Goal: Task Accomplishment & Management: Use online tool/utility

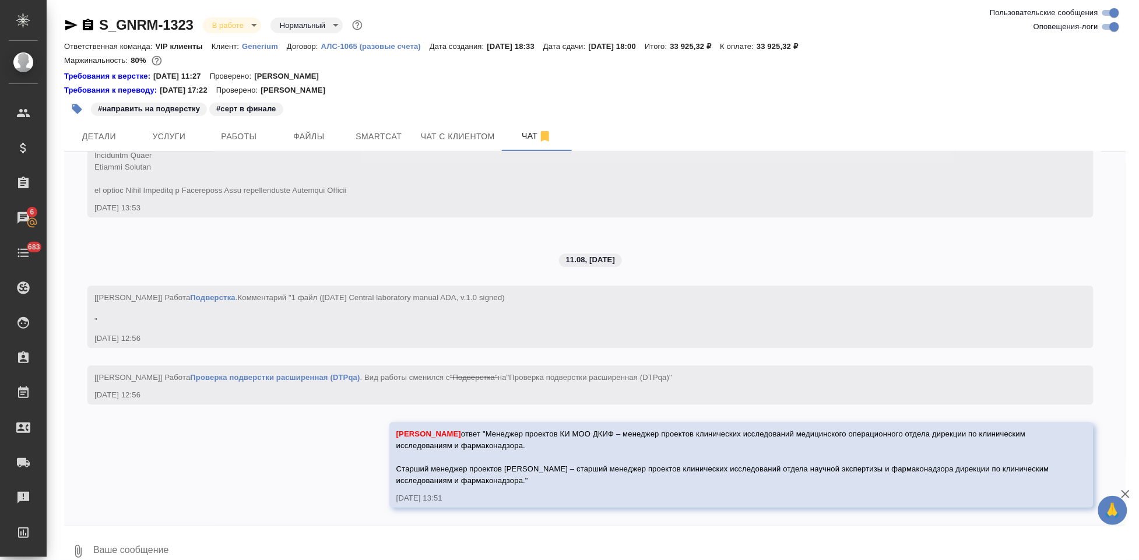
scroll to position [7348, 0]
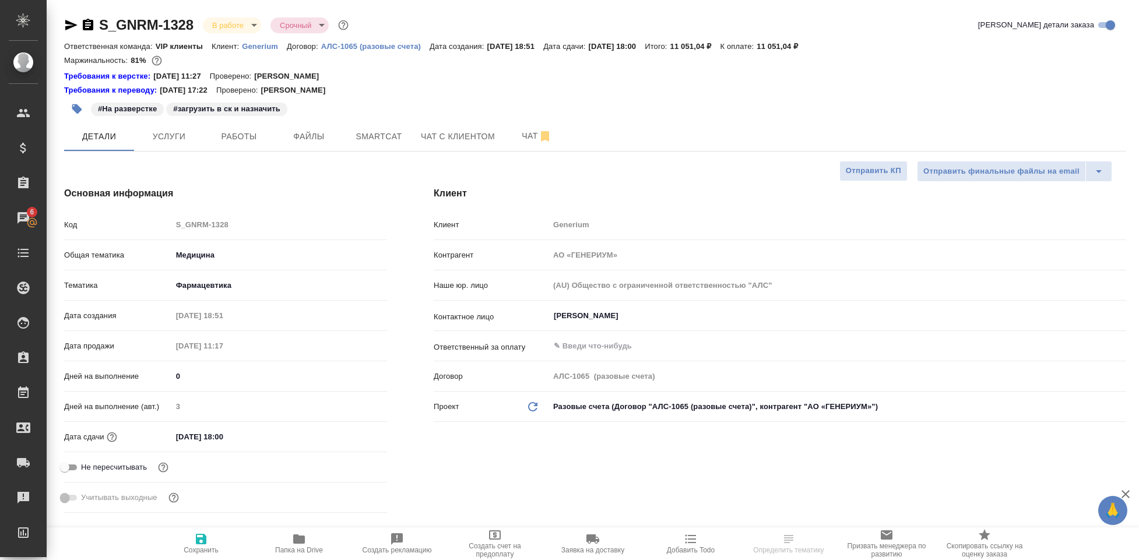
select select "RU"
type textarea "x"
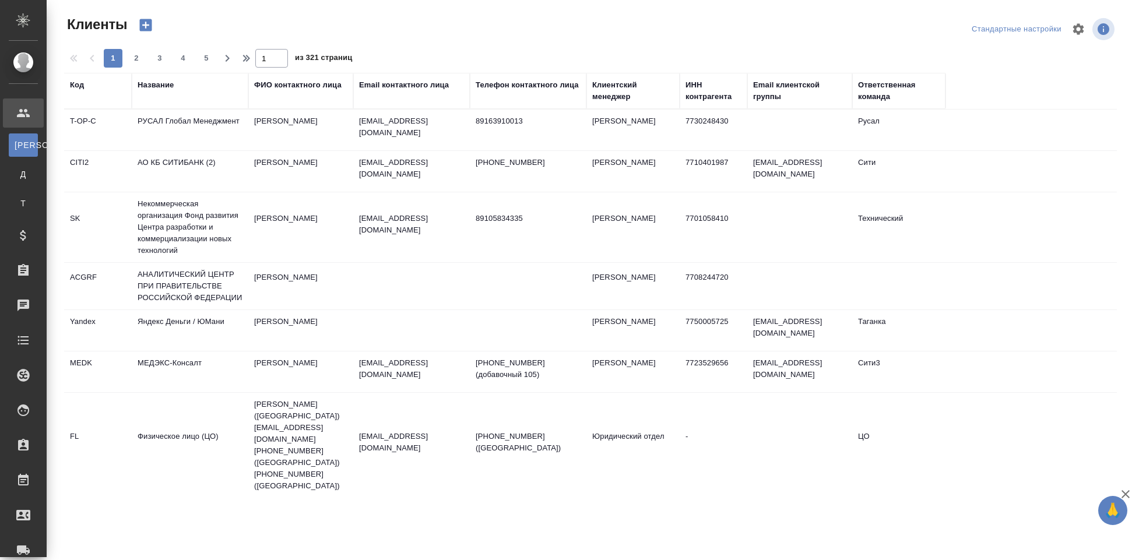
select select "RU"
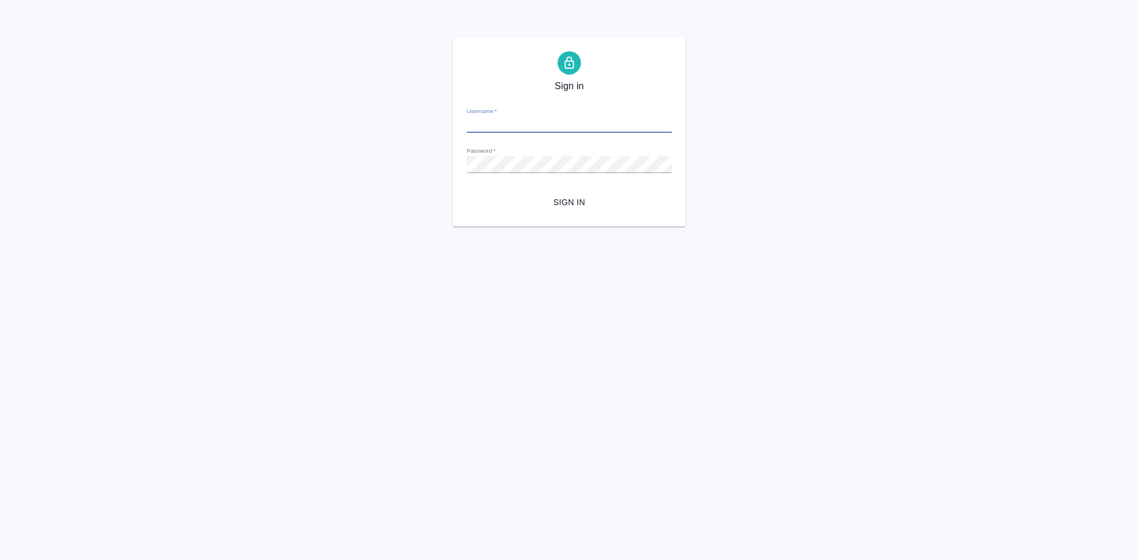
type input "[EMAIL_ADDRESS][DOMAIN_NAME]"
click at [571, 202] on span "Sign in" at bounding box center [569, 202] width 186 height 15
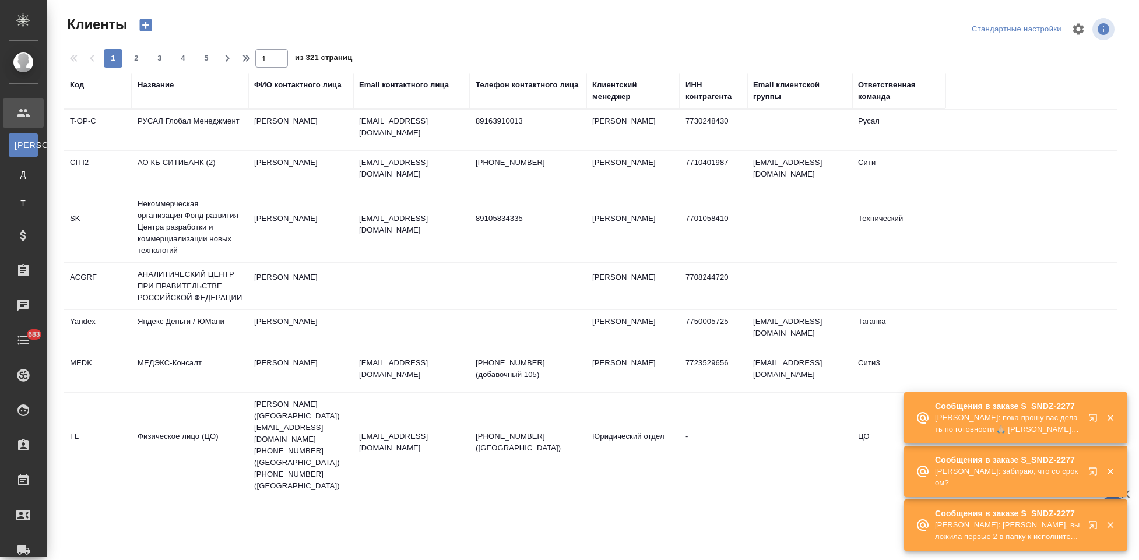
select select "RU"
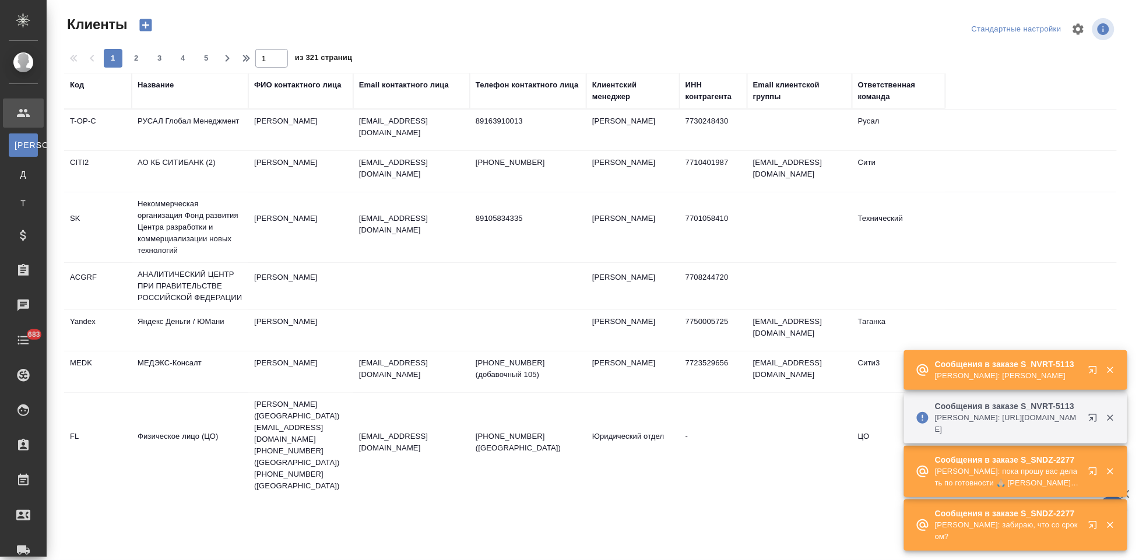
click at [1094, 370] on icon "button" at bounding box center [1095, 372] width 14 height 14
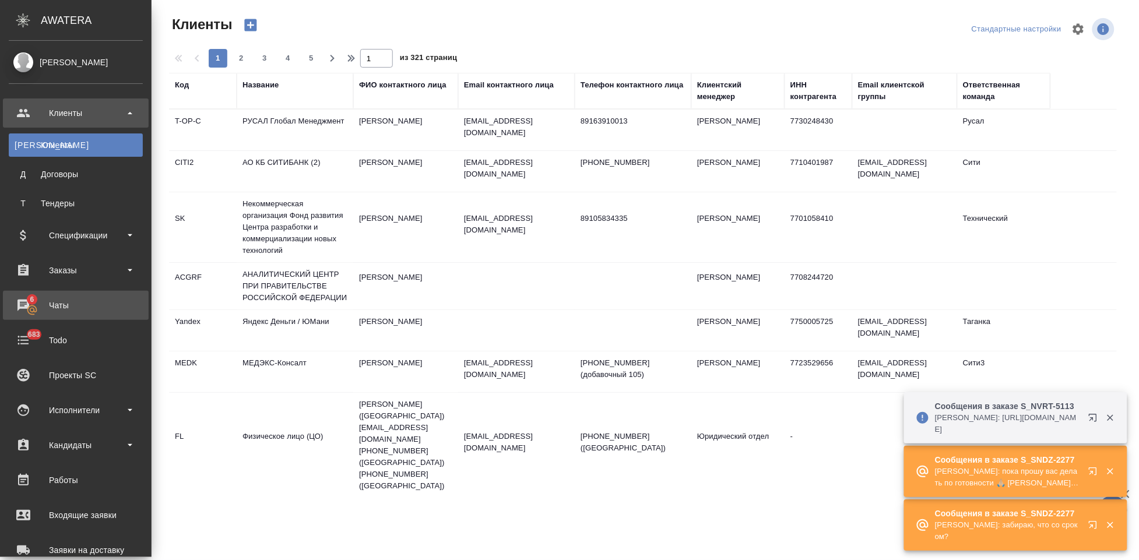
click at [36, 309] on div "Чаты" at bounding box center [76, 305] width 134 height 17
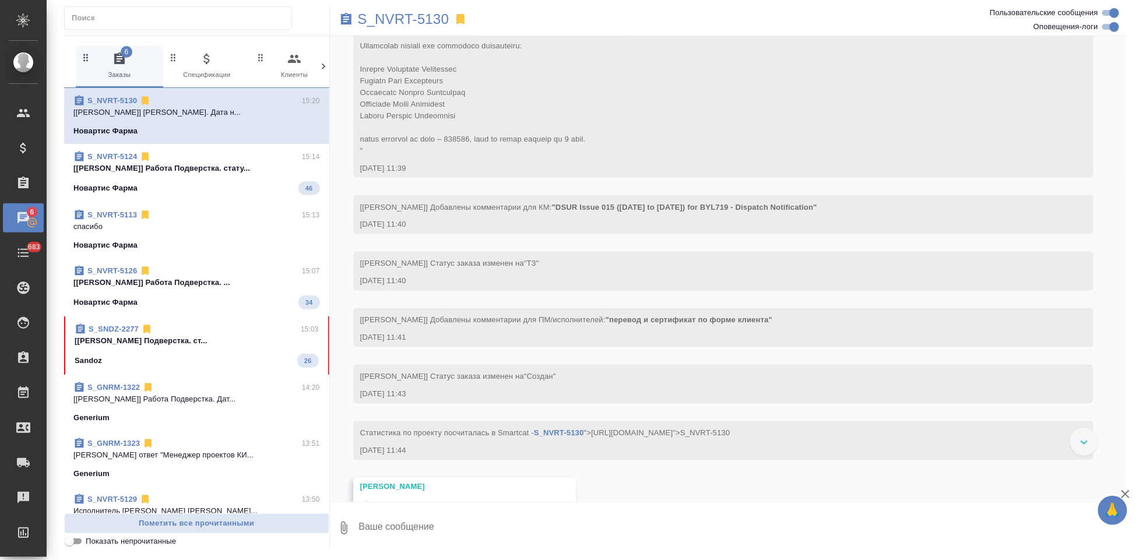
scroll to position [812, 0]
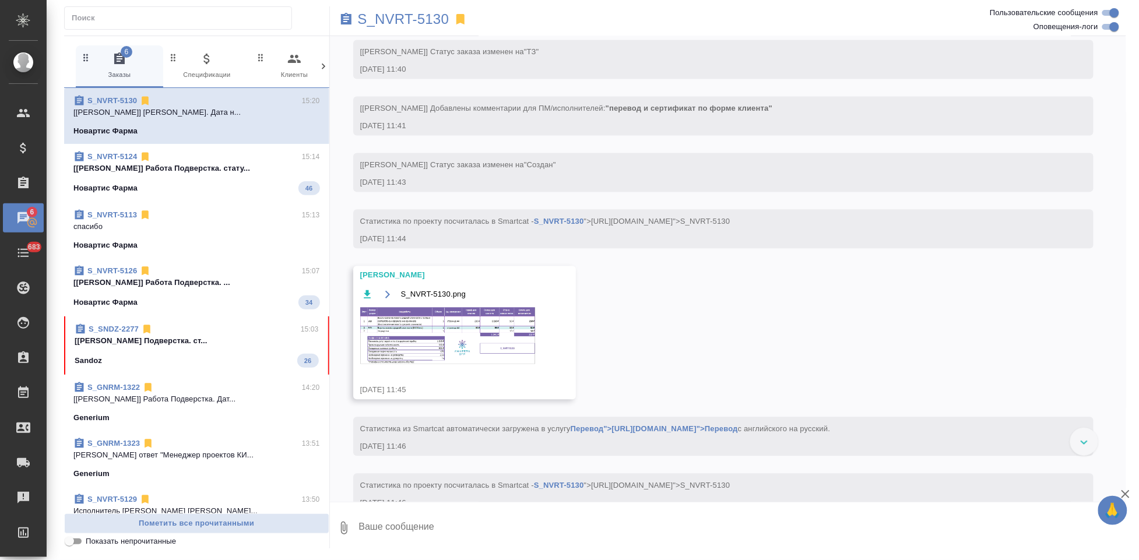
drag, startPoint x: 181, startPoint y: 356, endPoint x: 259, endPoint y: 410, distance: 95.1
click at [181, 356] on div "Sandoz 26" at bounding box center [197, 361] width 244 height 14
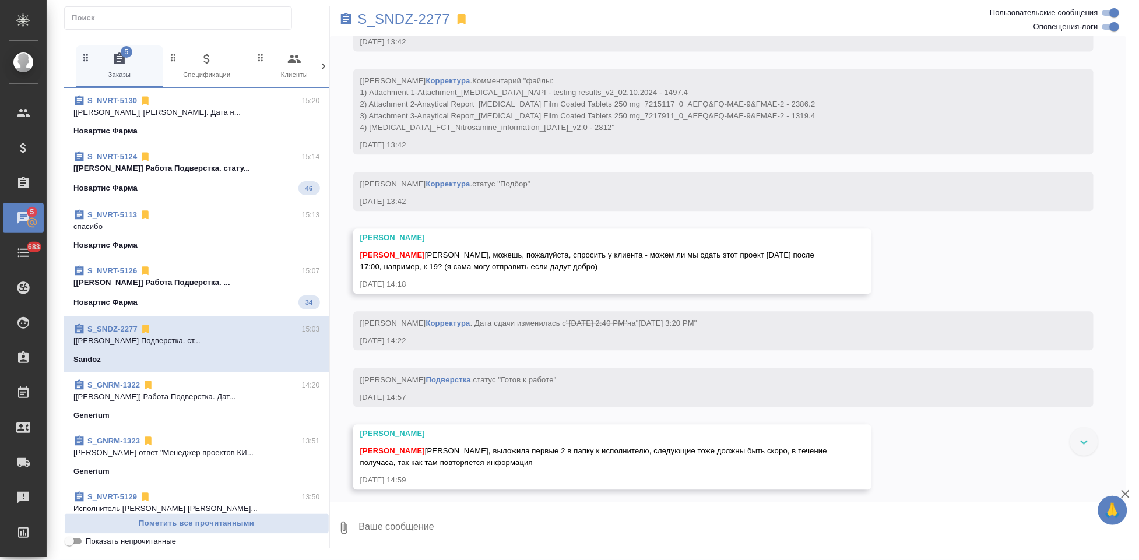
scroll to position [7112, 0]
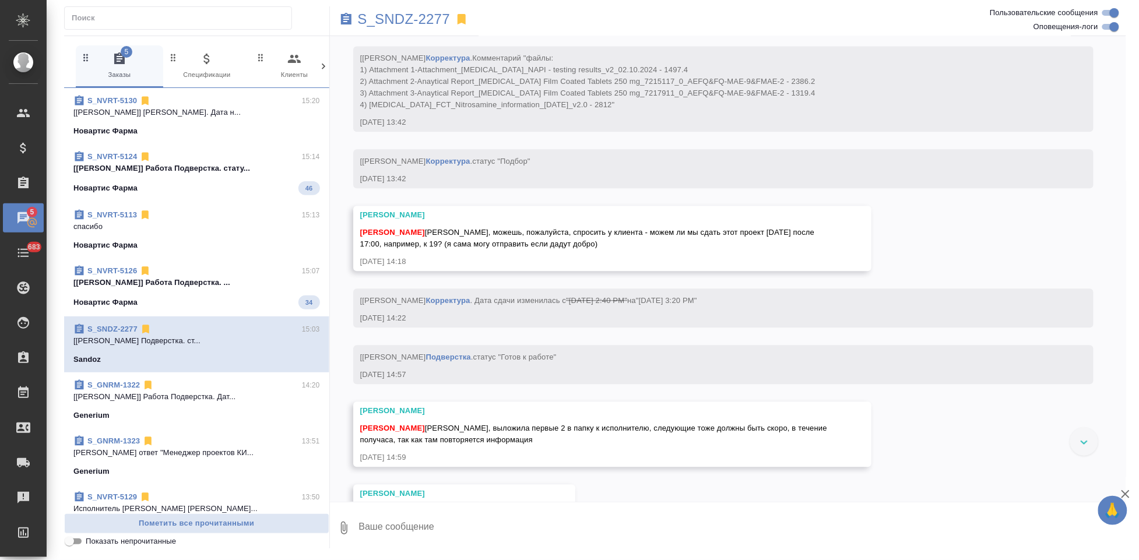
click at [478, 536] on textarea at bounding box center [742, 528] width 769 height 40
click at [447, 346] on button "Ответить на сообщение" at bounding box center [424, 348] width 128 height 23
click at [482, 532] on textarea at bounding box center [742, 535] width 769 height 40
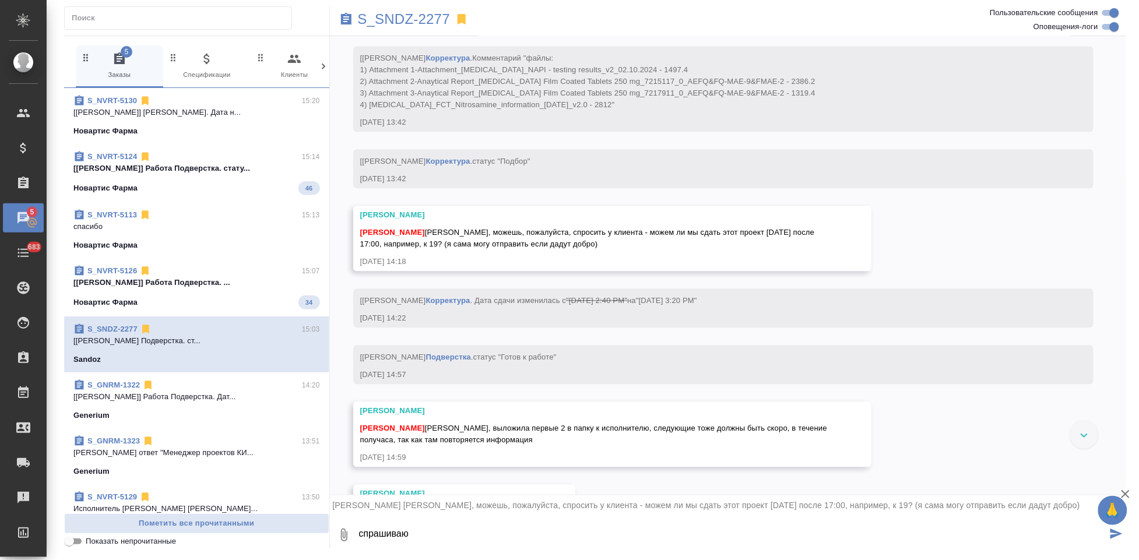
type textarea "спрашиваю"
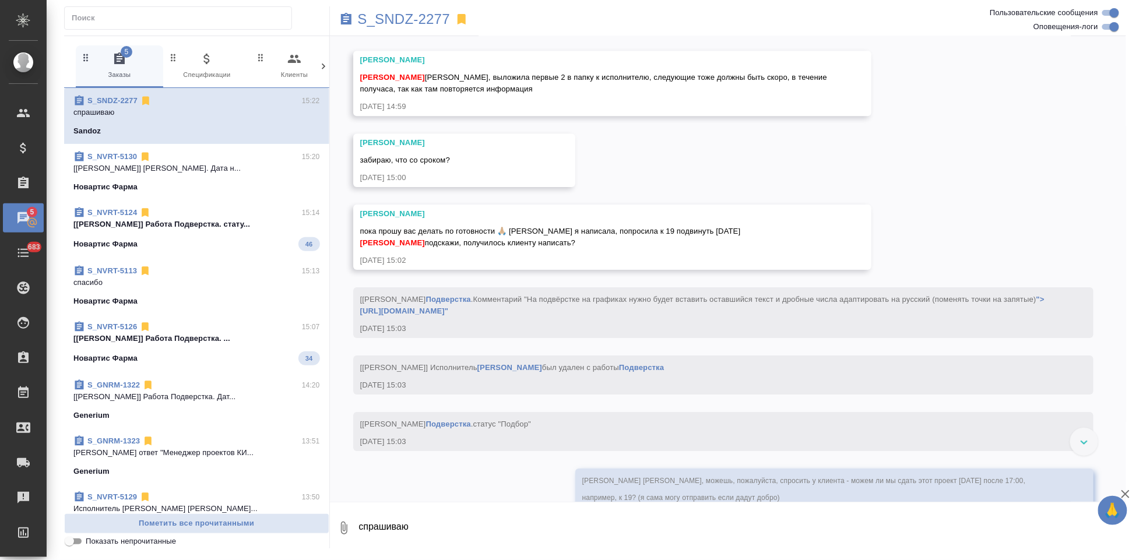
scroll to position [7334, 0]
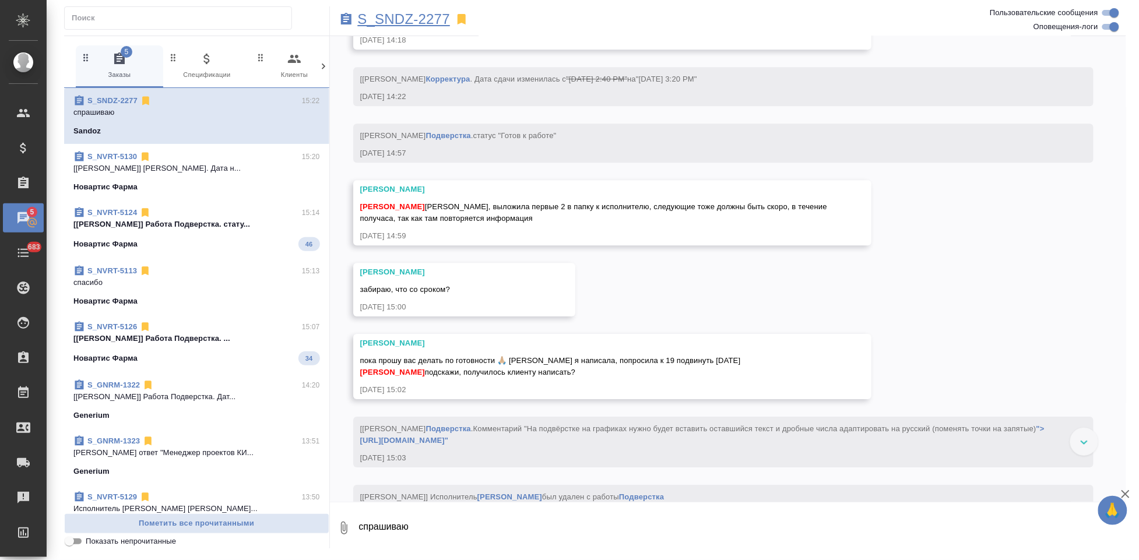
click at [410, 21] on p "S_SNDZ-2277" at bounding box center [404, 19] width 93 height 12
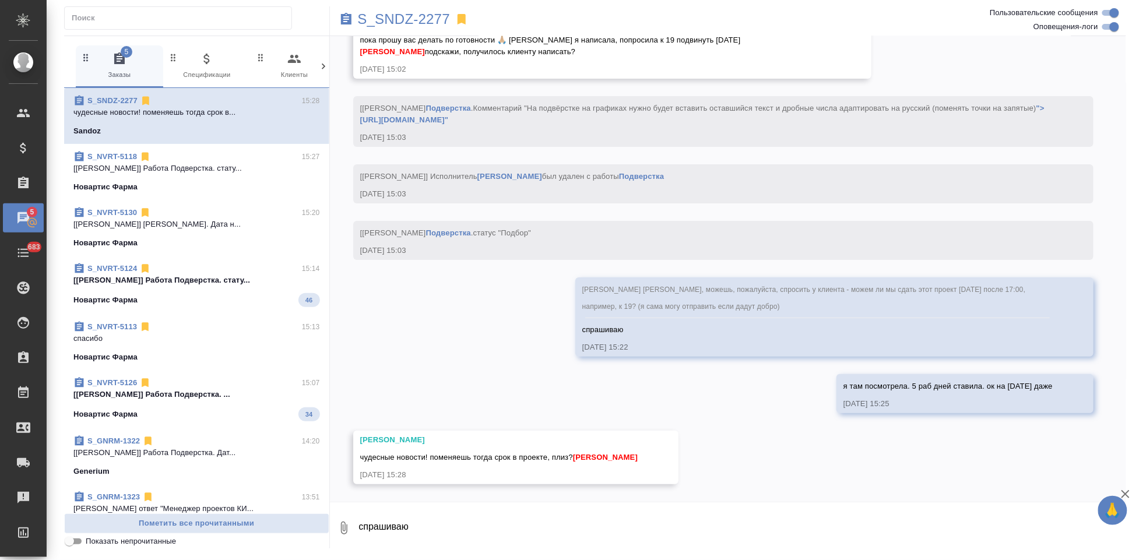
scroll to position [7850, 0]
click at [540, 532] on textarea "спрашиваю" at bounding box center [742, 528] width 769 height 40
type textarea "готово"
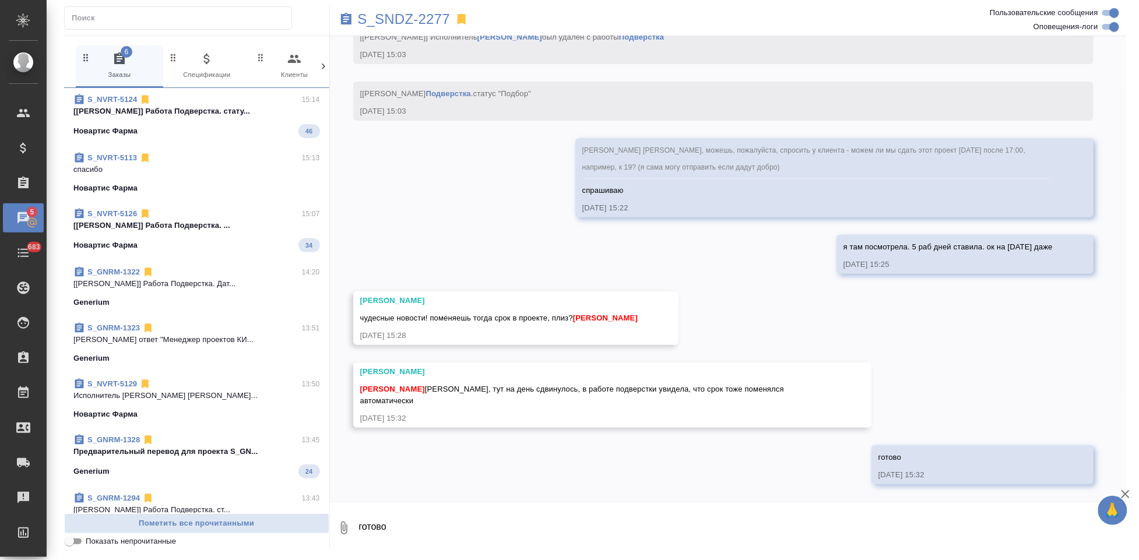
scroll to position [553, 0]
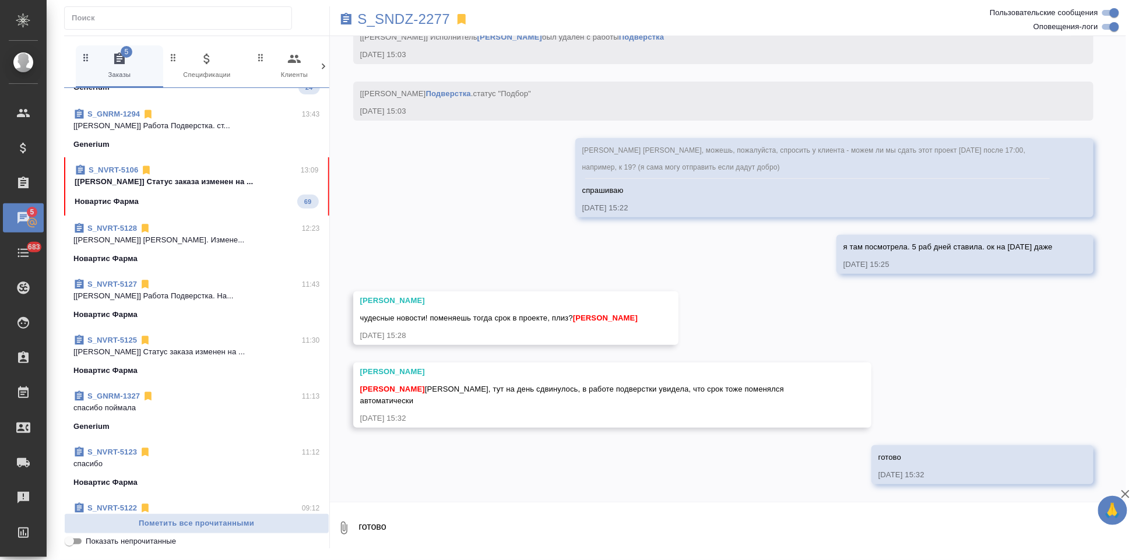
click at [179, 205] on div "Новартис Фарма 69" at bounding box center [197, 202] width 244 height 14
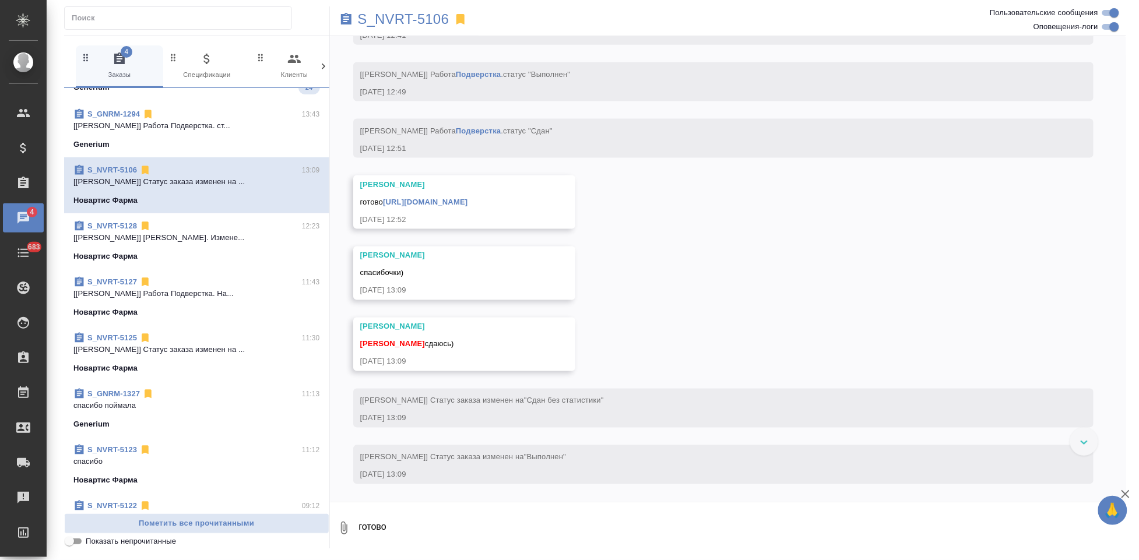
scroll to position [16706, 0]
click at [498, 527] on textarea "готово" at bounding box center [742, 528] width 769 height 40
type textarea "спасибо"
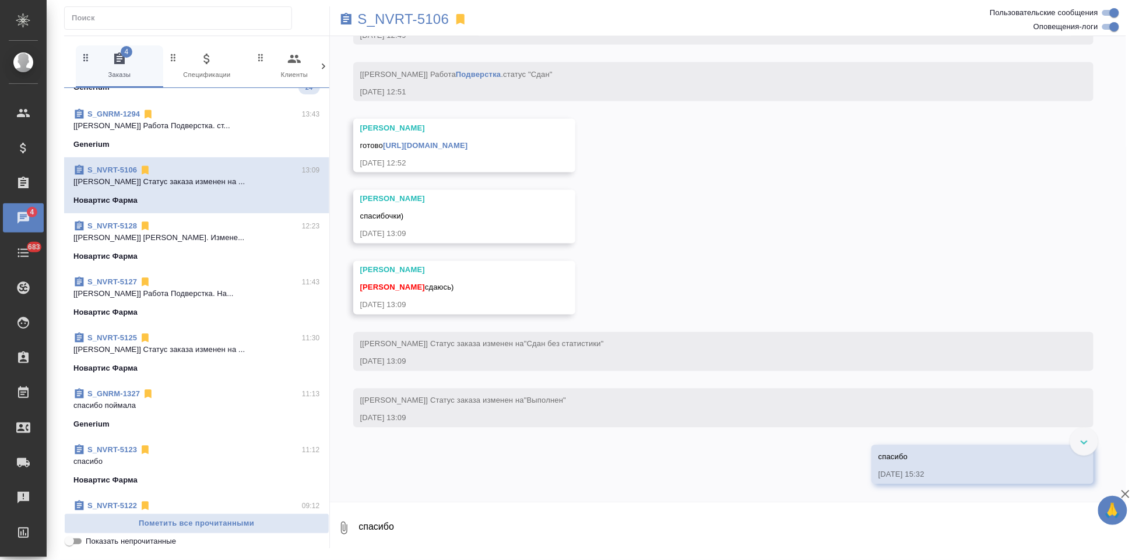
click at [467, 144] on link "https://drive.awatera.com/apps/files/files/9970421?dir=/Shares/Novartos_Pharma/…" at bounding box center [425, 145] width 85 height 9
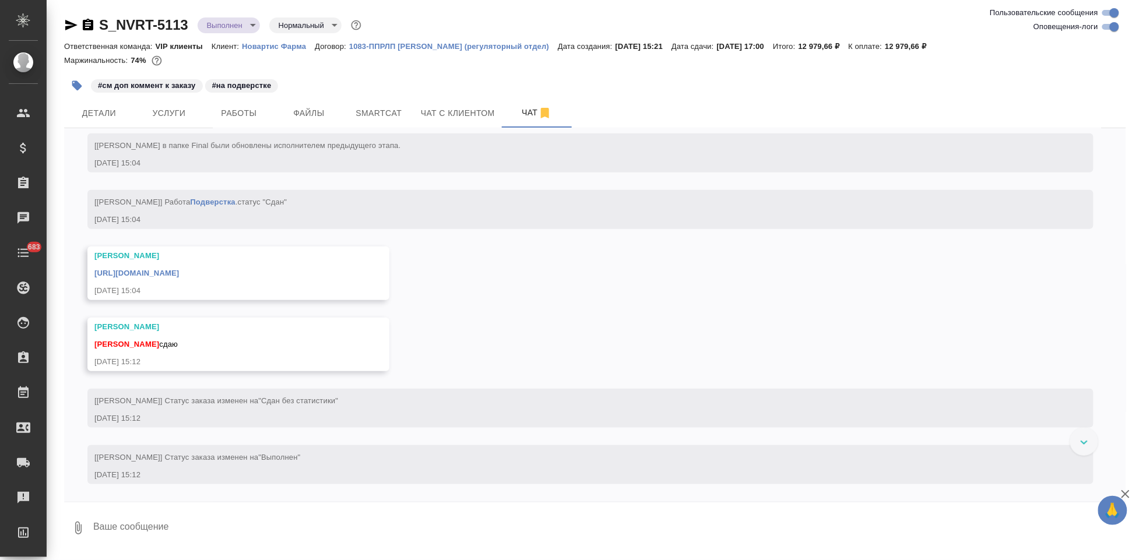
scroll to position [6701, 0]
click at [195, 513] on textarea at bounding box center [609, 528] width 1034 height 40
click at [191, 526] on textarea at bounding box center [609, 528] width 1034 height 40
type textarea "спасибо"
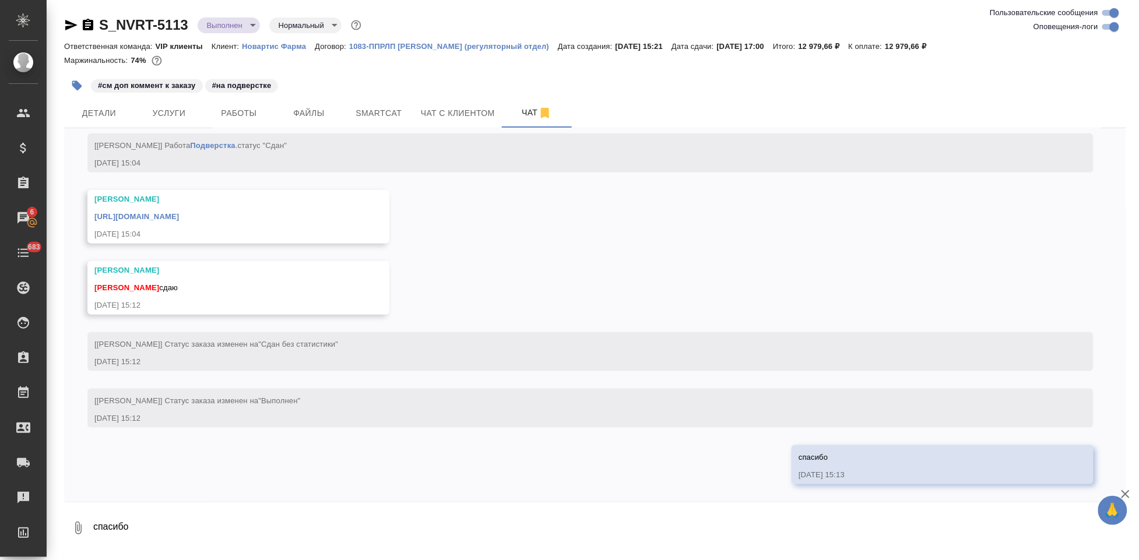
scroll to position [6757, 0]
click at [179, 216] on link "https://drive.awatera.com/apps/files/files/10074855?dir=/Shares/Novartos_Pharma…" at bounding box center [136, 216] width 85 height 9
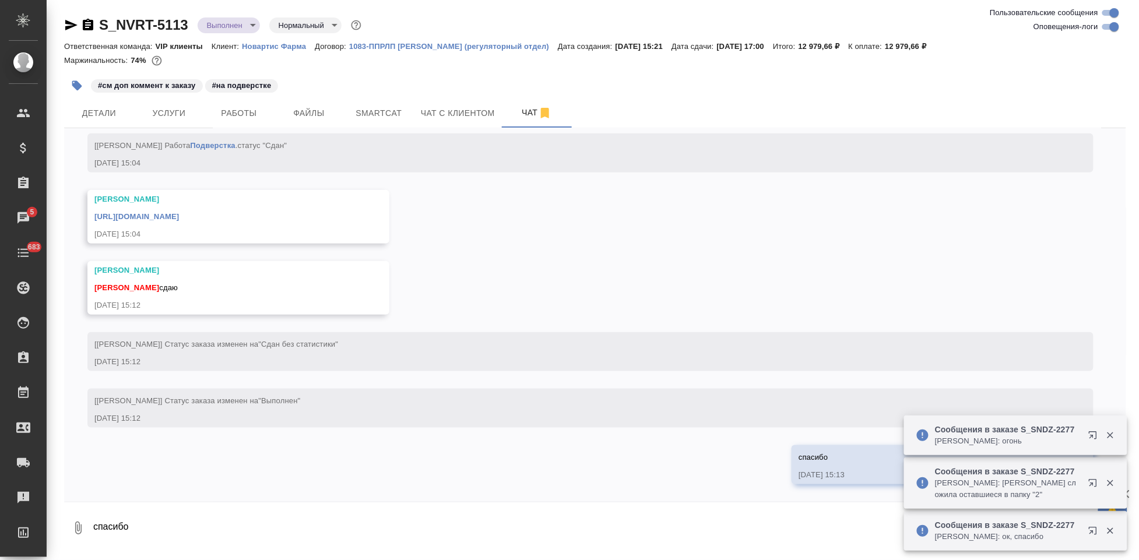
click at [80, 88] on icon "button" at bounding box center [77, 86] width 10 height 10
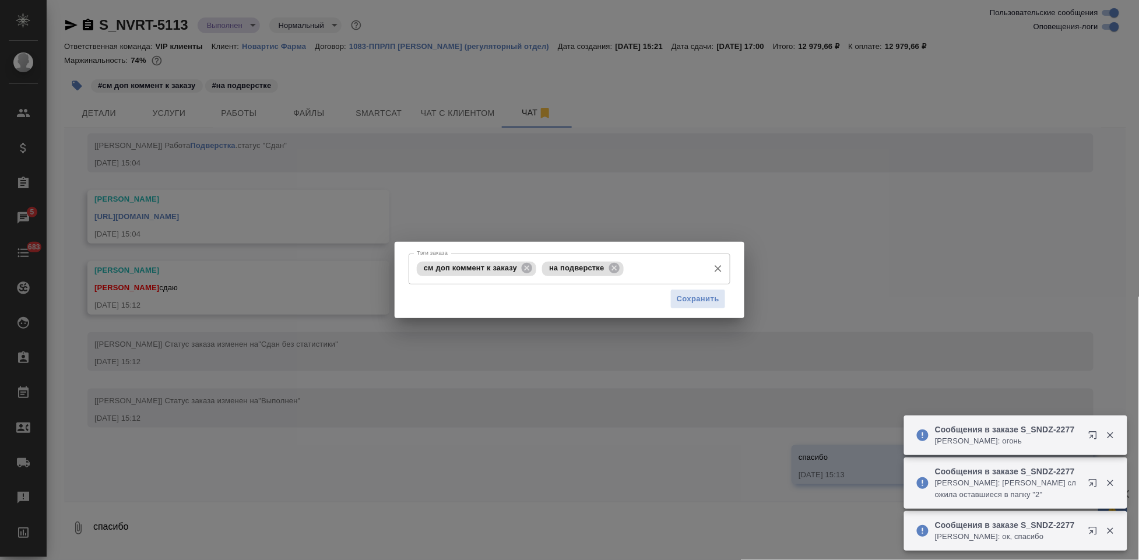
click at [666, 266] on input "Тэги заказа" at bounding box center [665, 269] width 76 height 20
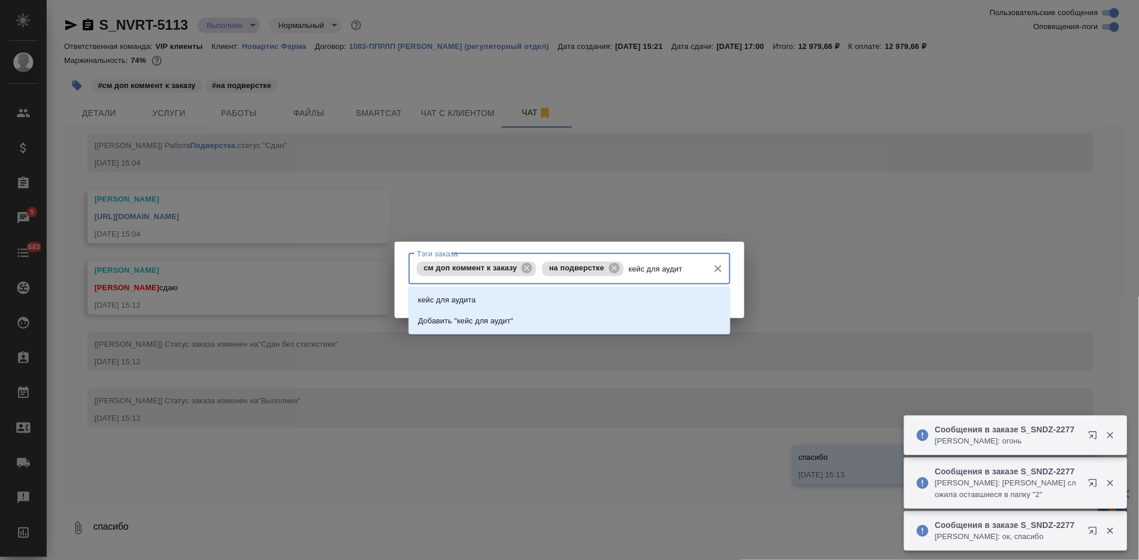
type input "кейс для аудита"
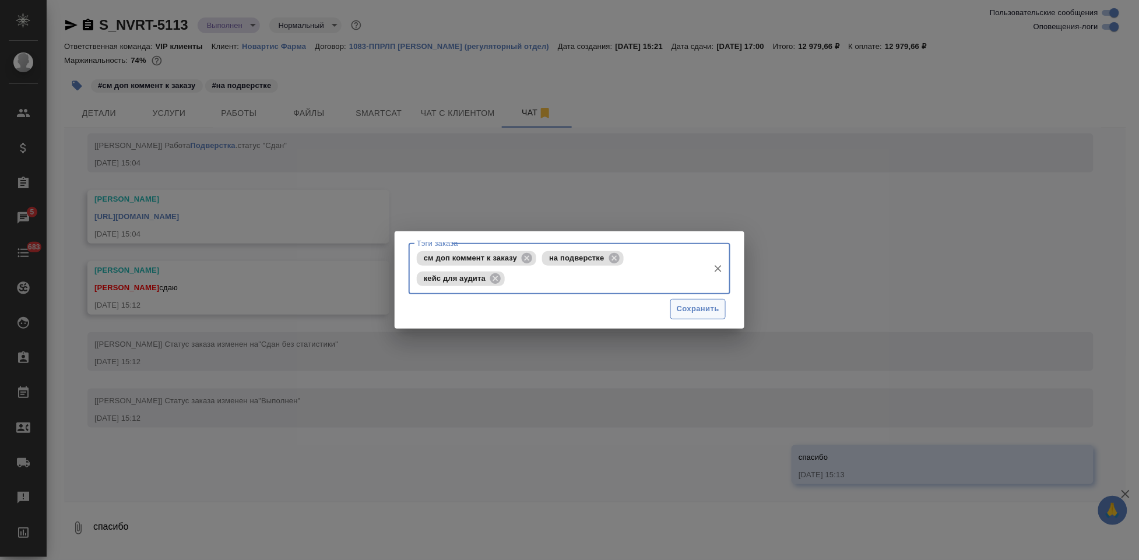
click at [693, 312] on span "Сохранить" at bounding box center [698, 308] width 43 height 13
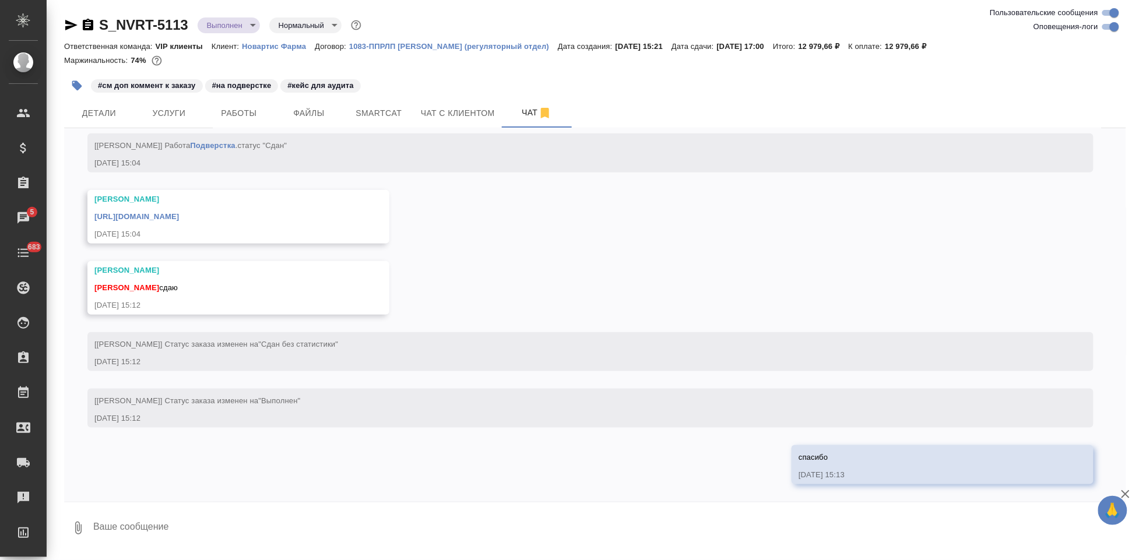
click at [171, 536] on textarea at bounding box center [609, 528] width 1034 height 40
type textarea """
type textarea "2"
type textarea """
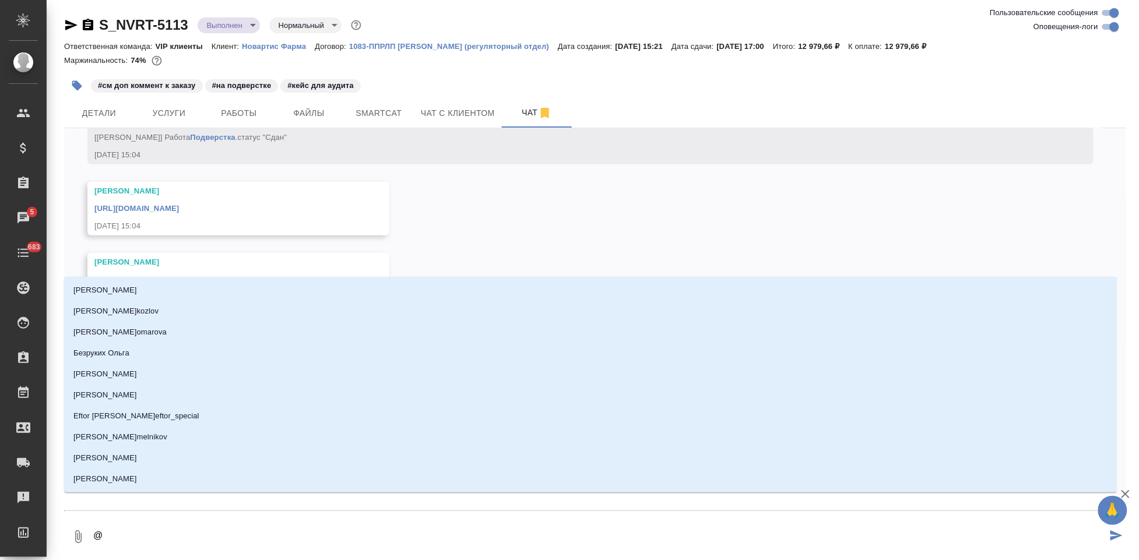
type textarea "@г"
type input "г"
type textarea "@гр"
type input "гр"
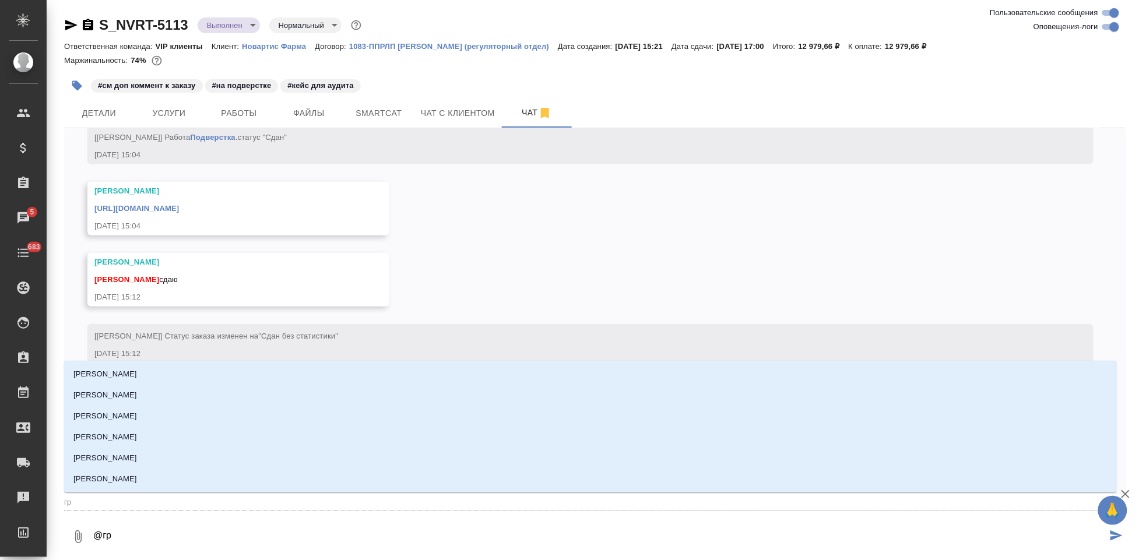
type textarea "@гра"
type input "гра"
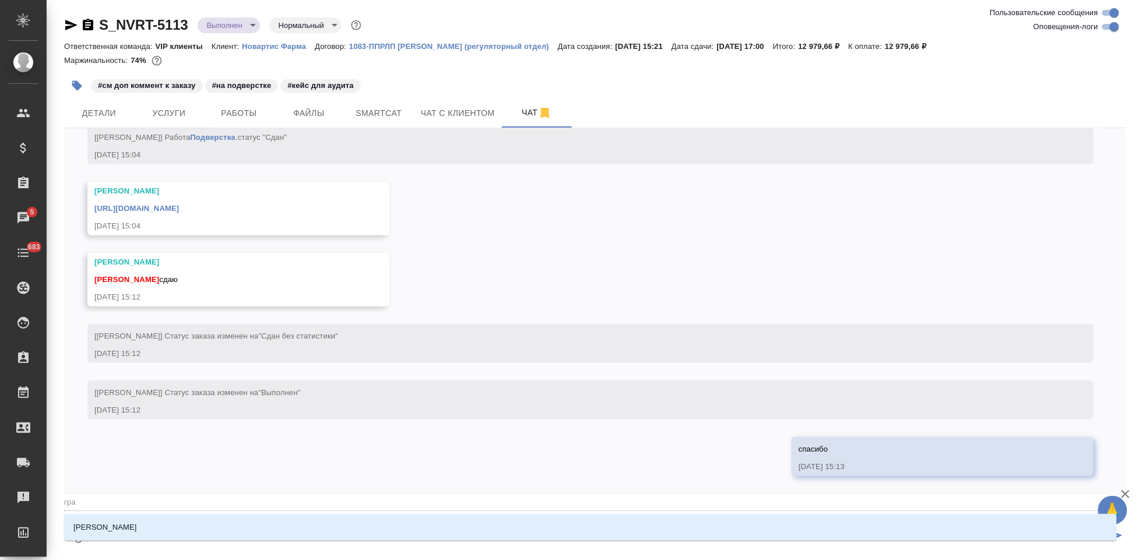
type textarea "@граб"
type input "граб"
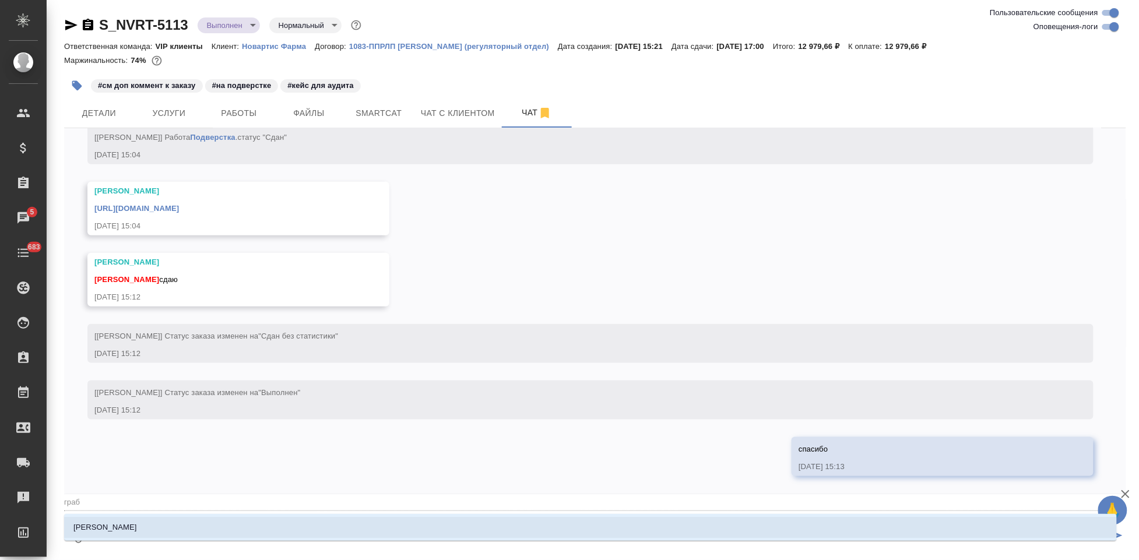
click at [242, 527] on li "[PERSON_NAME]" at bounding box center [590, 527] width 1053 height 21
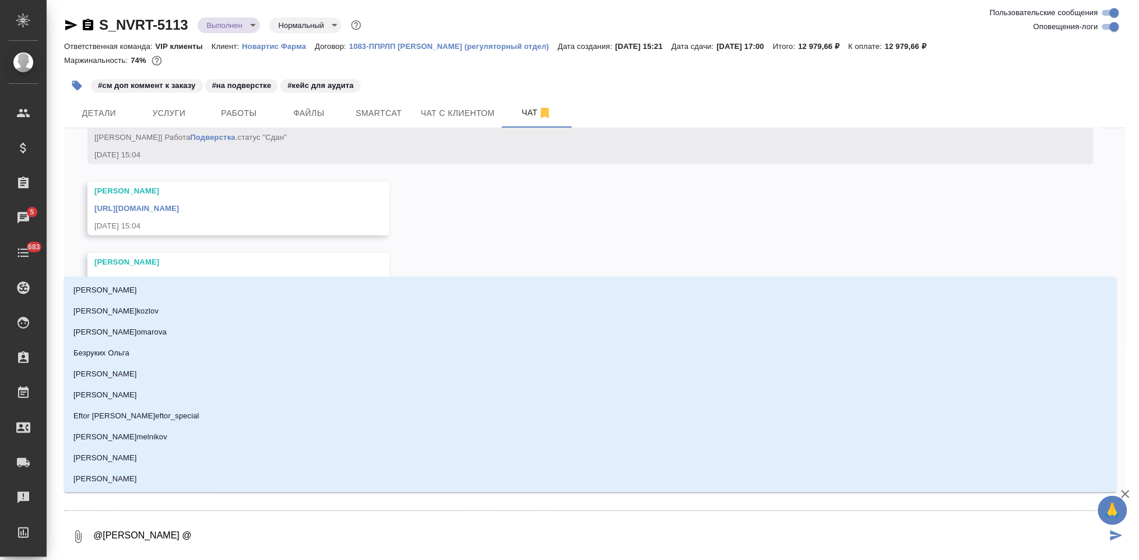
type textarea "@Грабко Мария @б"
type input "б"
type textarea "@Грабко Мария @бо"
type input "бо"
type textarea "@Грабко Мария @бор"
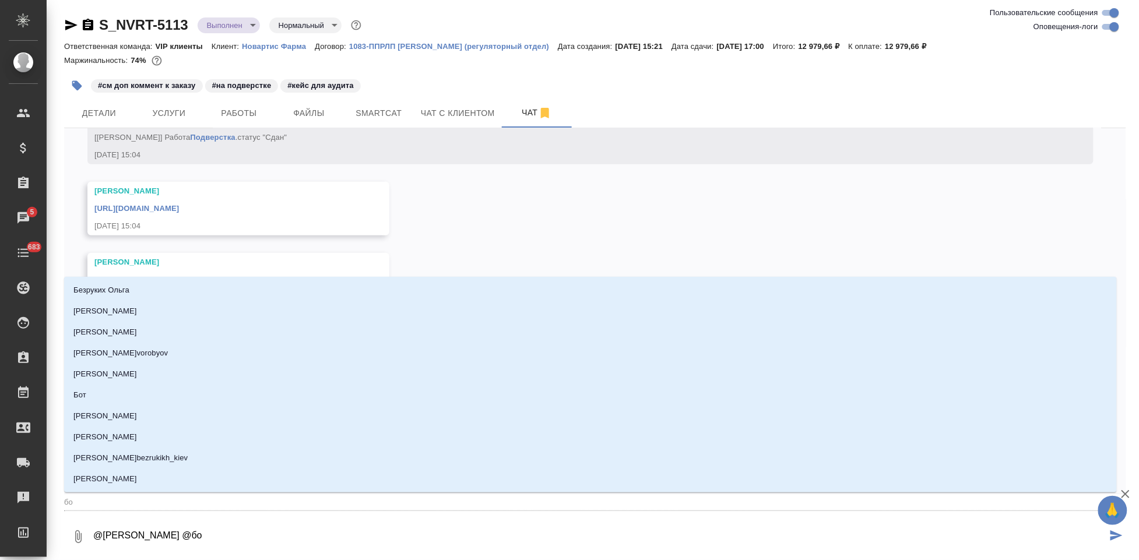
type input "бор"
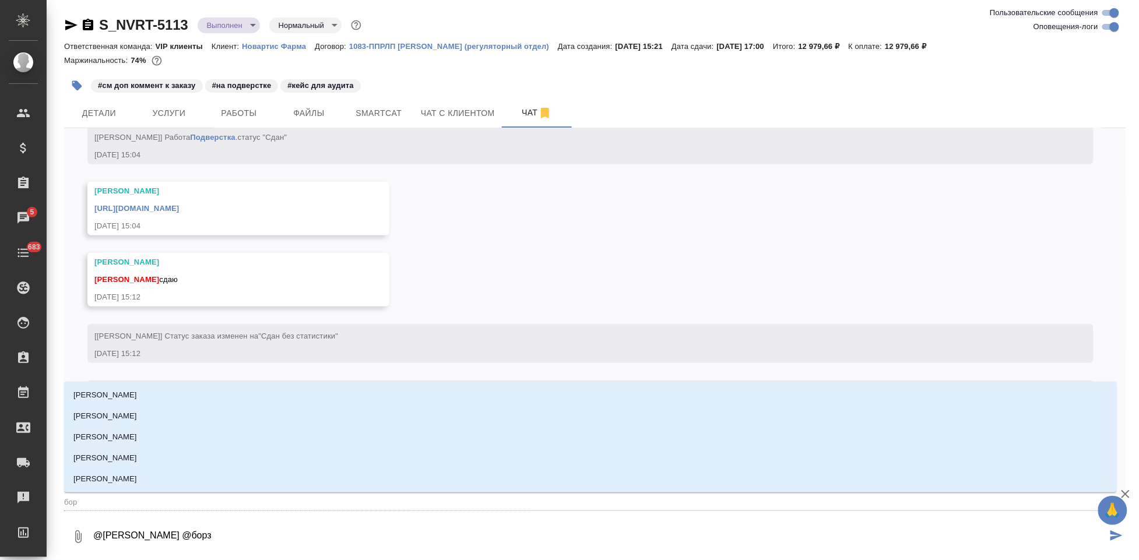
type textarea "@Грабко Мария @борзщ"
type input "борзщ"
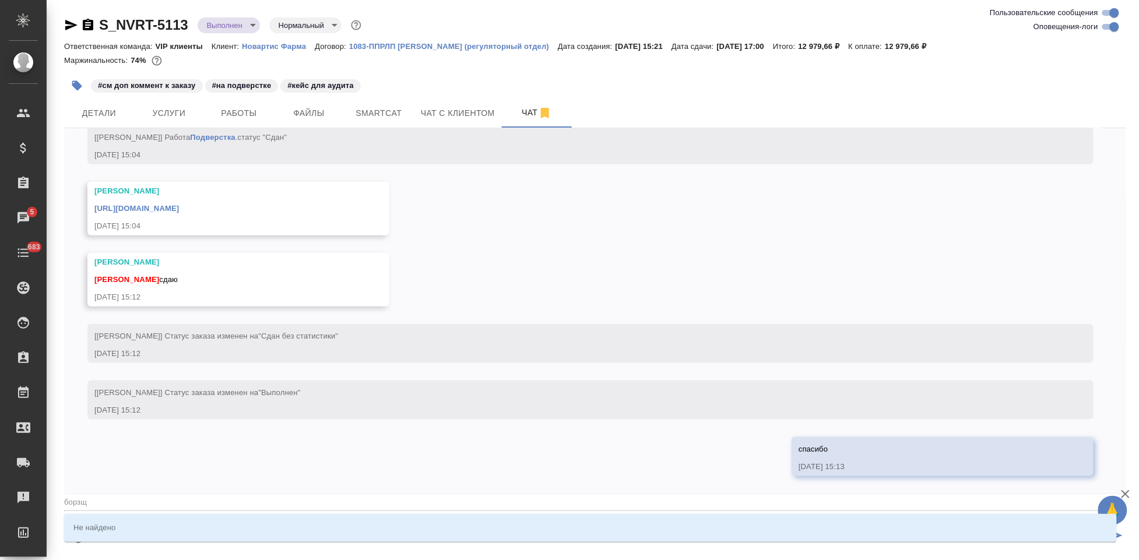
type textarea "@Грабко Мария @борзщо"
type input "борзщо"
type textarea "@Грабко Мария @борзщ"
type input "борзщ"
type textarea "@Грабко Мария @борз"
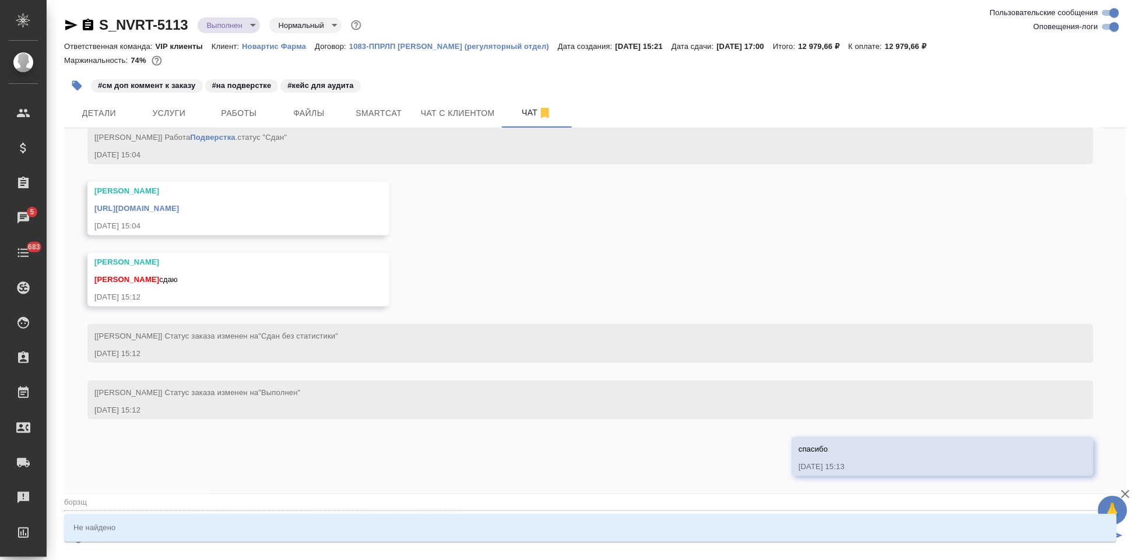
type input "борз"
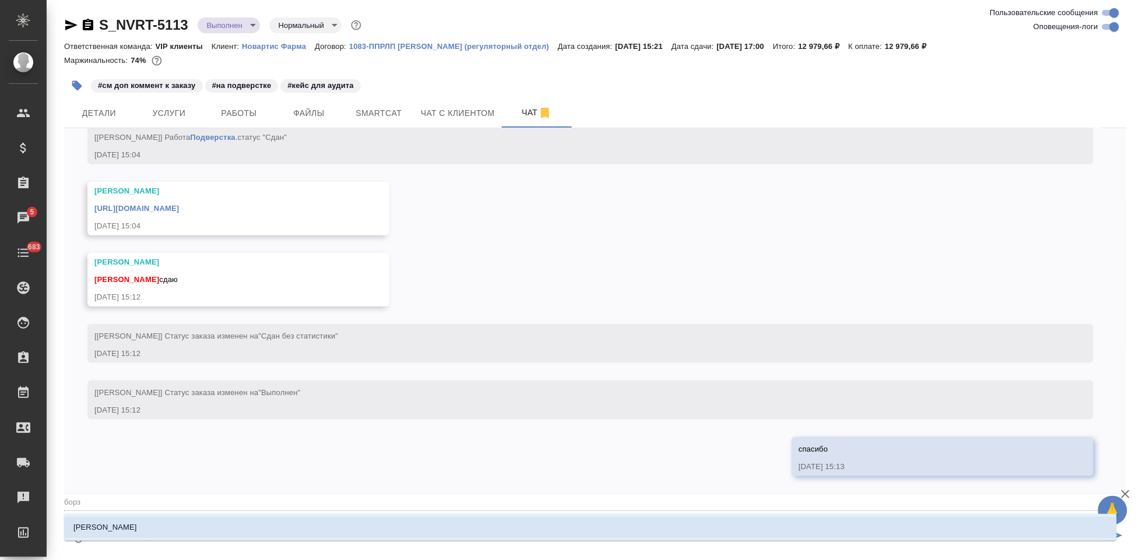
click at [238, 527] on li "Борзова Анастасия" at bounding box center [590, 527] width 1053 height 21
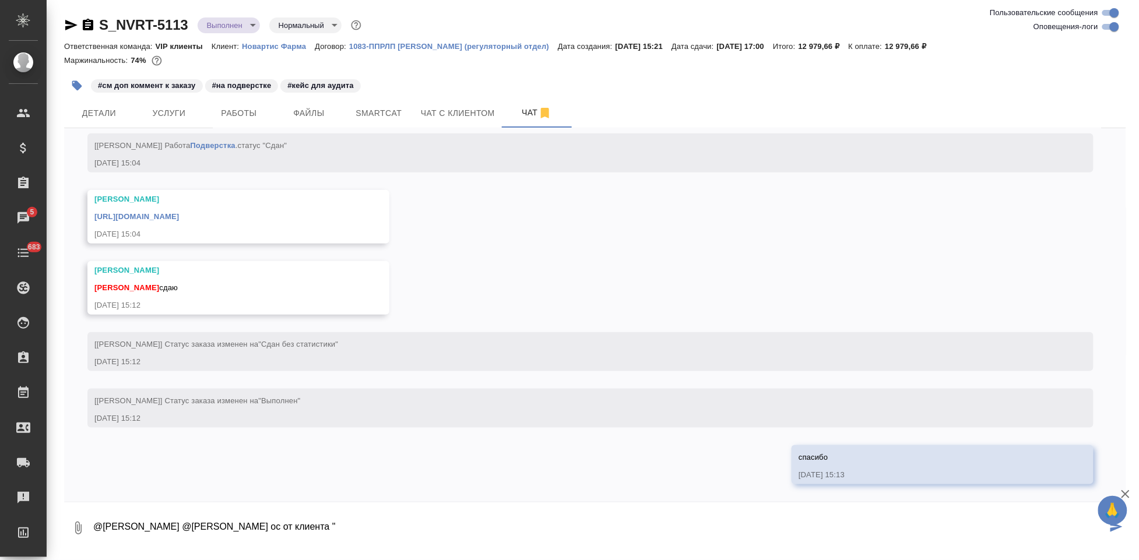
paste textarea "Спасибо за переводы. Пожалуйста, обращайте внимание на даты в отчетах – мы пода…"
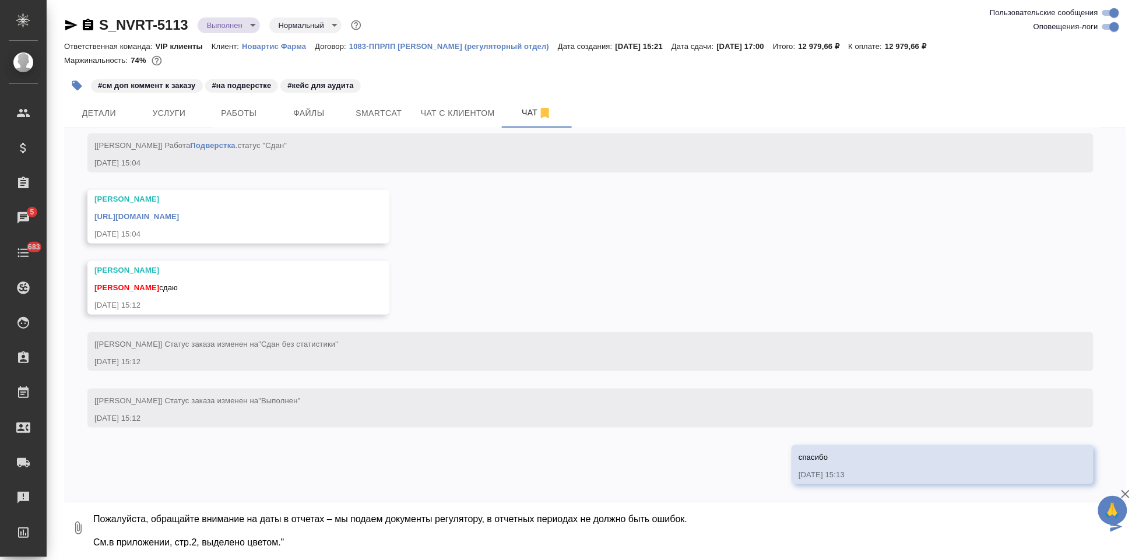
type textarea "@Грабко Мария @Борзова Анастасия ос от клиента "Спасибо за переводы. Пожалуйста…"
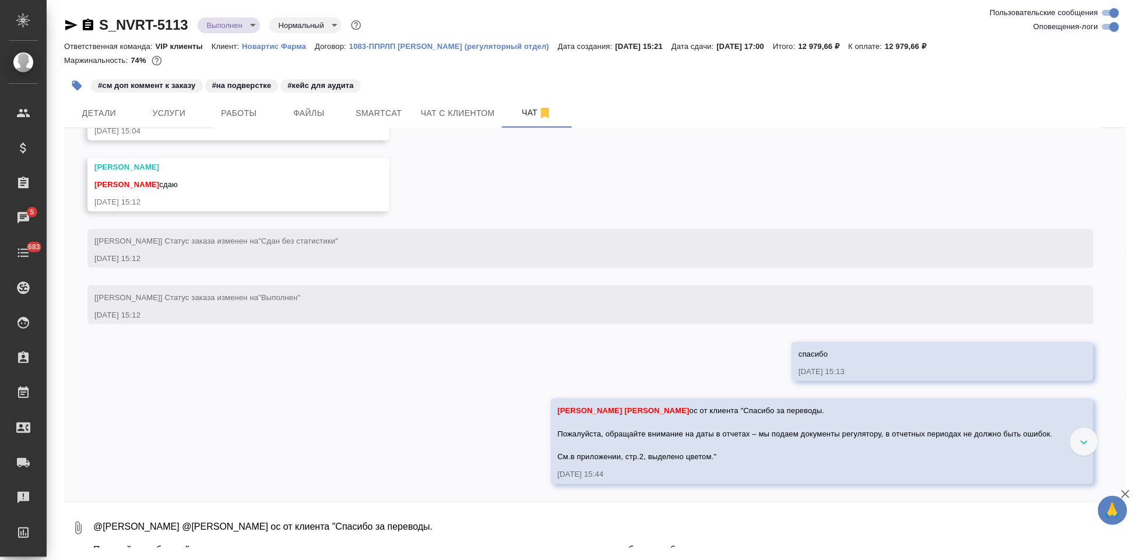
scroll to position [6667, 0]
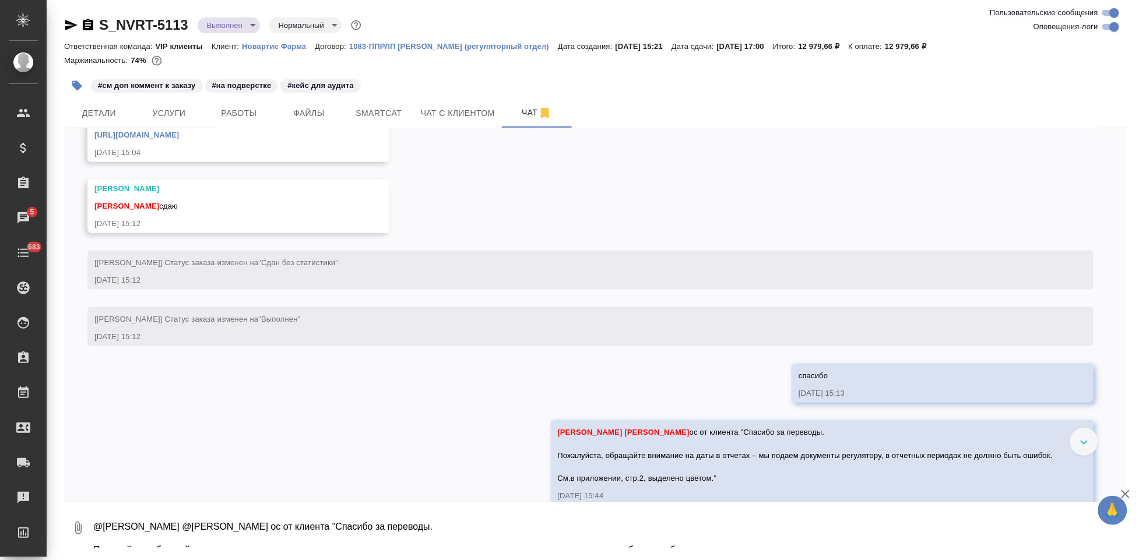
click at [179, 139] on link "https://drive.awatera.com/apps/files/files/10074855?dir=/Shares/Novartos_Pharma…" at bounding box center [136, 135] width 85 height 9
click at [339, 530] on textarea "@Грабко Мария @Борзова Анастасия ос от клиента "Спасибо за переводы. Пожалуйста…" at bounding box center [609, 528] width 1034 height 40
paste textarea "https://drive.awatera.com/apps/files/files/10075962?dir=/Shares/Novartos_Pharma…"
type textarea "тут https://drive.awatera.com/apps/files/files/10075962?dir=/Shares/Novartos_Ph…"
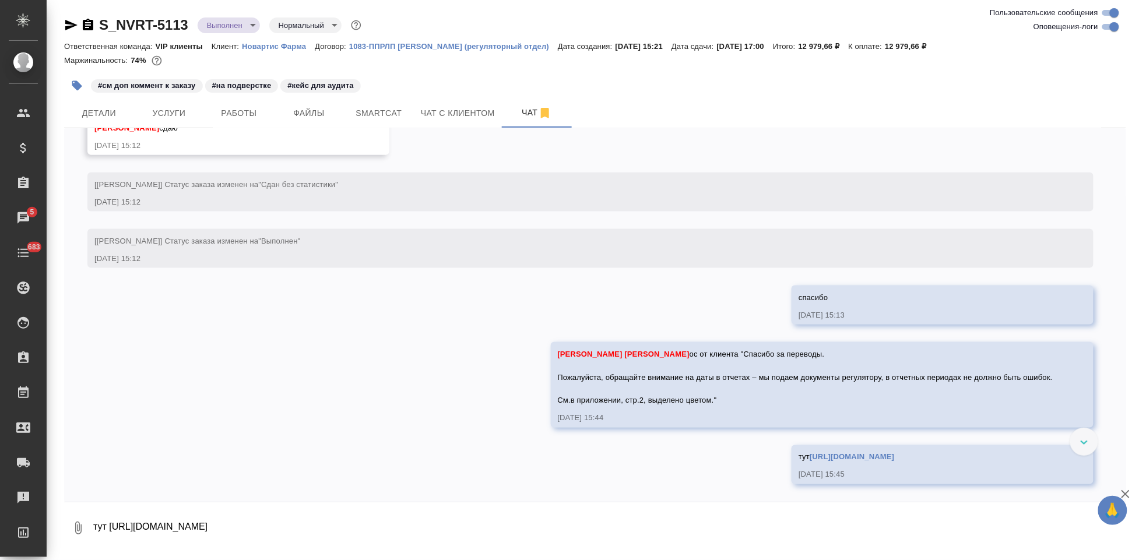
scroll to position [6929, 0]
type textarea "поставила тэг кейс для аудита. надо реклу тут завести?"
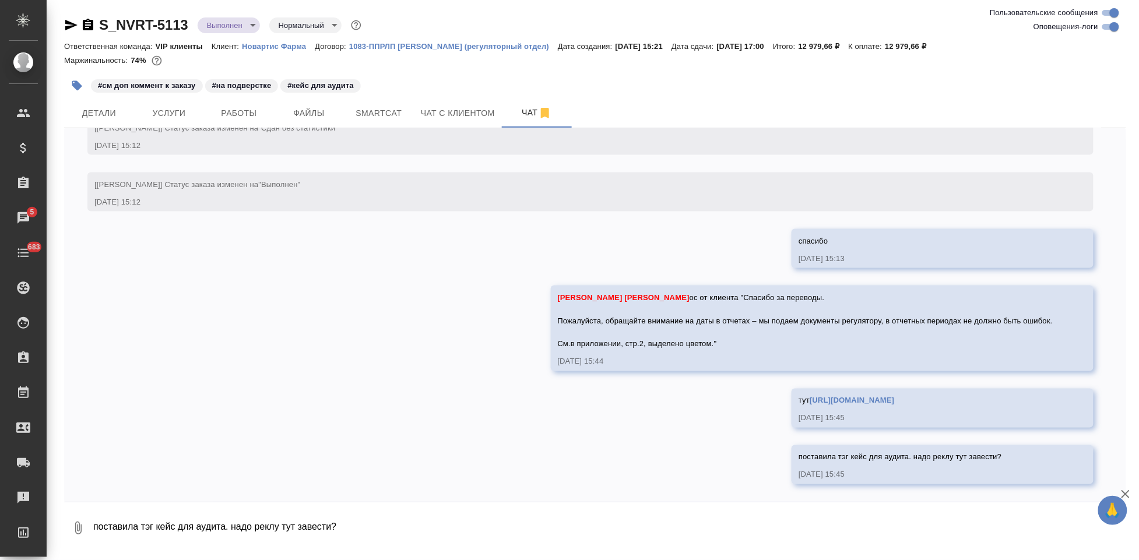
scroll to position [6985, 0]
click at [81, 89] on icon "button" at bounding box center [77, 86] width 12 height 12
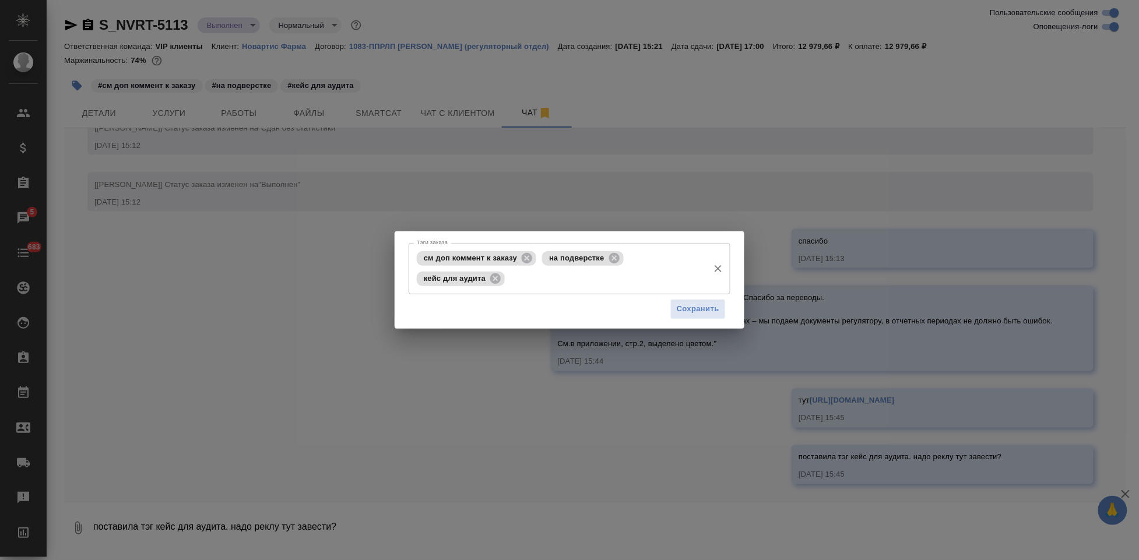
click at [659, 279] on input "Тэги заказа" at bounding box center [605, 279] width 195 height 20
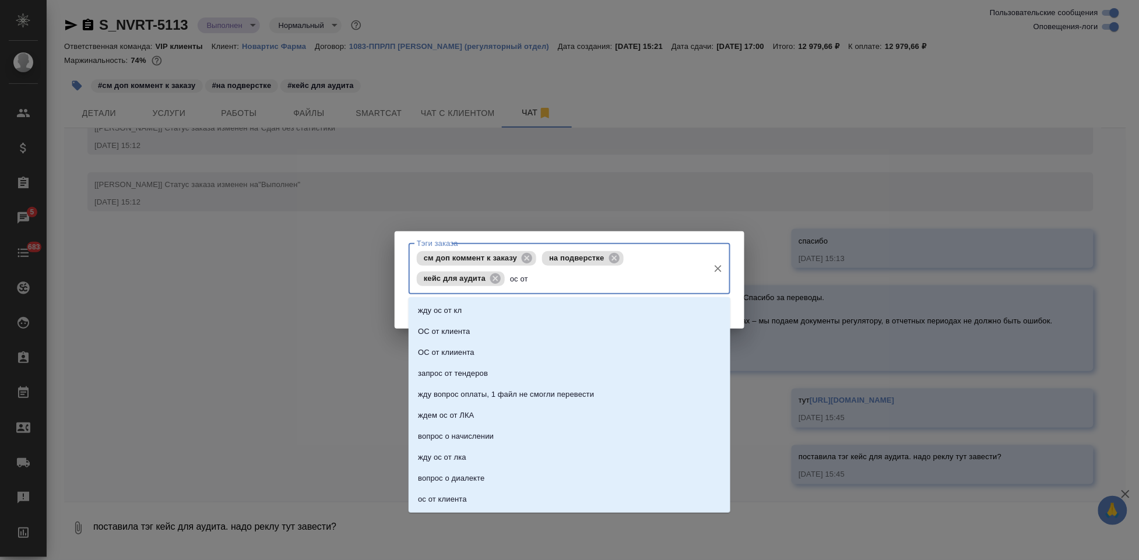
type input "ос от"
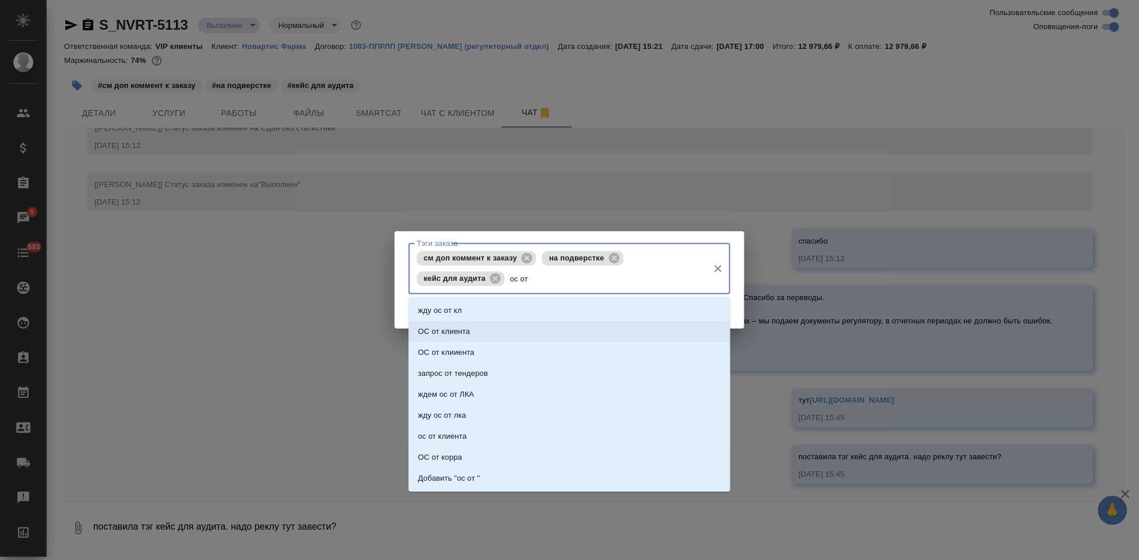
click at [488, 333] on li "ОС от клиента" at bounding box center [570, 331] width 322 height 21
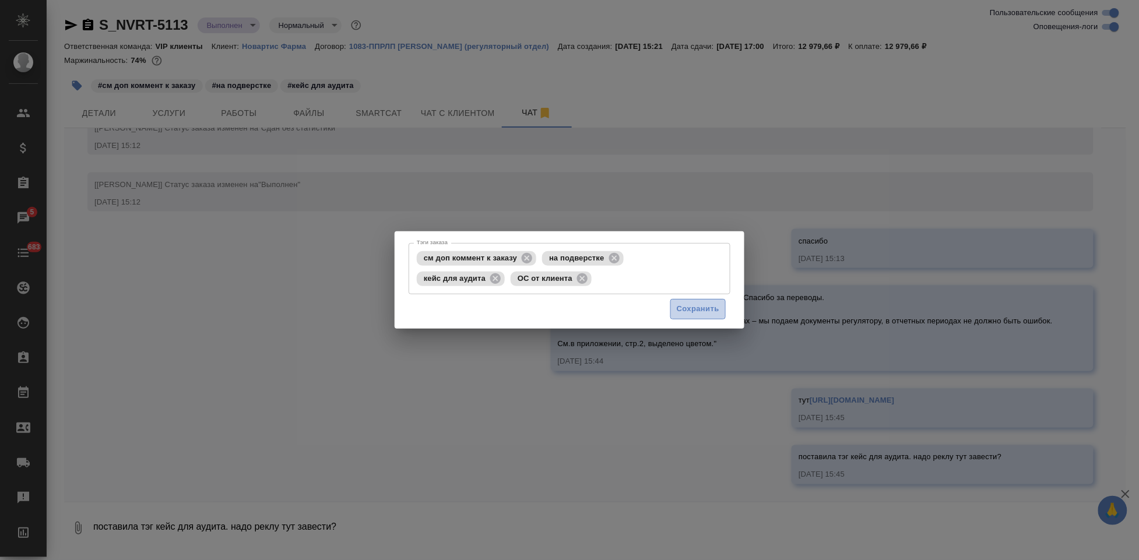
click at [707, 302] on span "Сохранить" at bounding box center [698, 308] width 43 height 13
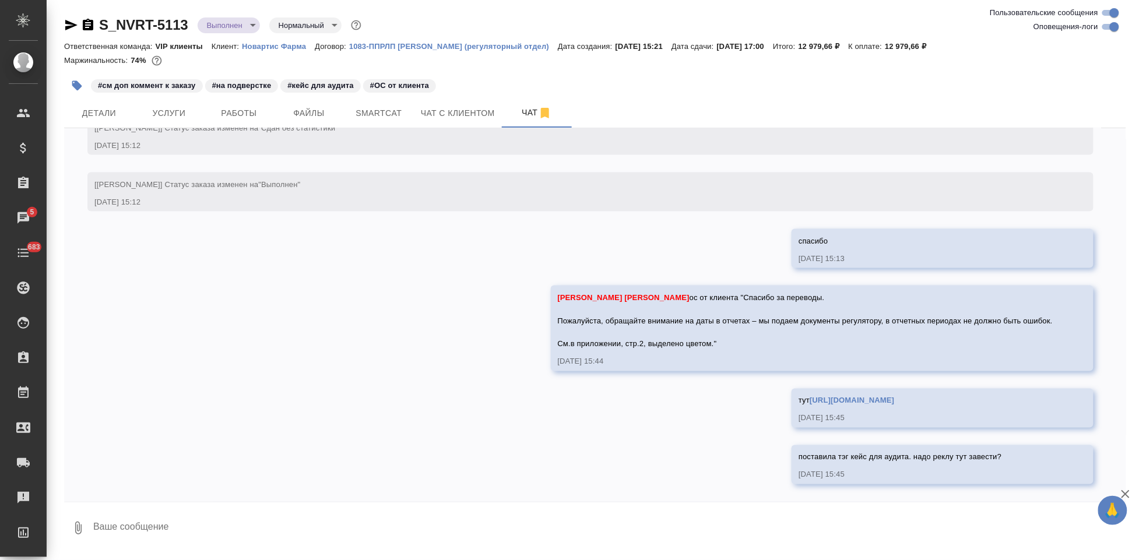
click at [396, 533] on textarea at bounding box center [609, 528] width 1034 height 40
type textarea "доработку пришлите пож. ну и в тм наверное поменять надо"
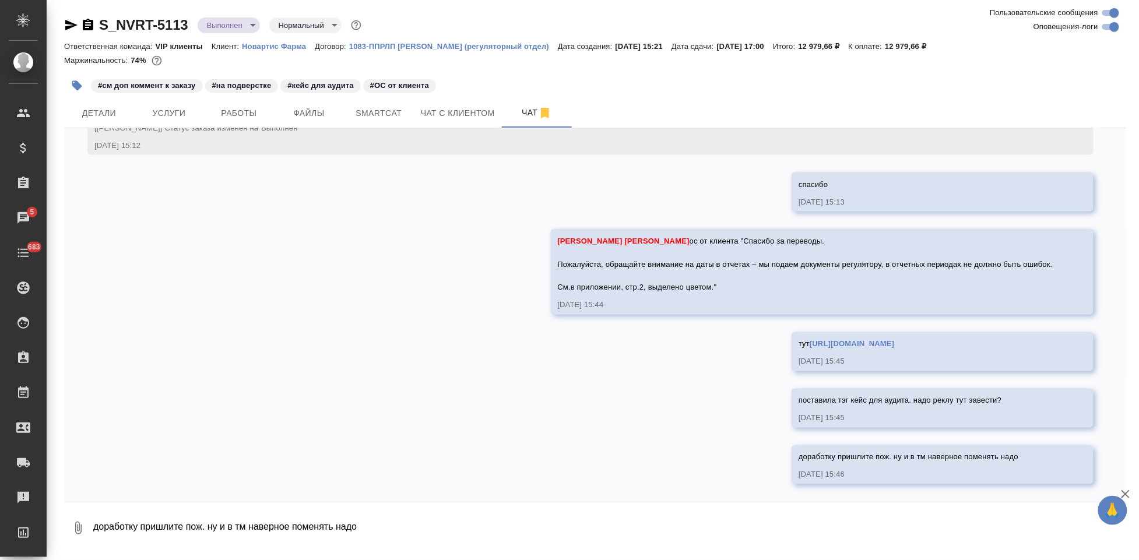
scroll to position [7042, 0]
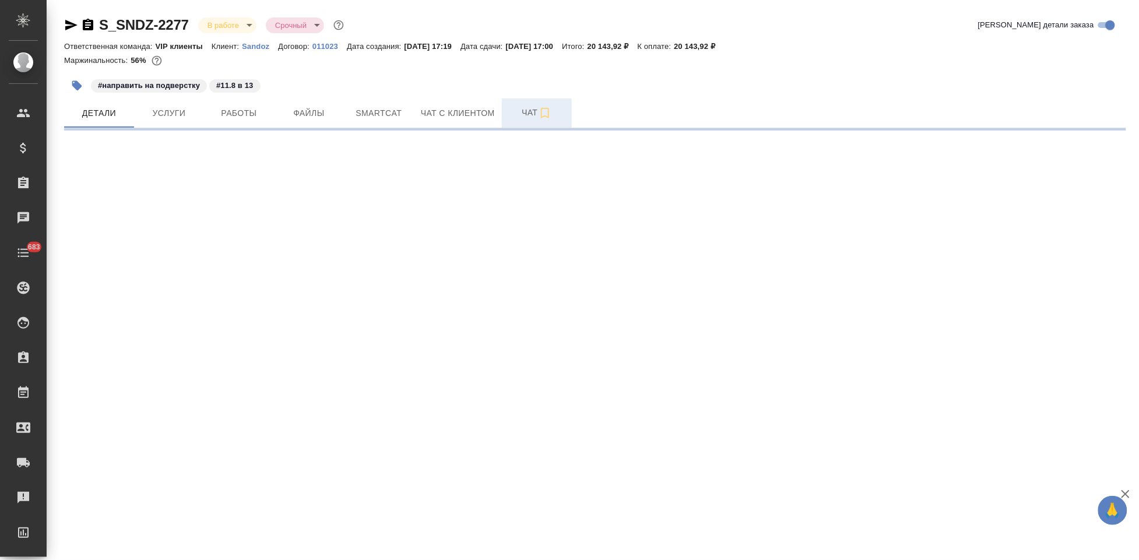
select select "RU"
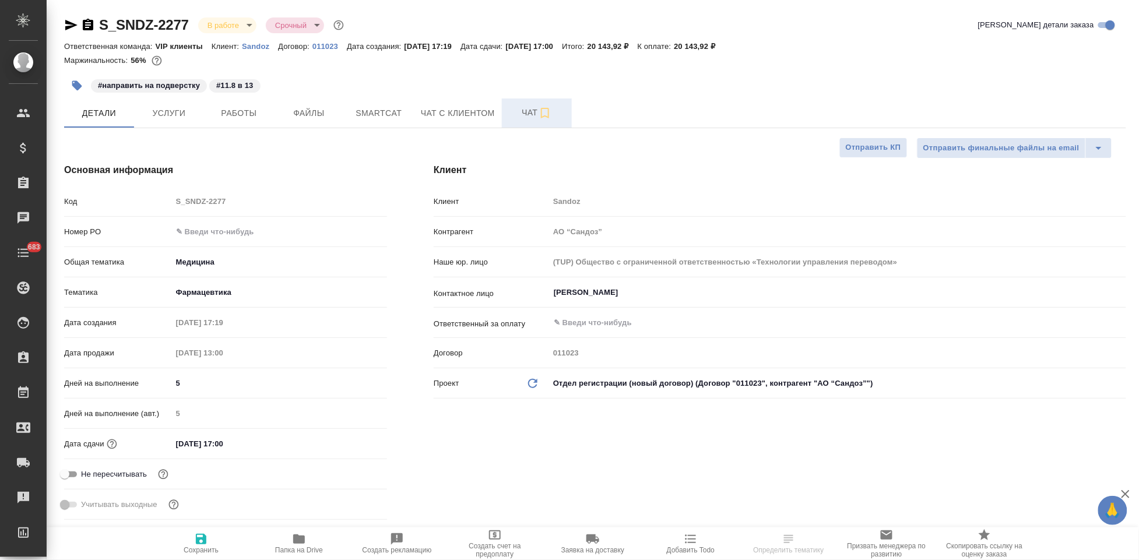
type textarea "x"
click at [522, 118] on span "Чат" at bounding box center [537, 112] width 56 height 15
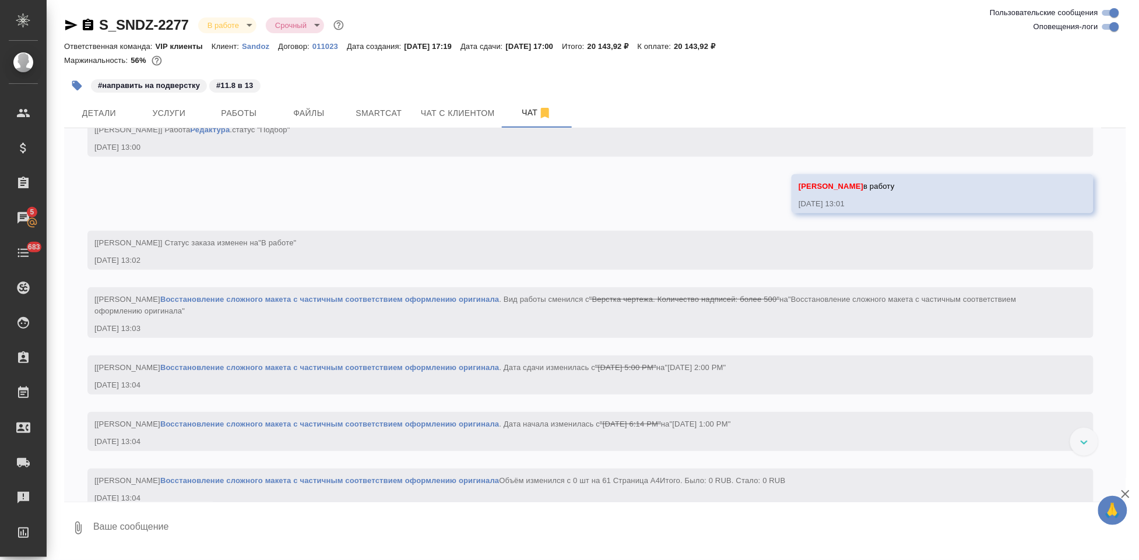
scroll to position [1636, 0]
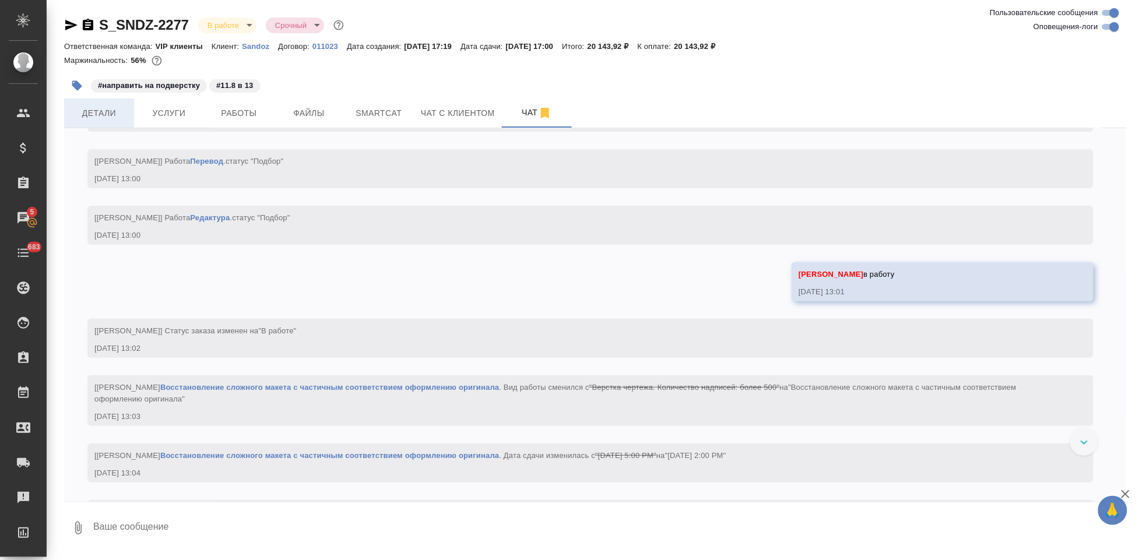
click at [115, 120] on button "Детали" at bounding box center [99, 112] width 70 height 29
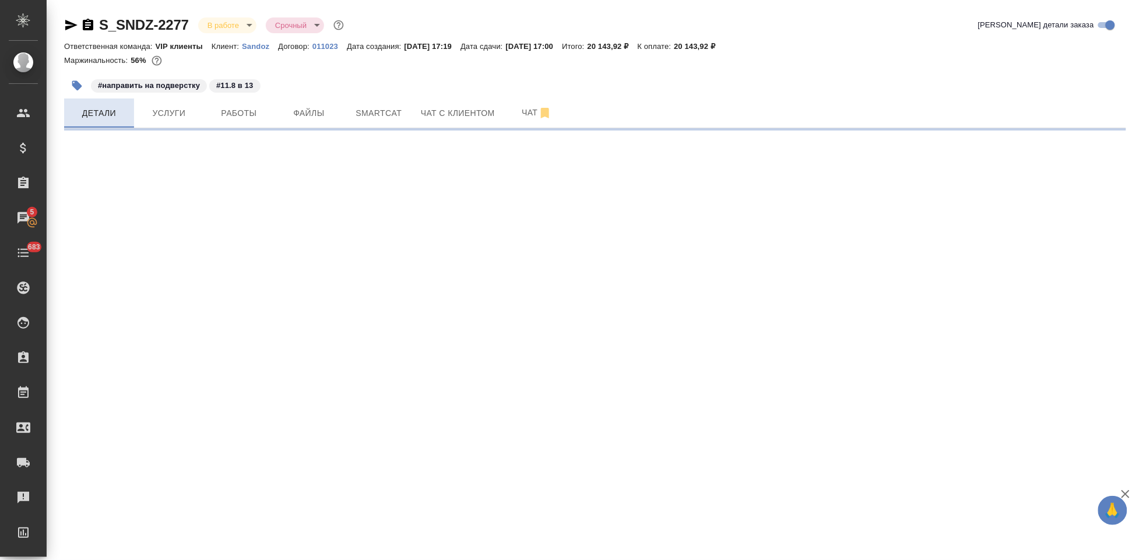
select select "RU"
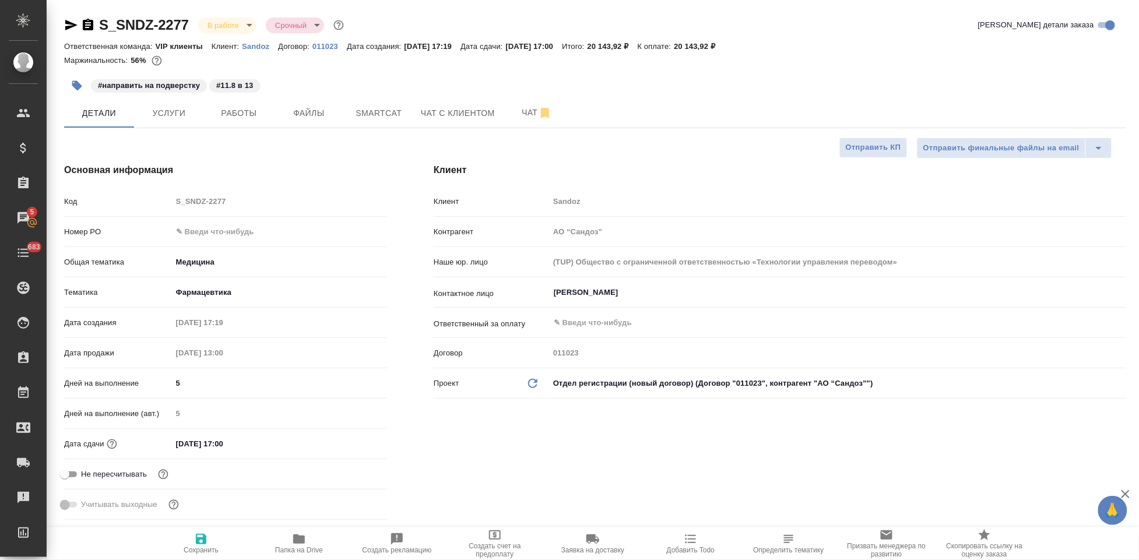
type textarea "x"
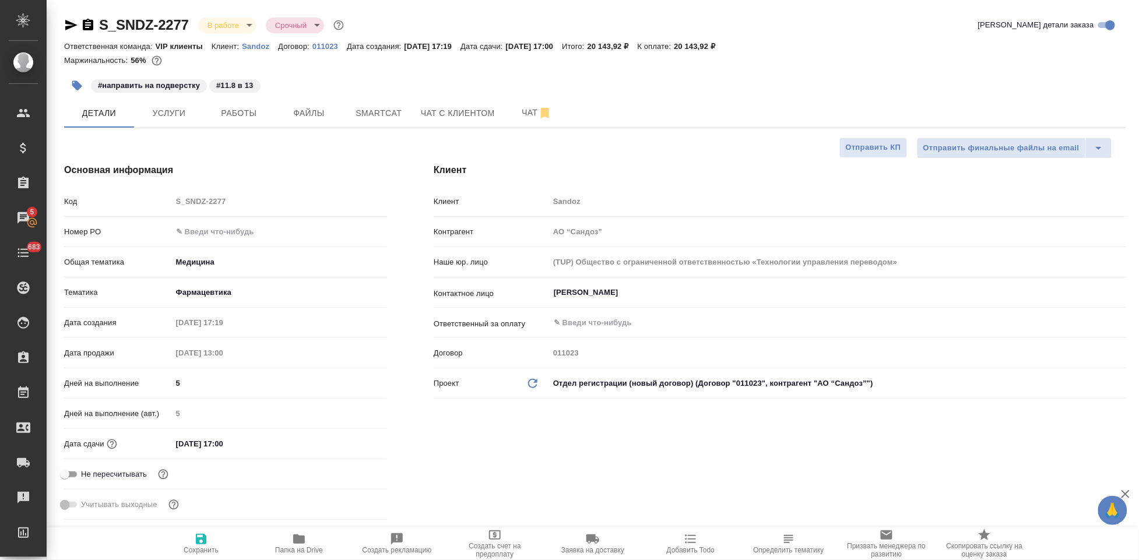
type textarea "x"
click at [516, 111] on span "Чат" at bounding box center [537, 112] width 56 height 15
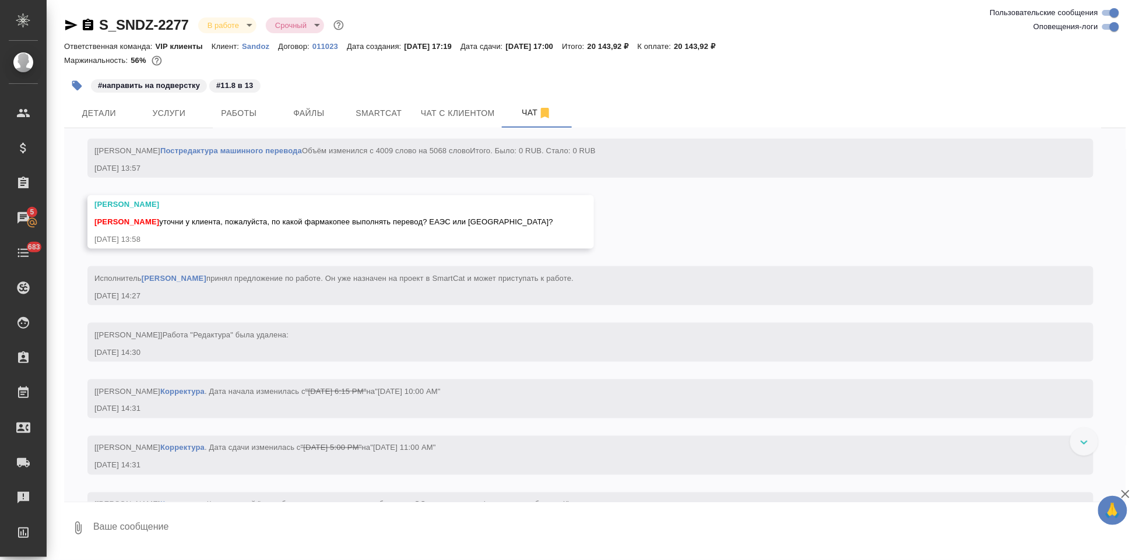
click at [302, 528] on textarea at bounding box center [609, 528] width 1034 height 40
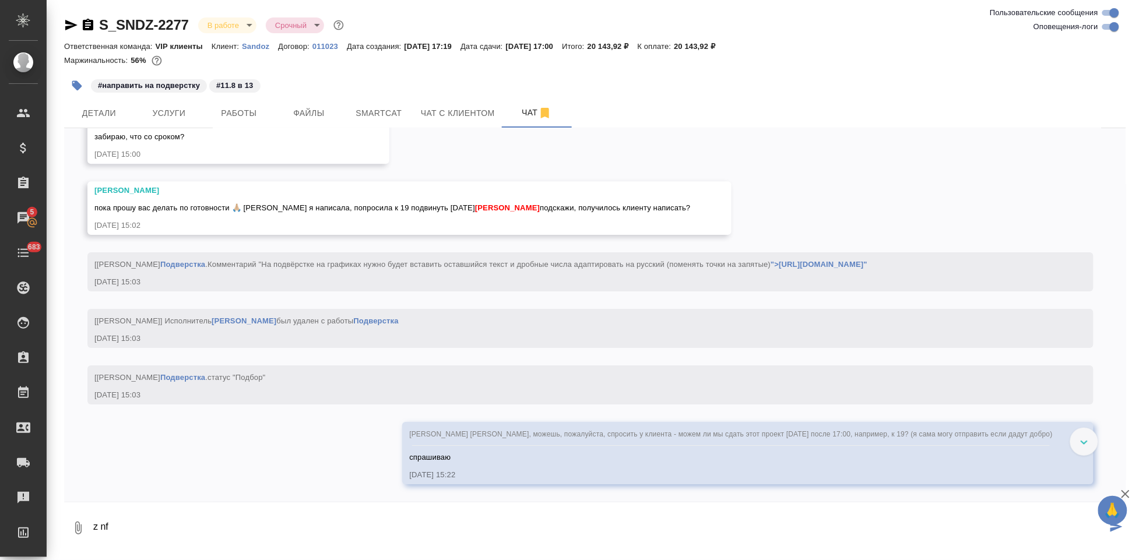
scroll to position [7658, 0]
type textarea "z"
type textarea "я там посмотрела. 5 раб дней ставила. ок на 12 е августа даже"
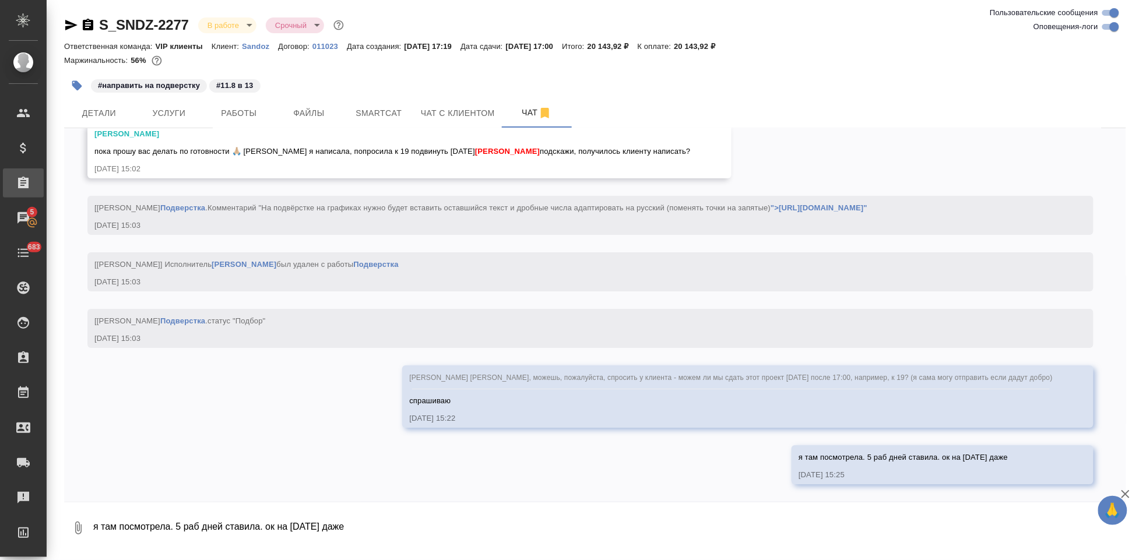
scroll to position [7714, 0]
click at [594, 29] on div "S_SNDZ-2277 В работе inProgress Срочный urgent" at bounding box center [595, 25] width 1062 height 19
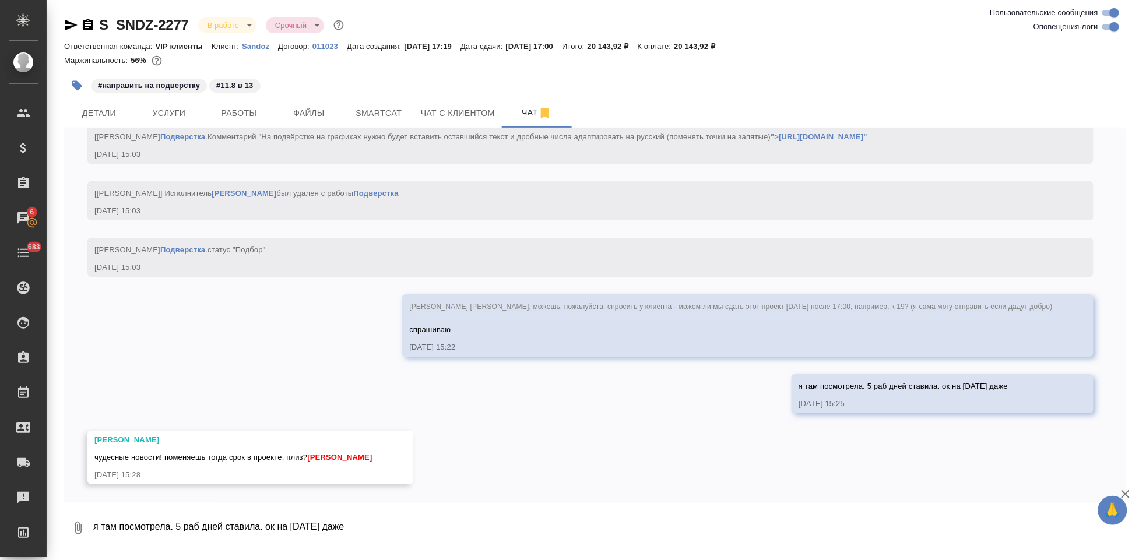
scroll to position [7786, 0]
click at [103, 111] on span "Детали" at bounding box center [99, 113] width 56 height 15
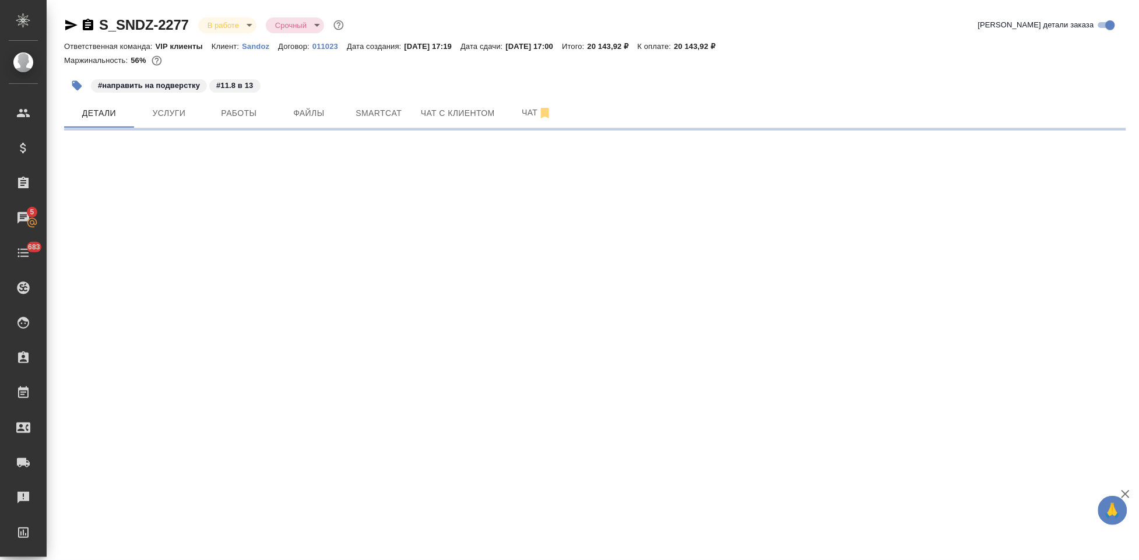
select select "RU"
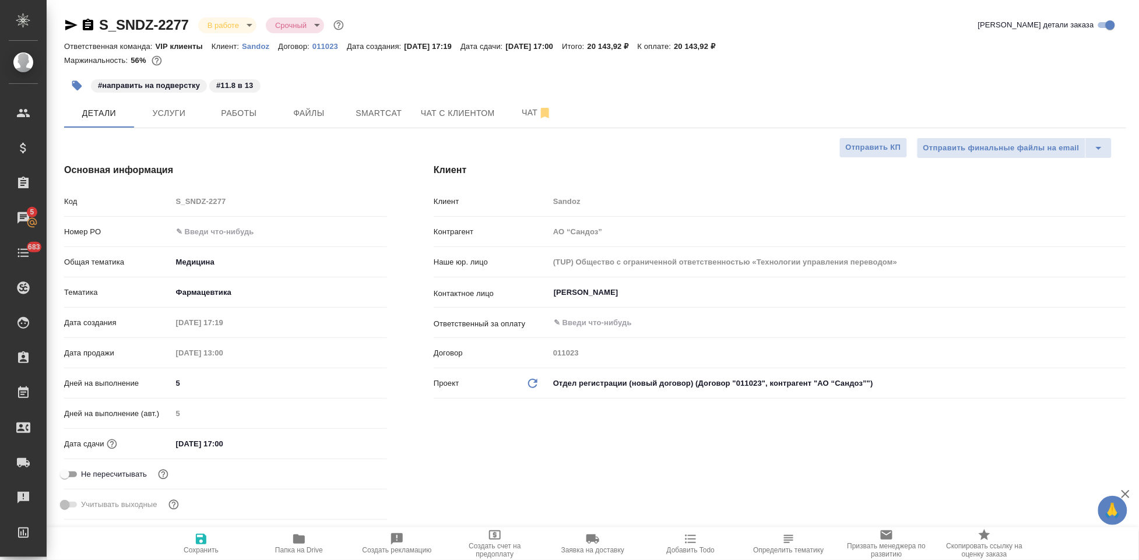
type textarea "x"
click at [244, 447] on input "11.08.2025 17:00" at bounding box center [223, 443] width 102 height 17
click at [352, 444] on icon "button" at bounding box center [353, 443] width 10 height 12
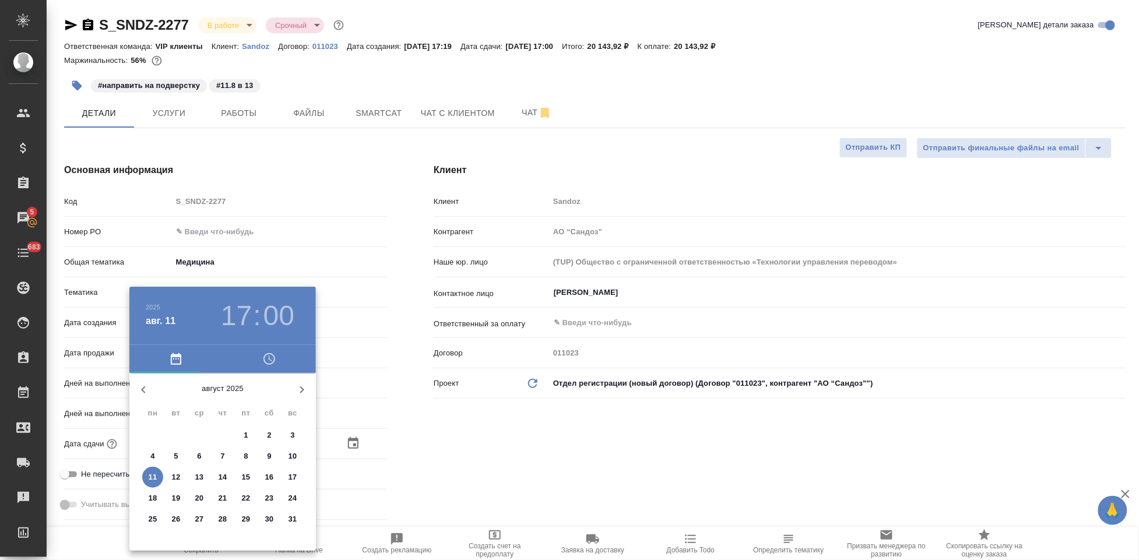
click at [173, 476] on p "12" at bounding box center [176, 477] width 9 height 12
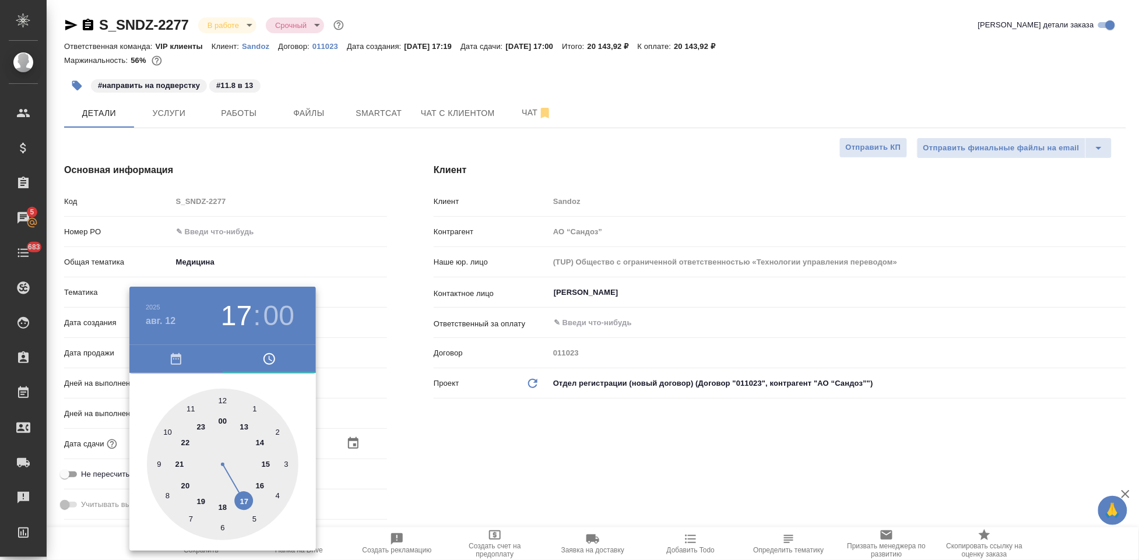
type input "[DATE] 17:00"
type textarea "x"
click at [247, 498] on div at bounding box center [223, 465] width 152 height 152
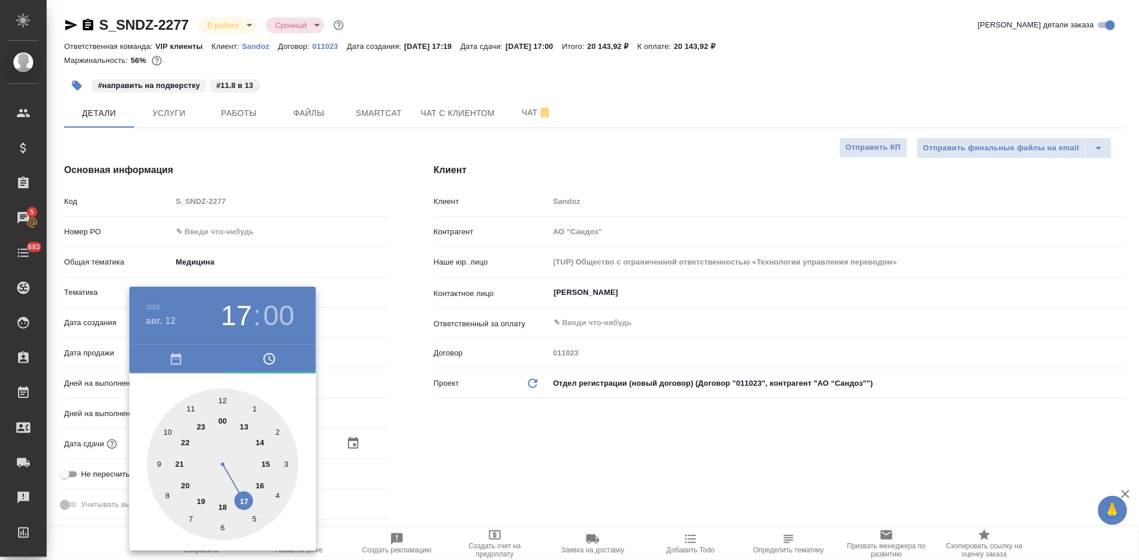
type textarea "x"
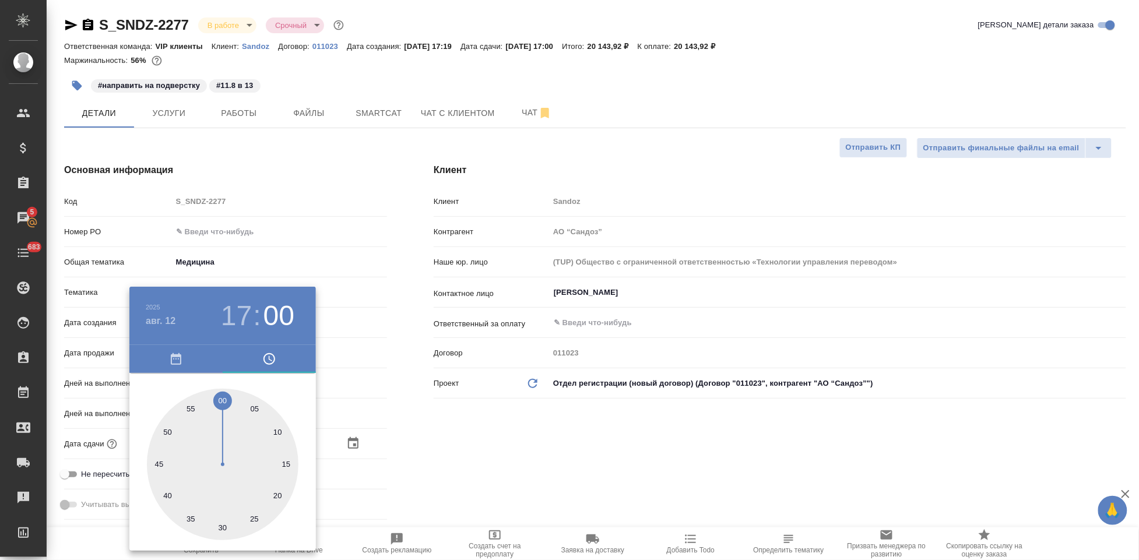
type textarea "x"
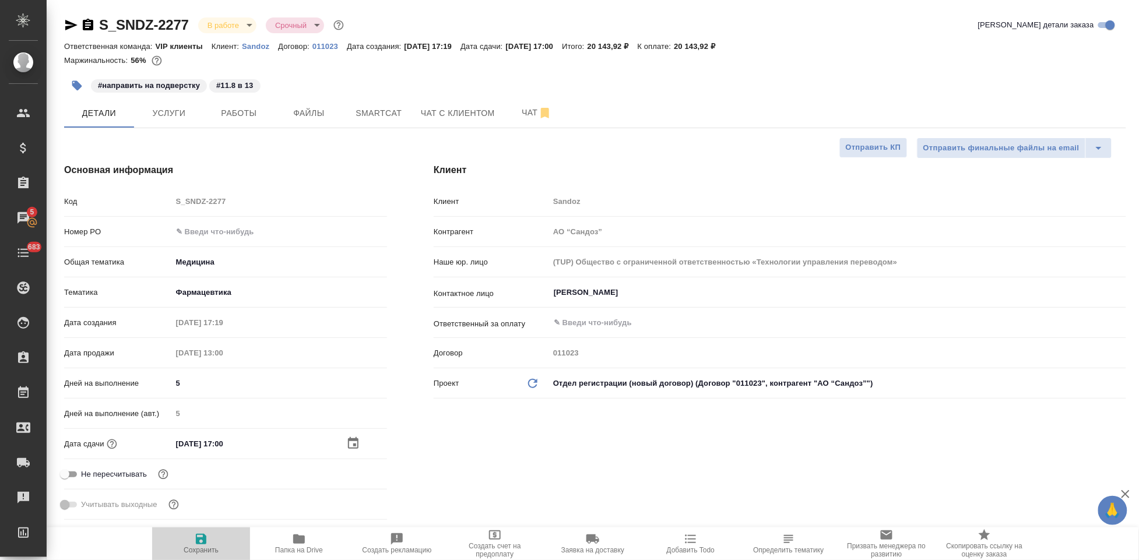
click at [191, 551] on span "Сохранить" at bounding box center [201, 550] width 35 height 8
type textarea "x"
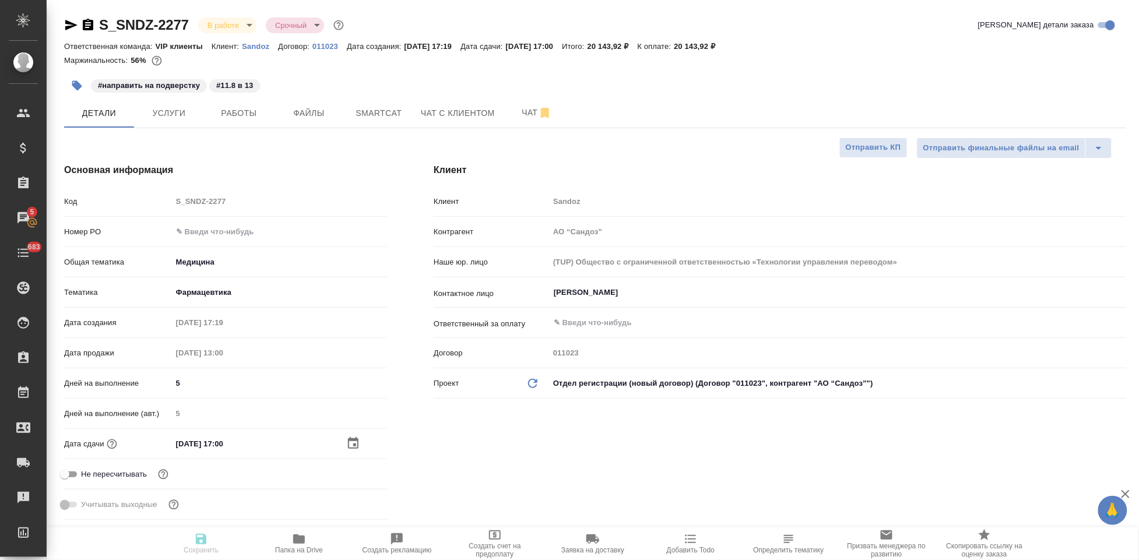
type textarea "x"
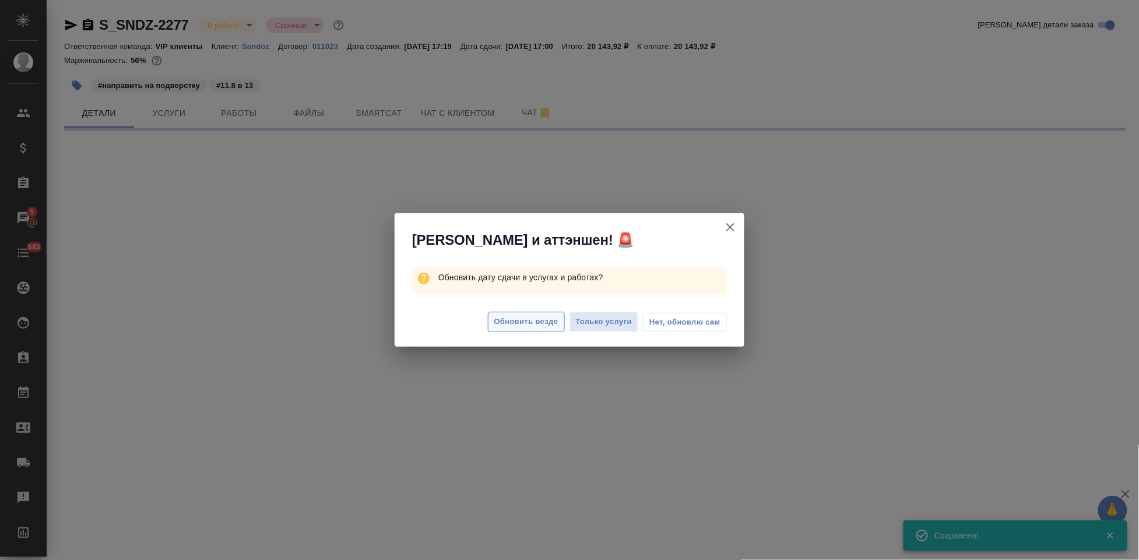
select select "RU"
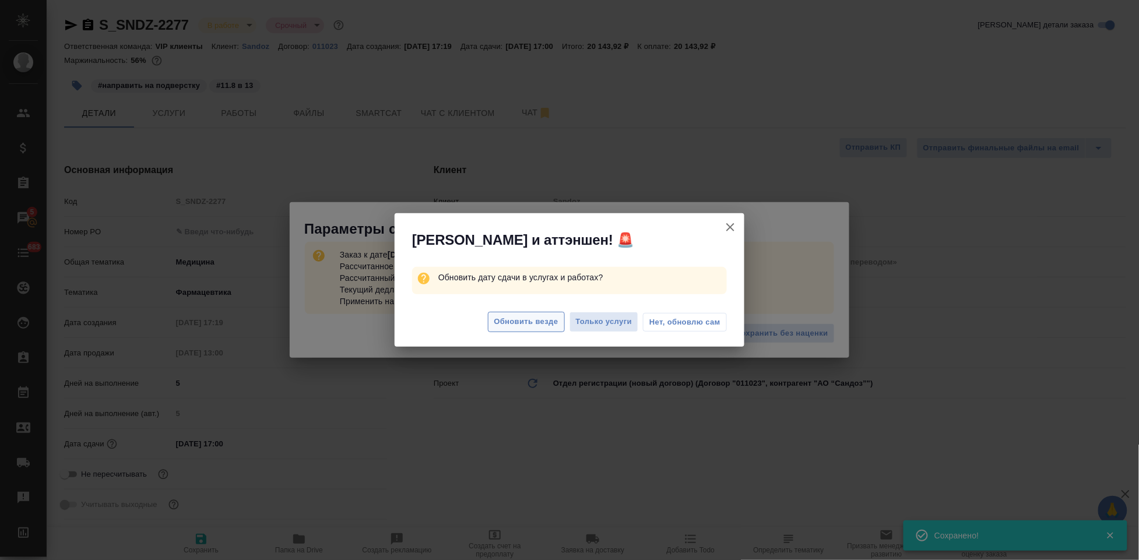
click at [544, 320] on span "Обновить везде" at bounding box center [526, 321] width 64 height 13
type textarea "x"
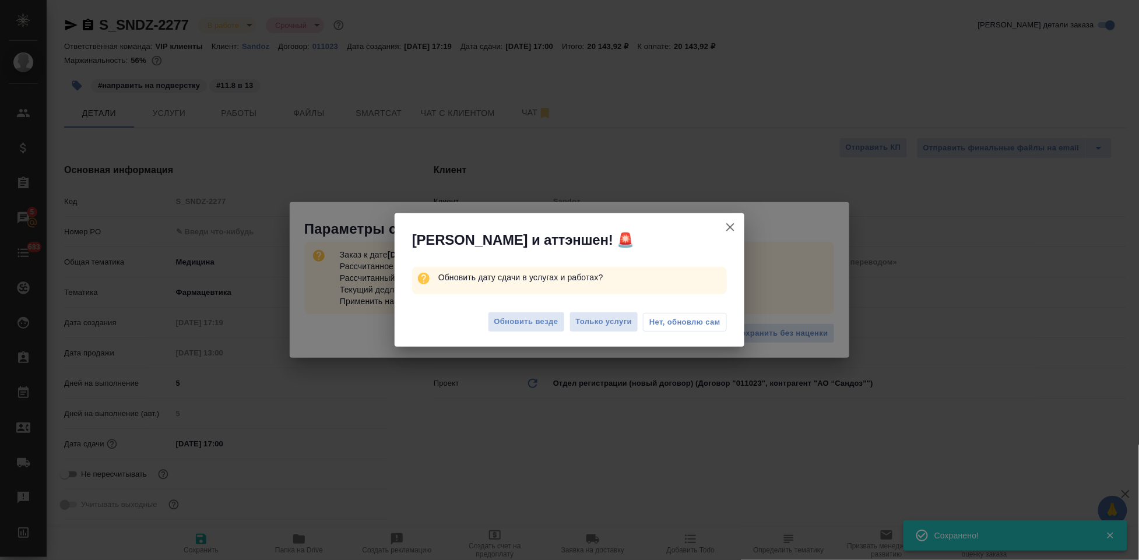
type textarea "x"
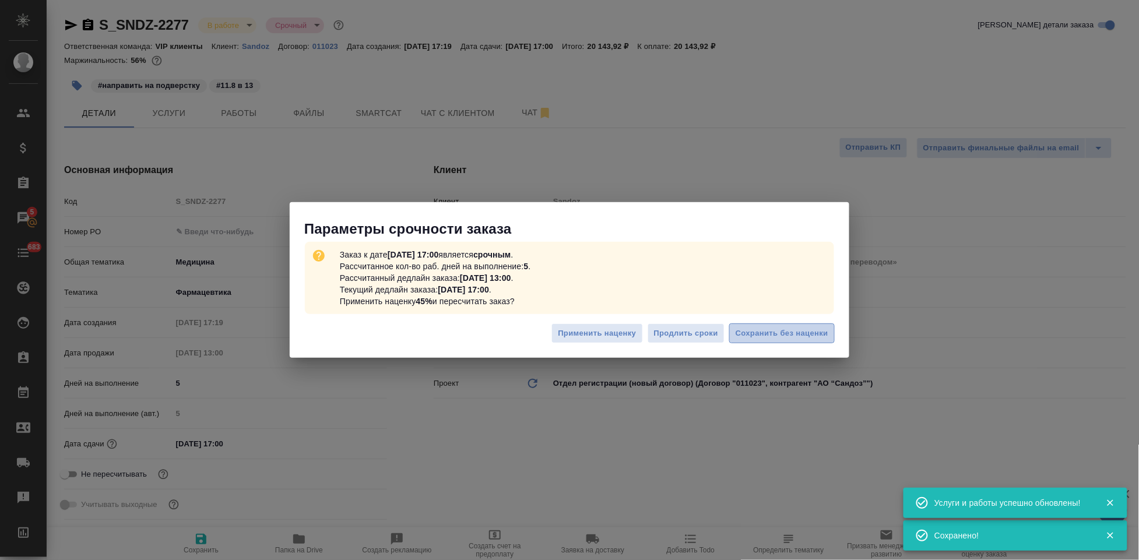
click at [812, 338] on span "Сохранить без наценки" at bounding box center [781, 333] width 93 height 13
type textarea "x"
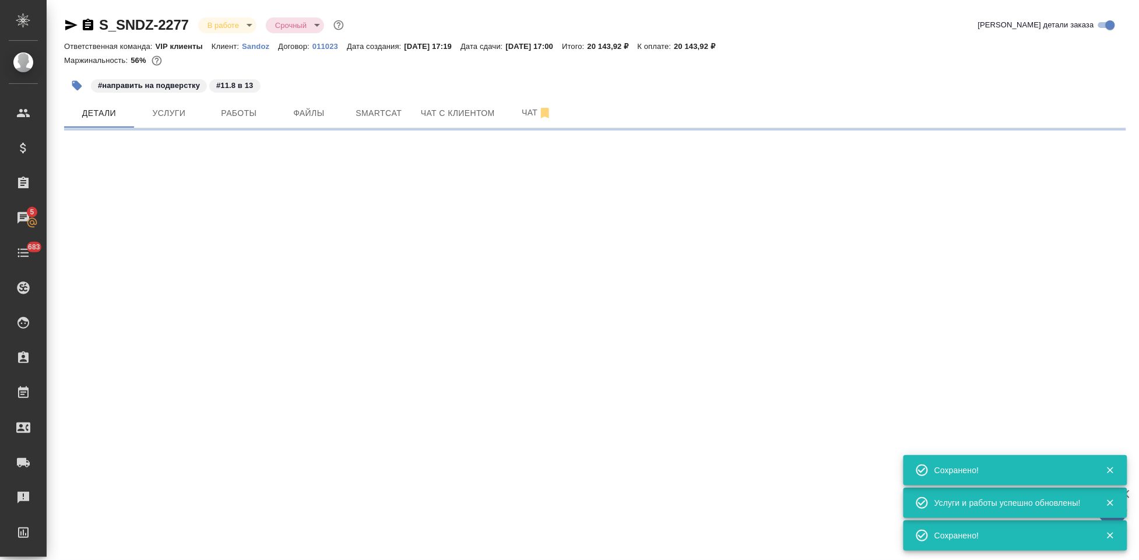
select select "RU"
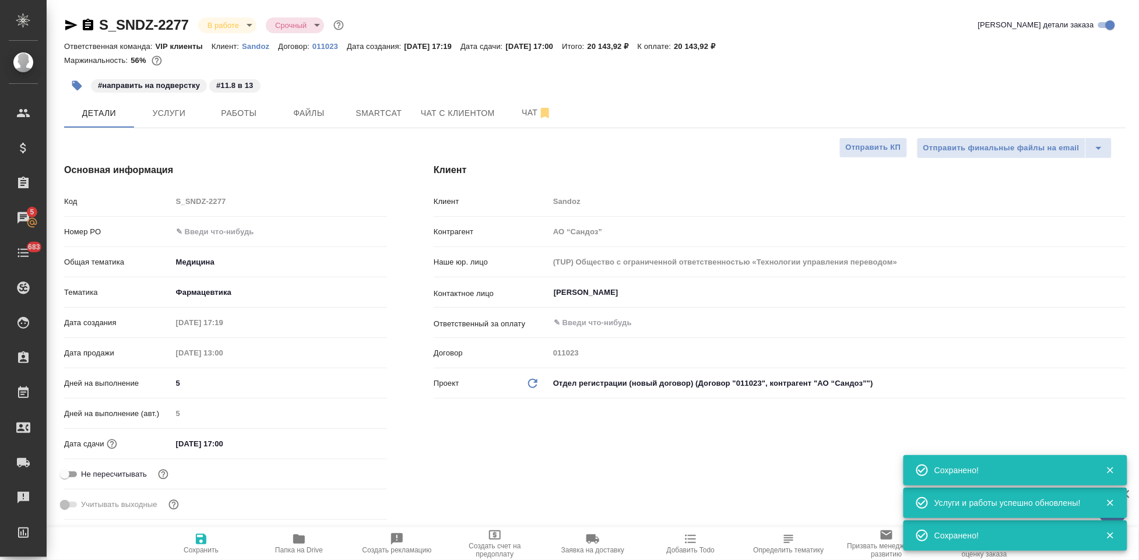
type textarea "x"
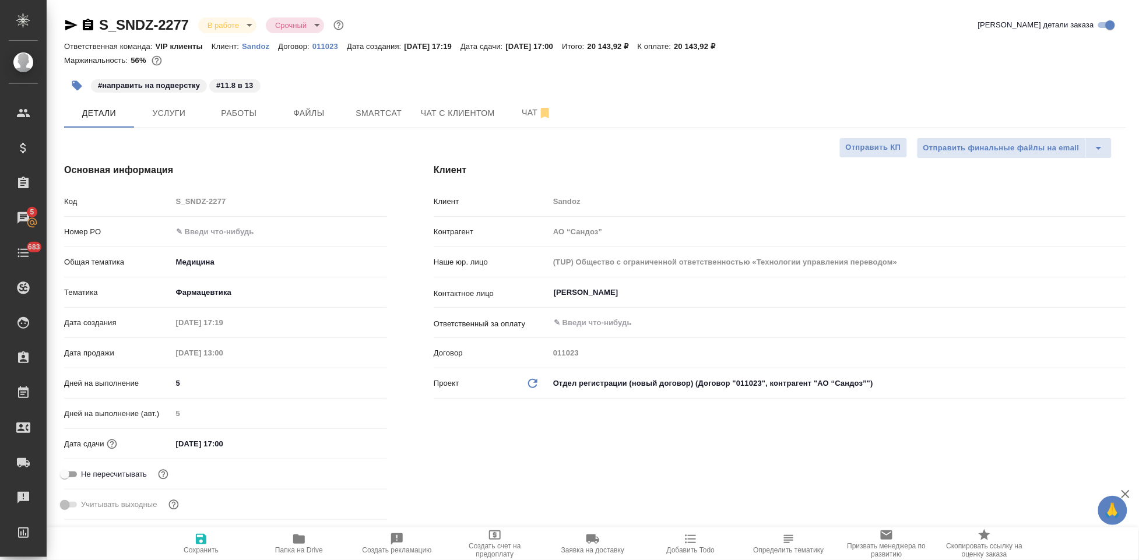
type textarea "x"
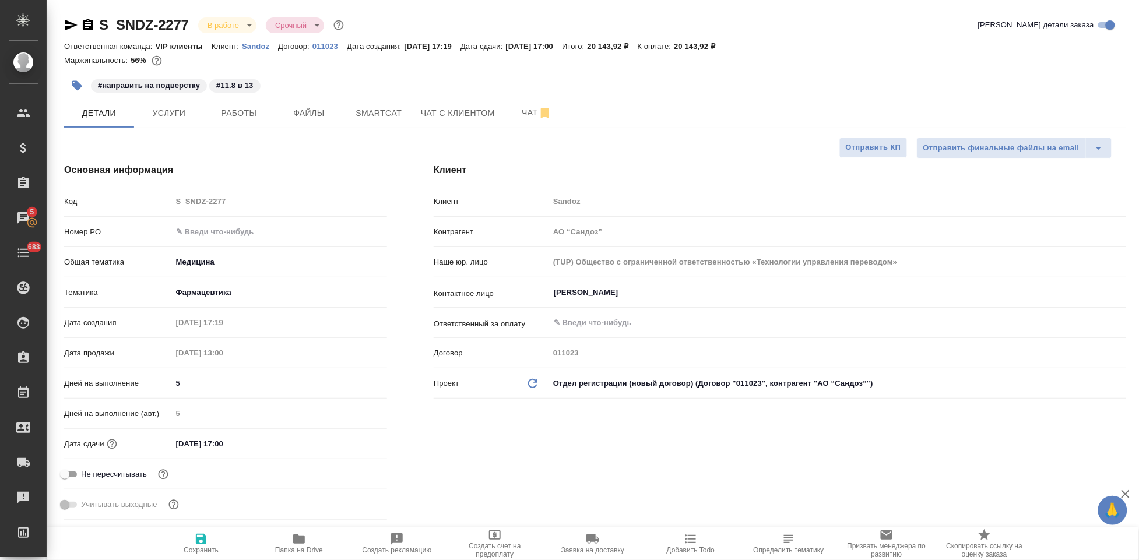
type textarea "x"
click at [209, 544] on span "Сохранить" at bounding box center [201, 543] width 84 height 22
type textarea "x"
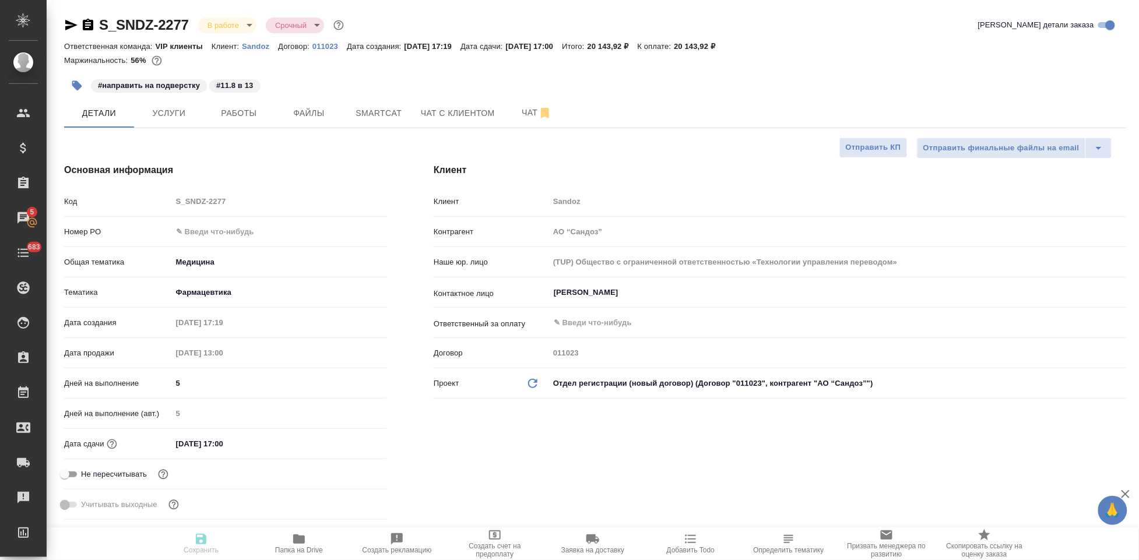
type textarea "x"
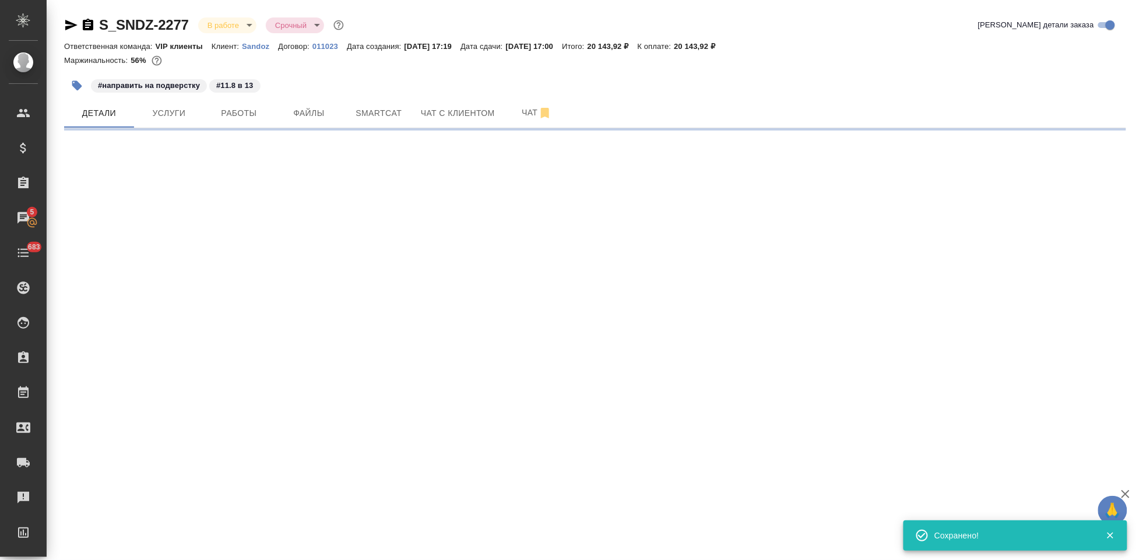
select select "RU"
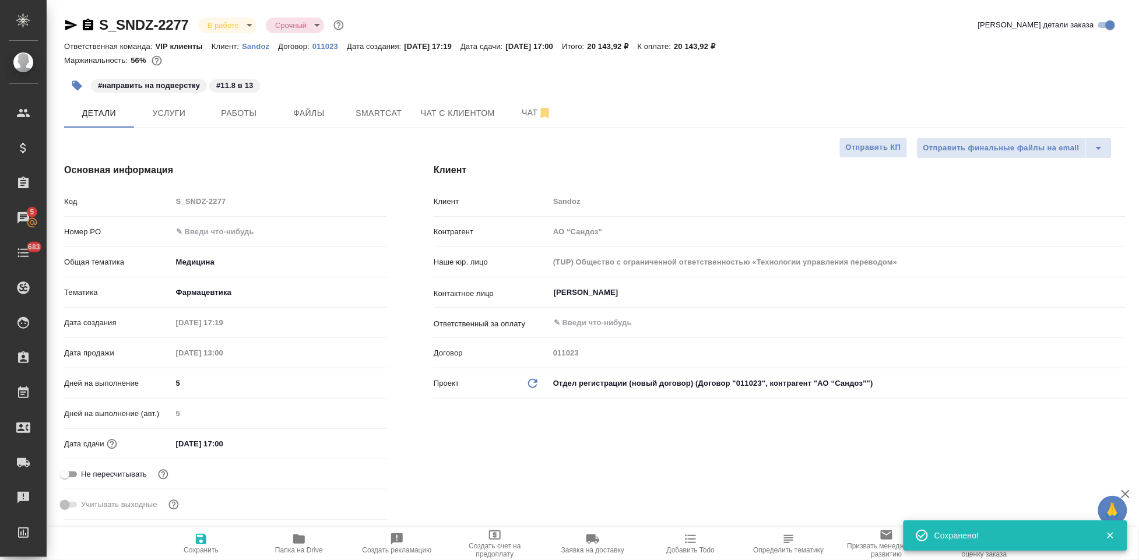
type textarea "x"
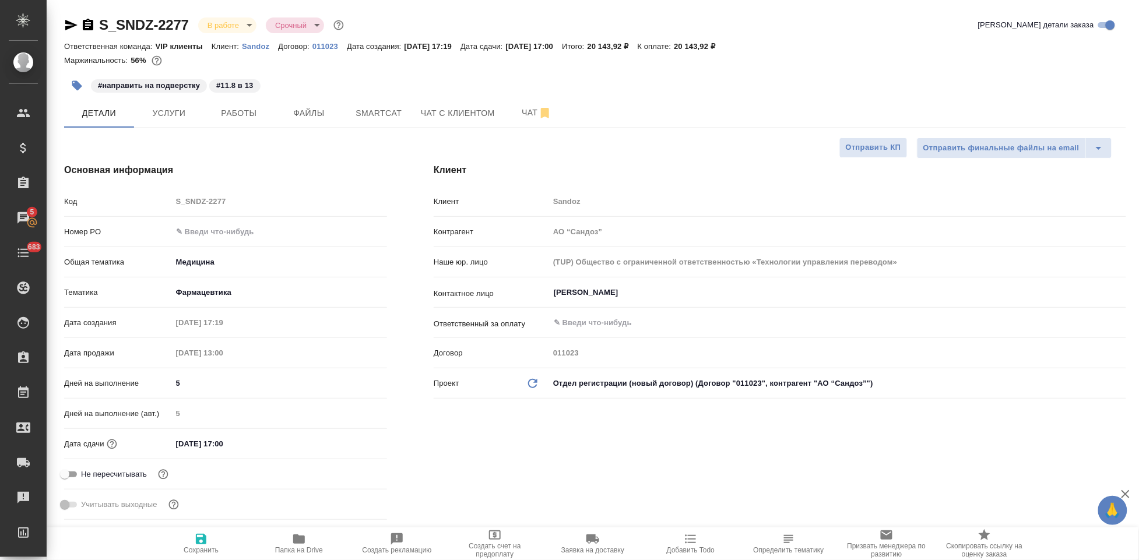
type textarea "x"
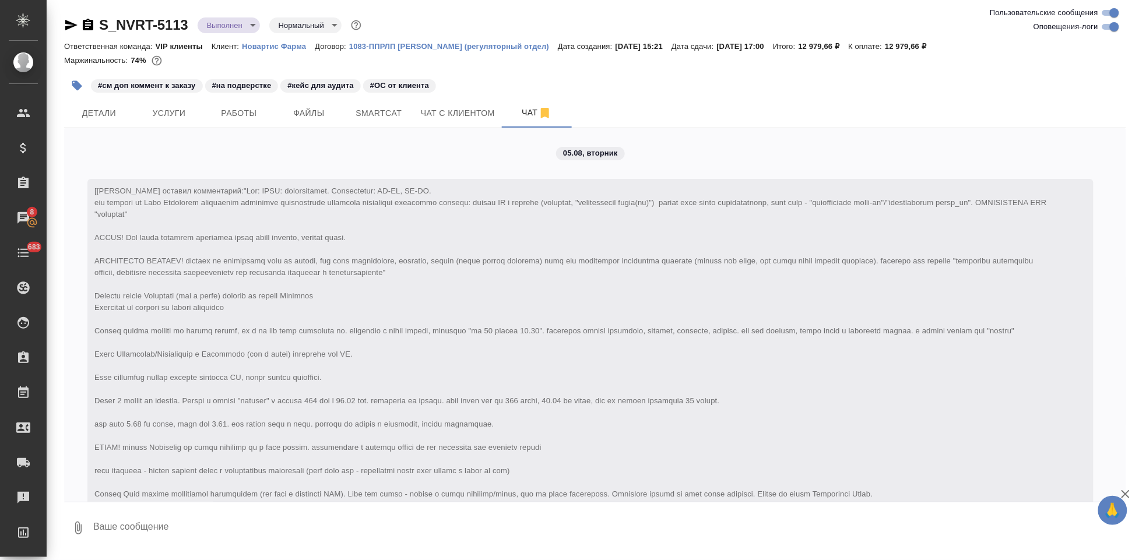
scroll to position [7042, 0]
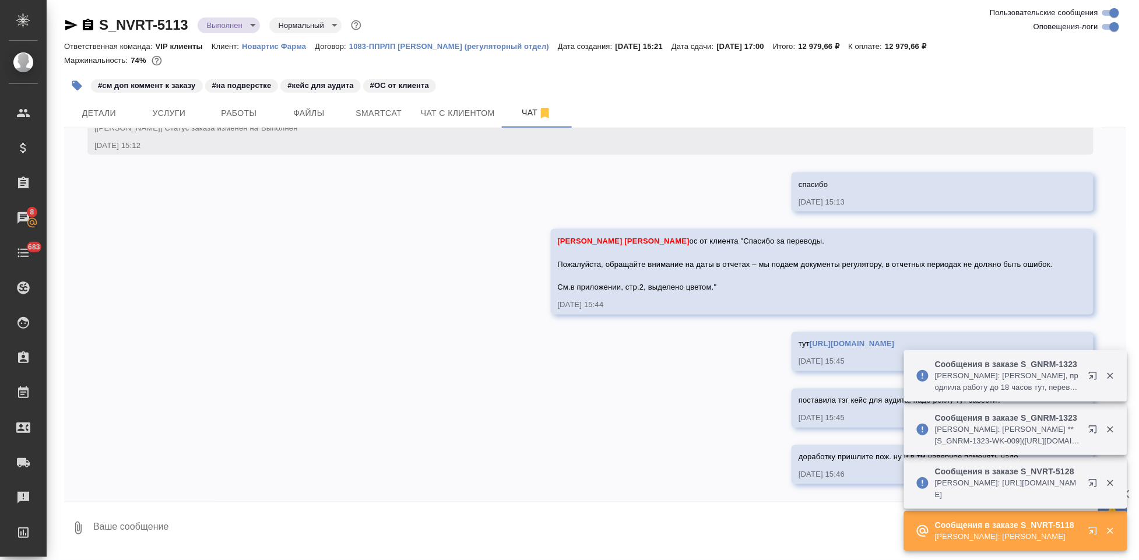
click at [344, 518] on textarea at bounding box center [609, 528] width 1034 height 40
paste textarea "мы сами поправили, просто в дальнейшем обращайте, пожалуйста, внимание)"
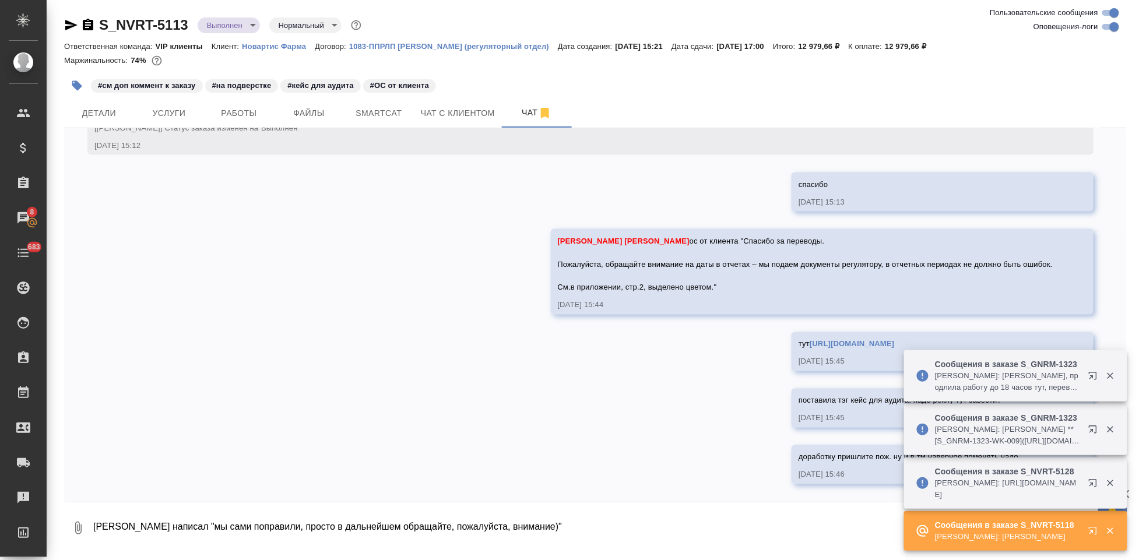
type textarea "клиент написал "мы сами поправили, просто в дальнейшем обращайте, пожалуйста, в…"
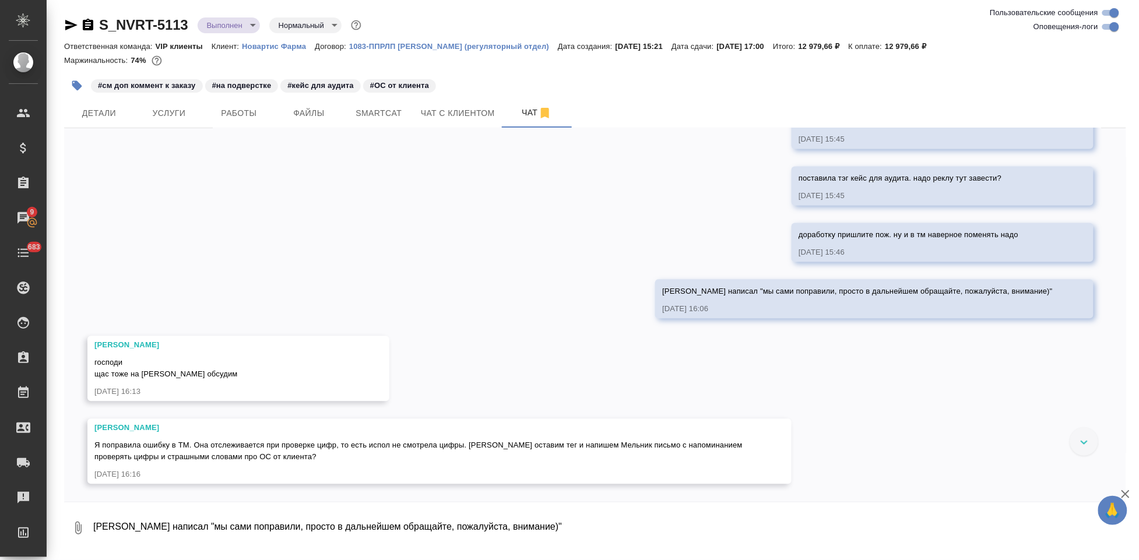
scroll to position [7264, 0]
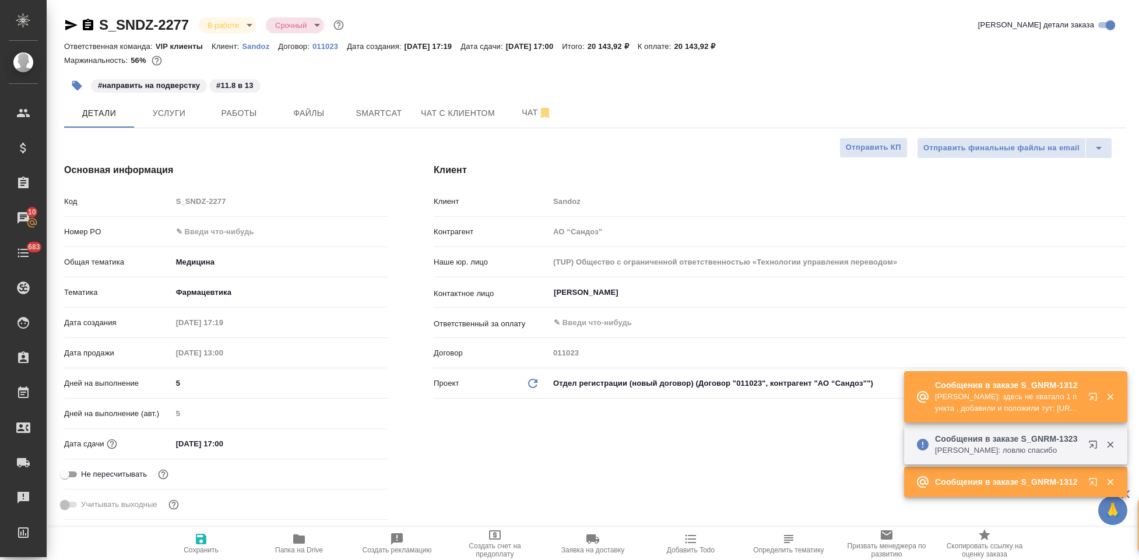
select select "RU"
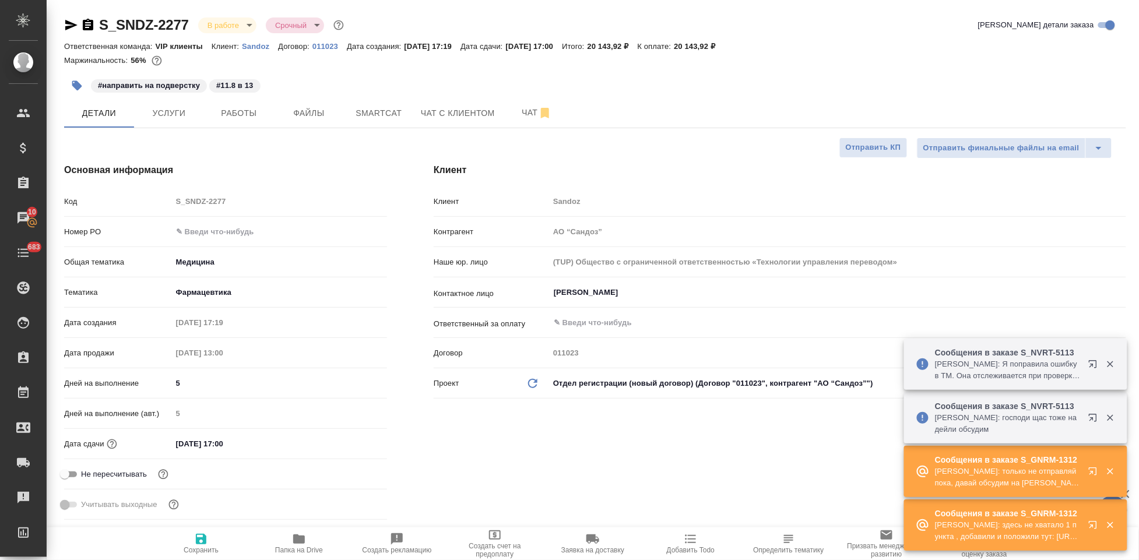
click at [1092, 474] on icon "button" at bounding box center [1095, 474] width 14 height 14
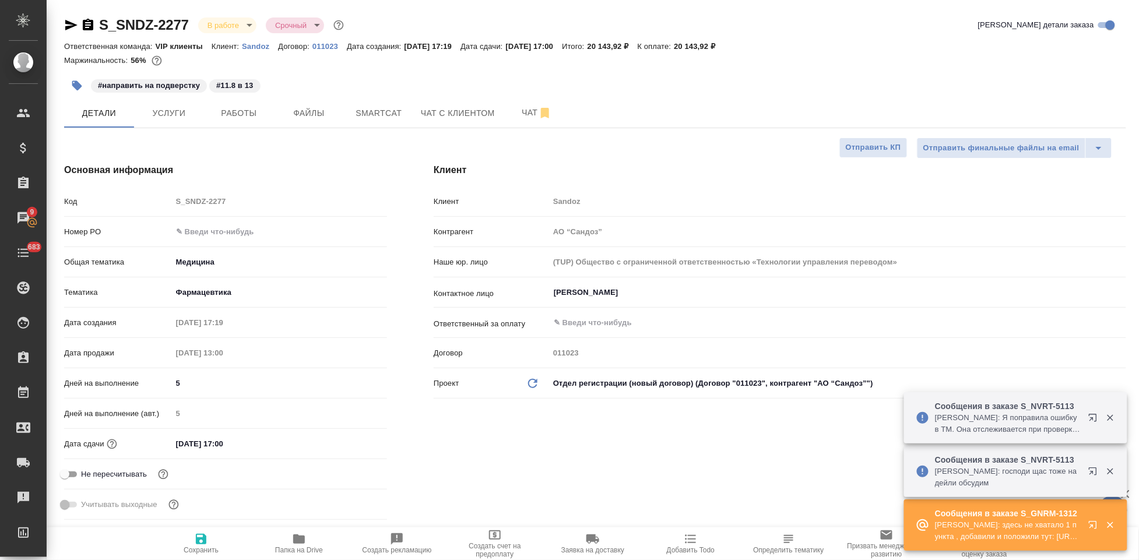
click at [254, 47] on p "Sandoz" at bounding box center [260, 46] width 36 height 9
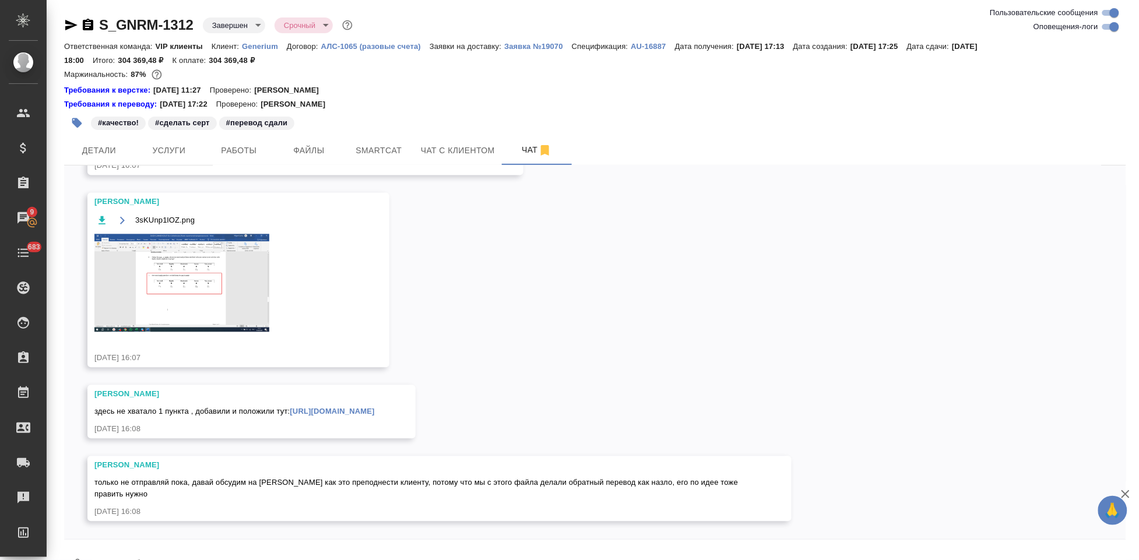
scroll to position [31, 0]
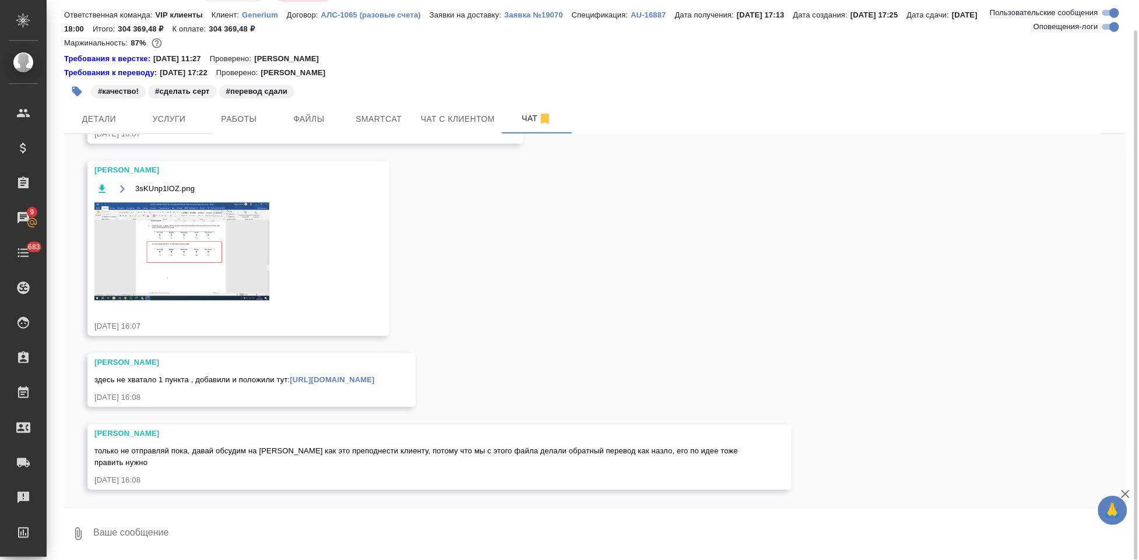
click at [181, 540] on textarea at bounding box center [609, 534] width 1034 height 40
type textarea "ок не сдаю тогда"
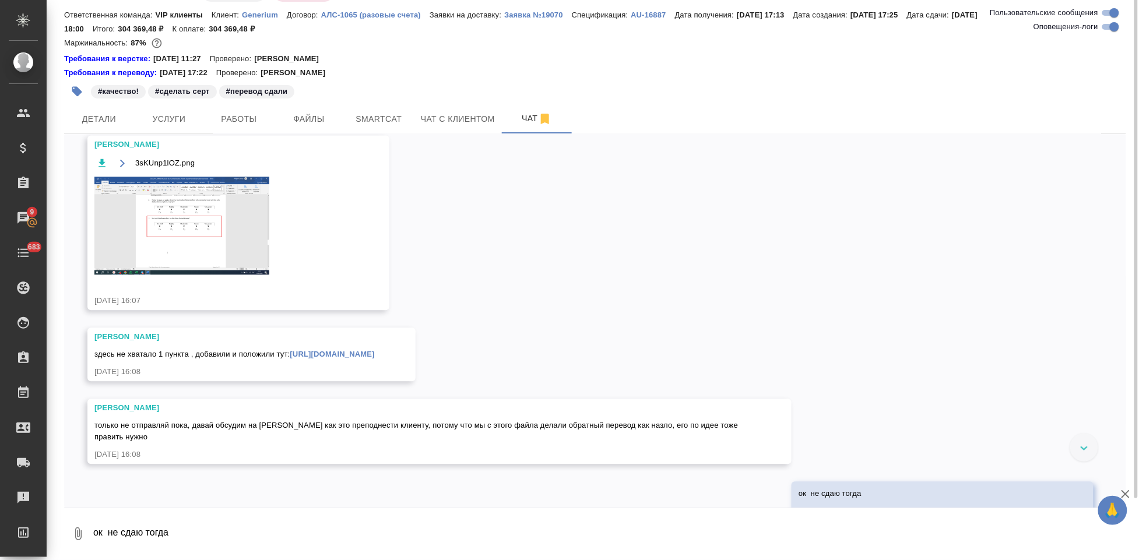
scroll to position [0, 0]
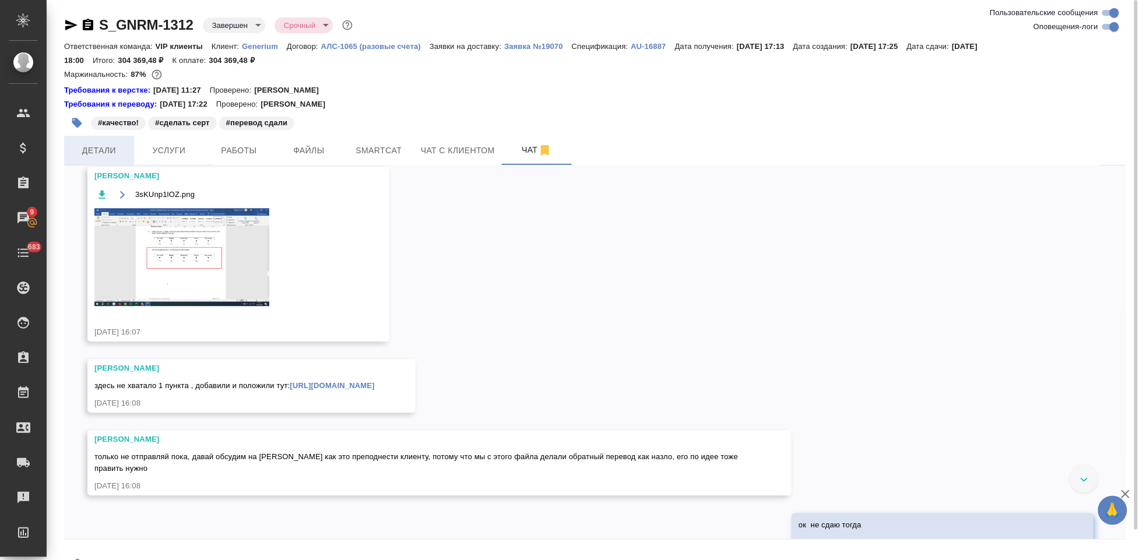
click at [105, 156] on span "Детали" at bounding box center [99, 150] width 56 height 15
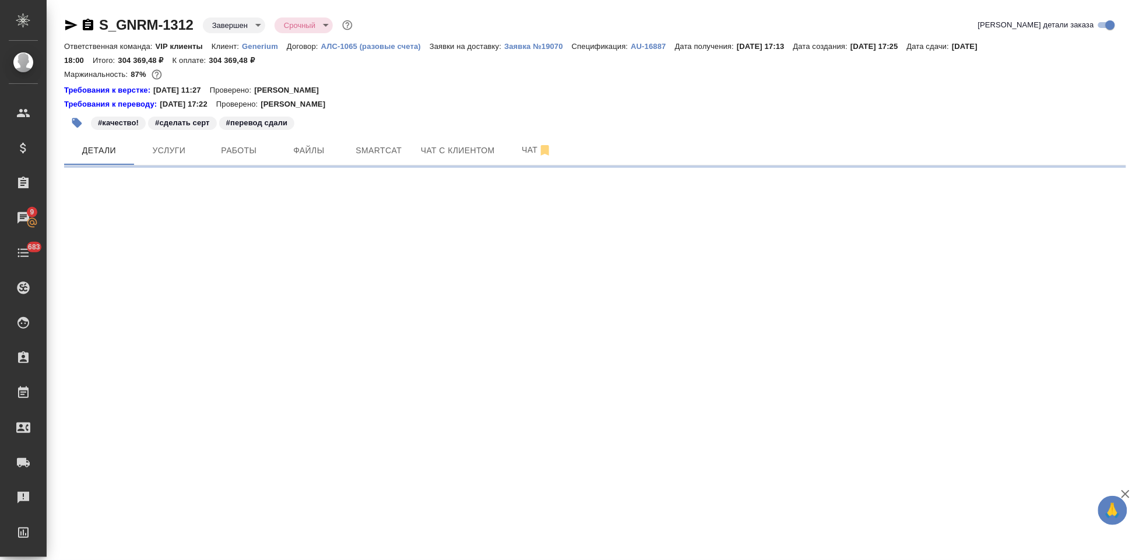
select select "RU"
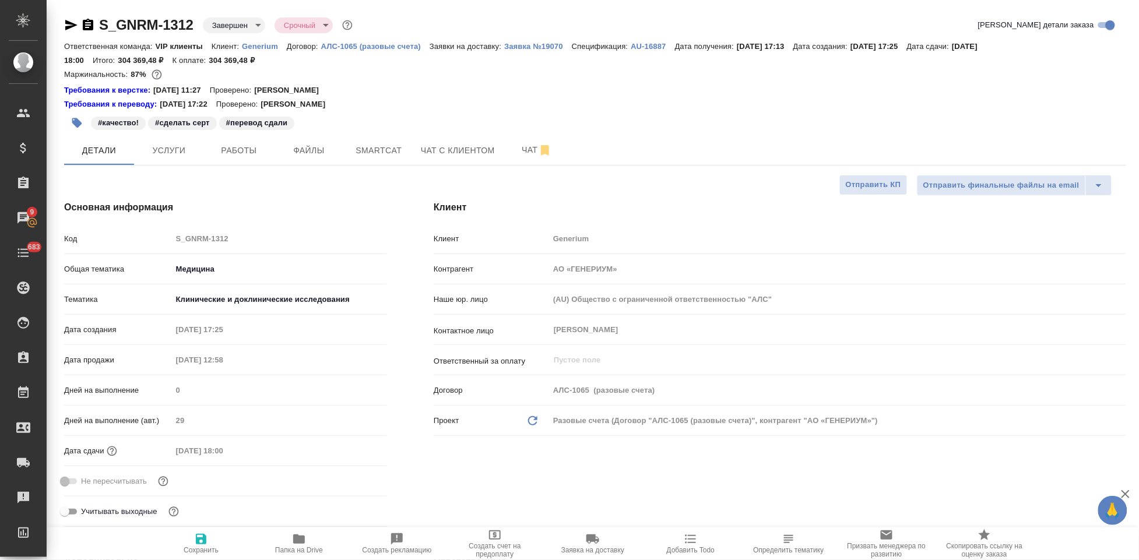
type textarea "x"
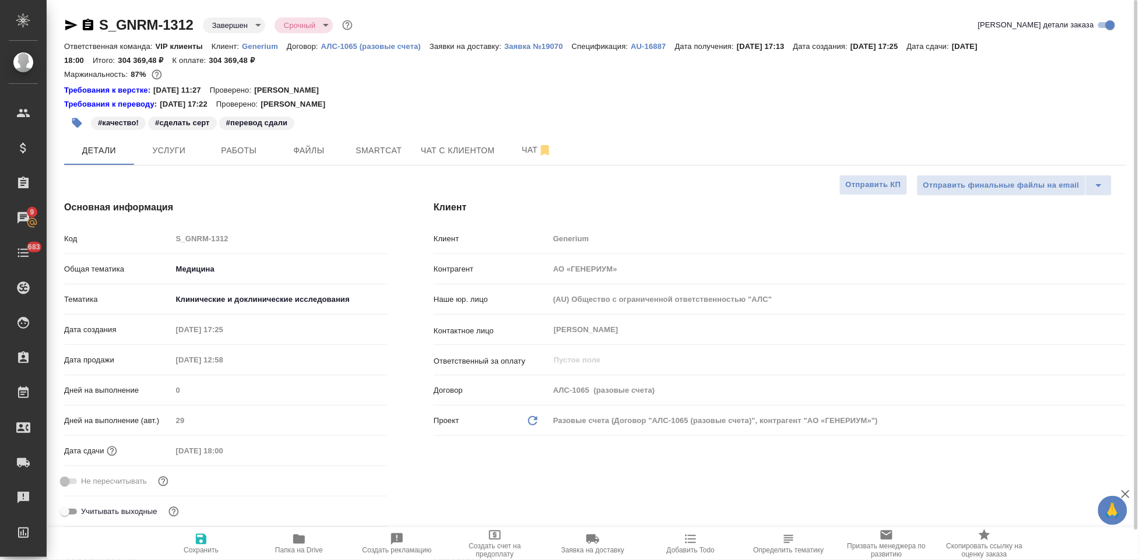
type textarea "x"
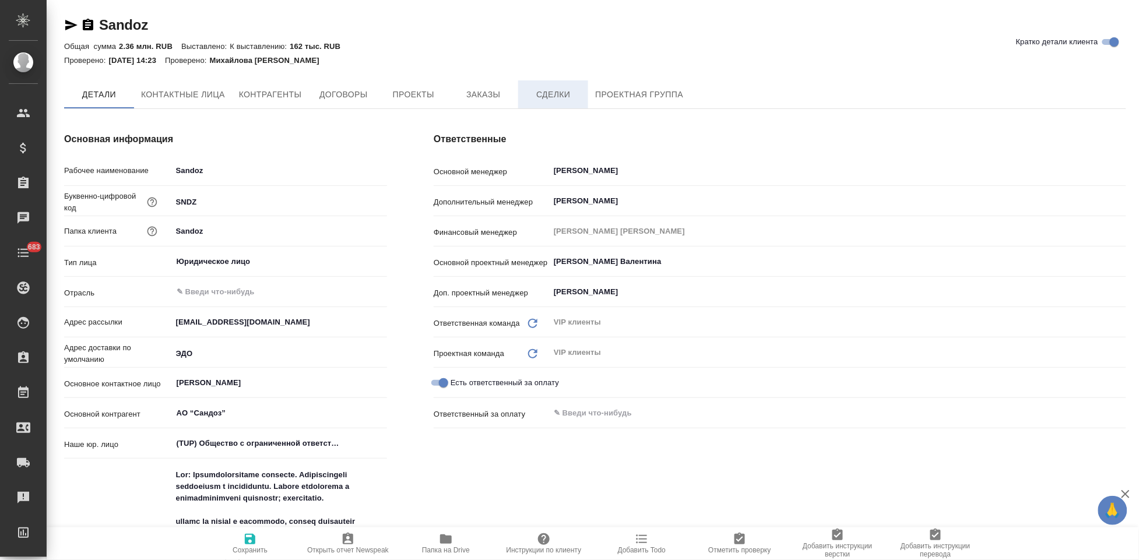
type textarea "x"
click at [481, 92] on span "Заказы" at bounding box center [483, 95] width 56 height 15
type textarea "x"
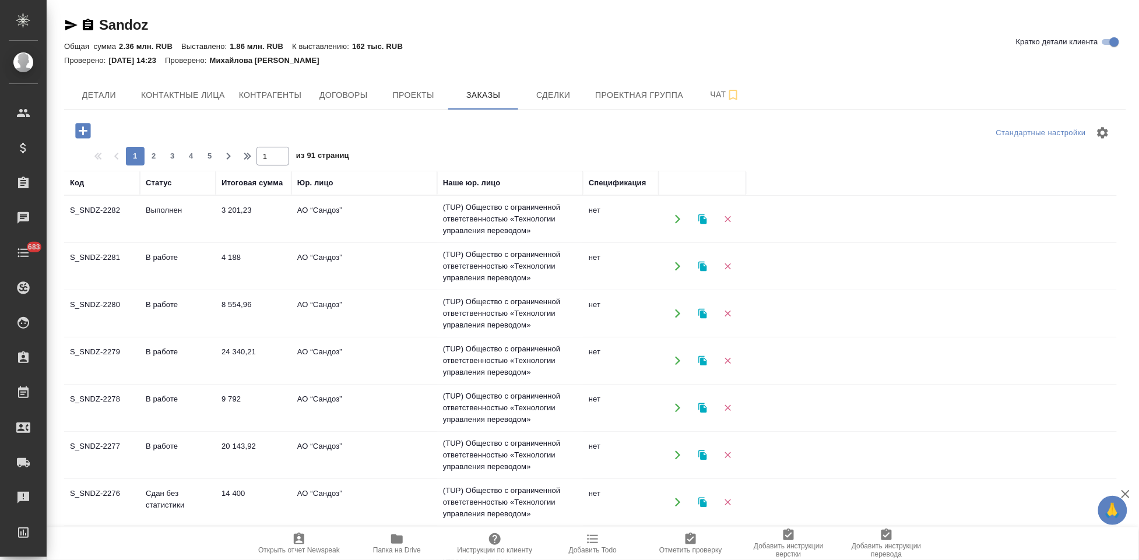
click at [88, 134] on icon "button" at bounding box center [82, 130] width 15 height 15
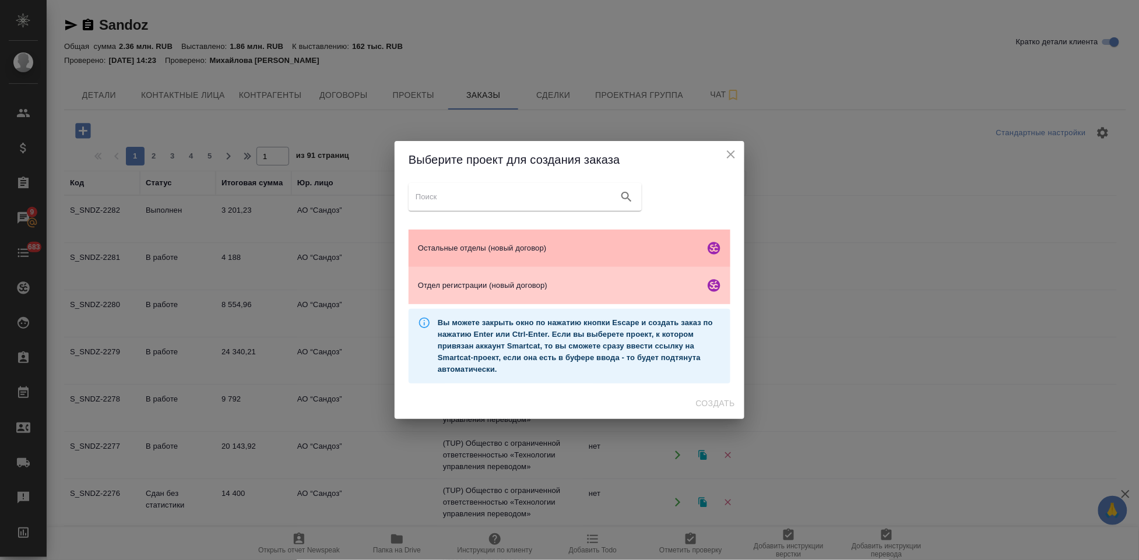
click at [492, 252] on span "Остальные отделы (новый договор)" at bounding box center [559, 248] width 282 height 12
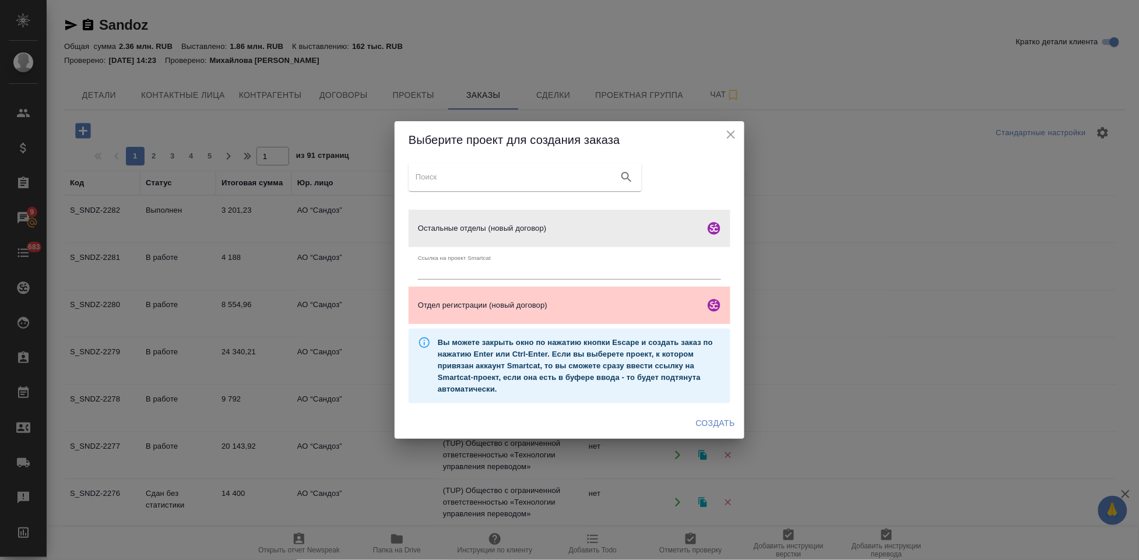
click at [718, 420] on span "Создать" at bounding box center [715, 423] width 39 height 15
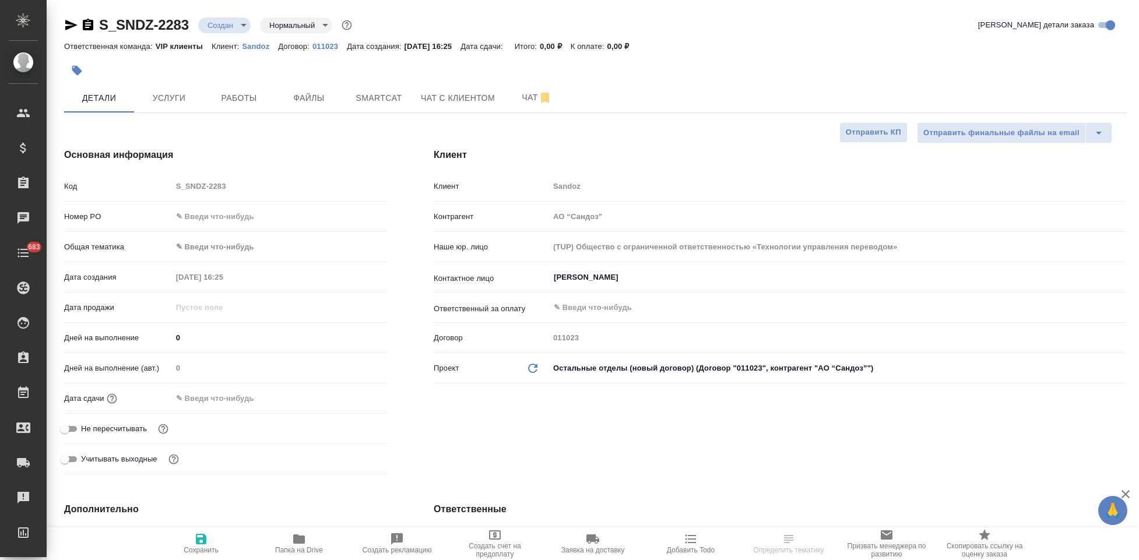
select select "RU"
click at [149, 191] on div "Код S_SNDZ-2283" at bounding box center [225, 186] width 323 height 20
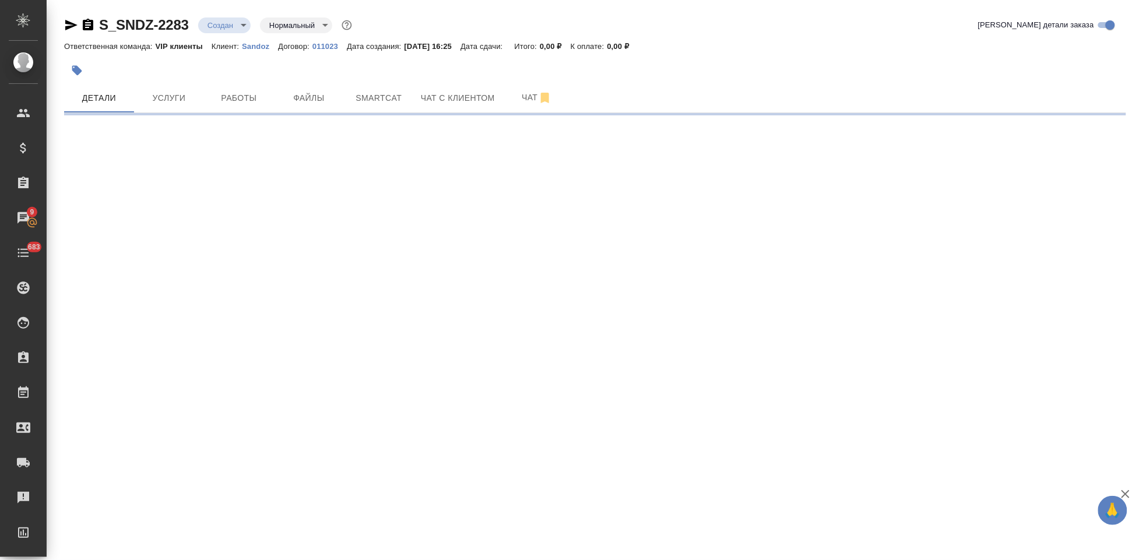
select select "RU"
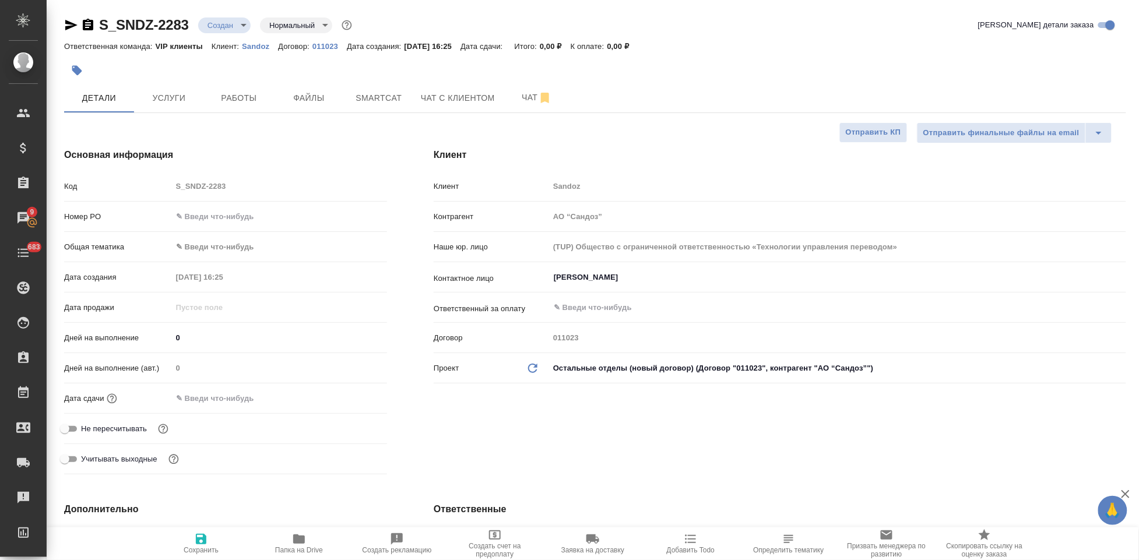
type textarea "x"
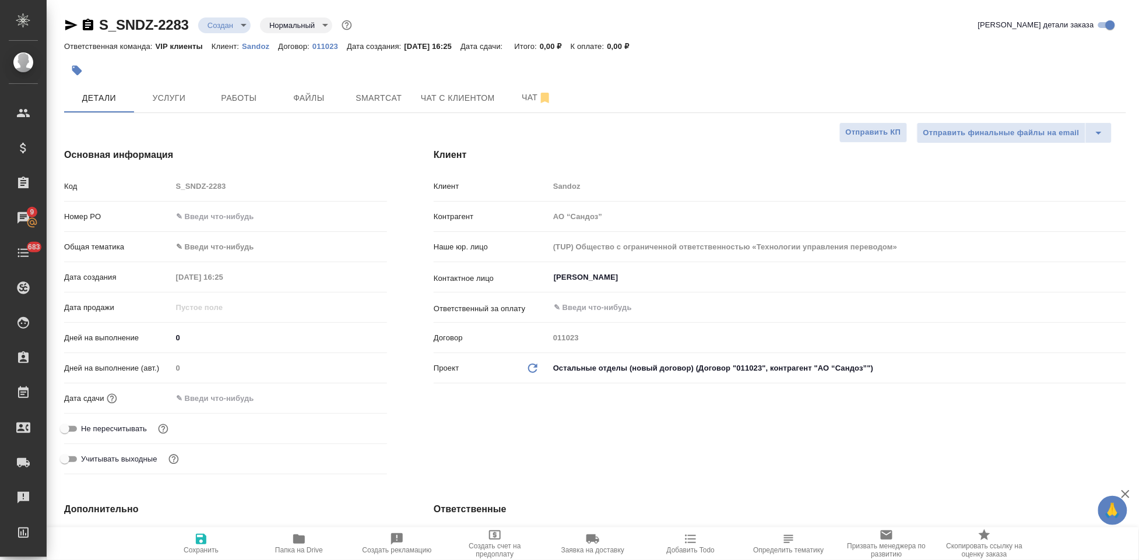
type textarea "x"
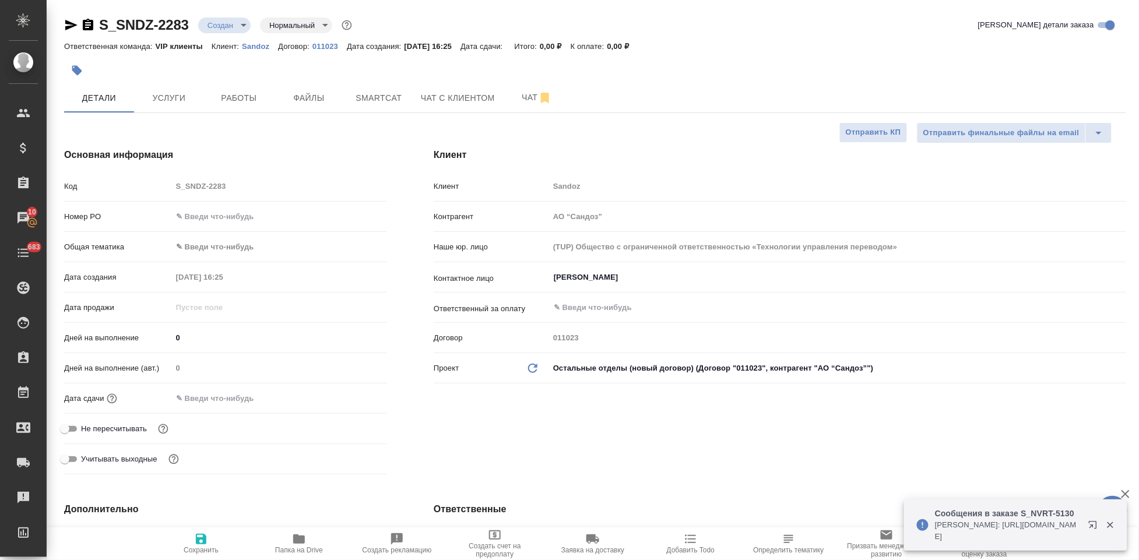
drag, startPoint x: 583, startPoint y: 411, endPoint x: 563, endPoint y: 411, distance: 19.8
click at [583, 411] on div "Клиент Клиент Sandoz Контрагент АО “Сандоз” Наше юр. лицо (TUP) Общество с огра…" at bounding box center [779, 314] width 739 height 378
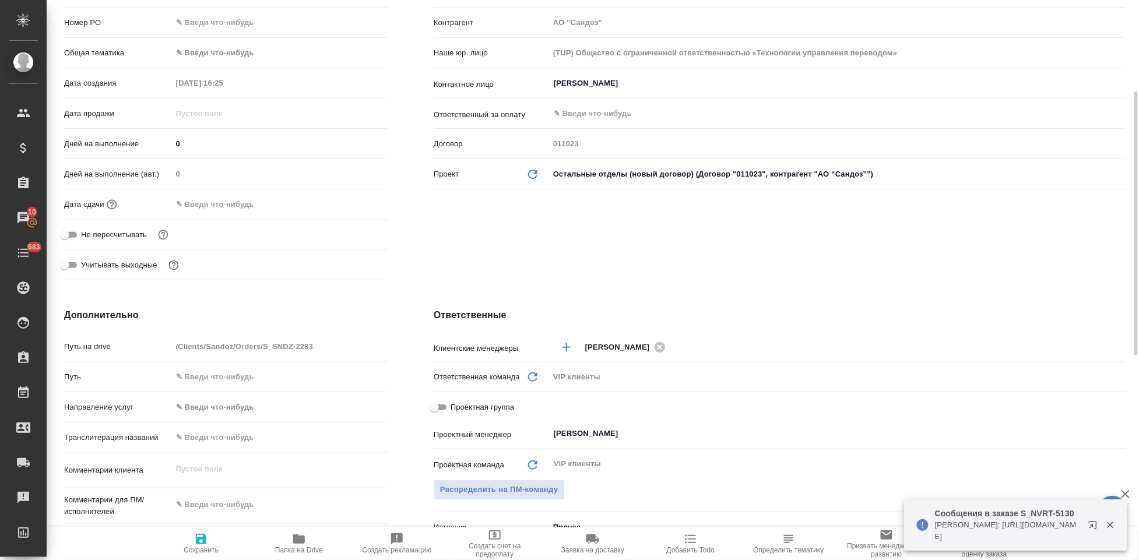
scroll to position [323, 0]
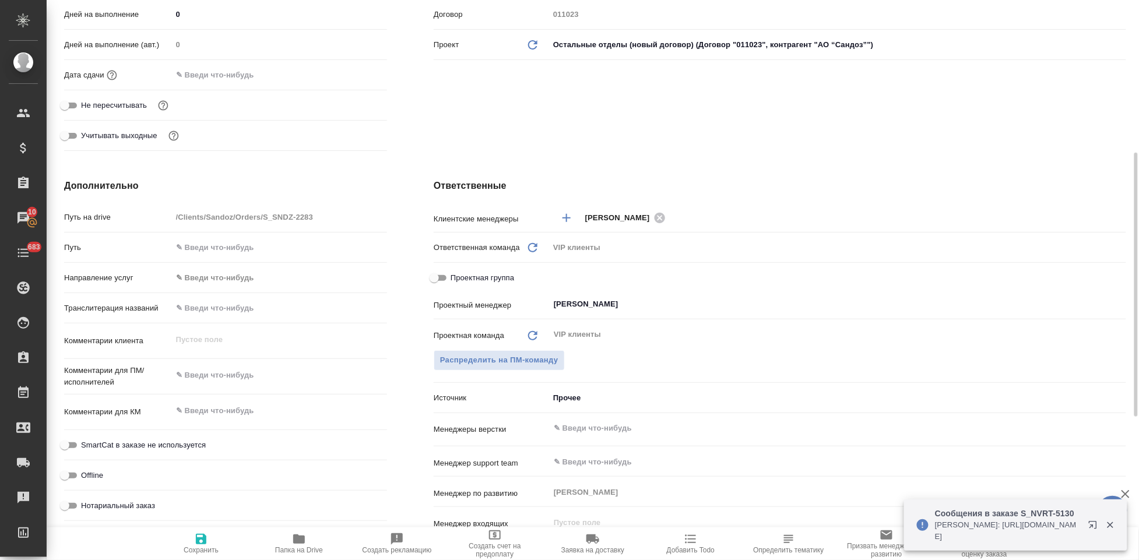
type textarea "x"
click at [229, 413] on textarea at bounding box center [280, 412] width 214 height 20
paste textarea "документы на IDT Biologika"
type textarea "документы на IDT Biologika"
type textarea "x"
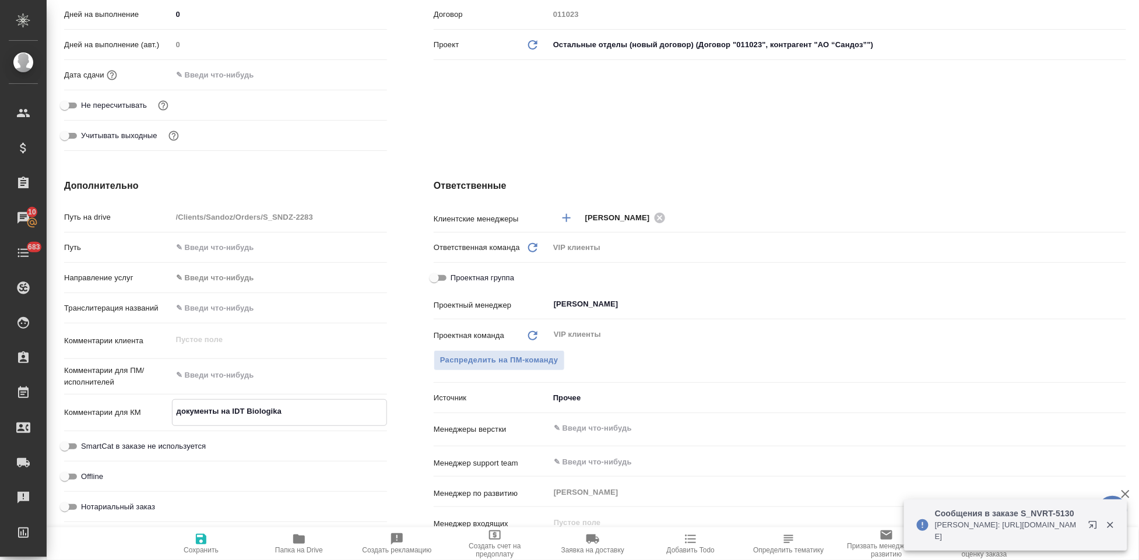
type textarea "x"
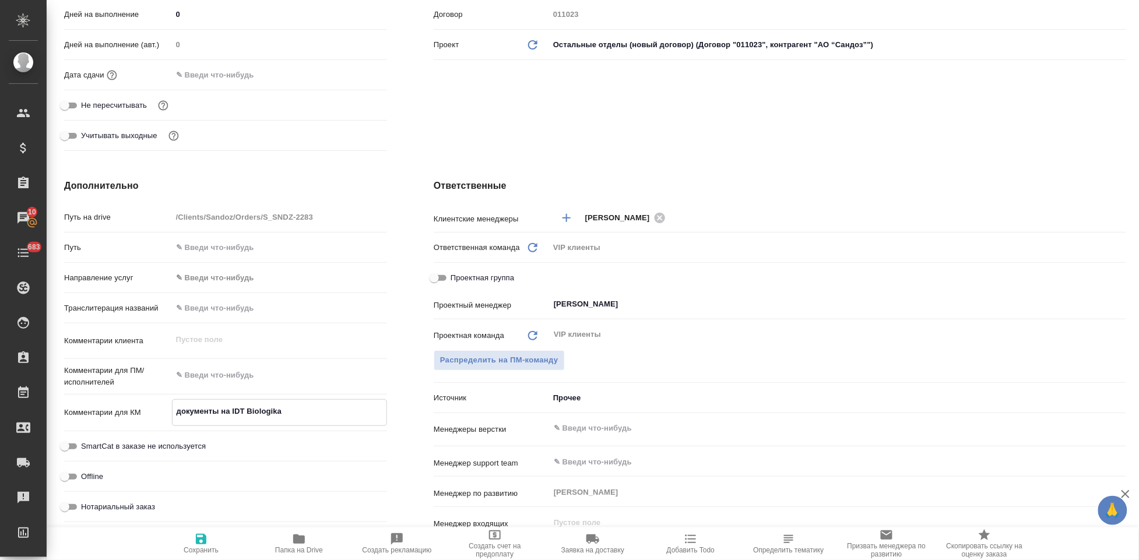
type textarea "документы на IDT Biologika"
type textarea "x"
click at [205, 537] on icon "button" at bounding box center [201, 539] width 10 height 10
type textarea "x"
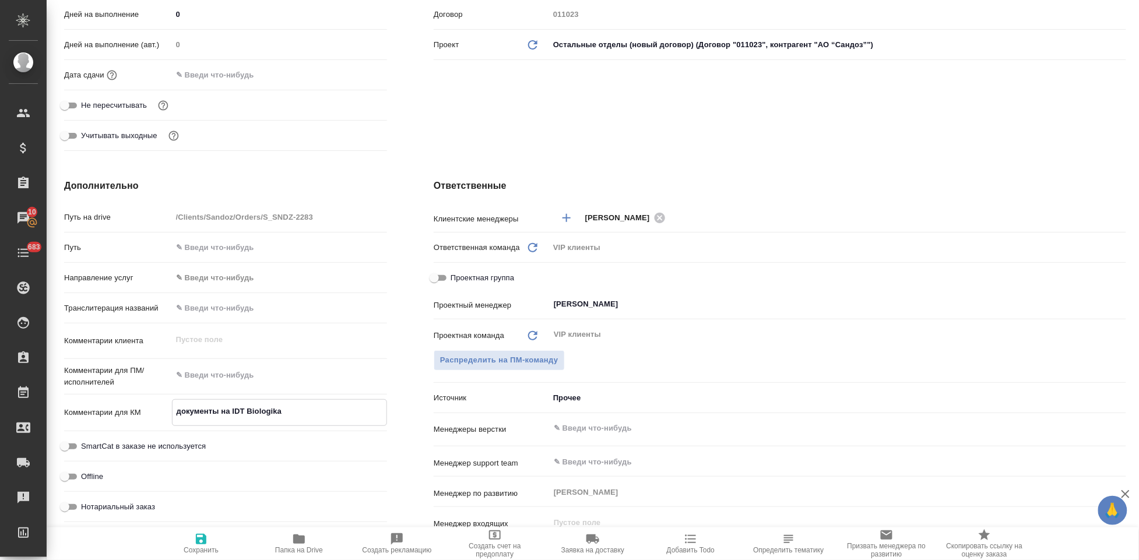
type textarea "x"
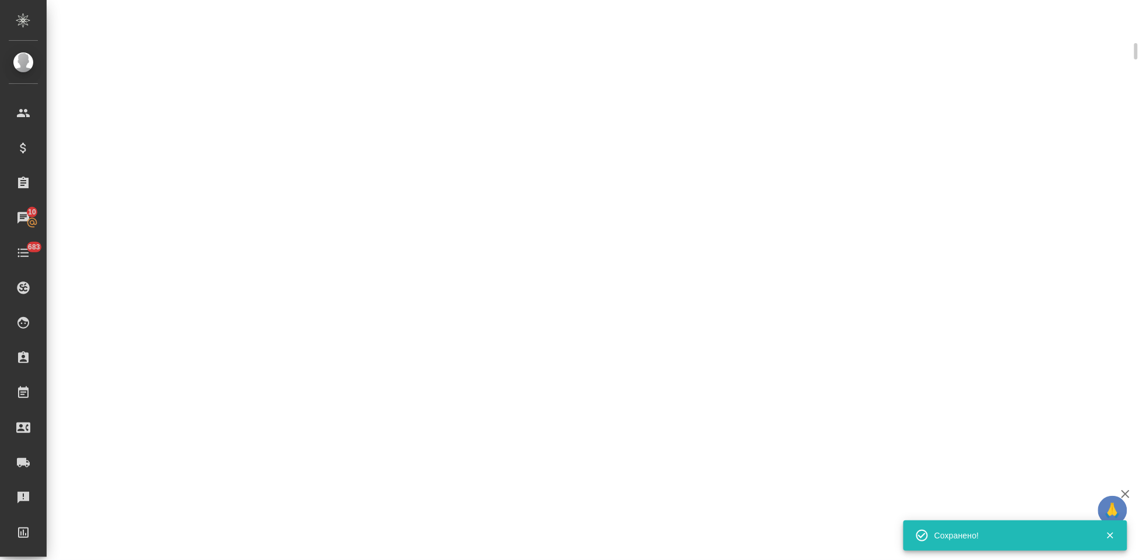
select select "RU"
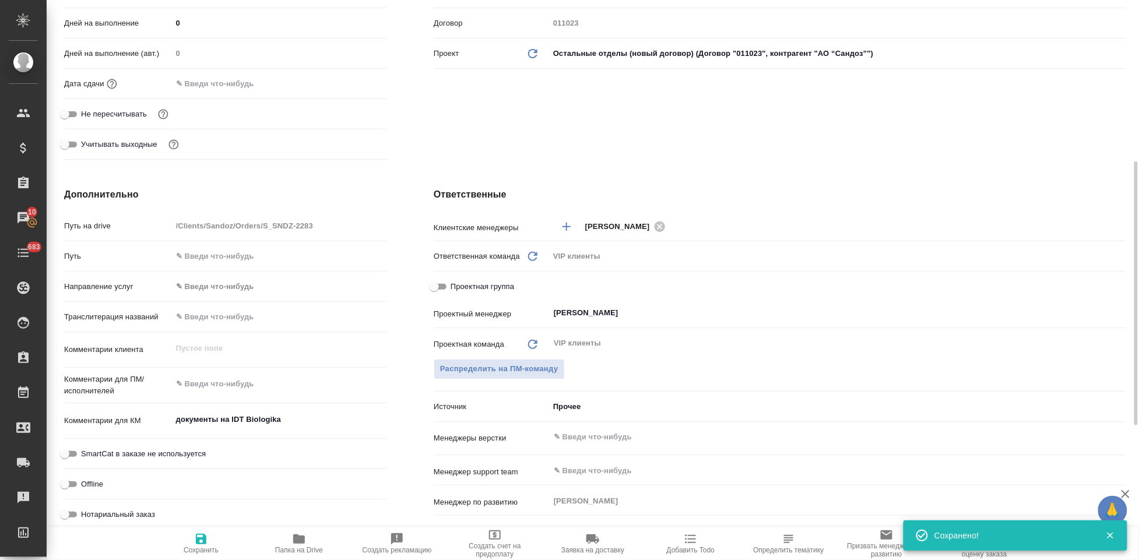
type textarea "x"
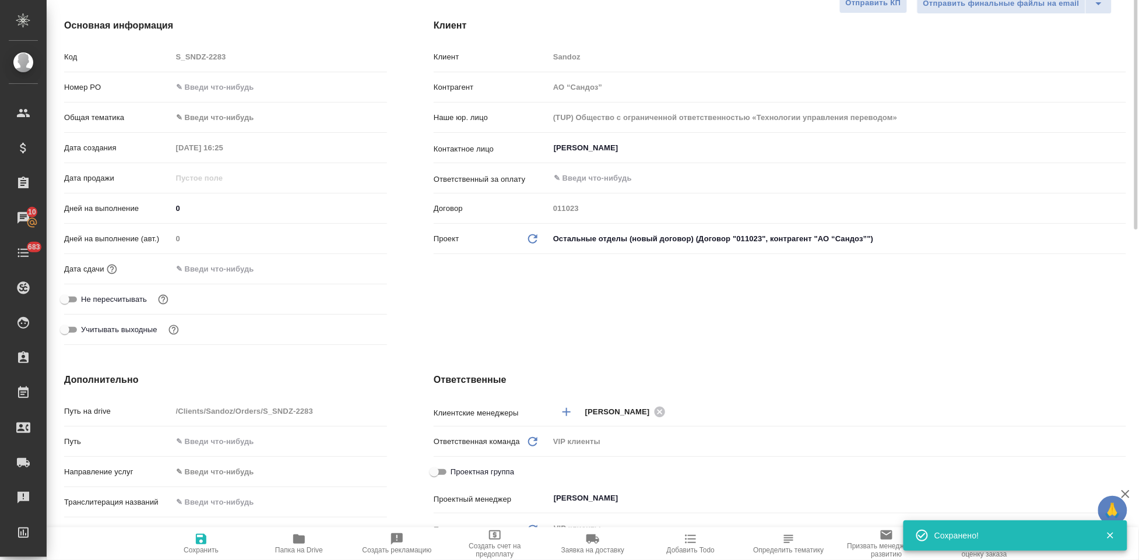
scroll to position [0, 0]
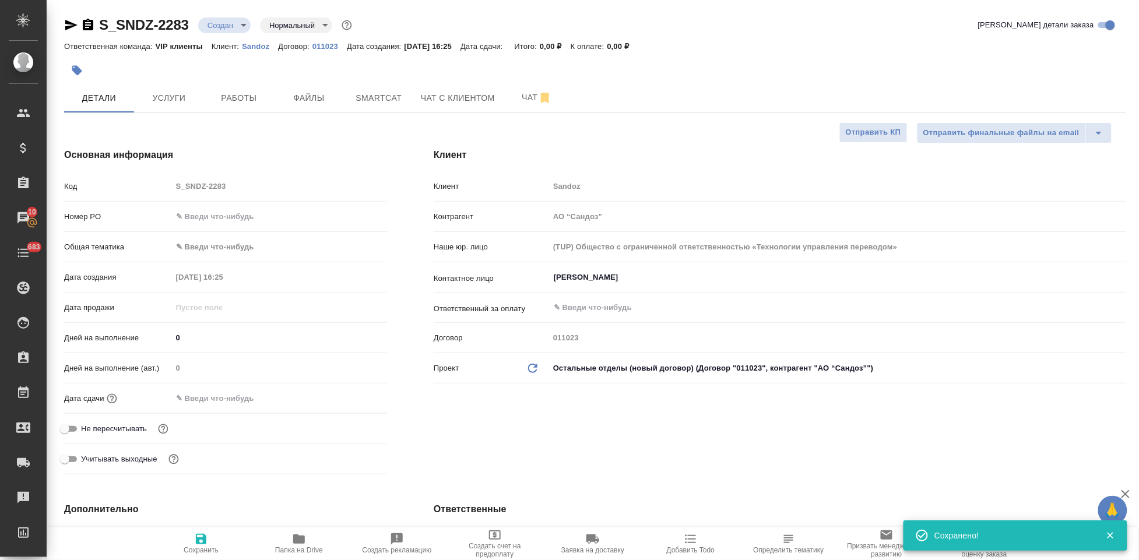
type textarea "x"
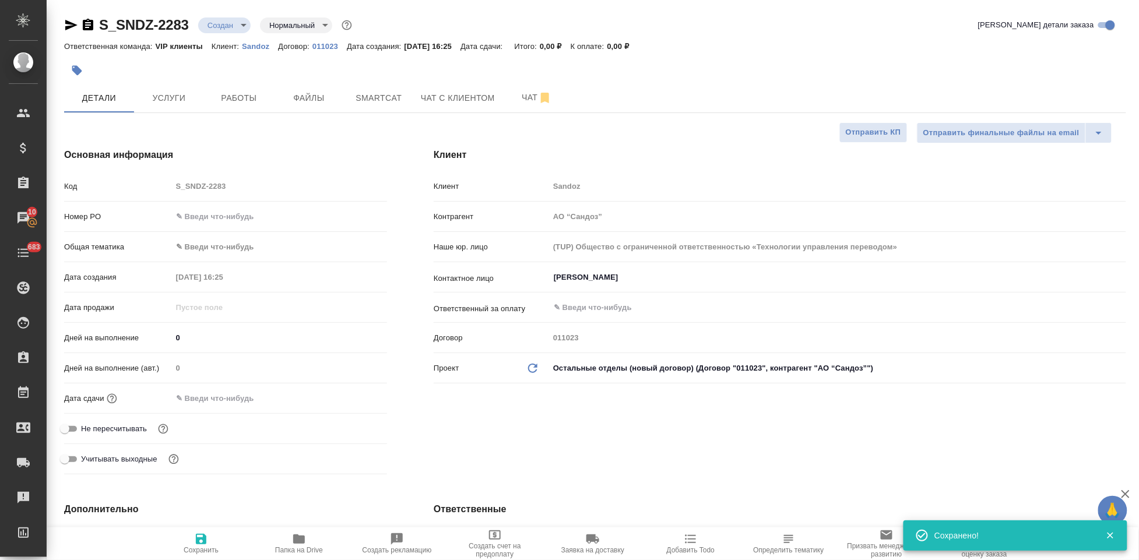
type textarea "x"
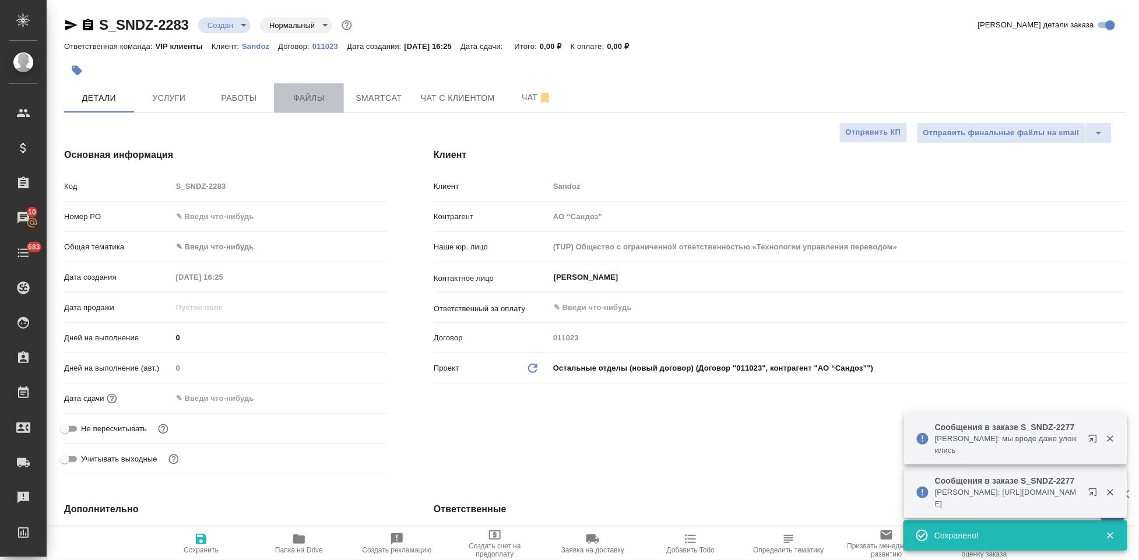
click at [294, 104] on span "Файлы" at bounding box center [309, 98] width 56 height 15
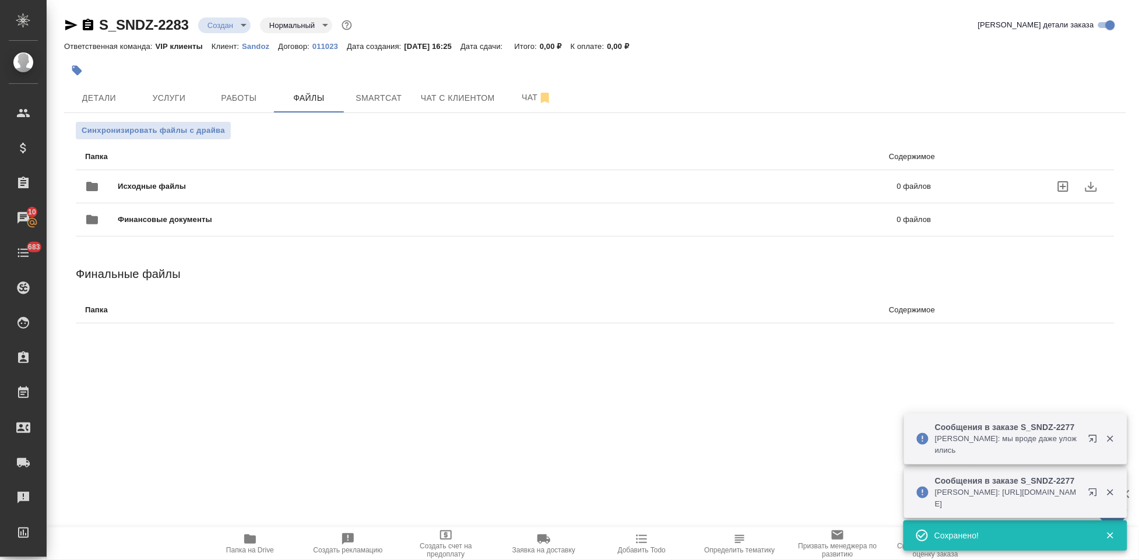
click at [1064, 189] on icon "uploadFiles" at bounding box center [1063, 186] width 10 height 10
click at [0, 0] on input "uploadFiles" at bounding box center [0, 0] width 0 height 0
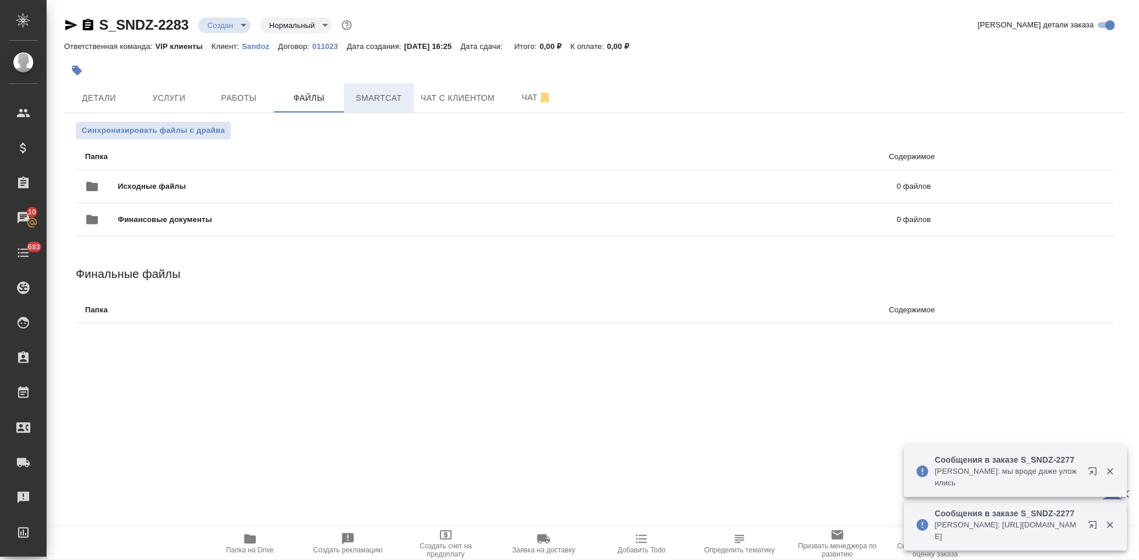
click at [390, 101] on span "Smartcat" at bounding box center [379, 98] width 56 height 15
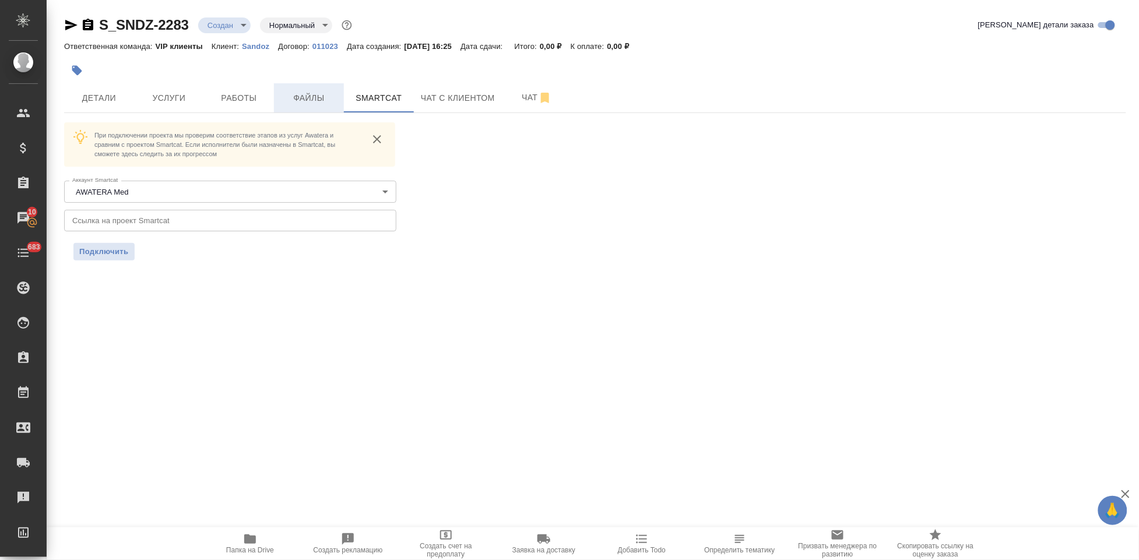
click at [318, 101] on span "Файлы" at bounding box center [309, 98] width 56 height 15
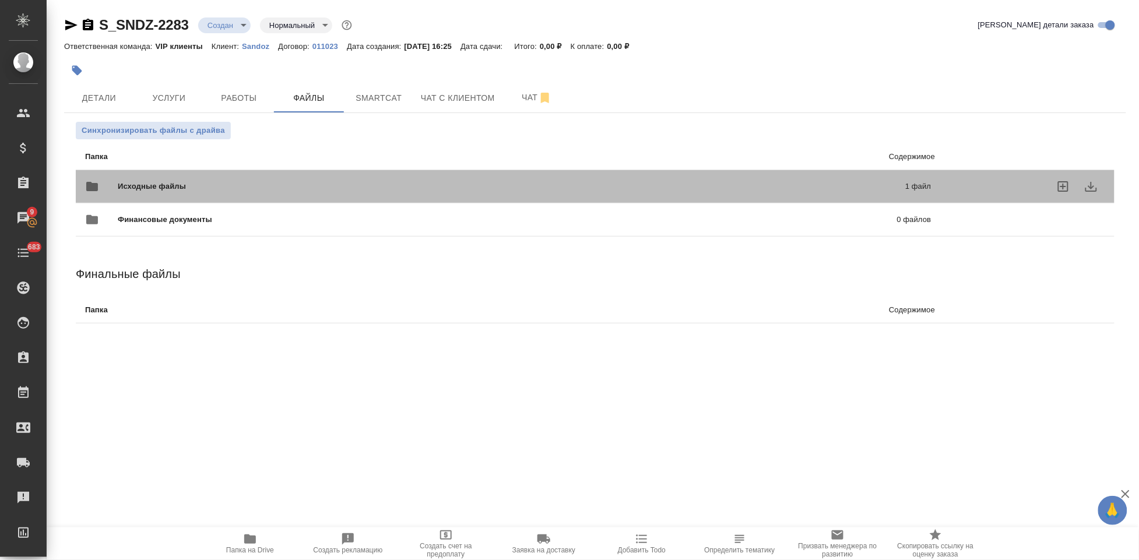
click at [570, 173] on div "Исходные файлы 1 файл" at bounding box center [508, 187] width 846 height 28
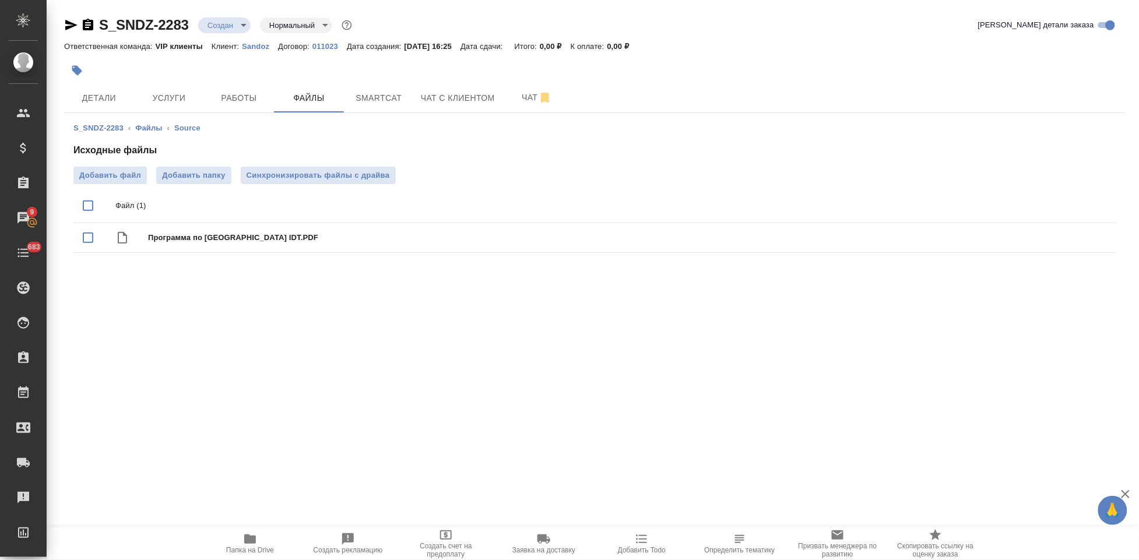
click at [238, 23] on body "🙏 .cls-1 fill:#fff; AWATERA Kabargina Anna Клиенты Спецификации Заказы 9 Чаты 6…" at bounding box center [569, 280] width 1139 height 560
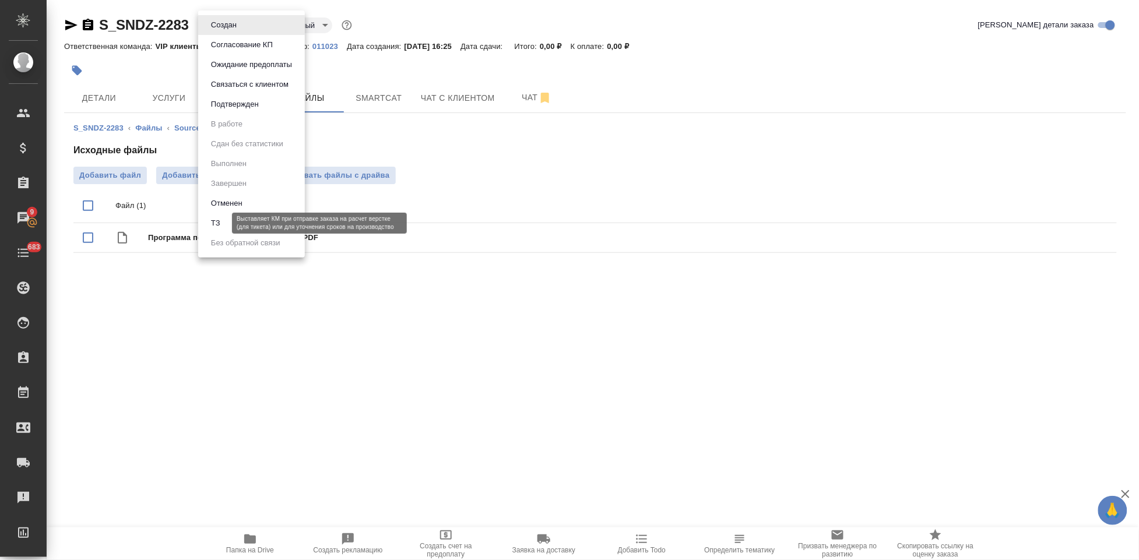
click at [216, 225] on button "ТЗ" at bounding box center [215, 223] width 16 height 13
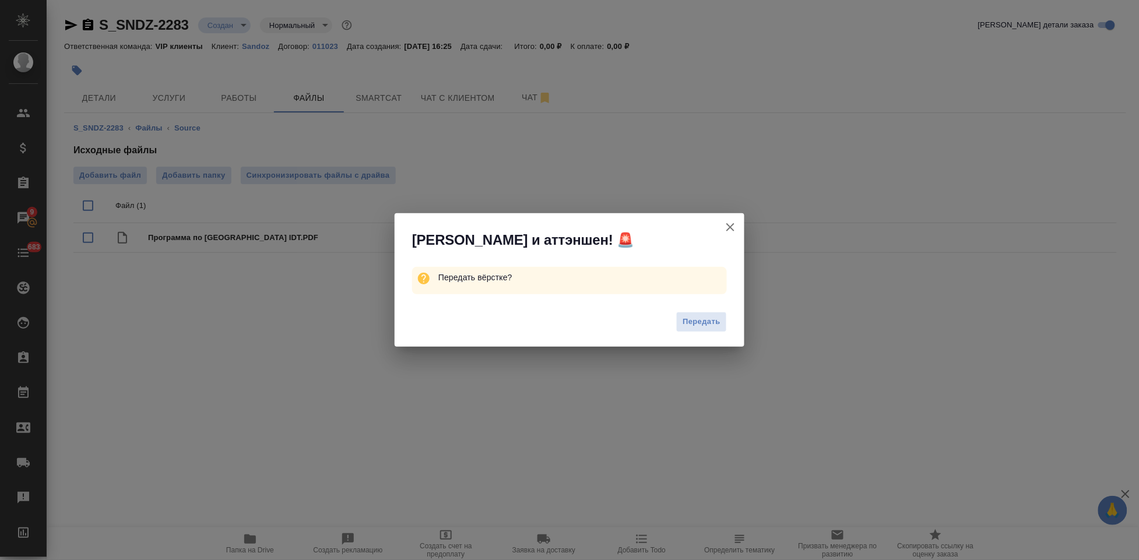
click at [709, 319] on span "Передать" at bounding box center [701, 321] width 38 height 13
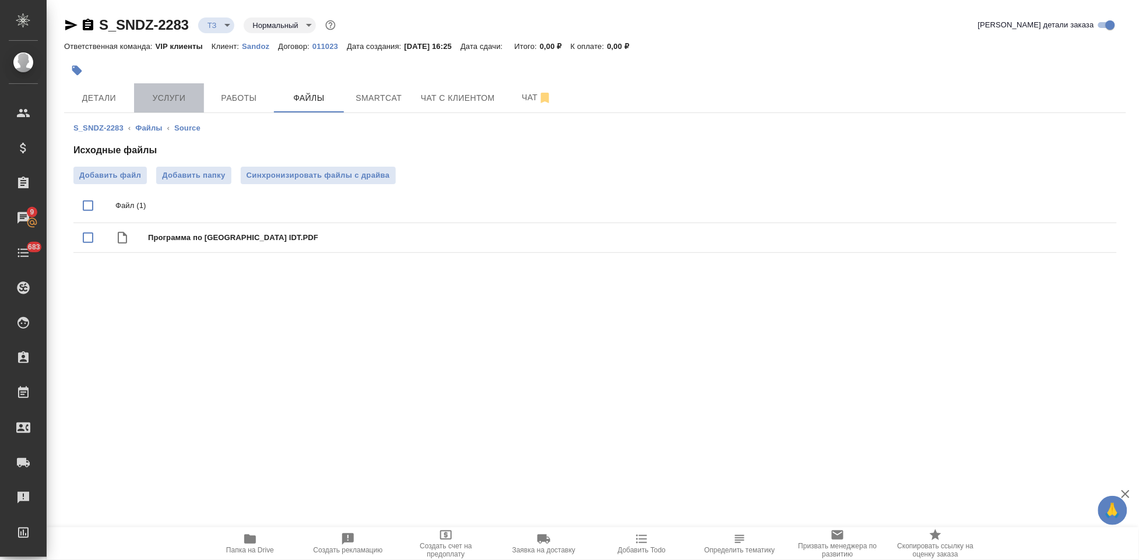
click at [186, 93] on span "Услуги" at bounding box center [169, 98] width 56 height 15
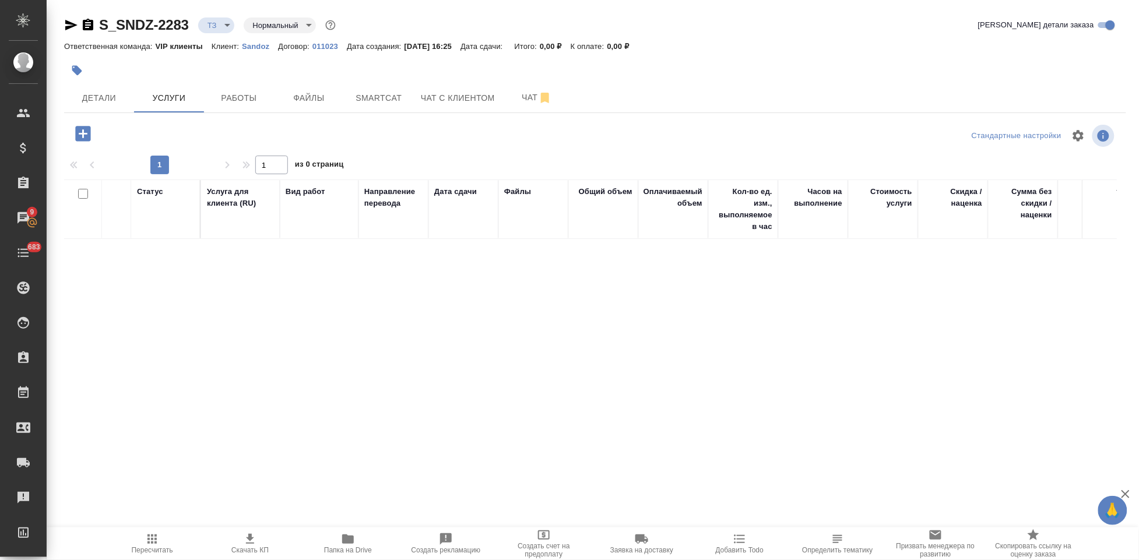
click at [85, 139] on icon "button" at bounding box center [82, 133] width 15 height 15
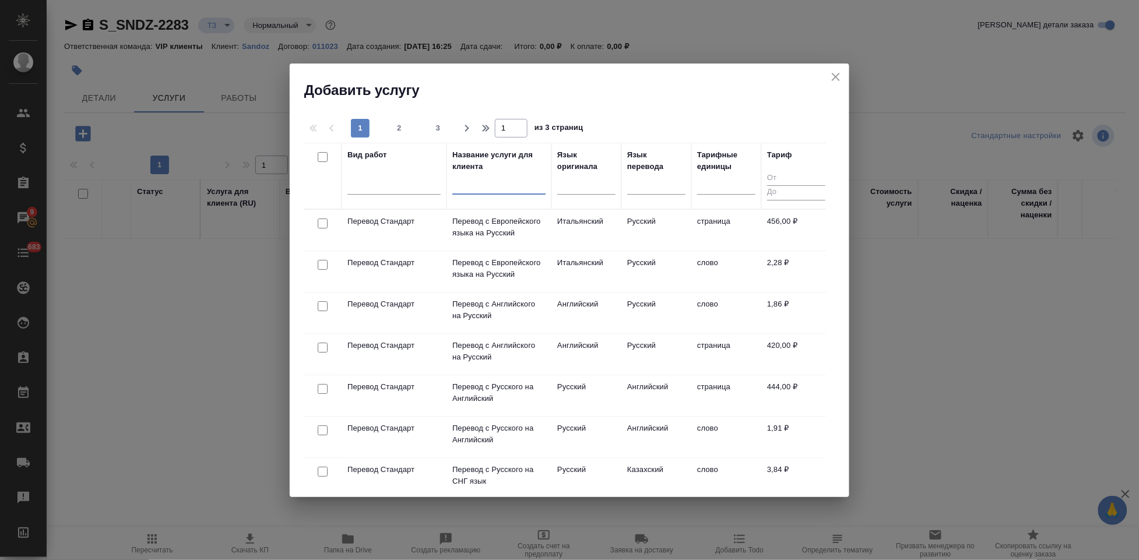
click at [491, 188] on input "text" at bounding box center [498, 186] width 93 height 15
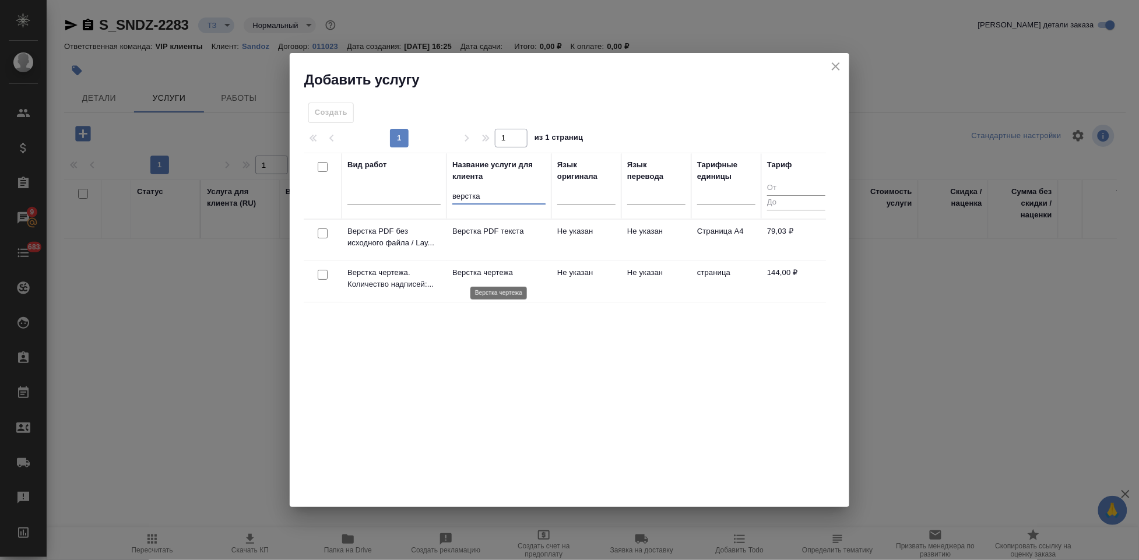
type input "верстка"
click at [533, 273] on p "Верстка чертежа" at bounding box center [498, 273] width 93 height 12
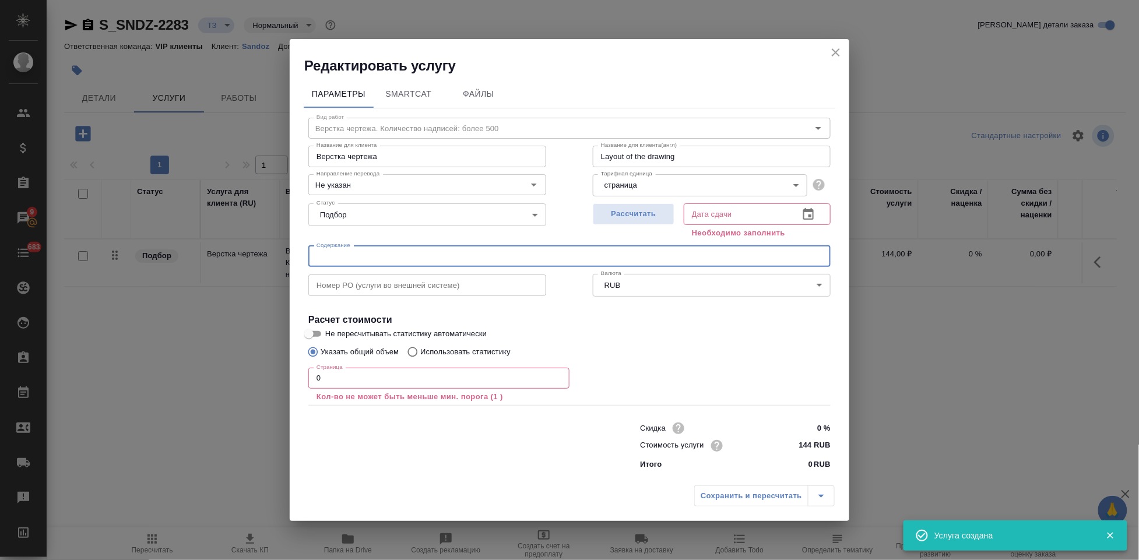
click at [423, 260] on input "text" at bounding box center [569, 256] width 522 height 21
paste input "документы на IDT Biologika"
type input "документы на IDT Biologika"
click at [357, 371] on input "0" at bounding box center [438, 378] width 261 height 21
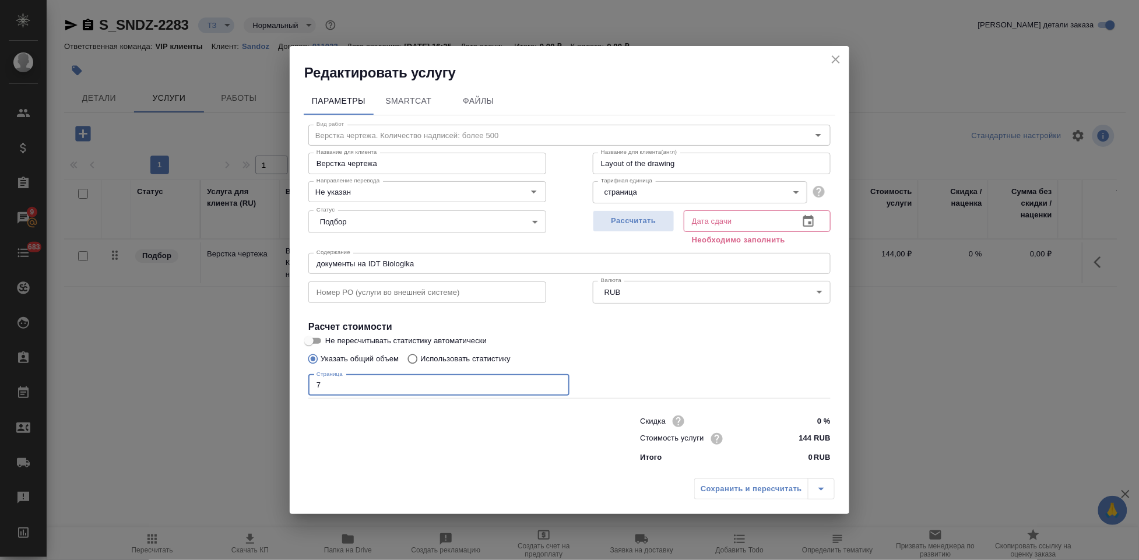
type input "7"
click at [807, 213] on button "button" at bounding box center [808, 221] width 28 height 28
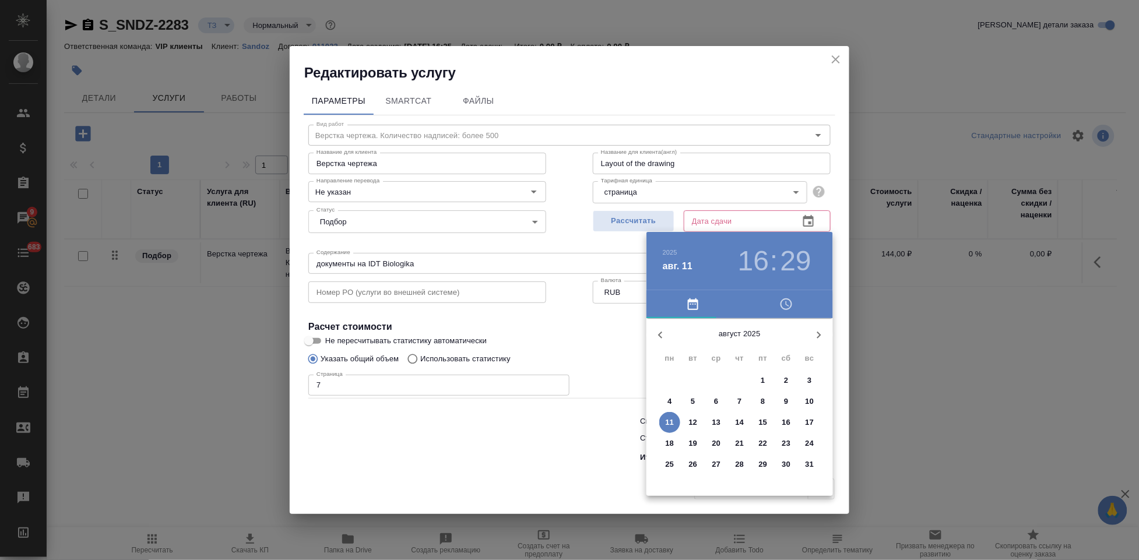
click at [717, 419] on p "13" at bounding box center [716, 423] width 9 height 12
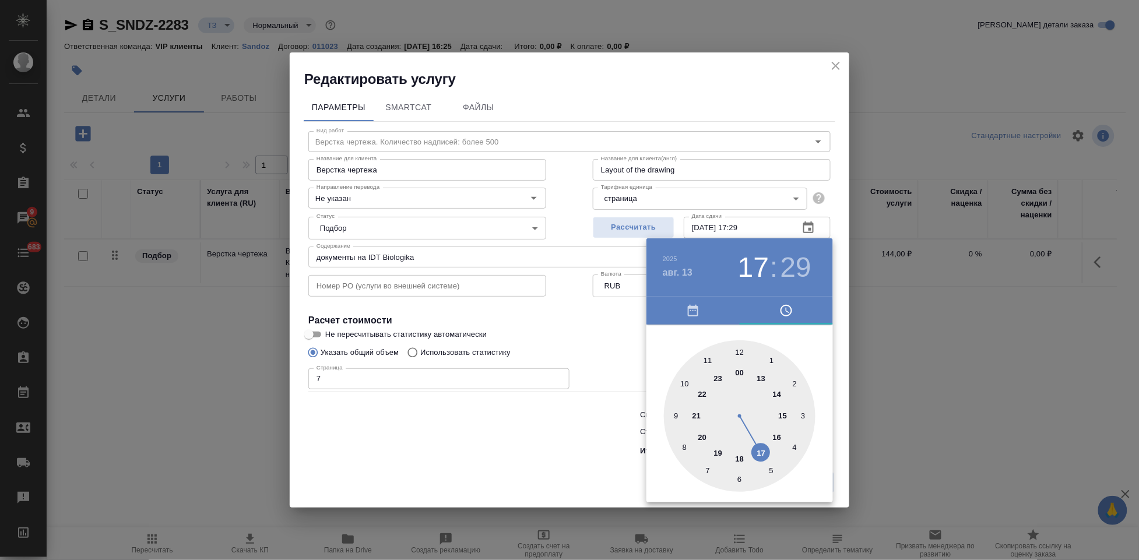
drag, startPoint x: 773, startPoint y: 444, endPoint x: 769, endPoint y: 449, distance: 6.6
click at [769, 449] on div at bounding box center [740, 416] width 152 height 152
type input "13.08.2025 17:00"
drag, startPoint x: 744, startPoint y: 432, endPoint x: 737, endPoint y: 337, distance: 95.3
click at [737, 337] on div "00 05 10 15 20 25 30 35 40 45 50 55" at bounding box center [739, 414] width 186 height 178
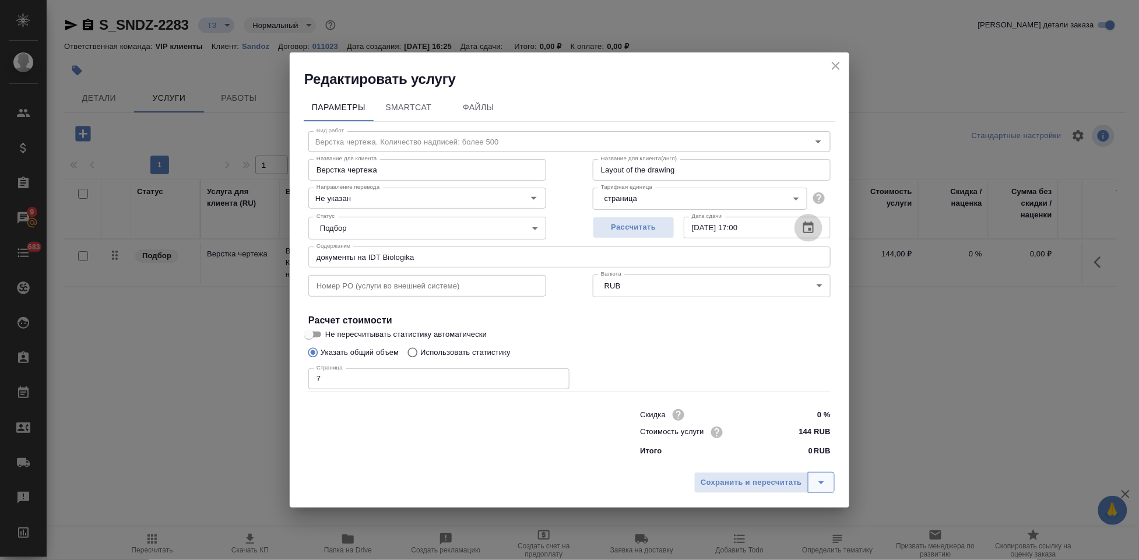
click at [821, 486] on icon "split button" at bounding box center [821, 483] width 14 height 14
click at [755, 463] on li "Сохранить" at bounding box center [766, 457] width 140 height 19
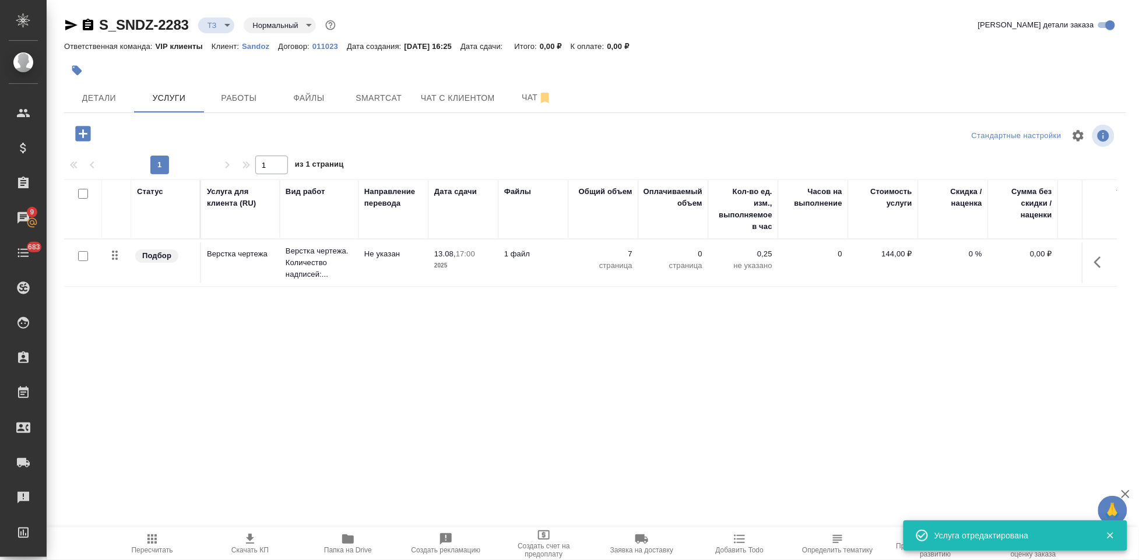
click at [84, 133] on icon "button" at bounding box center [83, 134] width 20 height 20
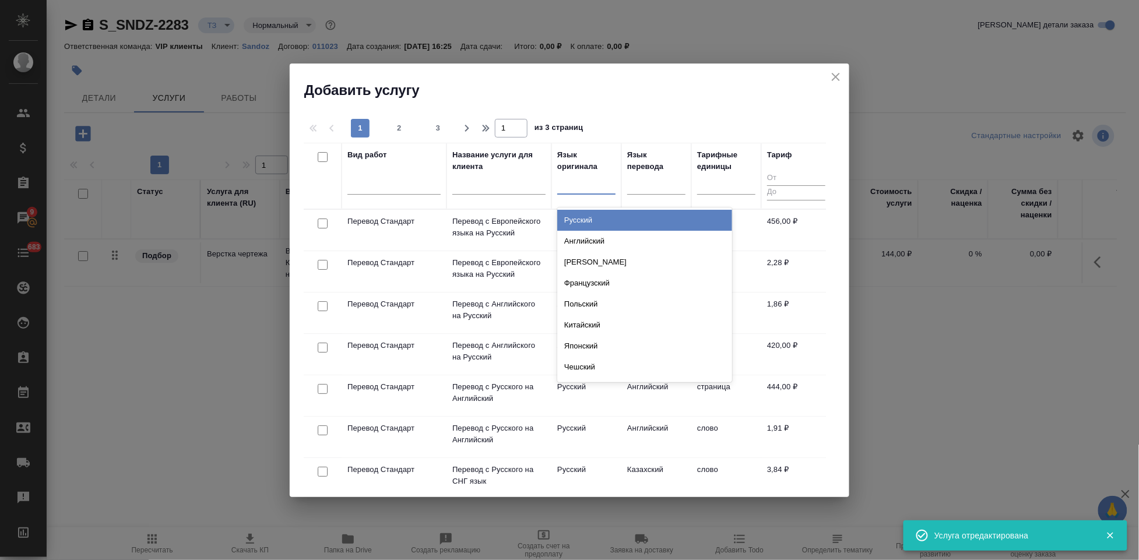
click at [574, 185] on div at bounding box center [586, 182] width 58 height 17
type input "рус"
click at [600, 220] on div "Русский" at bounding box center [644, 220] width 175 height 21
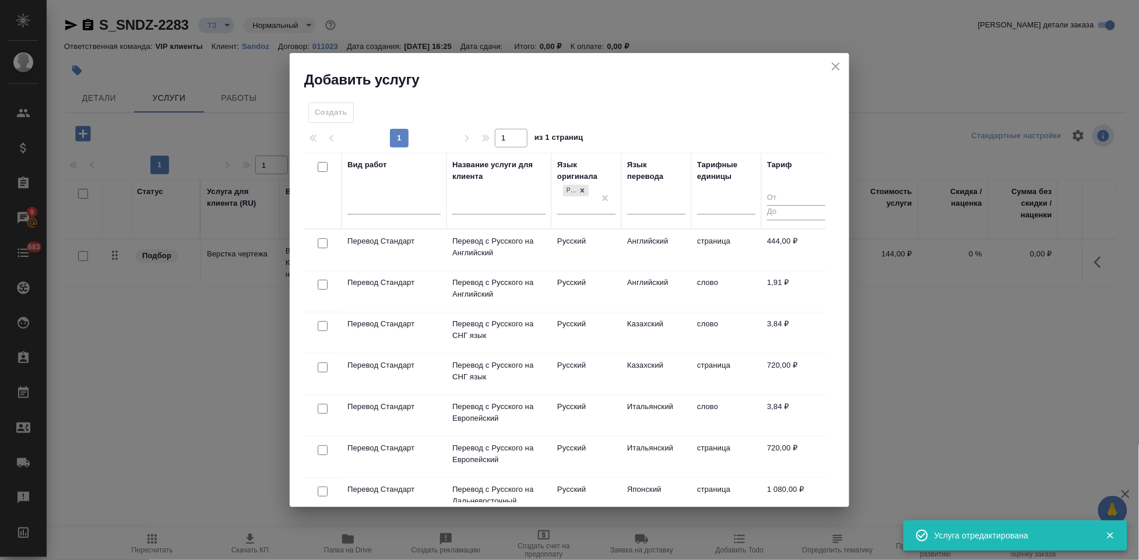
click at [638, 270] on td "Английский" at bounding box center [656, 250] width 70 height 41
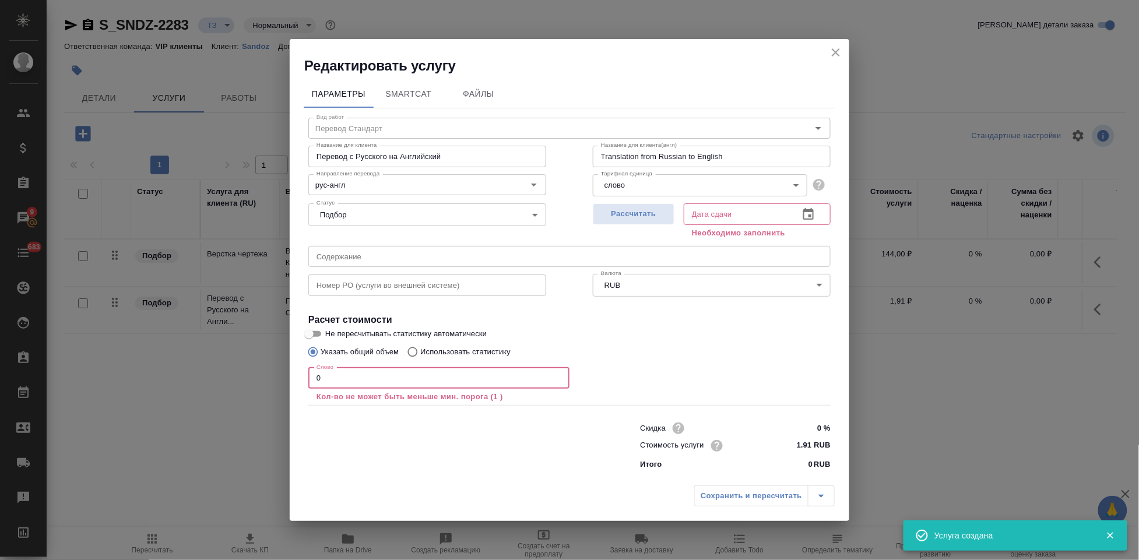
click at [347, 372] on input "0" at bounding box center [438, 378] width 261 height 21
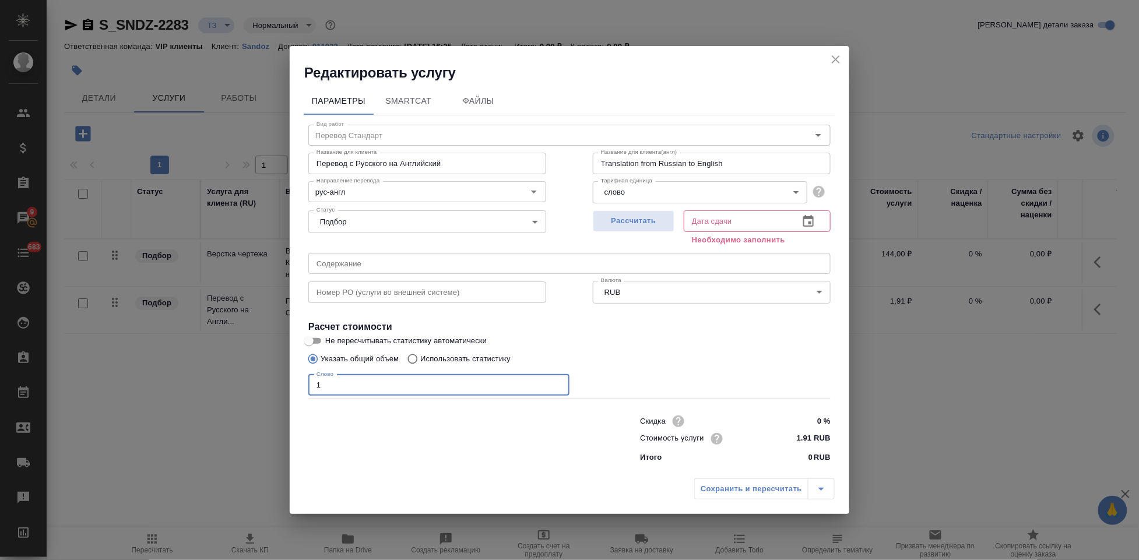
type input "1"
click at [808, 219] on icon "button" at bounding box center [808, 221] width 14 height 14
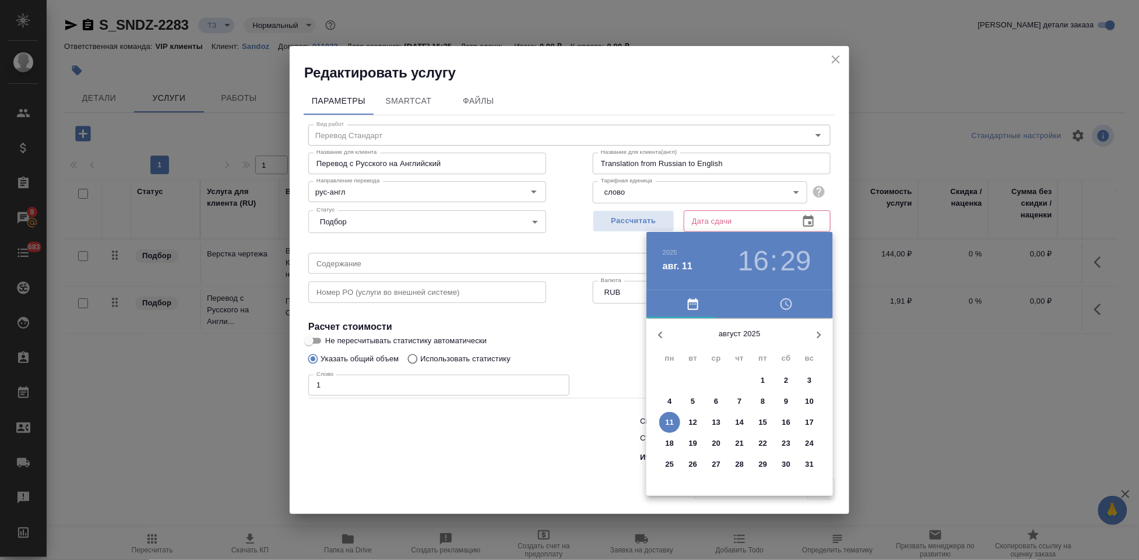
click at [710, 423] on span "13" at bounding box center [716, 423] width 21 height 12
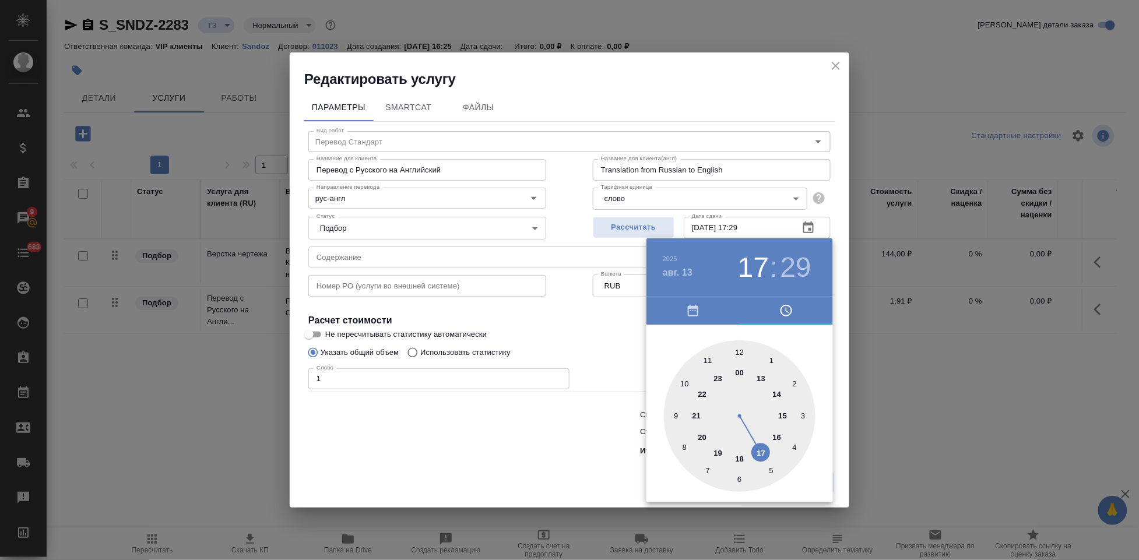
drag, startPoint x: 768, startPoint y: 442, endPoint x: 763, endPoint y: 450, distance: 9.7
click at [763, 450] on div at bounding box center [740, 416] width 152 height 152
type input "13.08.2025 17:00"
drag, startPoint x: 746, startPoint y: 368, endPoint x: 740, endPoint y: 350, distance: 18.4
click at [740, 350] on div at bounding box center [740, 416] width 152 height 152
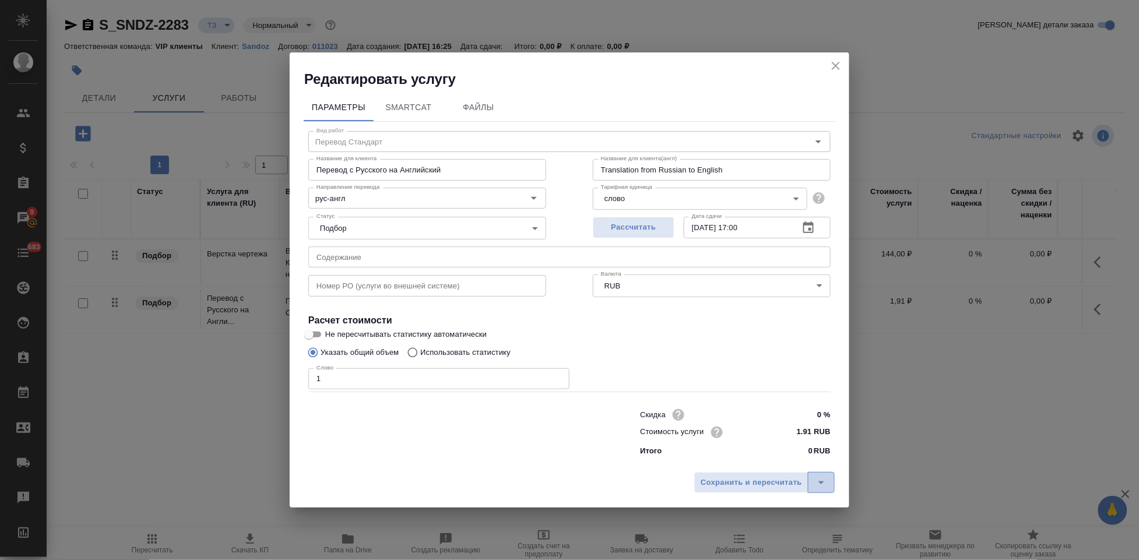
click at [821, 485] on icon "split button" at bounding box center [821, 483] width 14 height 14
click at [772, 452] on li "Сохранить" at bounding box center [766, 457] width 140 height 19
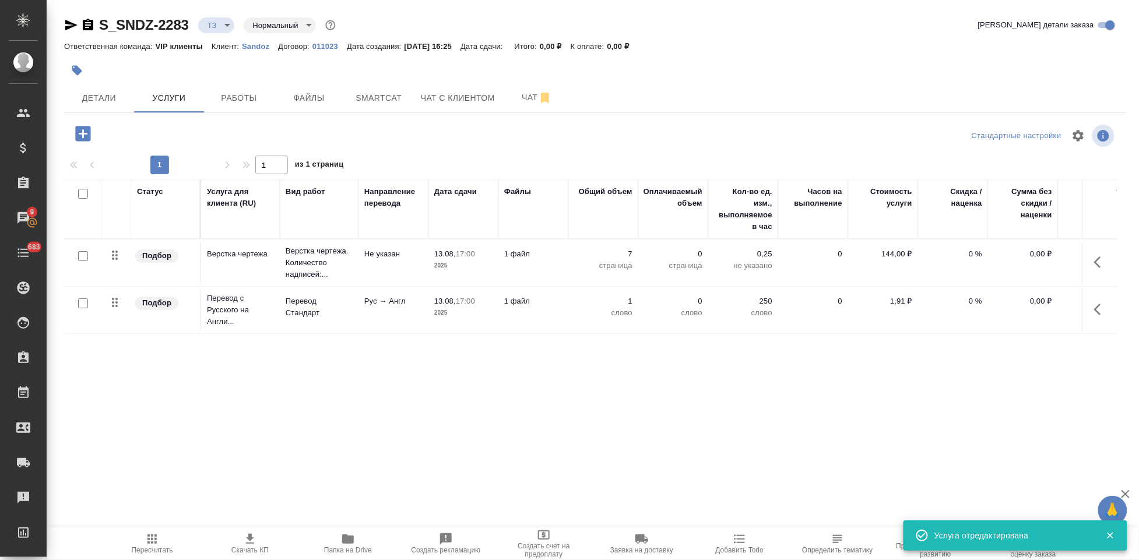
click at [86, 304] on input "checkbox" at bounding box center [83, 303] width 10 height 10
checkbox input "true"
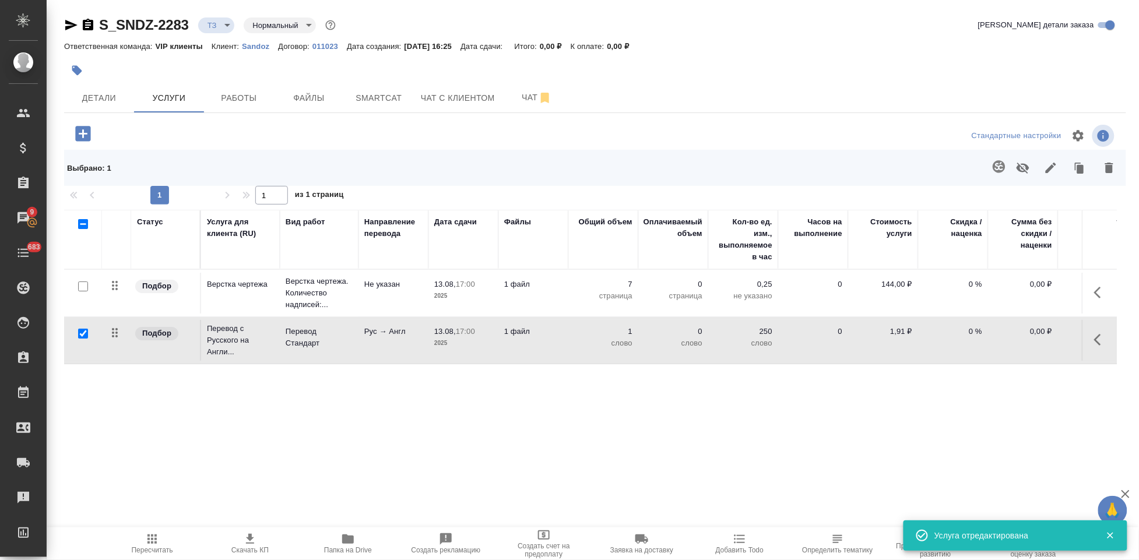
click at [992, 164] on icon "button" at bounding box center [999, 167] width 14 height 14
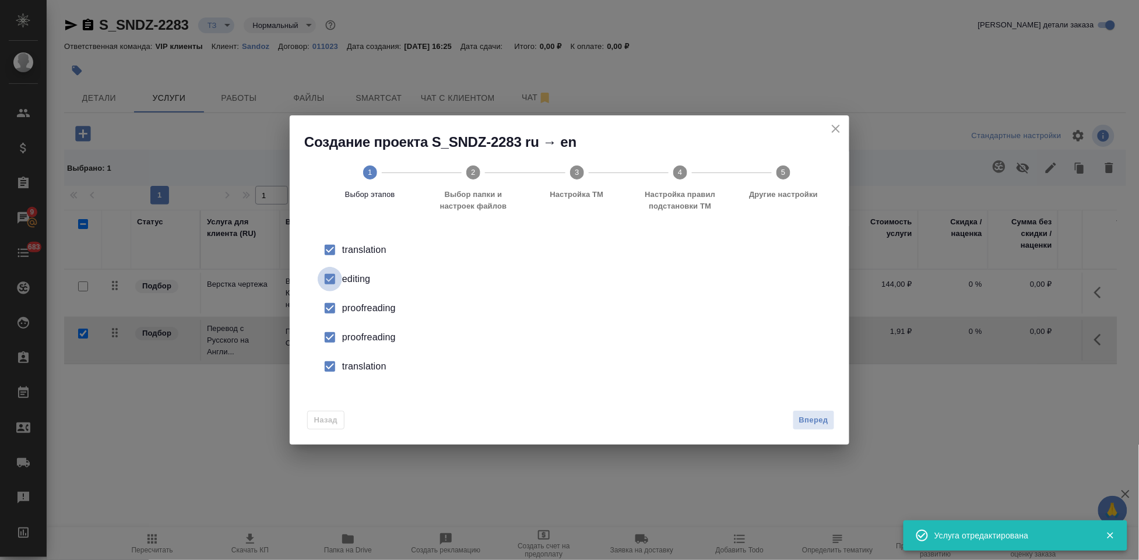
click at [332, 281] on input "checkbox" at bounding box center [330, 279] width 24 height 24
click at [336, 333] on input "checkbox" at bounding box center [330, 337] width 24 height 24
click at [333, 364] on input "checkbox" at bounding box center [330, 366] width 24 height 24
click at [811, 421] on span "Вперед" at bounding box center [813, 420] width 29 height 13
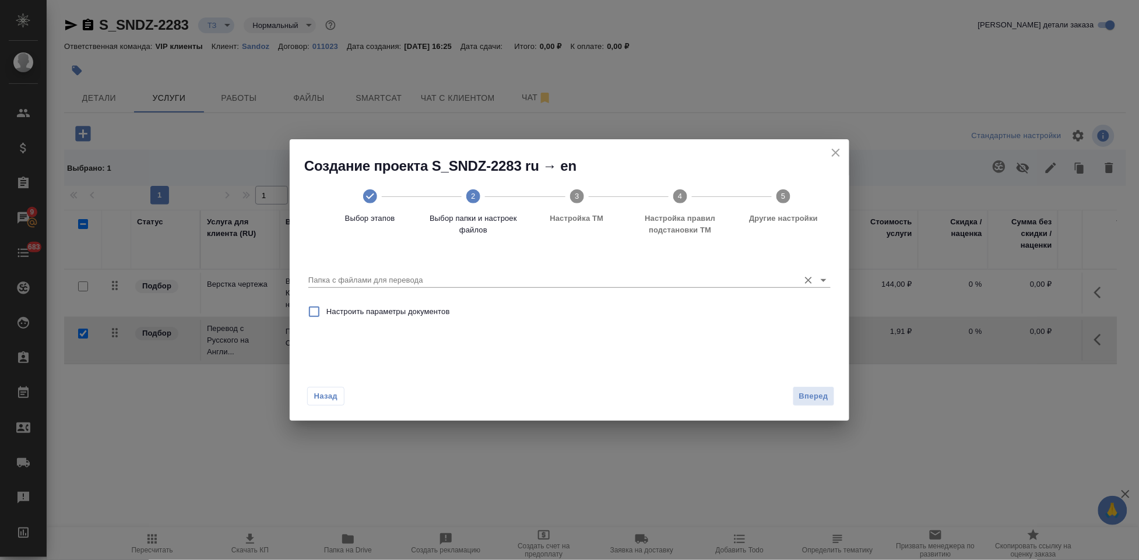
click at [744, 273] on input "Папка с файлами для перевода" at bounding box center [550, 280] width 485 height 14
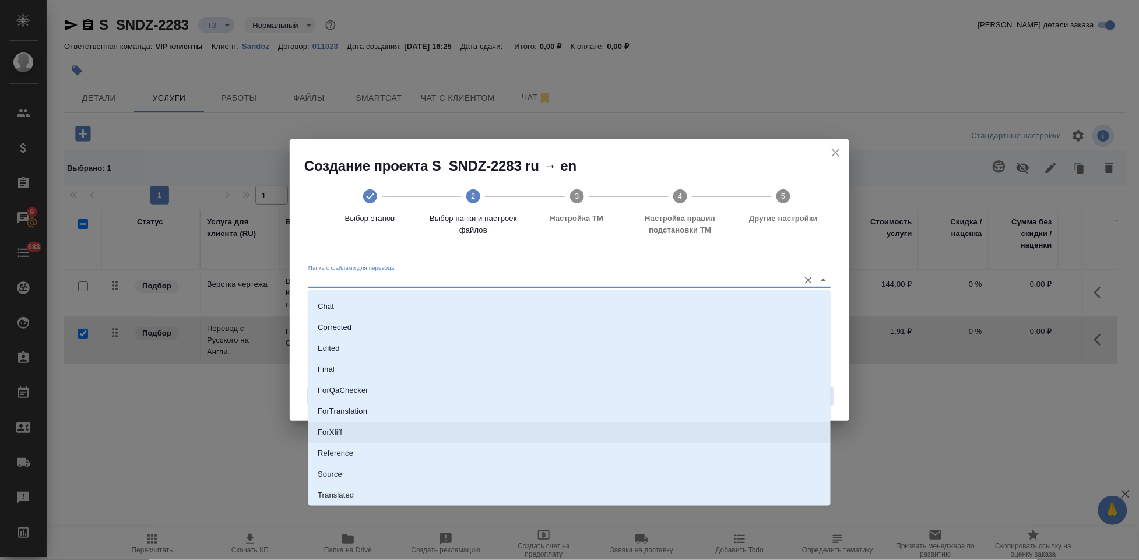
scroll to position [60, 0]
click at [350, 453] on li "Source" at bounding box center [569, 453] width 522 height 21
type input "Source"
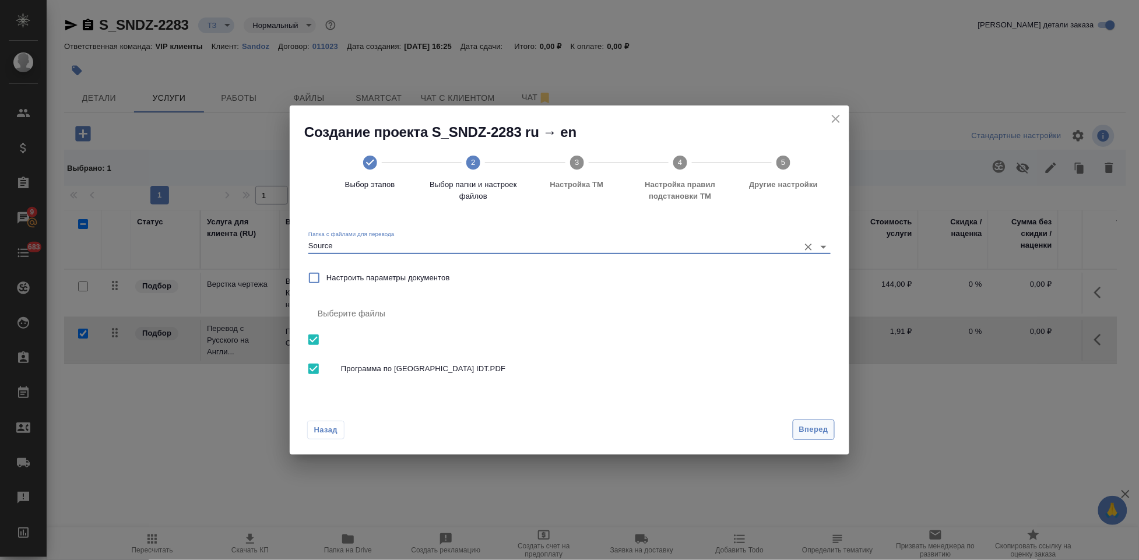
click at [814, 434] on span "Вперед" at bounding box center [813, 429] width 29 height 13
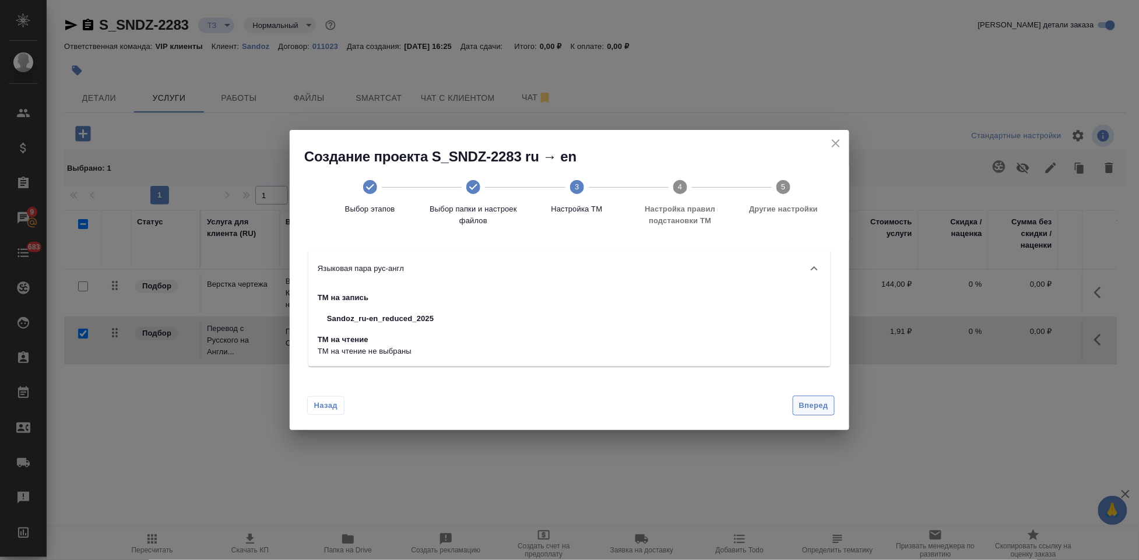
click at [818, 410] on span "Вперед" at bounding box center [813, 405] width 29 height 13
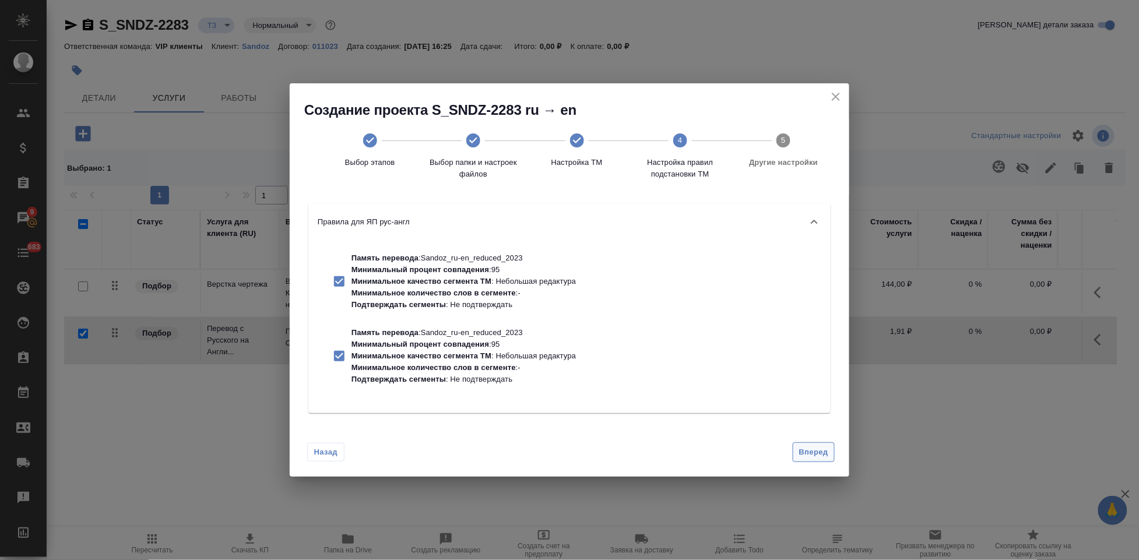
click at [817, 452] on span "Вперед" at bounding box center [813, 452] width 29 height 13
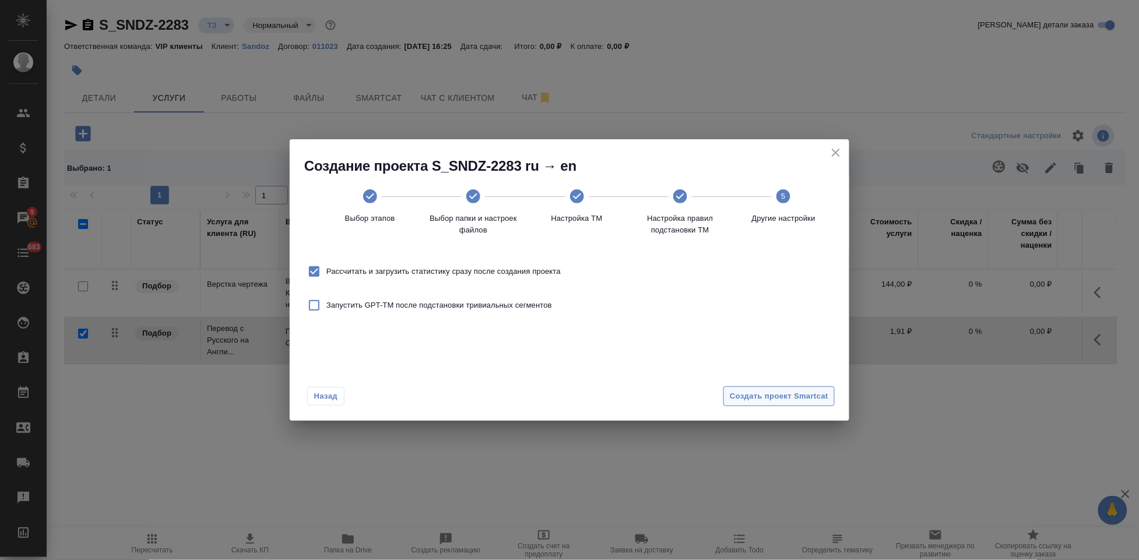
click at [792, 393] on span "Создать проект Smartcat" at bounding box center [779, 396] width 98 height 13
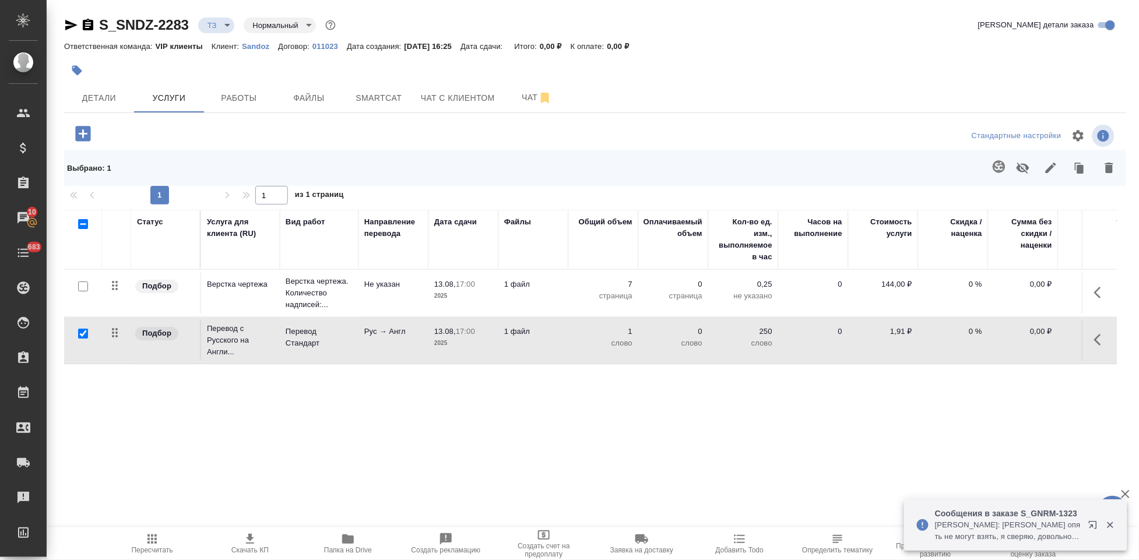
click at [1100, 340] on icon "button" at bounding box center [1101, 340] width 14 height 14
click at [1030, 337] on icon "button" at bounding box center [1035, 340] width 14 height 14
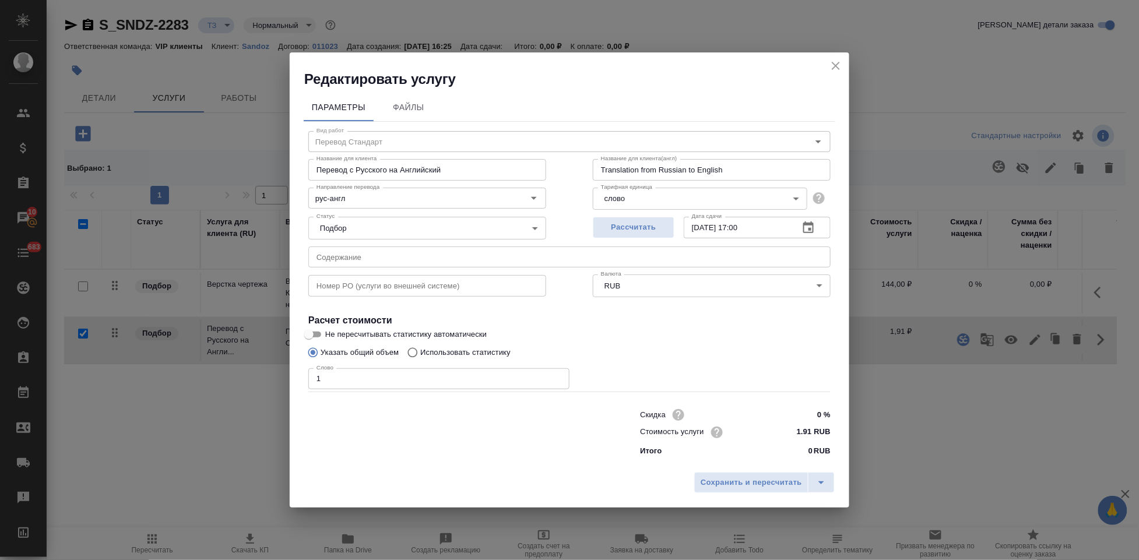
click at [418, 350] on input "Использовать статистику" at bounding box center [411, 353] width 19 height 22
radio input "true"
radio input "false"
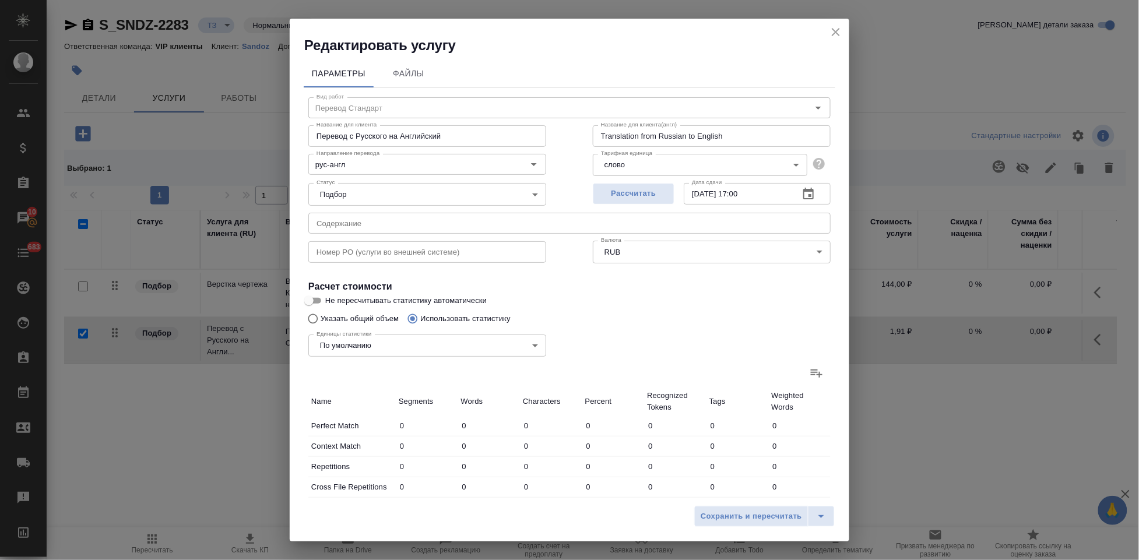
click at [809, 373] on icon at bounding box center [816, 373] width 14 height 14
click at [0, 0] on input "file" at bounding box center [0, 0] width 0 height 0
type input "156"
type input "601"
type input "4824"
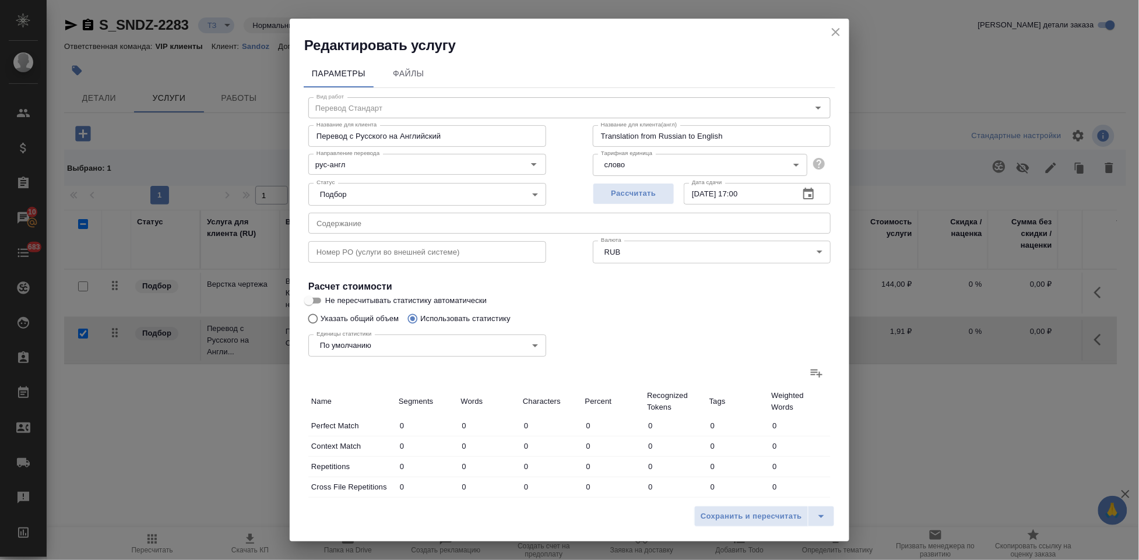
type input "64"
type input "109"
type input "424"
type input "63"
type input "234"
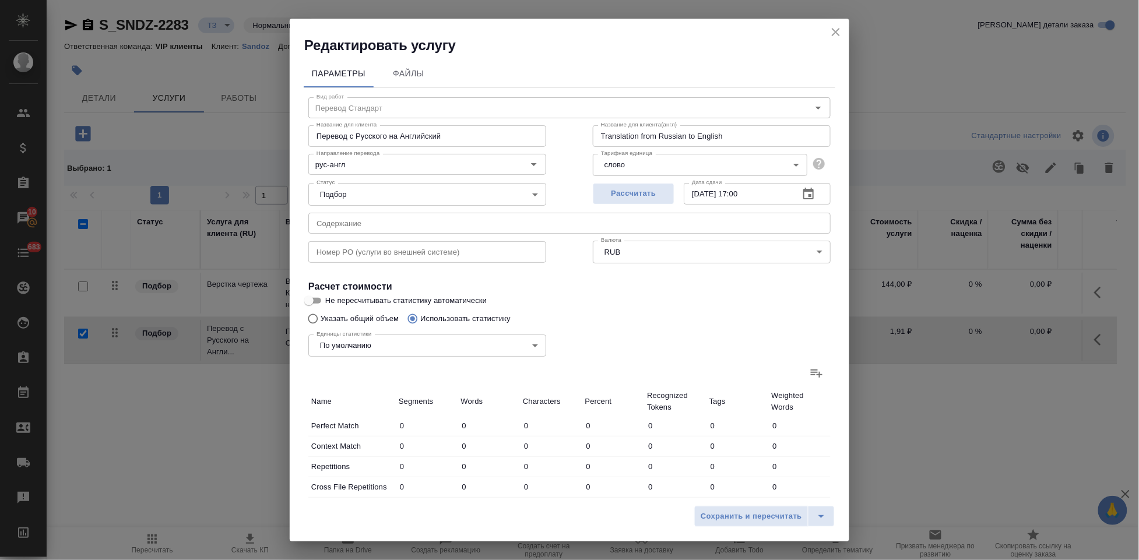
type input "1989"
type input "5"
type input "47"
type input "373"
type input "3"
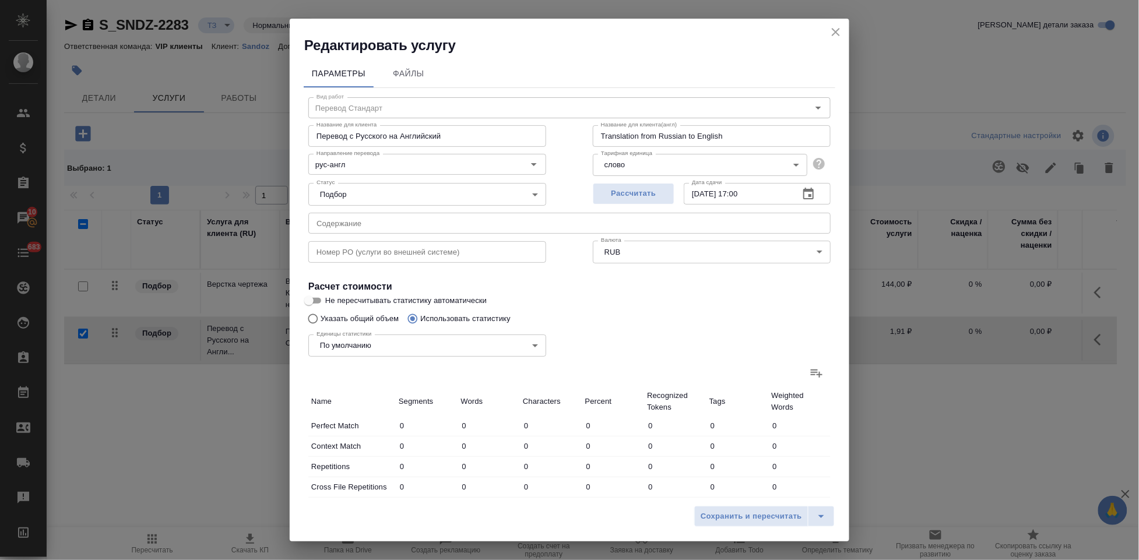
type input "58"
type input "475"
type input "16"
type input "113"
type input "832"
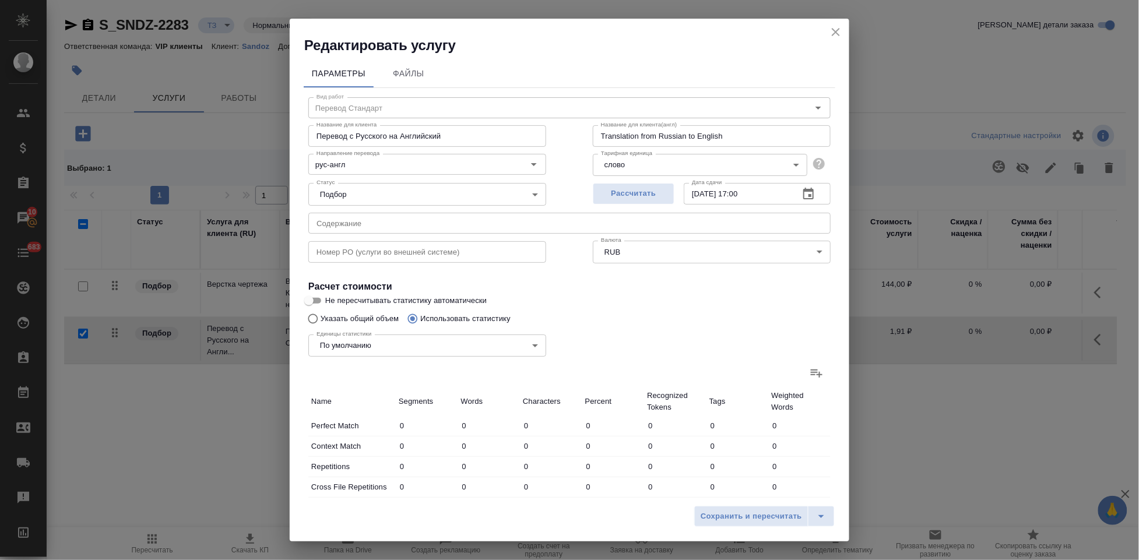
type input "44"
type input "323"
type input "2743"
type input "287"
type input "1376"
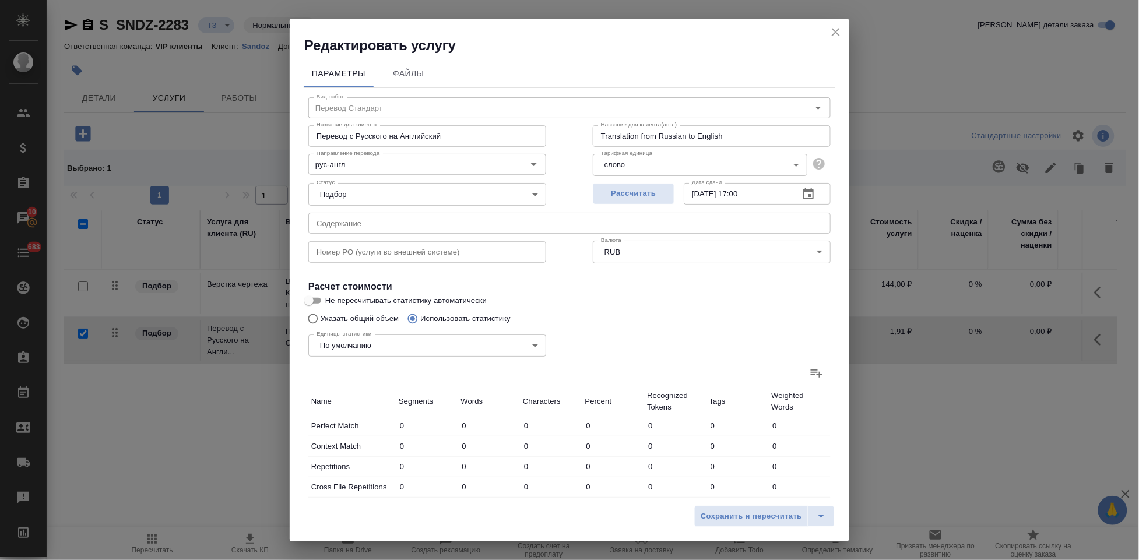
type input "11236"
type input "351"
type input "1485"
type input "11660"
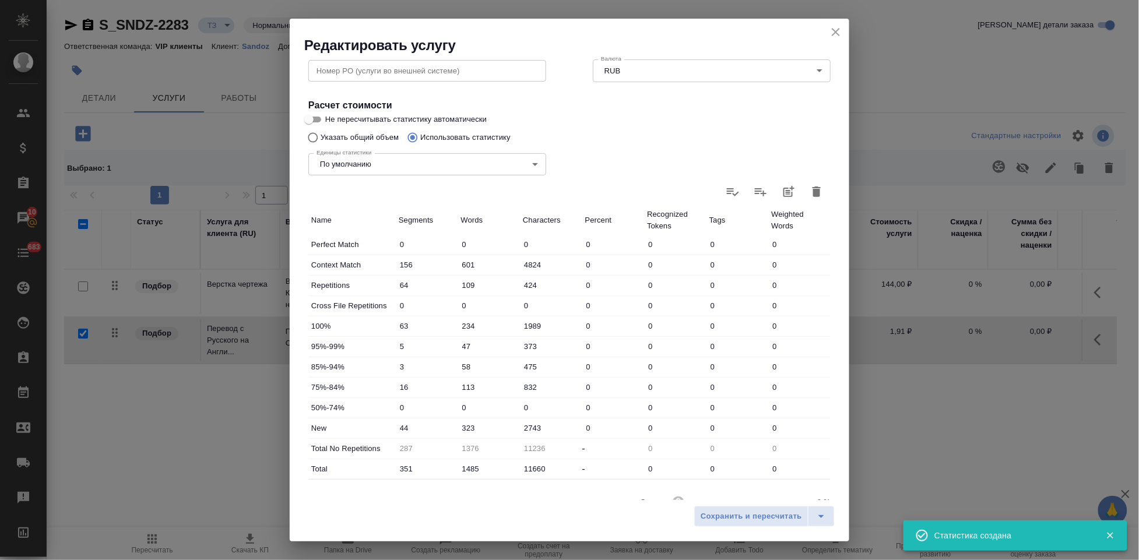
scroll to position [234, 0]
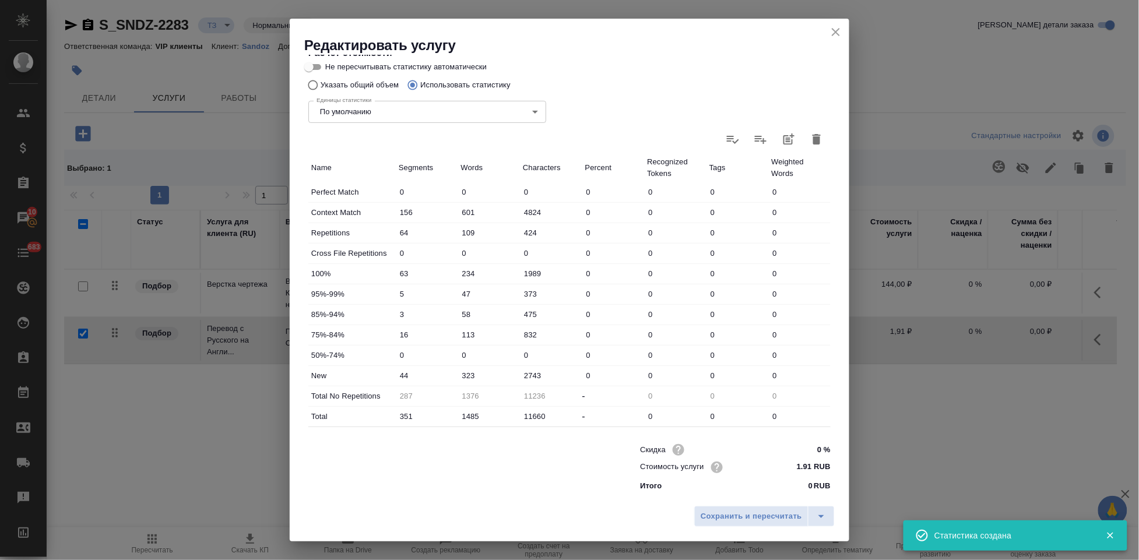
click at [466, 372] on input "323" at bounding box center [489, 375] width 62 height 17
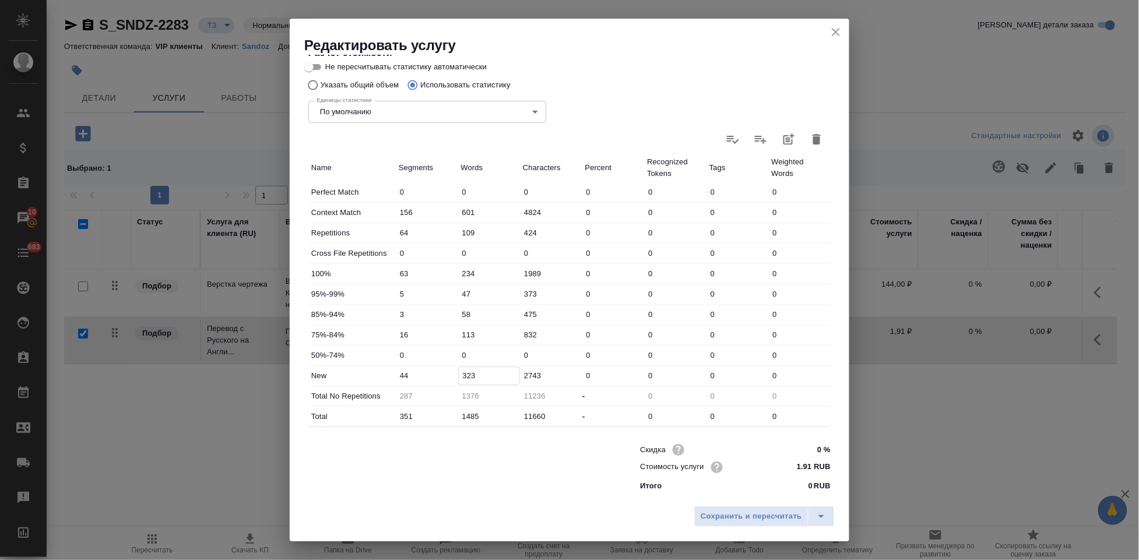
click at [468, 374] on input "323" at bounding box center [489, 375] width 61 height 17
type input "423"
click at [819, 515] on icon "split button" at bounding box center [821, 516] width 14 height 14
click at [754, 501] on li "Сохранить" at bounding box center [766, 492] width 140 height 19
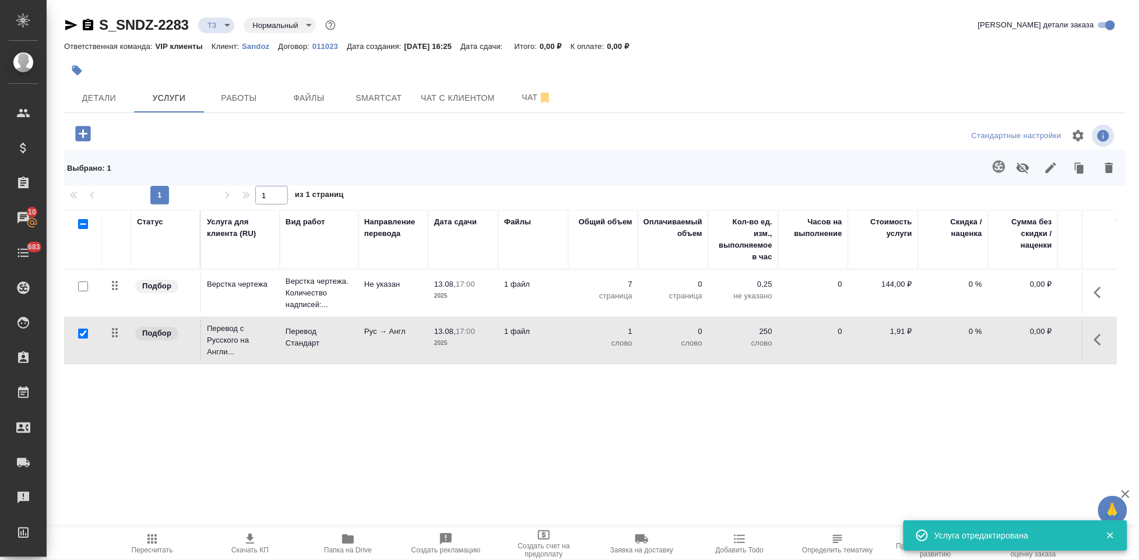
click at [158, 543] on icon "button" at bounding box center [152, 539] width 14 height 14
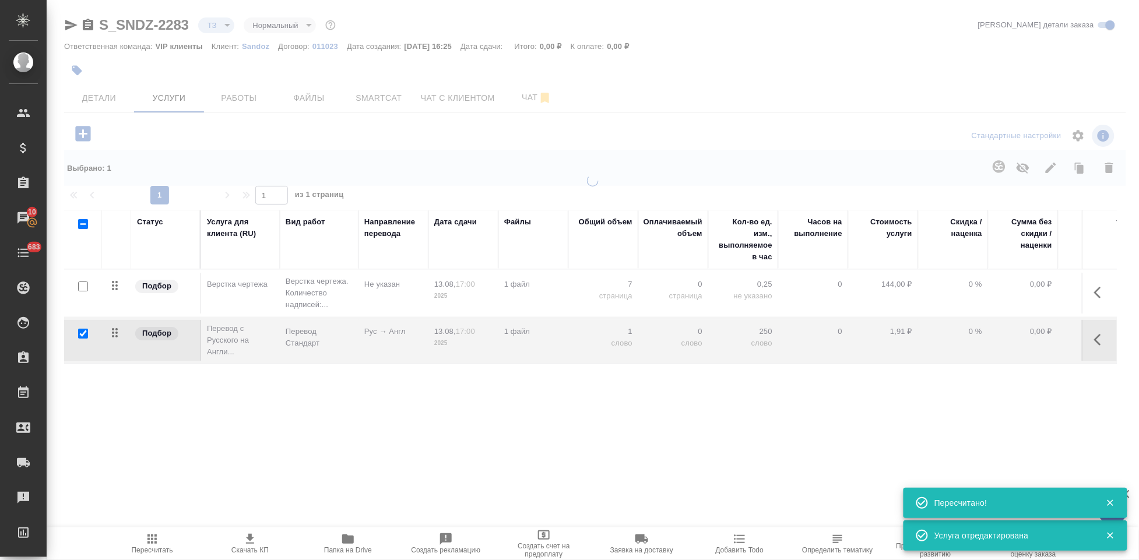
type input "new"
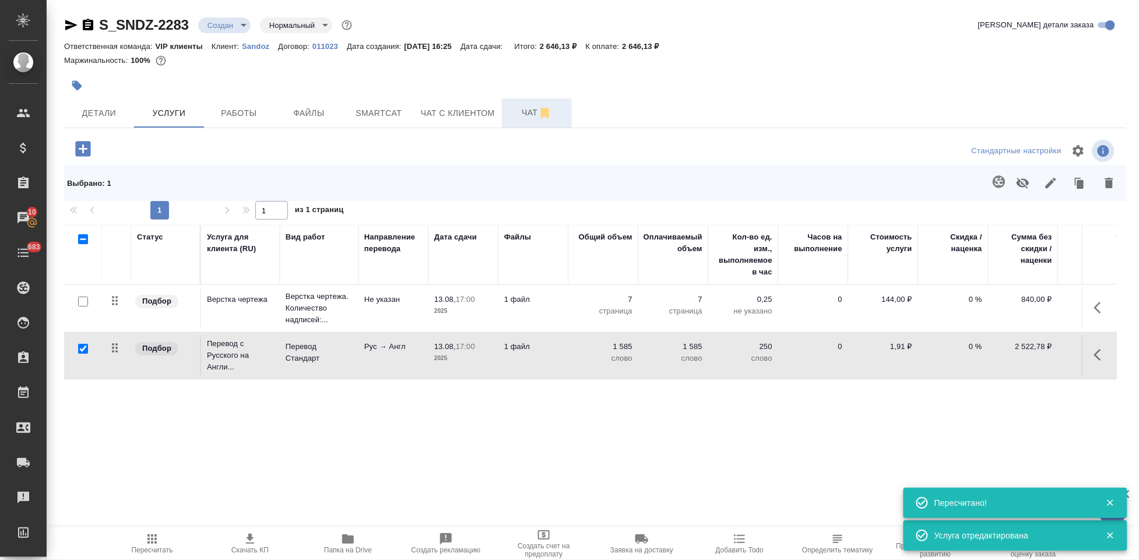
click at [525, 106] on span "Чат" at bounding box center [537, 112] width 56 height 15
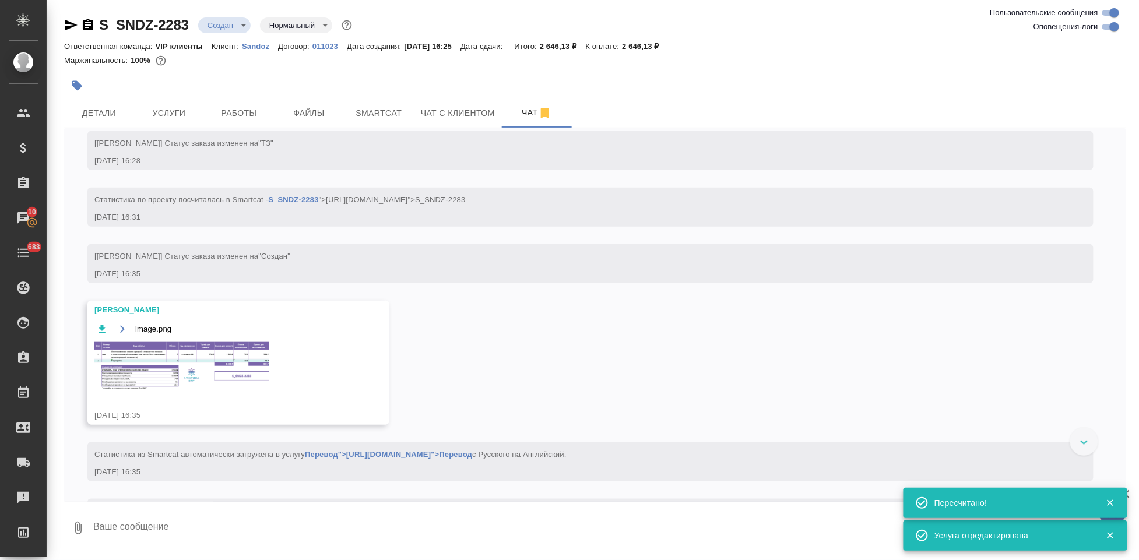
scroll to position [284, 0]
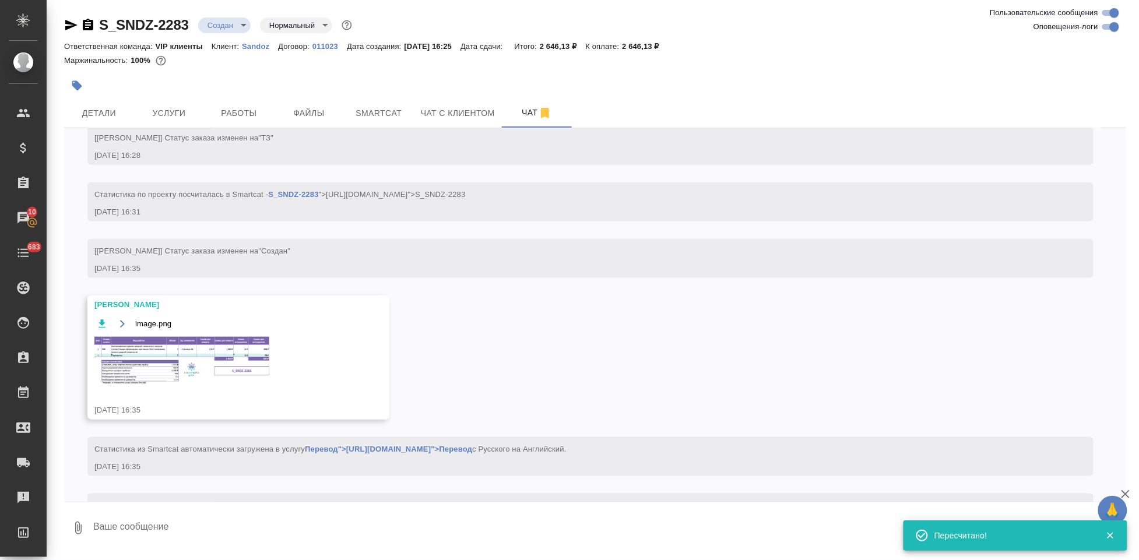
click at [173, 357] on img at bounding box center [181, 360] width 175 height 47
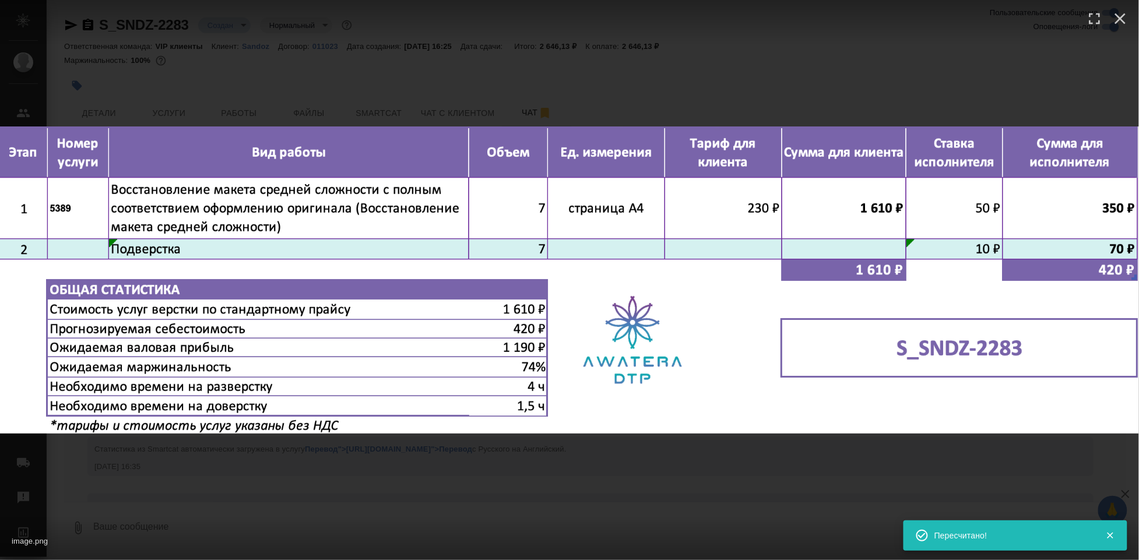
click at [672, 465] on div "image.png 1 of 1" at bounding box center [569, 280] width 1139 height 560
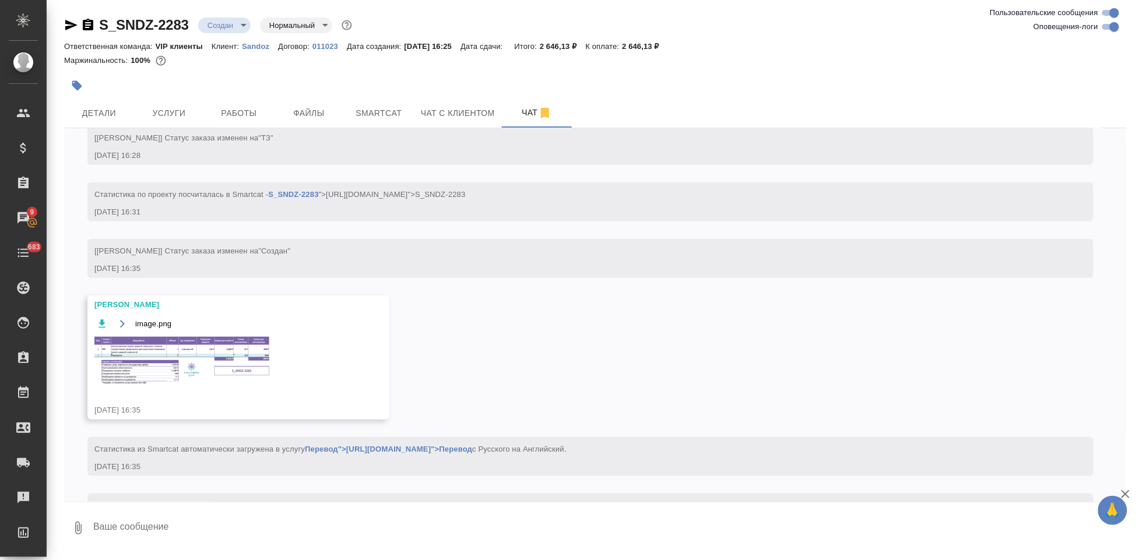
click at [253, 54] on div "Маржинальность: 100%" at bounding box center [595, 60] width 1062 height 15
click at [173, 113] on span "Услуги" at bounding box center [169, 113] width 56 height 15
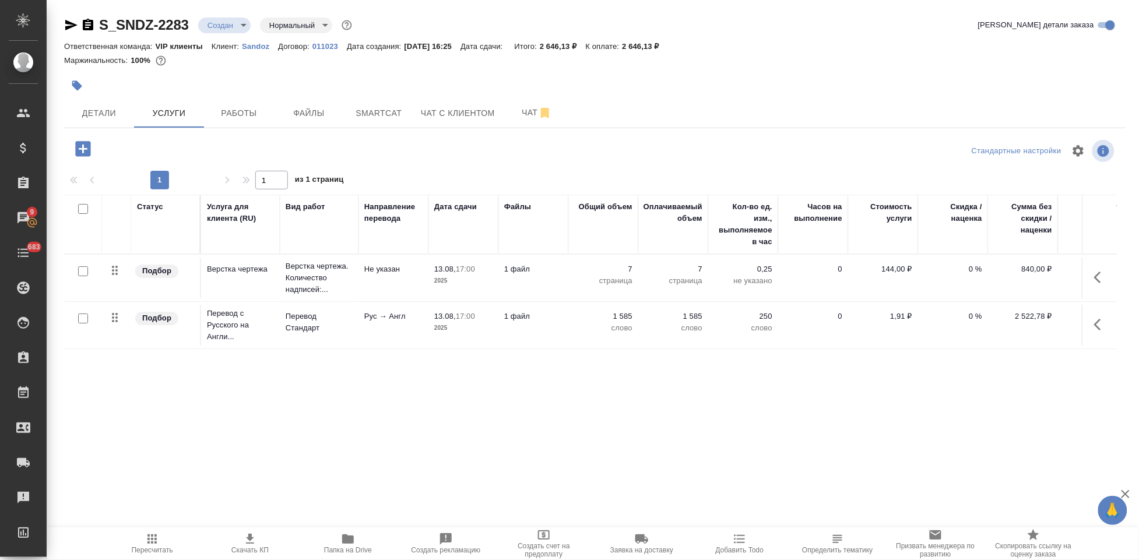
click at [244, 543] on icon "button" at bounding box center [250, 539] width 14 height 14
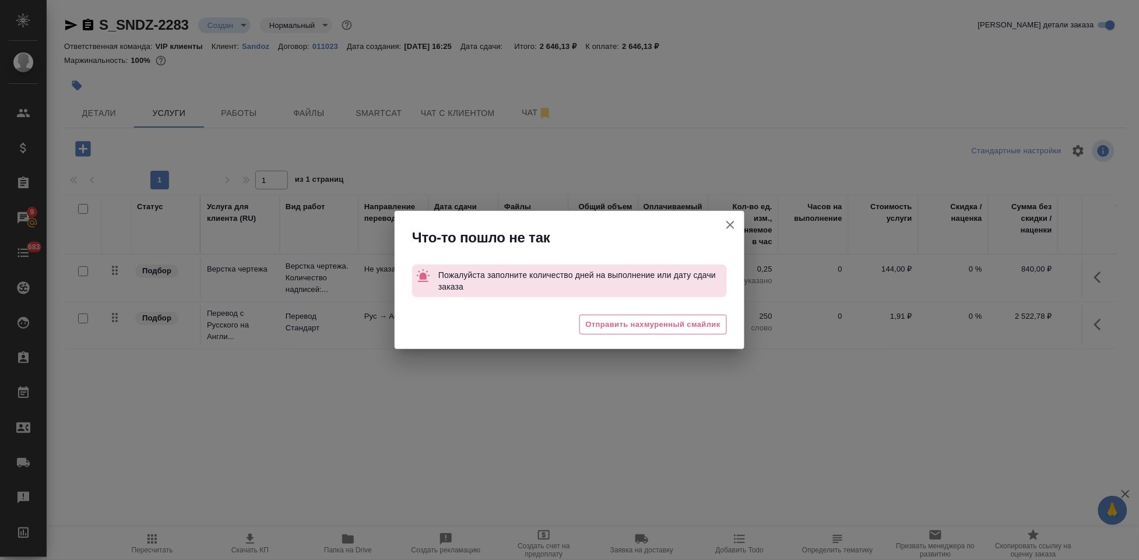
click at [733, 225] on icon "button" at bounding box center [730, 225] width 14 height 14
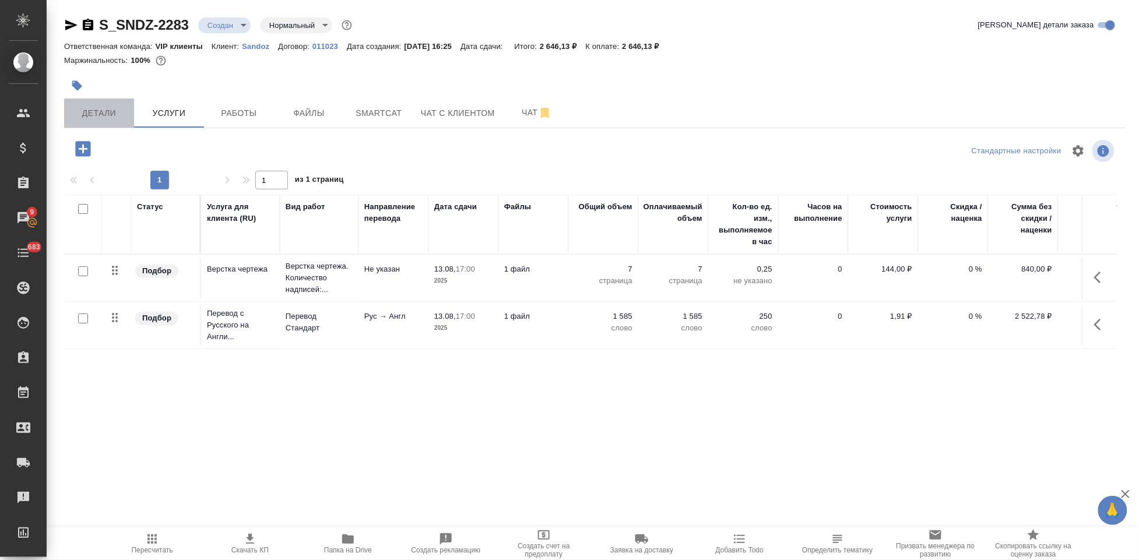
click at [97, 116] on span "Детали" at bounding box center [99, 113] width 56 height 15
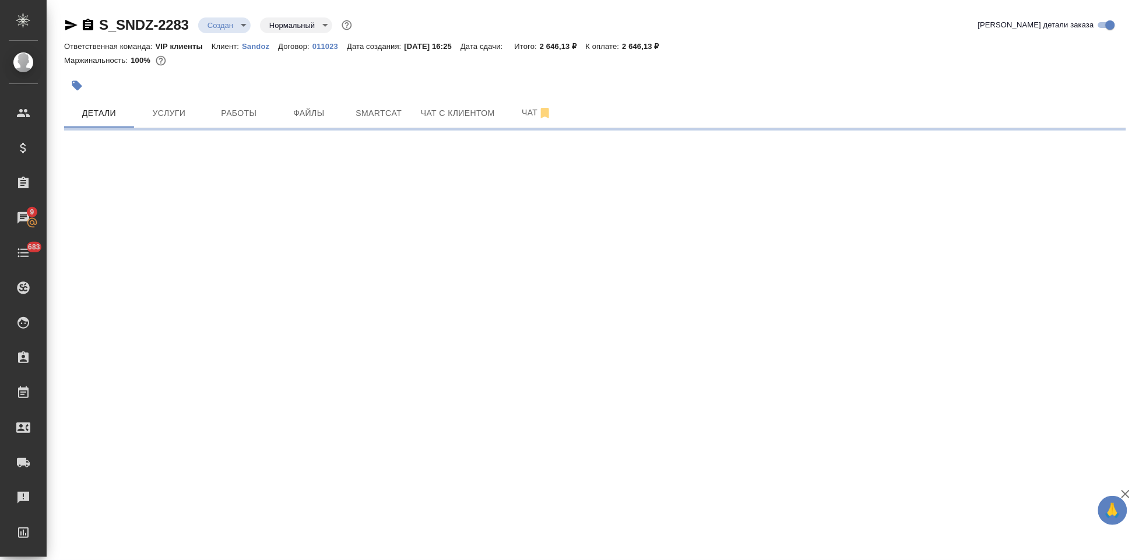
select select "RU"
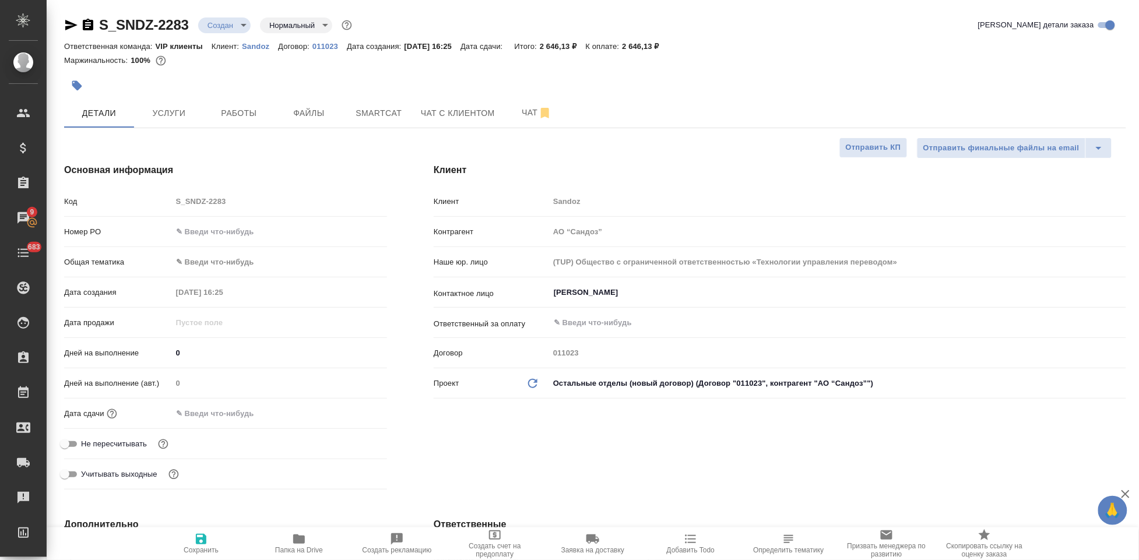
type textarea "x"
click at [196, 410] on input "text" at bounding box center [224, 413] width 102 height 17
click at [348, 410] on icon "button" at bounding box center [353, 412] width 10 height 12
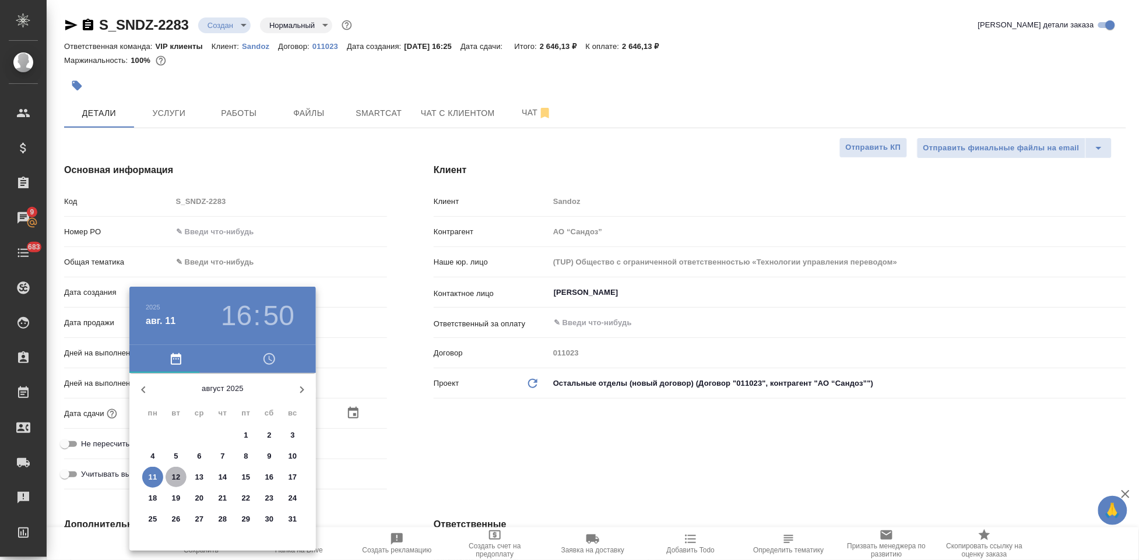
click at [173, 476] on p "12" at bounding box center [176, 477] width 9 height 12
type input "12.08.2025 16:50"
type textarea "x"
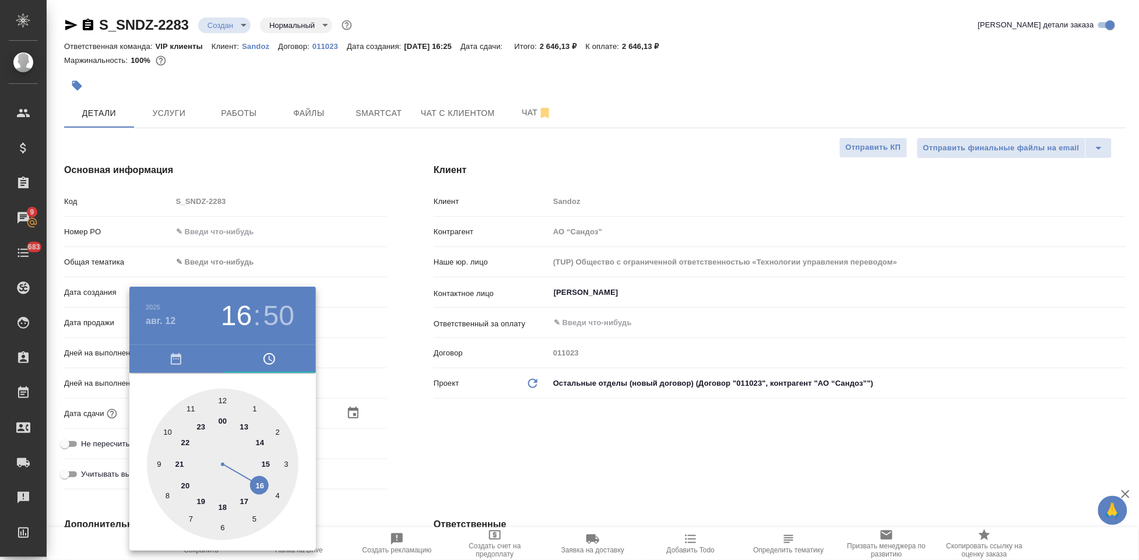
type input "12.08.2025 17:50"
type textarea "x"
click at [241, 508] on div at bounding box center [223, 465] width 152 height 152
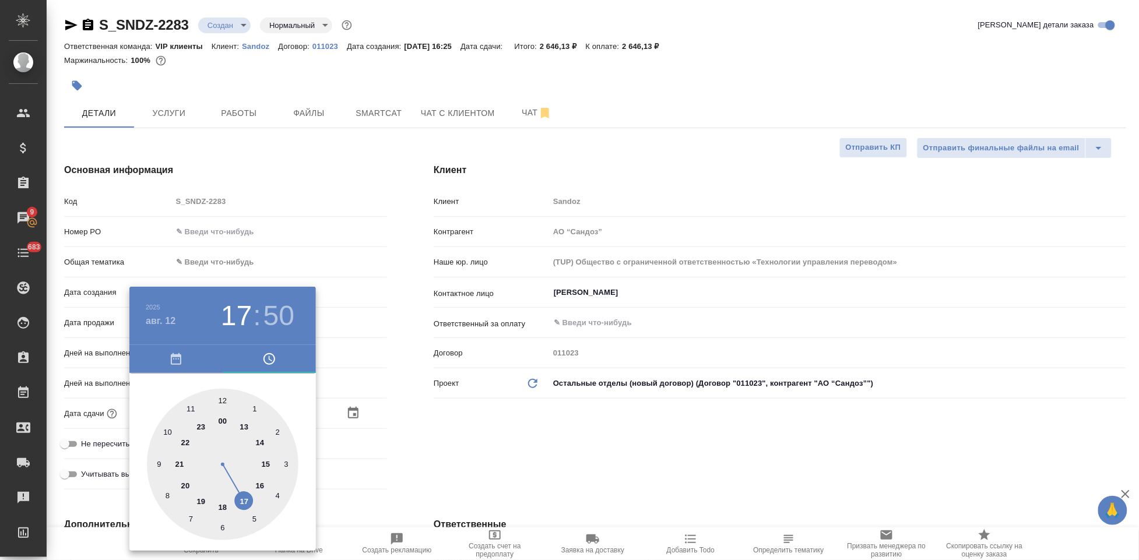
type textarea "x"
type input "12.08.2025 17:57"
type textarea "x"
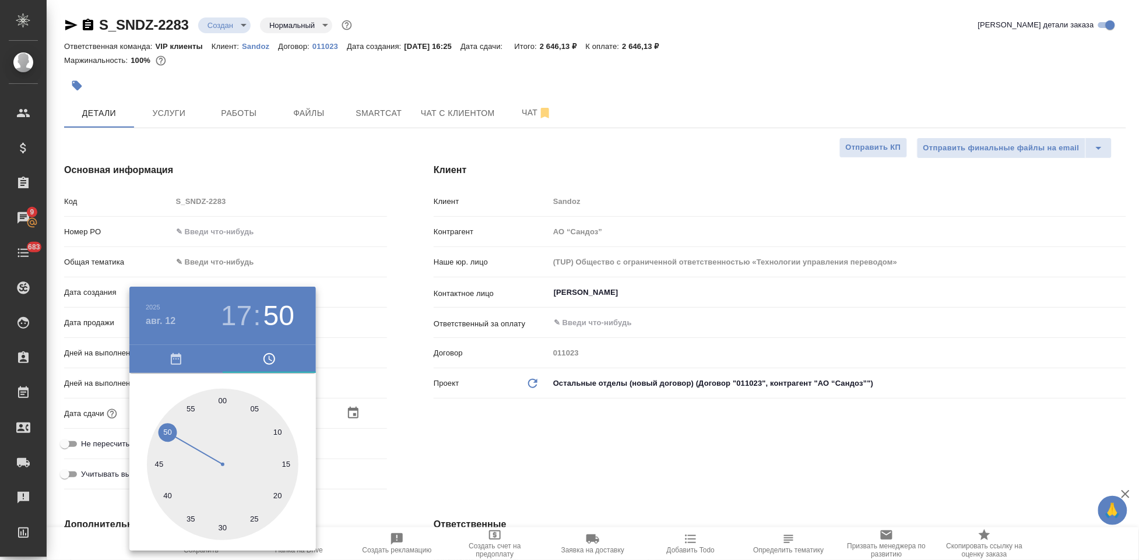
type textarea "x"
type input "[DATE] 17:00"
type textarea "x"
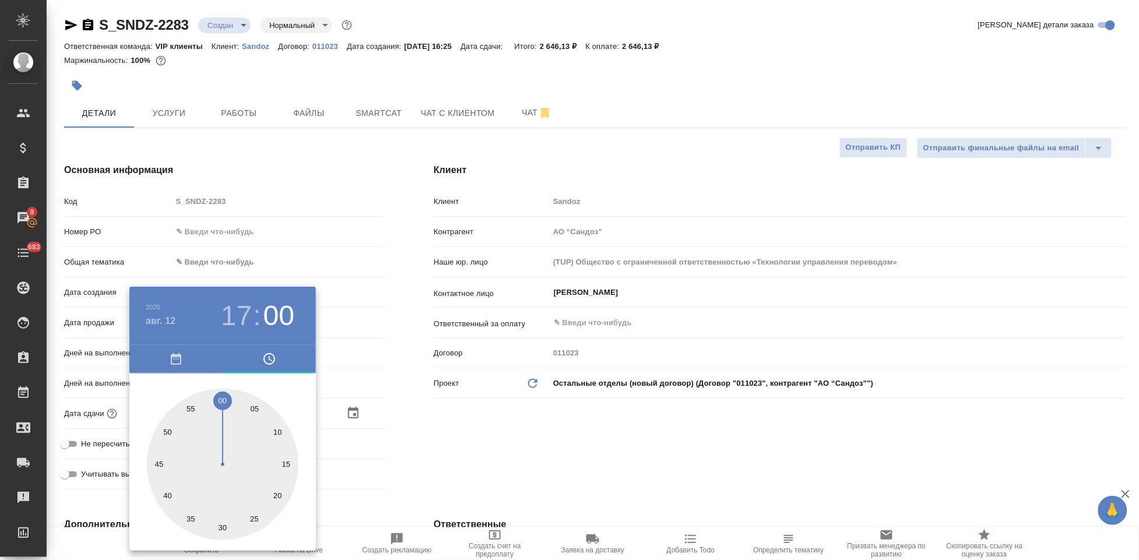
type textarea "x"
click at [221, 394] on div at bounding box center [223, 465] width 152 height 152
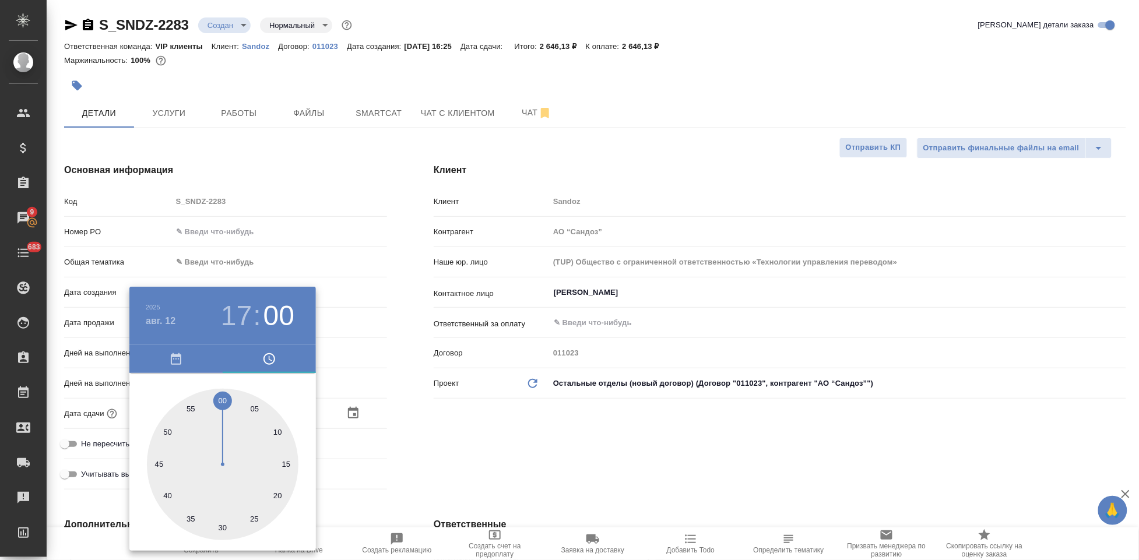
type textarea "x"
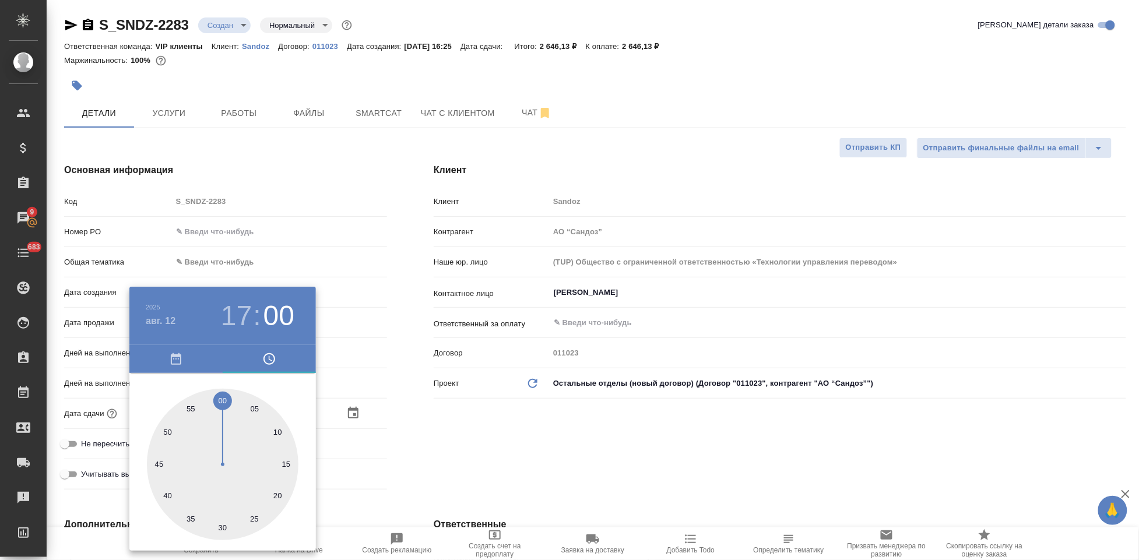
type textarea "x"
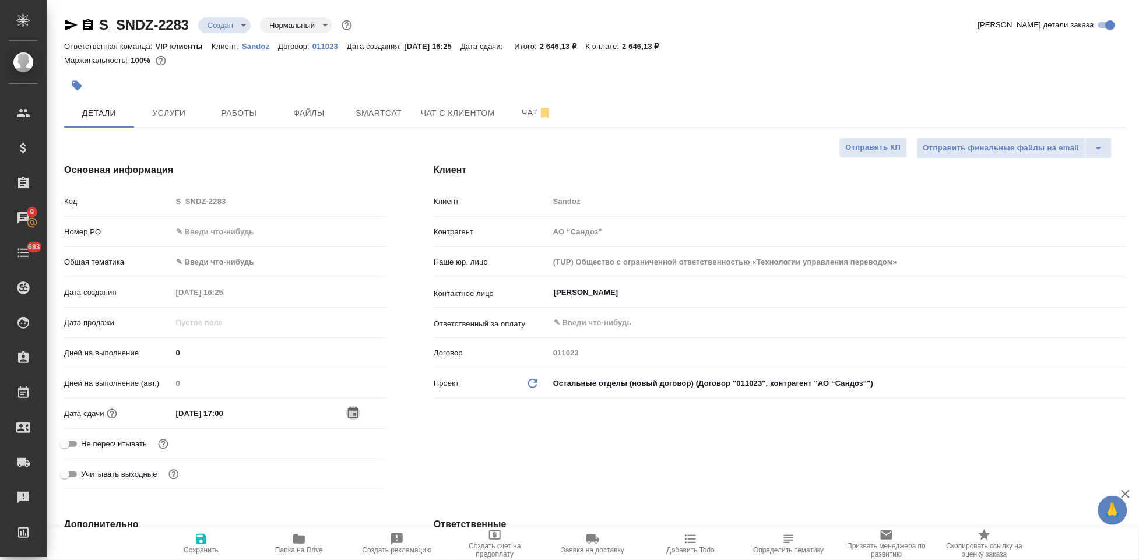
click at [198, 541] on icon "button" at bounding box center [201, 539] width 10 height 10
type textarea "x"
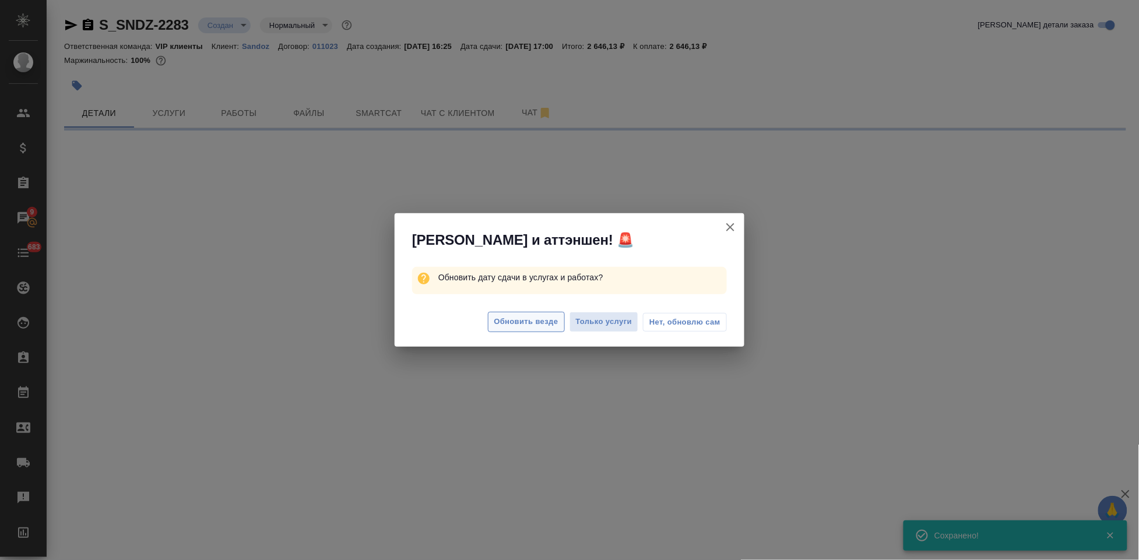
click at [515, 320] on span "Обновить везде" at bounding box center [526, 321] width 64 height 13
select select "RU"
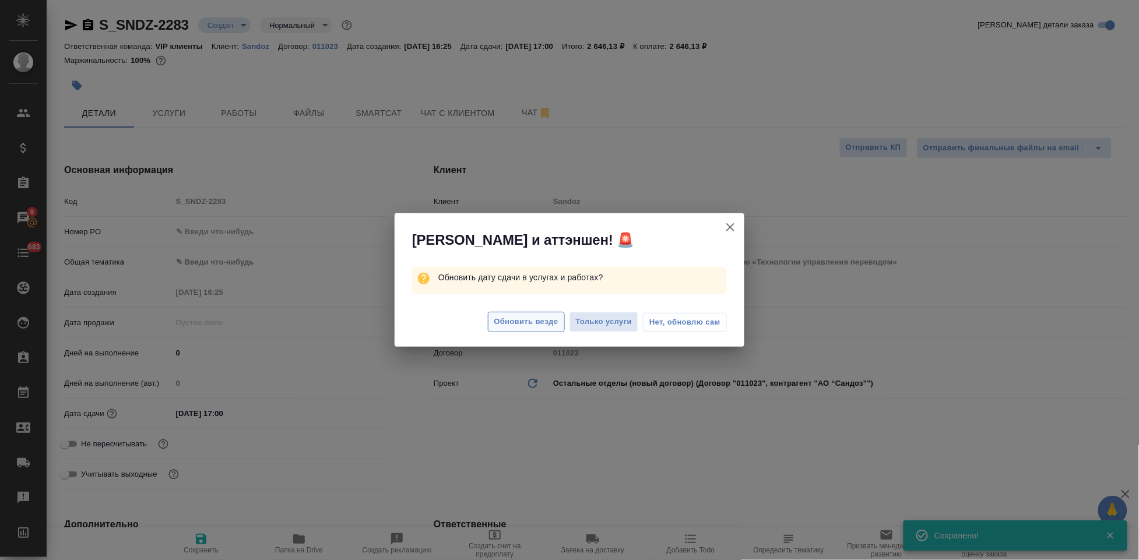
type textarea "x"
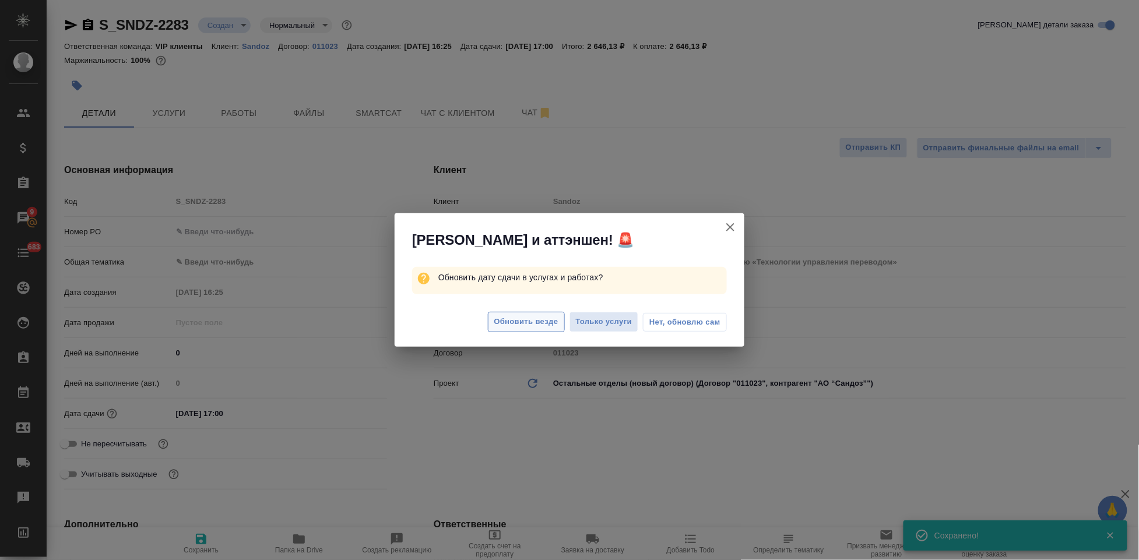
type textarea "x"
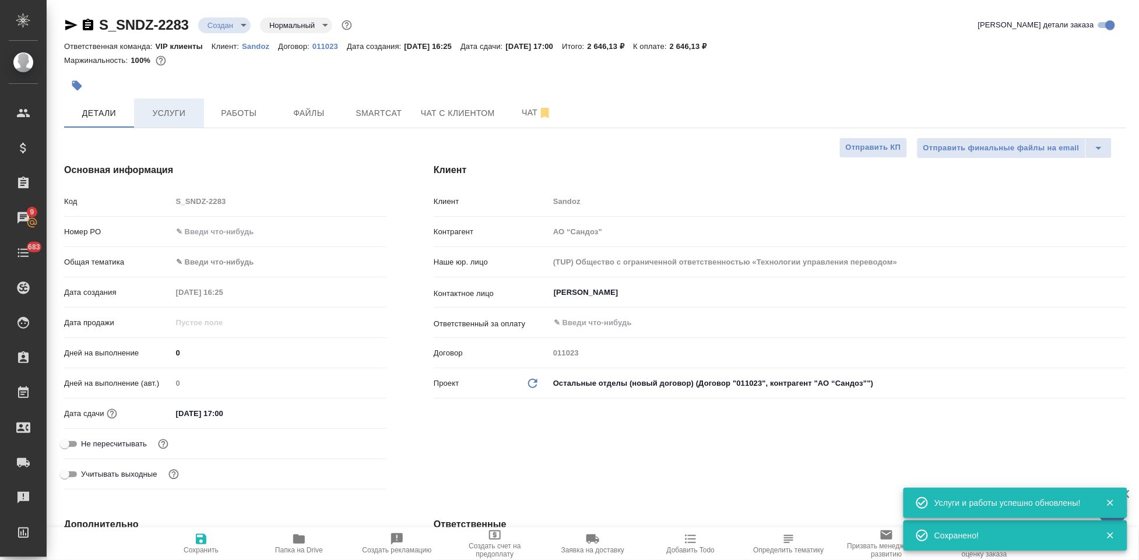
click at [171, 107] on span "Услуги" at bounding box center [169, 113] width 56 height 15
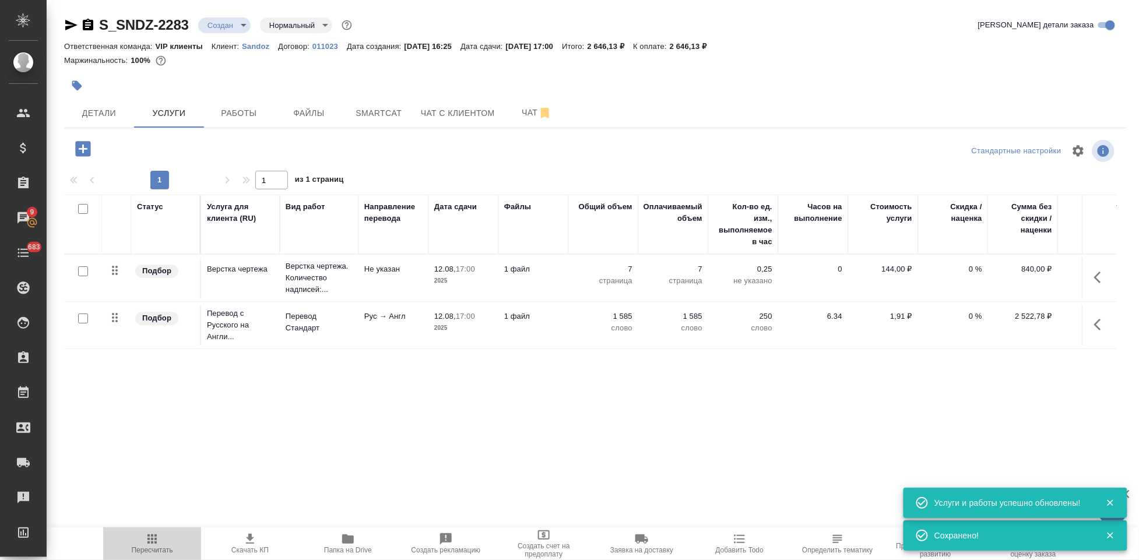
click at [155, 552] on span "Пересчитать" at bounding box center [152, 550] width 41 height 8
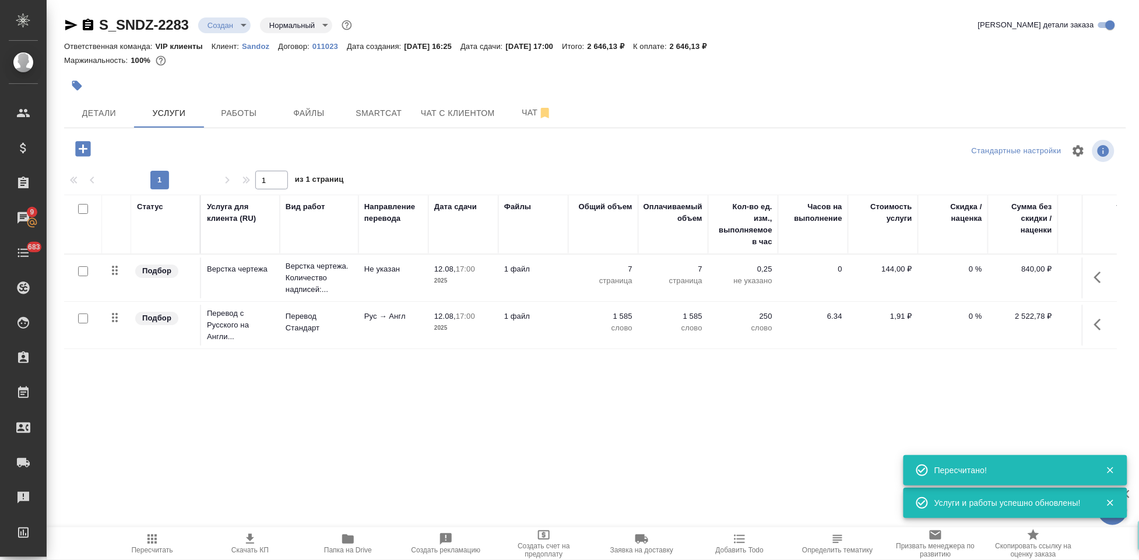
click at [245, 544] on icon "button" at bounding box center [250, 539] width 14 height 14
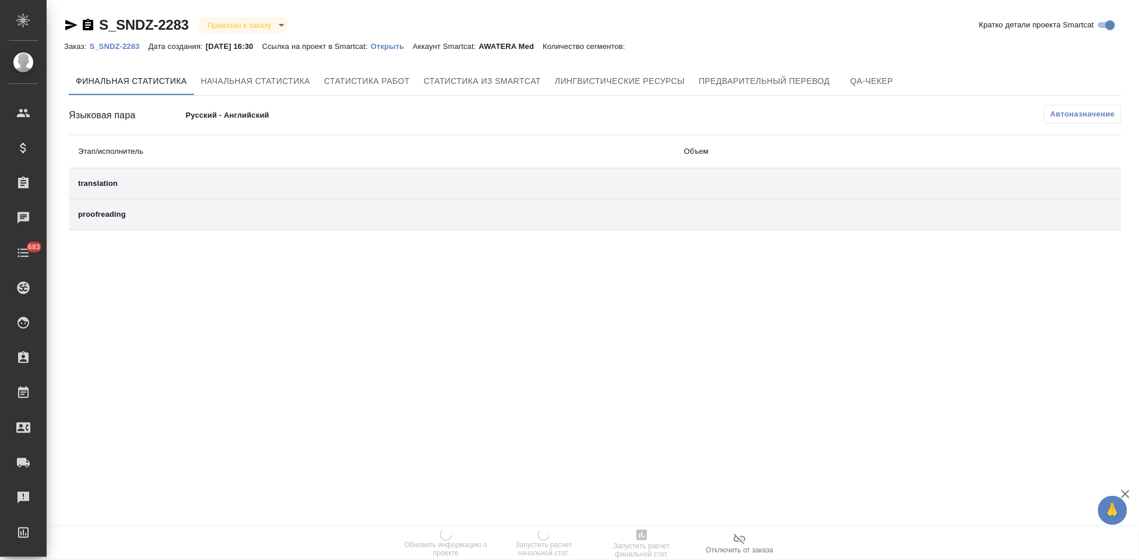
click at [413, 46] on p "Открыть" at bounding box center [392, 46] width 42 height 9
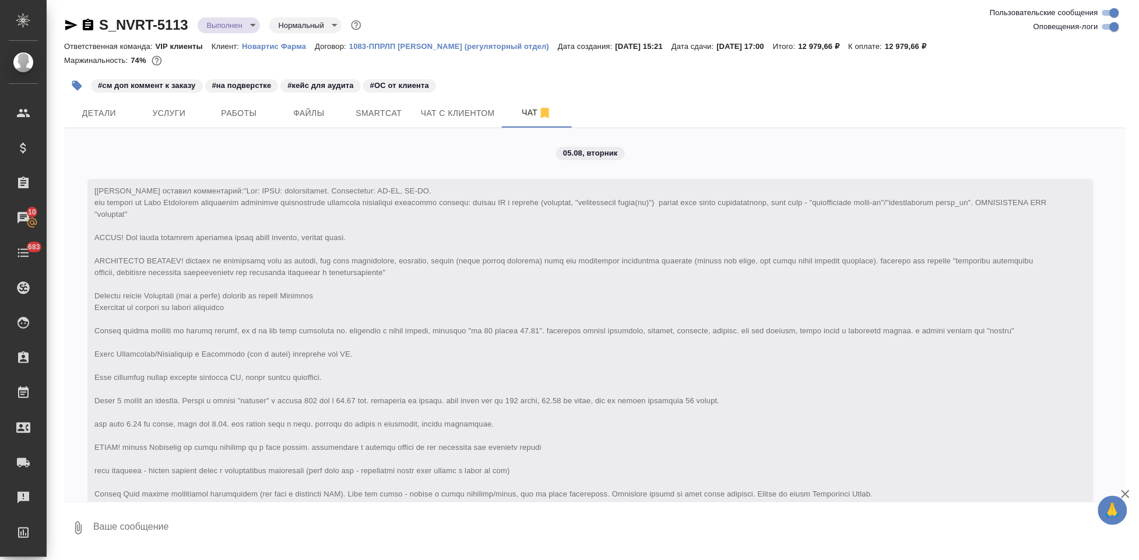
scroll to position [7264, 0]
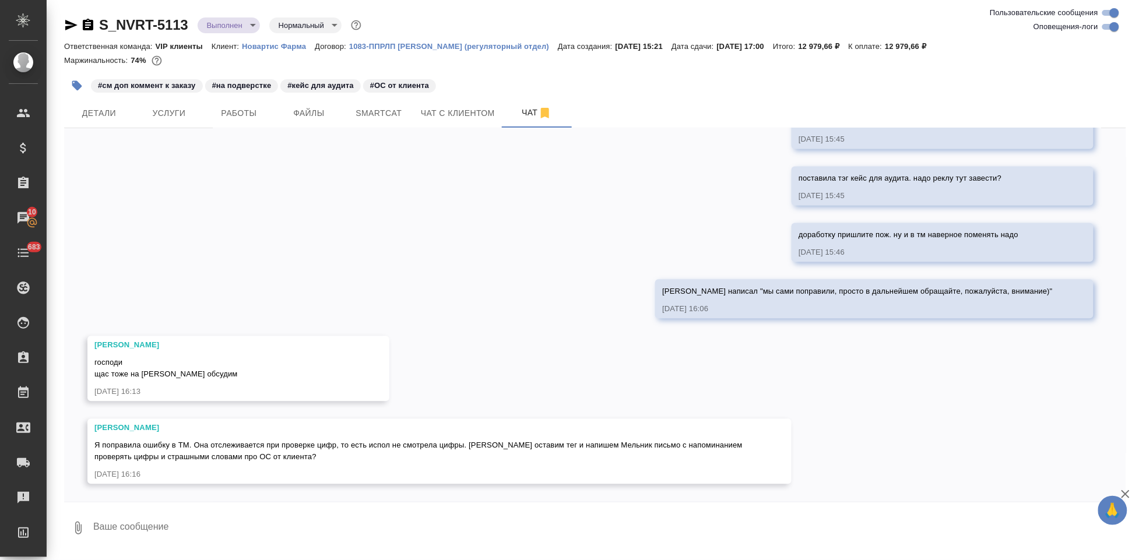
drag, startPoint x: 0, startPoint y: 0, endPoint x: 793, endPoint y: 530, distance: 953.8
click at [533, 363] on div "05.08, [DATE] [[PERSON_NAME] оставил комментарий: [DATE] 15:21 [[PERSON_NAME]] …" at bounding box center [595, 315] width 1062 height 374
click at [617, 321] on div "05.08, [DATE] [[PERSON_NAME] оставил комментарий: [DATE] 15:21 [[PERSON_NAME]] …" at bounding box center [595, 315] width 1062 height 374
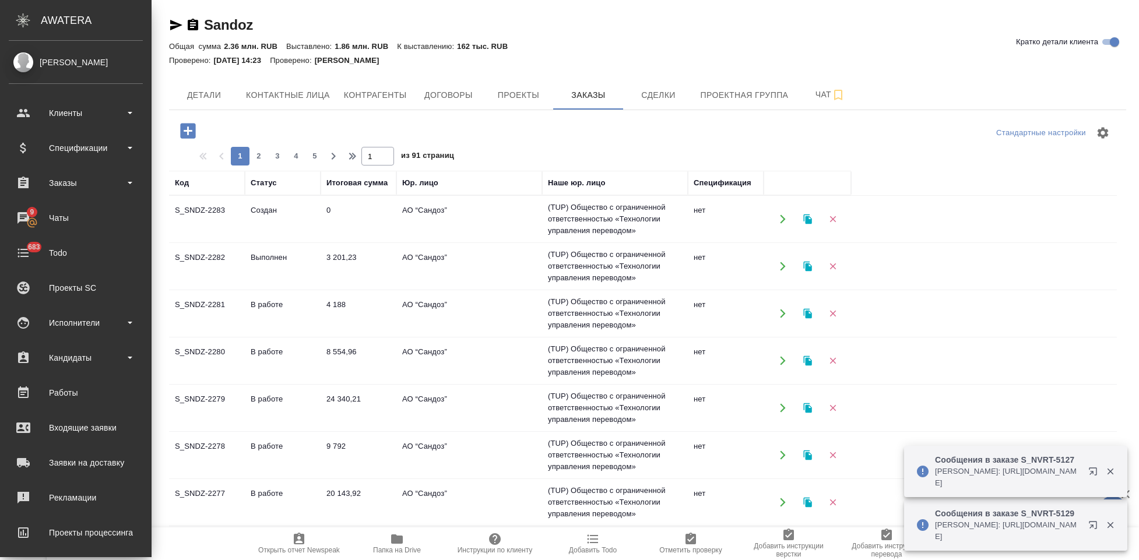
click at [27, 110] on div "Клиенты" at bounding box center [76, 112] width 146 height 29
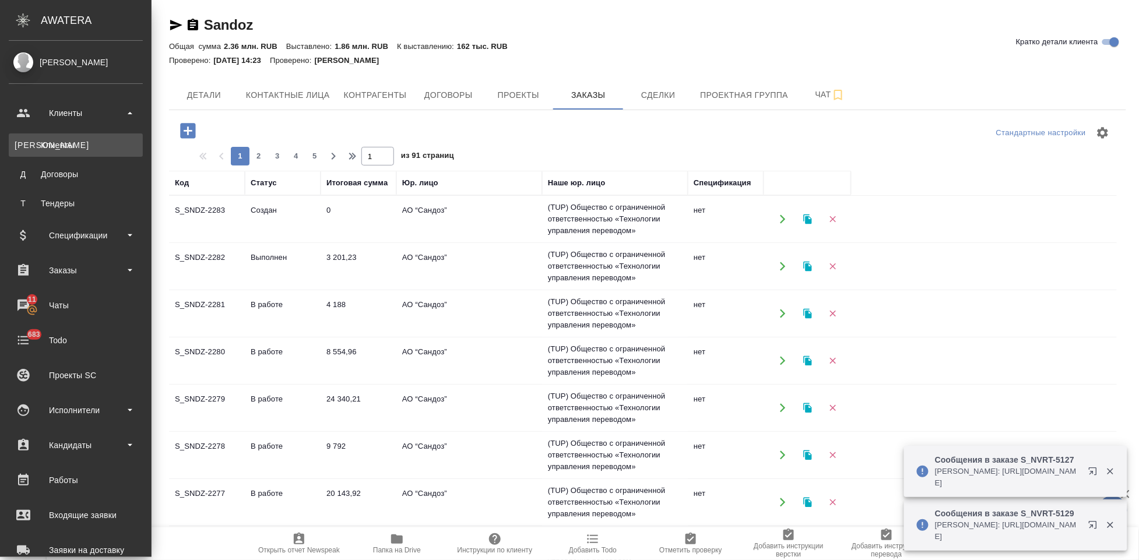
click at [66, 146] on div "Клиенты" at bounding box center [76, 145] width 122 height 12
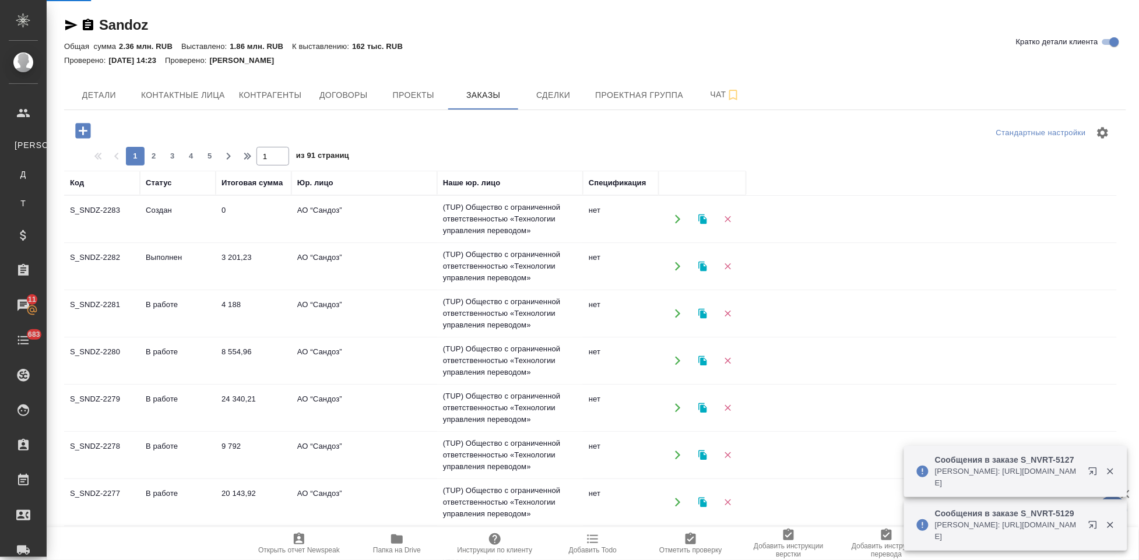
select select "RU"
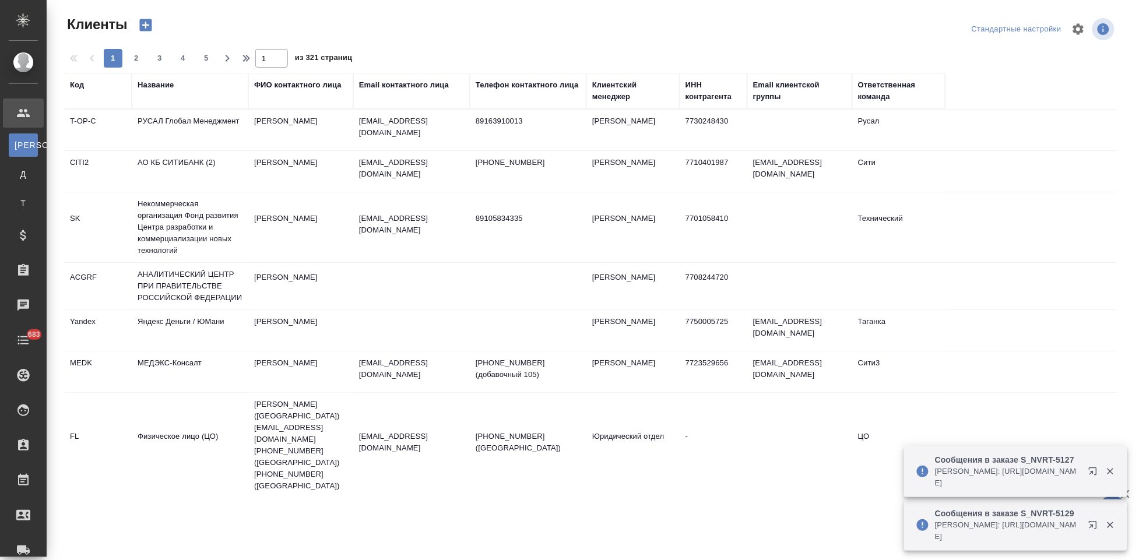
click at [79, 89] on div "Код" at bounding box center [77, 85] width 14 height 12
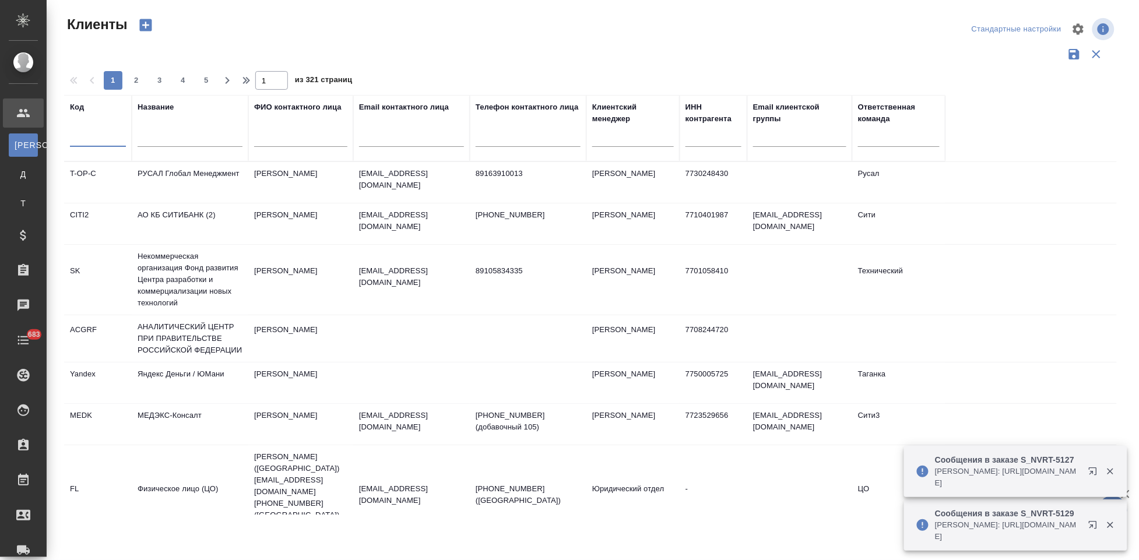
click at [84, 140] on input "text" at bounding box center [98, 139] width 56 height 15
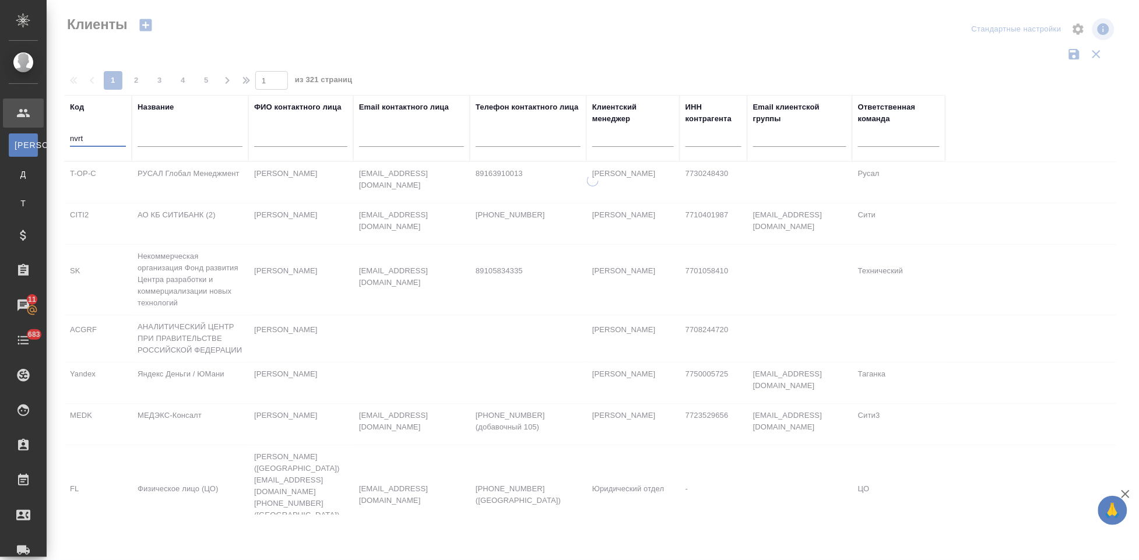
type input "nvrt"
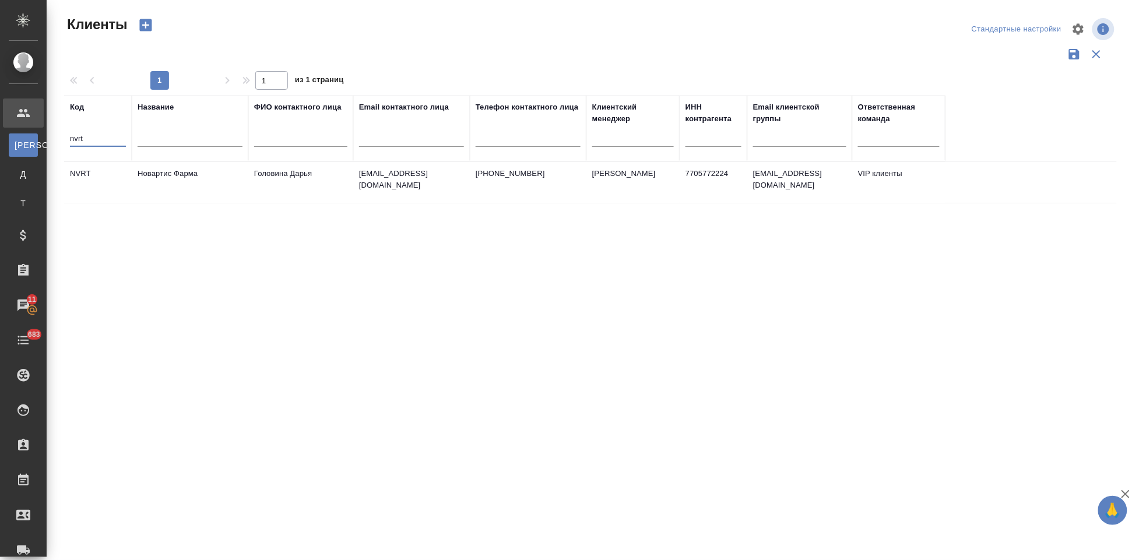
click at [274, 186] on td "Головина Дарья" at bounding box center [300, 182] width 105 height 41
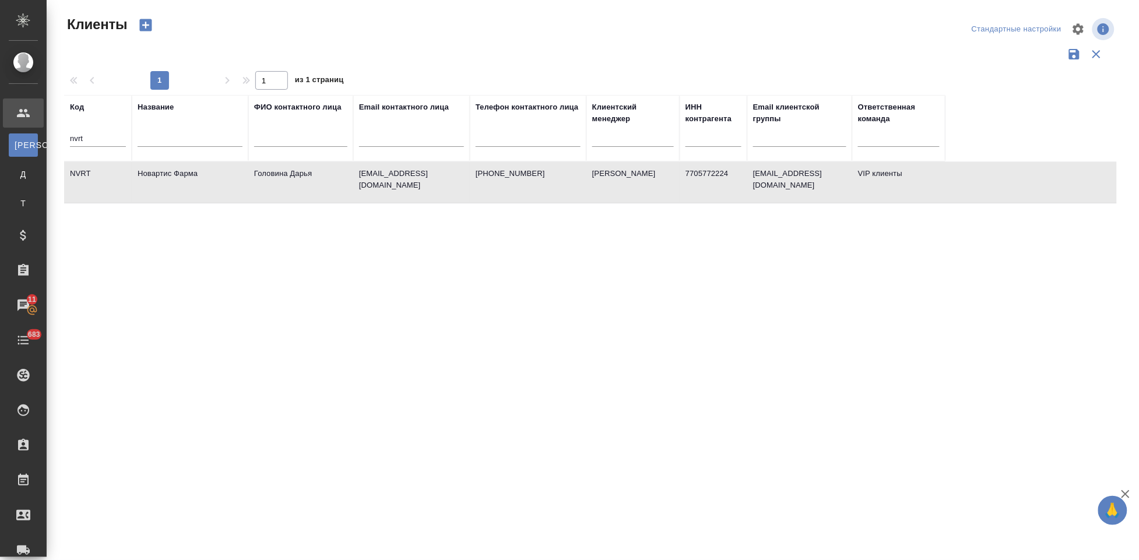
click at [274, 186] on td "Головина Дарья" at bounding box center [300, 182] width 105 height 41
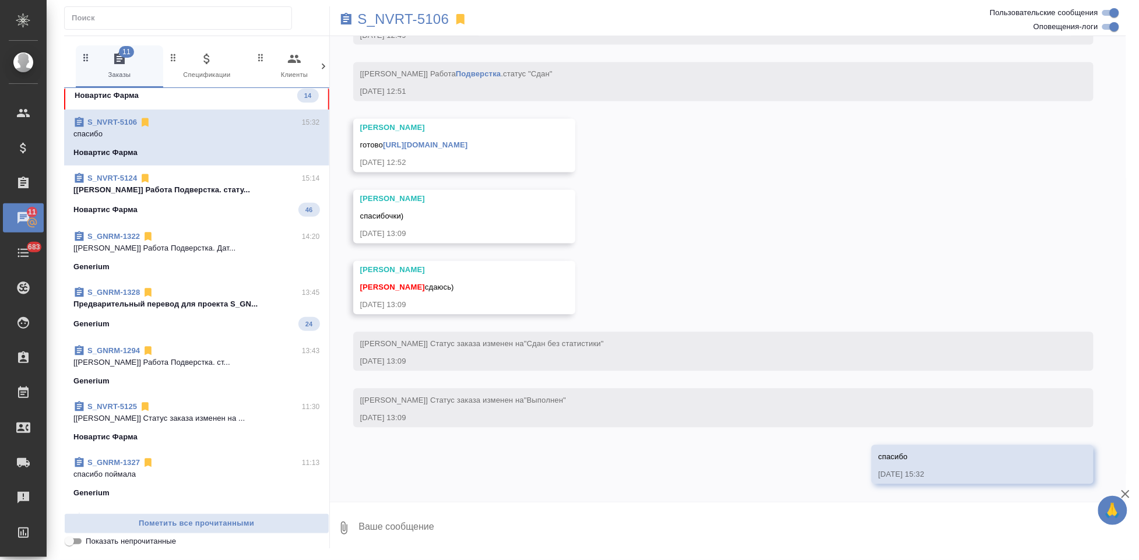
scroll to position [399, 0]
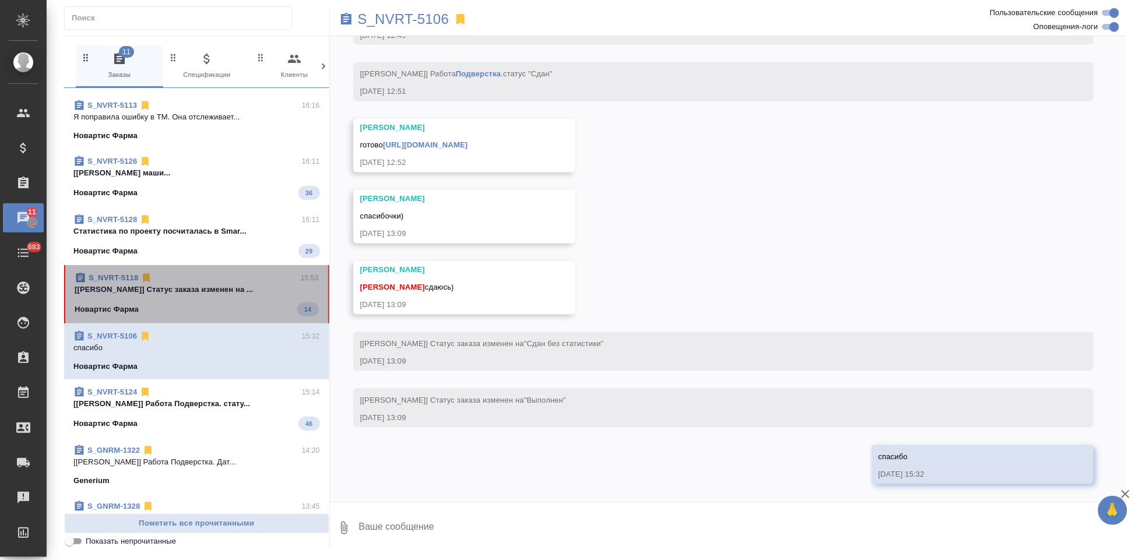
click at [213, 300] on span "S_NVRT-5118 15:53 [[PERSON_NAME]] Статус заказа изменен на ... Новартис Фарма 14" at bounding box center [197, 294] width 244 height 44
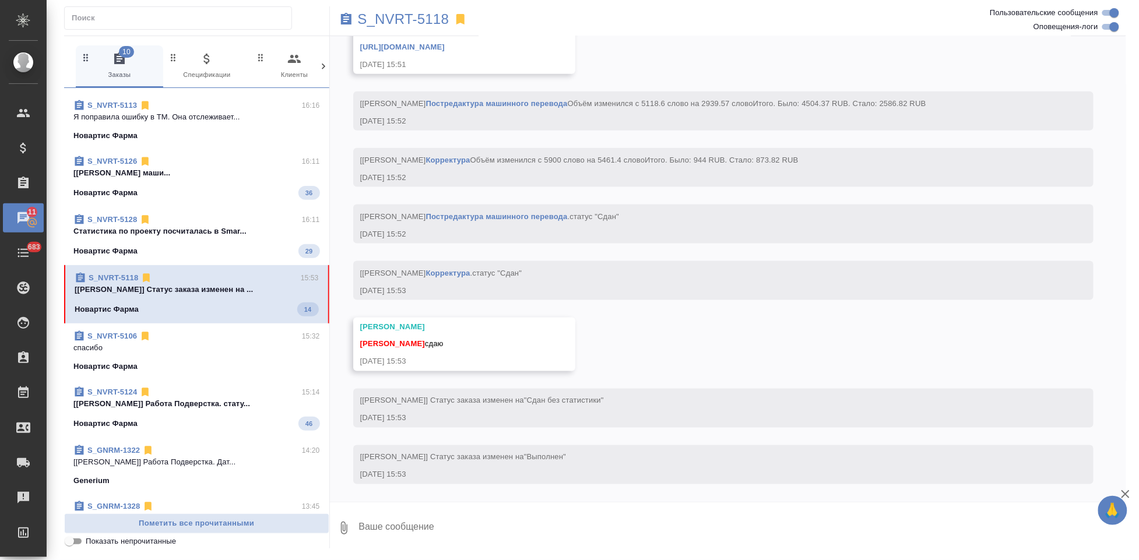
scroll to position [5296, 0]
click at [466, 523] on textarea at bounding box center [742, 528] width 769 height 40
type textarea "c"
type textarea "спасибо"
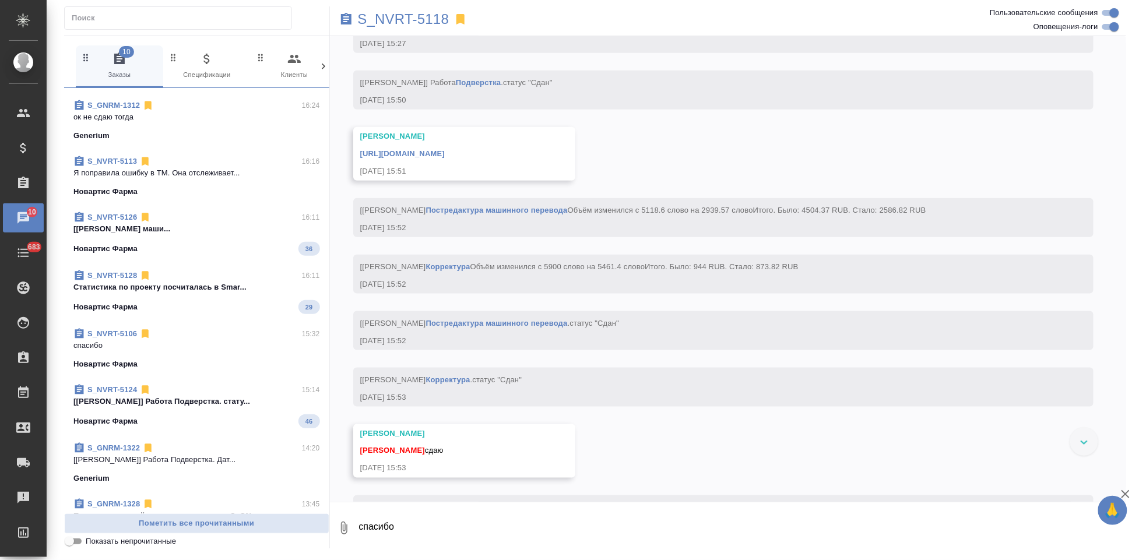
scroll to position [0, 0]
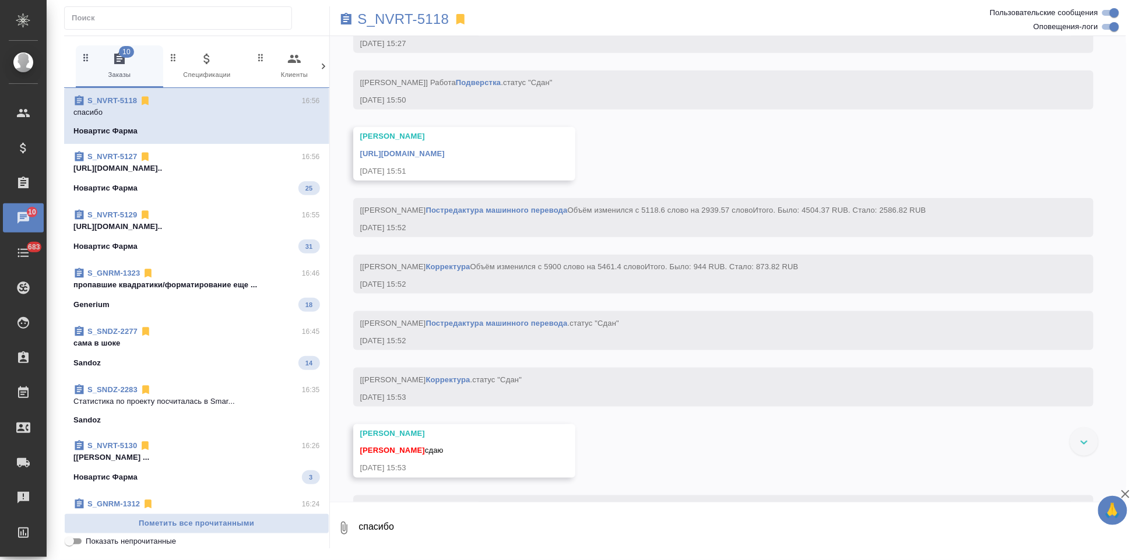
click at [445, 158] on link "[URL][DOMAIN_NAME]" at bounding box center [402, 153] width 85 height 9
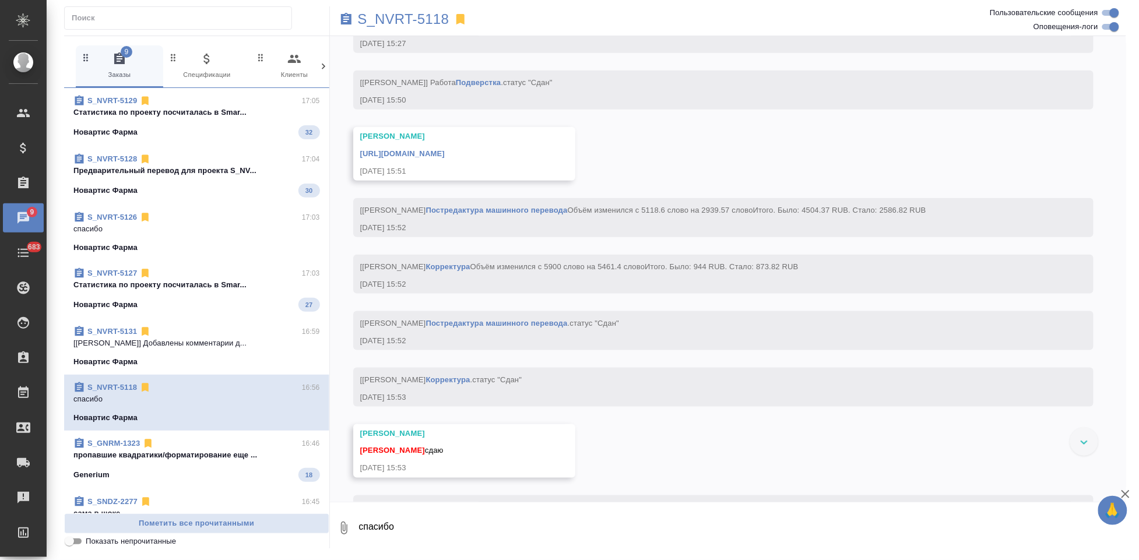
click at [179, 242] on div "Новартис Фарма" at bounding box center [196, 248] width 247 height 12
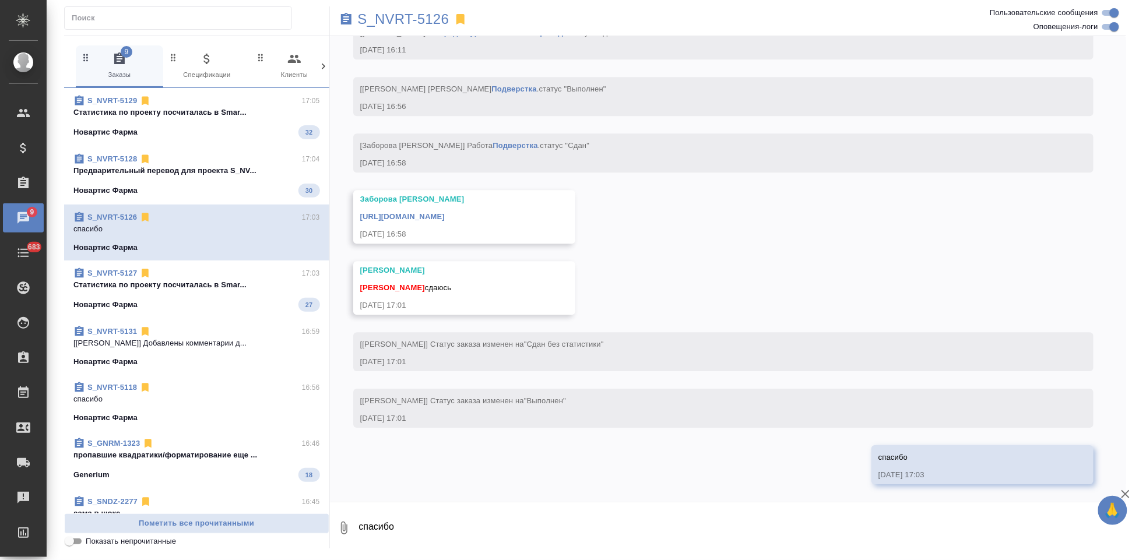
scroll to position [4270, 0]
click at [445, 217] on link "[URL][DOMAIN_NAME]" at bounding box center [402, 216] width 85 height 9
click at [137, 393] on p "спасибо" at bounding box center [196, 399] width 247 height 12
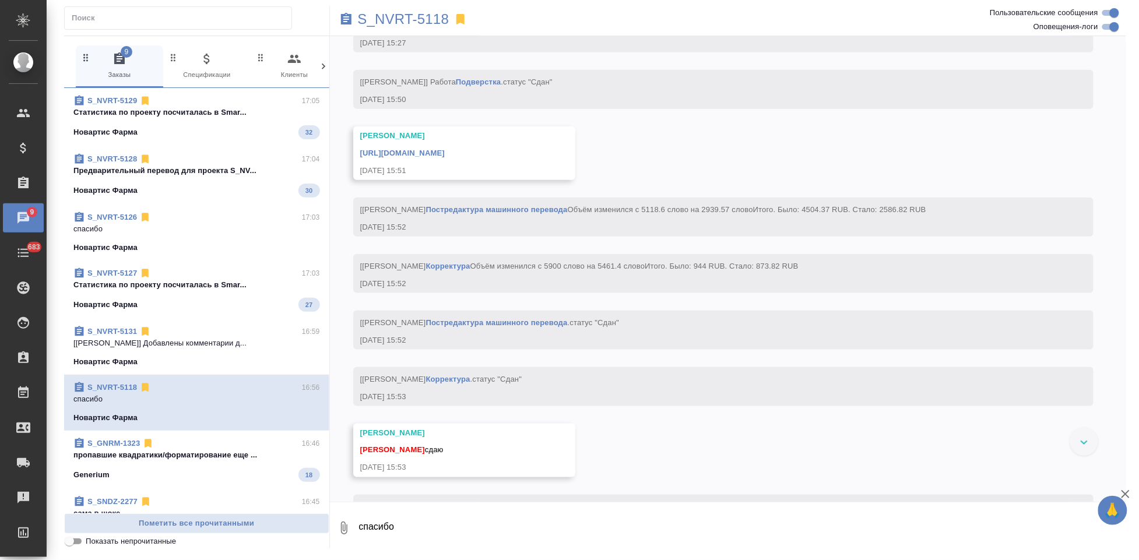
scroll to position [5028, 0]
click at [445, 158] on link "[URL][DOMAIN_NAME]" at bounding box center [402, 153] width 85 height 9
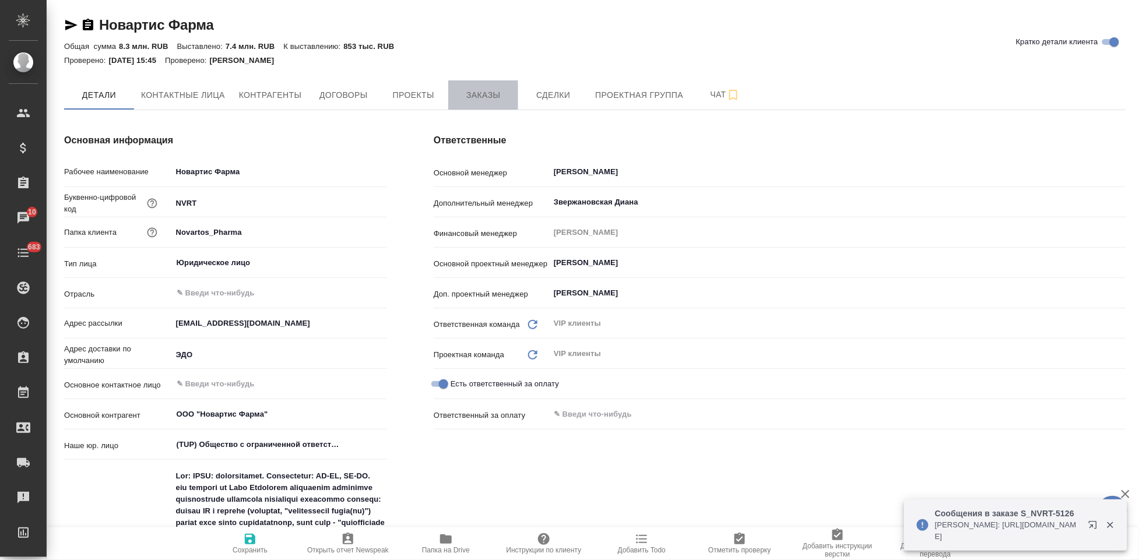
click at [486, 104] on button "Заказы" at bounding box center [483, 94] width 70 height 29
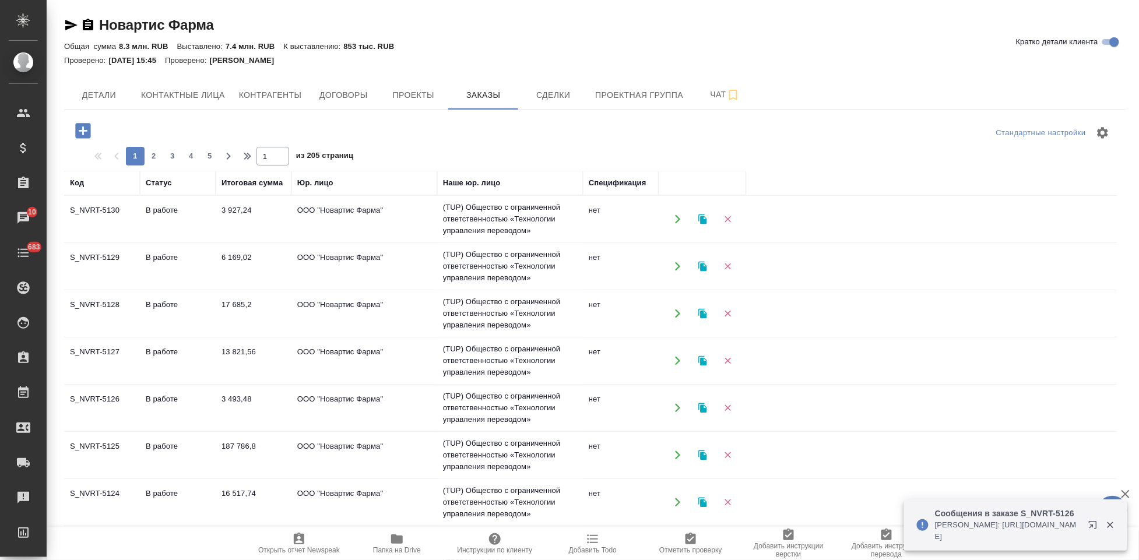
click at [80, 134] on icon "button" at bounding box center [82, 130] width 15 height 15
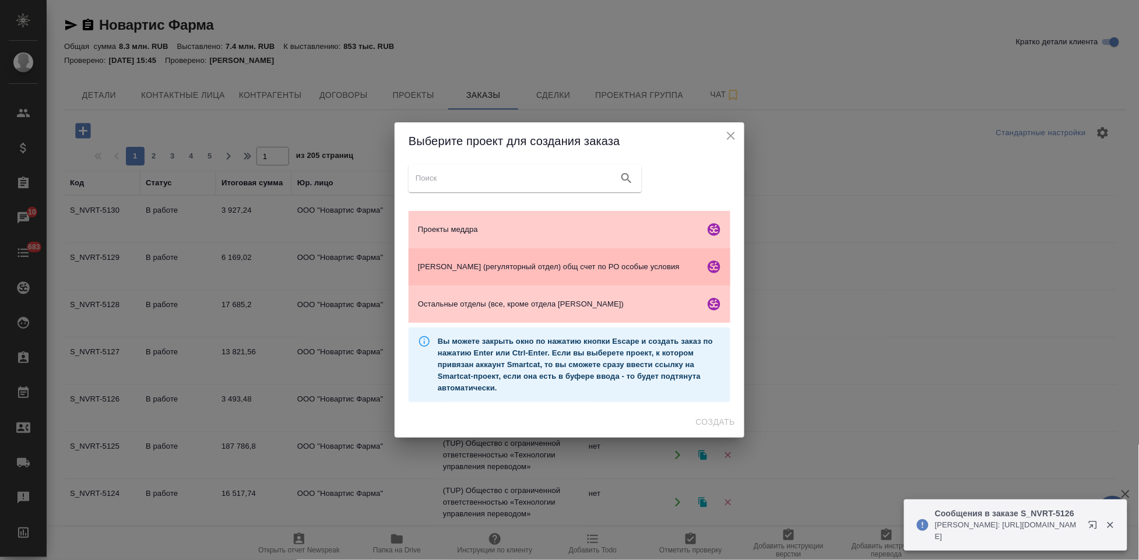
click at [458, 268] on span "Гладкова (регуляторный отдел) общ счет по РО особые условия" at bounding box center [559, 267] width 282 height 12
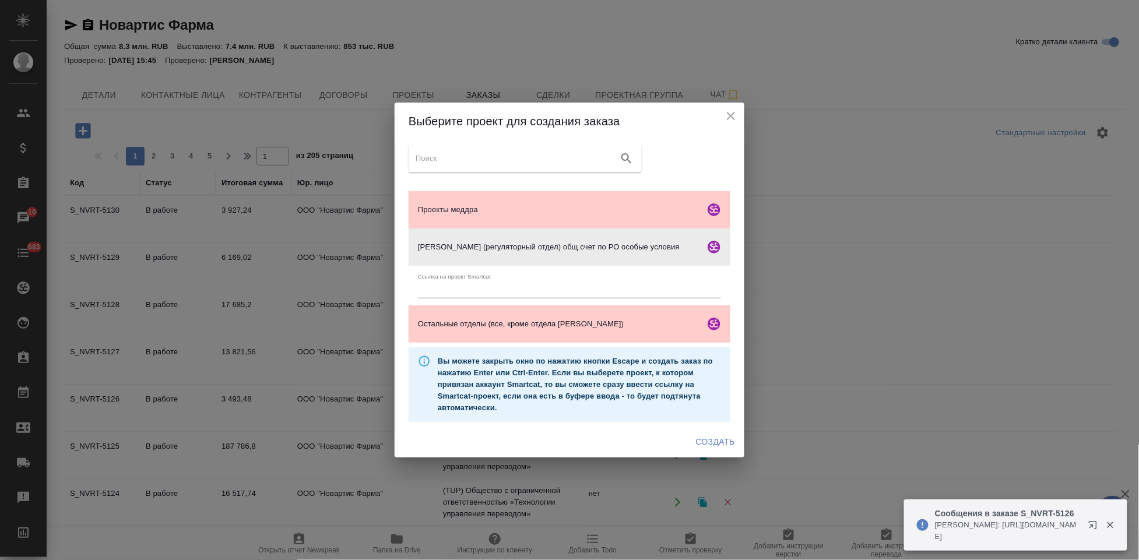
click at [699, 439] on span "Создать" at bounding box center [715, 442] width 39 height 15
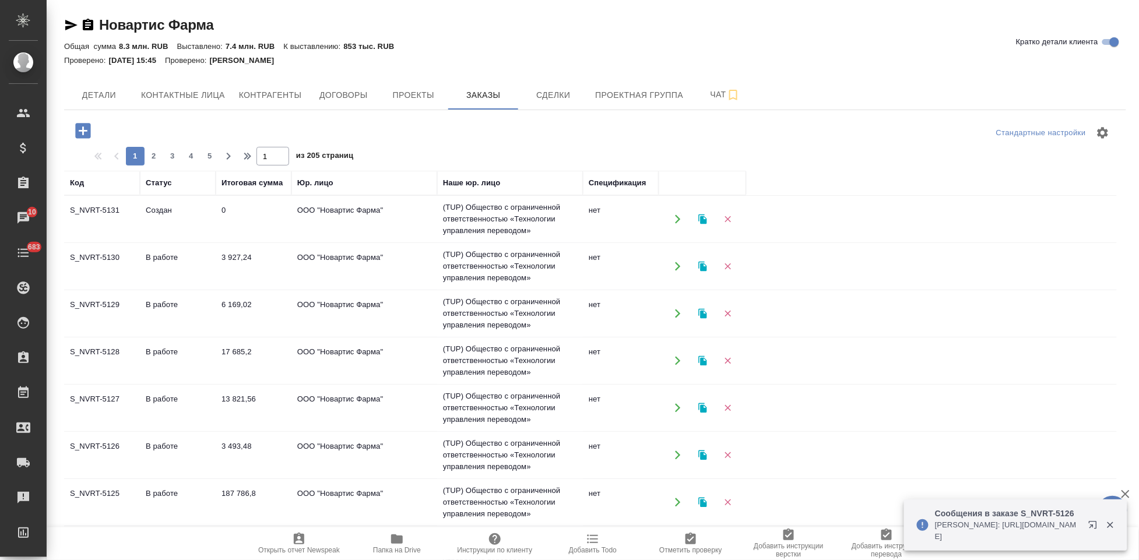
click at [249, 240] on td "3 927,24" at bounding box center [254, 219] width 76 height 41
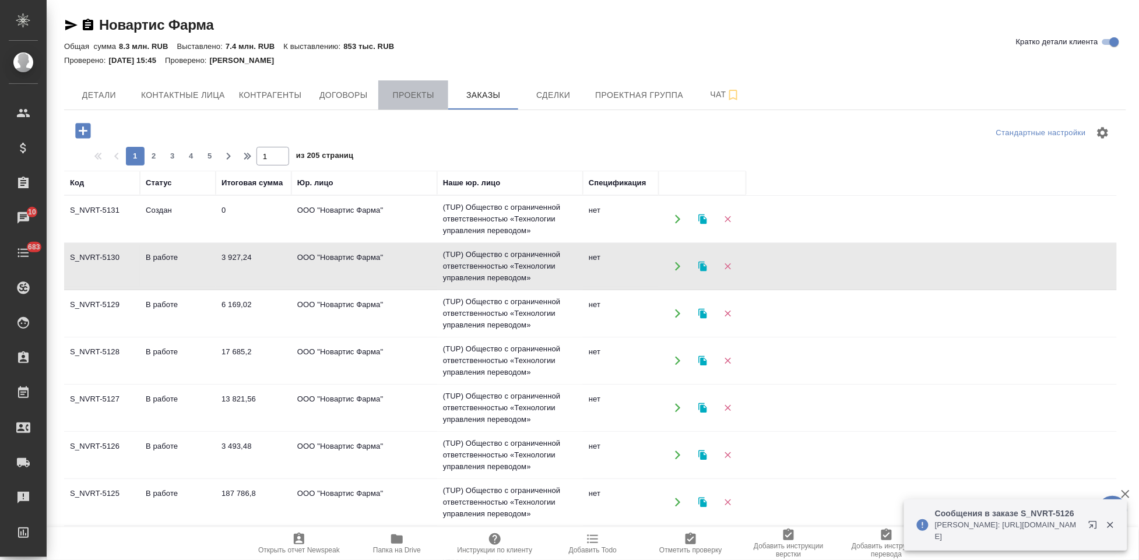
click at [399, 101] on span "Проекты" at bounding box center [413, 95] width 56 height 15
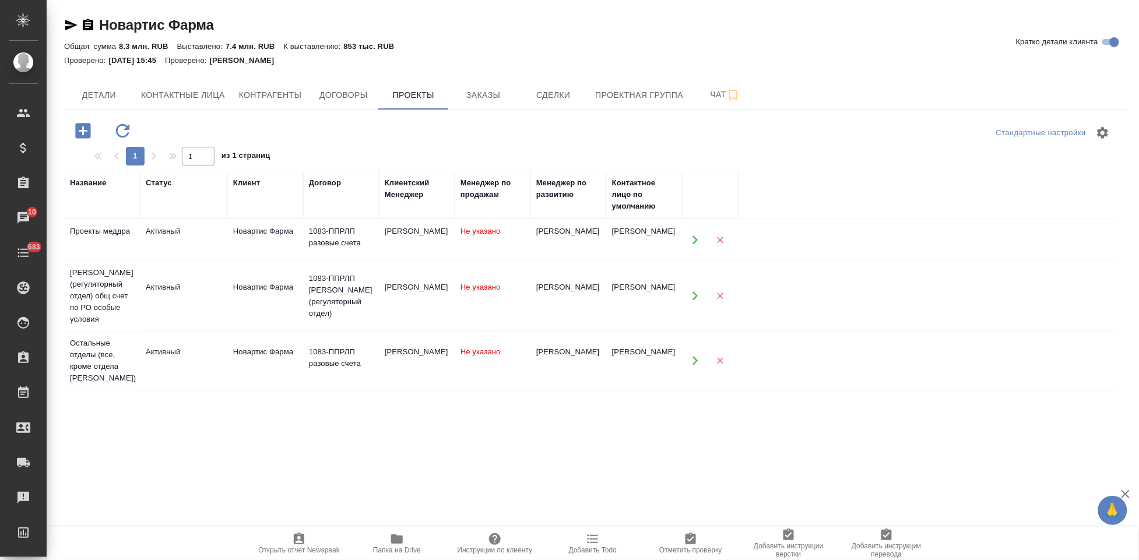
click at [686, 298] on button "button" at bounding box center [695, 296] width 24 height 24
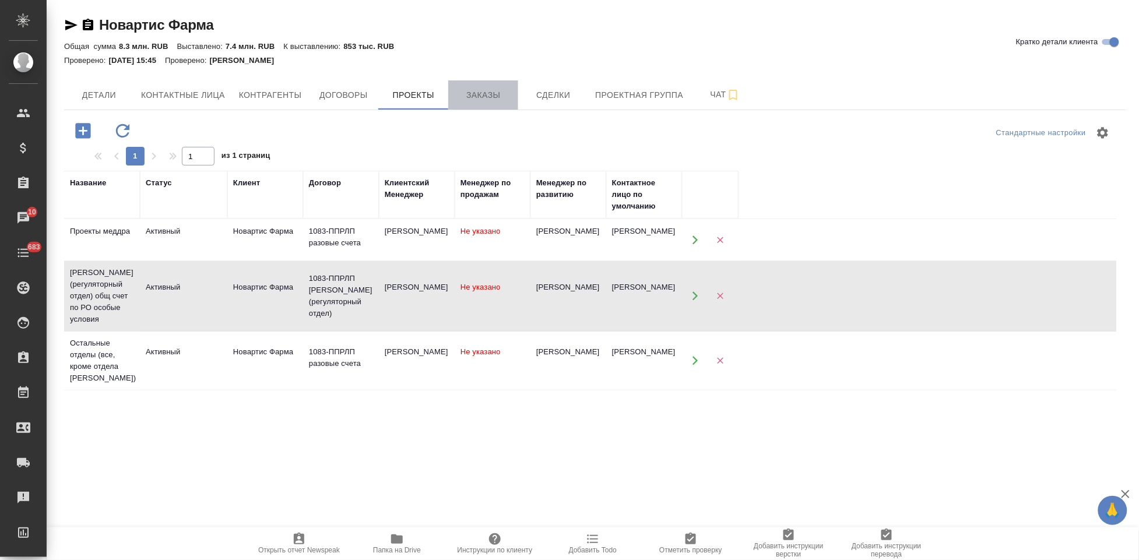
click at [504, 92] on span "Заказы" at bounding box center [483, 95] width 56 height 15
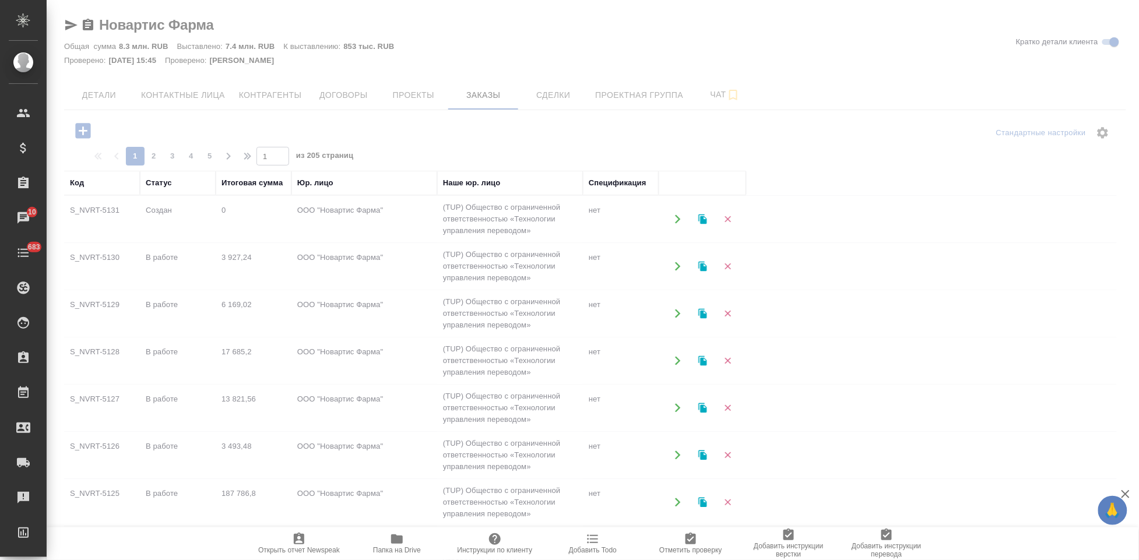
click at [161, 263] on div at bounding box center [593, 367] width 1092 height 385
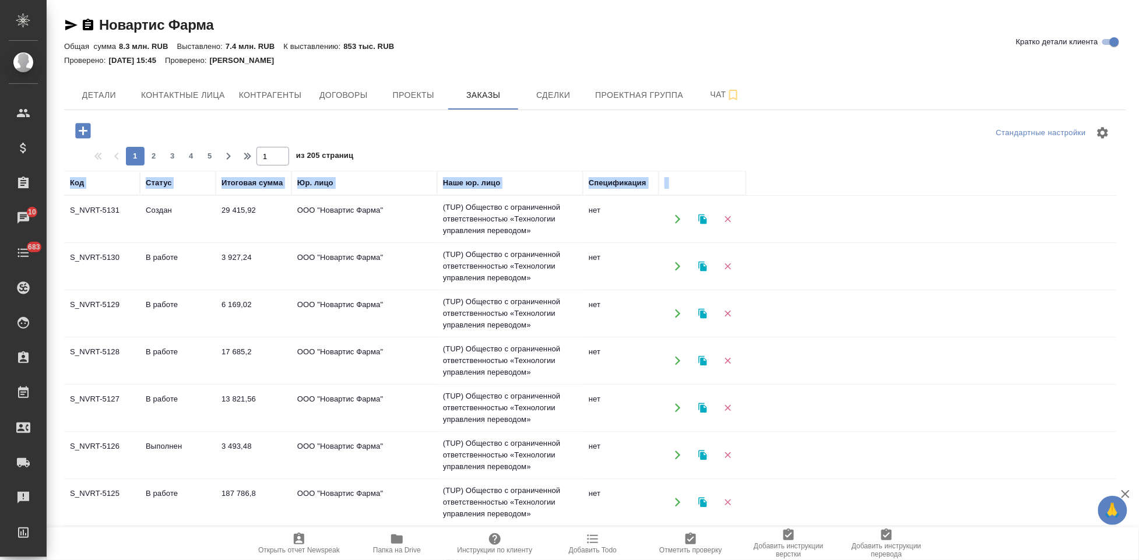
click at [167, 240] on td "В работе" at bounding box center [178, 219] width 76 height 41
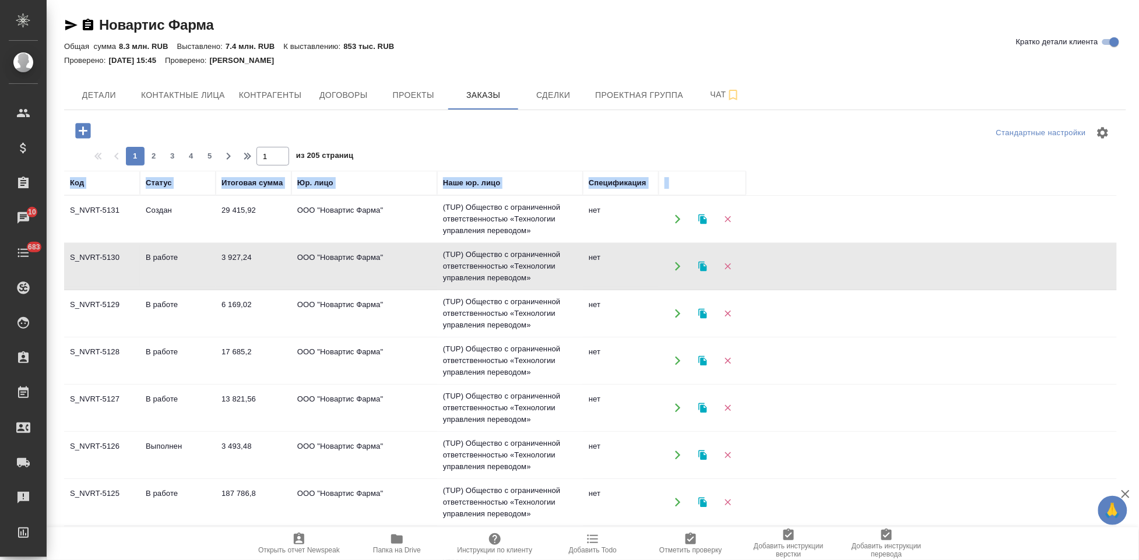
click at [167, 240] on td "В работе" at bounding box center [178, 219] width 76 height 41
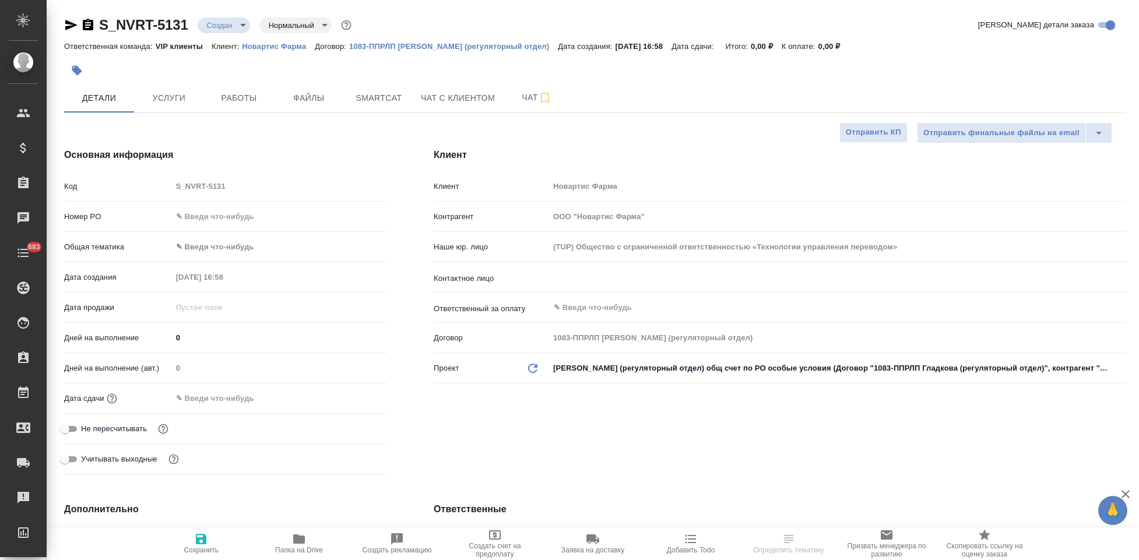
select select "RU"
click at [156, 182] on div "Код S_NVRT-5131" at bounding box center [225, 186] width 323 height 20
click at [612, 281] on input "text" at bounding box center [817, 277] width 531 height 14
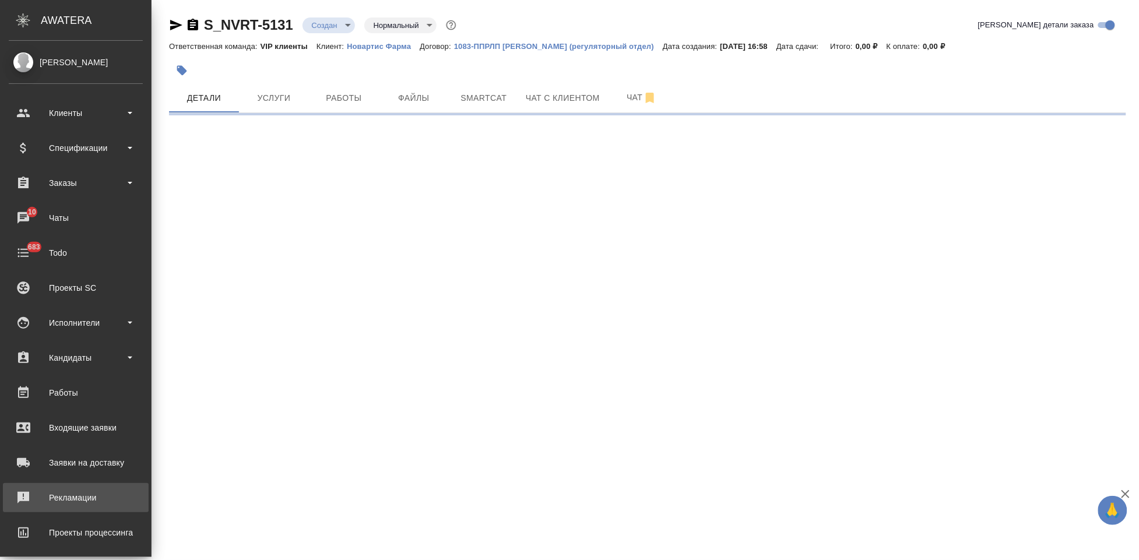
select select "RU"
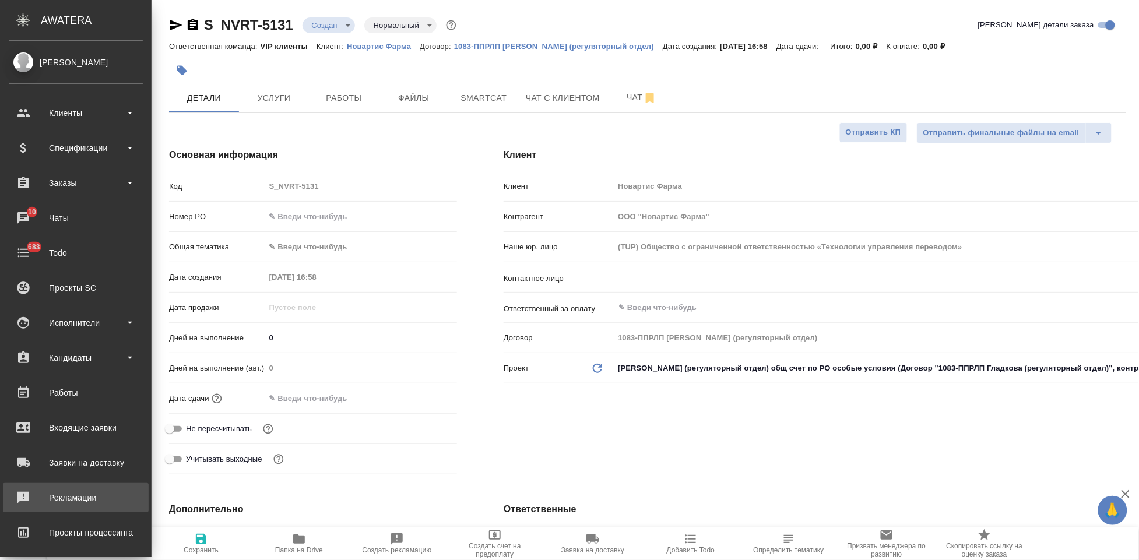
type textarea "x"
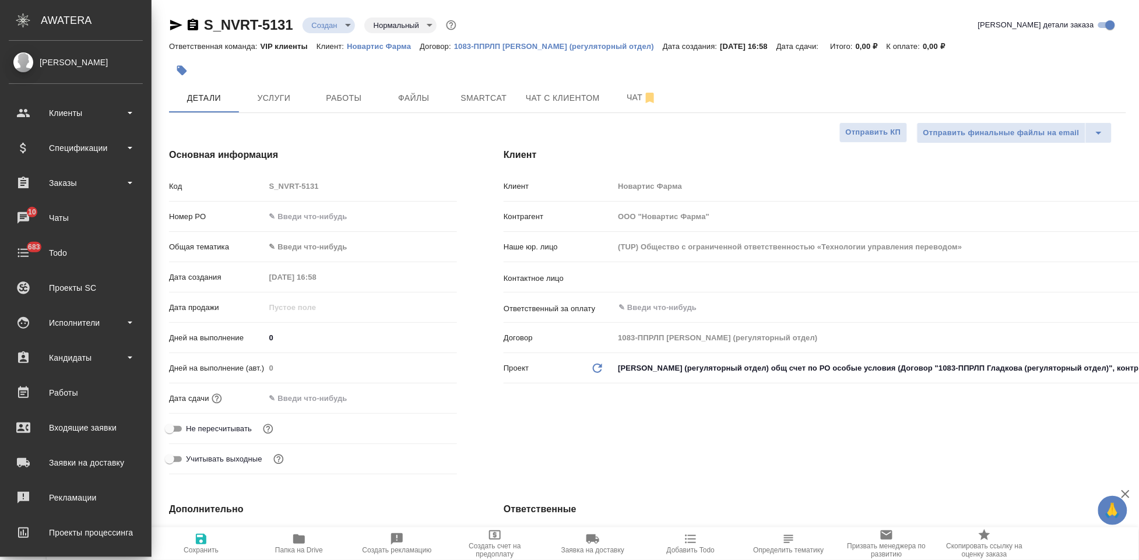
type textarea "x"
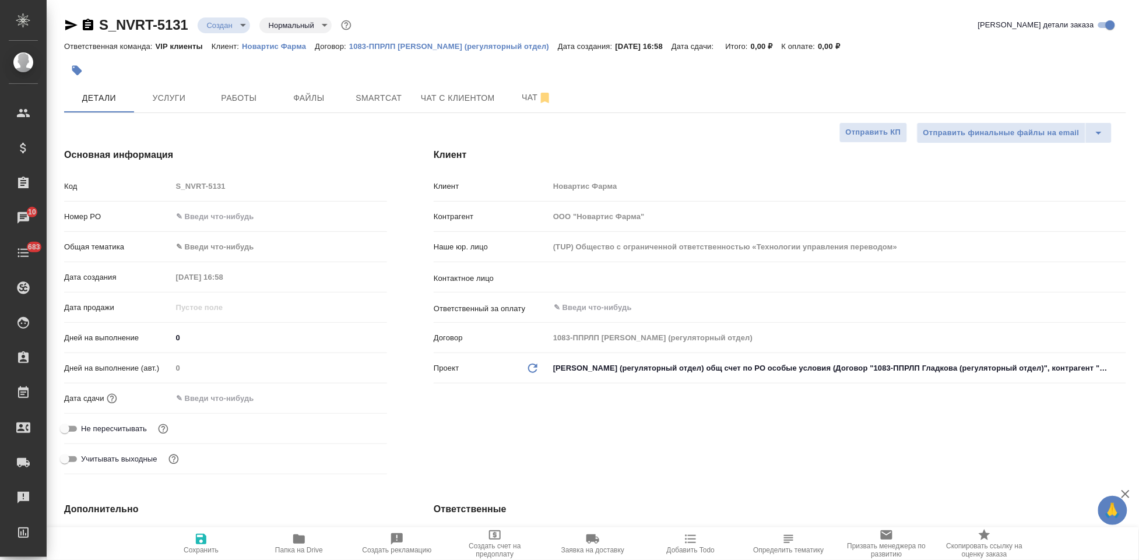
click at [611, 264] on div "Наше юр. лицо (TUP) Общество с ограниченной ответственностью «Технологии управл…" at bounding box center [780, 252] width 692 height 30
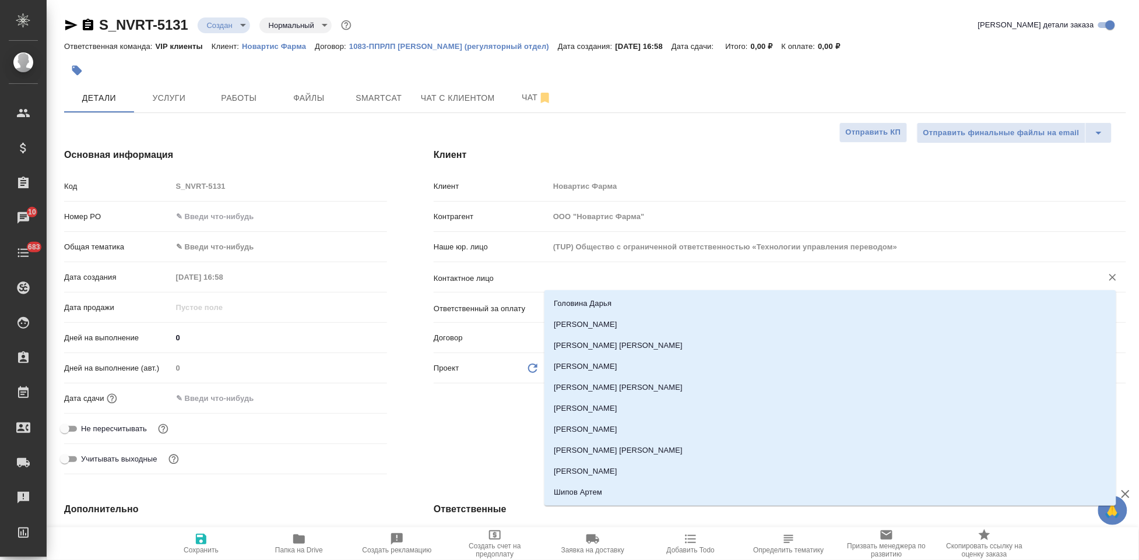
click at [609, 270] on input "text" at bounding box center [817, 277] width 531 height 14
type textarea "x"
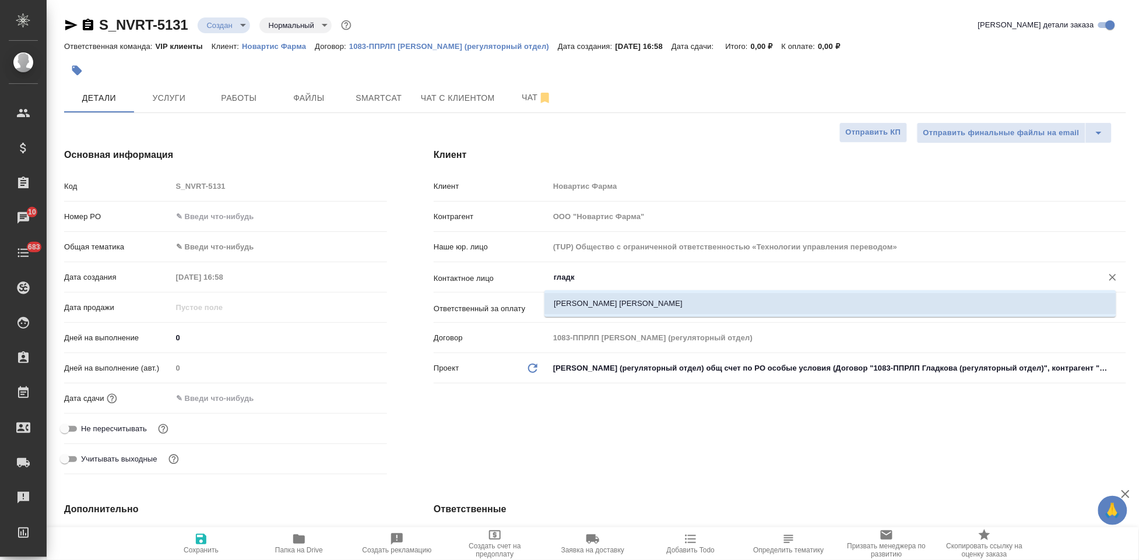
click at [614, 304] on li "[PERSON_NAME] [PERSON_NAME]" at bounding box center [830, 303] width 572 height 21
type input "[PERSON_NAME] [PERSON_NAME]"
type textarea "x"
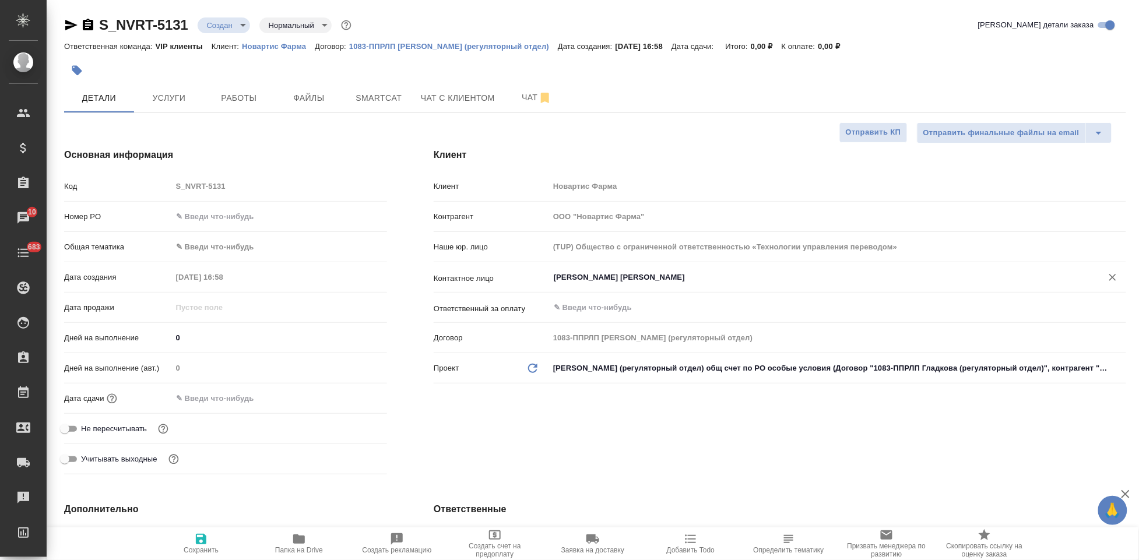
type input "[PERSON_NAME] [PERSON_NAME]"
click at [210, 545] on span "Сохранить" at bounding box center [201, 543] width 84 height 22
type textarea "x"
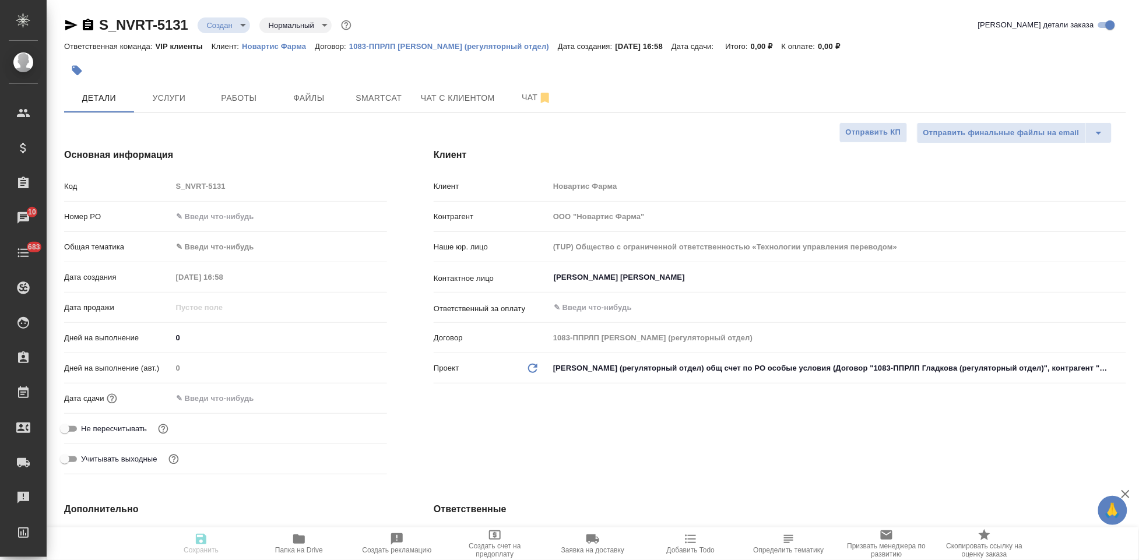
type textarea "x"
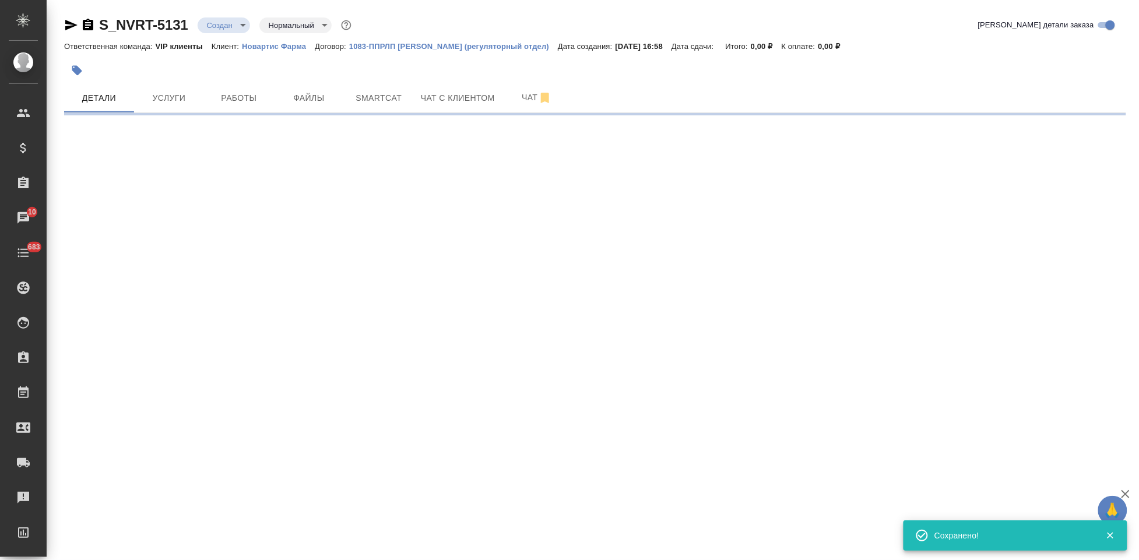
select select "RU"
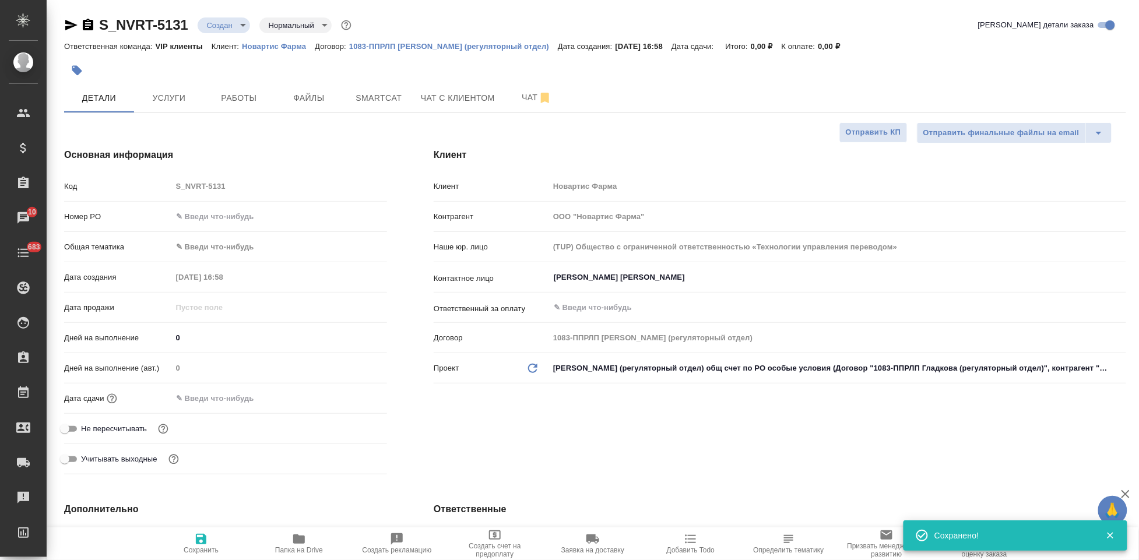
type textarea "x"
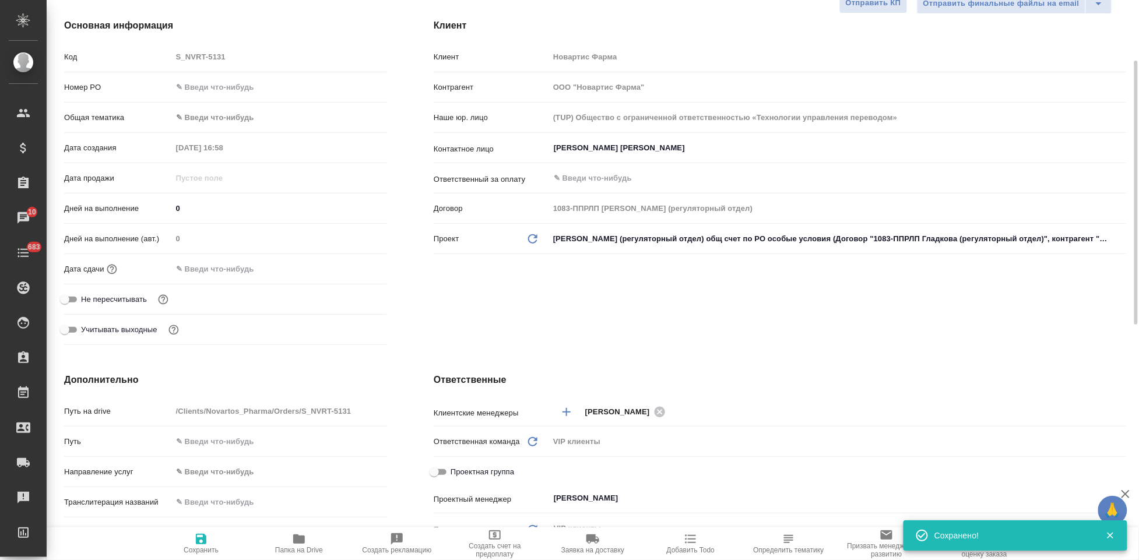
scroll to position [323, 0]
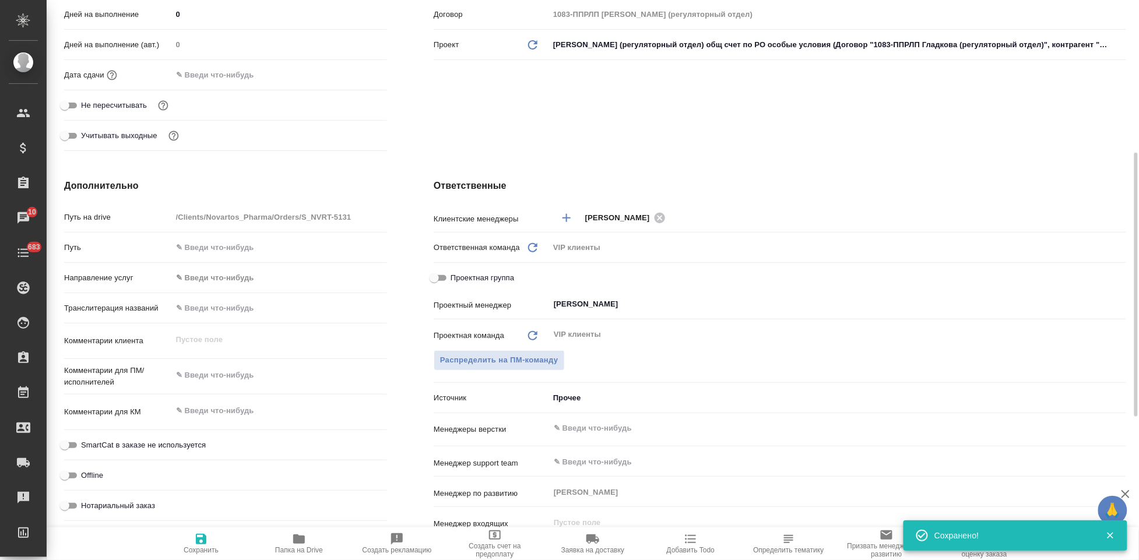
type textarea "x"
click at [210, 414] on textarea at bounding box center [279, 411] width 215 height 20
paste textarea "Тыргу-Муреш в перевод"
type textarea "Тыргу-Муреш в перевод"
type textarea "x"
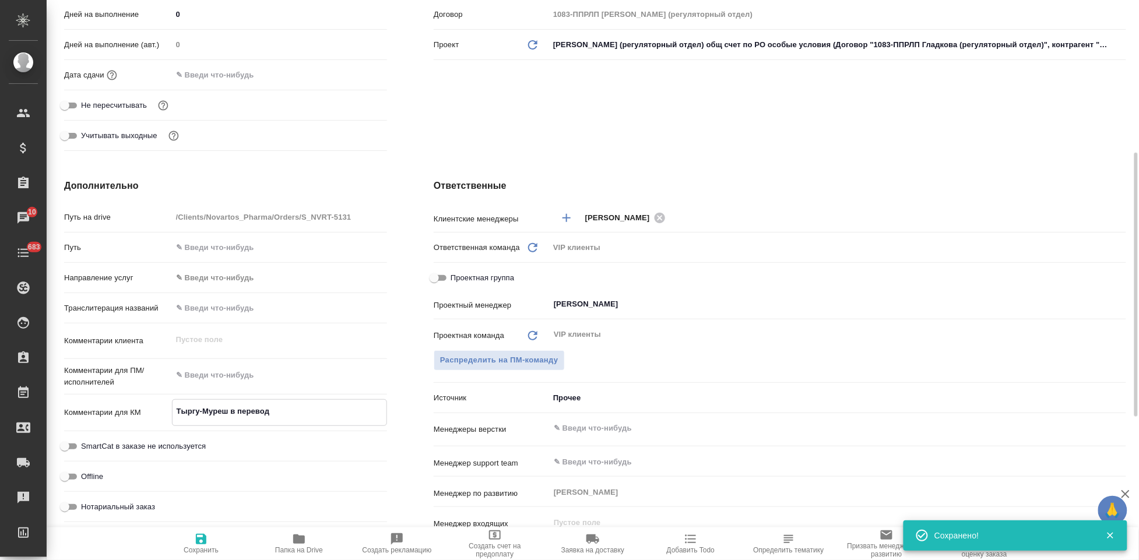
type textarea "x"
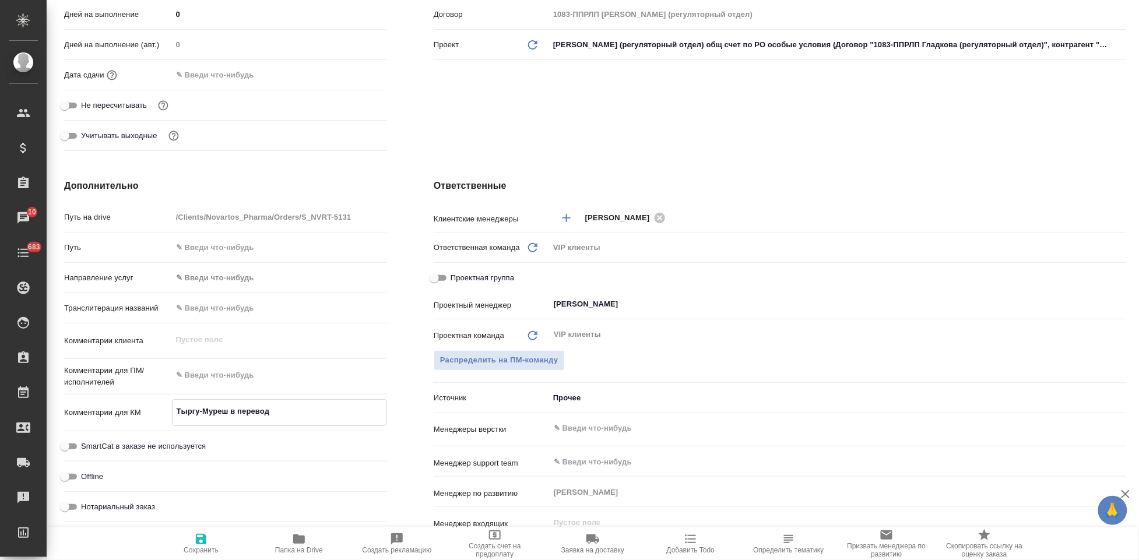
type textarea "Тыргу-Муреш в перевод"
type textarea "x"
click at [207, 545] on icon "button" at bounding box center [201, 539] width 14 height 14
type textarea "x"
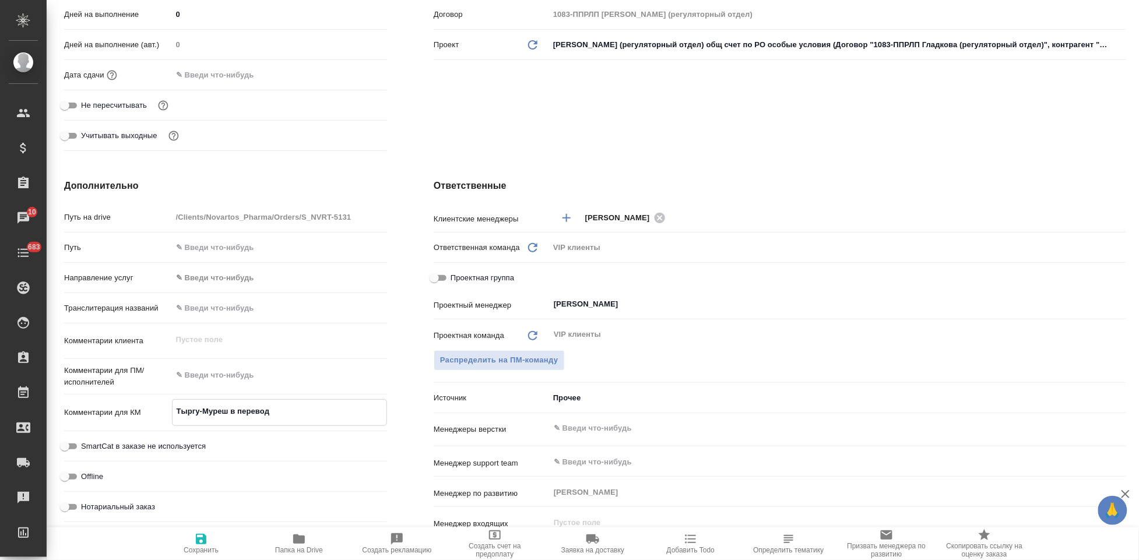
type textarea "x"
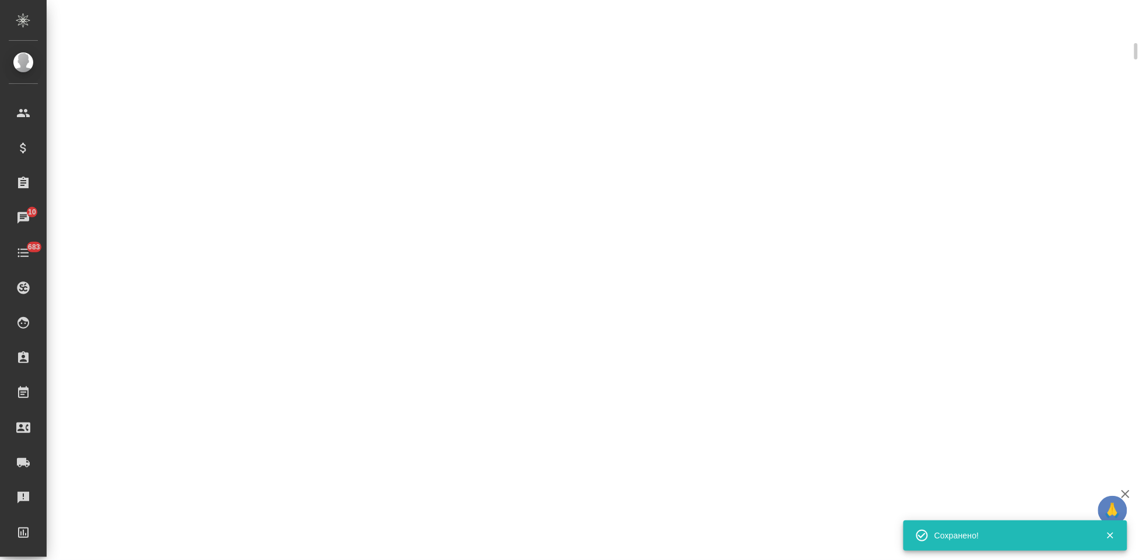
select select "RU"
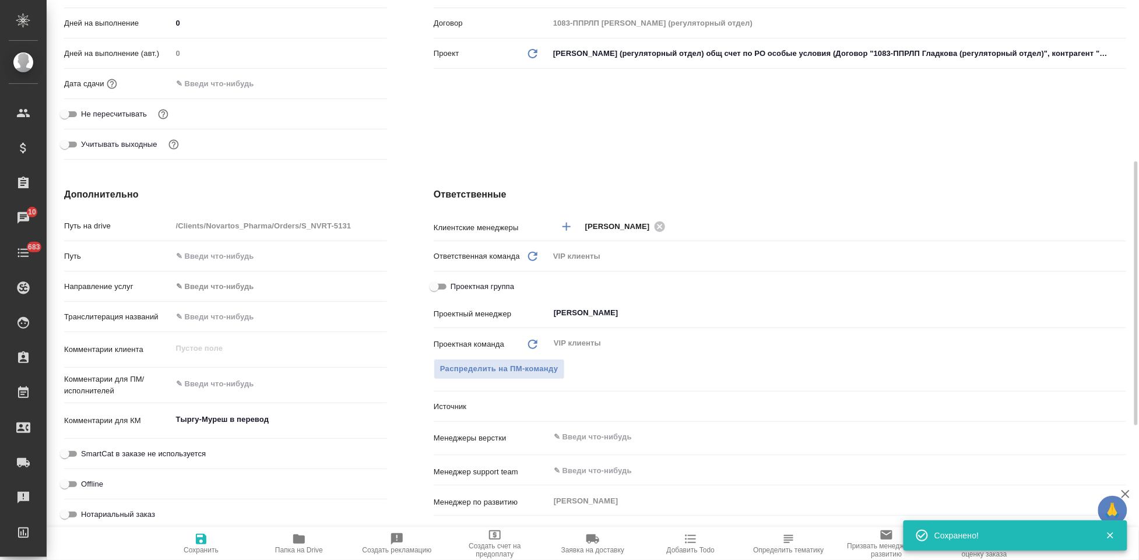
type textarea "x"
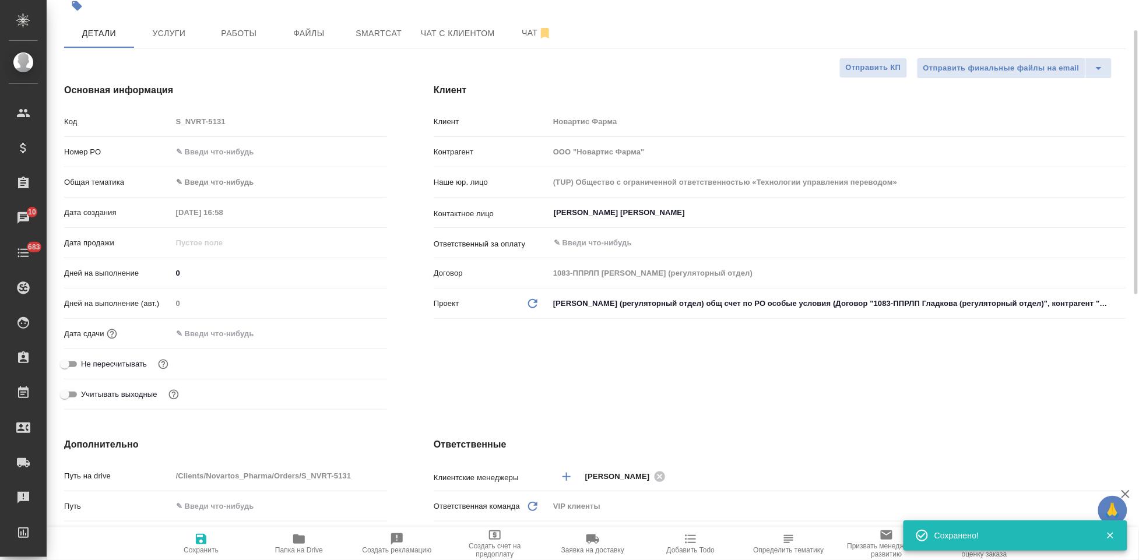
scroll to position [0, 0]
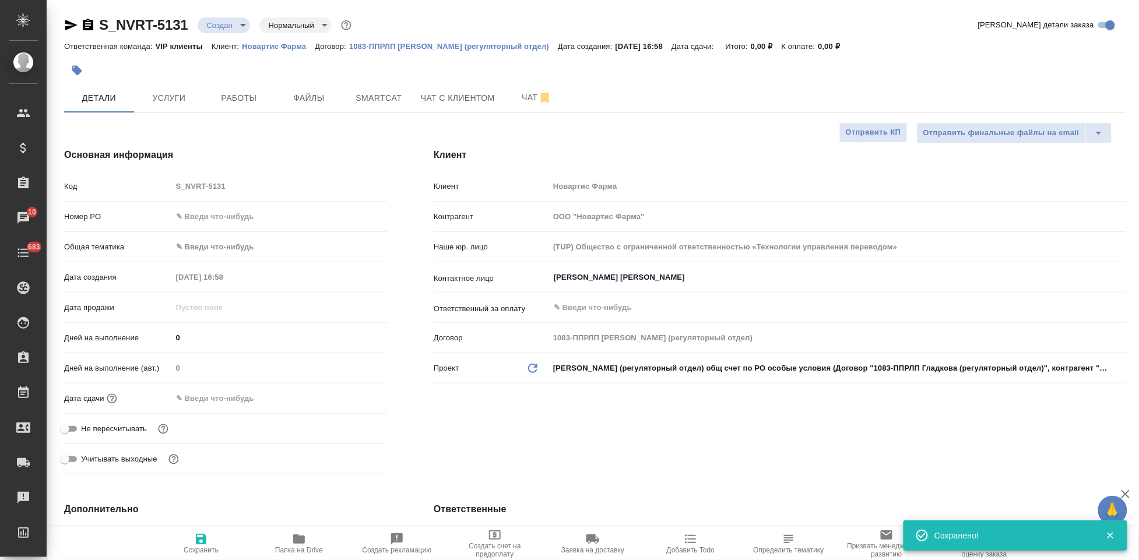
type textarea "x"
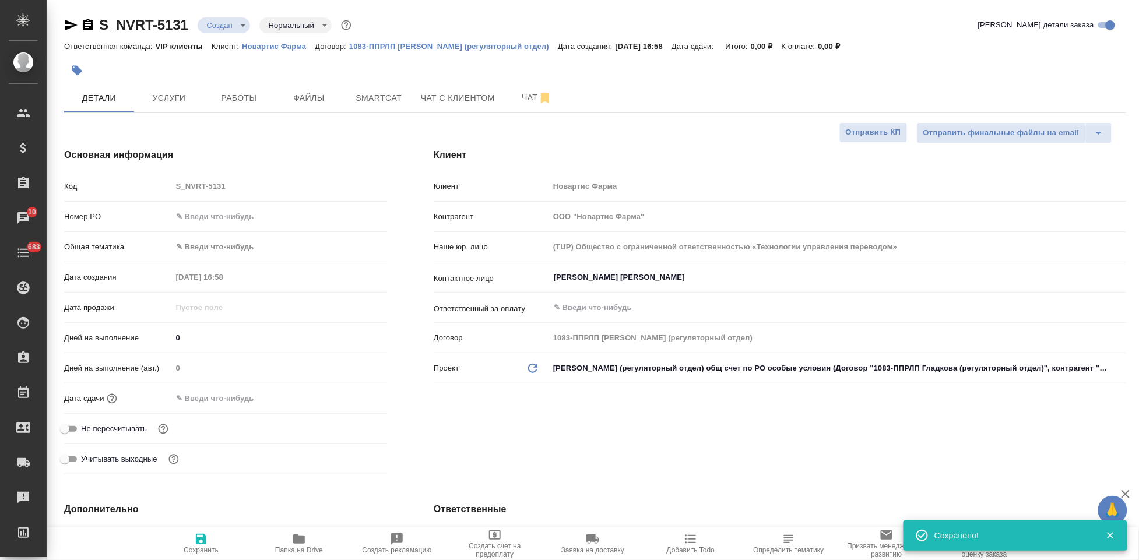
type textarea "x"
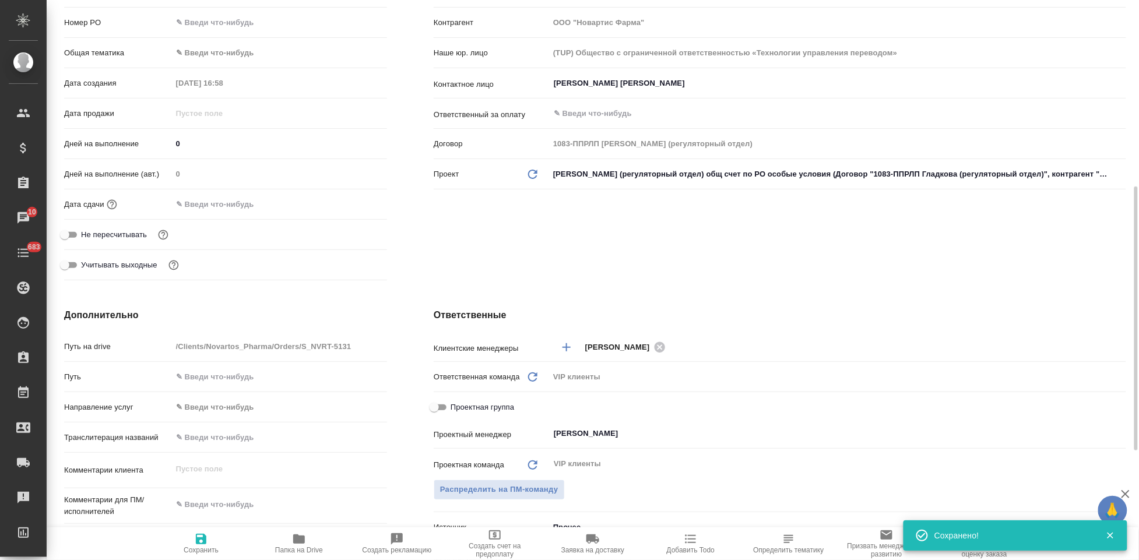
scroll to position [259, 0]
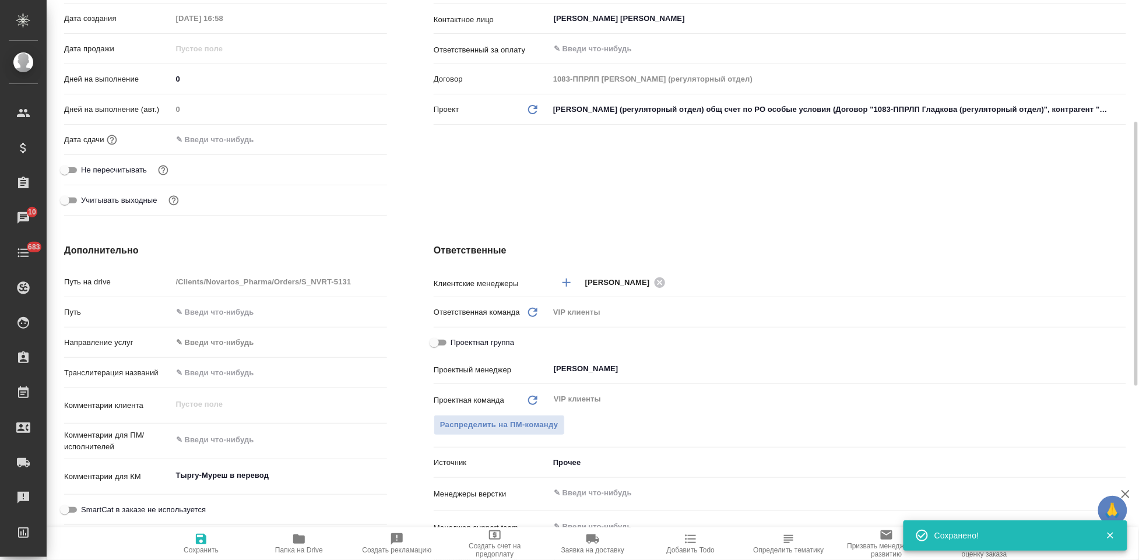
type textarea "x"
click at [228, 441] on textarea at bounding box center [279, 440] width 215 height 20
paste textarea "прошу принять в нотариально заверенный перевод. Оригиналов не будет., т.е. мы д…"
type textarea "прошу принять в нотариально заверенный перевод. Оригиналов не будет., т.е. мы д…"
type textarea "x"
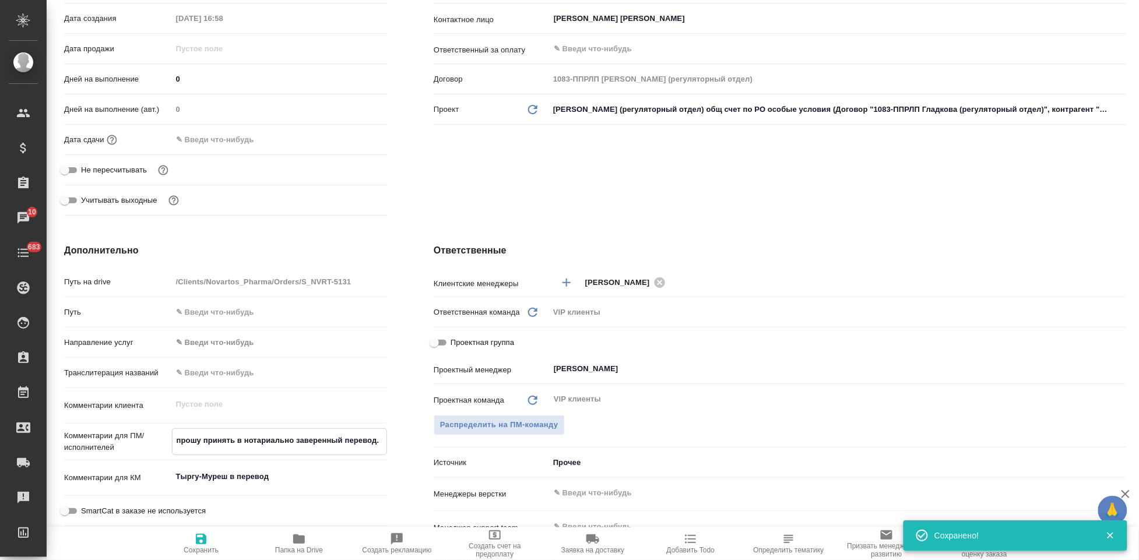
type textarea "x"
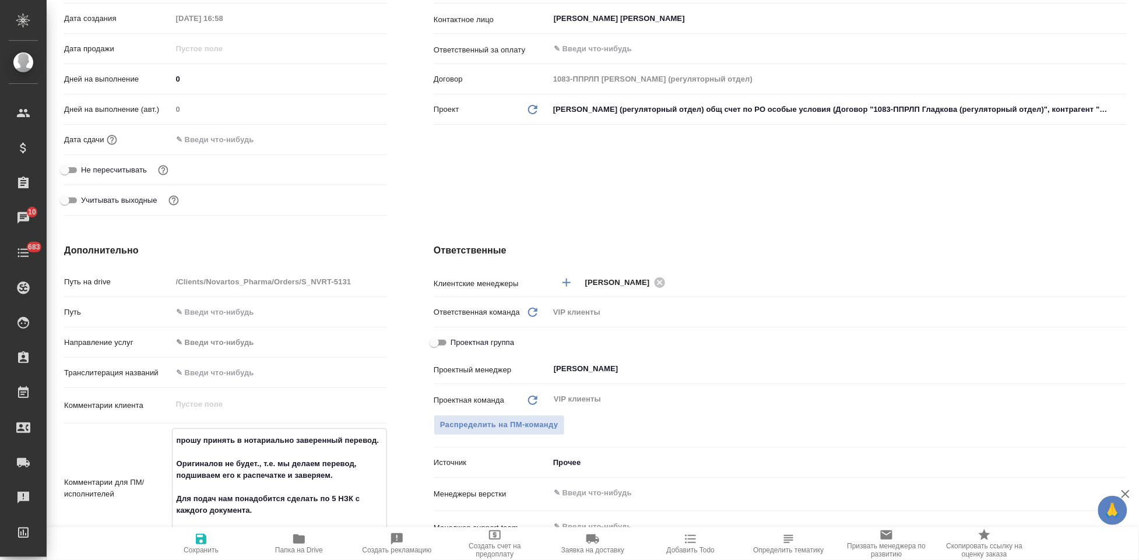
type textarea "прошу принять в нотариально заверенный перевод. Оригиналов не будет., т.е. мы д…"
type textarea "x"
click at [201, 543] on icon "button" at bounding box center [201, 539] width 14 height 14
type textarea "x"
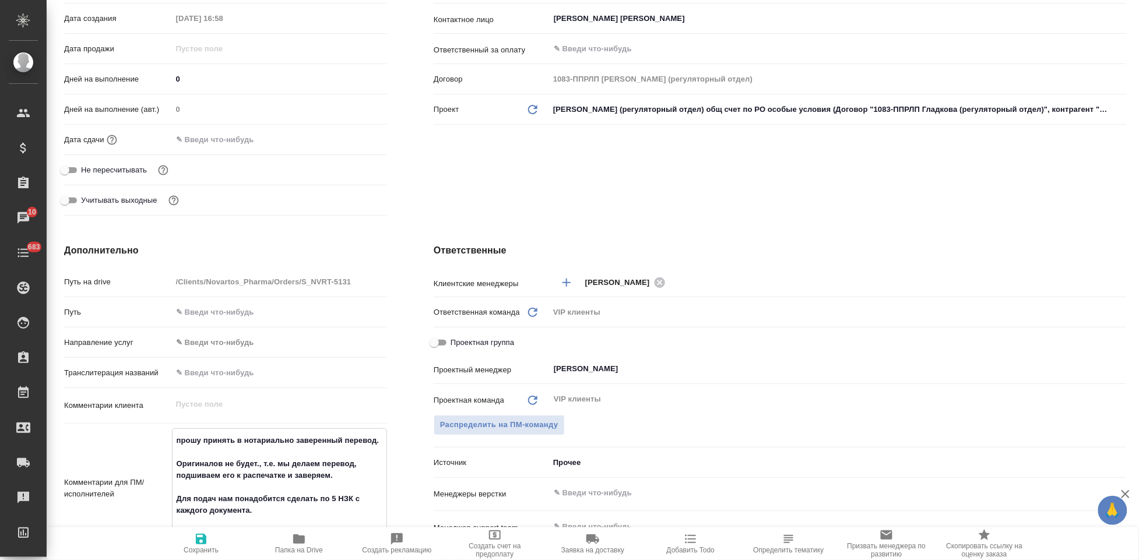
type textarea "x"
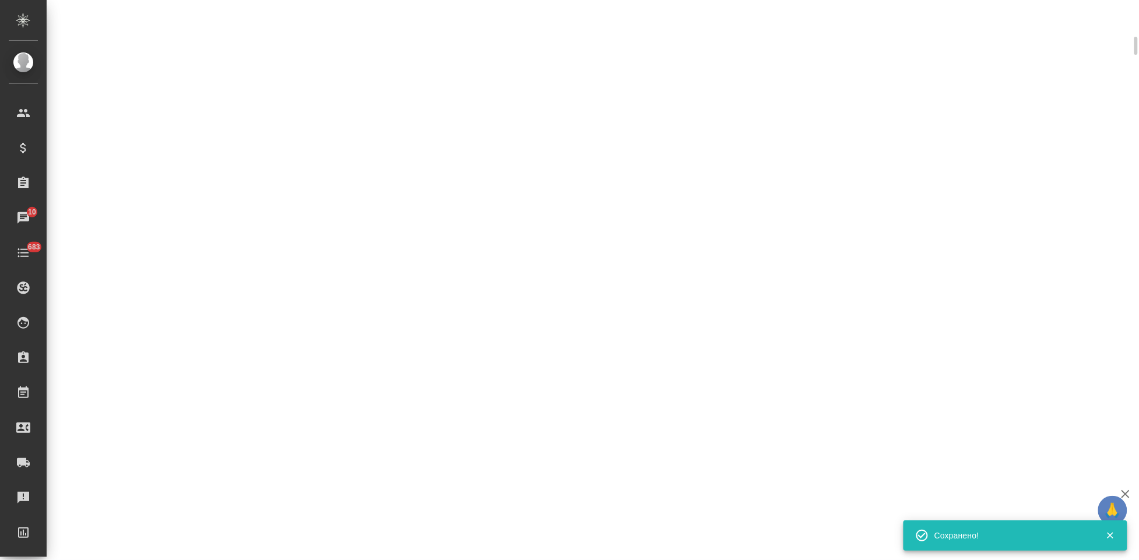
select select "RU"
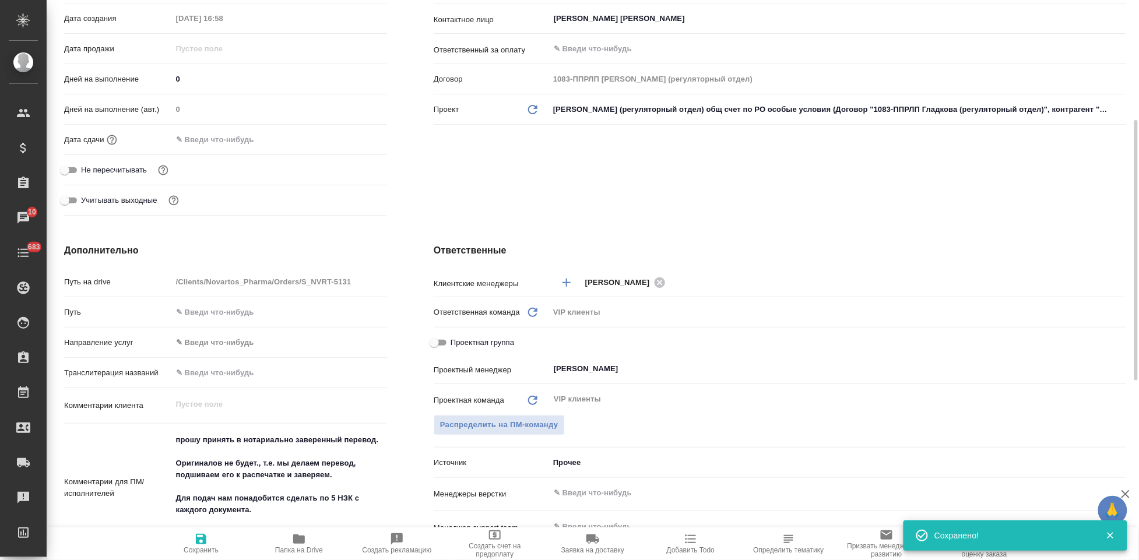
type textarea "x"
click at [207, 544] on icon "button" at bounding box center [201, 539] width 14 height 14
type textarea "x"
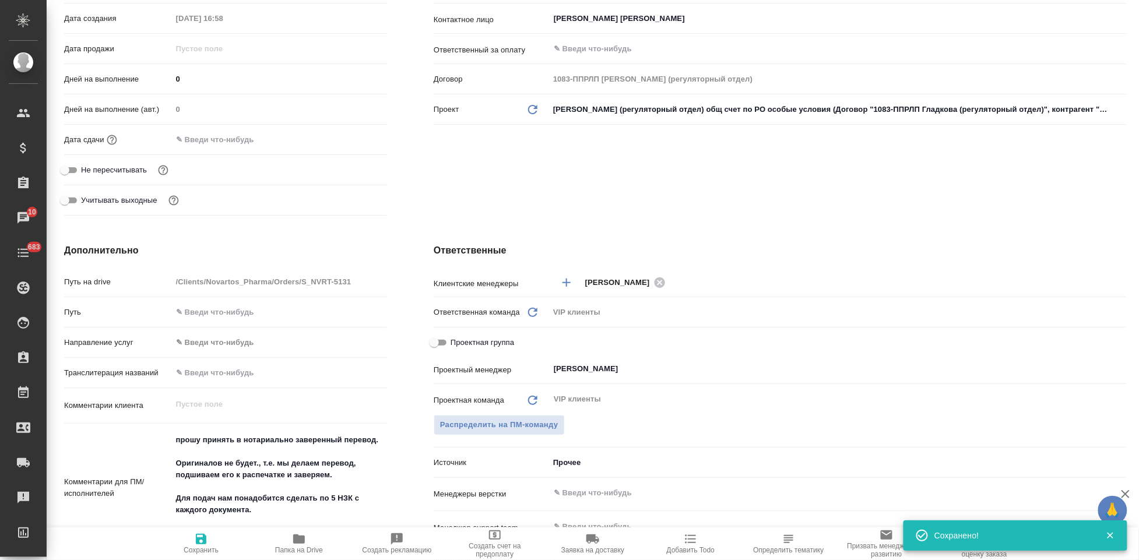
type textarea "x"
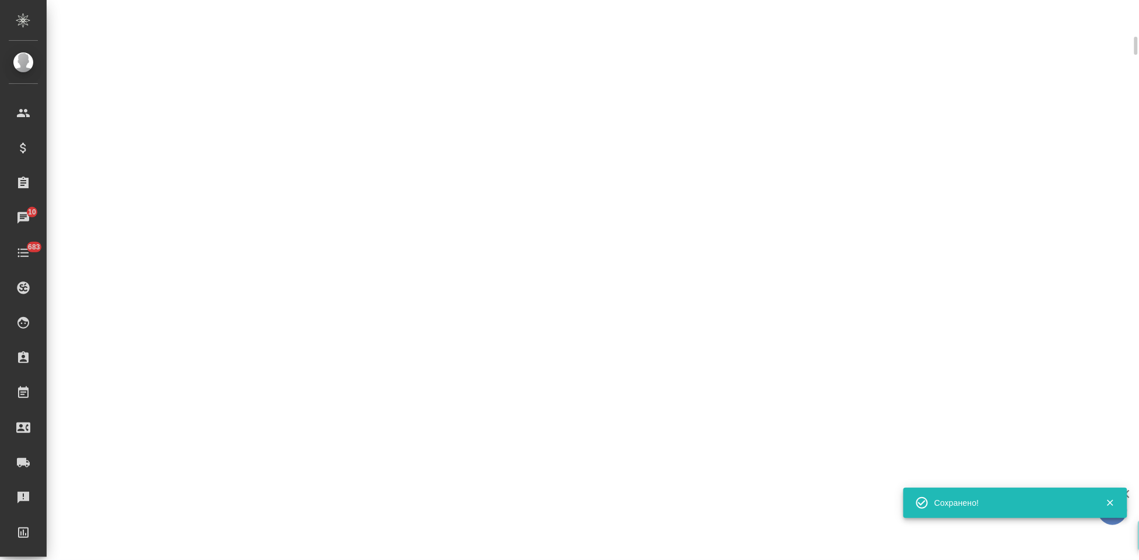
select select "RU"
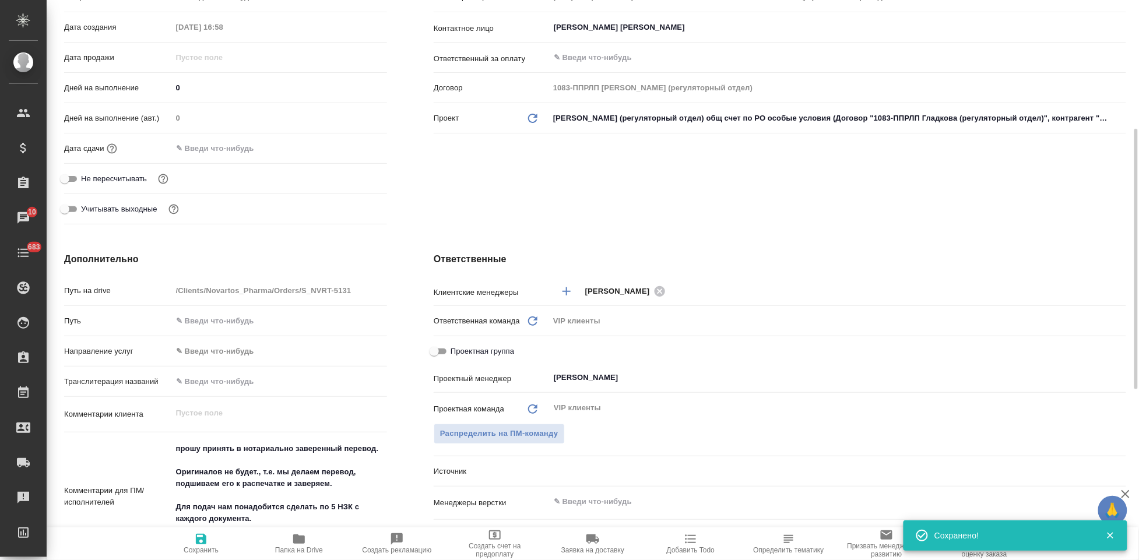
type textarea "x"
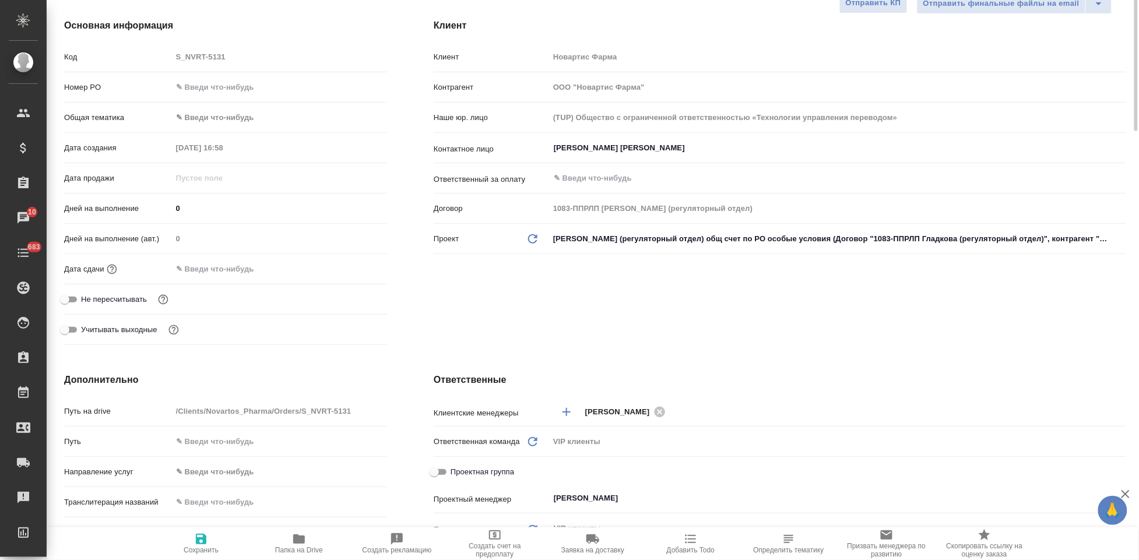
scroll to position [0, 0]
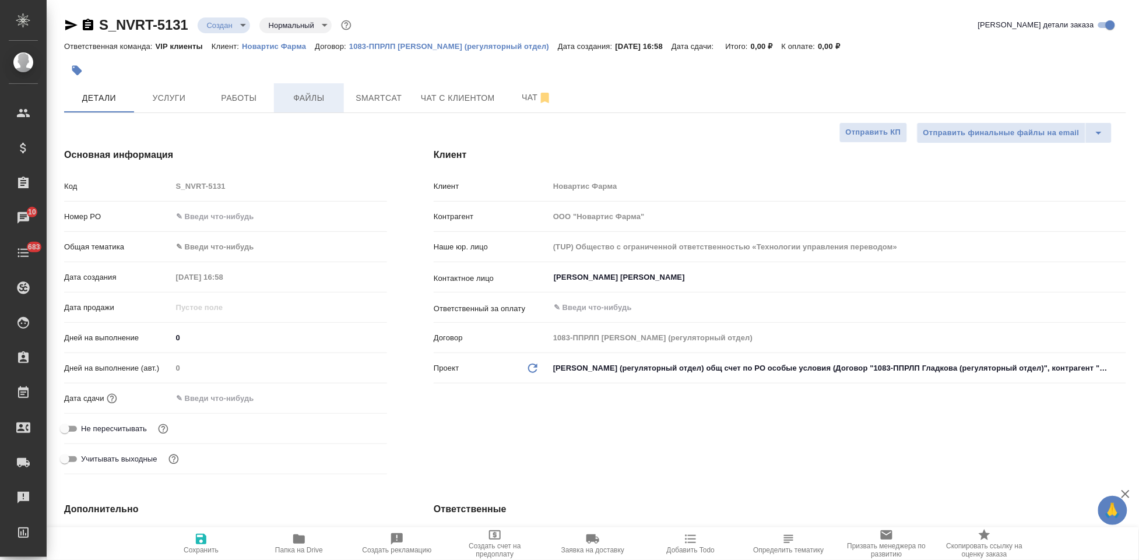
click at [317, 92] on span "Файлы" at bounding box center [309, 98] width 56 height 15
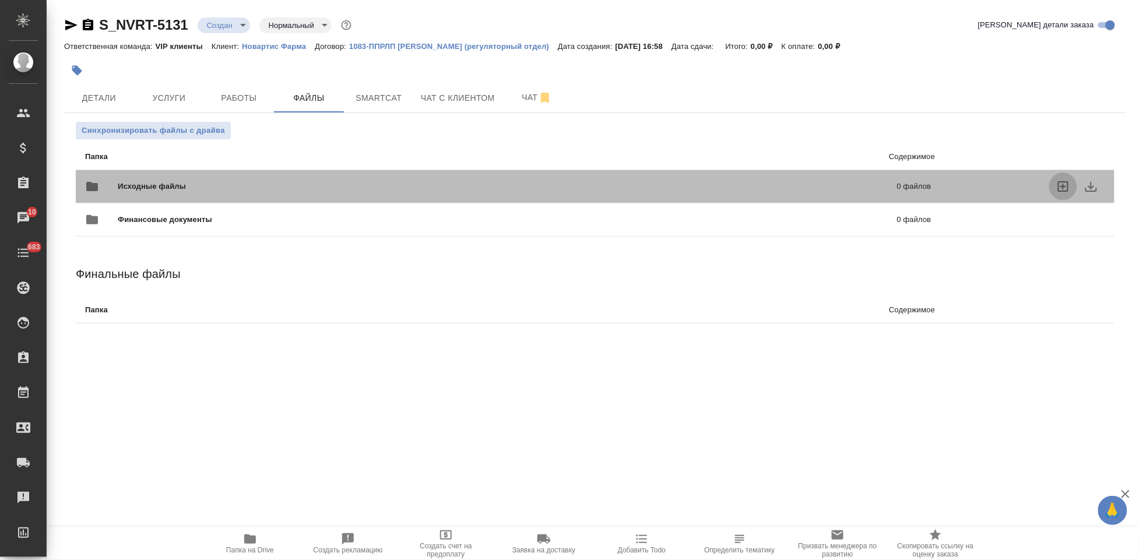
click at [1060, 190] on icon "uploadFiles" at bounding box center [1063, 186] width 14 height 14
click at [0, 0] on input "uploadFiles" at bounding box center [0, 0] width 0 height 0
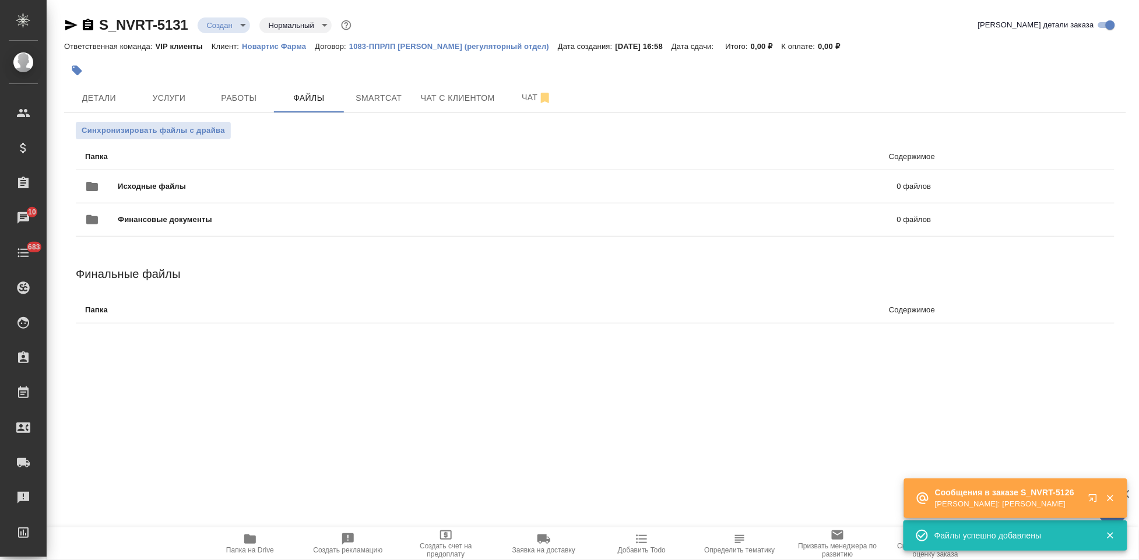
click at [1090, 501] on icon "button" at bounding box center [1093, 498] width 8 height 8
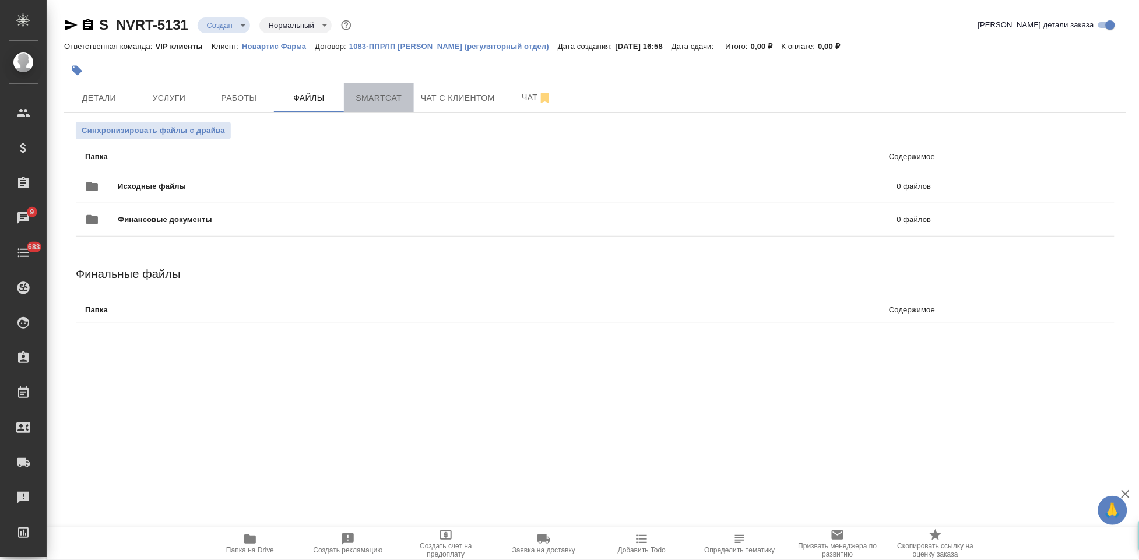
click at [369, 101] on span "Smartcat" at bounding box center [379, 98] width 56 height 15
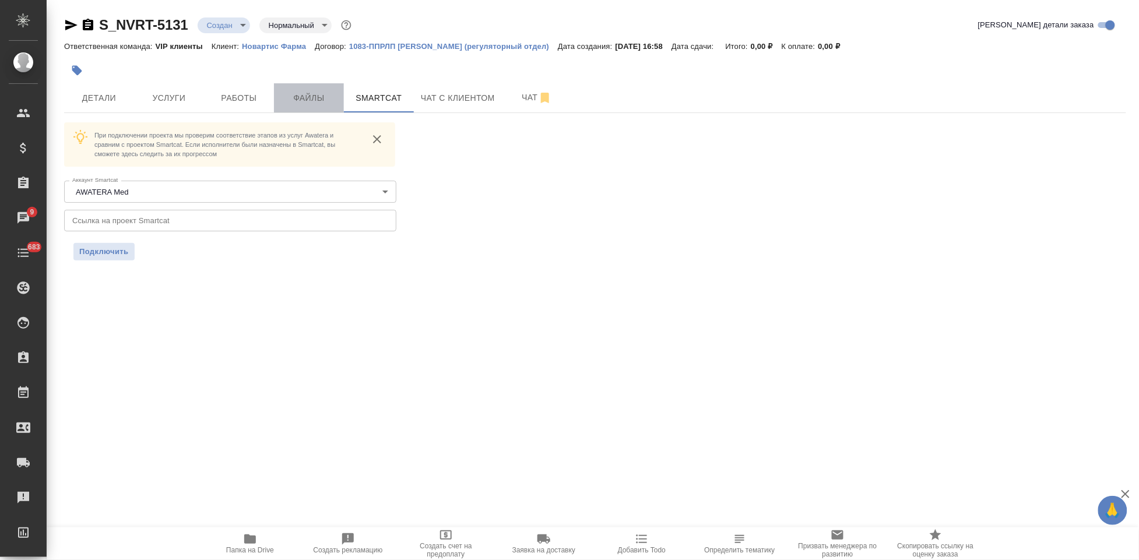
click at [302, 105] on button "Файлы" at bounding box center [309, 97] width 70 height 29
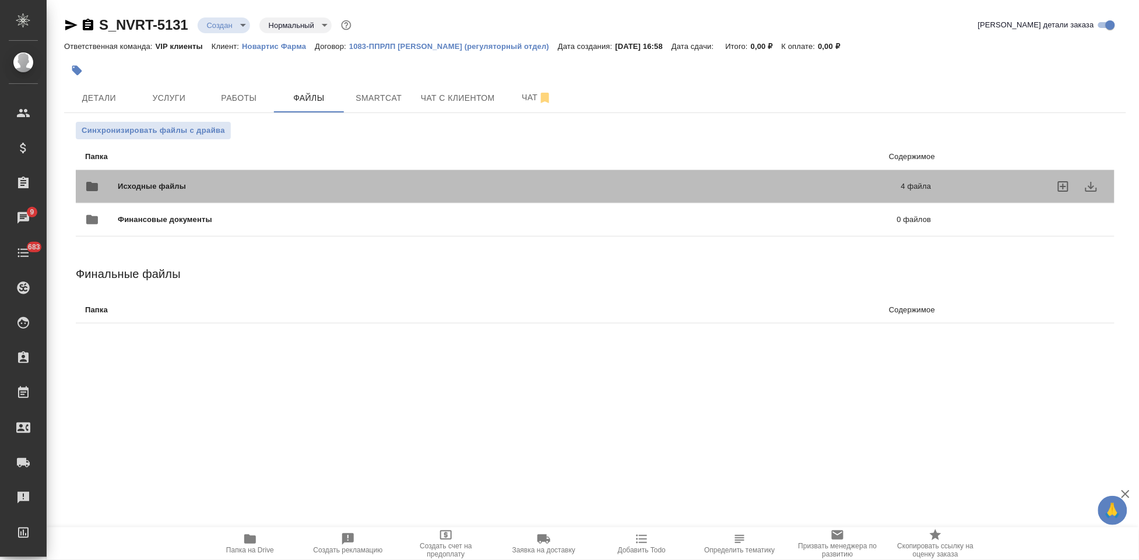
click at [847, 191] on p "4 файла" at bounding box center [738, 187] width 388 height 12
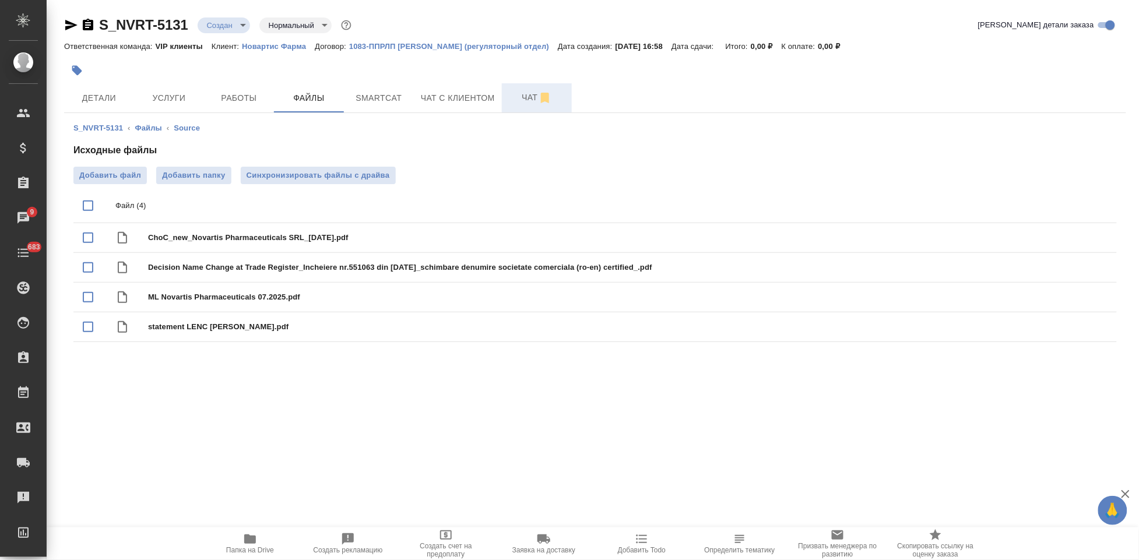
click at [523, 102] on span "Чат" at bounding box center [537, 97] width 56 height 15
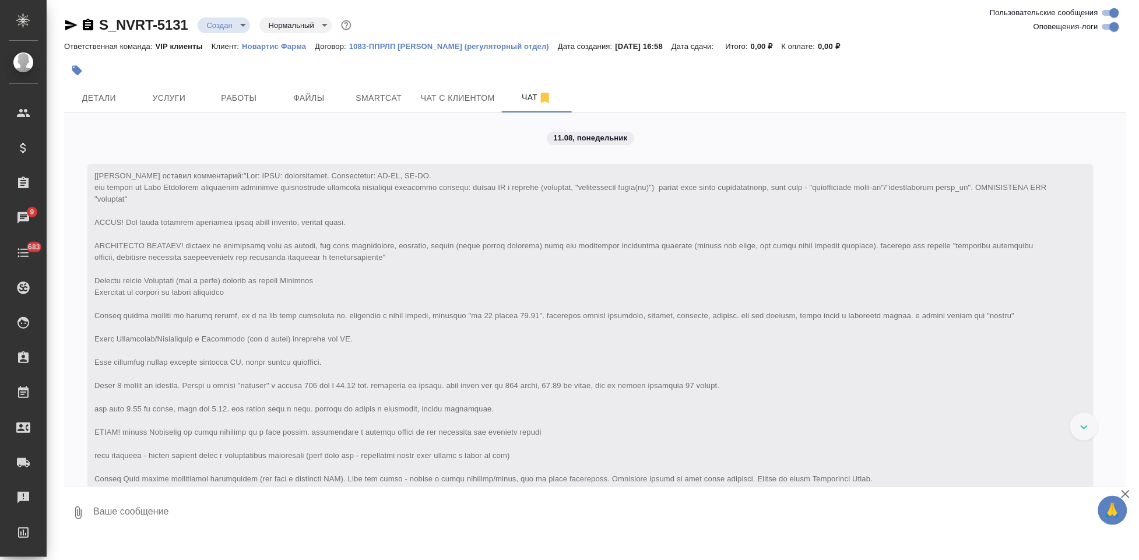
click at [244, 24] on body "🙏 .cls-1 fill:#fff; AWATERA Kabargina Anna Клиенты Спецификации Заказы 9 Чаты 6…" at bounding box center [569, 280] width 1139 height 560
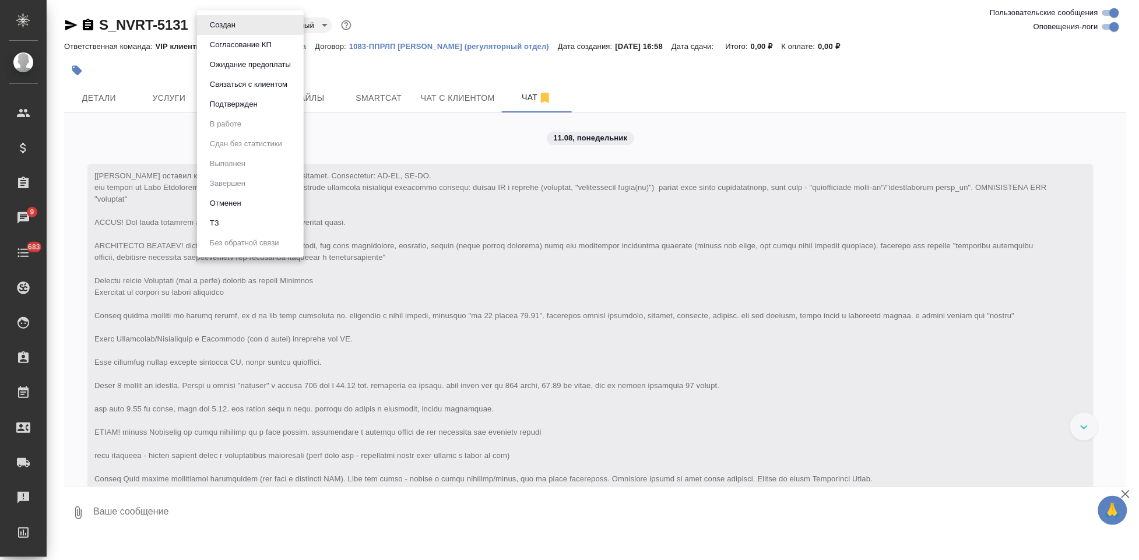
click at [256, 223] on li "ТЗ" at bounding box center [250, 223] width 107 height 20
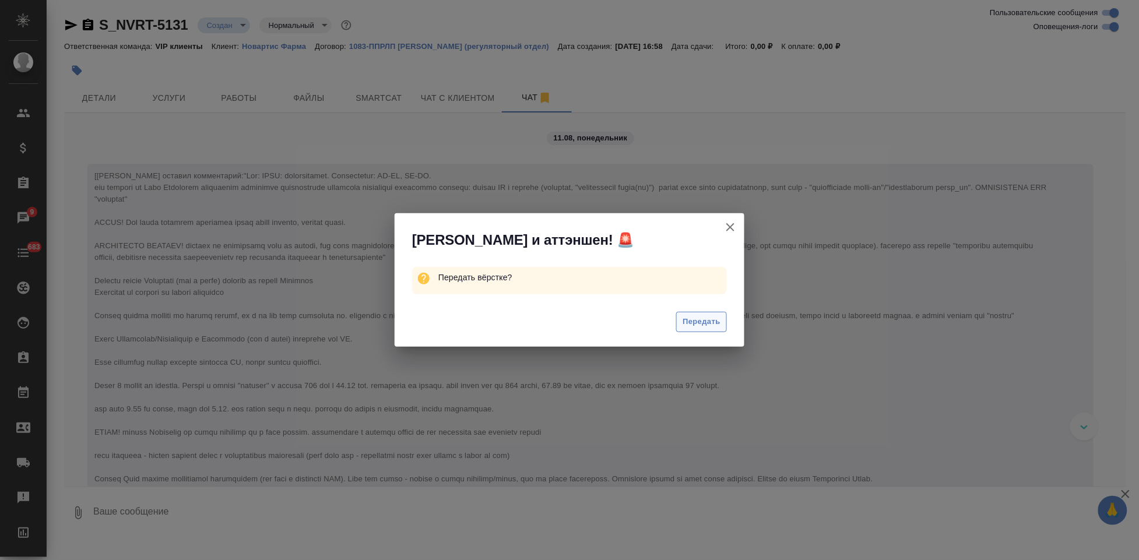
click at [695, 325] on span "Передать" at bounding box center [701, 321] width 38 height 13
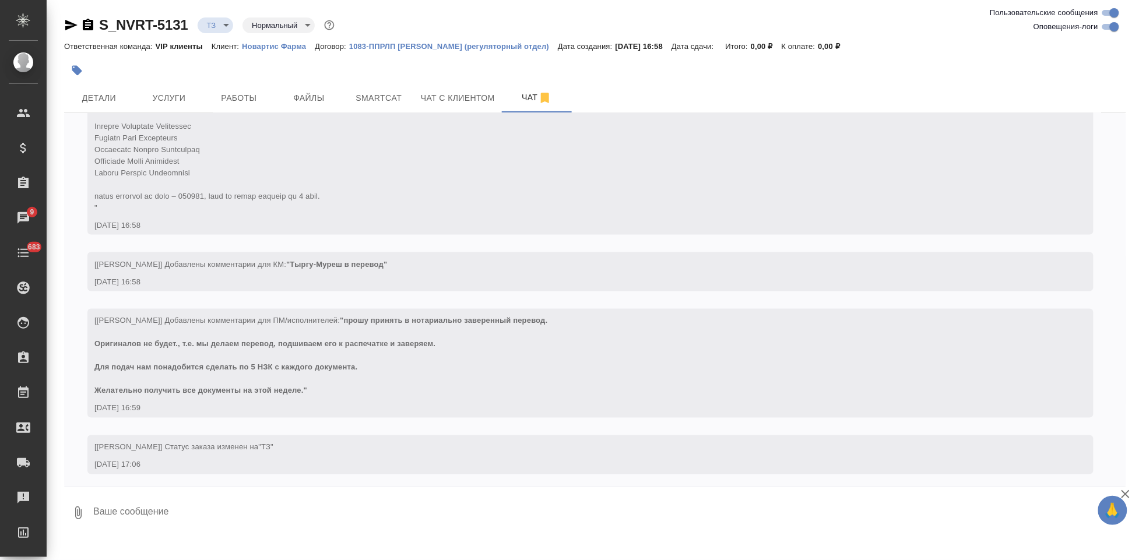
scroll to position [613, 0]
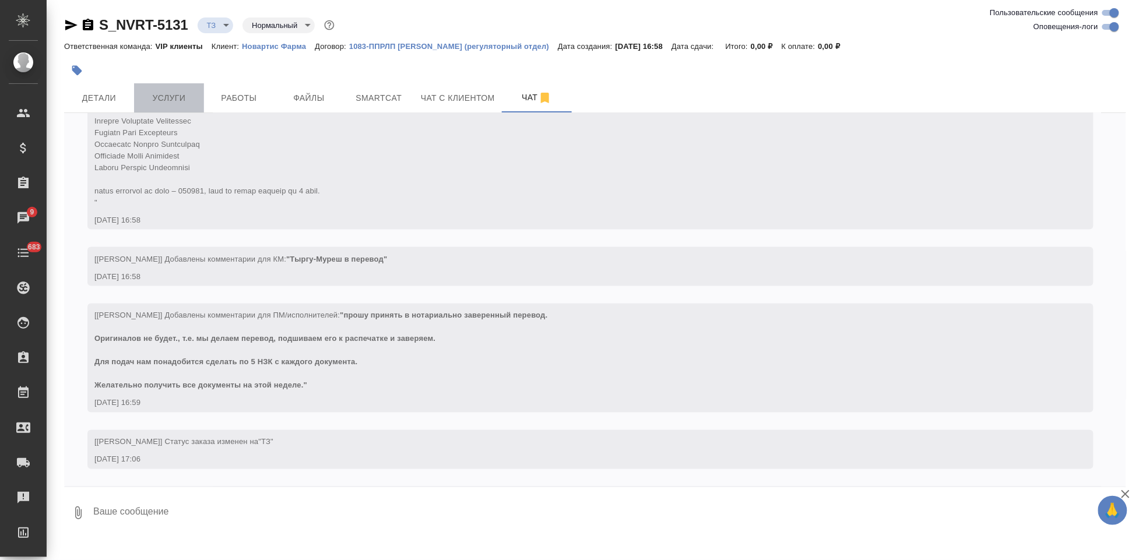
click at [181, 99] on span "Услуги" at bounding box center [169, 98] width 56 height 15
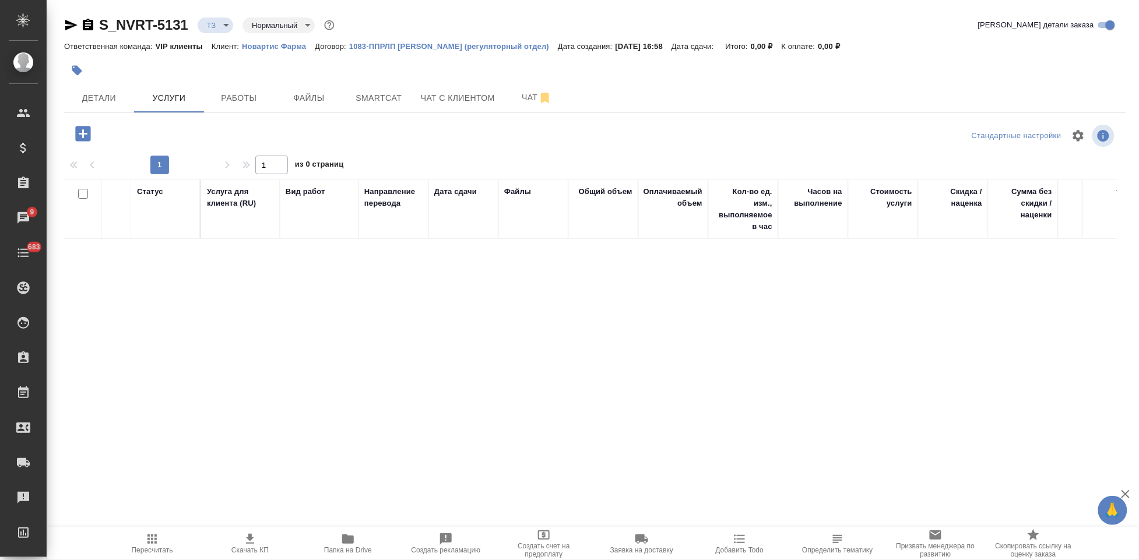
click at [84, 140] on icon "button" at bounding box center [82, 133] width 15 height 15
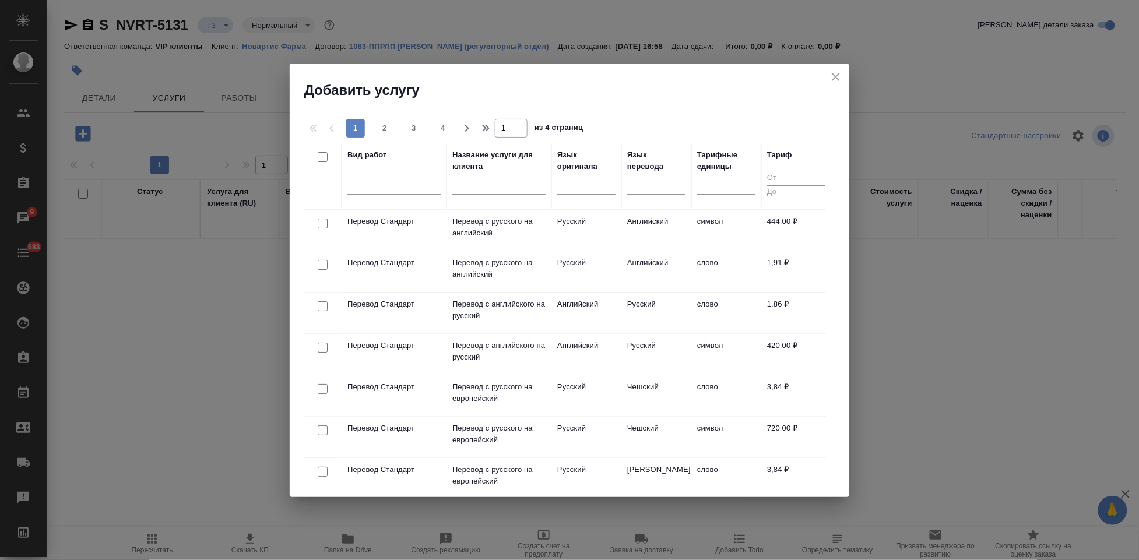
click at [482, 189] on input "text" at bounding box center [498, 186] width 93 height 15
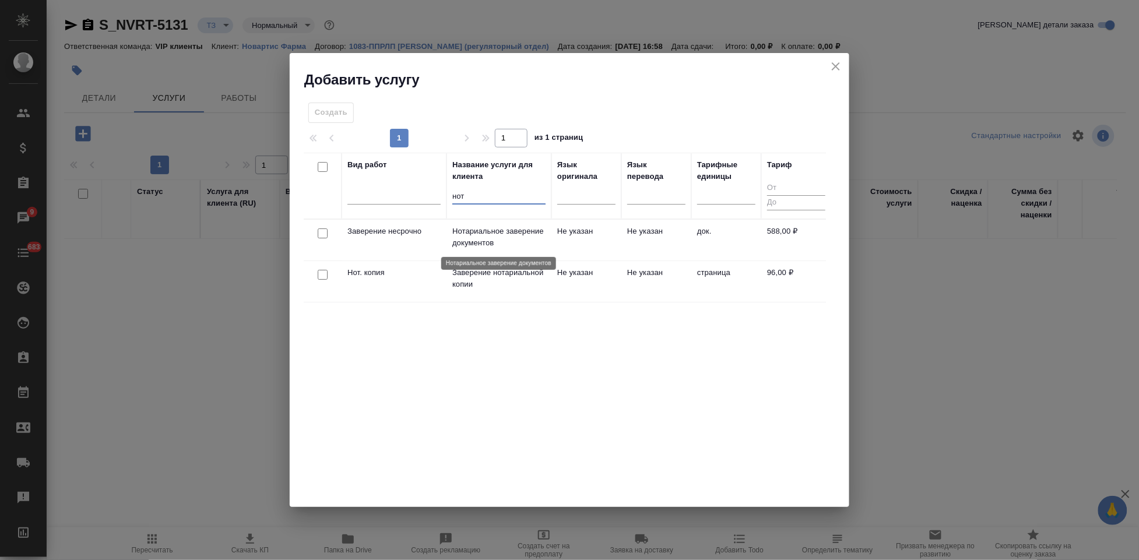
type input "нот"
click at [507, 242] on p "Нотариальное заверение документов" at bounding box center [498, 237] width 93 height 23
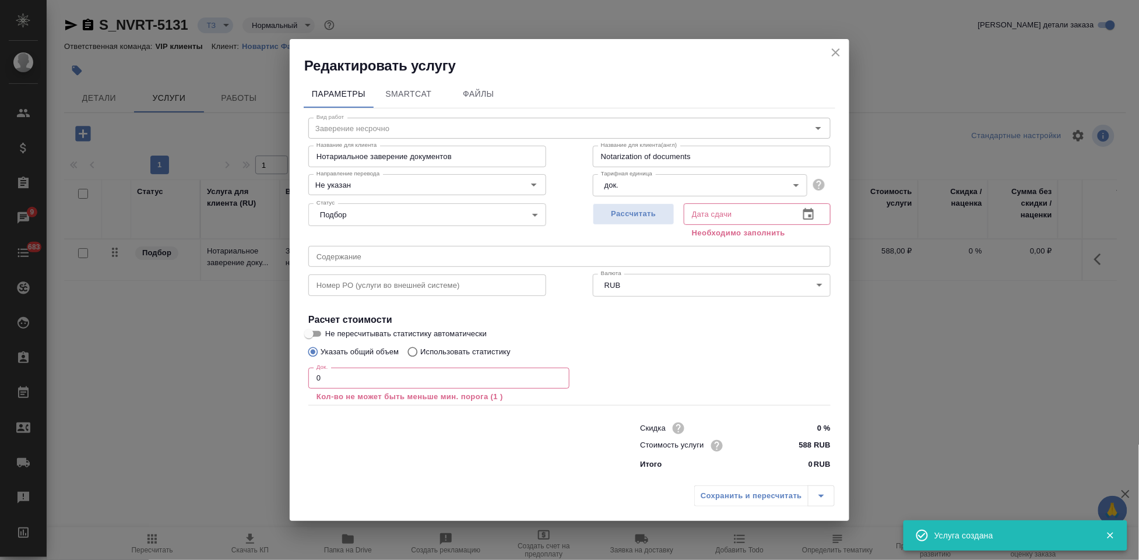
click at [427, 377] on input "0" at bounding box center [438, 378] width 261 height 21
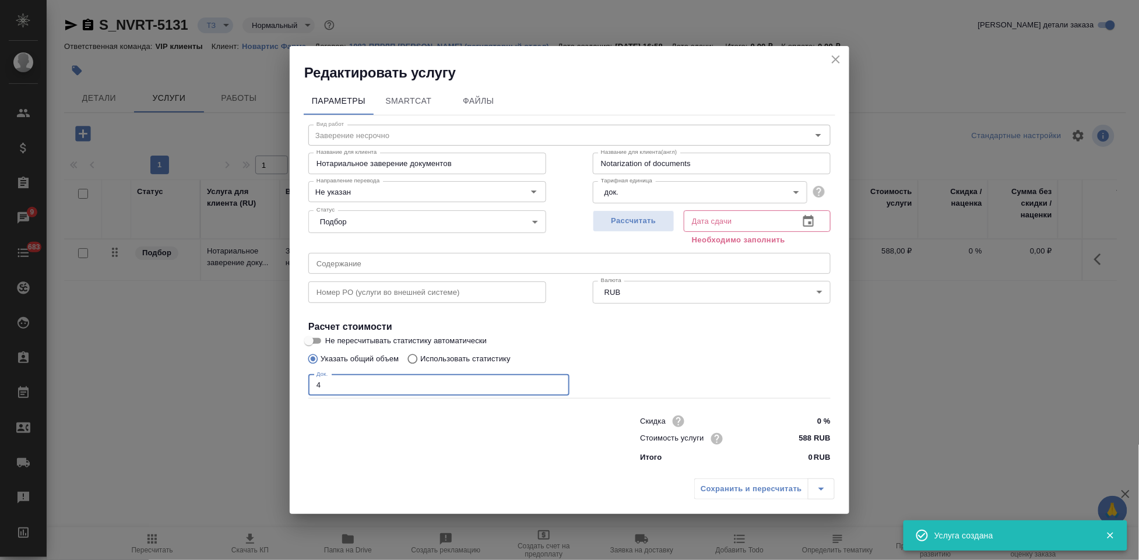
type input "4"
click at [813, 222] on icon "button" at bounding box center [808, 221] width 10 height 12
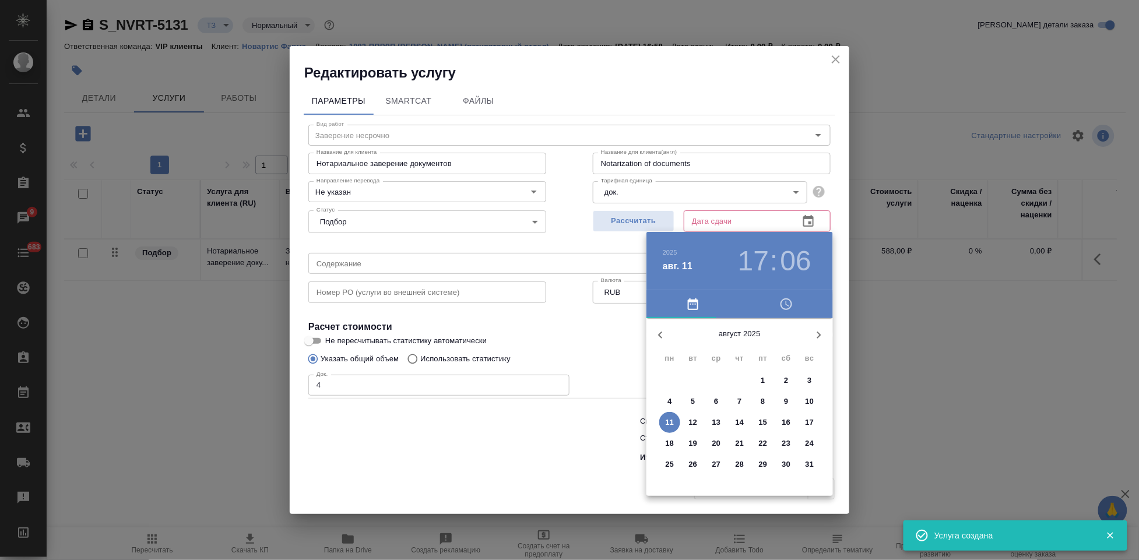
click at [765, 425] on p "15" at bounding box center [763, 423] width 9 height 12
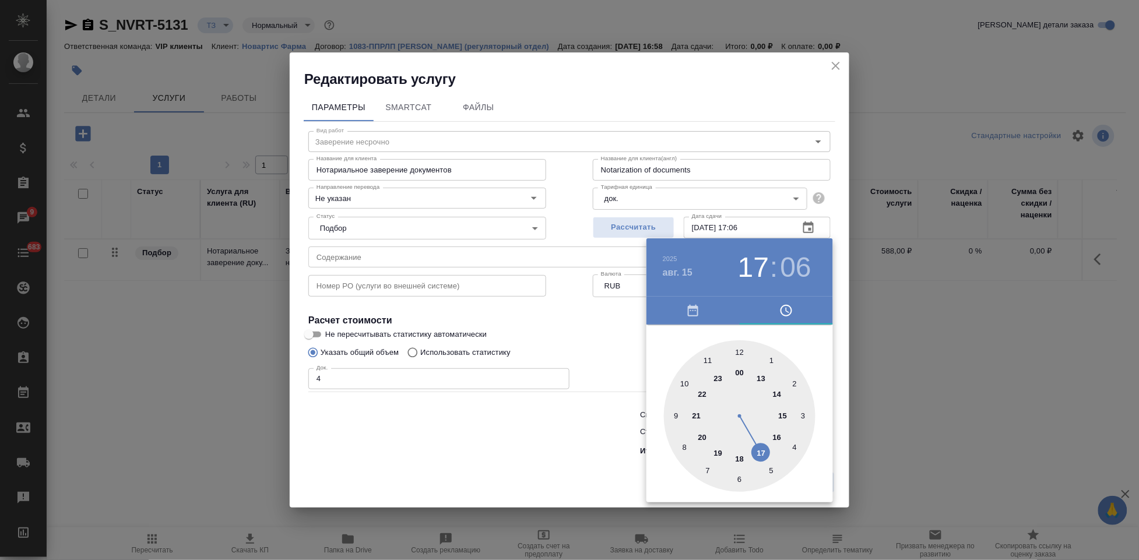
click at [759, 455] on div at bounding box center [740, 416] width 152 height 152
type input "15.08.2025 17:00"
drag, startPoint x: 758, startPoint y: 364, endPoint x: 739, endPoint y: 342, distance: 29.4
click at [739, 342] on div at bounding box center [740, 416] width 152 height 152
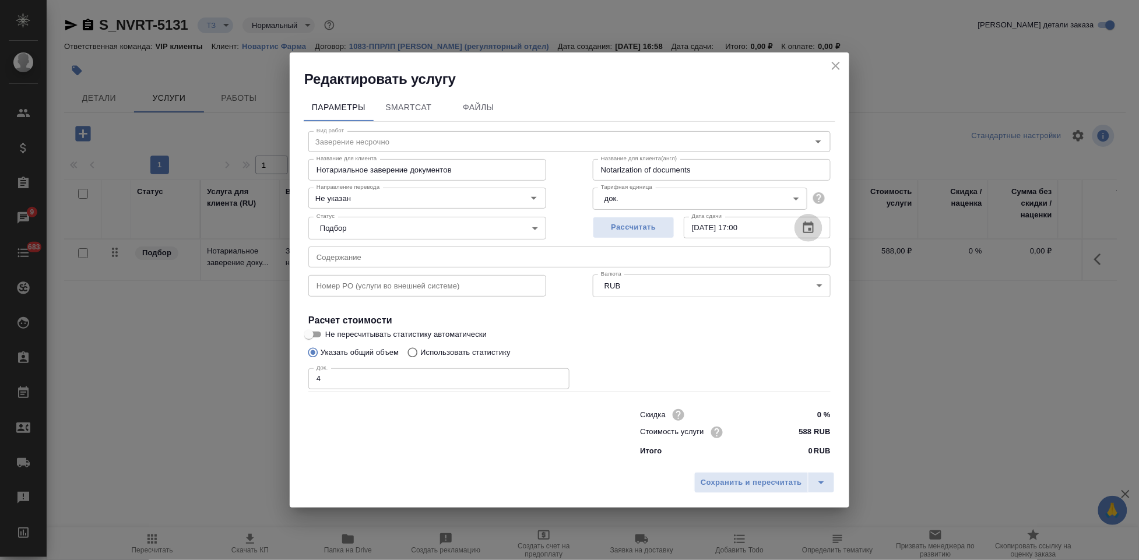
click at [550, 261] on input "text" at bounding box center [569, 257] width 522 height 21
click at [494, 259] on input "text" at bounding box center [569, 257] width 522 height 21
paste input "Тыргу-Муреш в перевод"
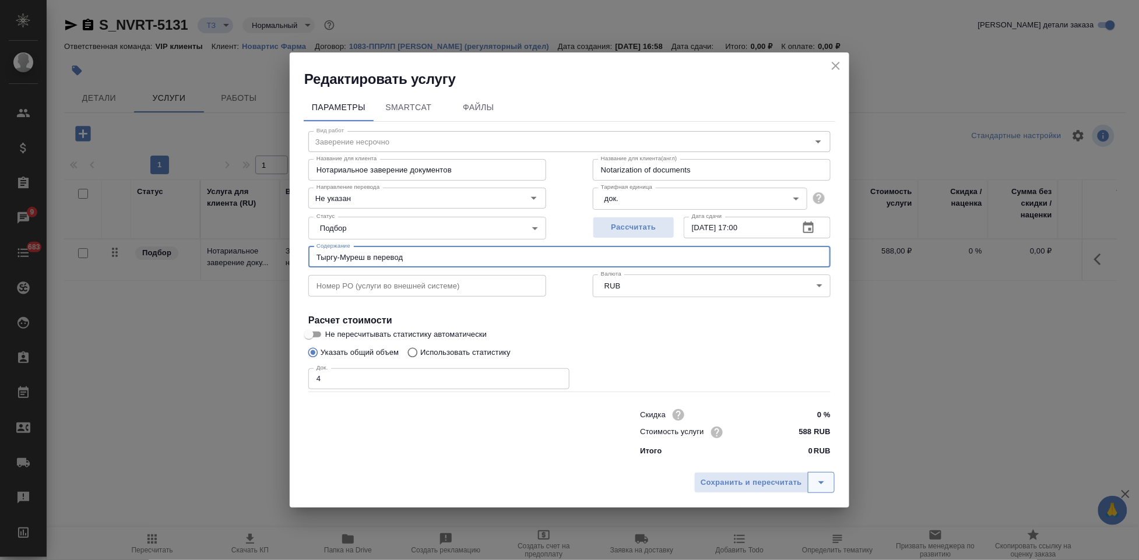
type input "Тыргу-Муреш в перевод"
click at [829, 483] on button "split button" at bounding box center [821, 482] width 27 height 21
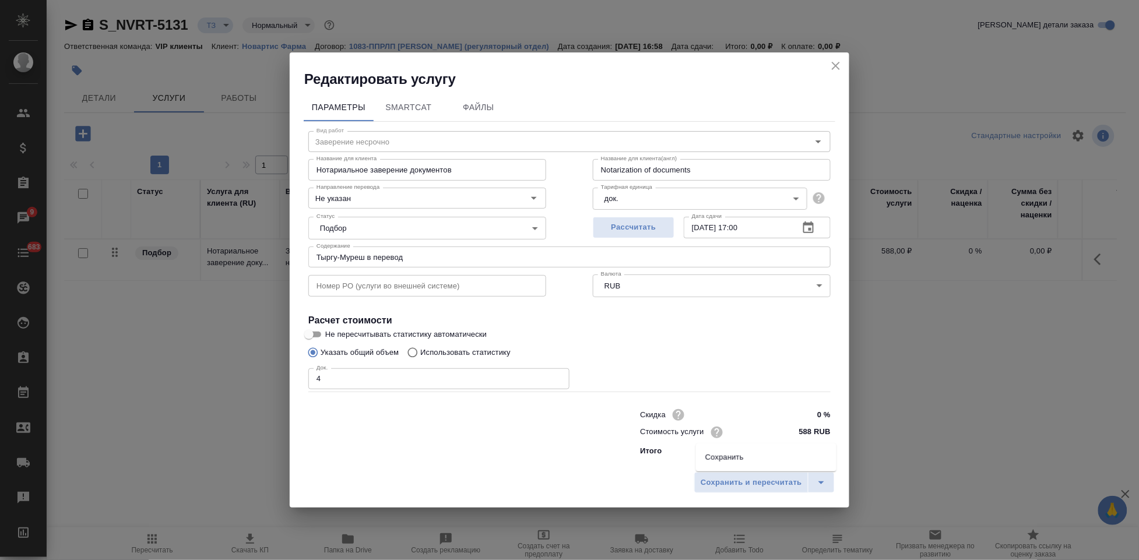
click at [772, 466] on li "Сохранить" at bounding box center [766, 457] width 140 height 19
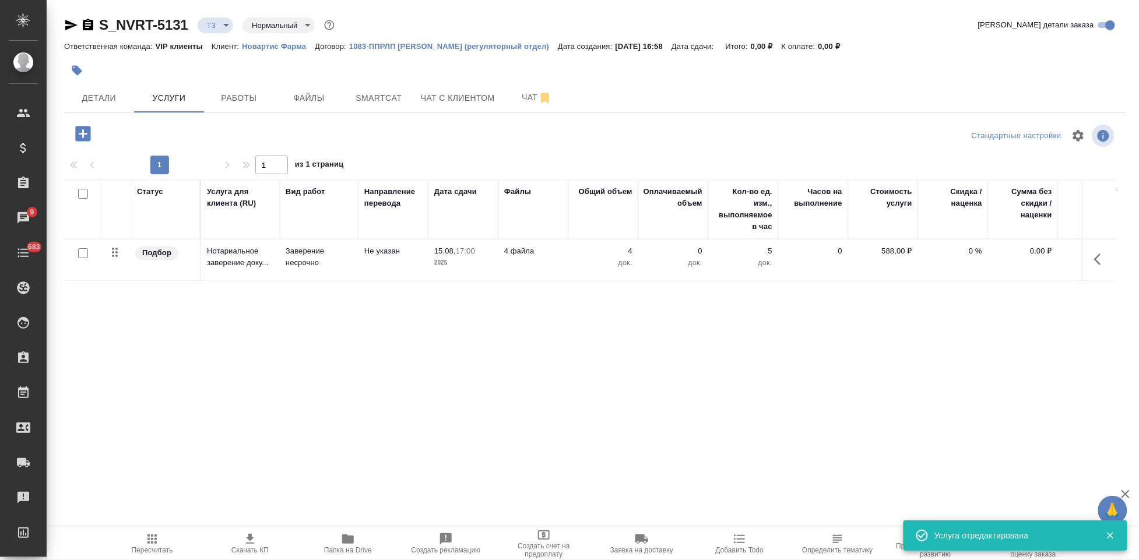
click at [85, 133] on icon "button" at bounding box center [83, 134] width 20 height 20
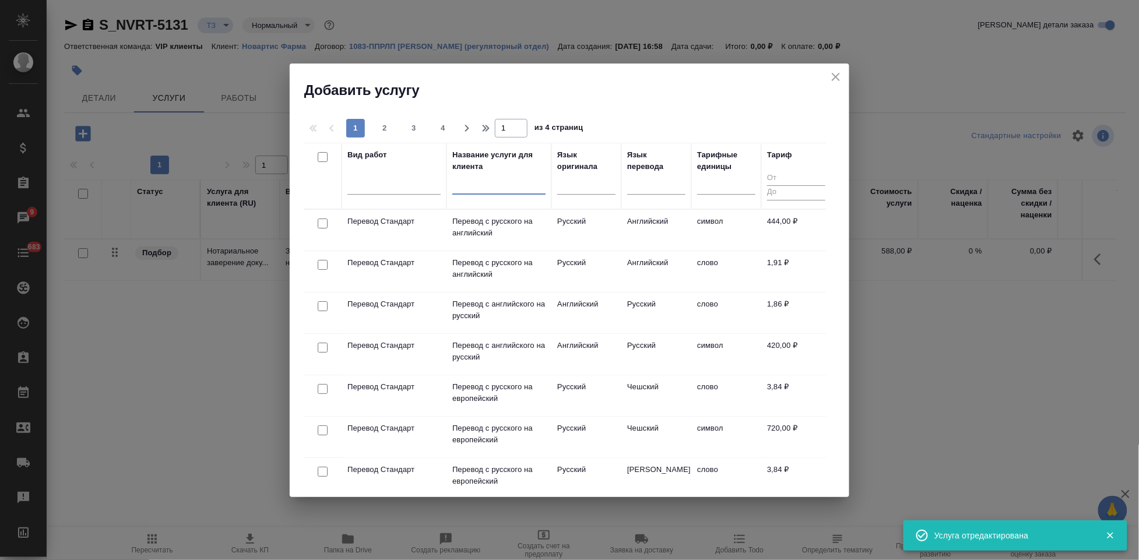
click at [500, 188] on input "text" at bounding box center [498, 186] width 93 height 15
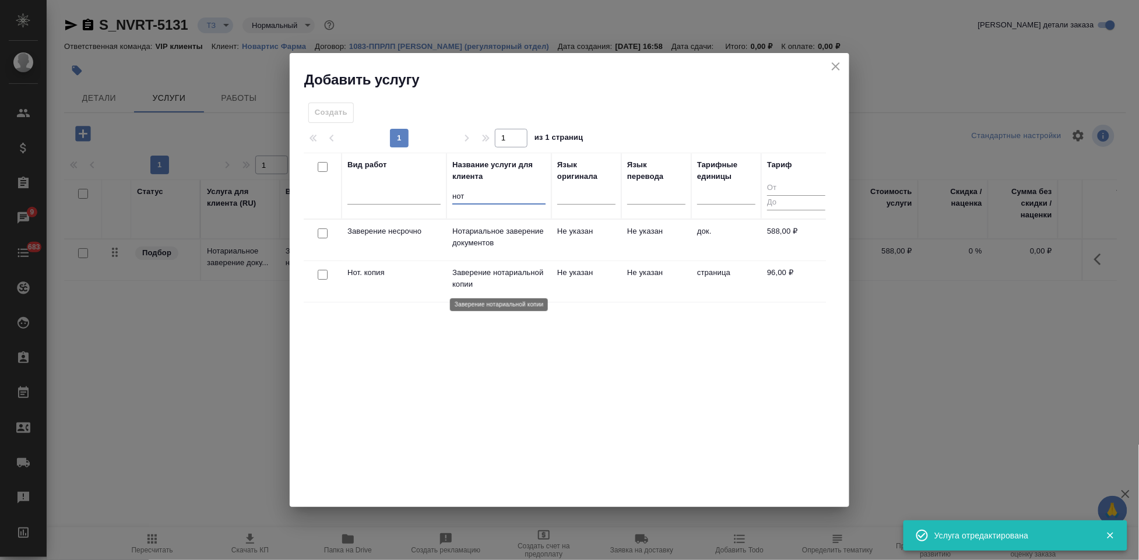
type input "нот"
click at [523, 277] on p "Заверение нотариальной копии" at bounding box center [498, 278] width 93 height 23
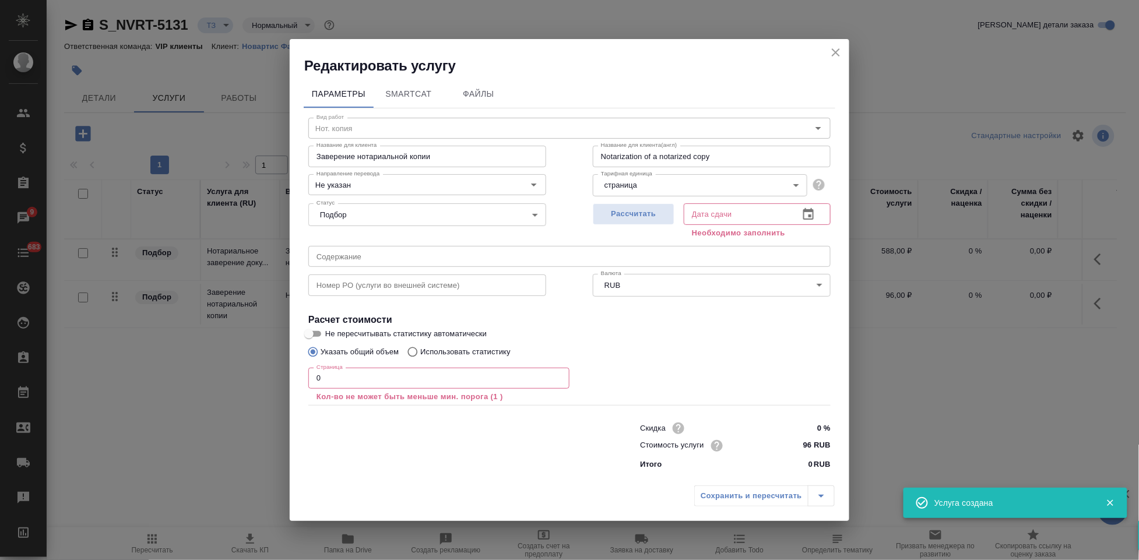
click at [404, 259] on input "text" at bounding box center [569, 256] width 522 height 21
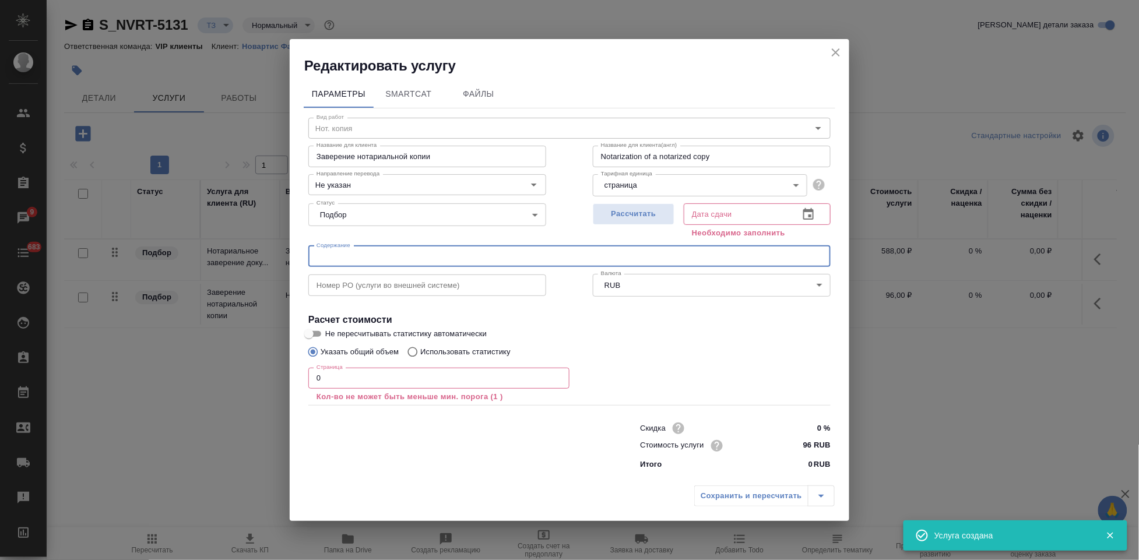
paste input "Тыргу-Муреш в перевод"
type input "Тыргу-Муреш в перевод"
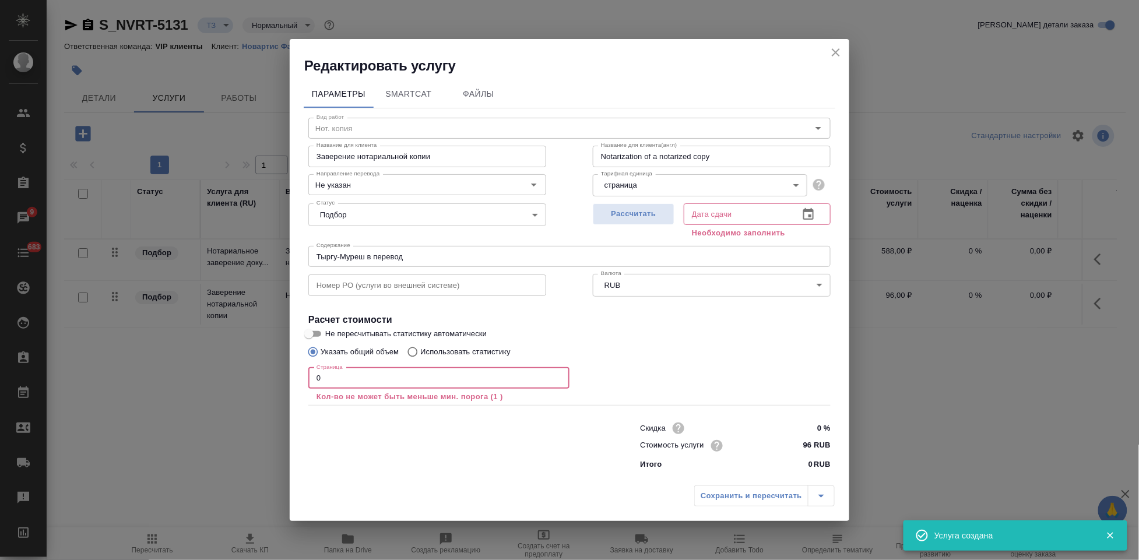
click at [374, 373] on input "0" at bounding box center [438, 378] width 261 height 21
click at [798, 216] on button "button" at bounding box center [808, 214] width 28 height 28
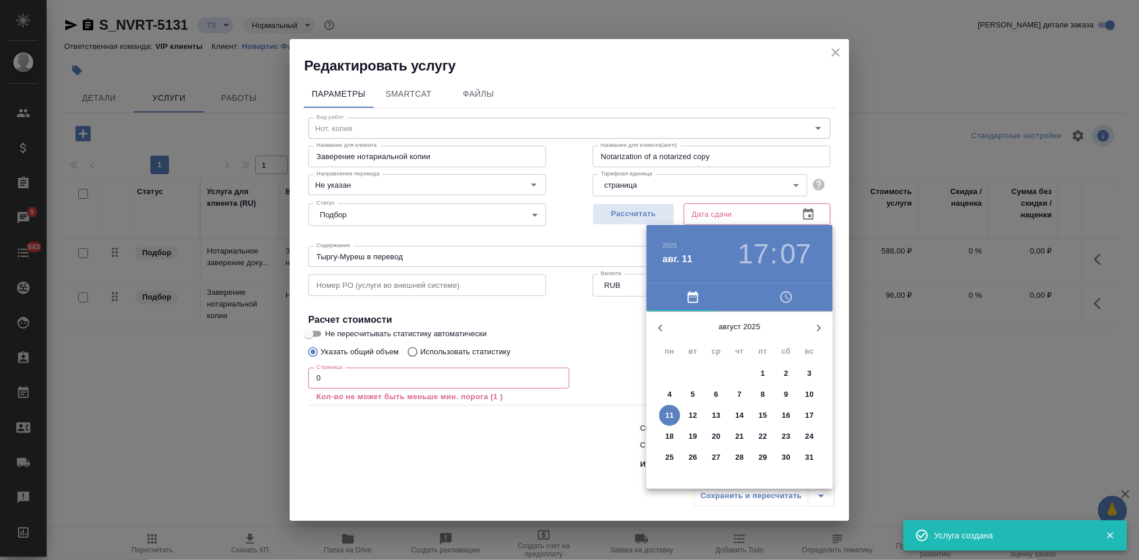
click at [760, 416] on p "15" at bounding box center [763, 416] width 9 height 12
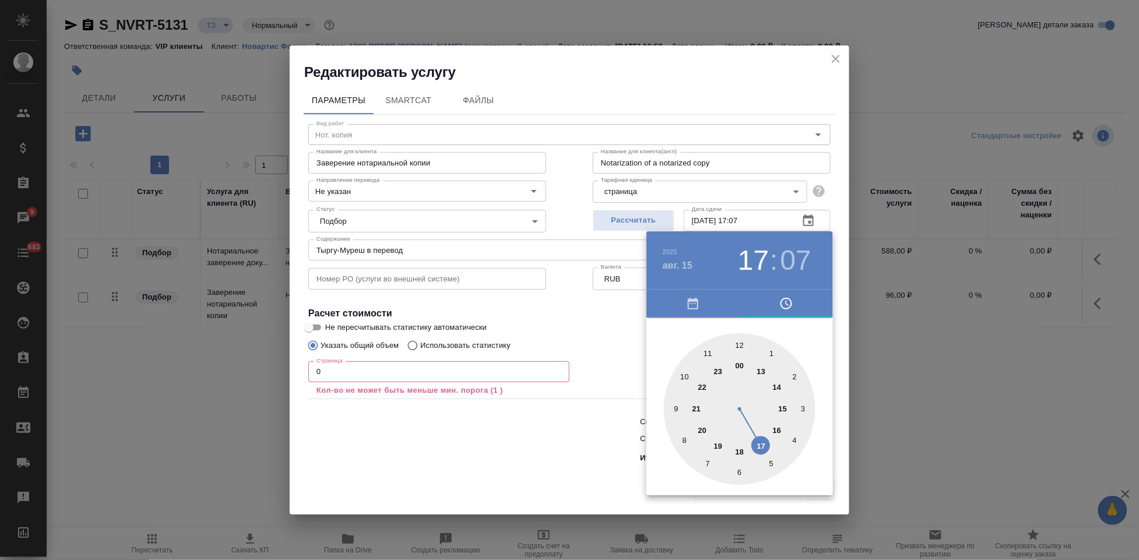
click at [762, 449] on div at bounding box center [740, 409] width 152 height 152
type input "15.08.2025 17:00"
click at [737, 347] on div at bounding box center [740, 409] width 152 height 152
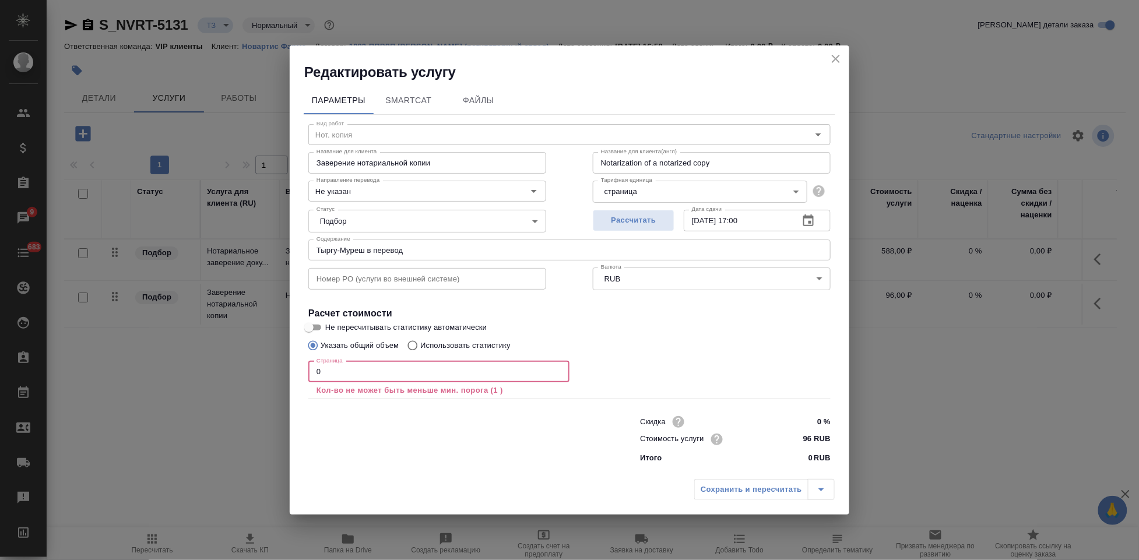
click at [435, 376] on input "0" at bounding box center [438, 371] width 261 height 21
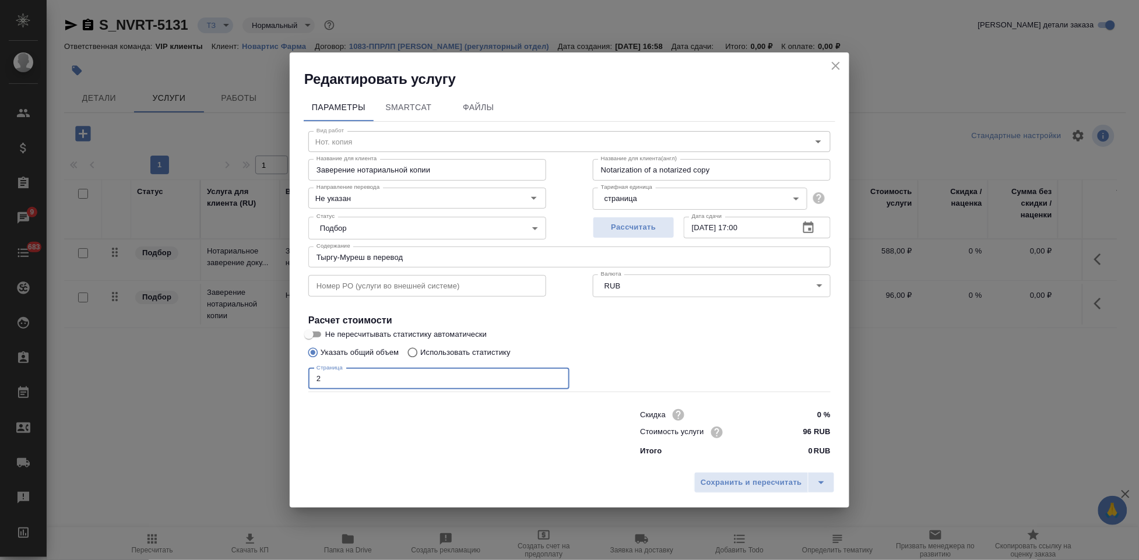
type input "21"
type input "210"
click at [818, 474] on button "split button" at bounding box center [821, 482] width 27 height 21
click at [759, 453] on li "Сохранить" at bounding box center [766, 457] width 140 height 19
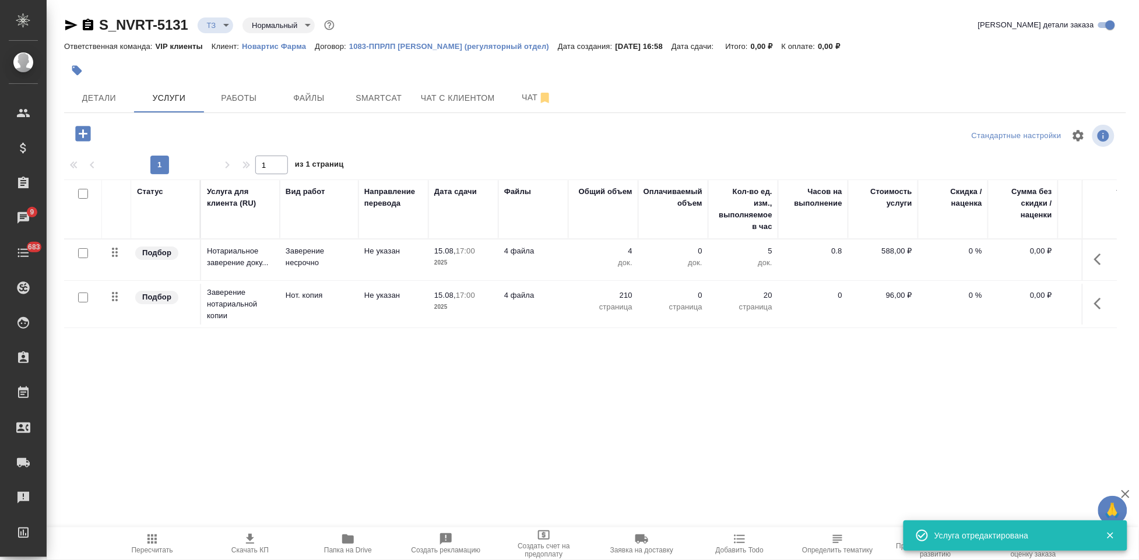
click at [82, 138] on icon "button" at bounding box center [83, 134] width 20 height 20
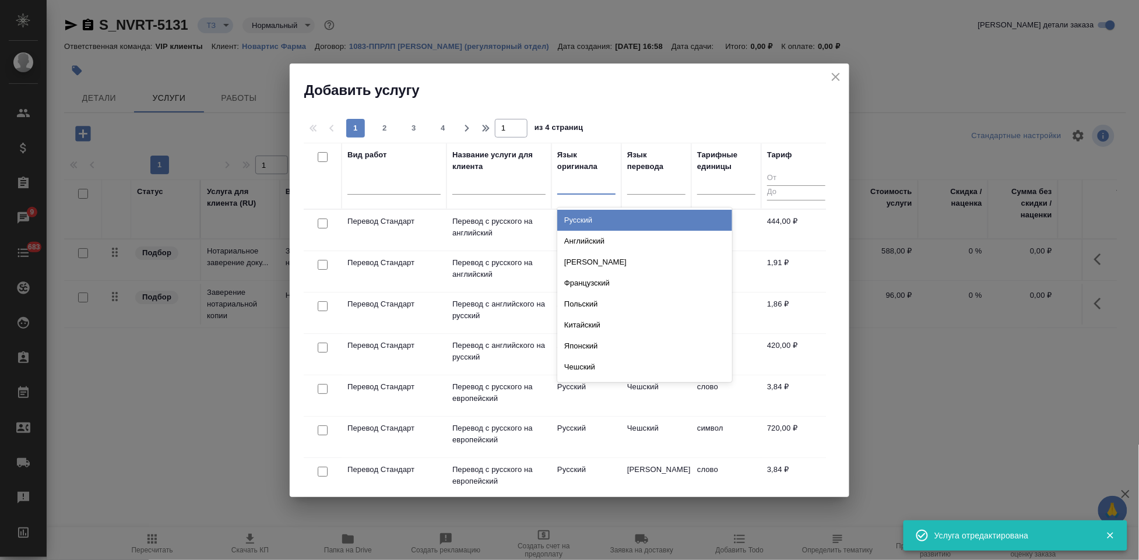
click at [579, 188] on div at bounding box center [586, 182] width 58 height 17
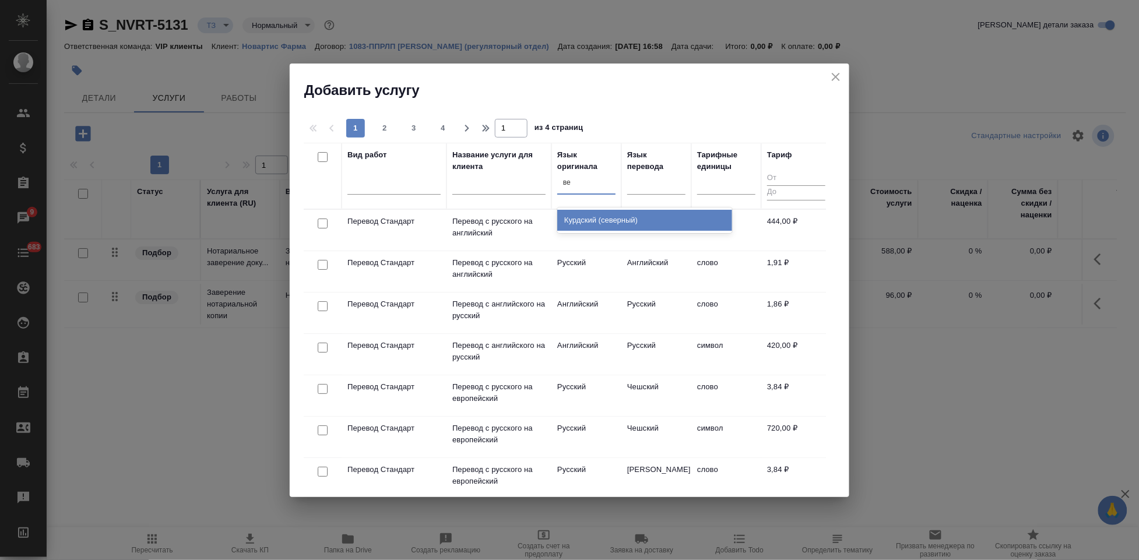
type input "в"
click at [482, 186] on input "text" at bounding box center [498, 186] width 93 height 15
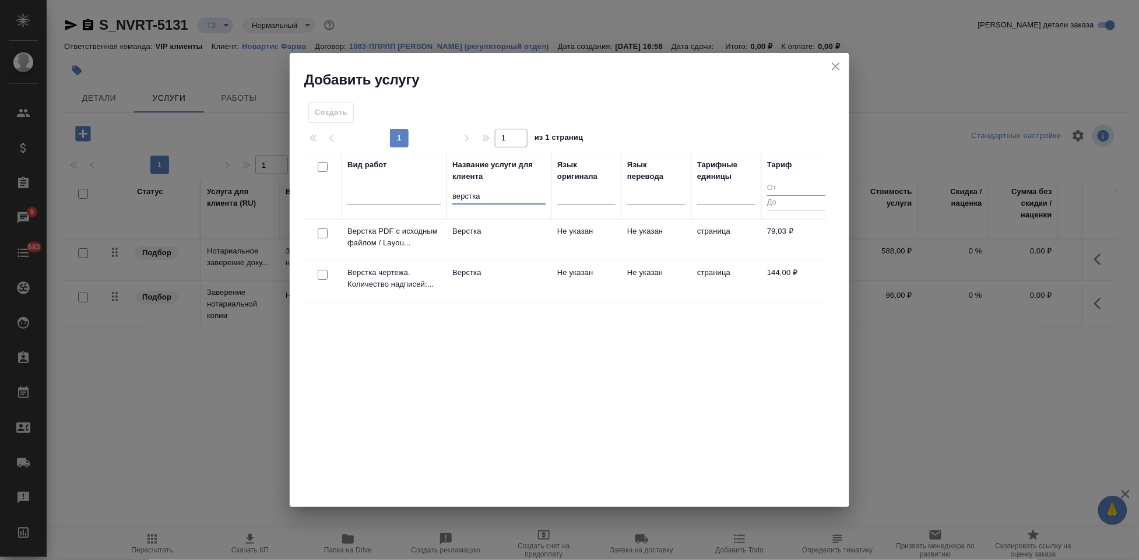
type input "верстка"
click at [624, 261] on td "Не указан" at bounding box center [656, 240] width 70 height 41
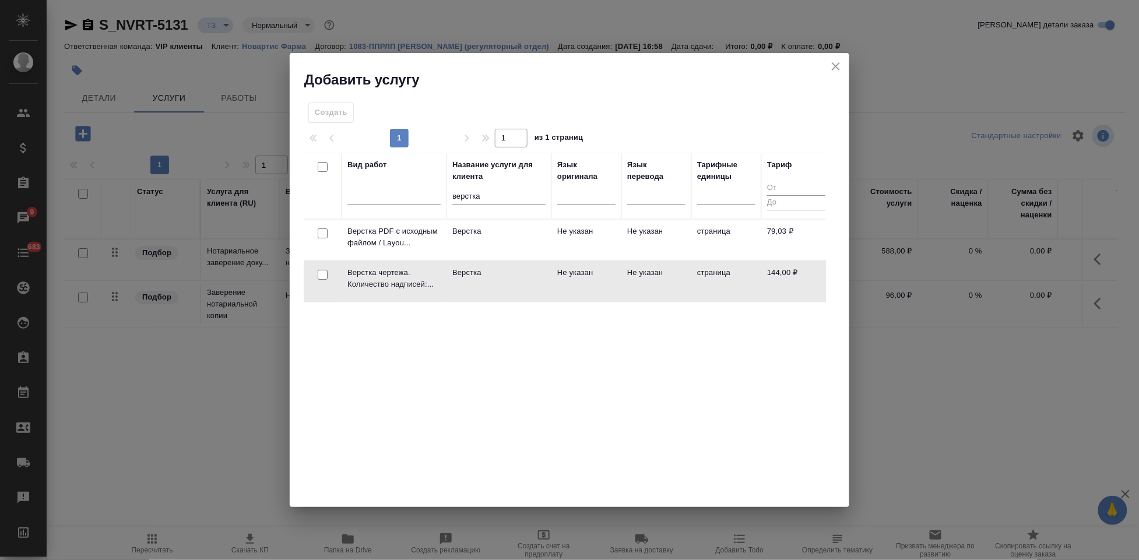
click at [624, 261] on td "Не указан" at bounding box center [656, 240] width 70 height 41
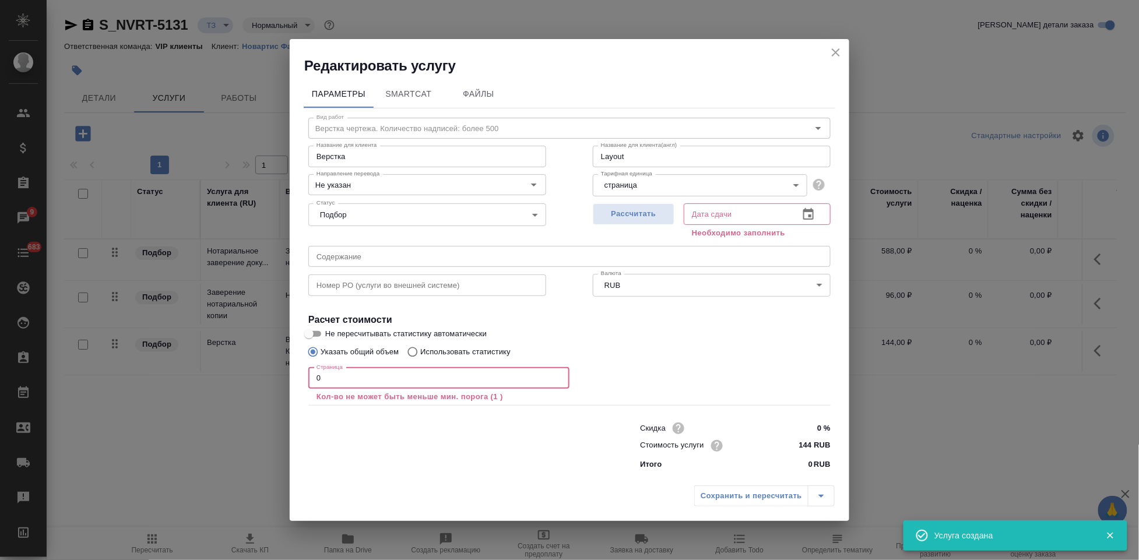
click at [426, 378] on input "0" at bounding box center [438, 378] width 261 height 21
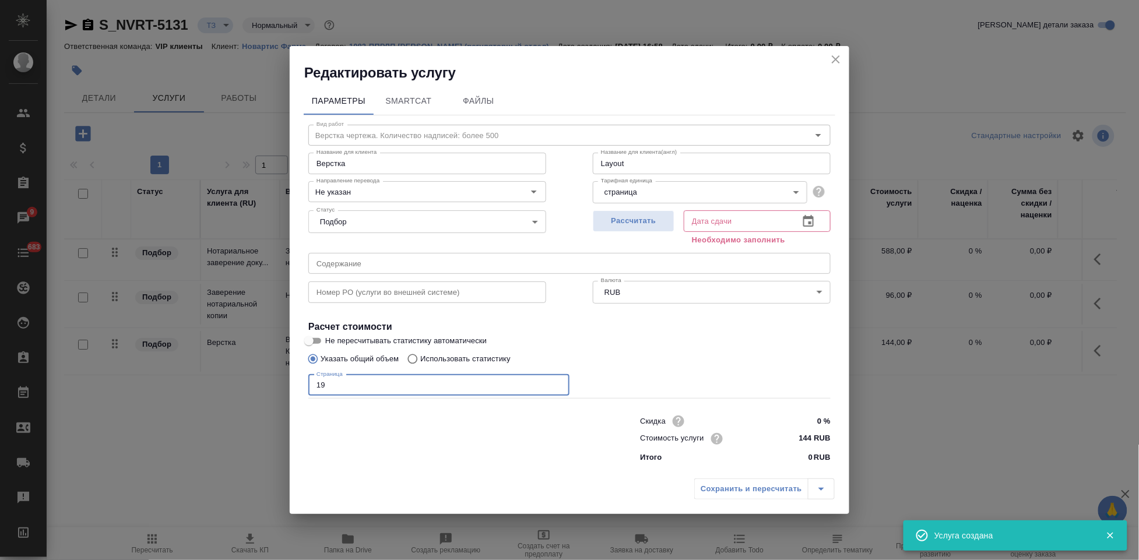
type input "19"
click at [809, 219] on icon "button" at bounding box center [808, 221] width 10 height 12
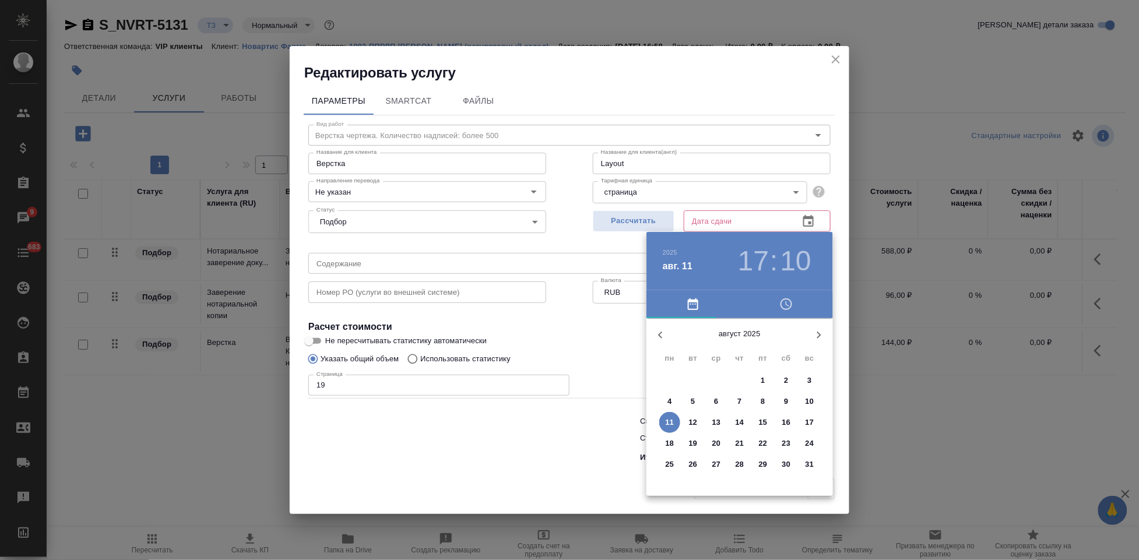
click at [765, 422] on p "15" at bounding box center [763, 423] width 9 height 12
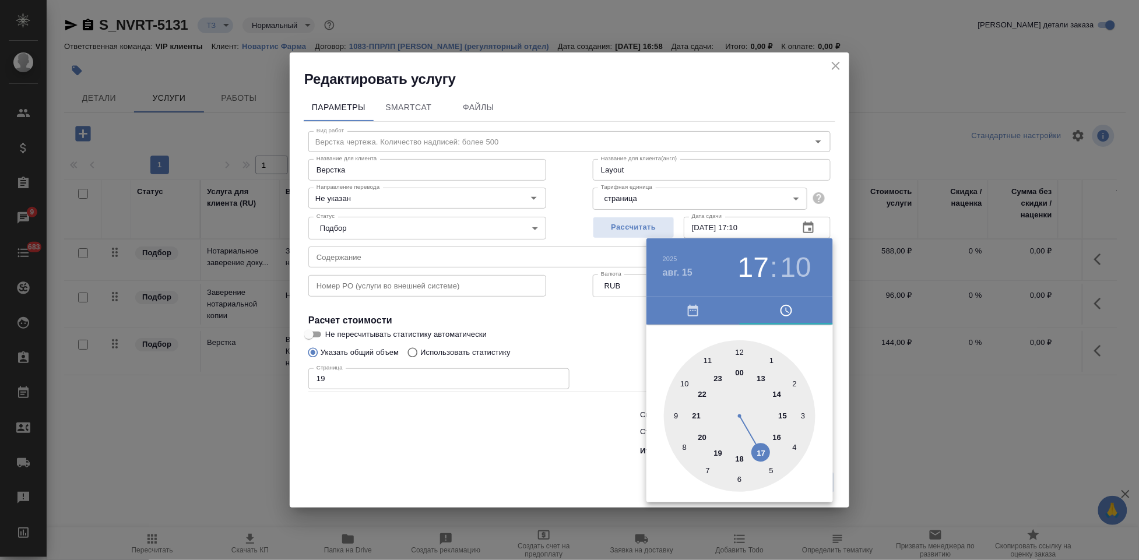
click at [761, 454] on div at bounding box center [740, 416] width 152 height 152
type input "15.08.2025 17:00"
click at [740, 354] on div at bounding box center [740, 416] width 152 height 152
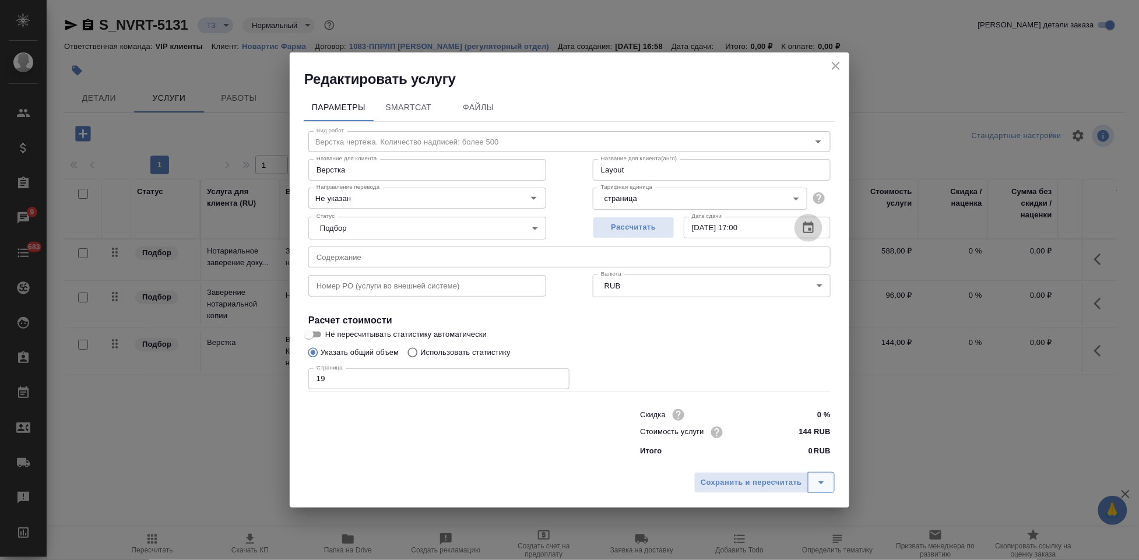
click at [817, 476] on icon "split button" at bounding box center [821, 483] width 14 height 14
click at [777, 454] on li "Сохранить" at bounding box center [766, 457] width 140 height 19
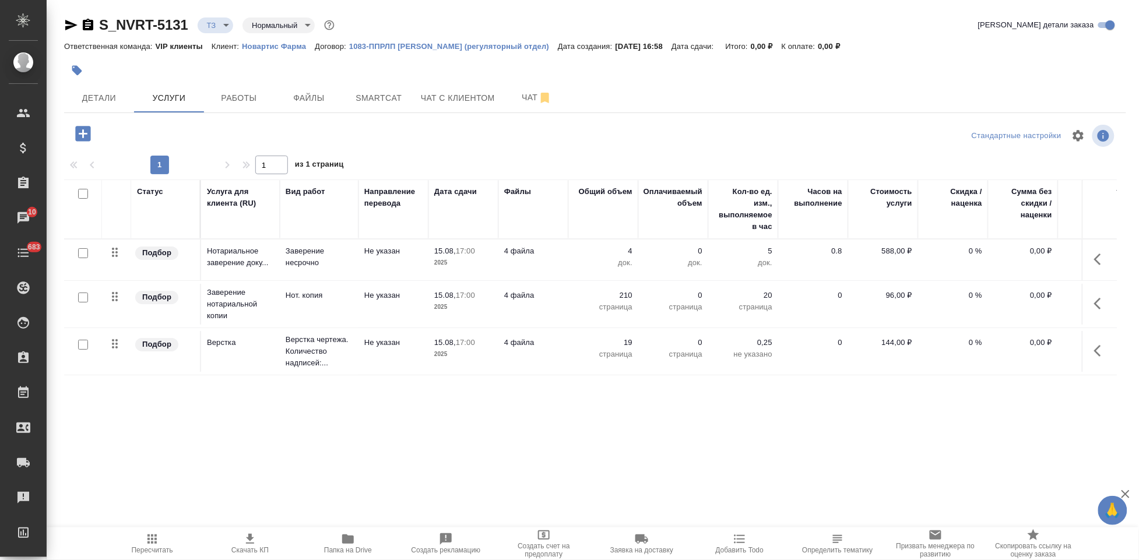
click at [88, 136] on icon "button" at bounding box center [82, 133] width 15 height 15
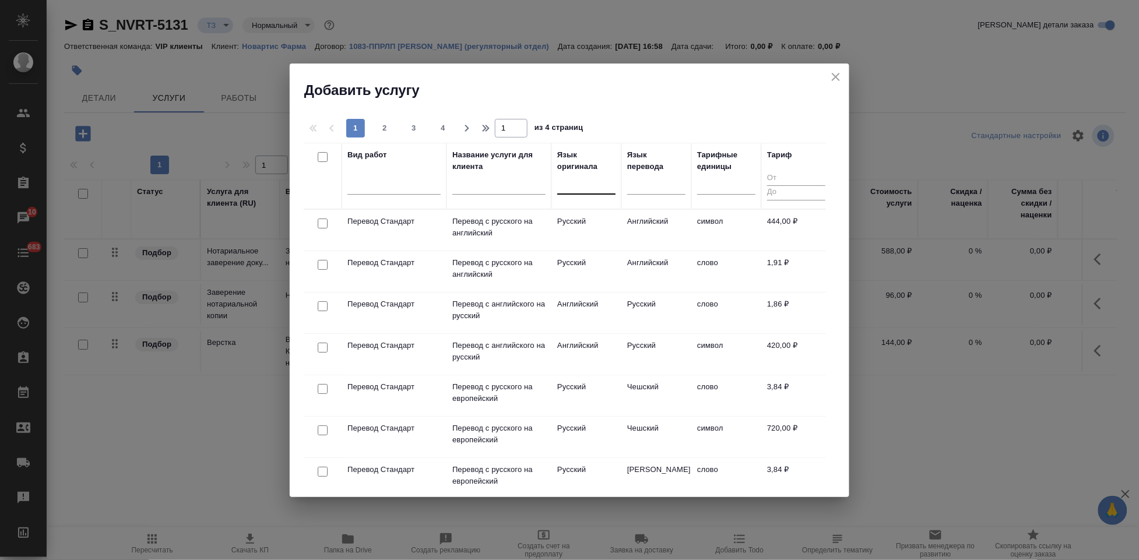
click at [581, 185] on div at bounding box center [586, 182] width 58 height 17
type input "h"
type input "румы"
click at [585, 217] on div "Румынский" at bounding box center [644, 220] width 175 height 21
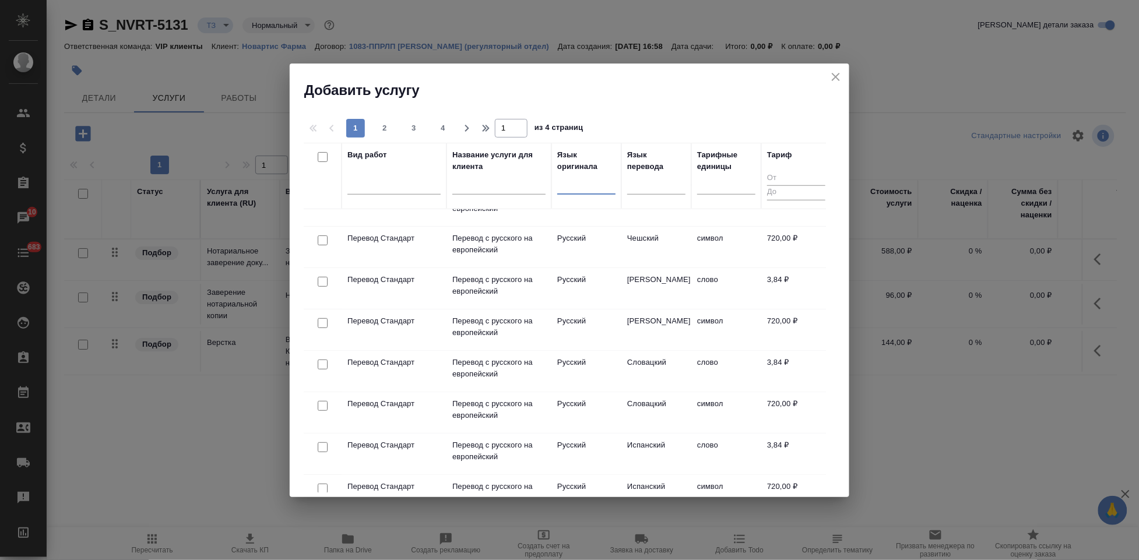
scroll to position [194, 0]
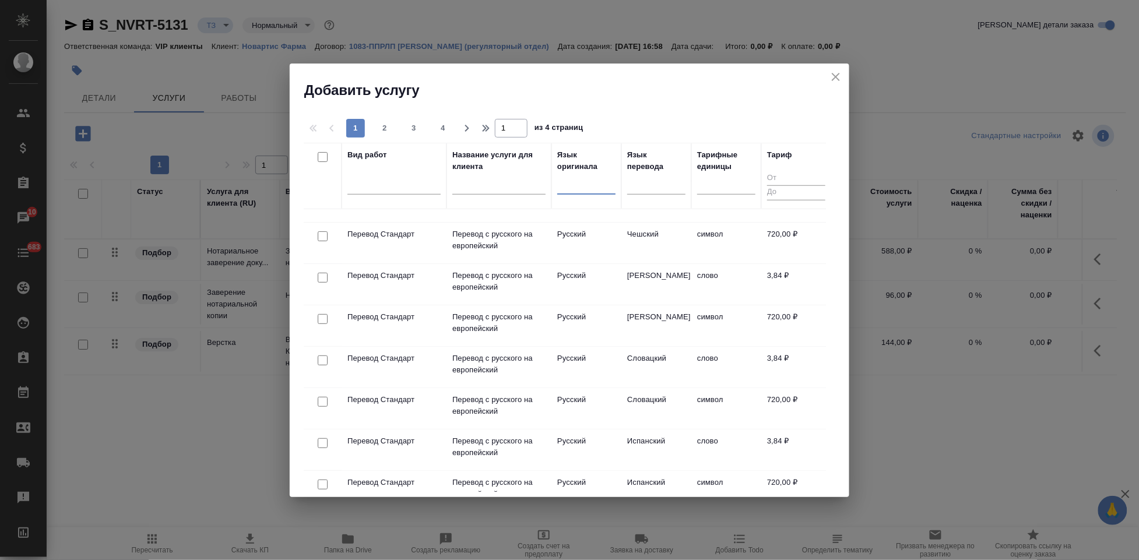
click at [585, 189] on div at bounding box center [586, 182] width 58 height 17
type input "ита"
click at [600, 239] on div "Итальянский" at bounding box center [644, 241] width 175 height 21
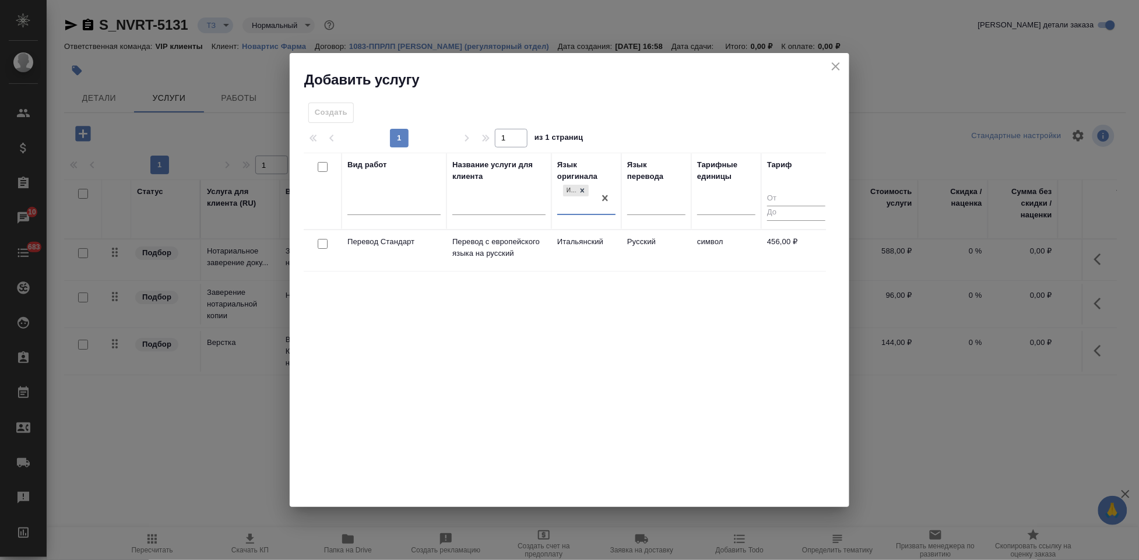
scroll to position [0, 0]
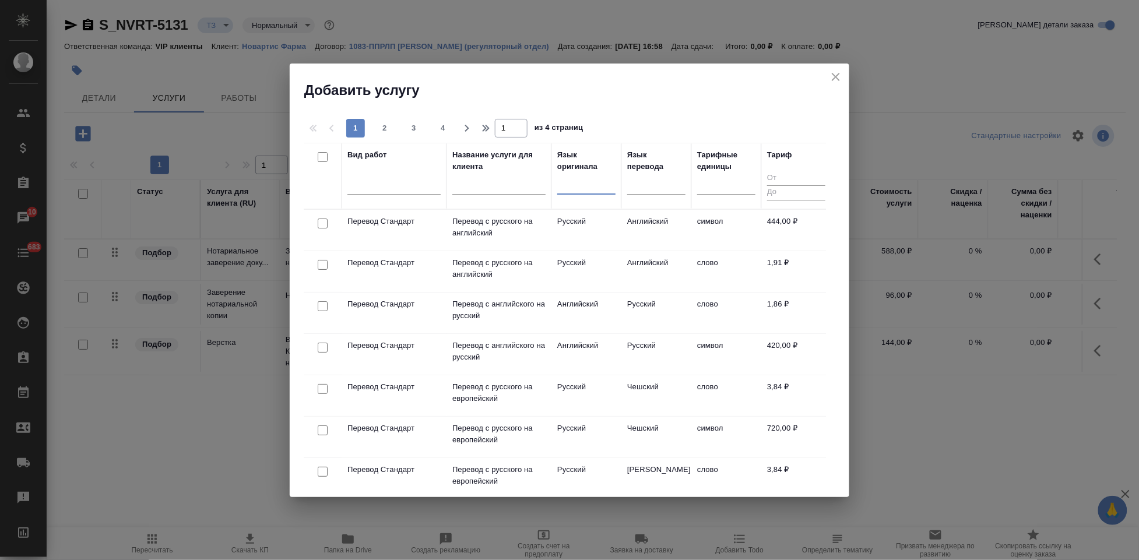
click at [573, 178] on div at bounding box center [586, 182] width 58 height 17
type input "неме"
click at [588, 225] on div "Немецкий" at bounding box center [644, 220] width 175 height 21
click at [591, 188] on div at bounding box center [586, 182] width 58 height 17
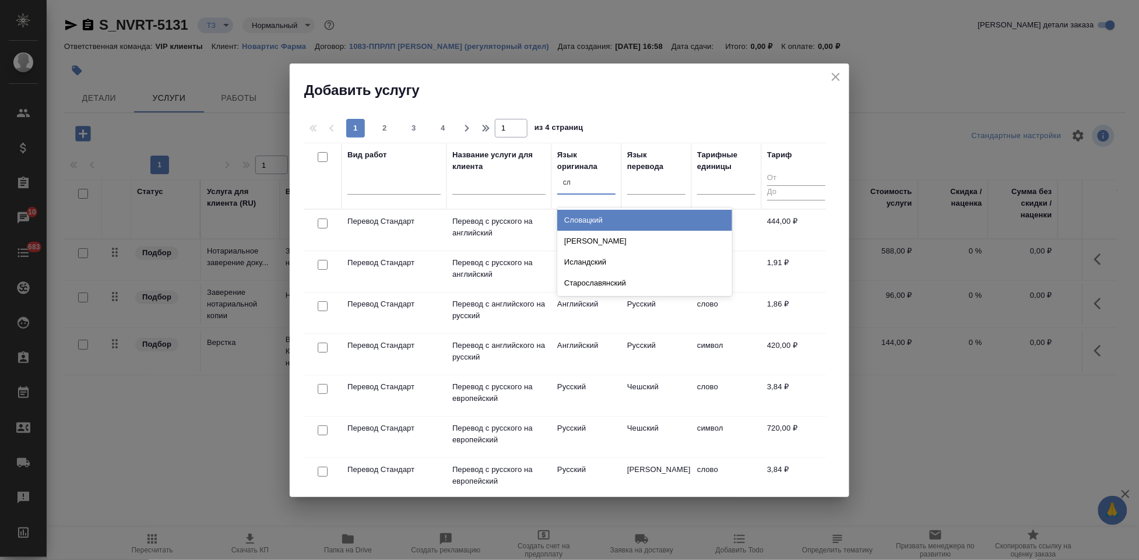
type input "сло"
click at [590, 220] on div "Словацкий" at bounding box center [644, 220] width 175 height 21
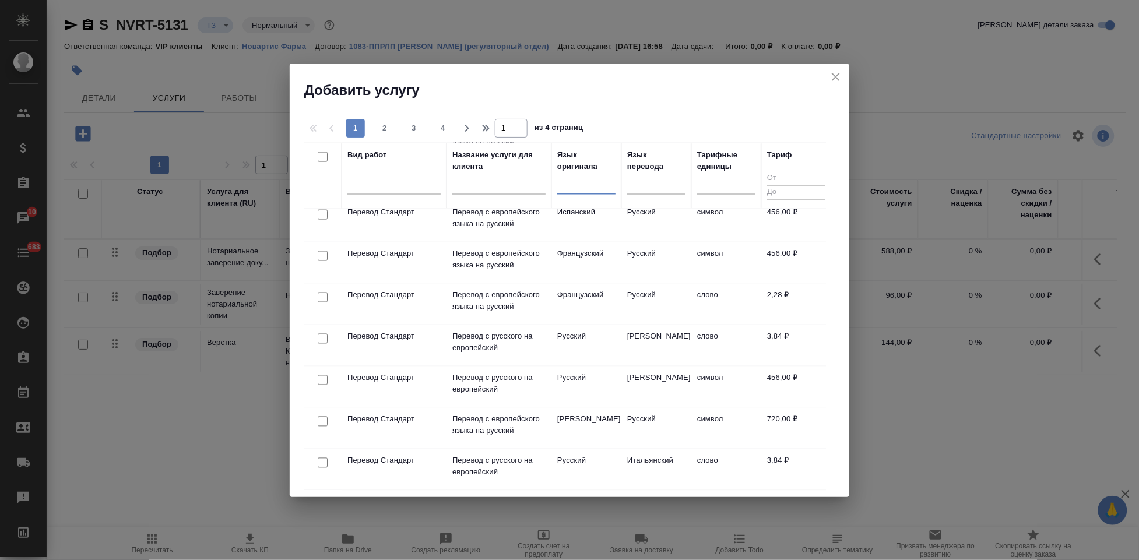
scroll to position [762, 0]
click at [391, 127] on span "2" at bounding box center [384, 128] width 19 height 12
type input "2"
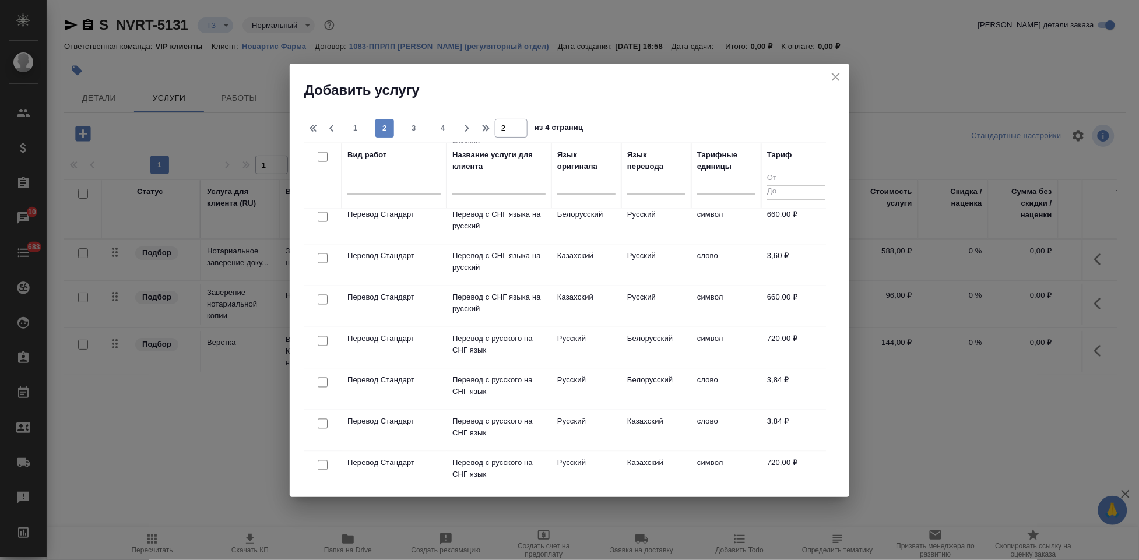
scroll to position [784, 0]
click at [772, 175] on input "number" at bounding box center [796, 178] width 58 height 15
click at [775, 177] on input "number" at bounding box center [796, 178] width 58 height 15
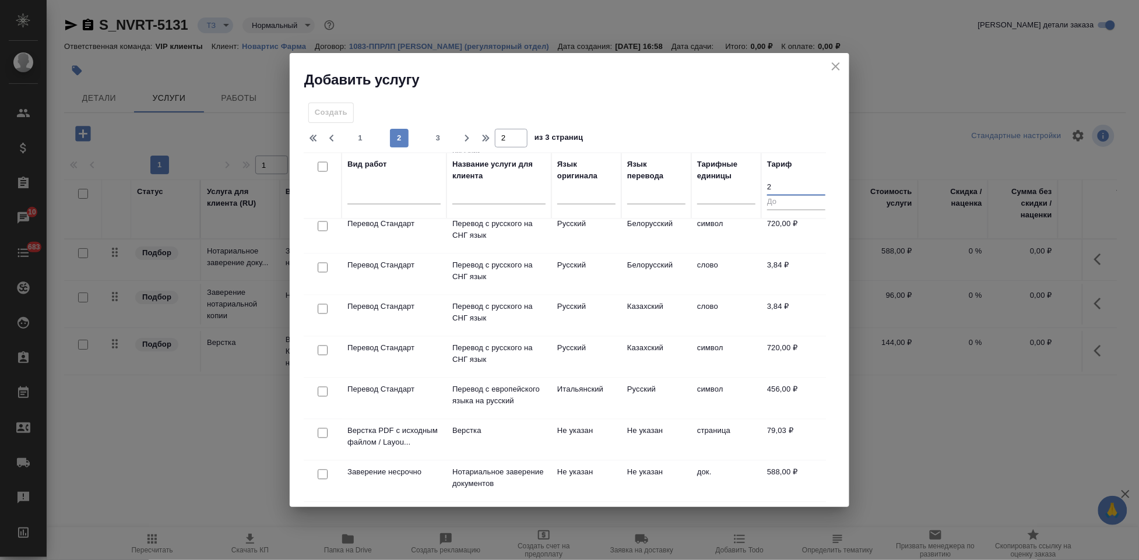
type input "2"
click at [792, 202] on input "number" at bounding box center [796, 202] width 58 height 15
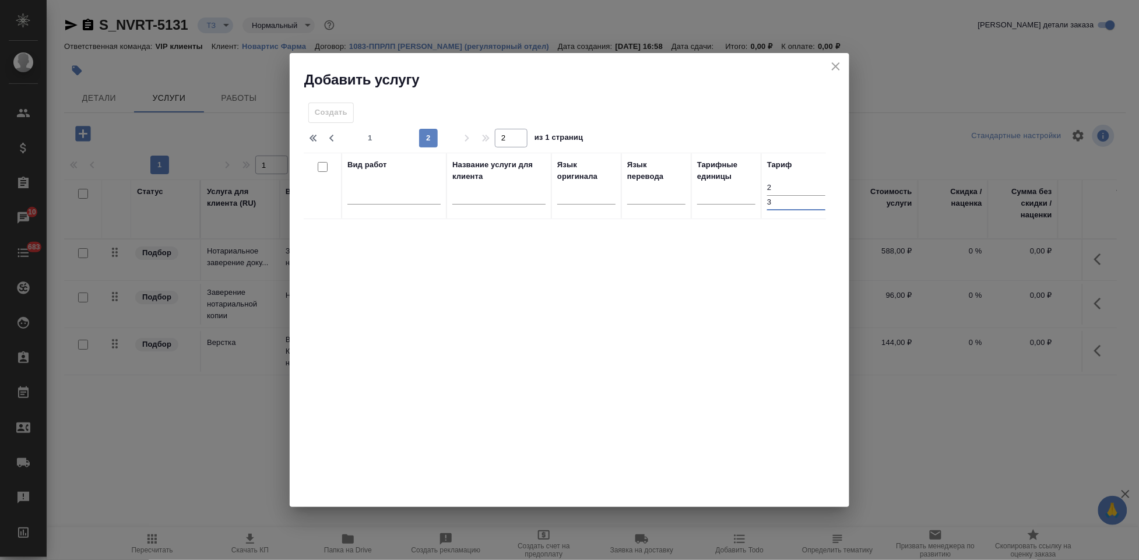
scroll to position [0, 0]
type input "3"
click at [791, 273] on div "Вид работ Название услуги для клиента Язык оригинала Язык перевода Тарифные еди…" at bounding box center [565, 328] width 522 height 350
click at [777, 200] on input "3" at bounding box center [796, 202] width 58 height 15
drag, startPoint x: 781, startPoint y: 201, endPoint x: 744, endPoint y: 201, distance: 36.7
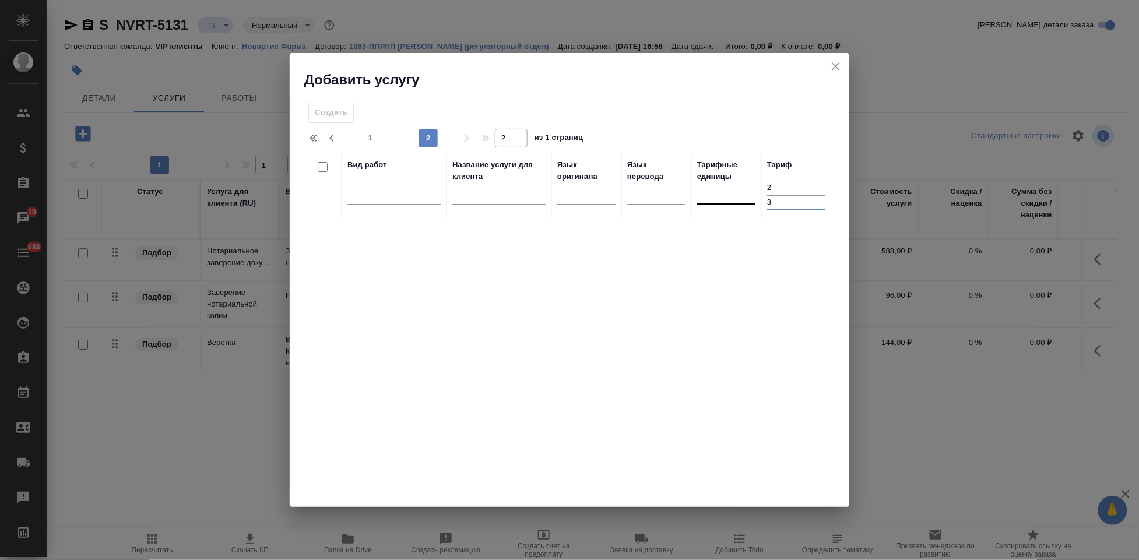
click at [744, 201] on tr "Вид работ Название услуги для клиента Язык оригинала Язык перевода Тарифные еди…" at bounding box center [567, 186] width 527 height 66
drag, startPoint x: 772, startPoint y: 187, endPoint x: 737, endPoint y: 187, distance: 34.4
click at [737, 187] on tr "Вид работ Название услуги для клиента Язык оригинала Язык перевода Тарифные еди…" at bounding box center [567, 186] width 527 height 66
click at [784, 199] on input "3" at bounding box center [796, 202] width 58 height 15
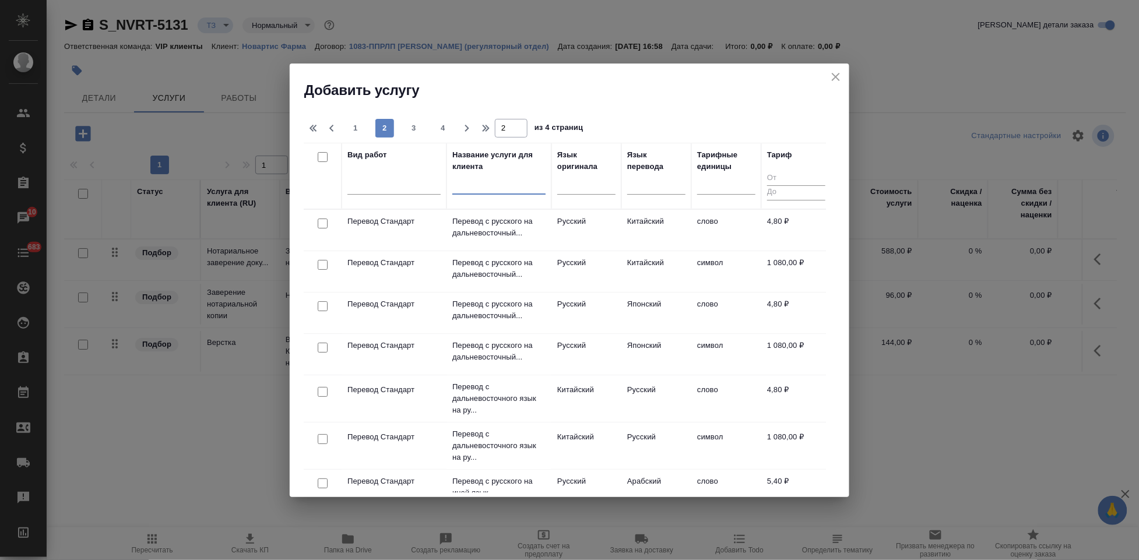
click at [500, 188] on input "text" at bounding box center [498, 186] width 93 height 15
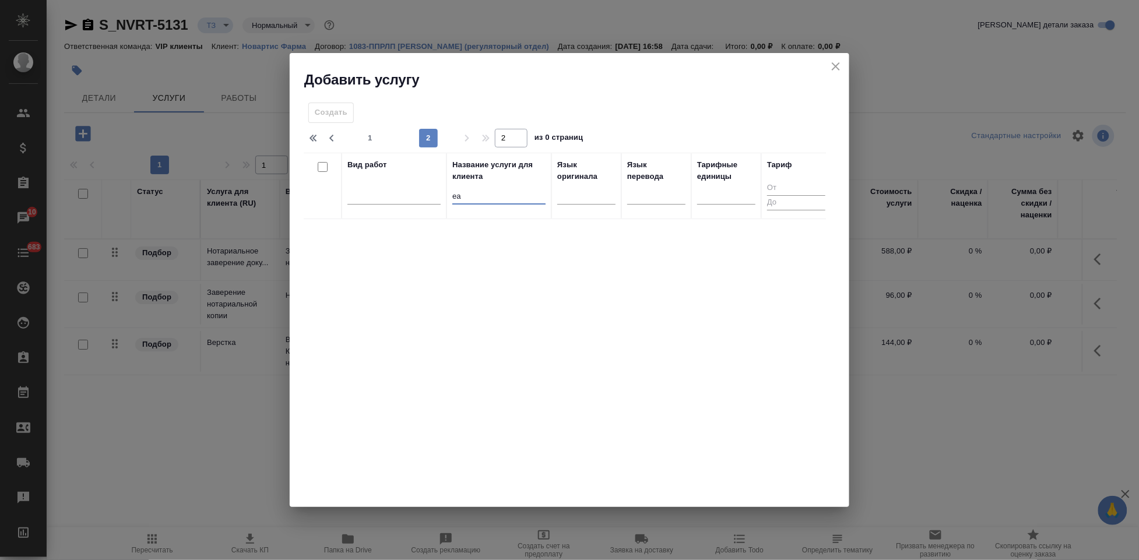
type input "е"
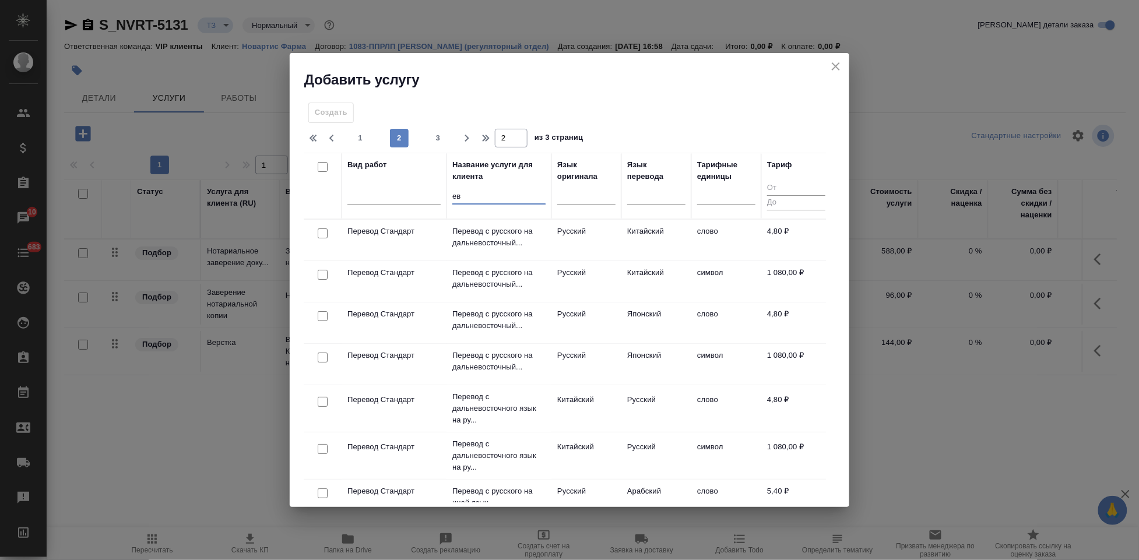
type input "е"
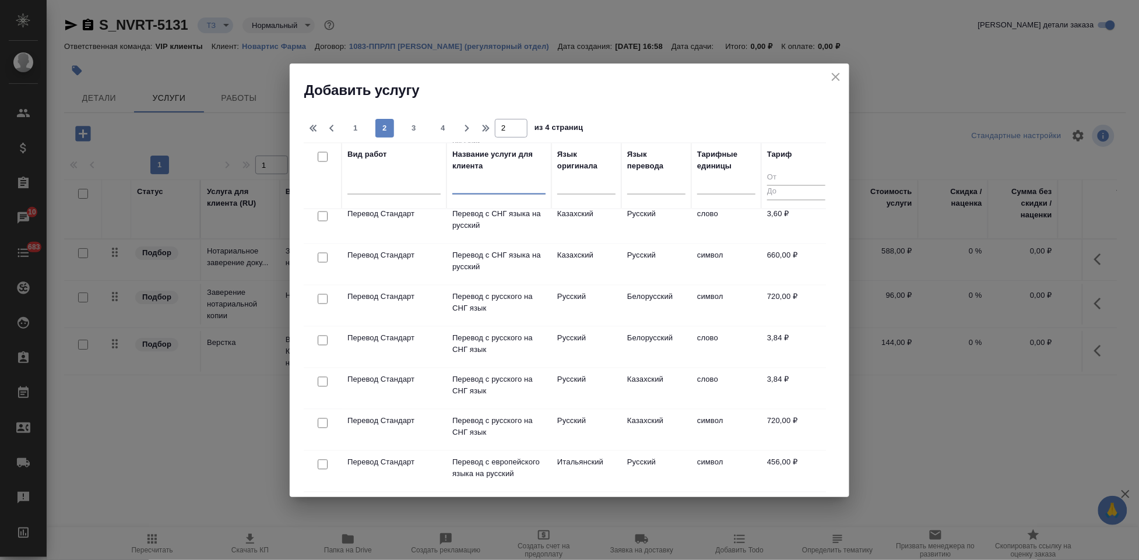
scroll to position [784, 0]
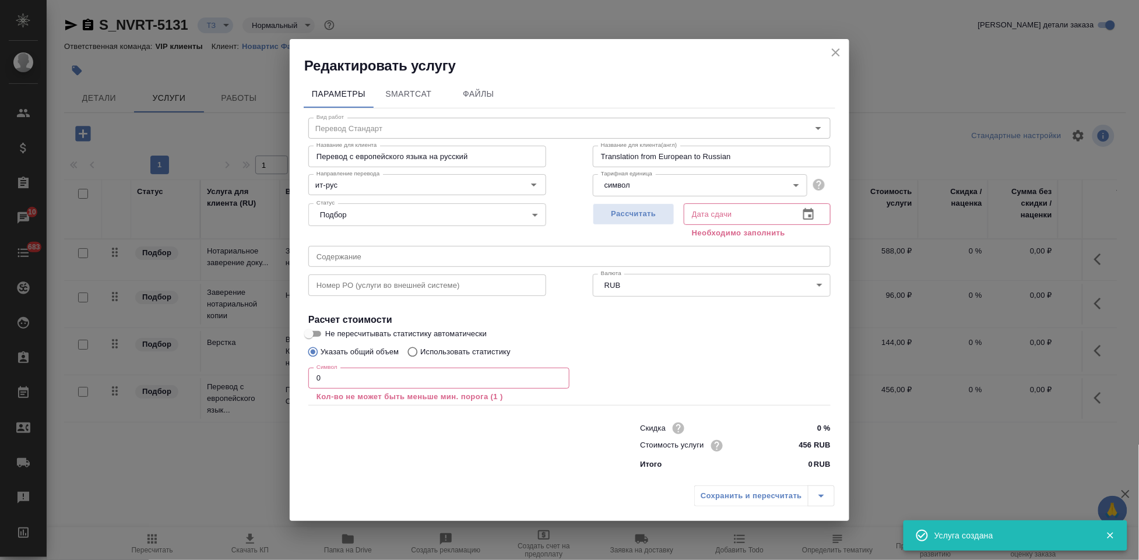
click at [786, 179] on body "🙏 .cls-1 fill:#fff; AWATERA Kabargina Anna Клиенты Спецификации Заказы 10 Чаты …" at bounding box center [569, 280] width 1139 height 560
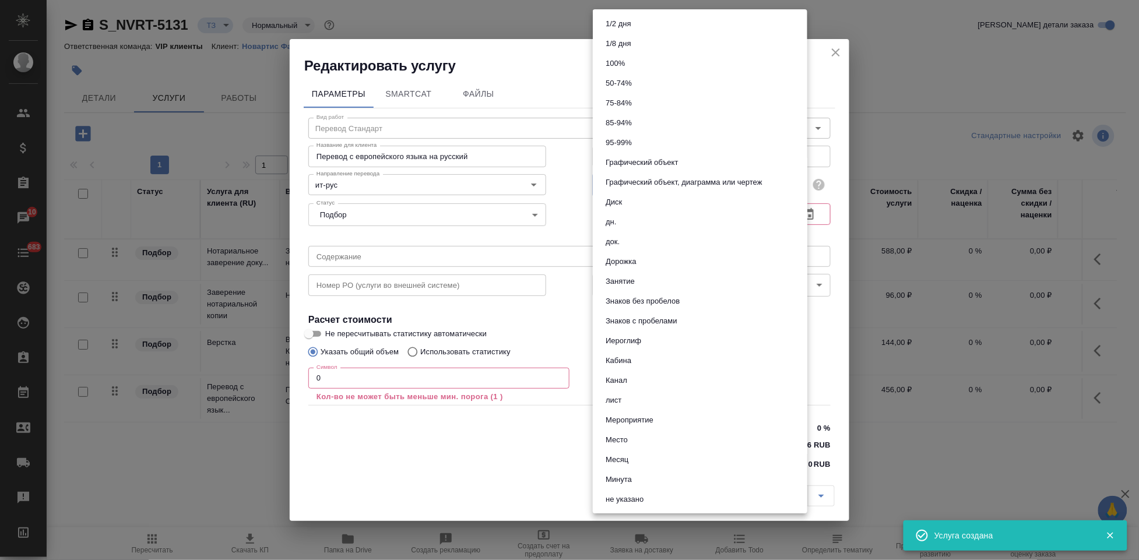
scroll to position [336, 0]
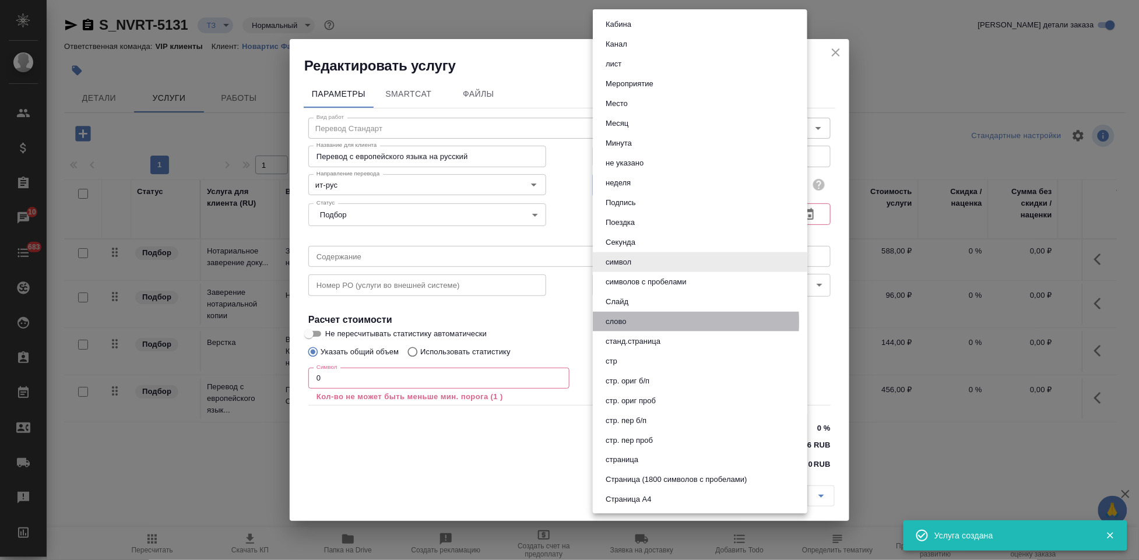
click at [628, 322] on button "слово" at bounding box center [615, 321] width 27 height 13
type input "5a8b1489cc6b4906c91bfd90"
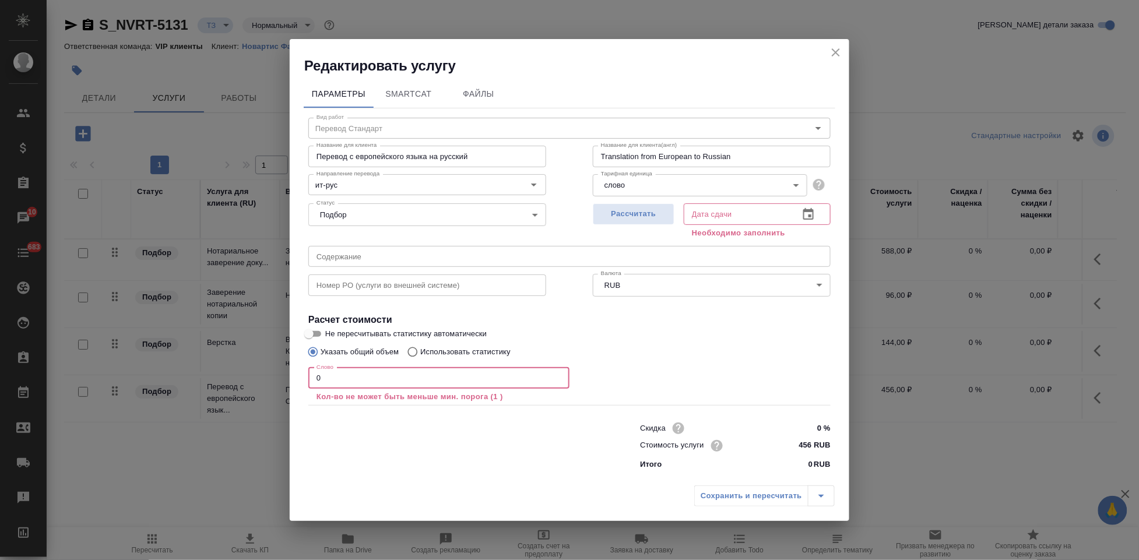
click at [363, 377] on input "0" at bounding box center [438, 378] width 261 height 21
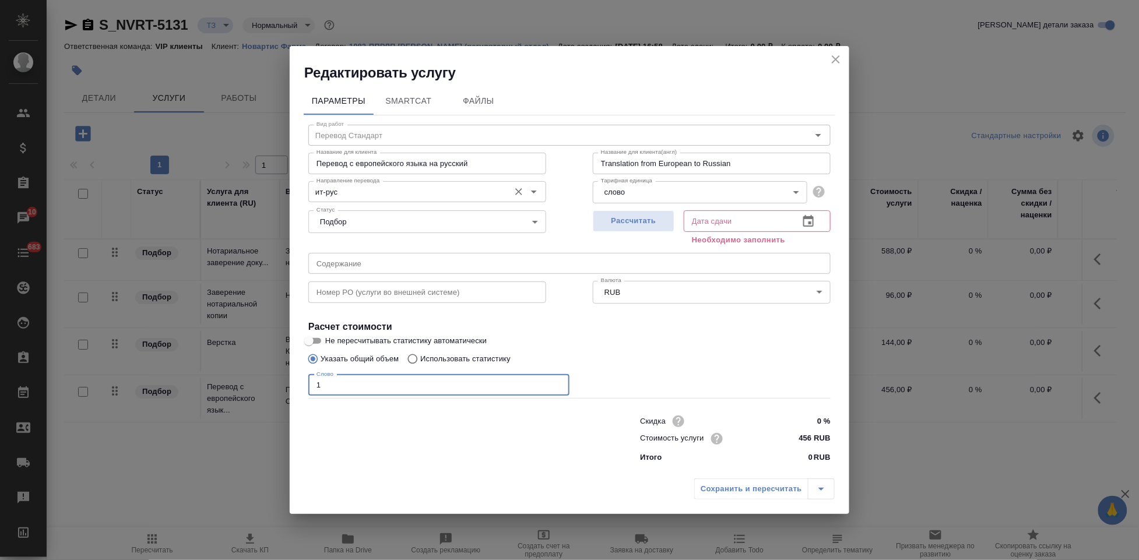
type input "1"
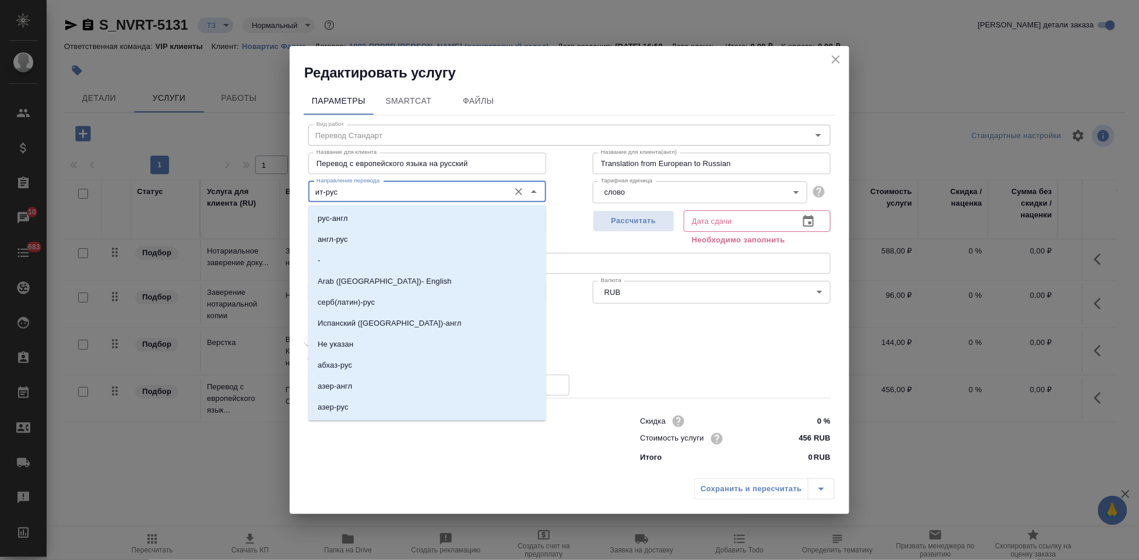
click at [359, 191] on input "ит-рус" at bounding box center [408, 192] width 192 height 14
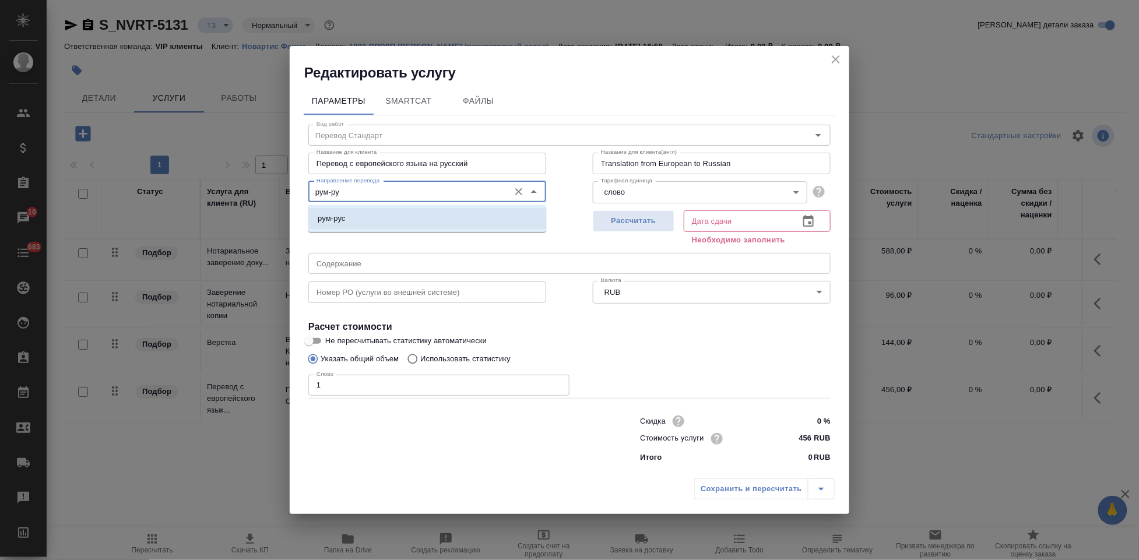
click at [372, 210] on li "рум-рус" at bounding box center [427, 218] width 238 height 21
type input "рум-рус"
click at [808, 224] on icon "button" at bounding box center [808, 221] width 10 height 12
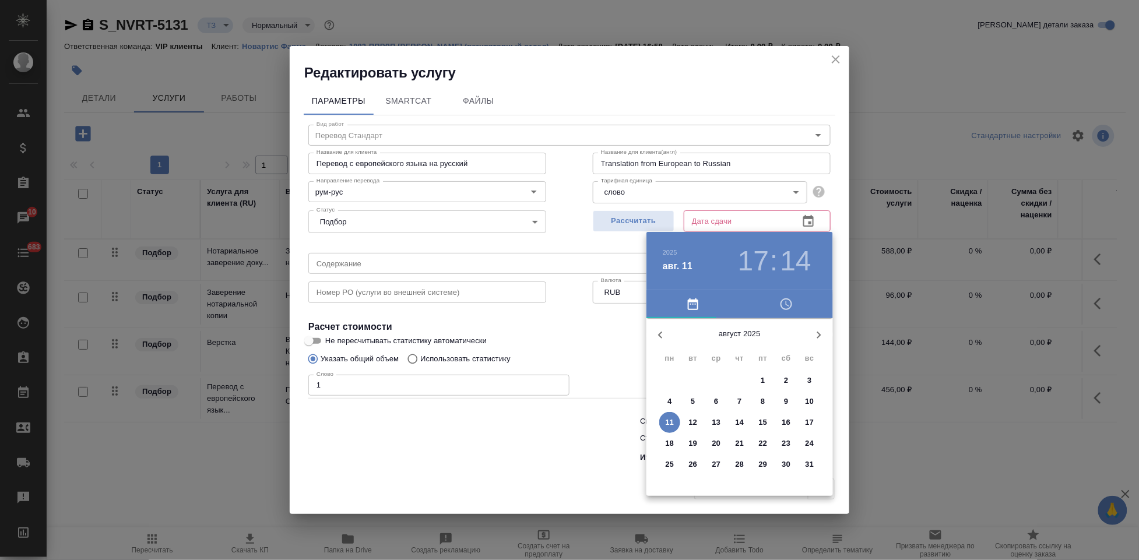
click at [766, 424] on p "15" at bounding box center [763, 423] width 9 height 12
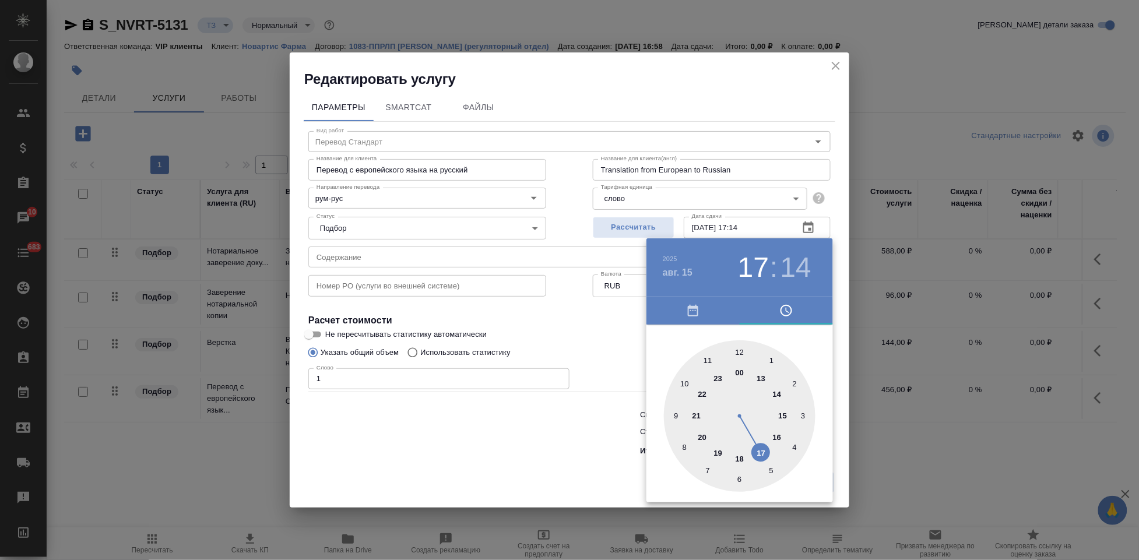
click at [758, 449] on div at bounding box center [740, 416] width 152 height 152
type input "15.08.2025 17:00"
click at [740, 354] on div at bounding box center [740, 416] width 152 height 152
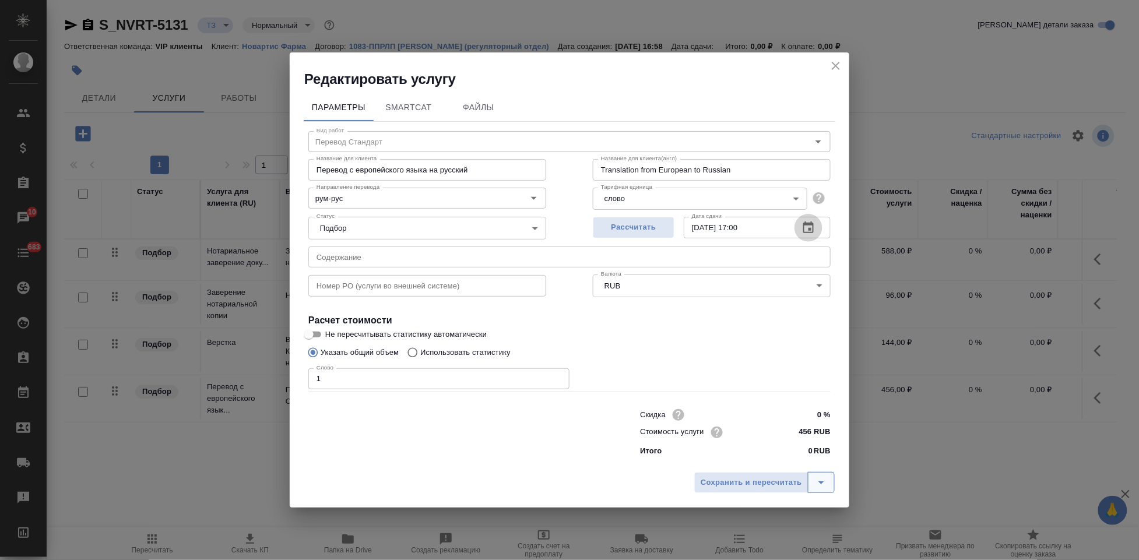
click at [818, 480] on icon "split button" at bounding box center [821, 483] width 14 height 14
click at [758, 450] on li "Сохранить" at bounding box center [766, 457] width 140 height 19
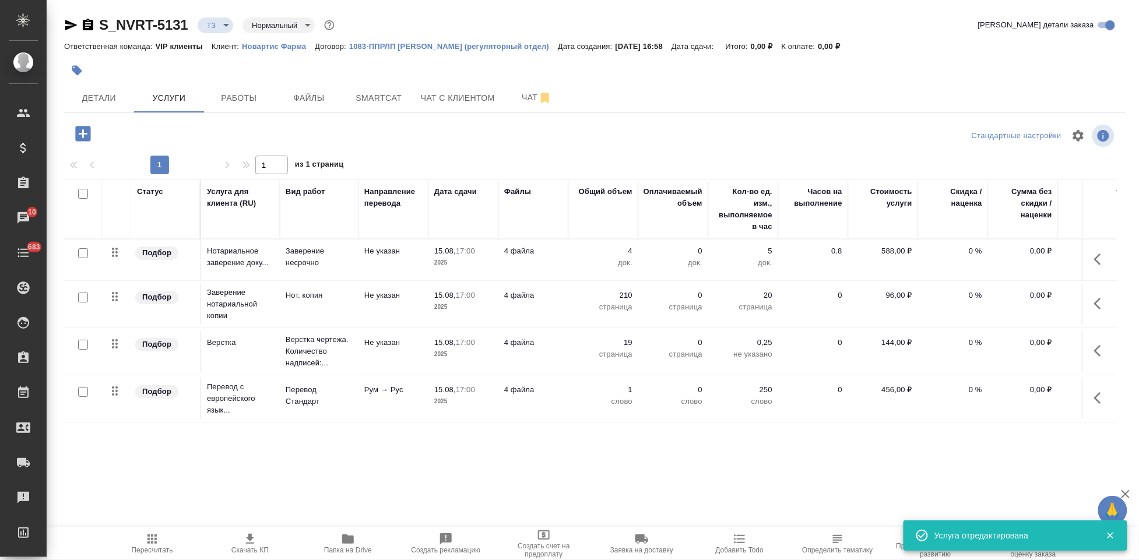
click at [891, 387] on p "456,00 ₽" at bounding box center [883, 390] width 58 height 12
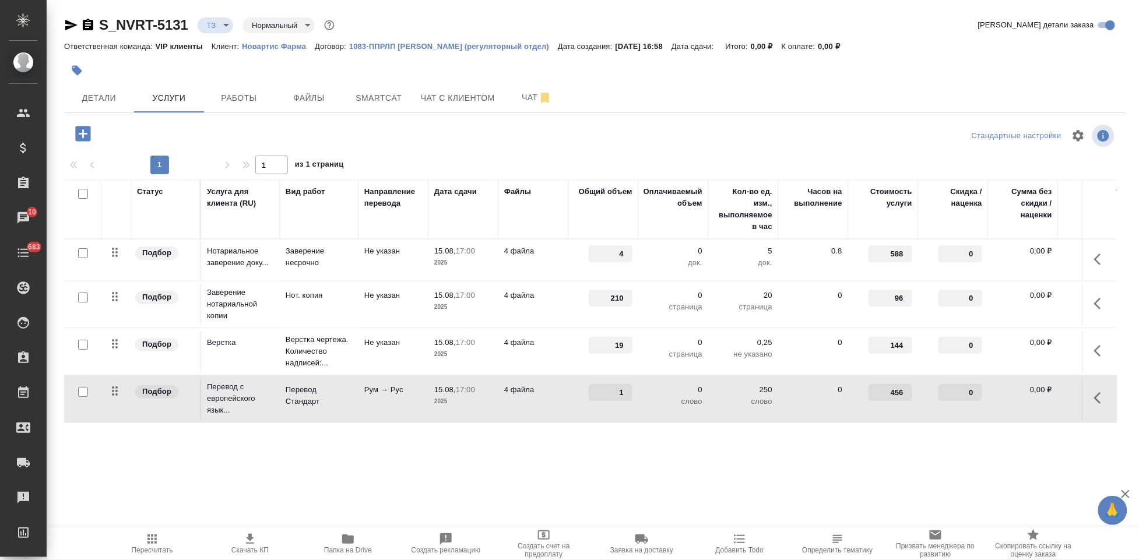
click at [760, 392] on p "250" at bounding box center [743, 390] width 58 height 12
click at [905, 392] on input "457" at bounding box center [890, 393] width 43 height 17
click at [907, 397] on input "456" at bounding box center [890, 393] width 43 height 17
click at [907, 397] on input "455" at bounding box center [890, 393] width 43 height 17
type input "4"
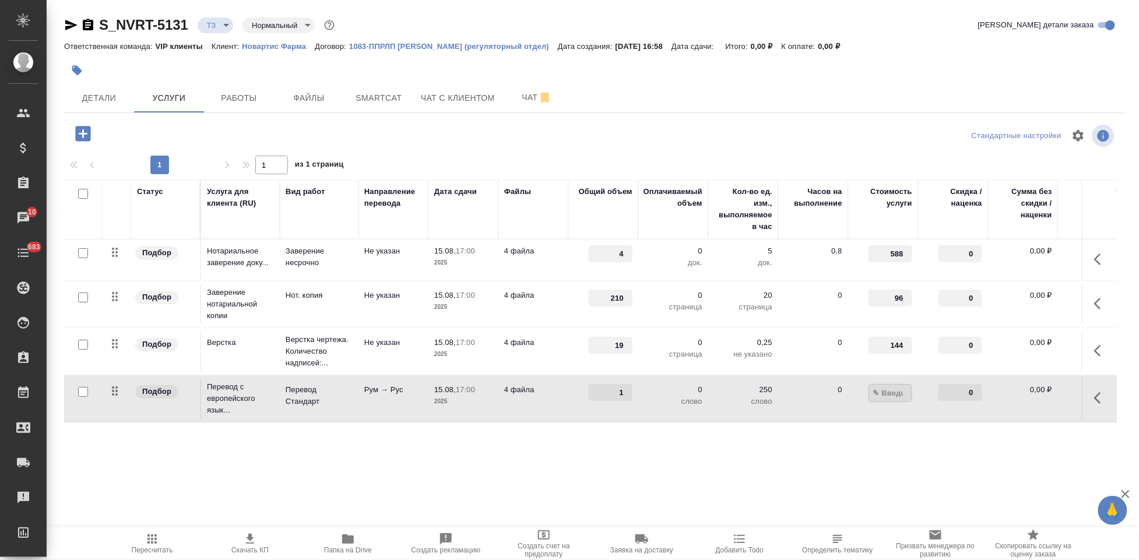
type input "2"
type input "2.28"
click at [795, 508] on div ".cls-1 fill:#fff; AWATERA Kabargina Anna Клиенты Спецификации Заказы 10 Чаты 68…" at bounding box center [569, 280] width 1139 height 560
click at [236, 134] on icon "split button" at bounding box center [235, 132] width 14 height 14
click at [191, 156] on li "Сохранить" at bounding box center [178, 156] width 140 height 19
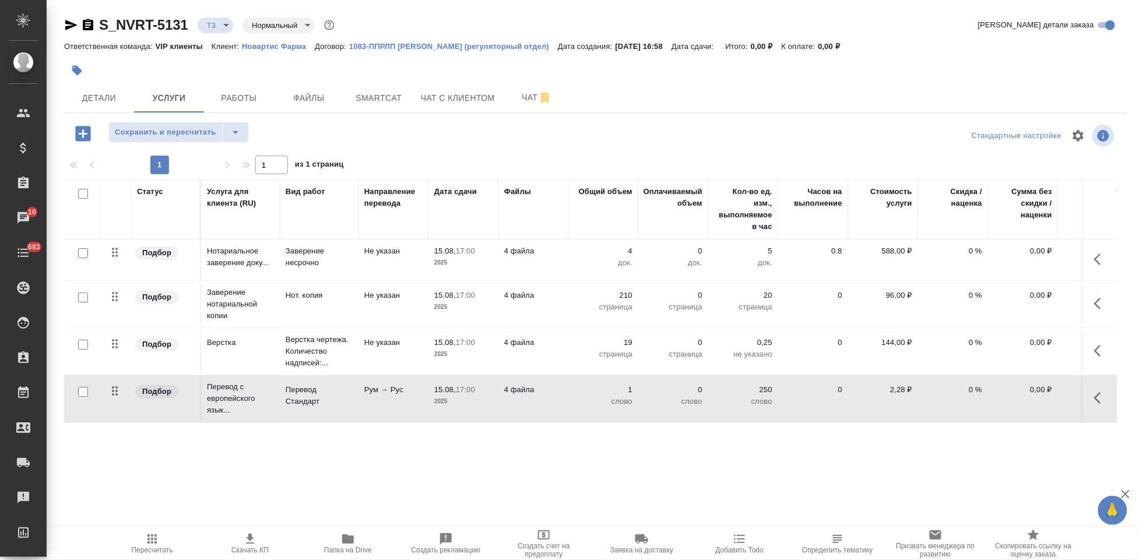
click at [79, 389] on input "checkbox" at bounding box center [83, 392] width 10 height 10
checkbox input "true"
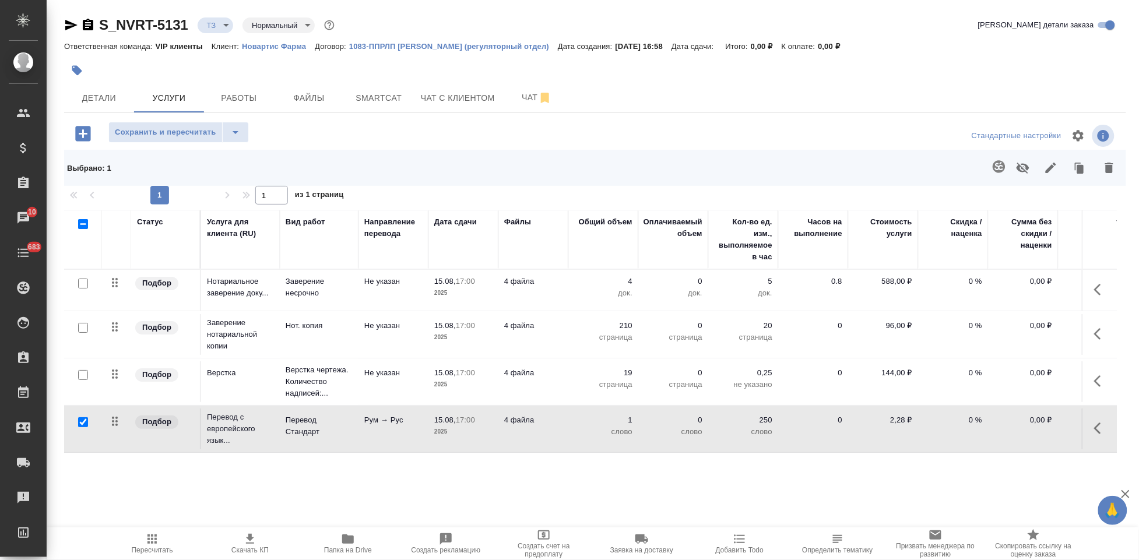
click at [997, 163] on icon "button" at bounding box center [999, 167] width 14 height 14
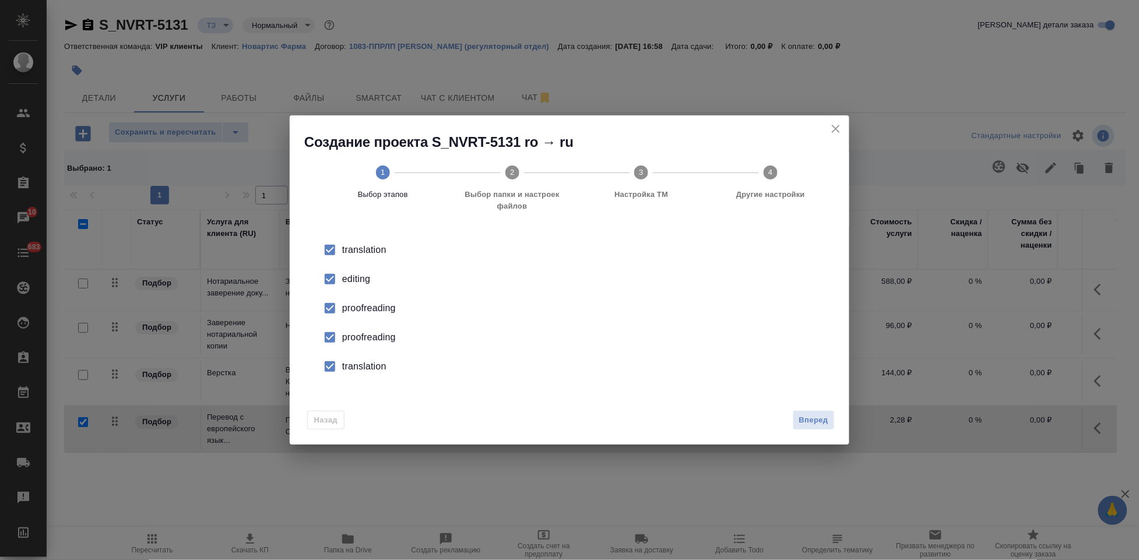
click at [335, 283] on input "checkbox" at bounding box center [330, 279] width 24 height 24
click at [337, 334] on input "checkbox" at bounding box center [330, 337] width 24 height 24
click at [336, 373] on input "checkbox" at bounding box center [330, 366] width 24 height 24
click at [815, 420] on span "Вперед" at bounding box center [813, 420] width 29 height 13
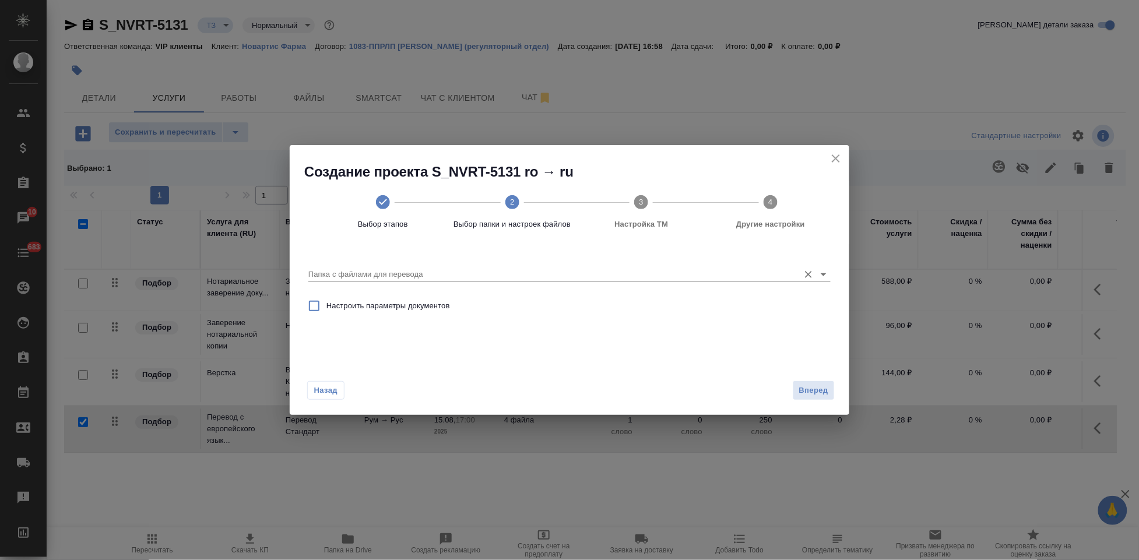
click at [705, 270] on input "Папка с файлами для перевода" at bounding box center [550, 275] width 485 height 14
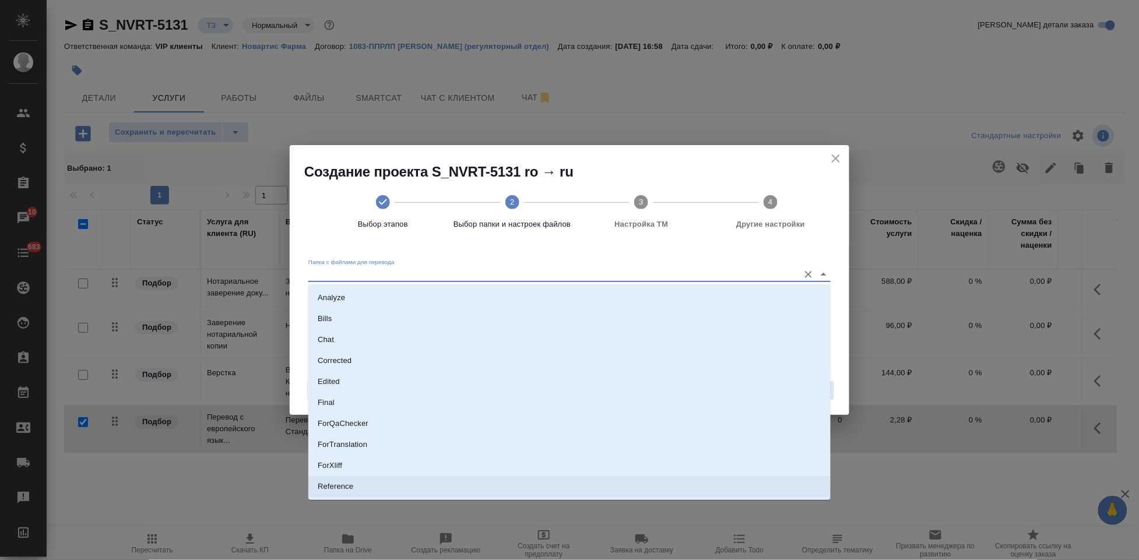
scroll to position [60, 0]
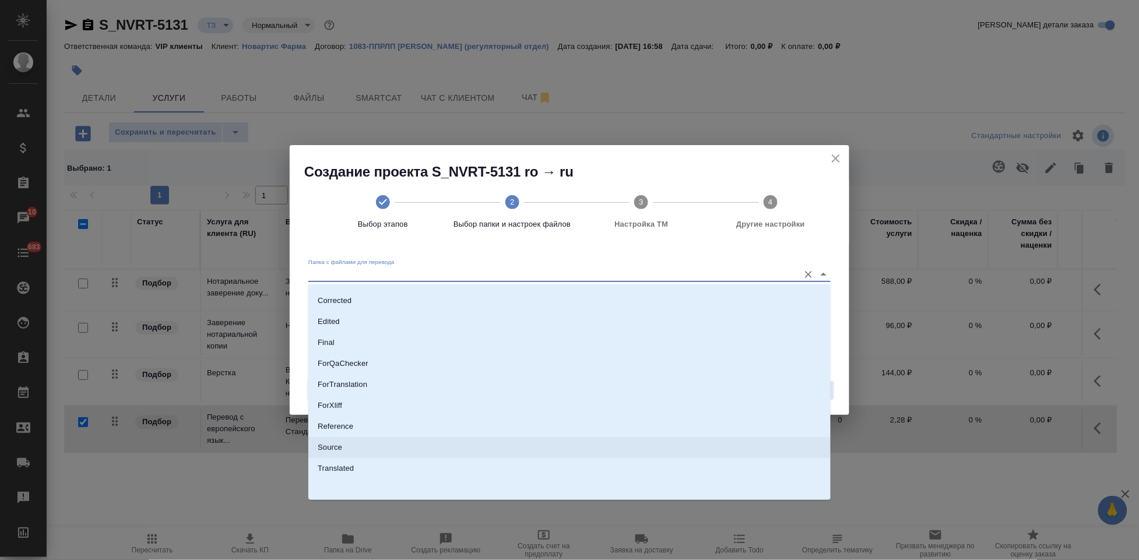
click at [384, 456] on li "Source" at bounding box center [569, 447] width 522 height 21
type input "Source"
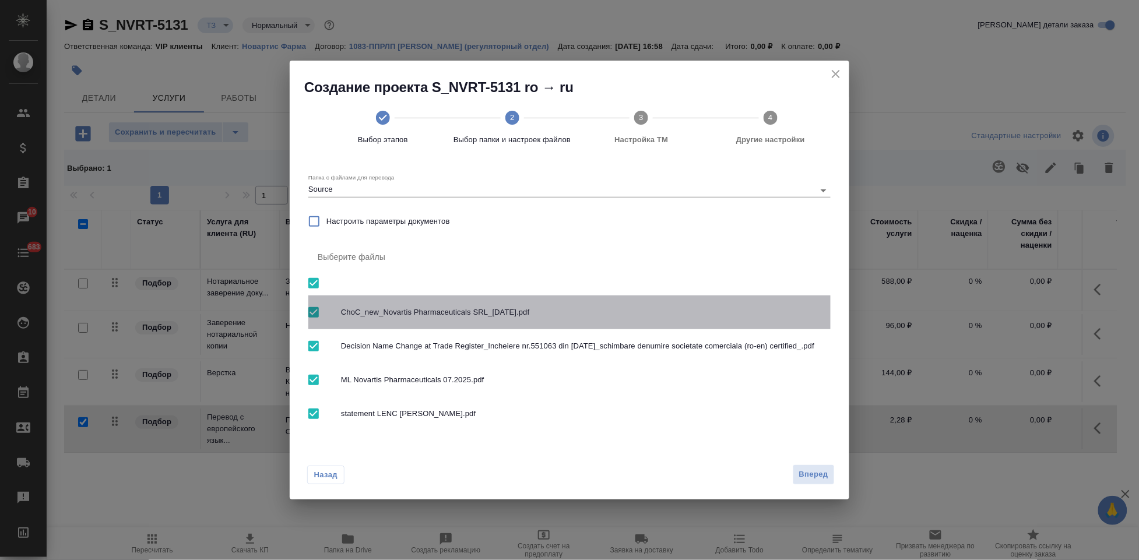
click at [316, 305] on input "checkbox" at bounding box center [313, 312] width 24 height 24
checkbox input "false"
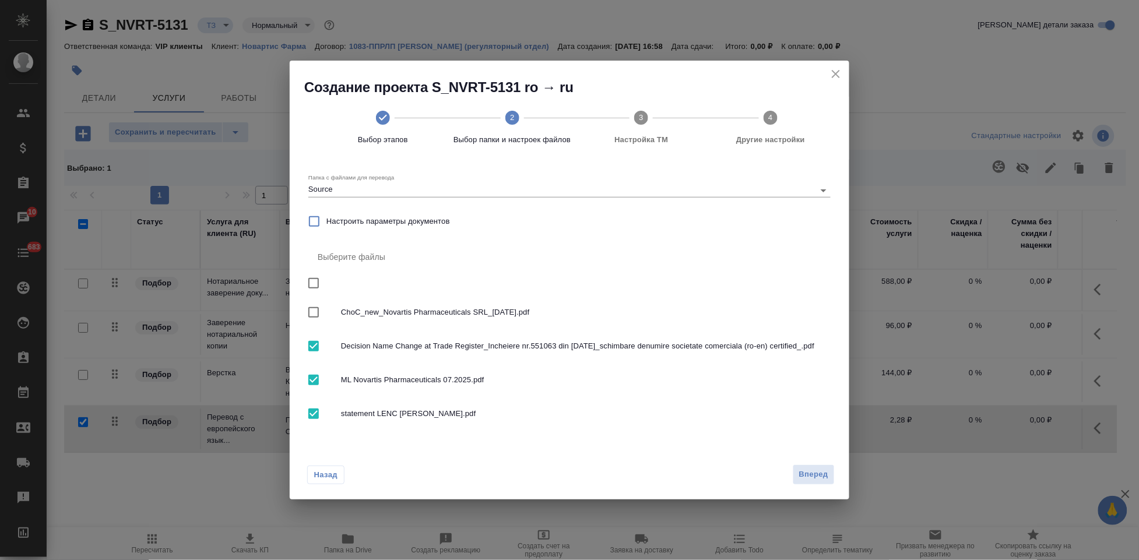
click at [316, 354] on input "checkbox" at bounding box center [313, 346] width 24 height 24
checkbox input "false"
click at [317, 419] on input "checkbox" at bounding box center [313, 414] width 24 height 24
checkbox input "false"
click at [829, 476] on button "Вперед" at bounding box center [814, 474] width 42 height 20
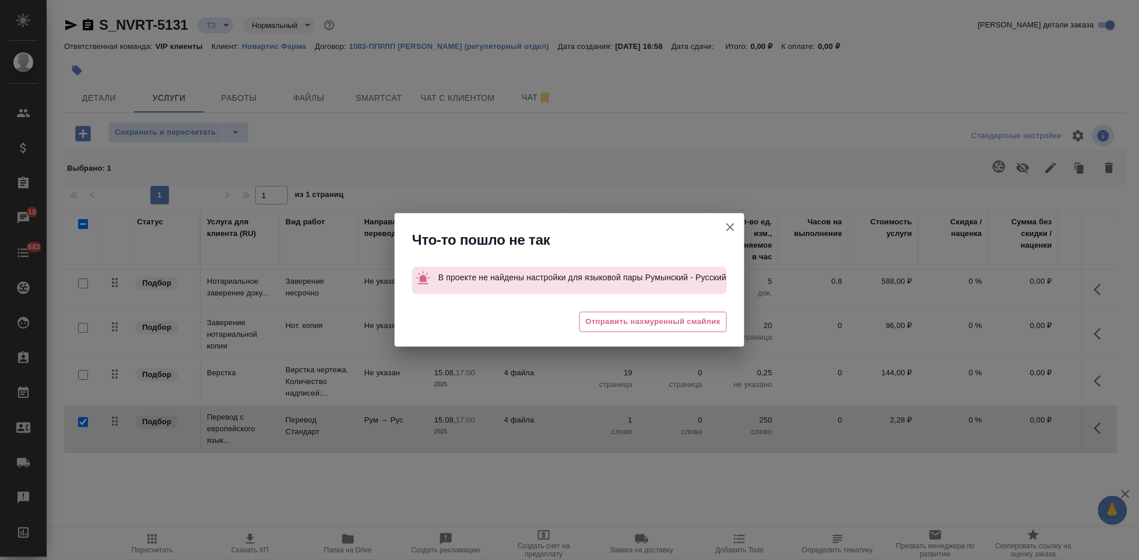
click at [729, 231] on icon "button" at bounding box center [730, 227] width 14 height 14
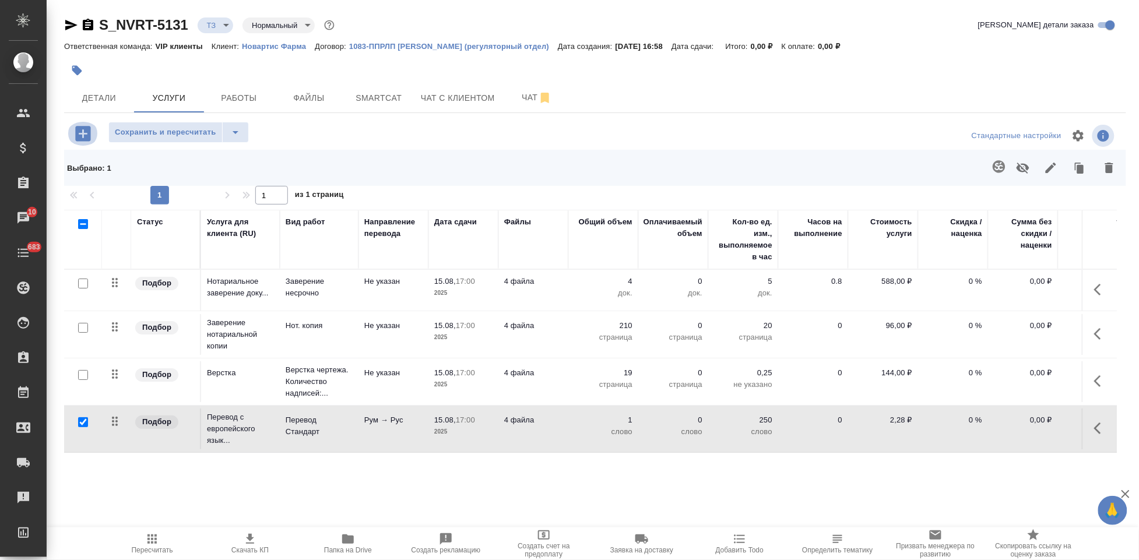
click at [85, 128] on icon "button" at bounding box center [82, 133] width 15 height 15
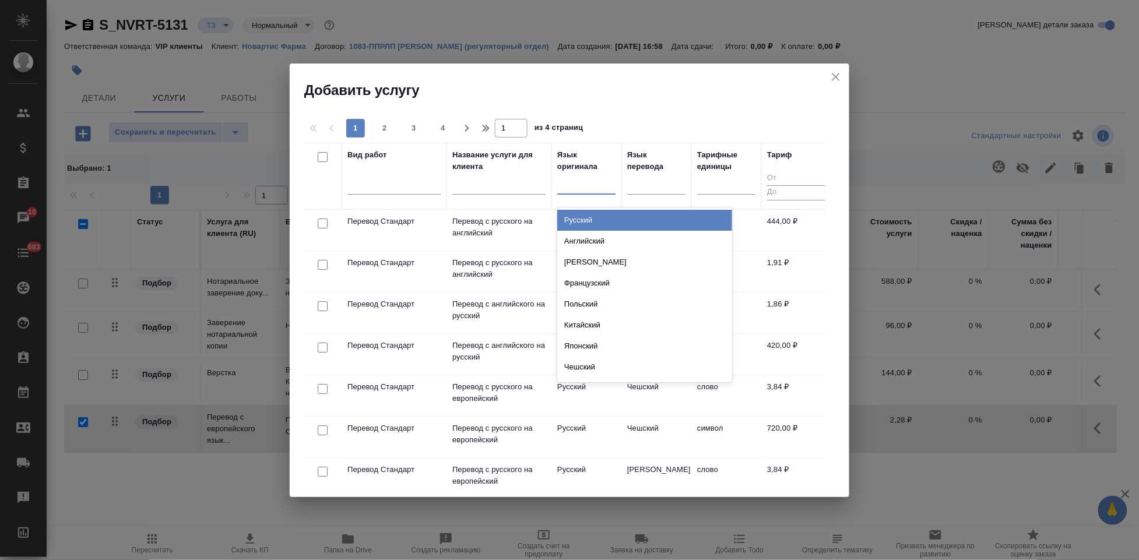
click at [575, 186] on div at bounding box center [586, 182] width 58 height 17
type input "а"
click at [586, 219] on div "Английский" at bounding box center [644, 220] width 175 height 21
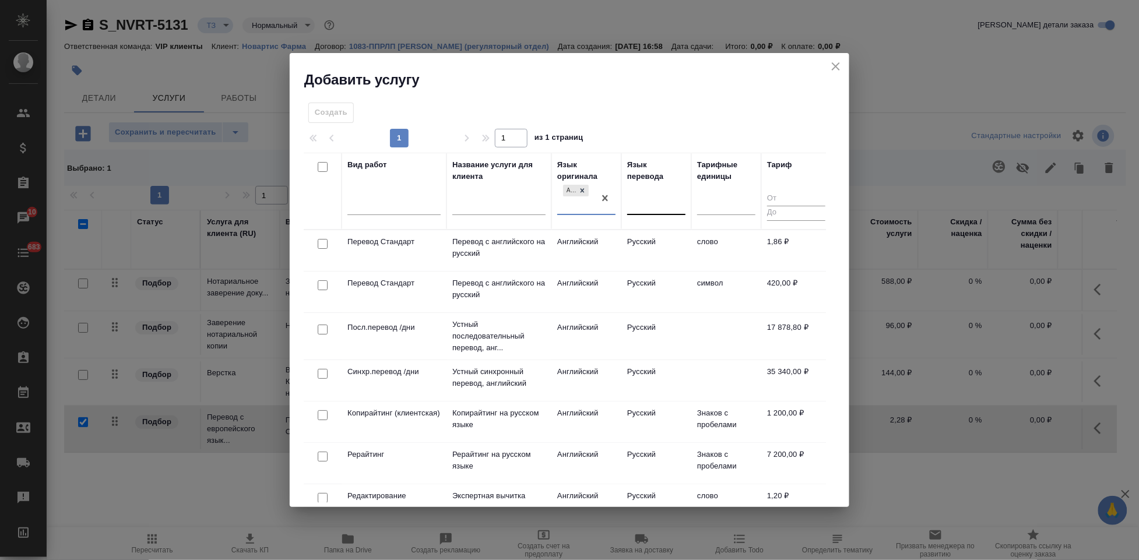
click at [643, 204] on div at bounding box center [656, 203] width 58 height 17
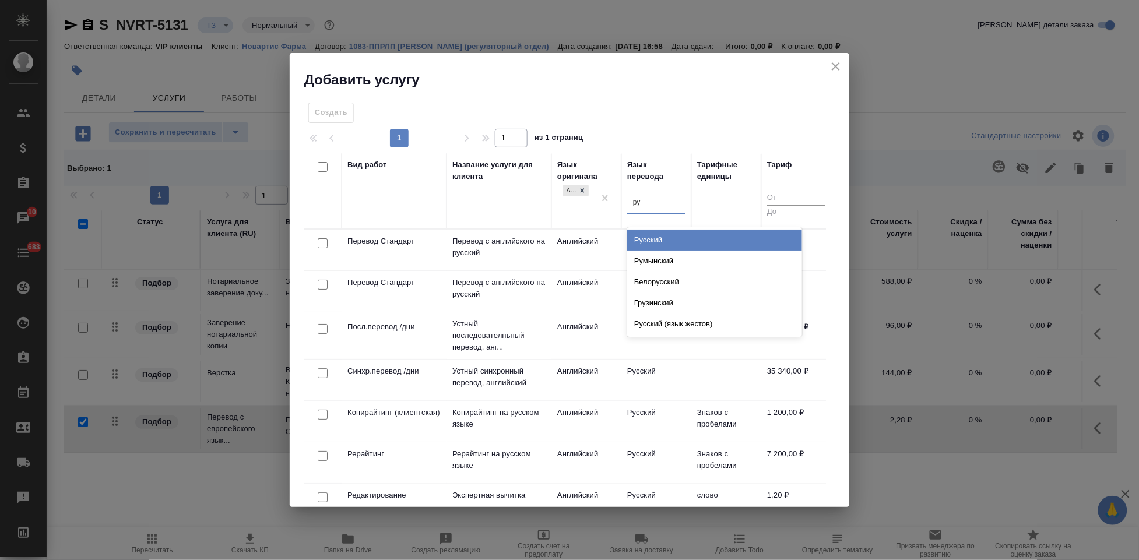
type input "рус"
click at [674, 238] on div "Русский" at bounding box center [714, 240] width 175 height 21
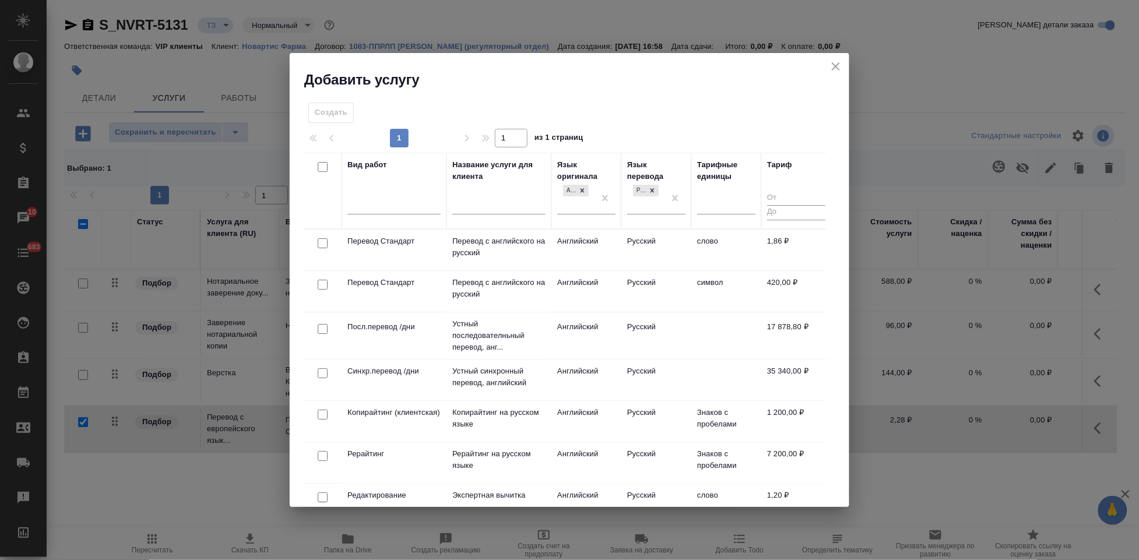
click at [637, 244] on td "Русский" at bounding box center [656, 250] width 70 height 41
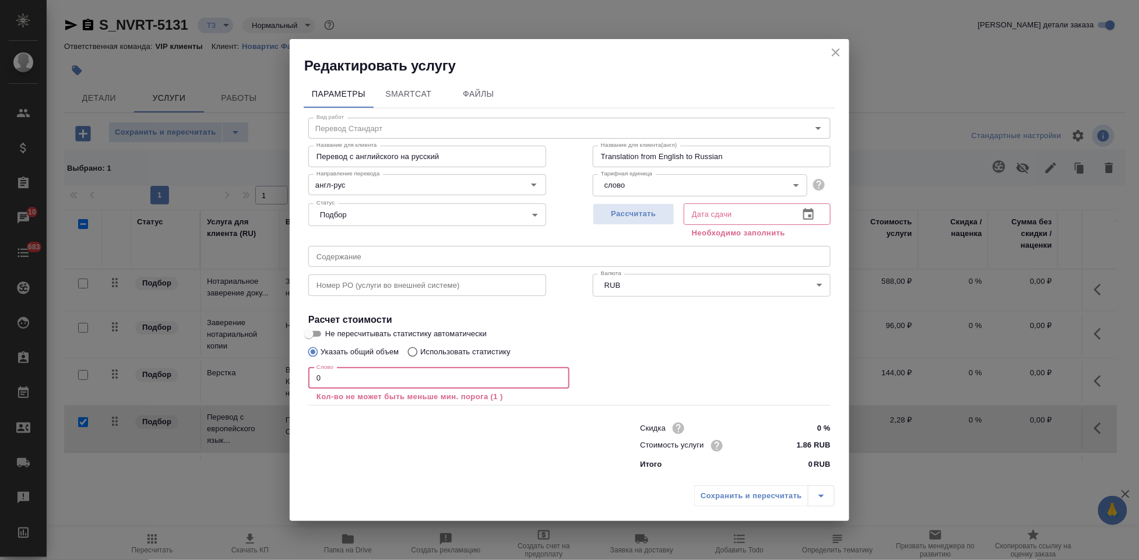
click at [361, 372] on input "0" at bounding box center [438, 378] width 261 height 21
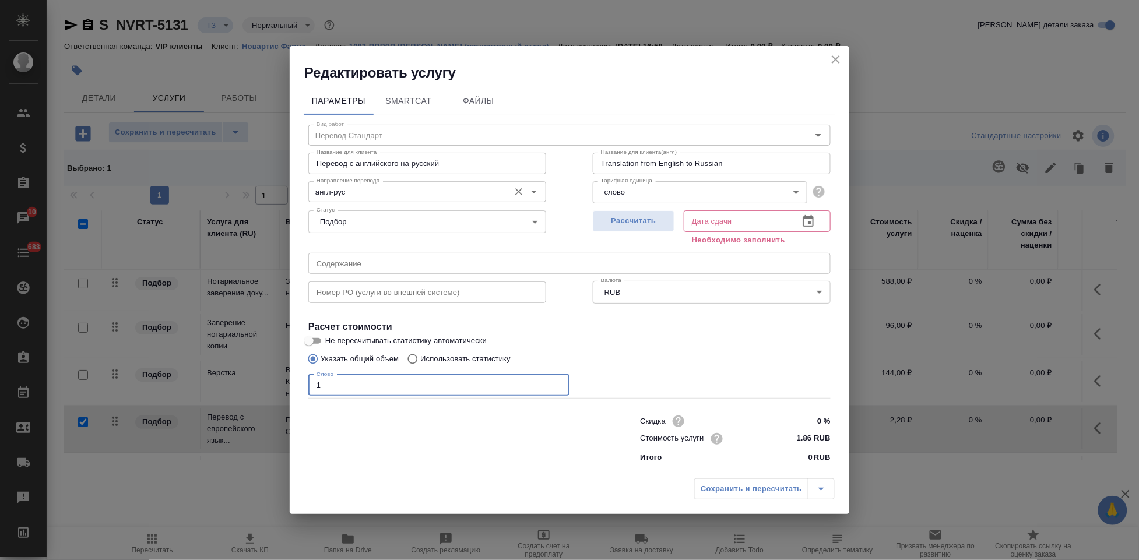
type input "1"
click at [343, 194] on input "англ-рус" at bounding box center [408, 192] width 192 height 14
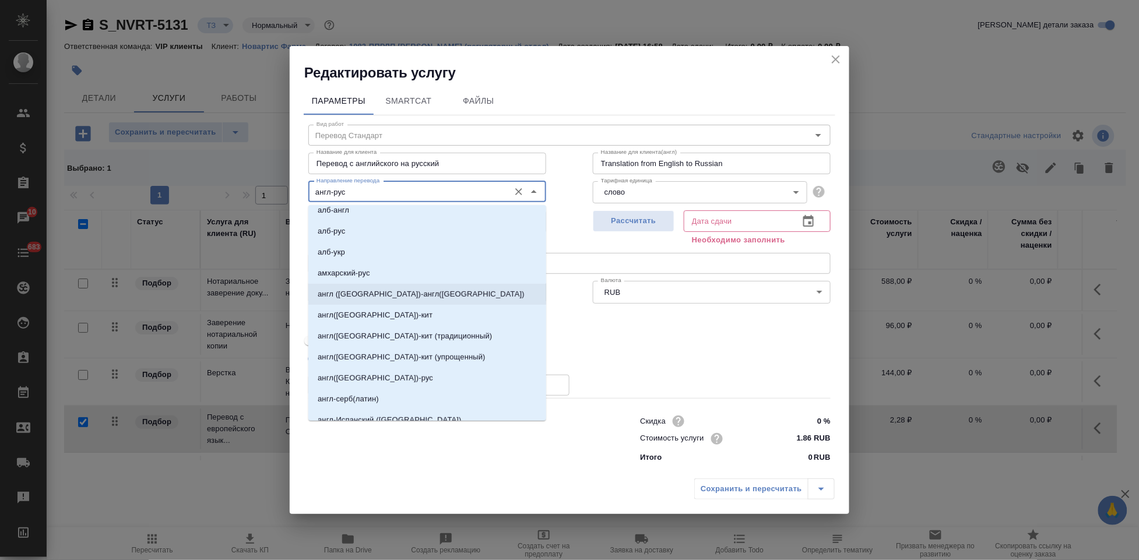
scroll to position [259, 0]
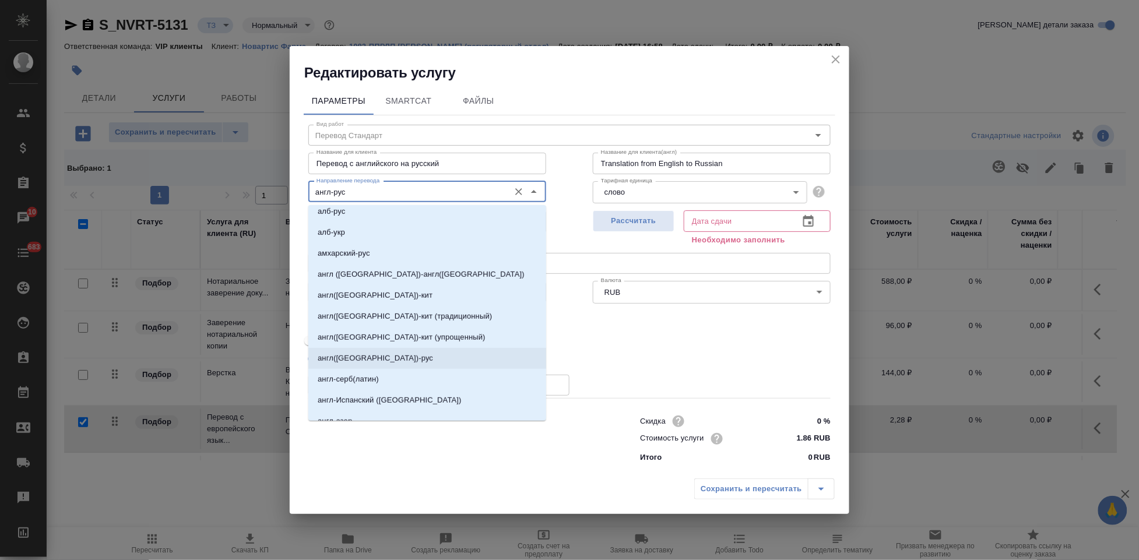
click at [357, 361] on p "англ(США)-рус" at bounding box center [375, 359] width 115 height 12
type input "англ(США)-рус"
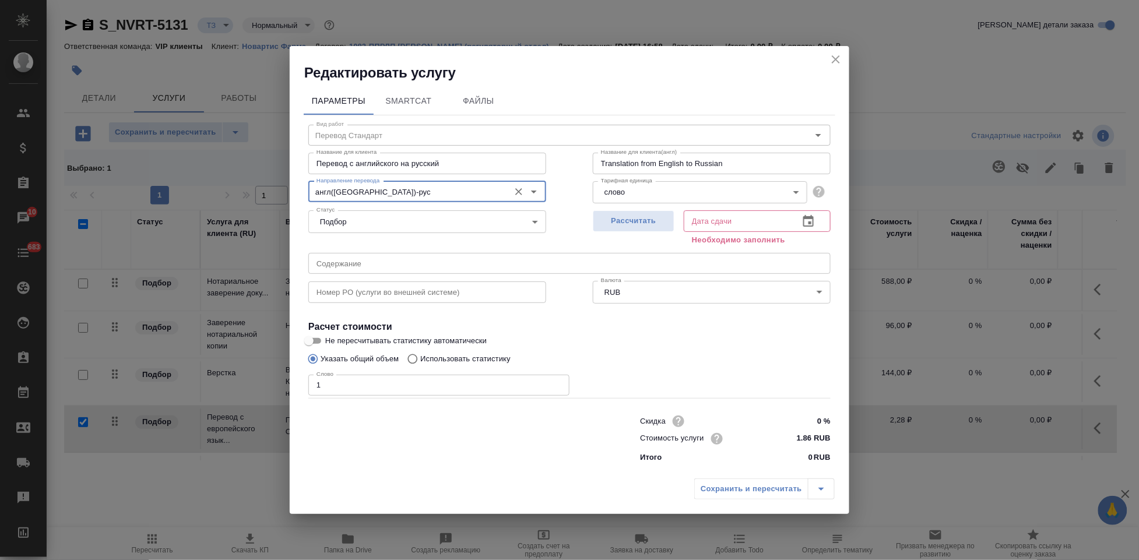
click at [811, 220] on icon "button" at bounding box center [808, 221] width 14 height 14
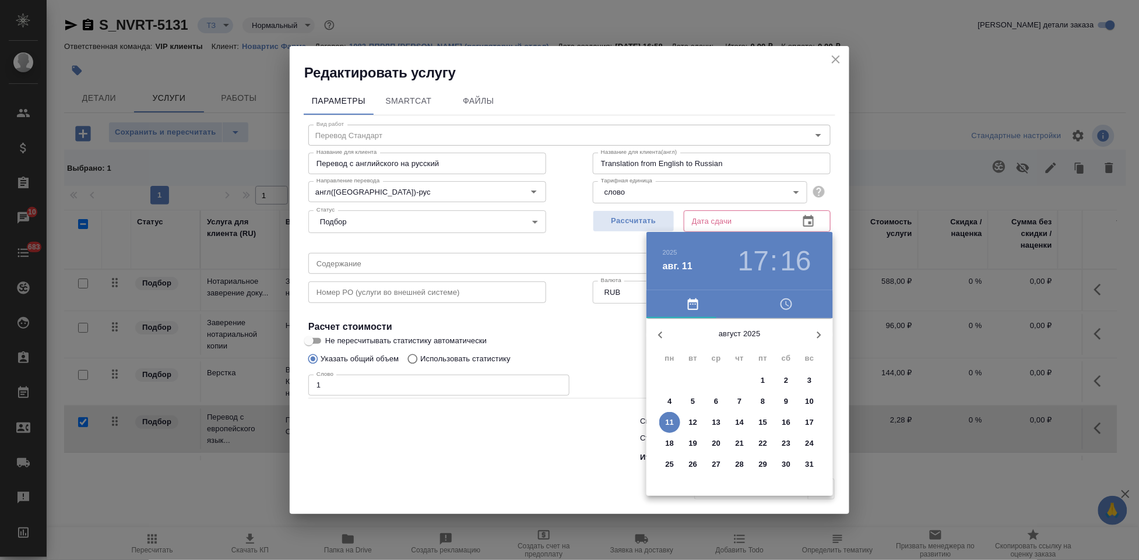
click at [766, 421] on p "15" at bounding box center [763, 423] width 9 height 12
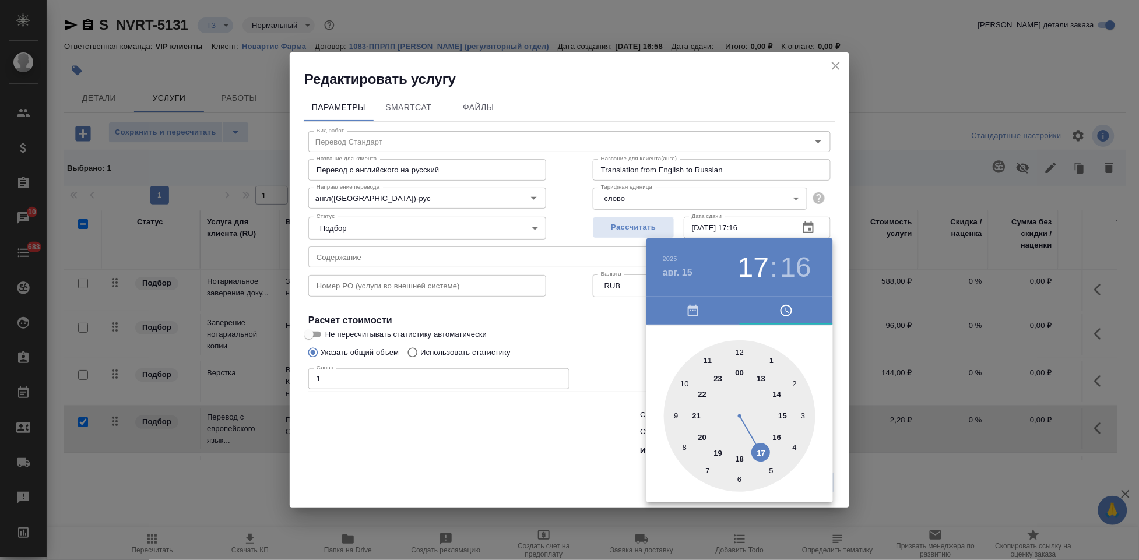
click at [761, 448] on div at bounding box center [740, 416] width 152 height 152
type input "15.08.2025 17:00"
drag, startPoint x: 773, startPoint y: 400, endPoint x: 737, endPoint y: 348, distance: 63.7
click at [737, 348] on div at bounding box center [740, 416] width 152 height 152
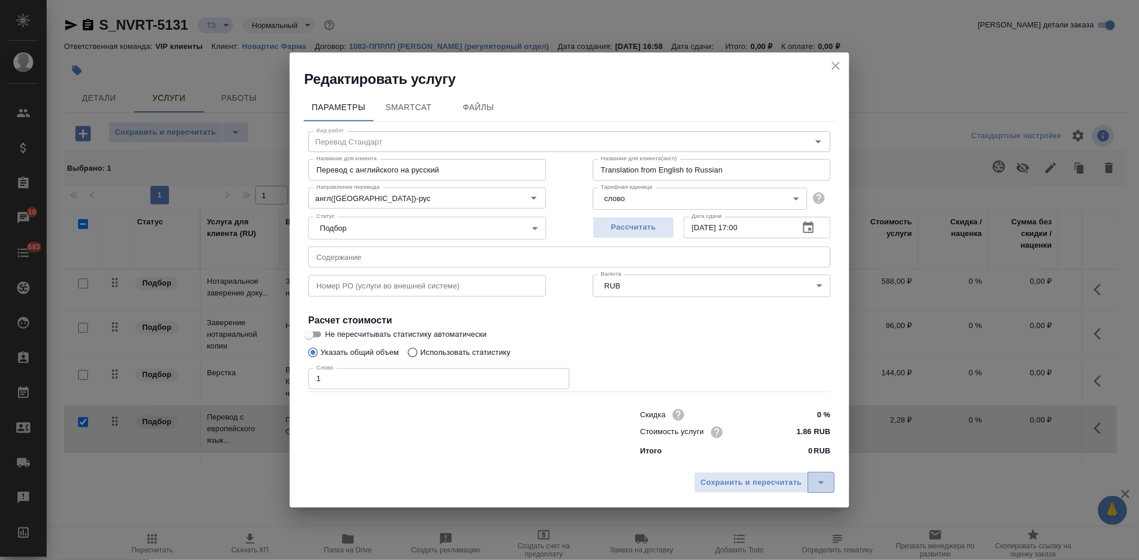
click at [825, 476] on icon "split button" at bounding box center [821, 483] width 14 height 14
click at [765, 460] on li "Сохранить" at bounding box center [766, 457] width 140 height 19
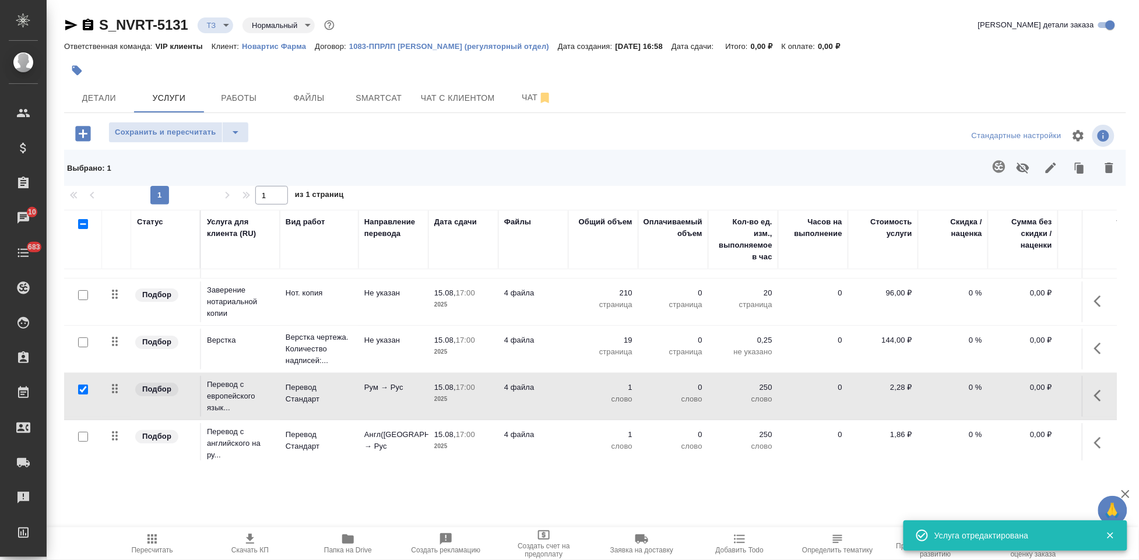
scroll to position [49, 0]
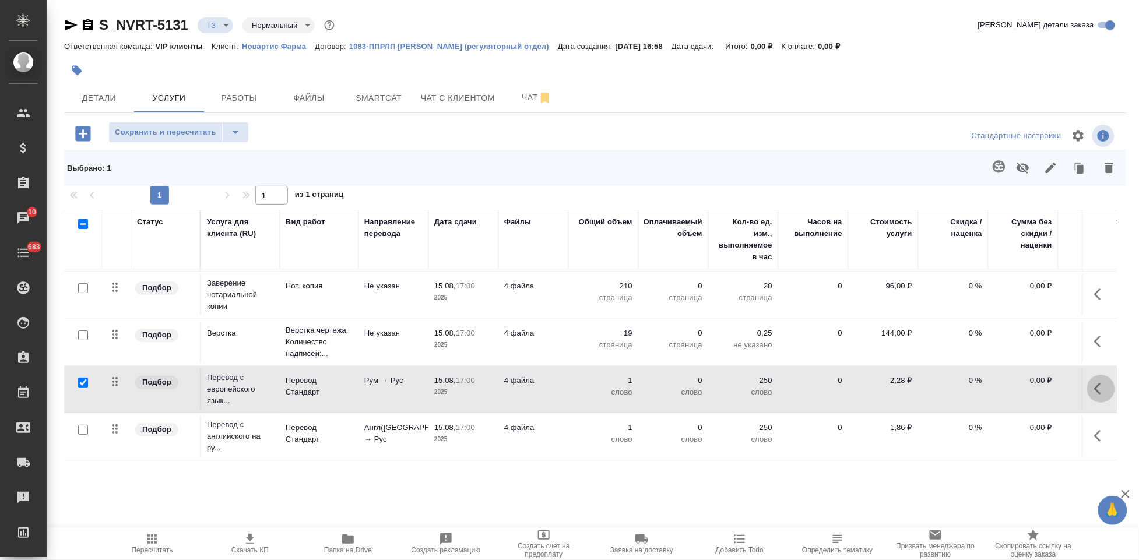
click at [1087, 376] on button "button" at bounding box center [1101, 389] width 28 height 28
click at [1028, 382] on icon "button" at bounding box center [1035, 389] width 14 height 14
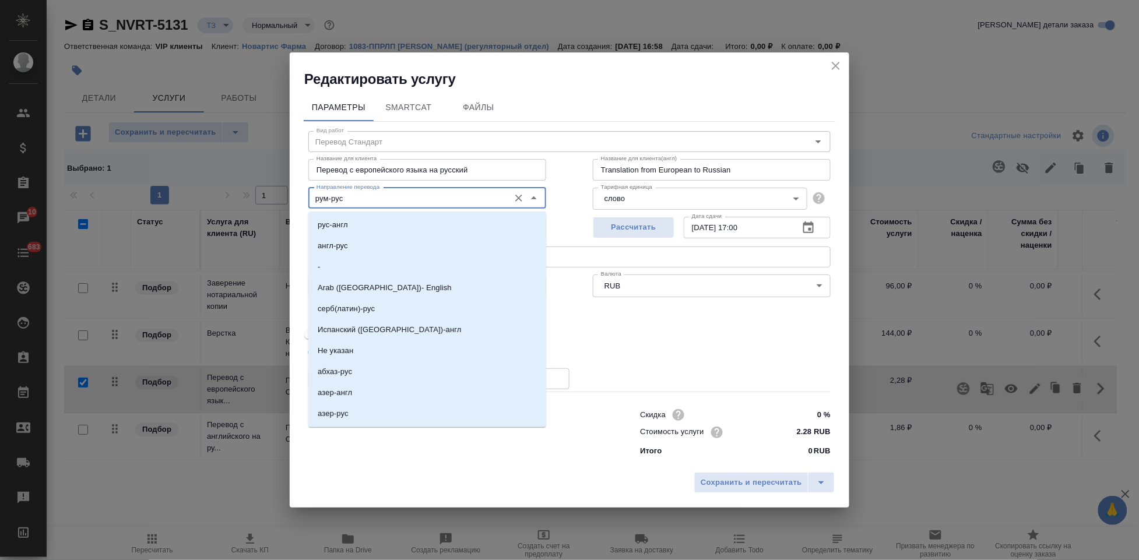
click at [346, 200] on input "рум-рус" at bounding box center [408, 198] width 192 height 14
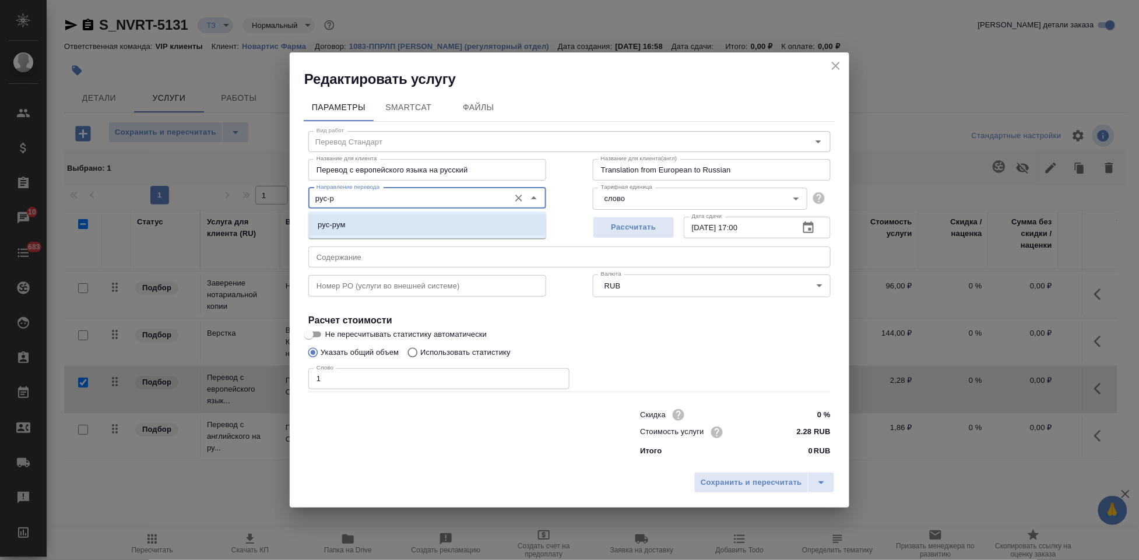
click at [333, 224] on p "рус-рум" at bounding box center [332, 225] width 28 height 12
type input "рус-рум"
click at [820, 483] on icon "split button" at bounding box center [821, 482] width 6 height 3
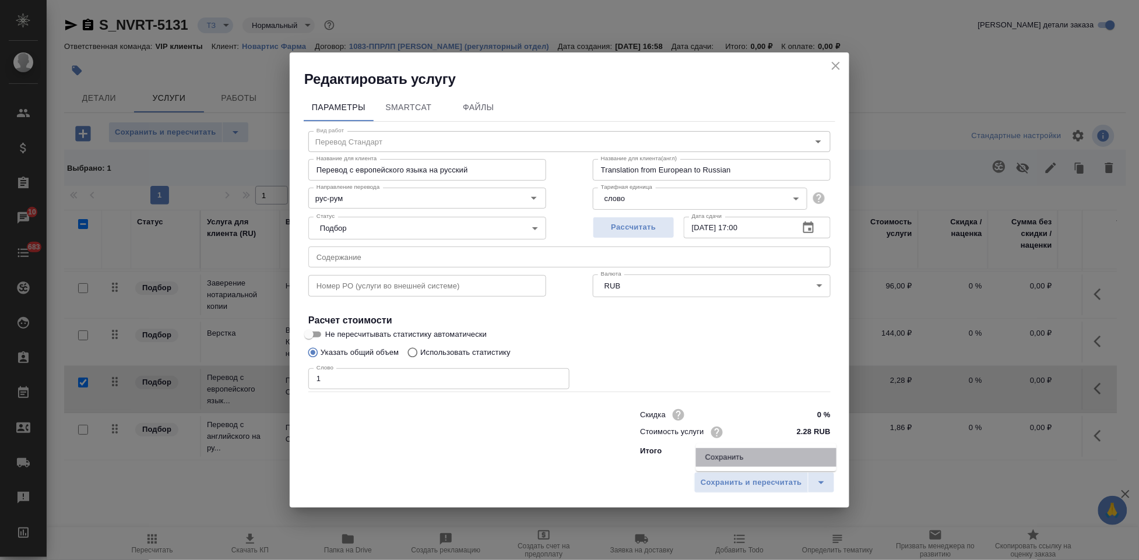
click at [738, 460] on li "Сохранить" at bounding box center [766, 457] width 140 height 19
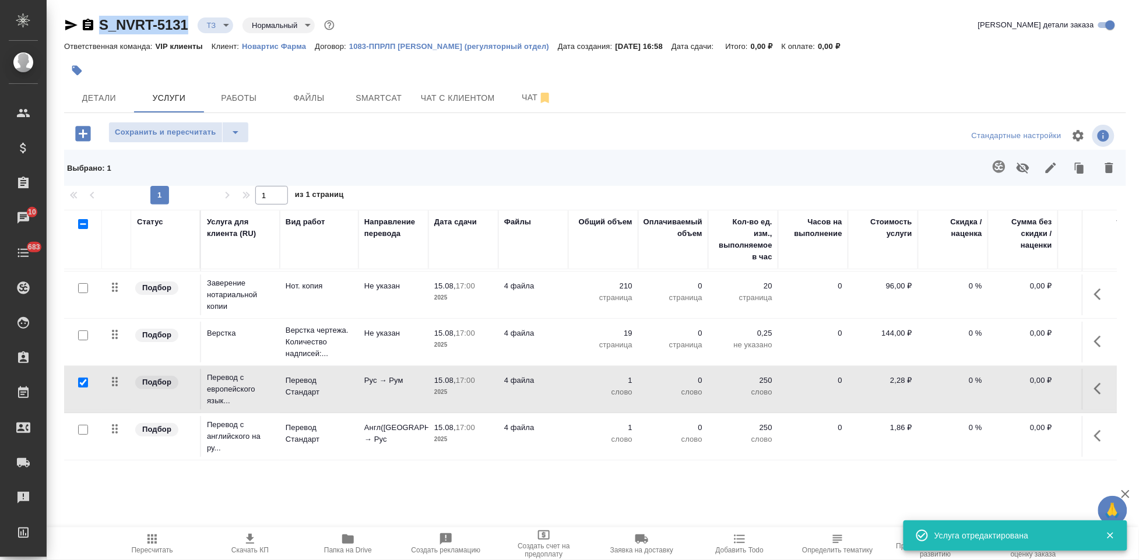
drag, startPoint x: 189, startPoint y: 28, endPoint x: 92, endPoint y: 28, distance: 97.3
click at [92, 28] on div "S_NVRT-5131 ТЗ tz Нормальный normal" at bounding box center [200, 25] width 273 height 19
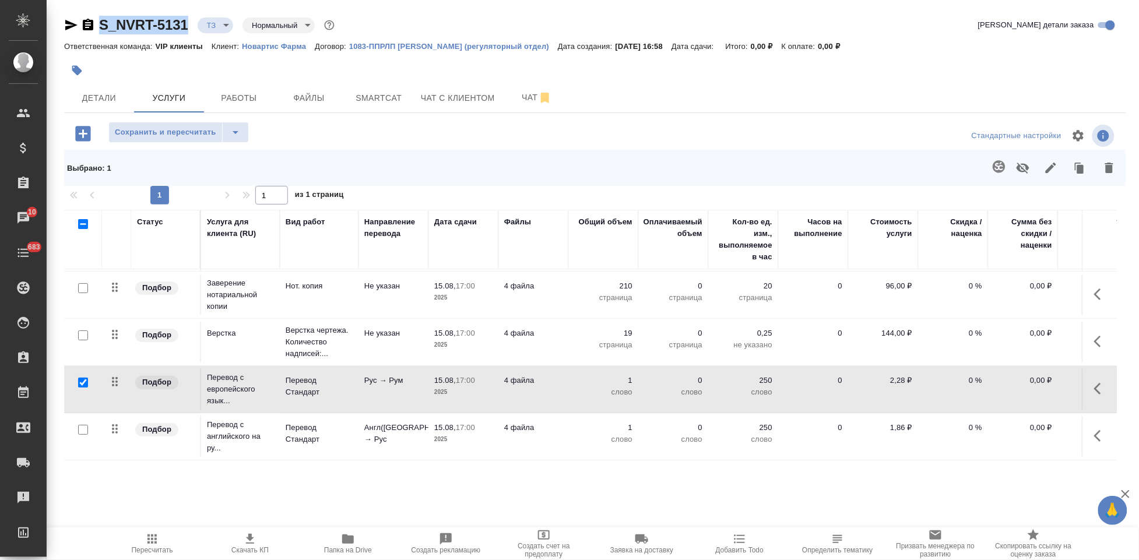
copy link "S_NVRT-5131"
click at [82, 378] on input "checkbox" at bounding box center [83, 383] width 10 height 10
checkbox input "false"
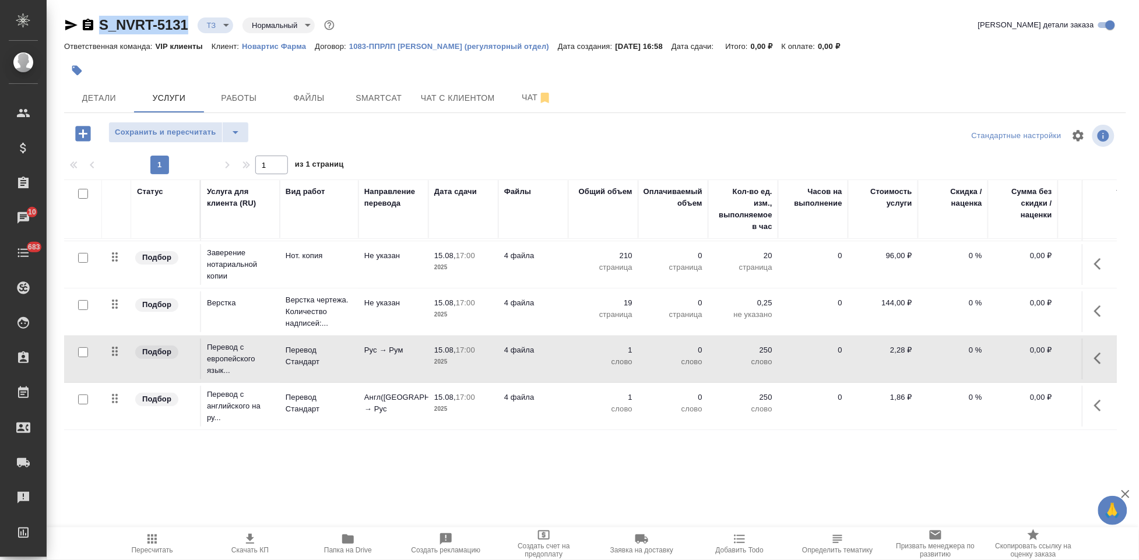
click at [79, 395] on input "checkbox" at bounding box center [83, 400] width 10 height 10
checkbox input "true"
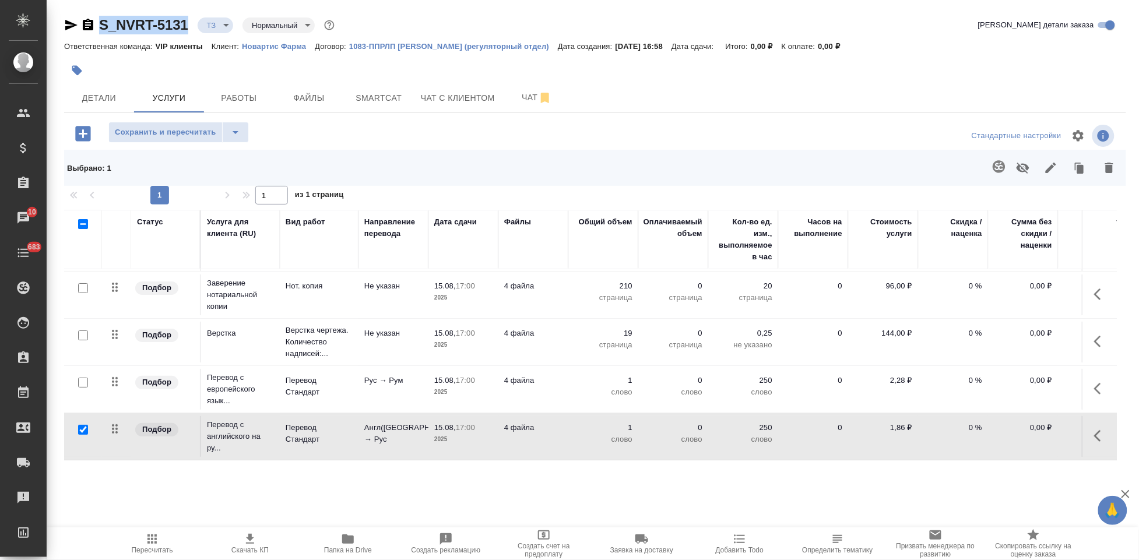
click at [993, 161] on icon "button" at bounding box center [999, 167] width 14 height 14
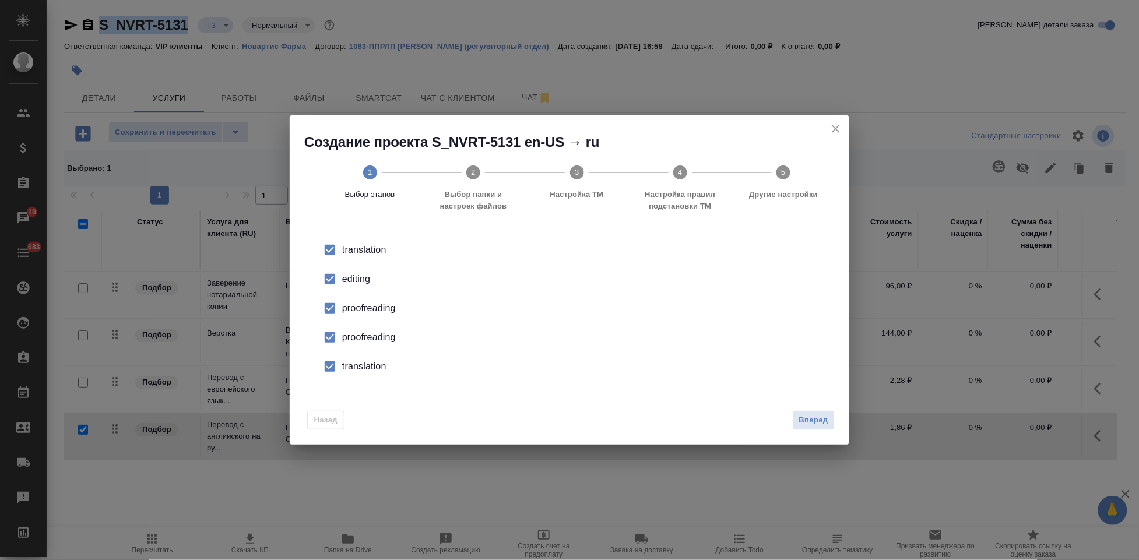
click at [329, 277] on input "checkbox" at bounding box center [330, 279] width 24 height 24
click at [330, 335] on input "checkbox" at bounding box center [330, 337] width 24 height 24
click at [332, 365] on input "checkbox" at bounding box center [330, 366] width 24 height 24
click at [812, 424] on span "Вперед" at bounding box center [813, 420] width 29 height 13
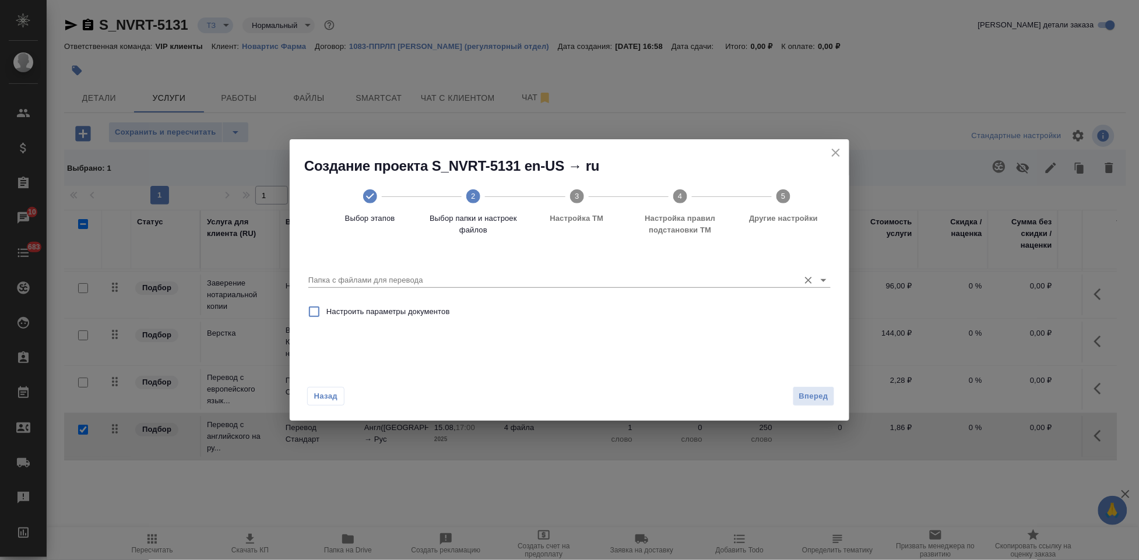
click at [410, 273] on input "Папка с файлами для перевода" at bounding box center [550, 280] width 485 height 14
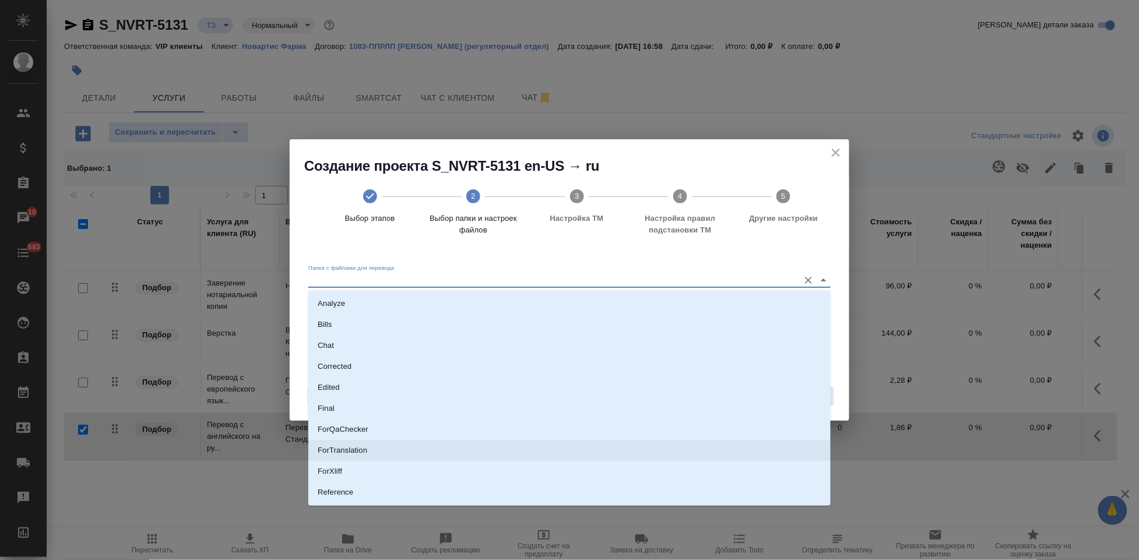
scroll to position [60, 0]
click at [349, 455] on li "Source" at bounding box center [569, 453] width 522 height 21
type input "Source"
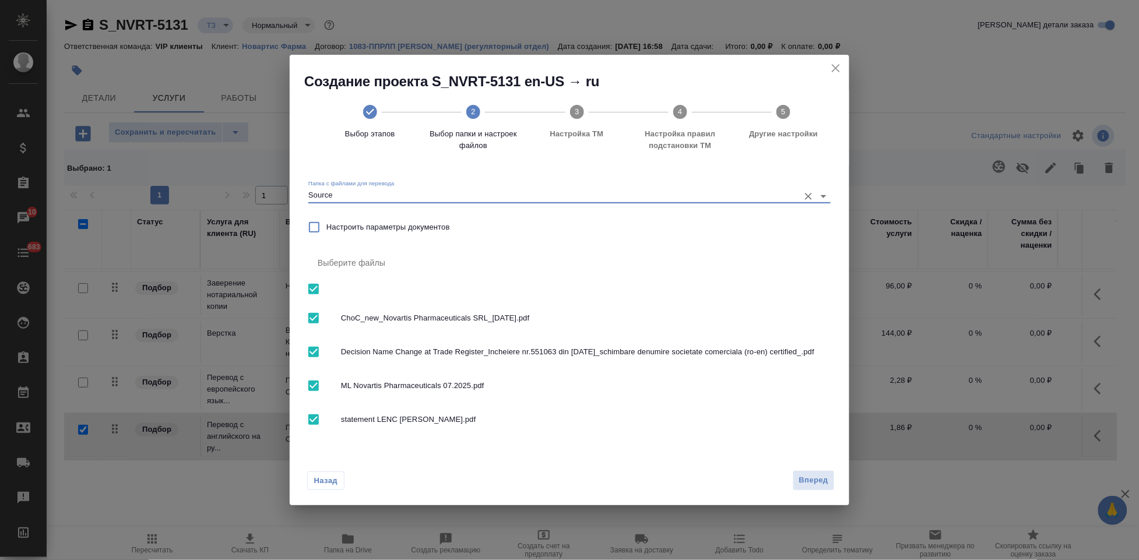
click at [313, 386] on input "checkbox" at bounding box center [313, 386] width 24 height 24
checkbox input "false"
click at [804, 487] on span "Вперед" at bounding box center [813, 480] width 29 height 13
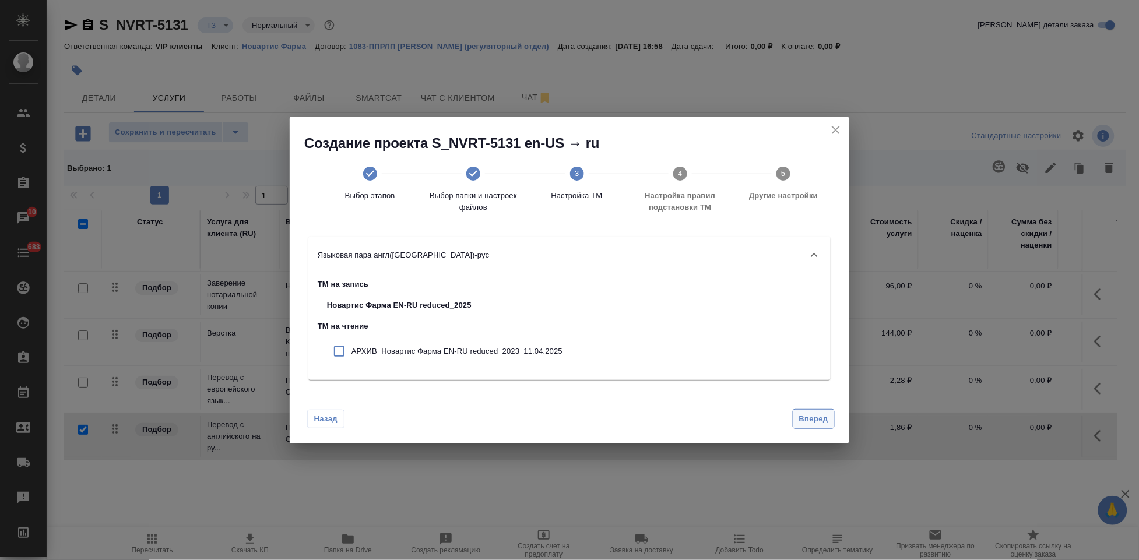
click at [829, 414] on button "Вперед" at bounding box center [814, 419] width 42 height 20
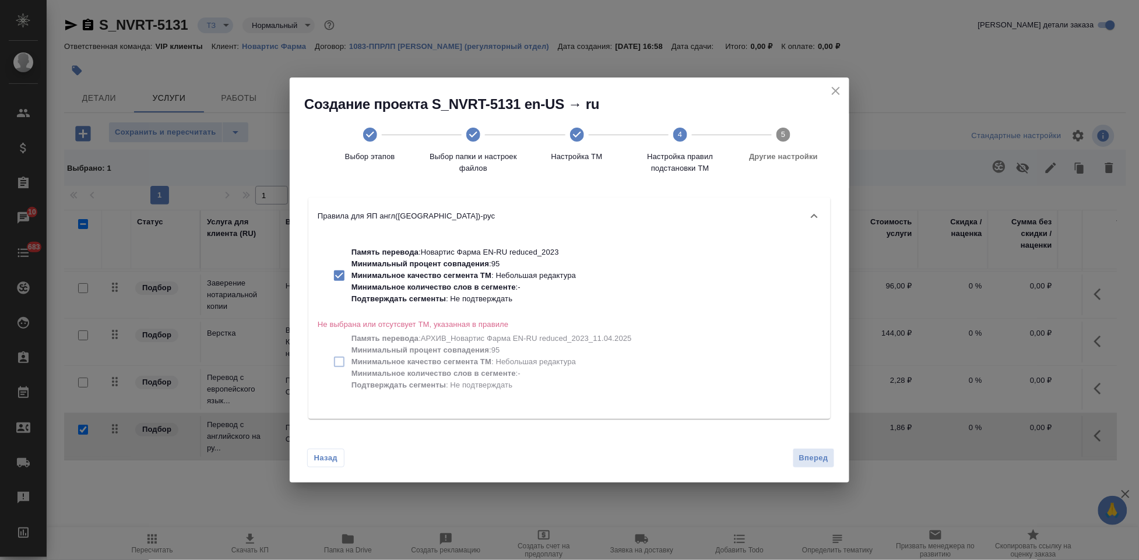
click at [803, 451] on button "Вперед" at bounding box center [814, 458] width 42 height 20
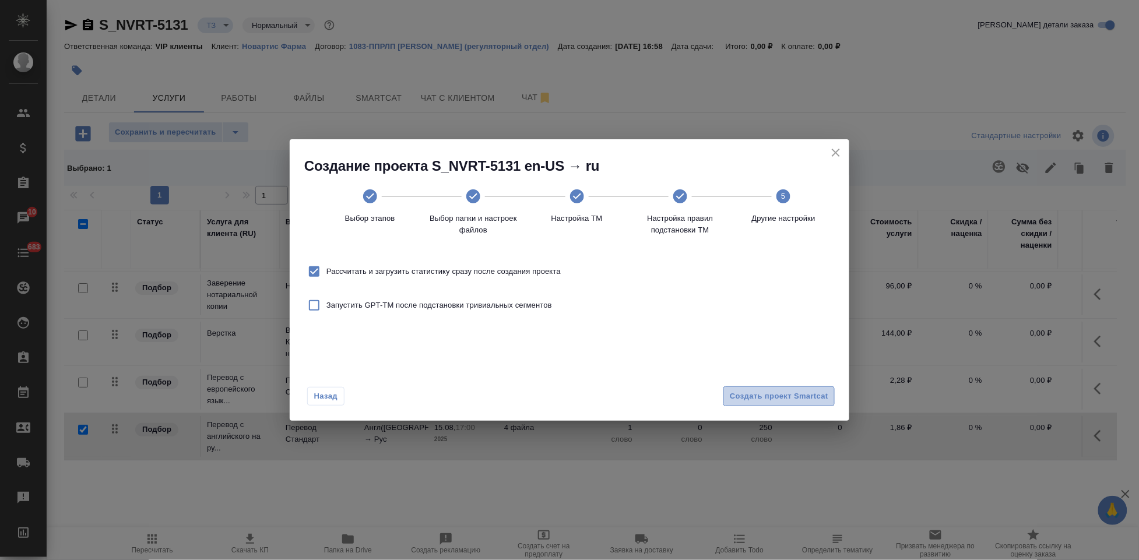
click at [801, 393] on span "Создать проект Smartcat" at bounding box center [779, 396] width 98 height 13
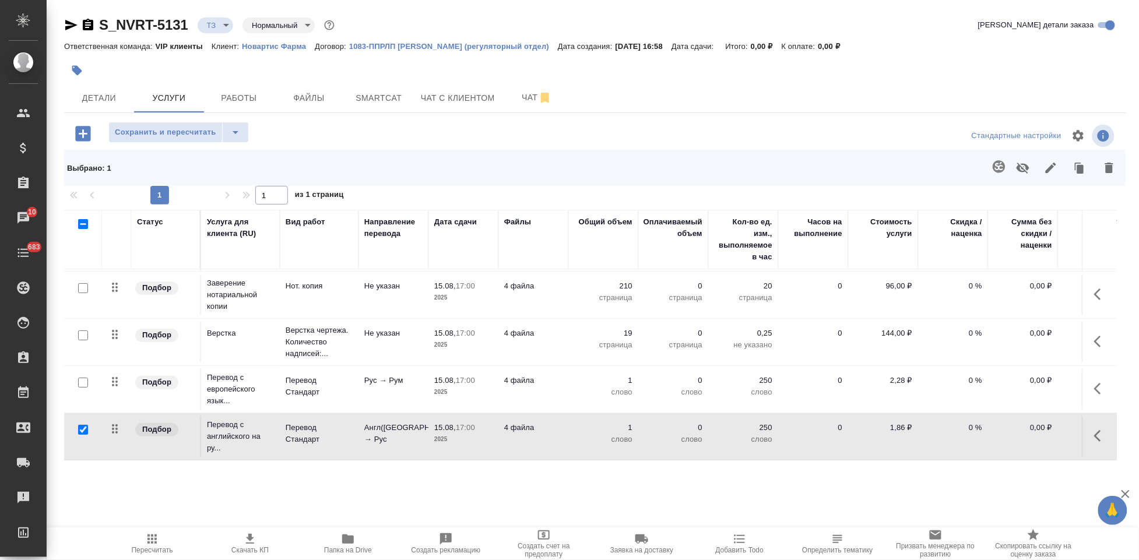
click at [1087, 378] on button "button" at bounding box center [1101, 389] width 28 height 28
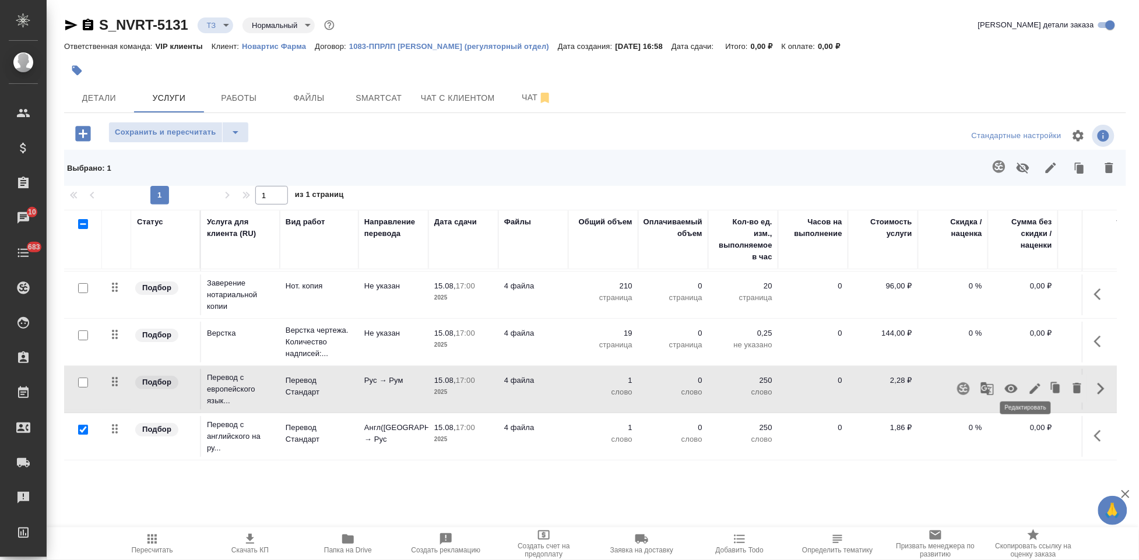
click at [1030, 383] on icon "button" at bounding box center [1035, 388] width 10 height 10
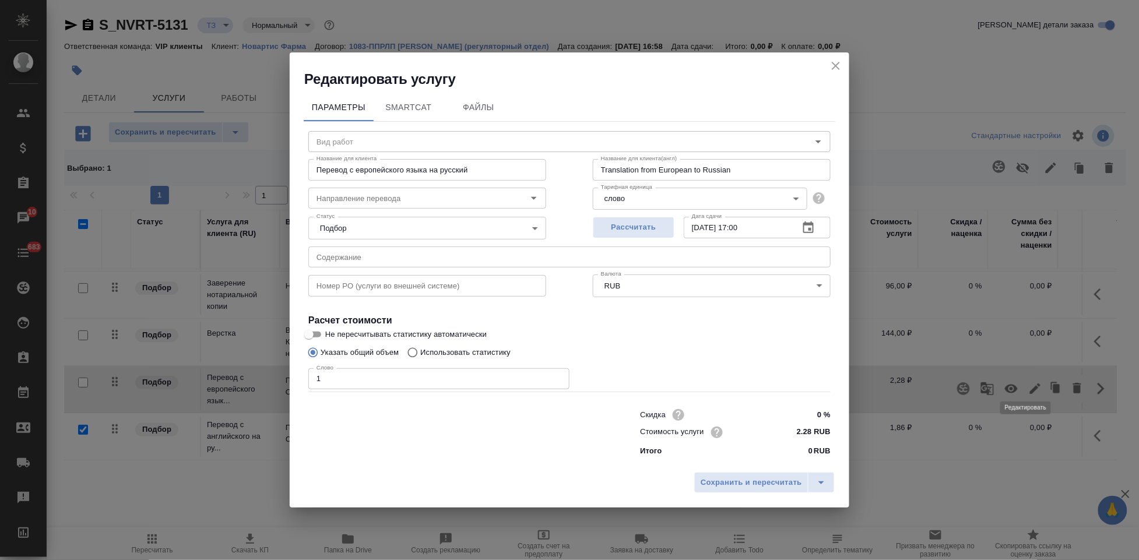
type input "Перевод Стандарт"
type input "рус-рум"
click at [412, 350] on input "Использовать статистику" at bounding box center [411, 353] width 19 height 22
radio input "true"
radio input "false"
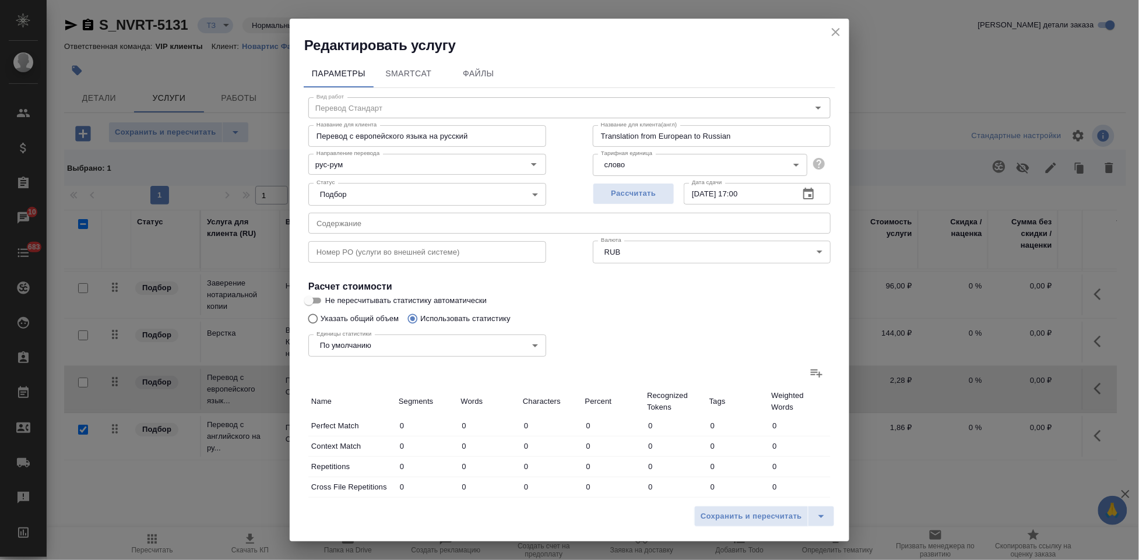
click at [811, 371] on icon at bounding box center [817, 373] width 12 height 8
click at [0, 0] on input "file" at bounding box center [0, 0] width 0 height 0
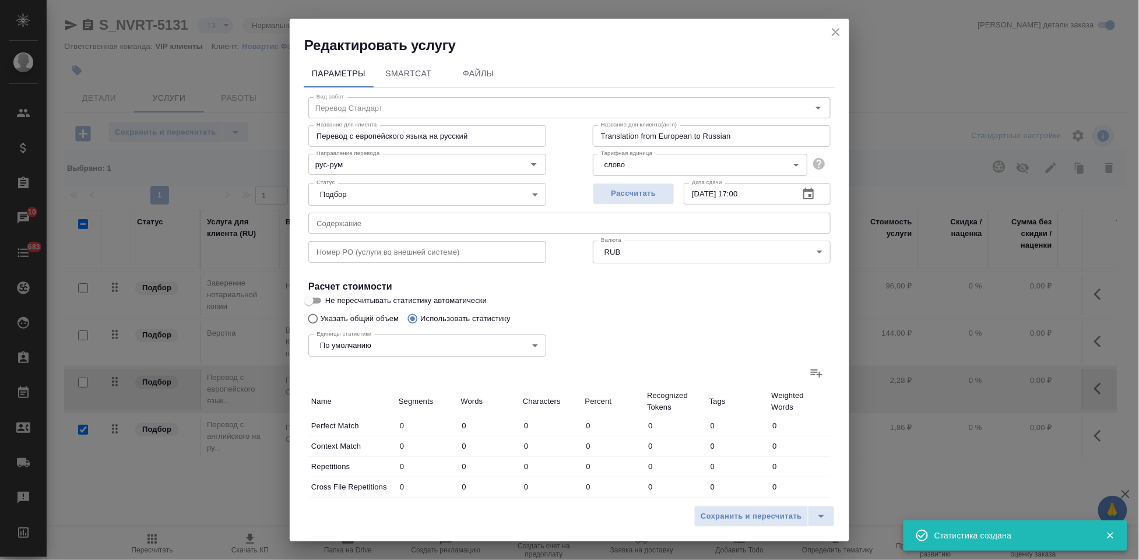
type input "4"
type input "6"
type input "45"
type input "51"
type input "122"
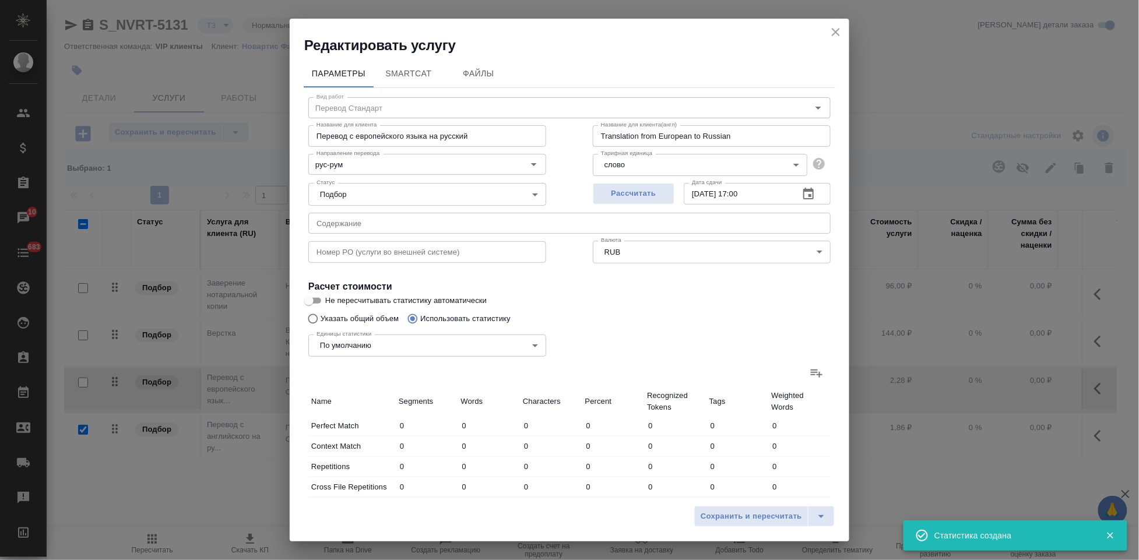
type input "798"
type input "15"
type input "22"
type input "147"
type input "4"
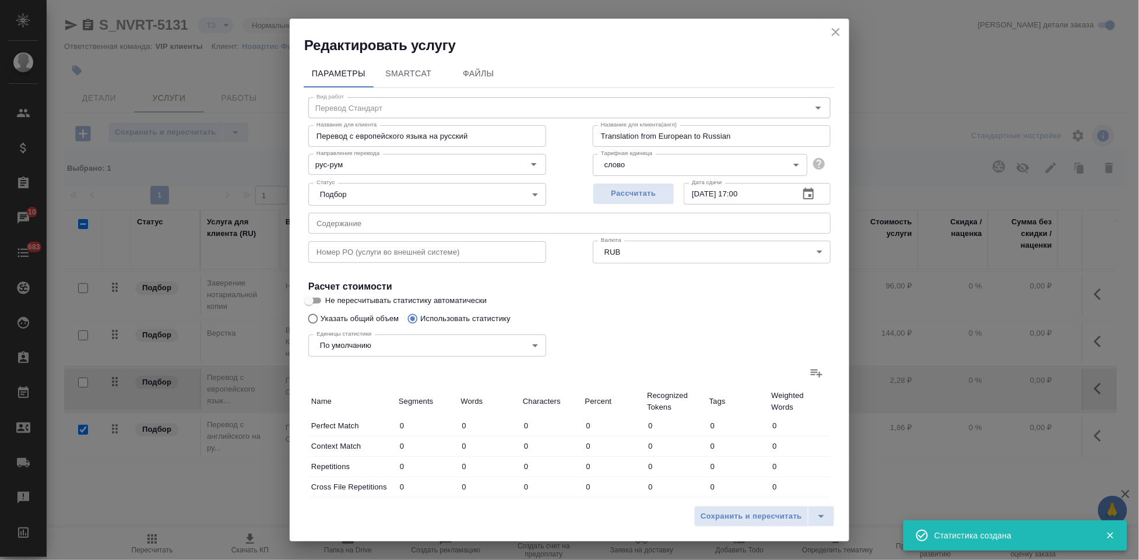
type input "4"
type input "45"
type input "8"
type input "70"
type input "499"
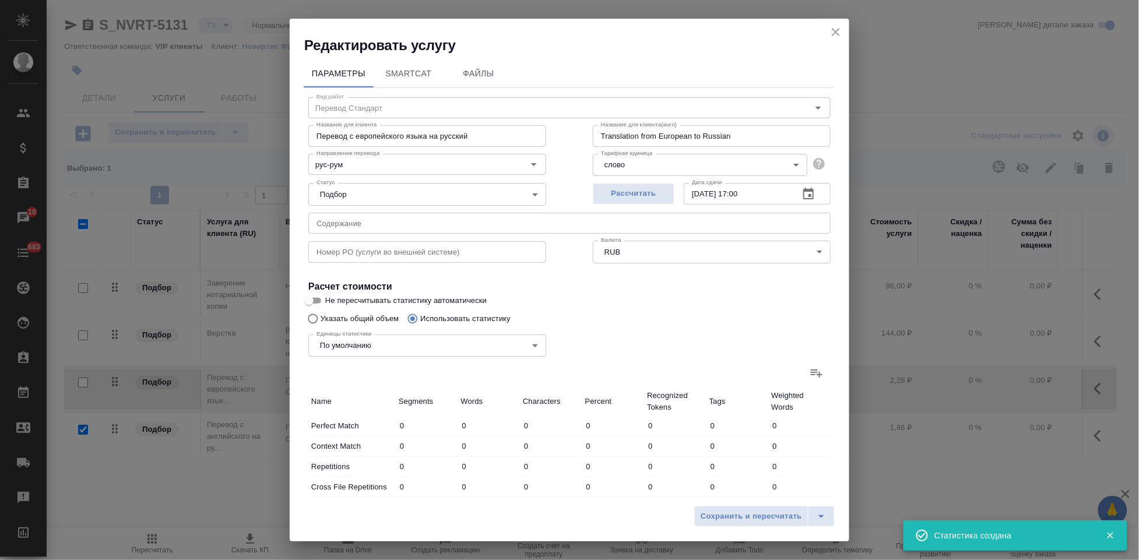
type input "8"
type input "41"
type input "291"
type input "180"
type input "1397"
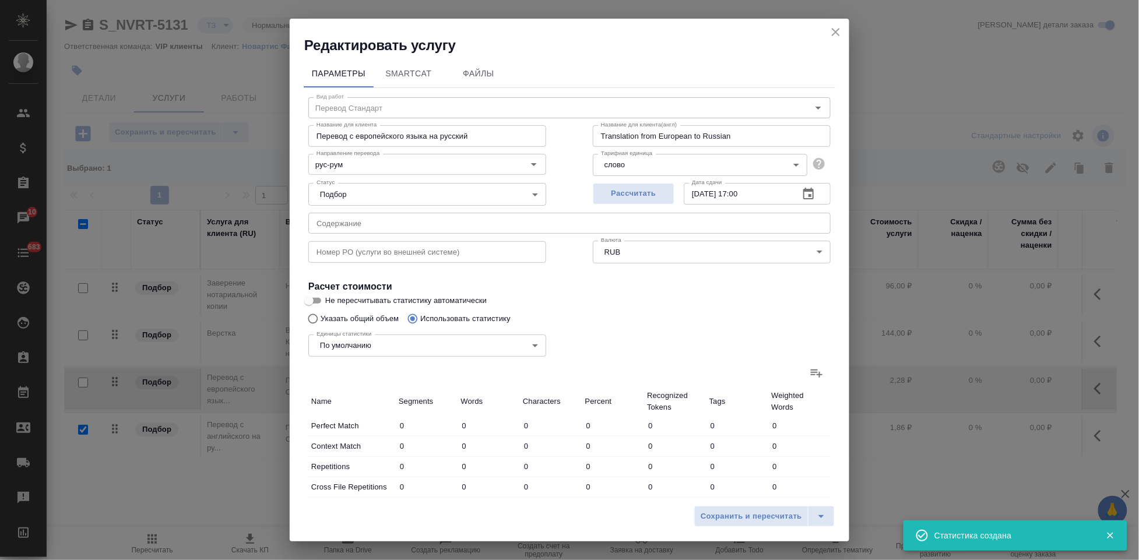
type input "10052"
type input "219"
type input "1540"
type input "11079"
type input "270"
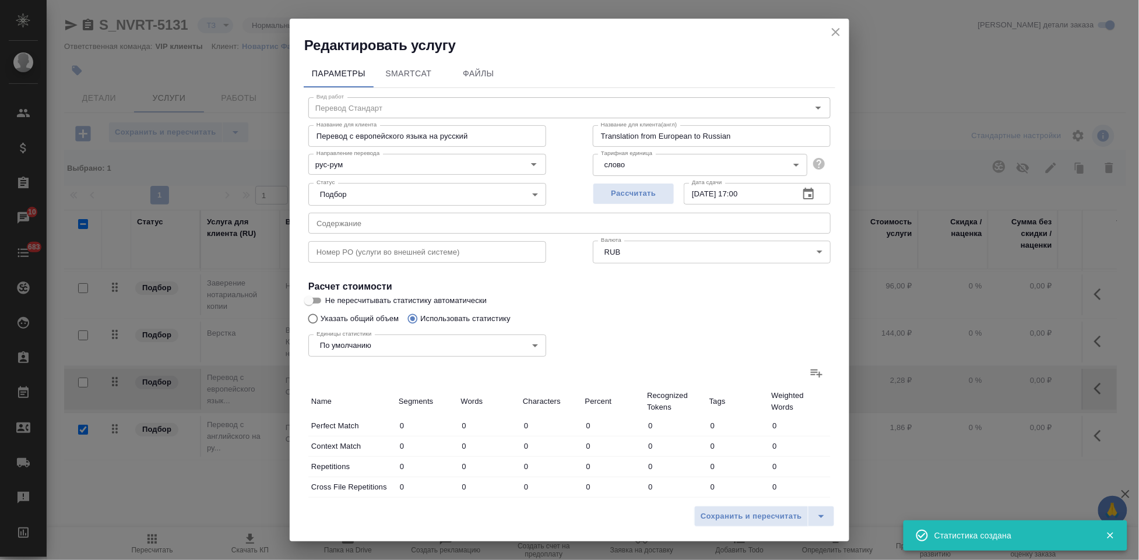
type input "1662"
type input "11877"
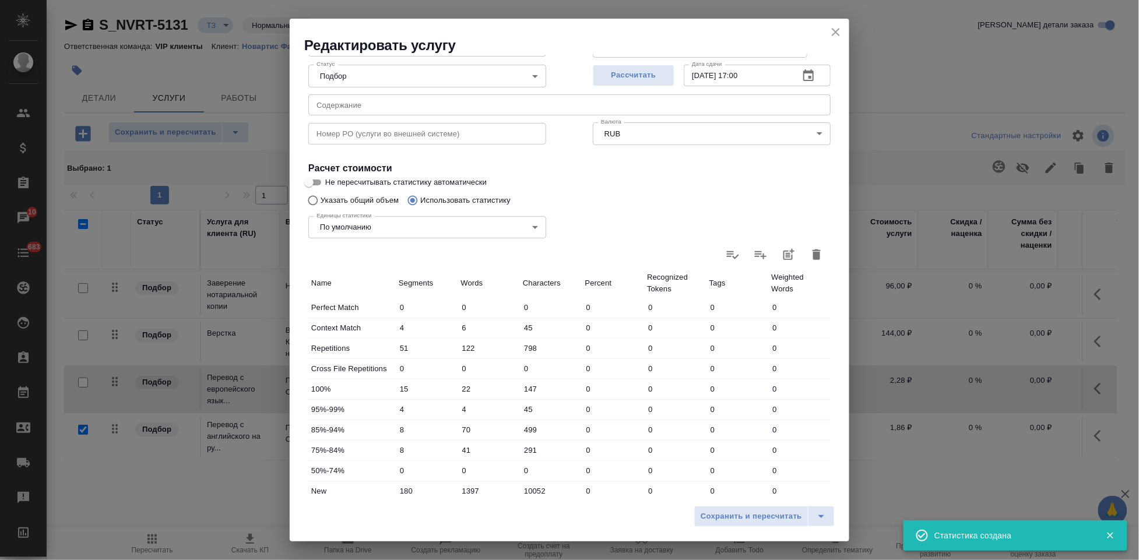
scroll to position [234, 0]
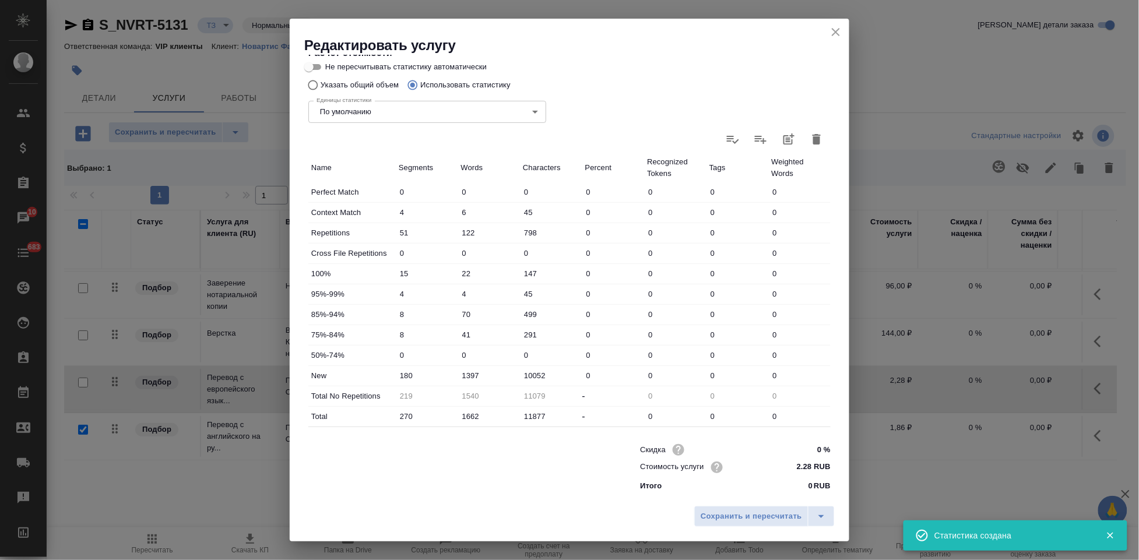
click at [467, 375] on input "1397" at bounding box center [489, 375] width 62 height 17
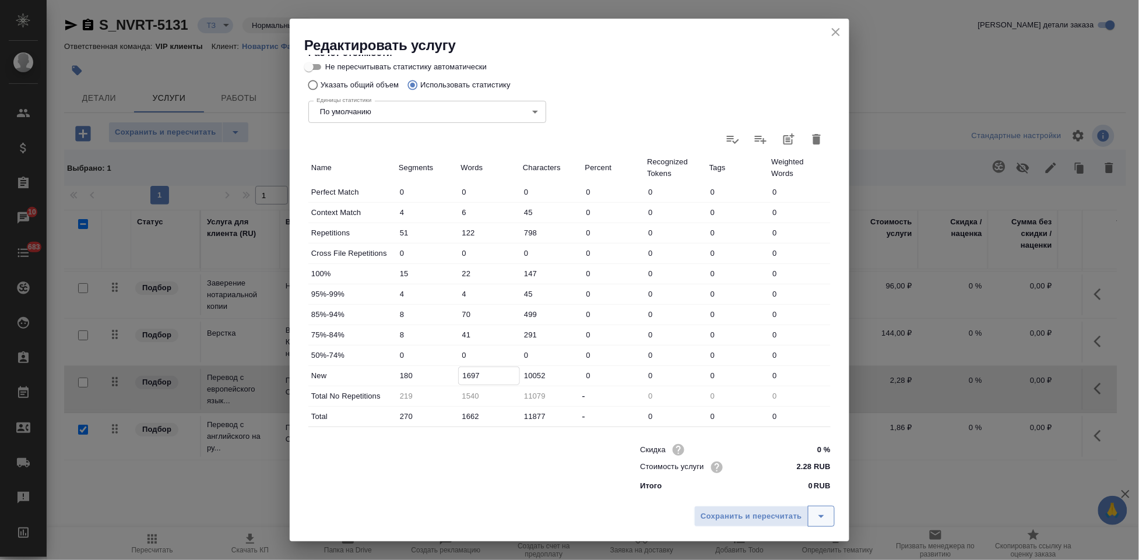
type input "1697"
click at [825, 512] on icon "split button" at bounding box center [821, 516] width 14 height 14
click at [774, 496] on li "Сохранить" at bounding box center [766, 492] width 140 height 19
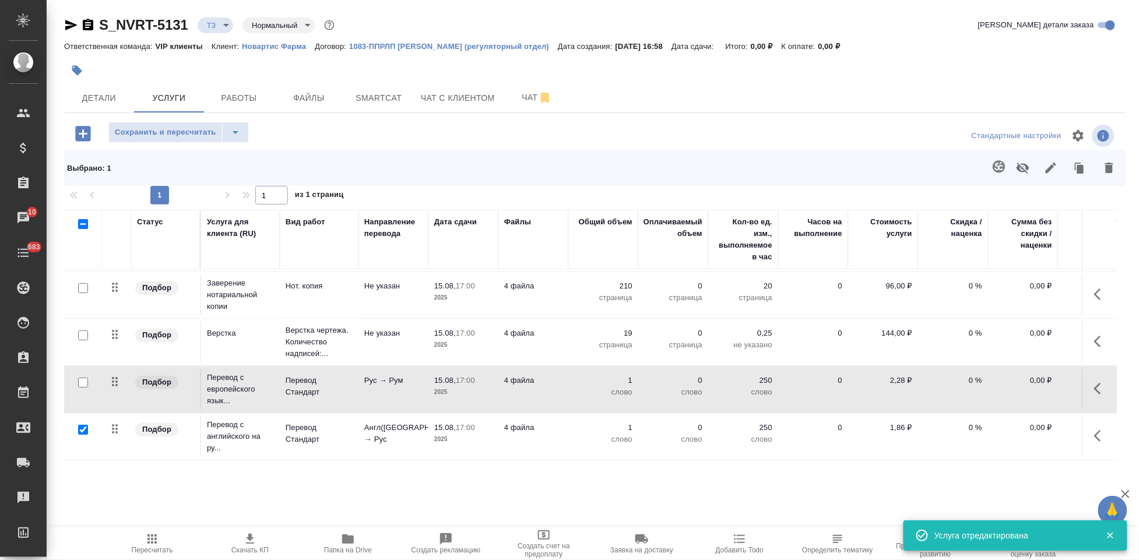
click at [1094, 429] on icon "button" at bounding box center [1101, 436] width 14 height 14
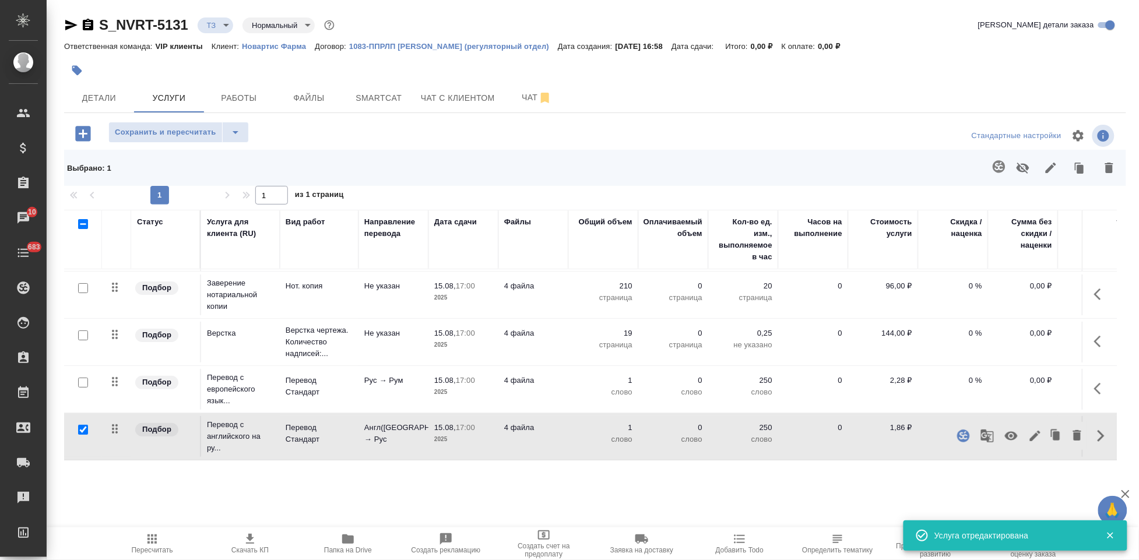
click at [1028, 429] on icon "button" at bounding box center [1035, 436] width 14 height 14
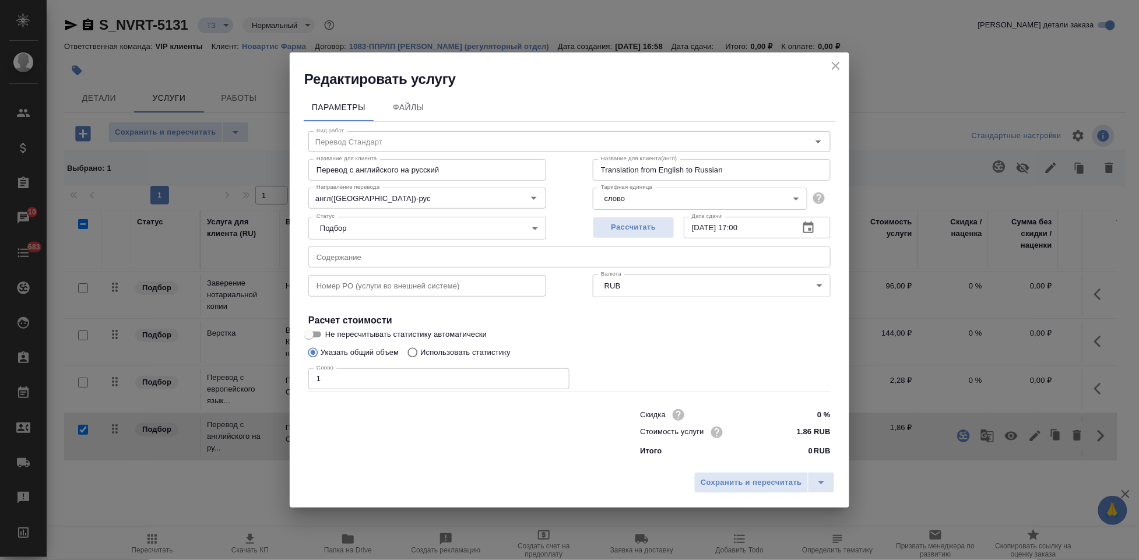
click at [416, 350] on input "Использовать статистику" at bounding box center [411, 353] width 19 height 22
radio input "true"
radio input "false"
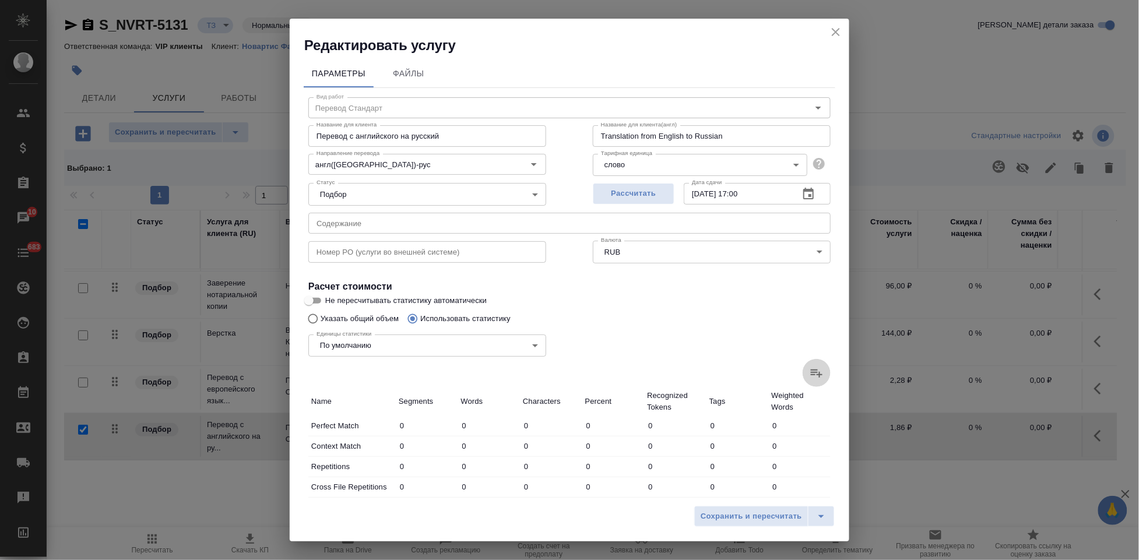
click at [809, 379] on icon at bounding box center [816, 373] width 14 height 14
click at [0, 0] on input "file" at bounding box center [0, 0] width 0 height 0
type input "4"
type input "12"
type input "92"
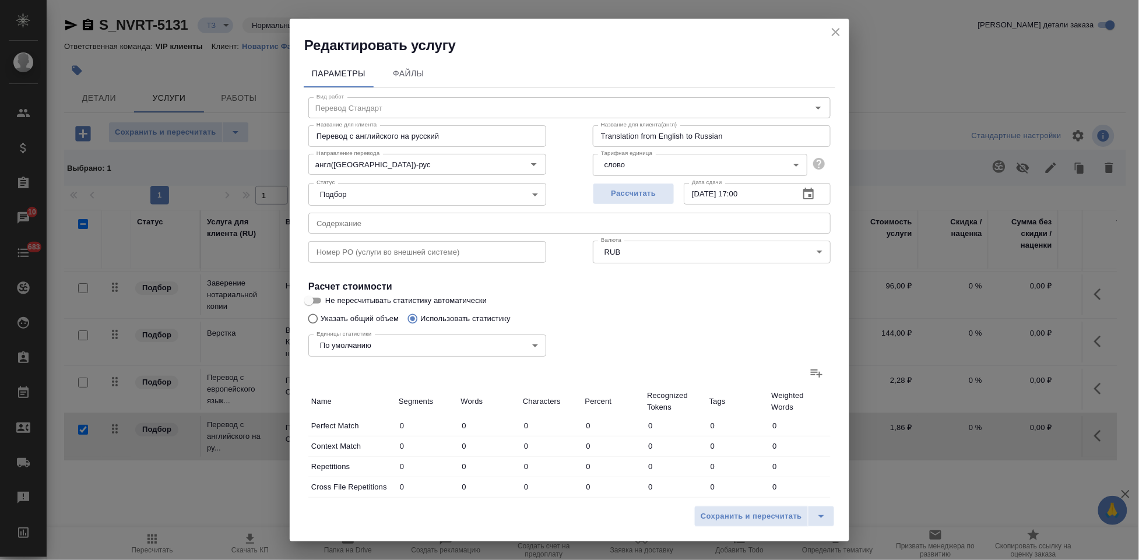
type input "4"
type input "65"
type input "460"
type input "4"
type input "11"
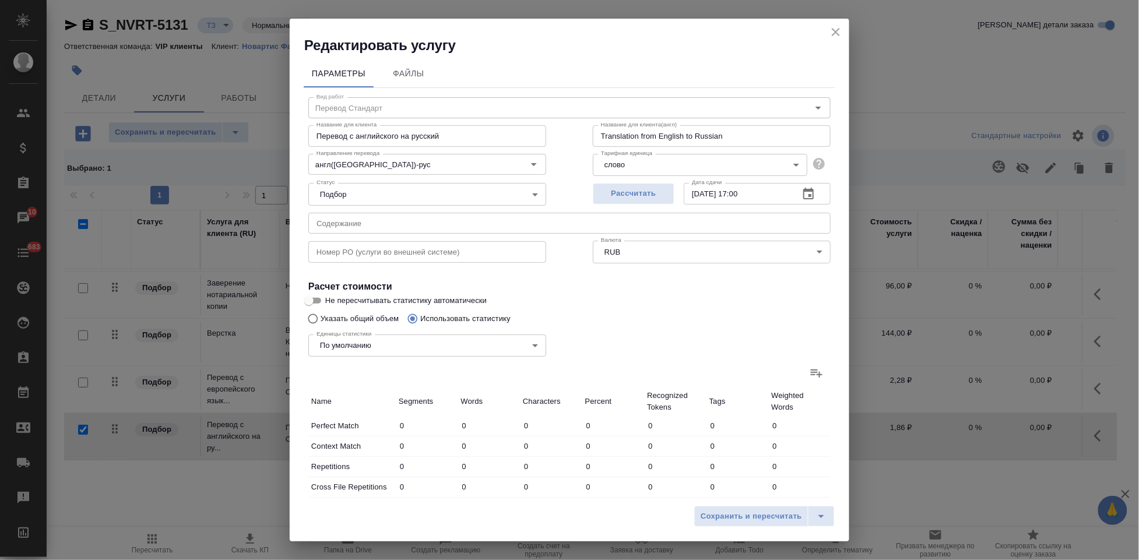
type input "63"
type input "6"
type input "23"
type input "128"
type input "5"
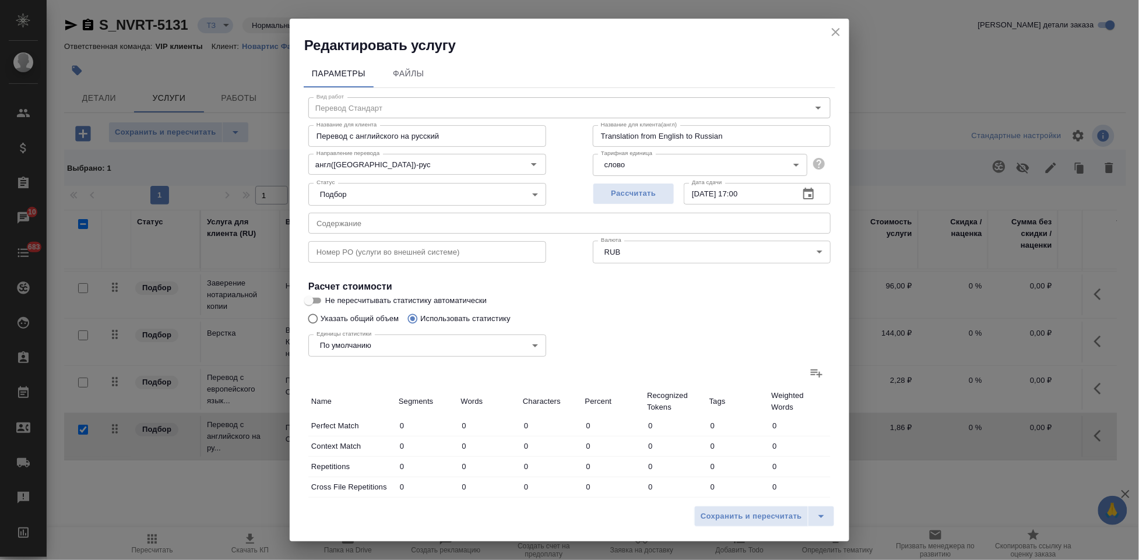
type input "38"
type input "233"
type input "12"
type input "59"
type input "389"
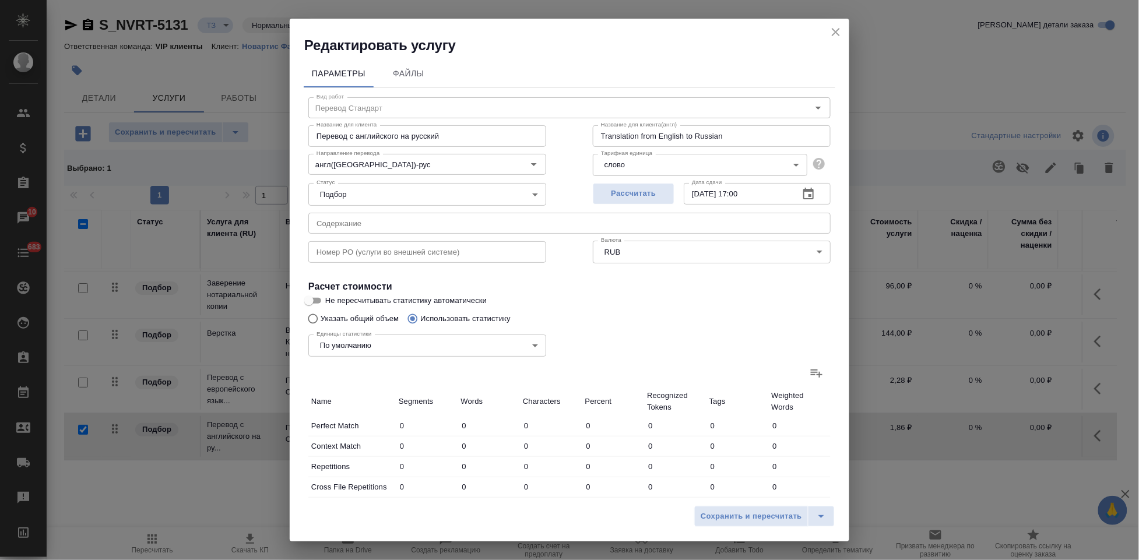
type input "116"
type input "1728"
type input "11856"
type input "143"
type input "1859"
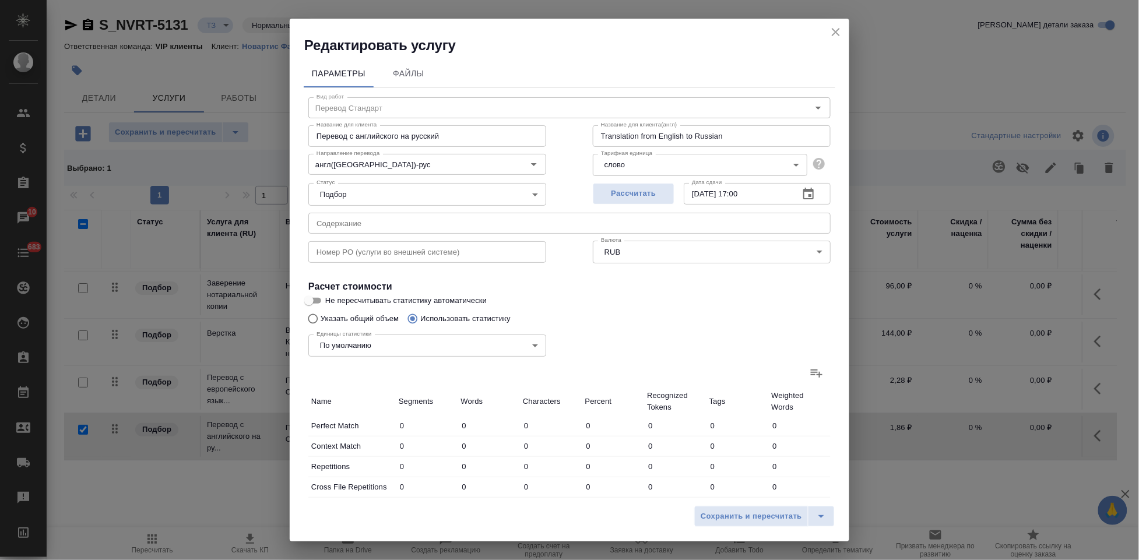
type input "12669"
type input "151"
type input "1936"
type input "13221"
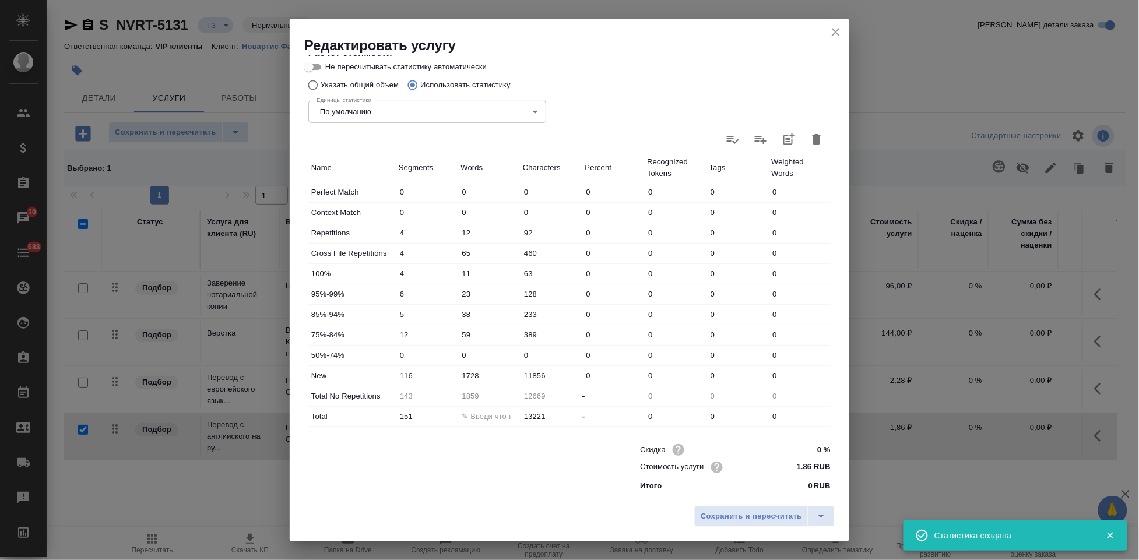
click at [468, 374] on input "1728" at bounding box center [489, 375] width 62 height 17
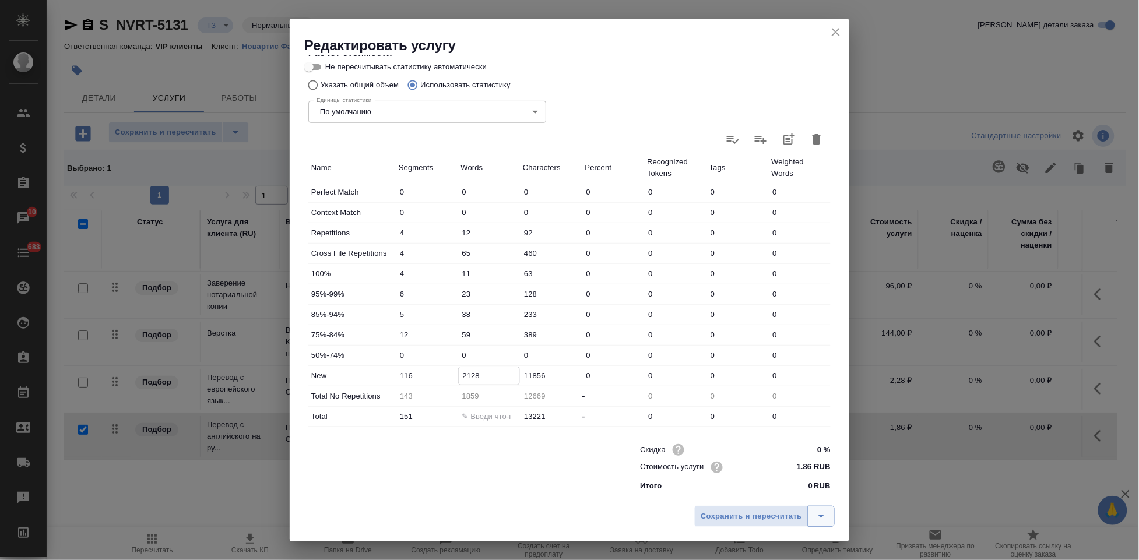
type input "2128"
click at [812, 521] on button "split button" at bounding box center [821, 516] width 27 height 21
click at [775, 499] on li "Сохранить" at bounding box center [766, 492] width 140 height 19
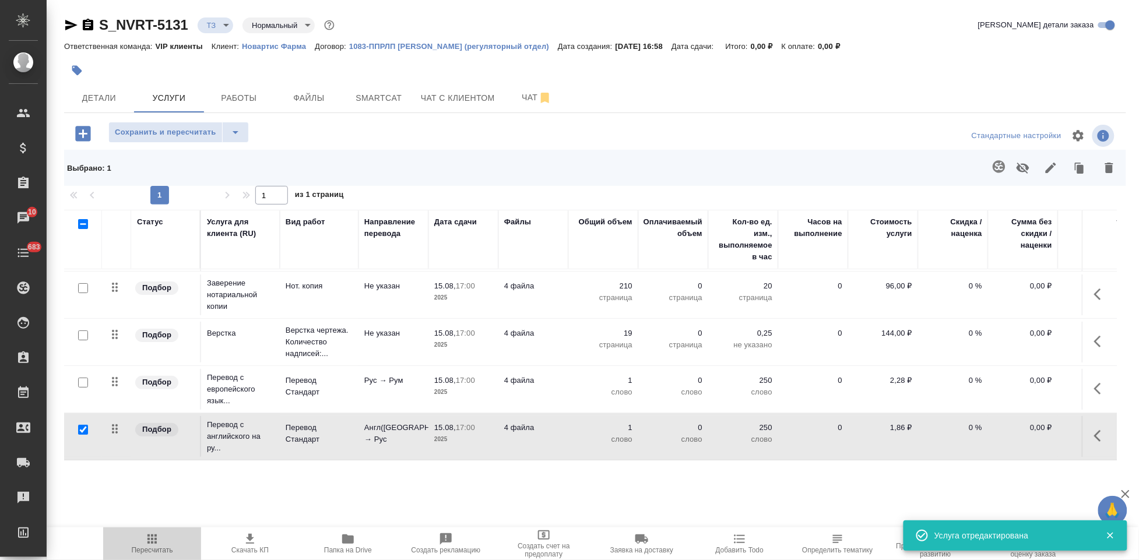
click at [161, 543] on span "Пересчитать" at bounding box center [152, 543] width 84 height 22
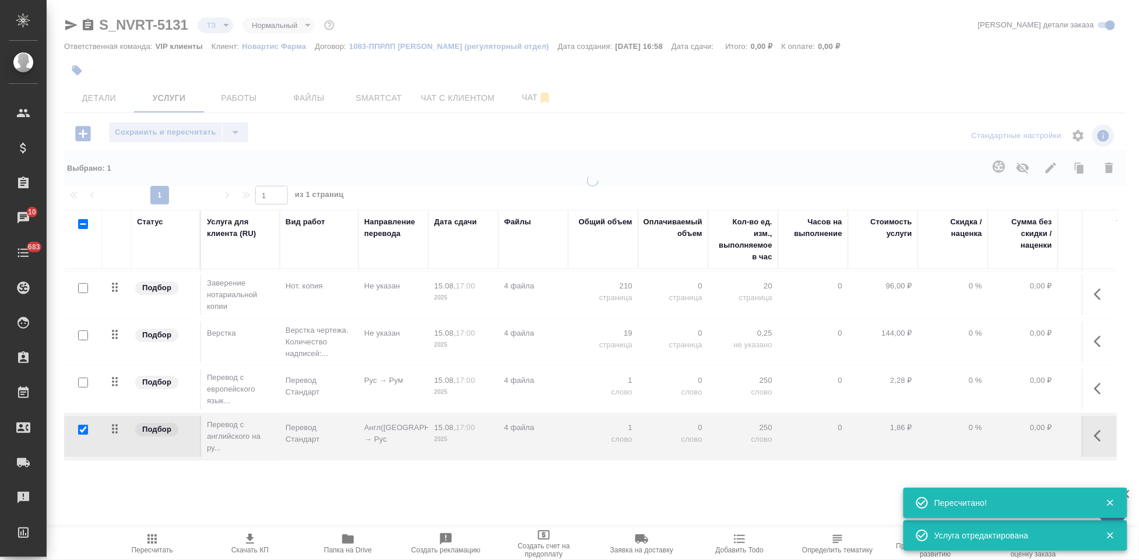
type input "new"
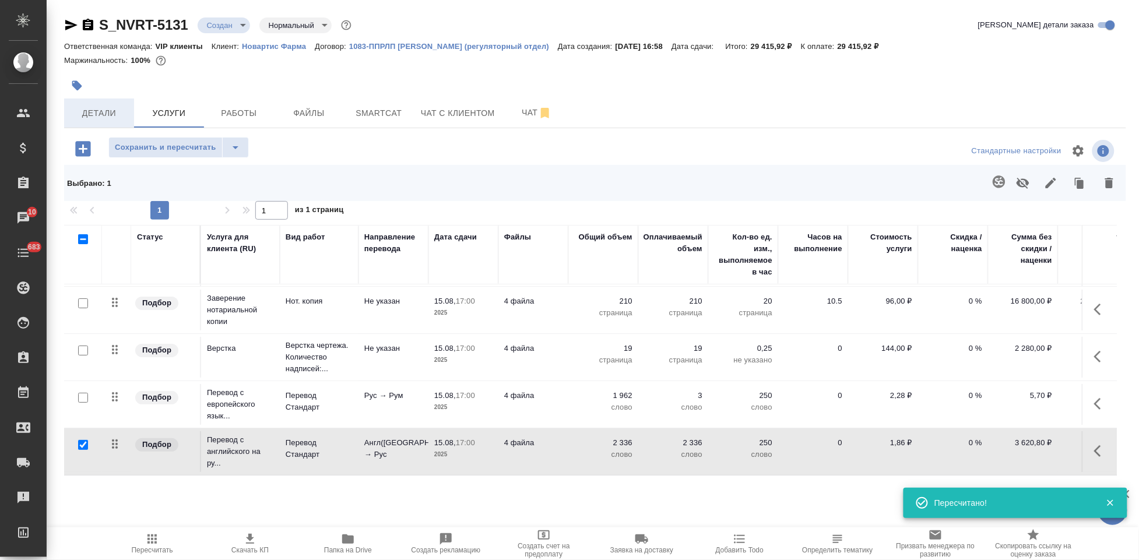
click at [115, 114] on span "Детали" at bounding box center [99, 113] width 56 height 15
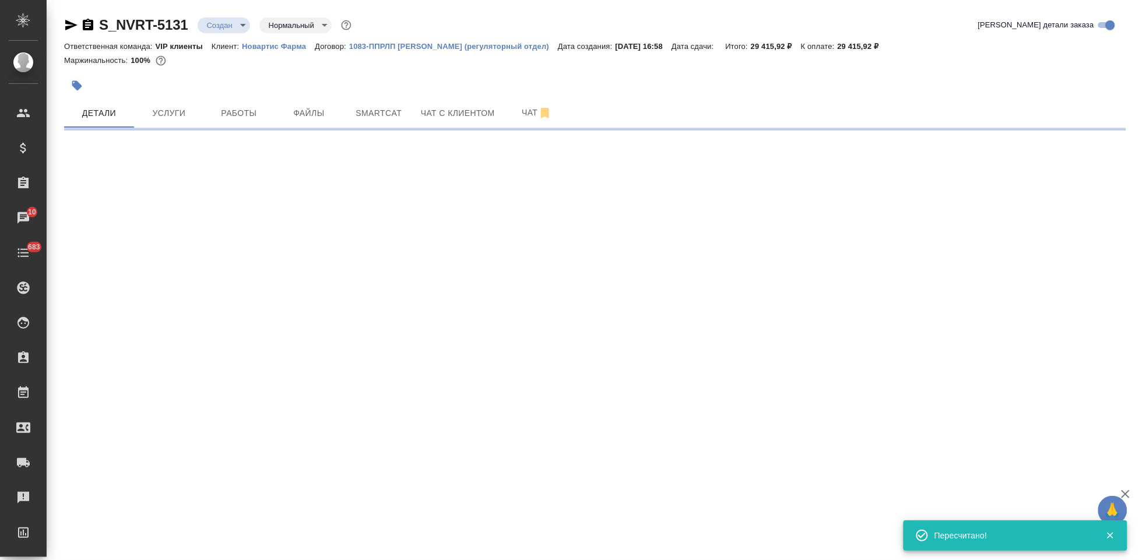
select select "RU"
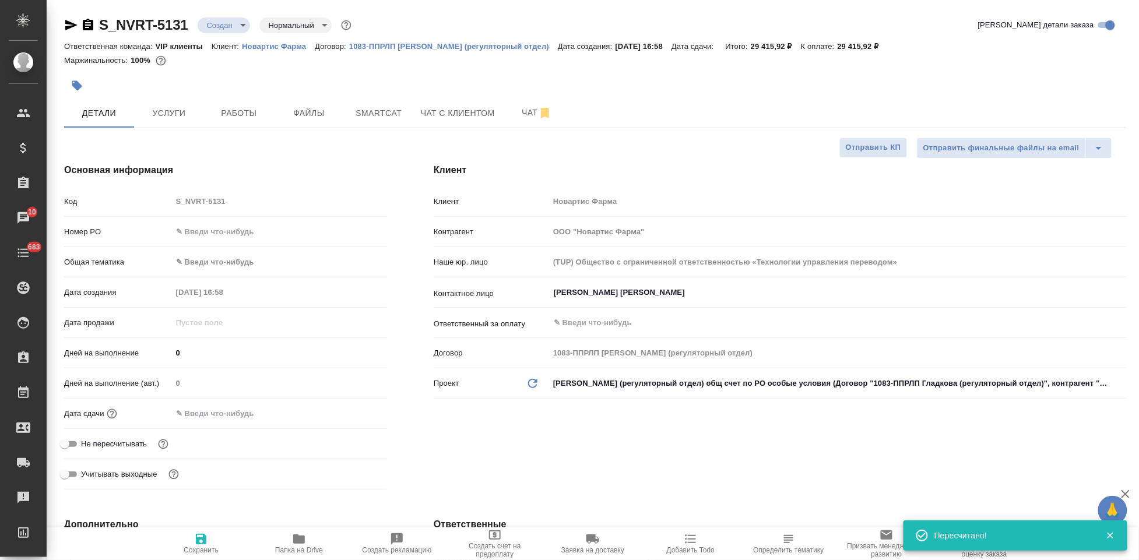
type textarea "x"
click at [215, 411] on input "text" at bounding box center [223, 413] width 102 height 17
click at [347, 416] on icon "button" at bounding box center [353, 413] width 14 height 14
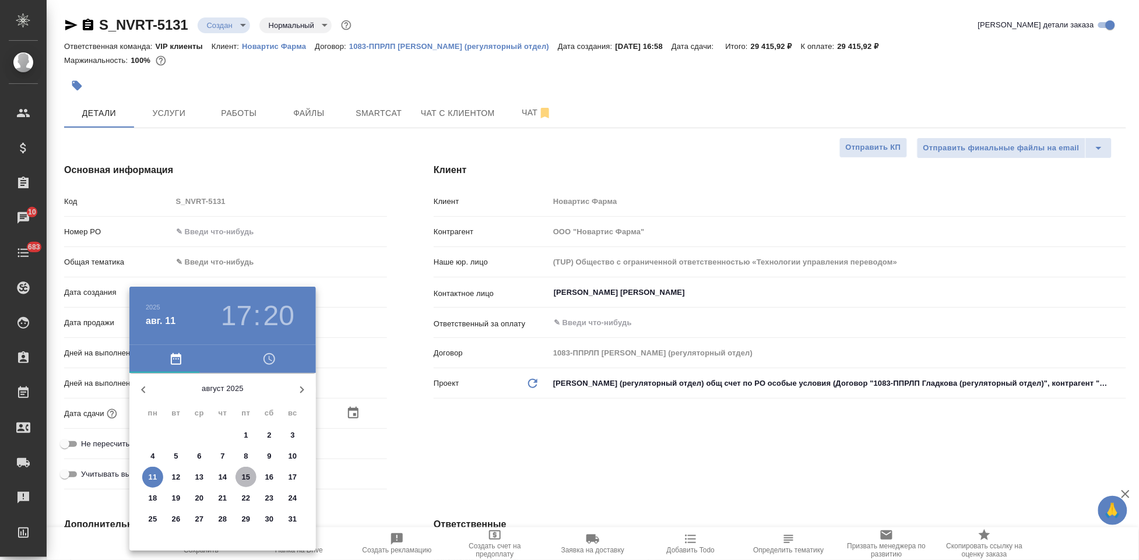
click at [246, 477] on p "15" at bounding box center [246, 477] width 9 height 12
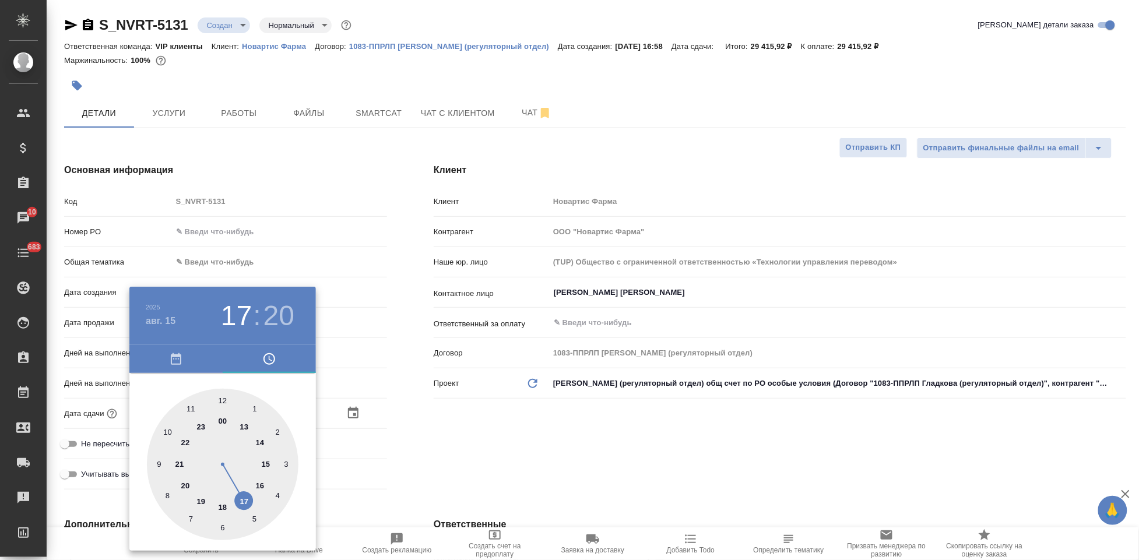
click at [251, 502] on div at bounding box center [223, 465] width 152 height 152
drag, startPoint x: 251, startPoint y: 471, endPoint x: 219, endPoint y: 396, distance: 81.7
click at [219, 396] on div at bounding box center [223, 465] width 152 height 152
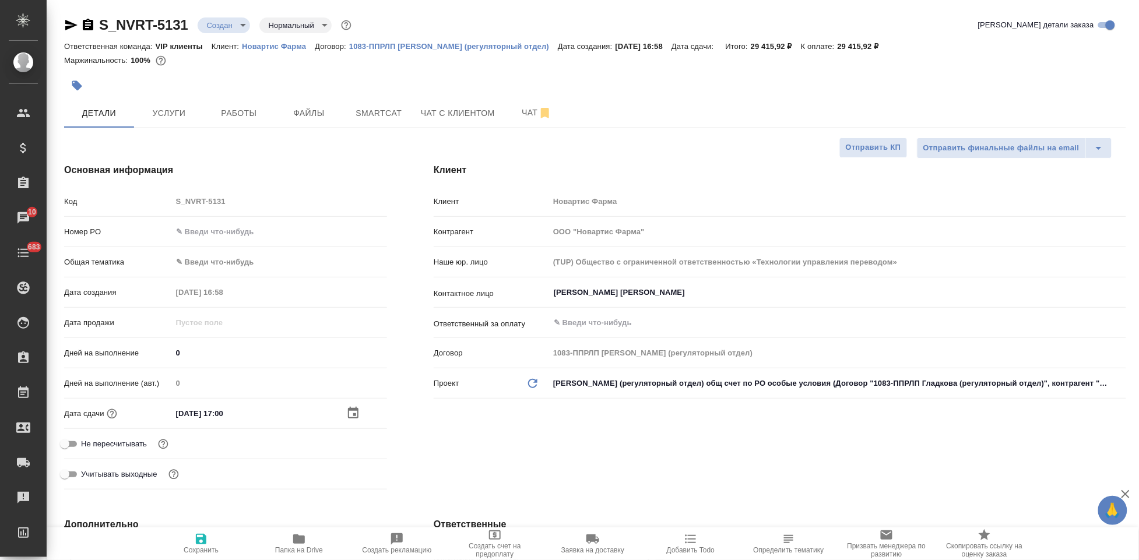
click at [440, 476] on div "Клиент Клиент Новартис Фарма Контрагент ООО "Новартис Фарма" Наше юр. лицо (TUP…" at bounding box center [779, 329] width 739 height 378
click at [200, 537] on icon "button" at bounding box center [201, 539] width 14 height 14
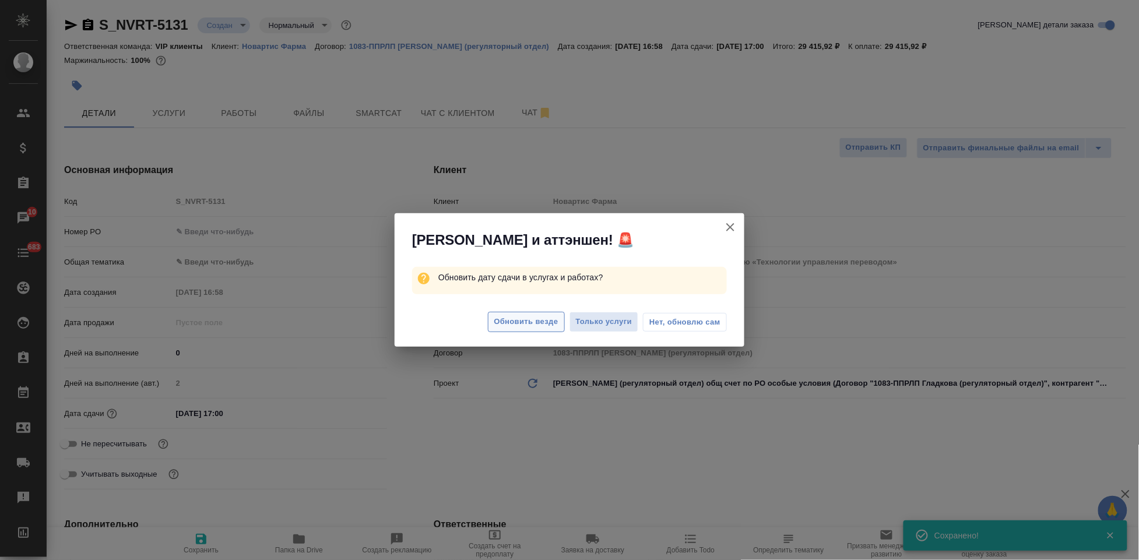
click at [529, 320] on span "Обновить везде" at bounding box center [526, 321] width 64 height 13
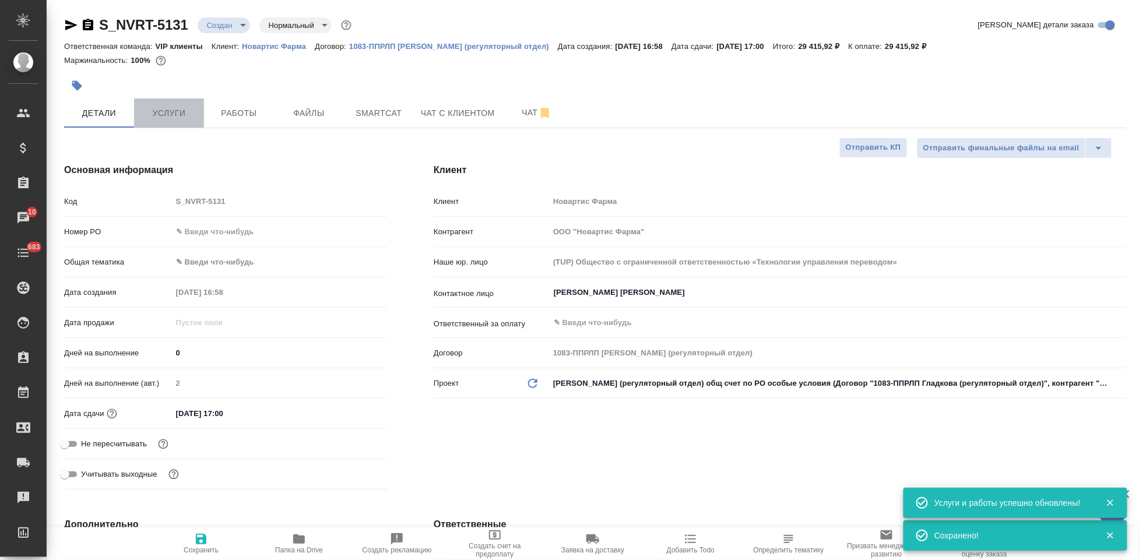
click at [179, 111] on span "Услуги" at bounding box center [169, 113] width 56 height 15
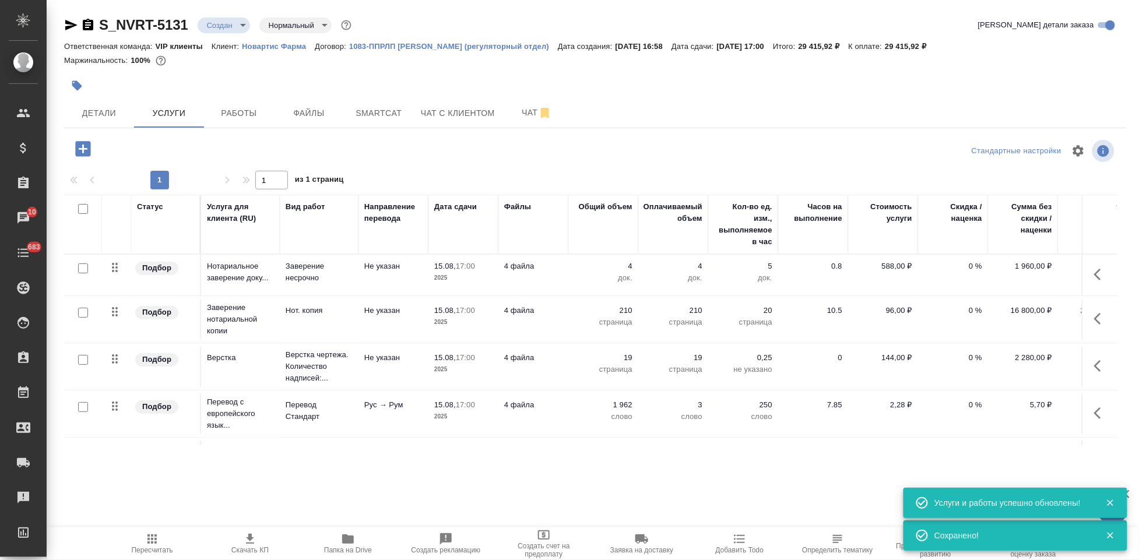
click at [154, 543] on icon "button" at bounding box center [152, 539] width 14 height 14
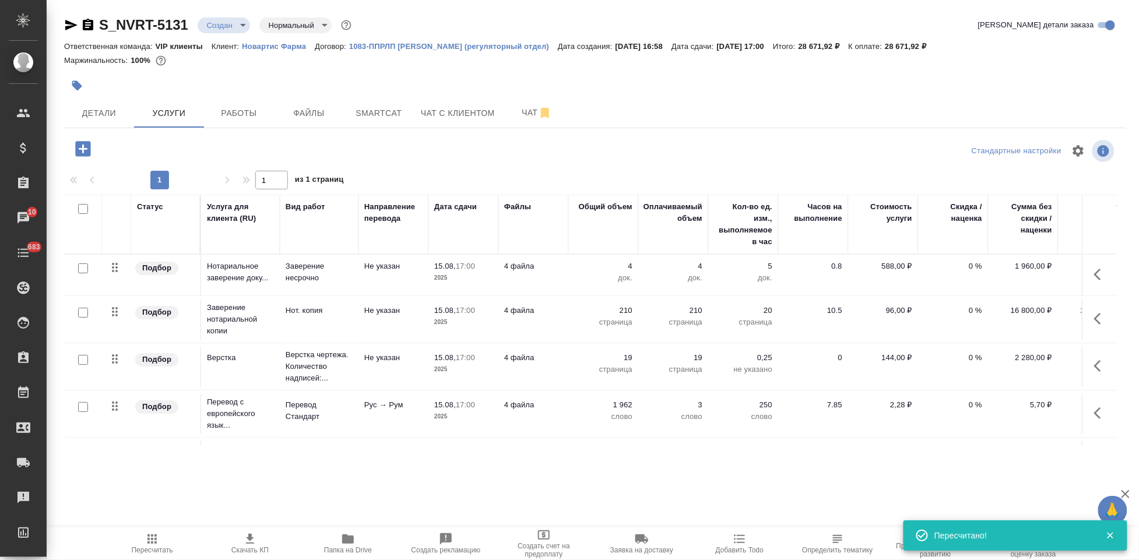
scroll to position [49, 0]
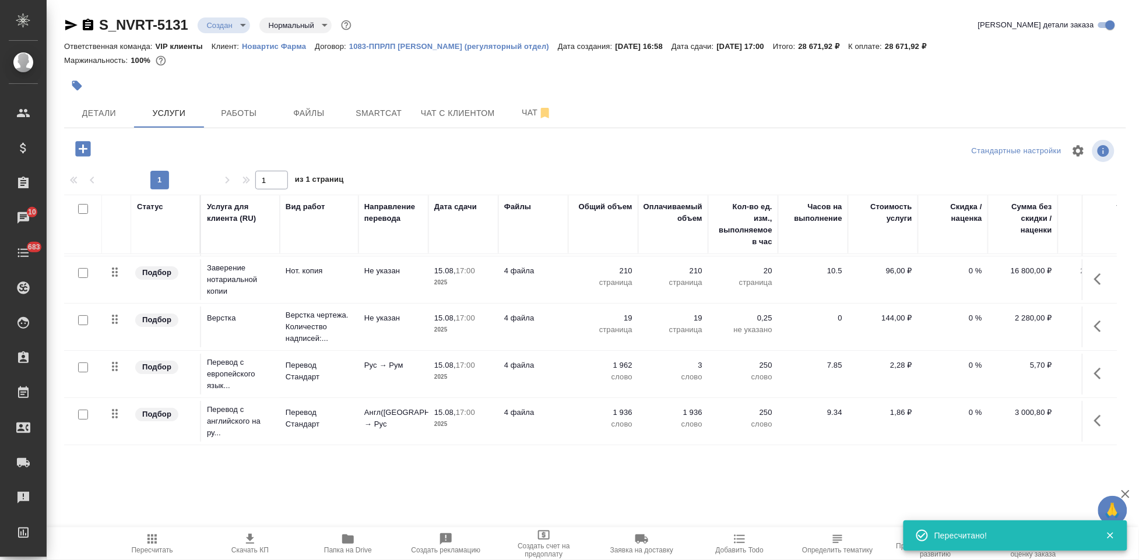
click at [1094, 367] on icon "button" at bounding box center [1101, 374] width 14 height 14
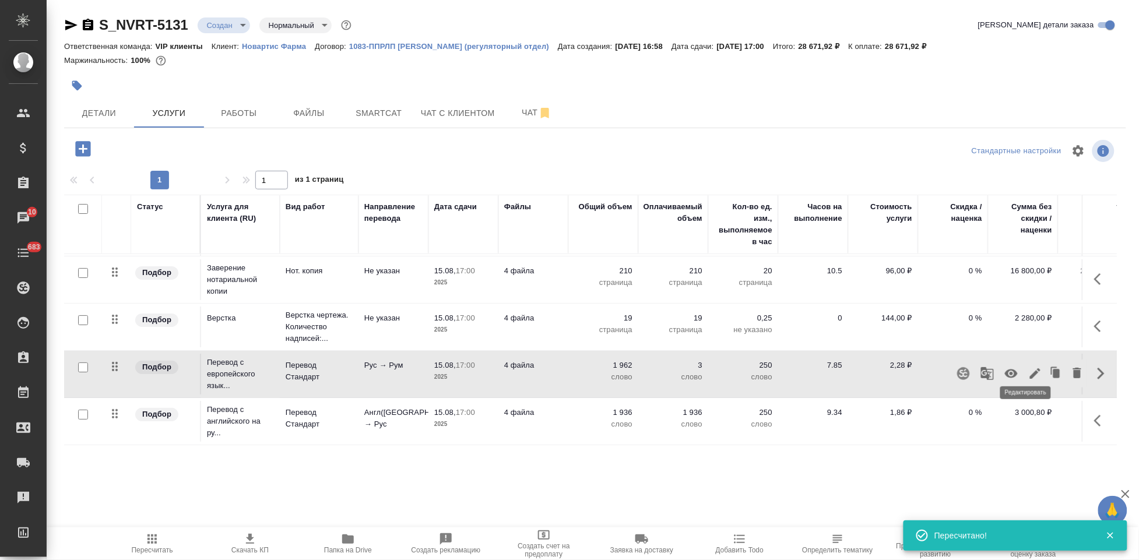
click at [1030, 368] on icon "button" at bounding box center [1035, 373] width 10 height 10
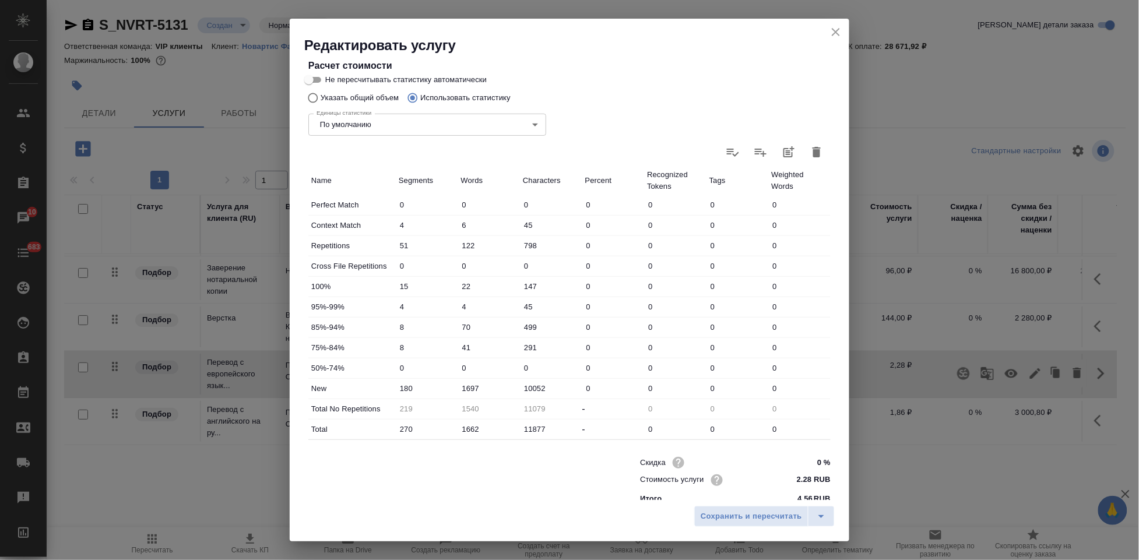
scroll to position [234, 0]
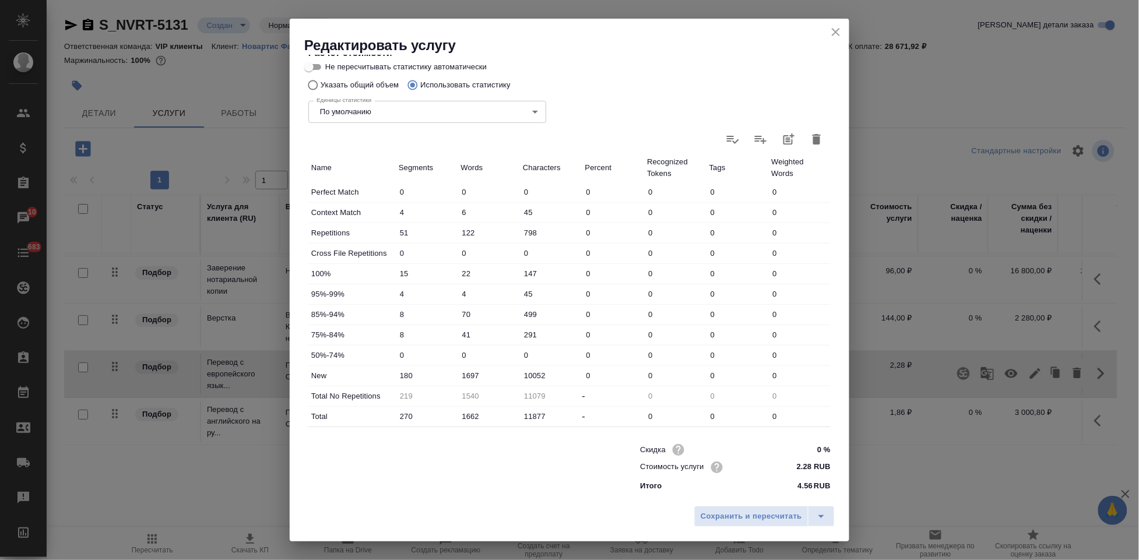
click at [832, 31] on icon "close" at bounding box center [836, 32] width 14 height 14
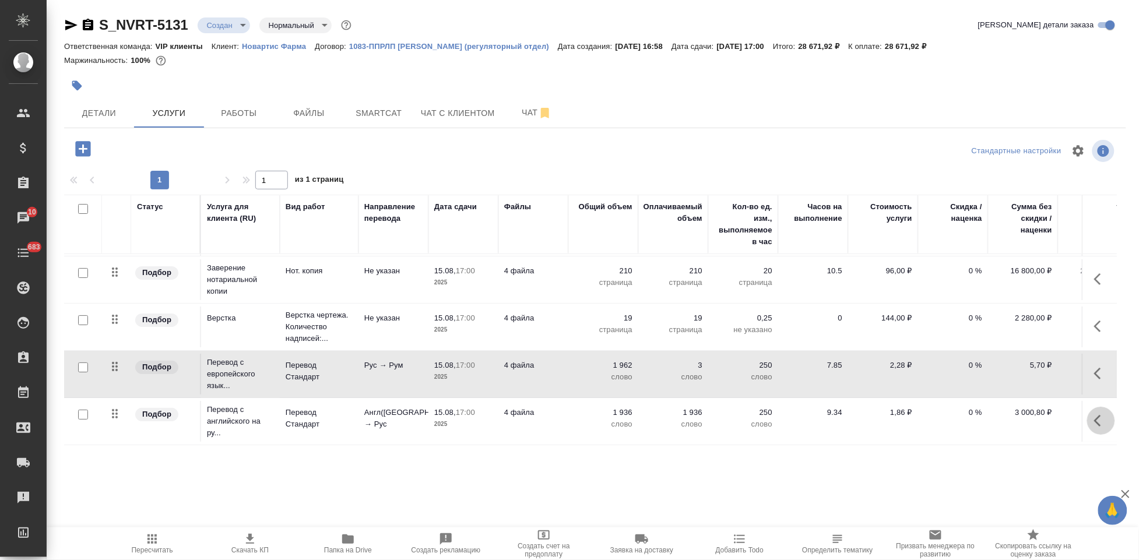
click at [1094, 415] on icon "button" at bounding box center [1097, 421] width 7 height 12
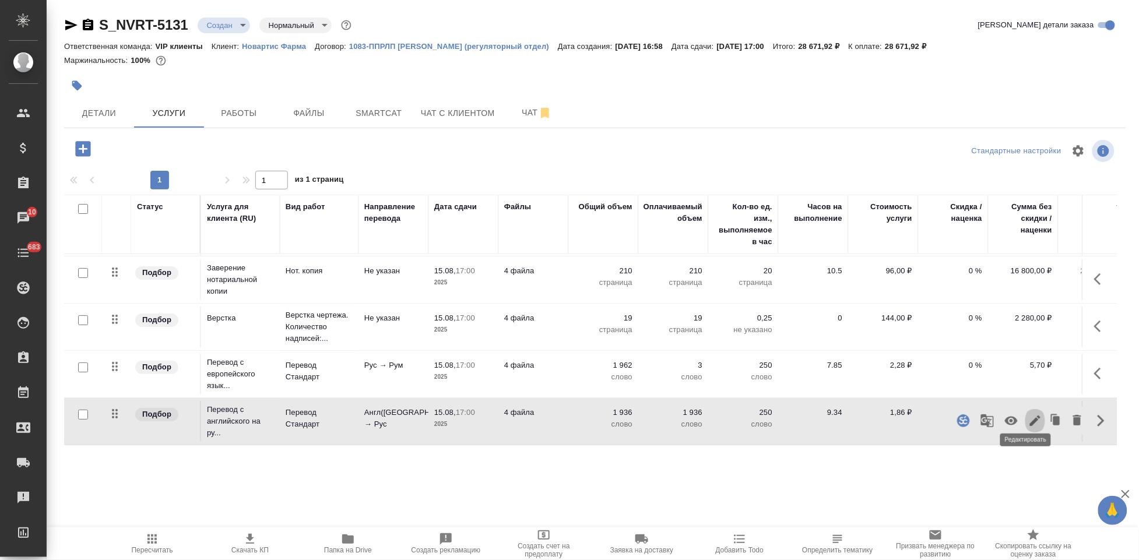
click at [1030, 416] on icon "button" at bounding box center [1035, 421] width 10 height 10
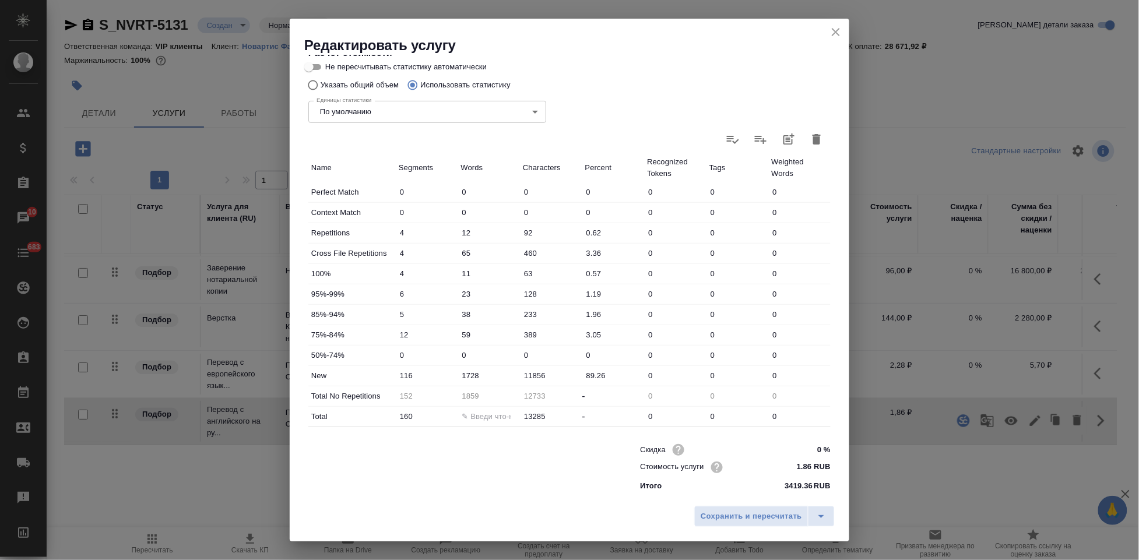
click at [467, 371] on input "1728" at bounding box center [489, 375] width 62 height 17
click at [823, 517] on icon "split button" at bounding box center [821, 516] width 14 height 14
click at [746, 493] on li "Сохранить" at bounding box center [766, 492] width 140 height 19
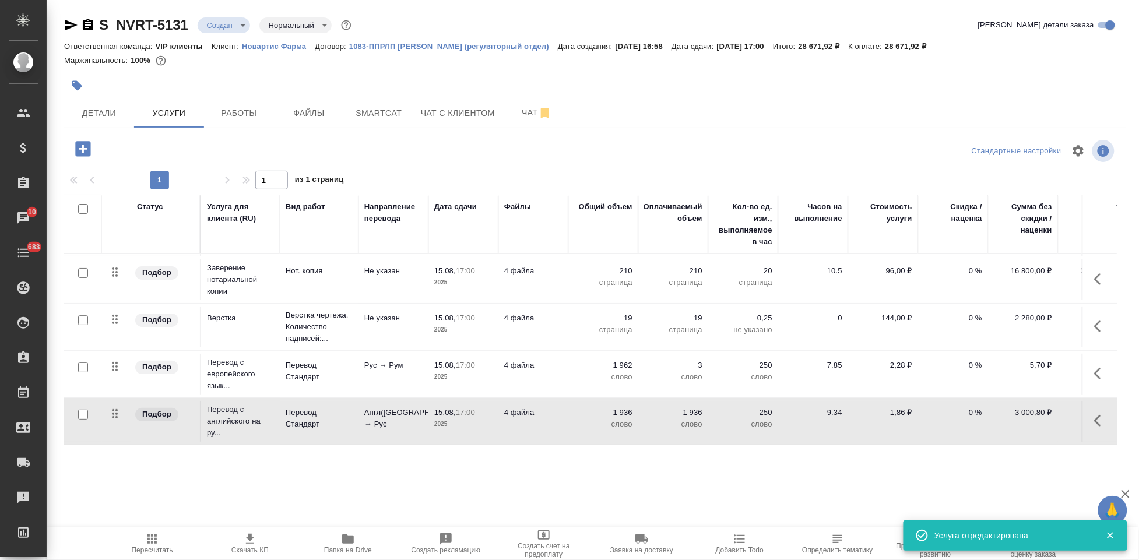
click at [156, 544] on icon "button" at bounding box center [151, 538] width 9 height 9
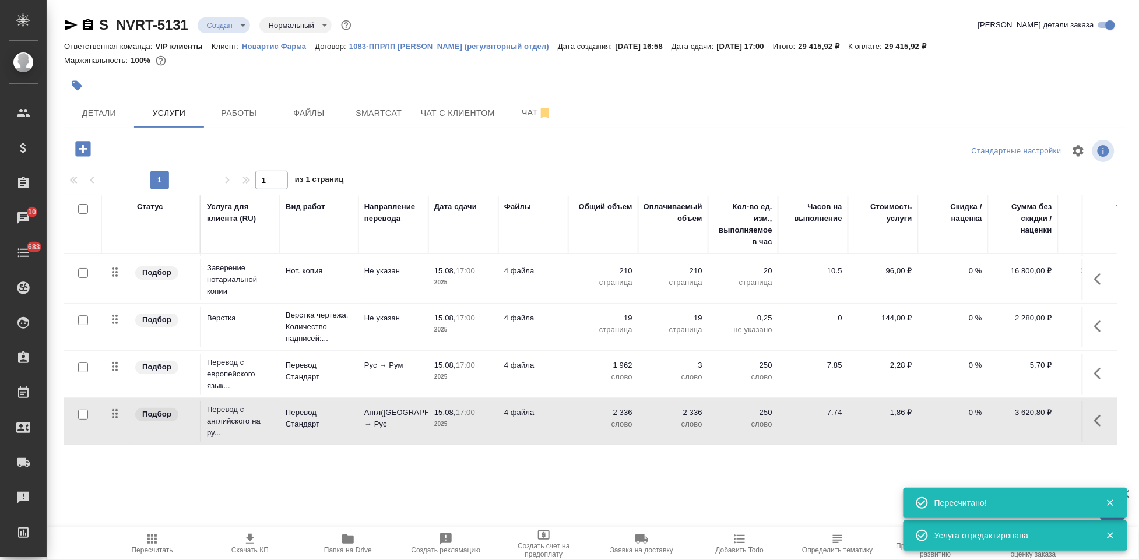
click at [253, 550] on span "Скачать КП" at bounding box center [249, 550] width 37 height 8
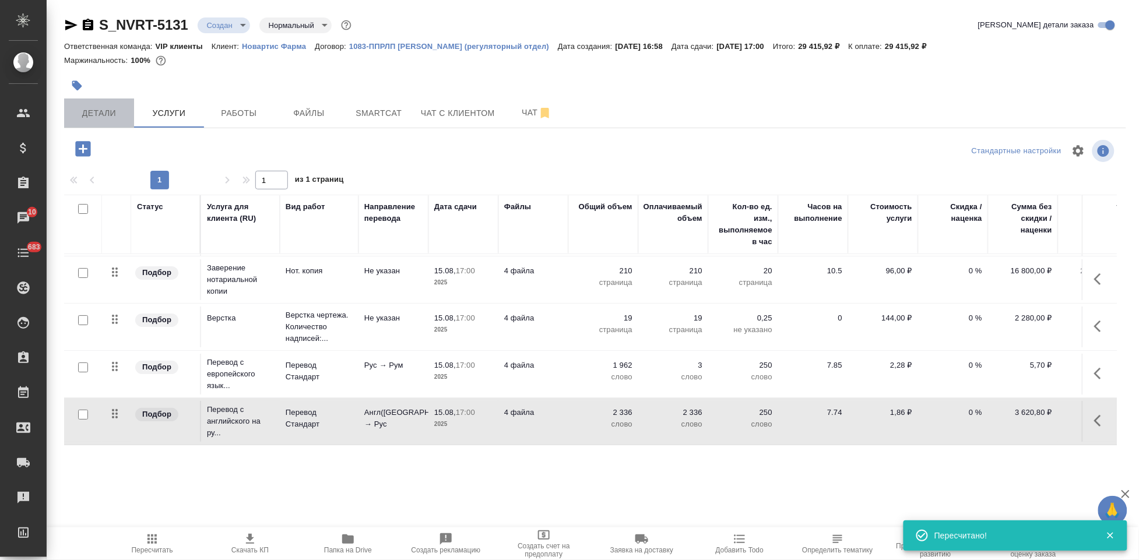
click at [89, 114] on span "Детали" at bounding box center [99, 113] width 56 height 15
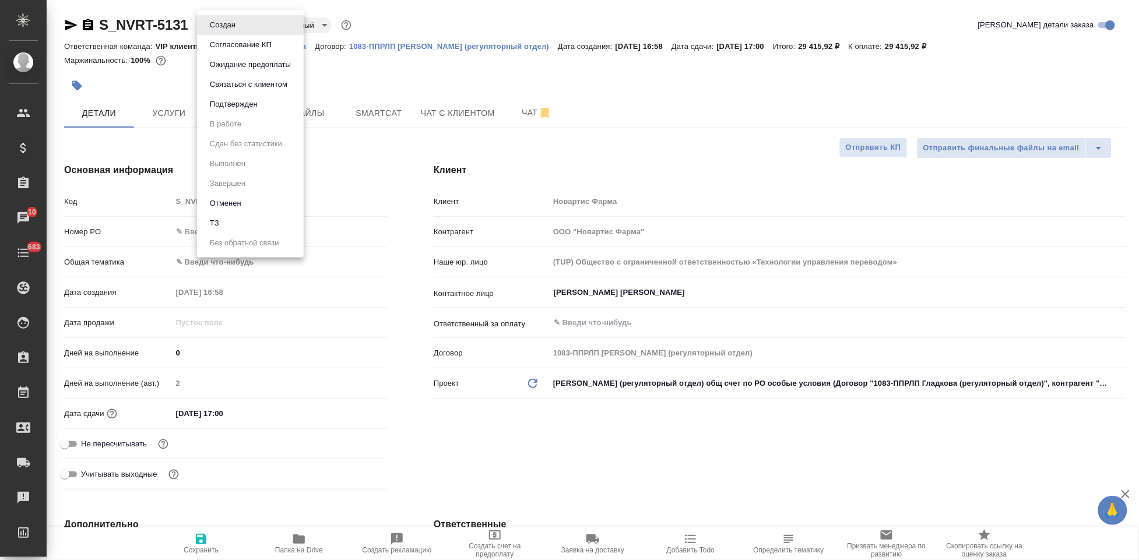
click at [241, 24] on body "🙏 .cls-1 fill:#fff; AWATERA Kabargina Anna Клиенты Спецификации Заказы 10 Чаты …" at bounding box center [569, 280] width 1139 height 560
click at [223, 111] on li "Подтвержден" at bounding box center [250, 104] width 107 height 20
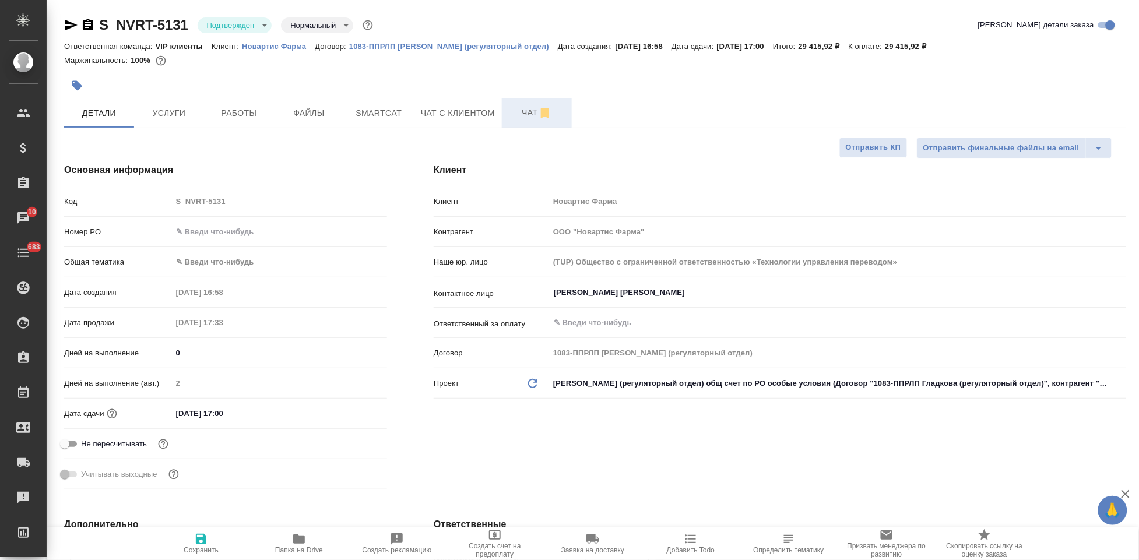
click at [529, 119] on span "Чат" at bounding box center [537, 112] width 56 height 15
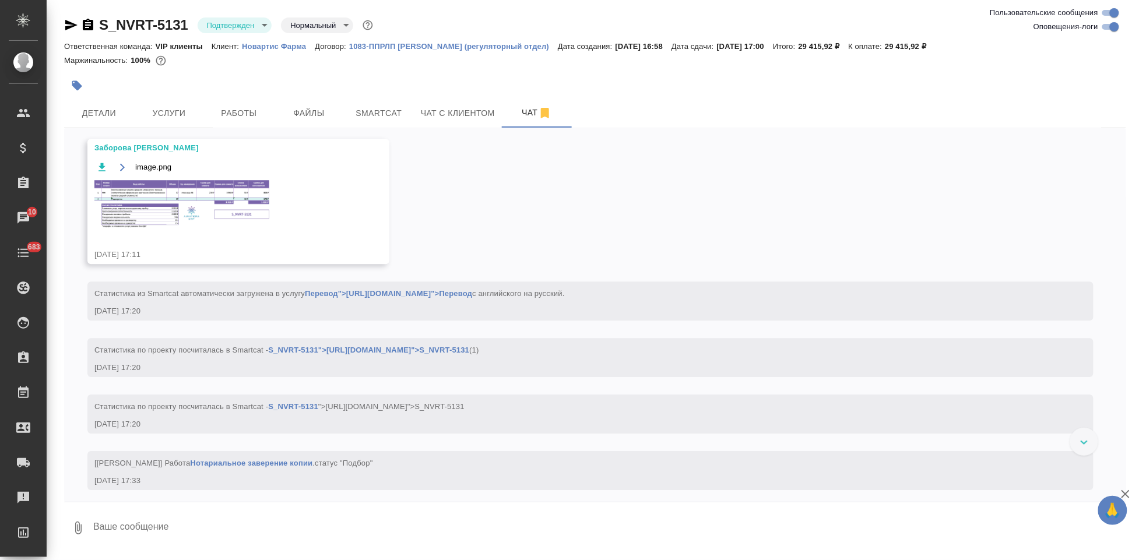
click at [343, 517] on textarea at bounding box center [609, 528] width 1034 height 40
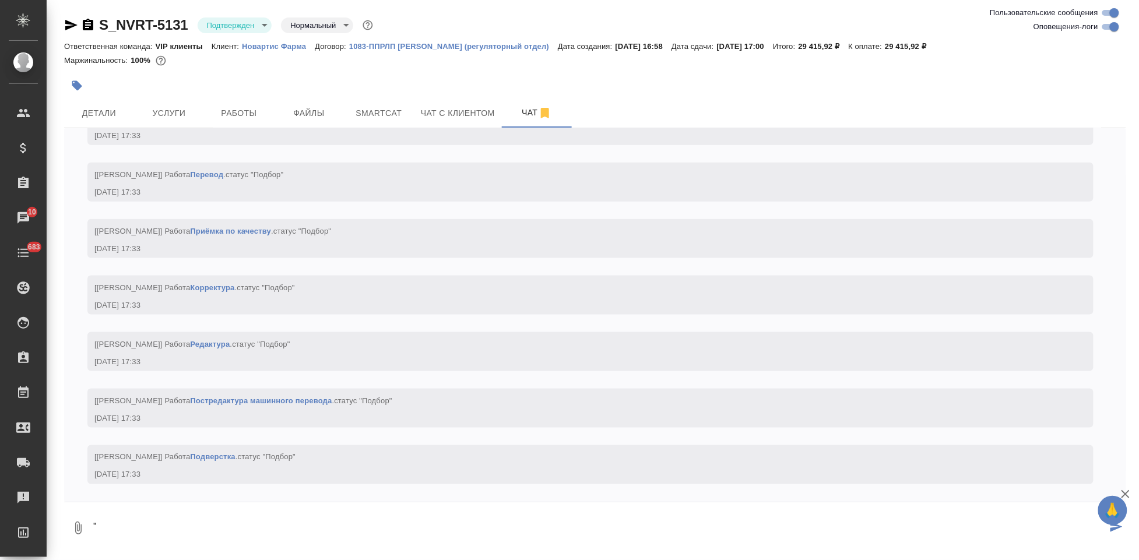
scroll to position [2037, 0]
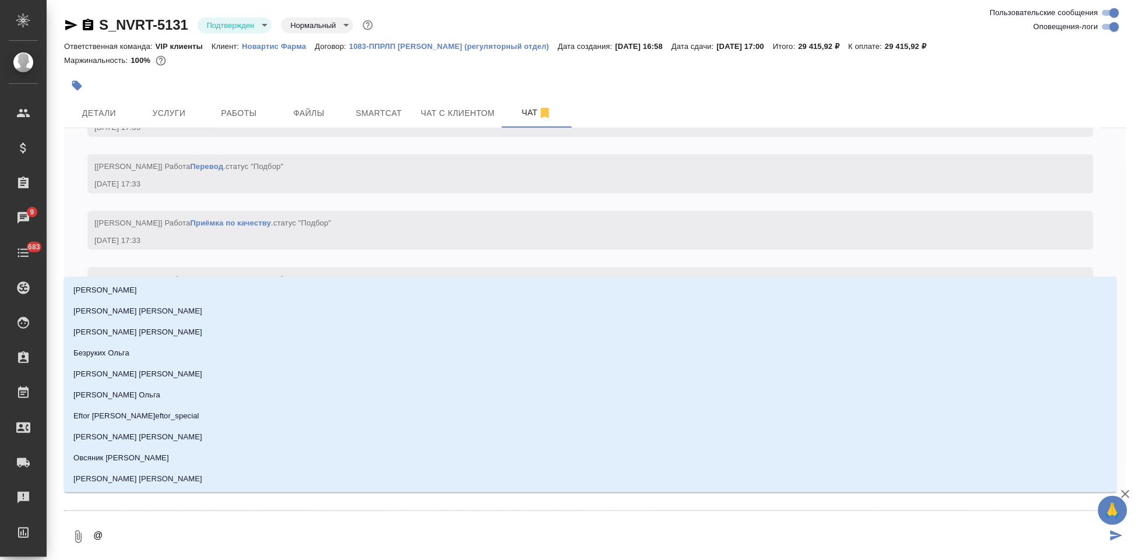
click at [176, 534] on textarea "@" at bounding box center [599, 537] width 1015 height 40
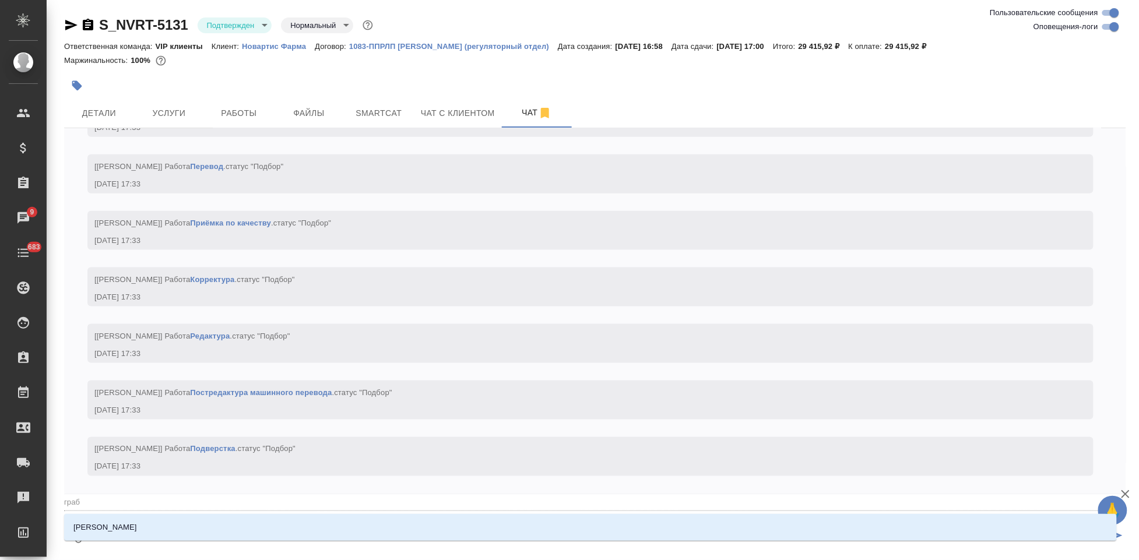
click at [175, 534] on li "[PERSON_NAME]" at bounding box center [590, 527] width 1053 height 21
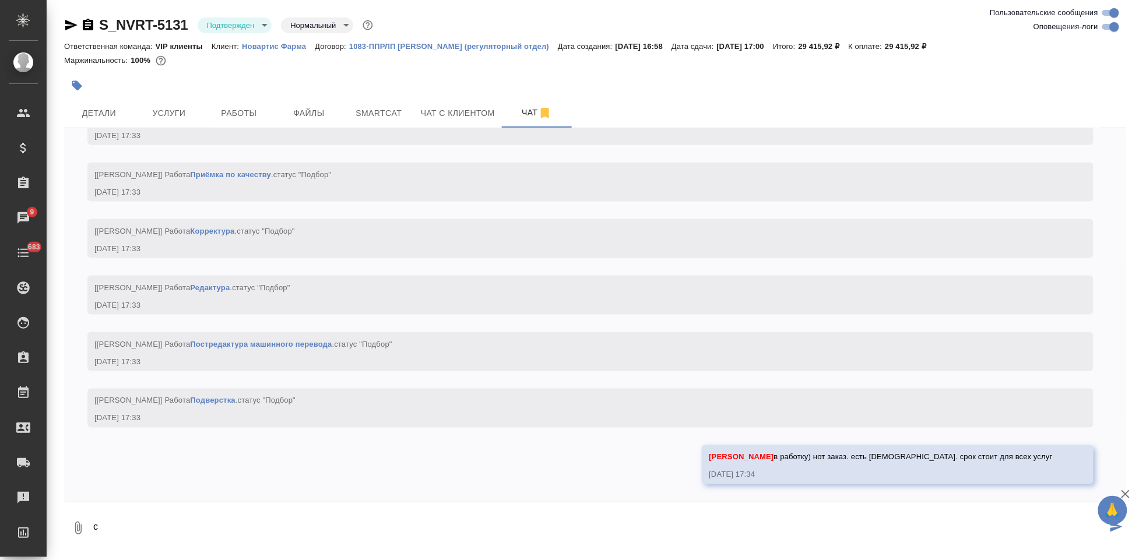
scroll to position [2094, 0]
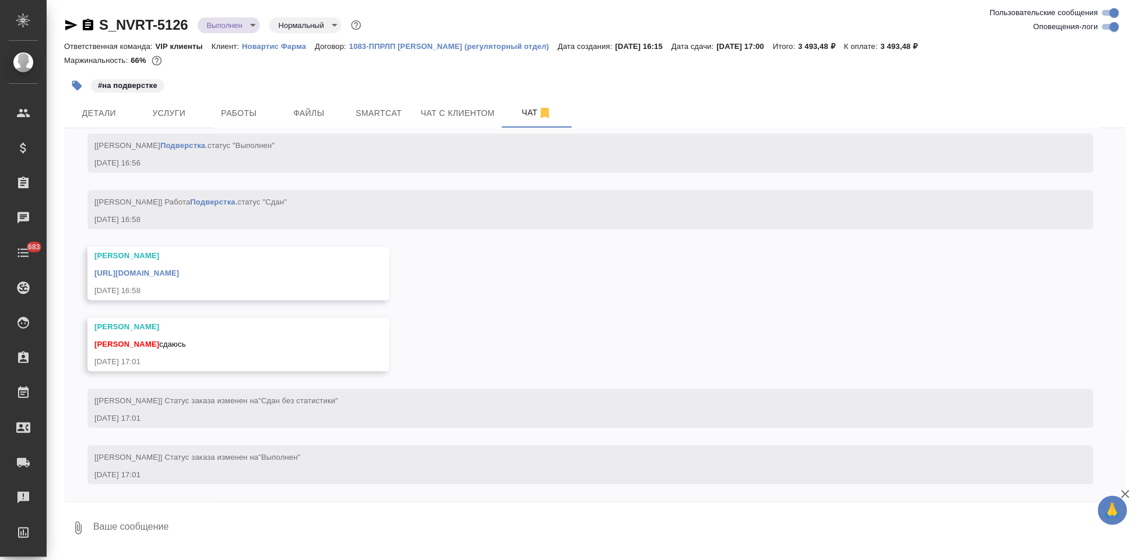
scroll to position [4247, 0]
click at [216, 529] on textarea at bounding box center [609, 528] width 1034 height 40
type textarea "спасибо"
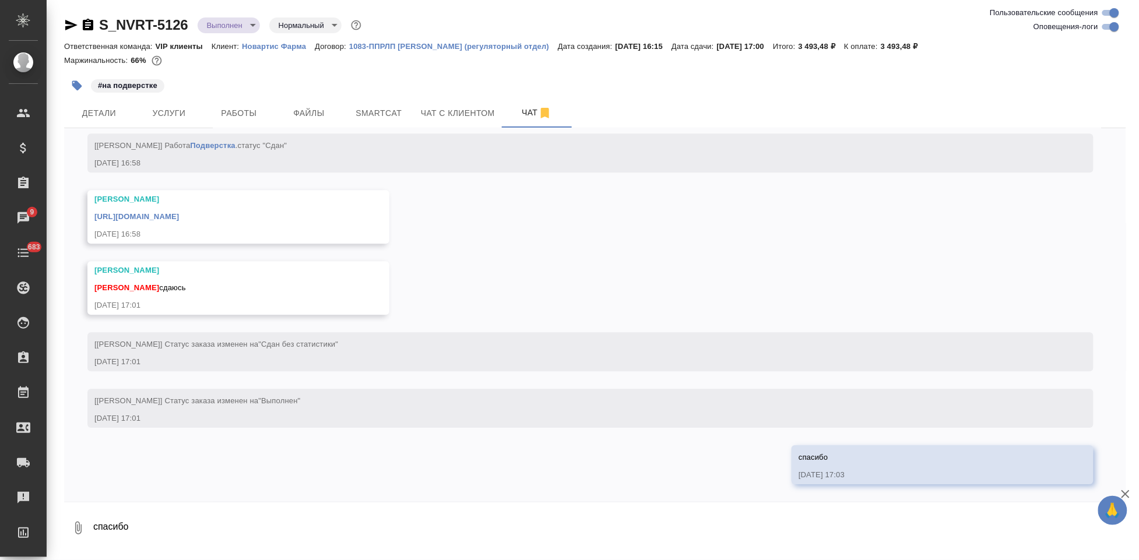
scroll to position [4303, 0]
click at [179, 217] on link "[URL][DOMAIN_NAME]" at bounding box center [136, 216] width 85 height 9
click at [179, 213] on link "[URL][DOMAIN_NAME]" at bounding box center [136, 216] width 85 height 9
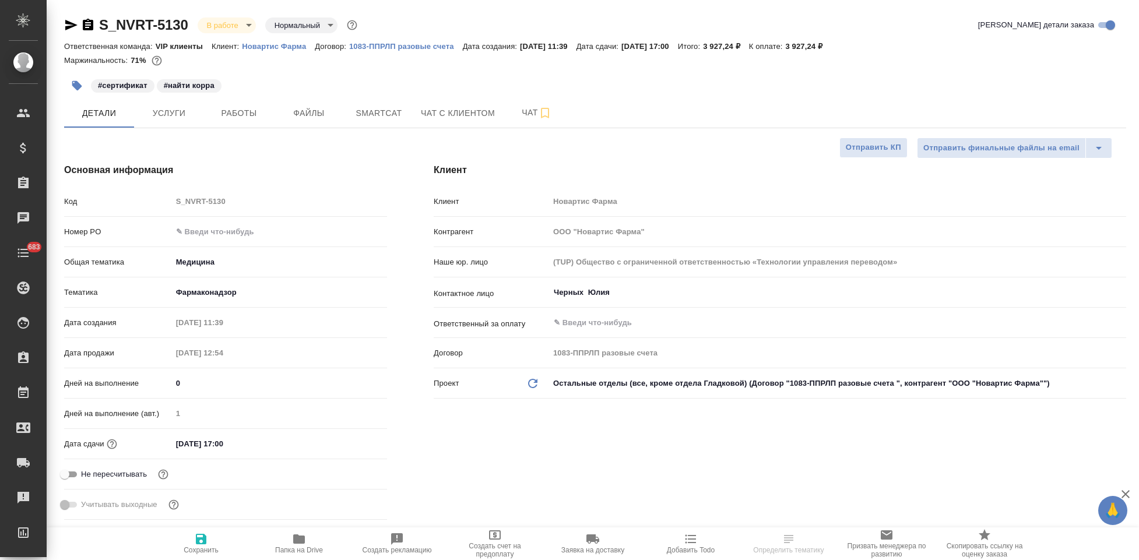
select select "RU"
click at [183, 122] on button "Услуги" at bounding box center [169, 112] width 70 height 29
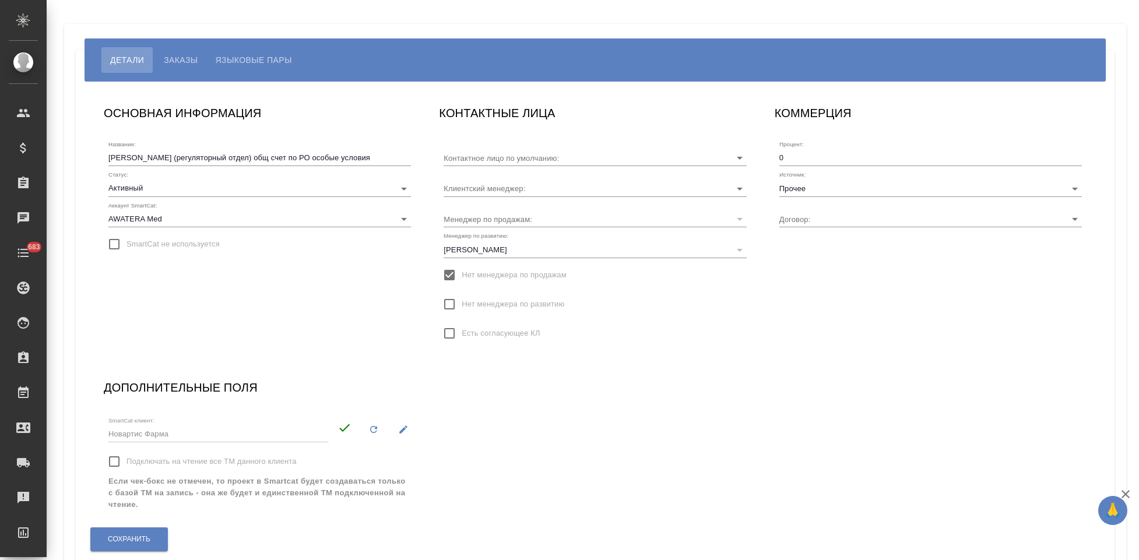
type input "[PERSON_NAME]"
type input "1083-ППРЛП [PERSON_NAME] (регуляторный отдел)"
click at [255, 60] on span "Языковые пары" at bounding box center [254, 60] width 76 height 14
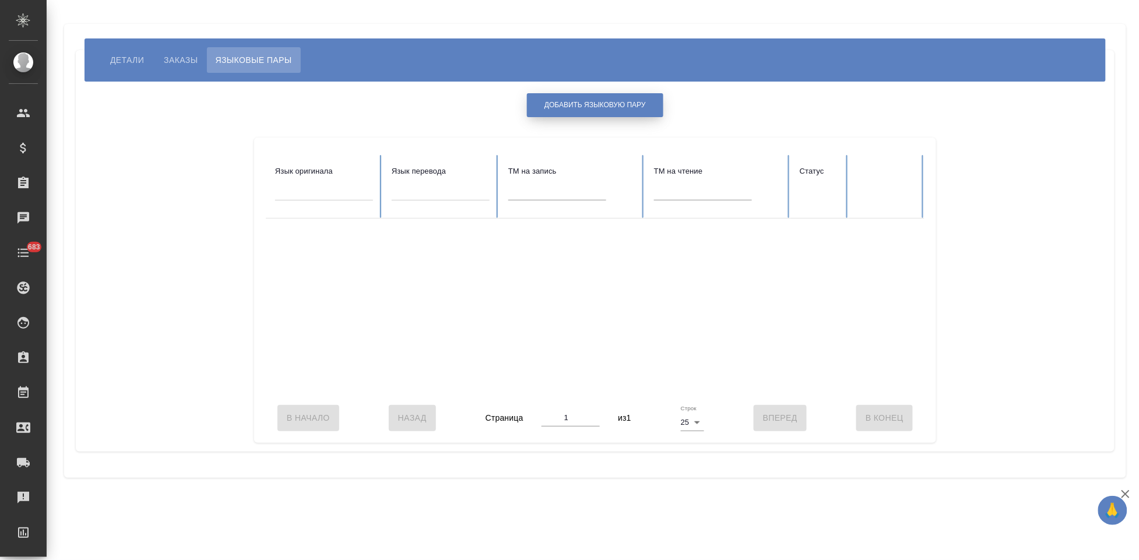
click at [600, 101] on span "Добавить языковую пару" at bounding box center [594, 105] width 101 height 10
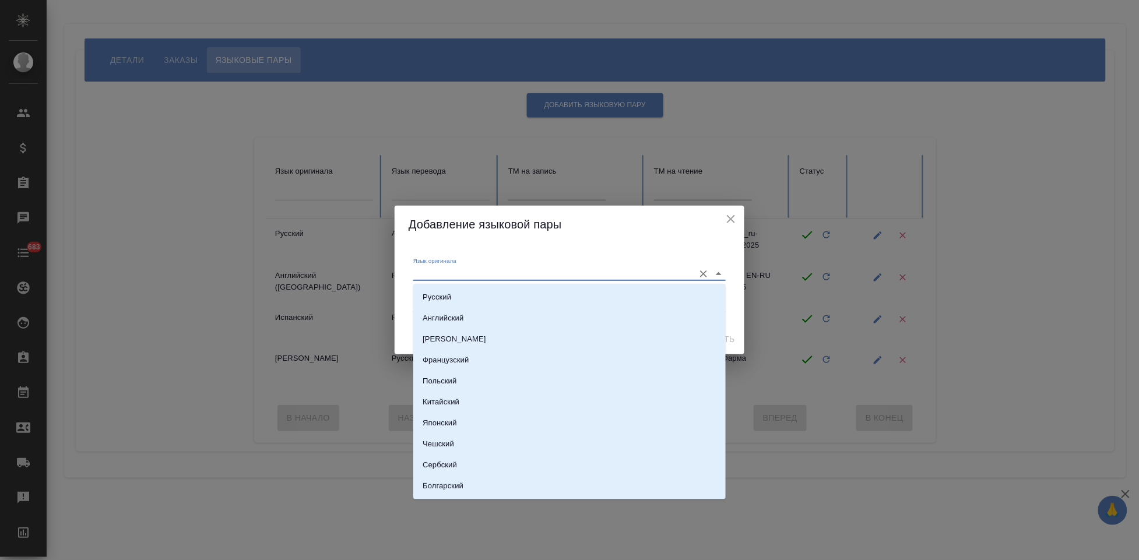
click at [509, 268] on input "Язык оригинала" at bounding box center [550, 273] width 275 height 14
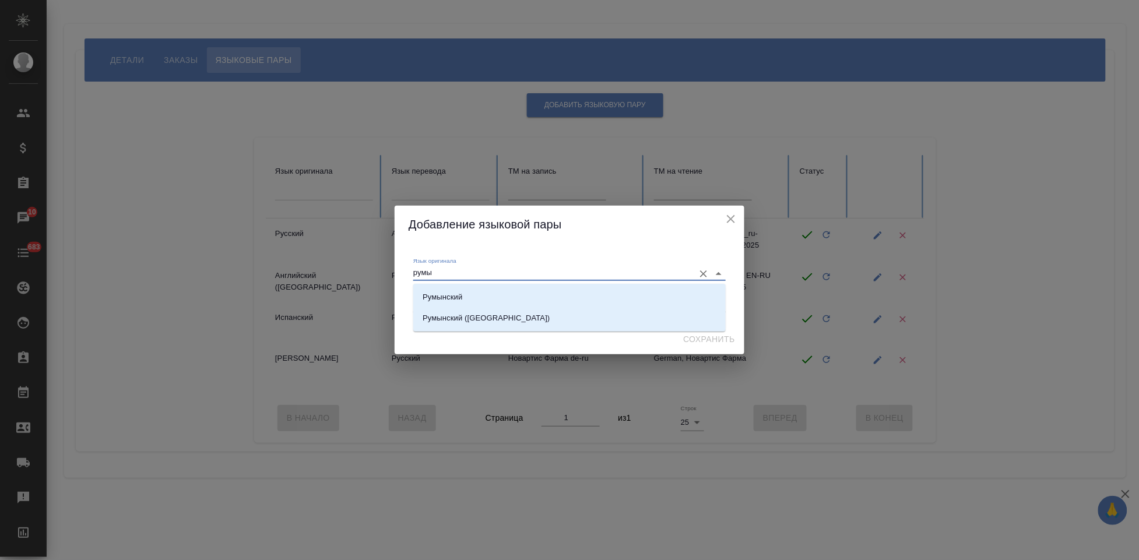
click at [508, 287] on li "Румынский" at bounding box center [569, 297] width 312 height 21
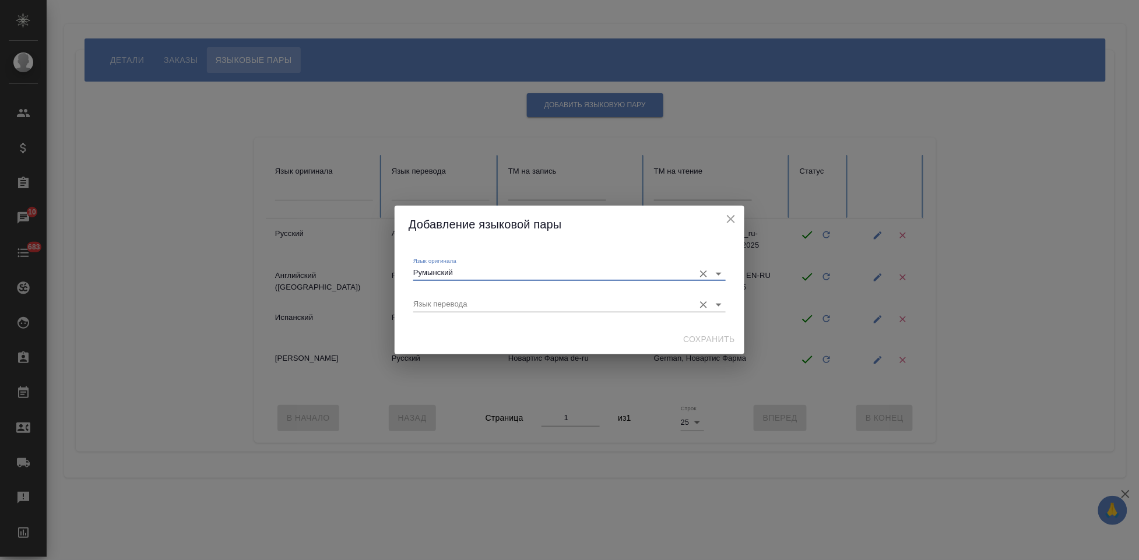
click at [579, 293] on div "Язык перевода" at bounding box center [569, 300] width 312 height 24
type input "Румынский"
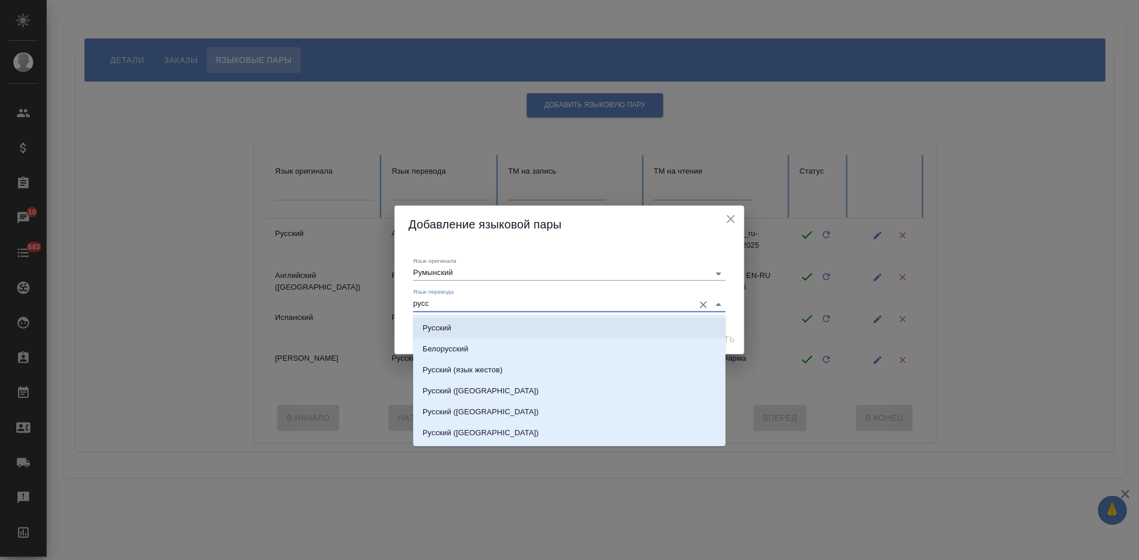
click at [565, 322] on li "Русский" at bounding box center [569, 328] width 312 height 21
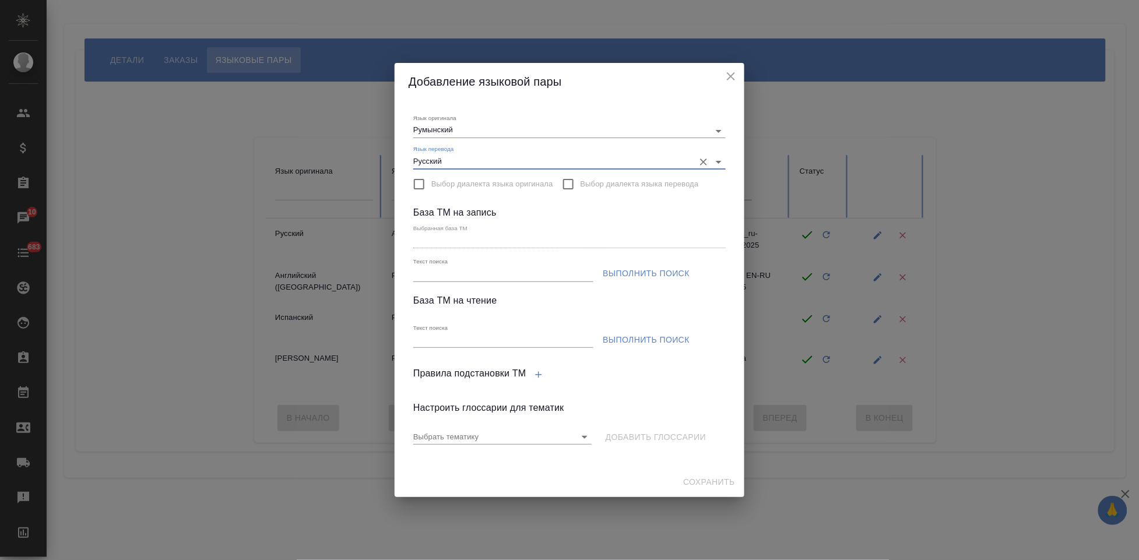
type input "Русский"
click at [491, 262] on div "Текст поиска" at bounding box center [503, 270] width 180 height 24
click at [484, 275] on input "Текст поиска" at bounding box center [503, 274] width 180 height 15
type input "новартис"
click at [633, 277] on span "Выполнить поиск" at bounding box center [646, 273] width 87 height 15
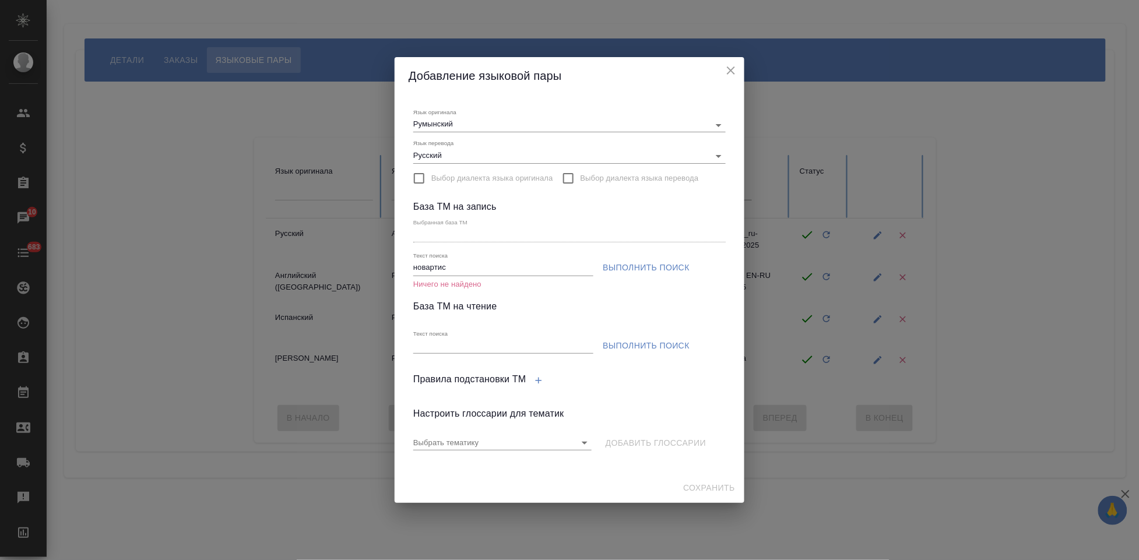
click at [619, 265] on span "Выполнить поиск" at bounding box center [646, 268] width 87 height 15
drag, startPoint x: 473, startPoint y: 272, endPoint x: 250, endPoint y: 272, distance: 223.2
click at [338, 272] on div "Добавление языковой пары Язык оригинала Румынский Язык перевода Русский Выбор д…" at bounding box center [569, 280] width 1139 height 560
type input "Новартис"
click at [627, 264] on span "Выполнить поиск" at bounding box center [646, 268] width 87 height 15
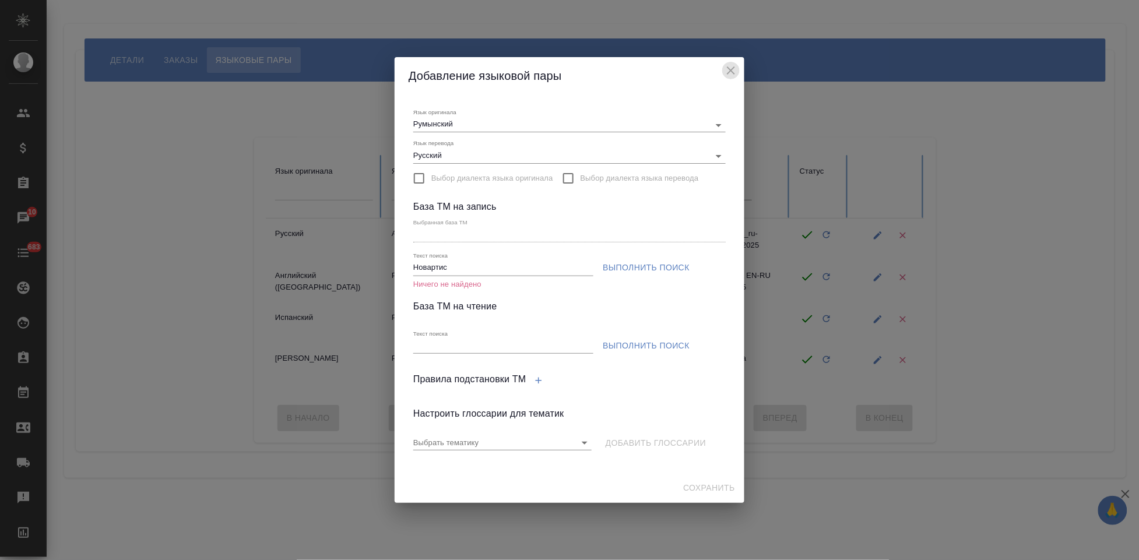
click at [727, 74] on icon "close" at bounding box center [731, 70] width 8 height 8
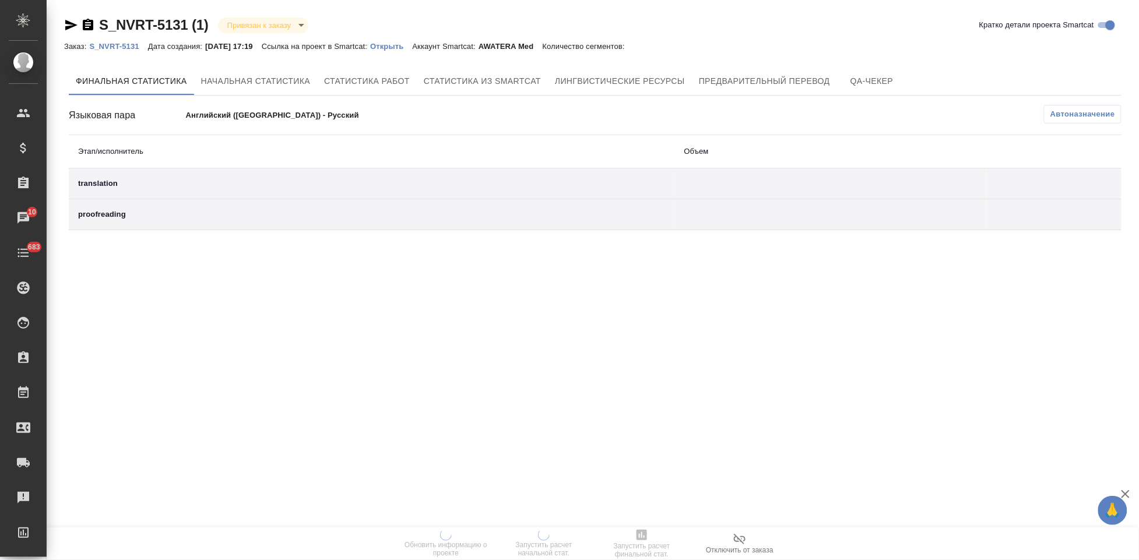
click at [408, 48] on p "Открыть" at bounding box center [391, 46] width 42 height 9
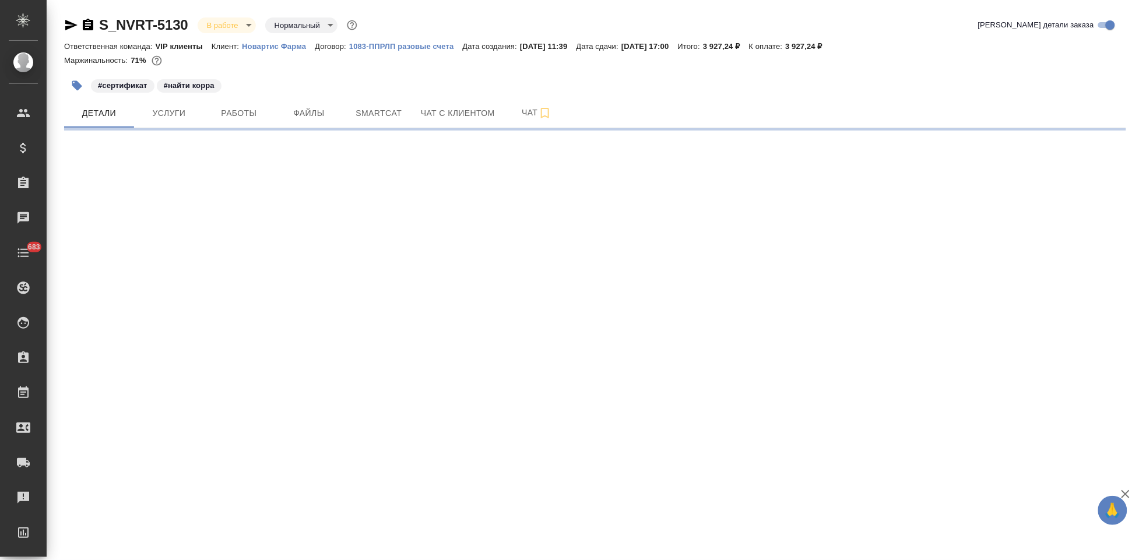
select select "RU"
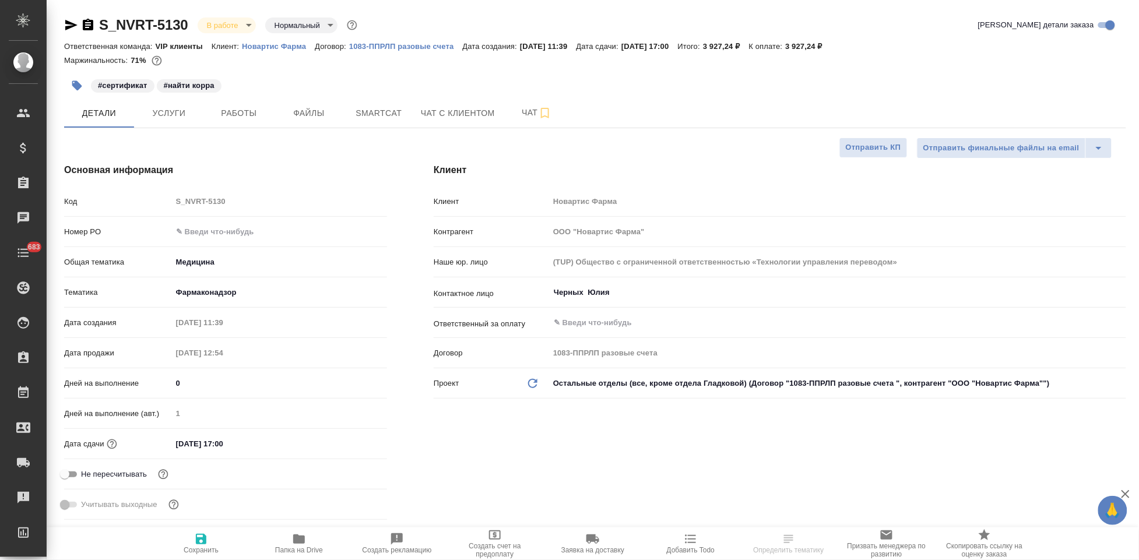
click at [214, 230] on input "text" at bounding box center [279, 231] width 215 height 17
paste input "3006491234"
type input "3006491234"
type textarea "x"
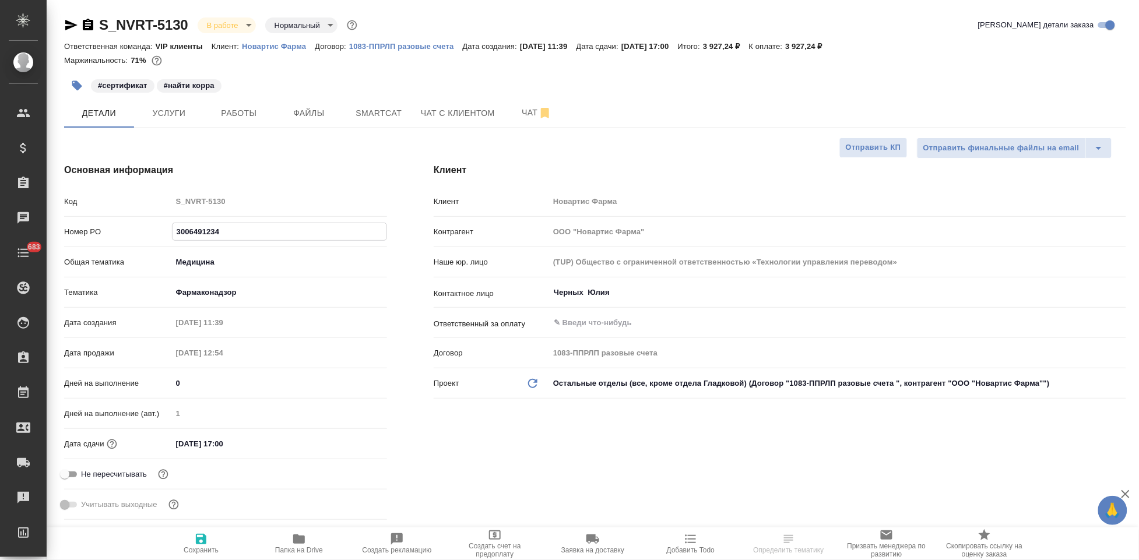
type textarea "x"
type input "[PERSON_NAME]"
type input "3006491234"
click at [203, 540] on icon "button" at bounding box center [201, 539] width 10 height 10
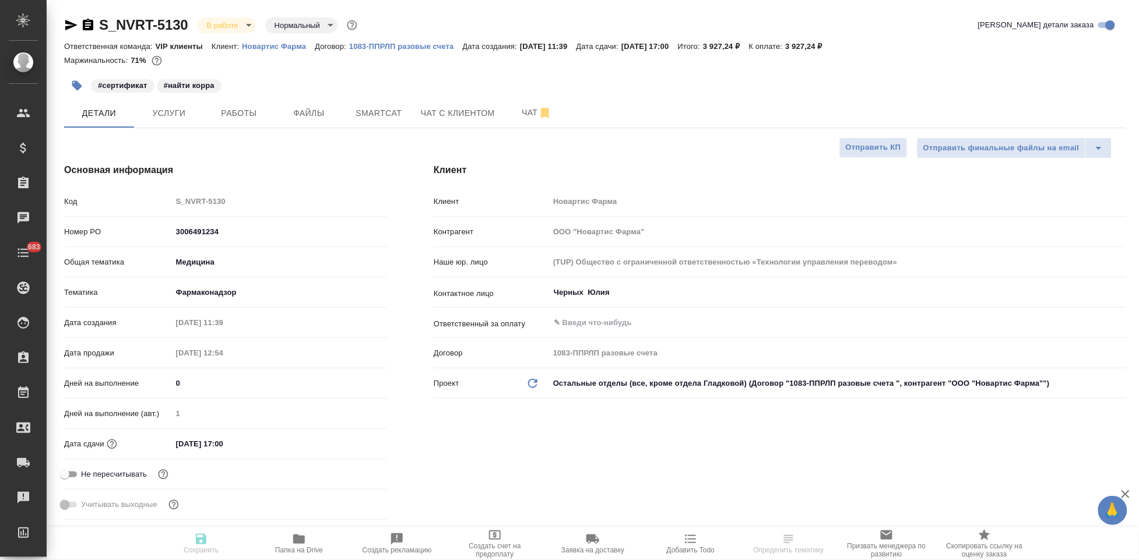
type textarea "x"
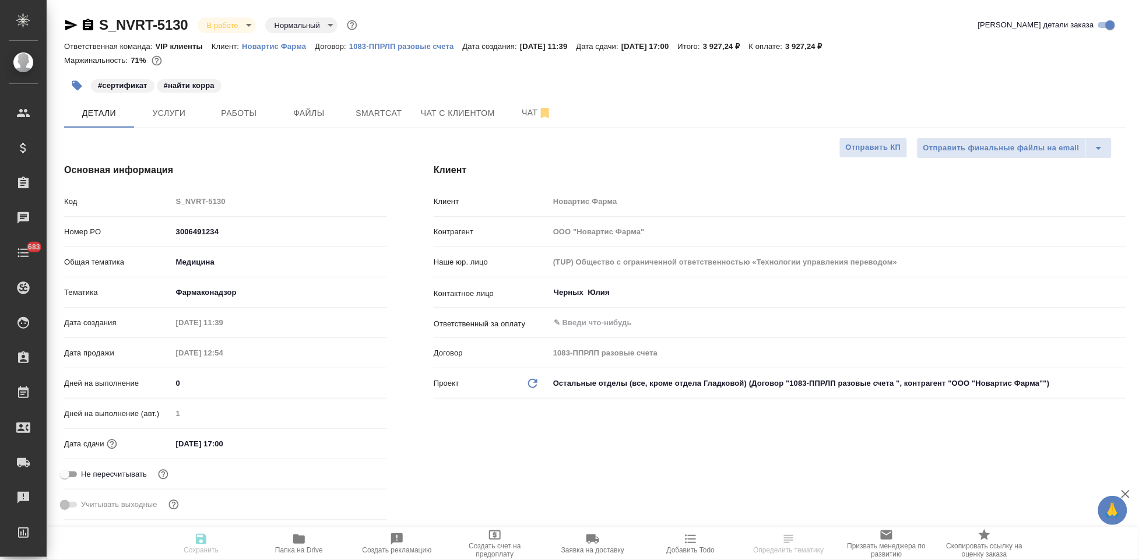
type textarea "x"
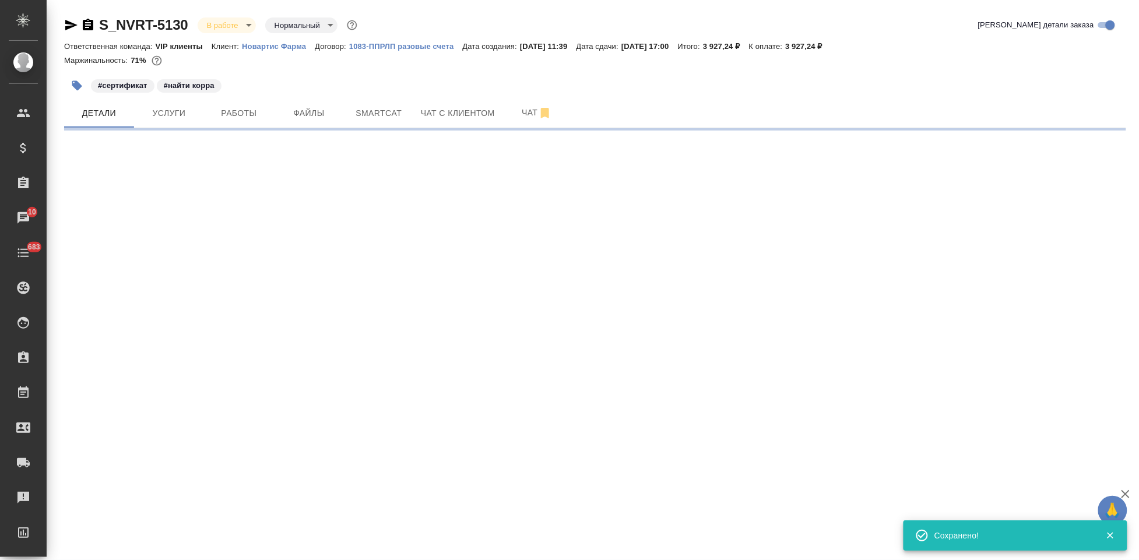
select select "RU"
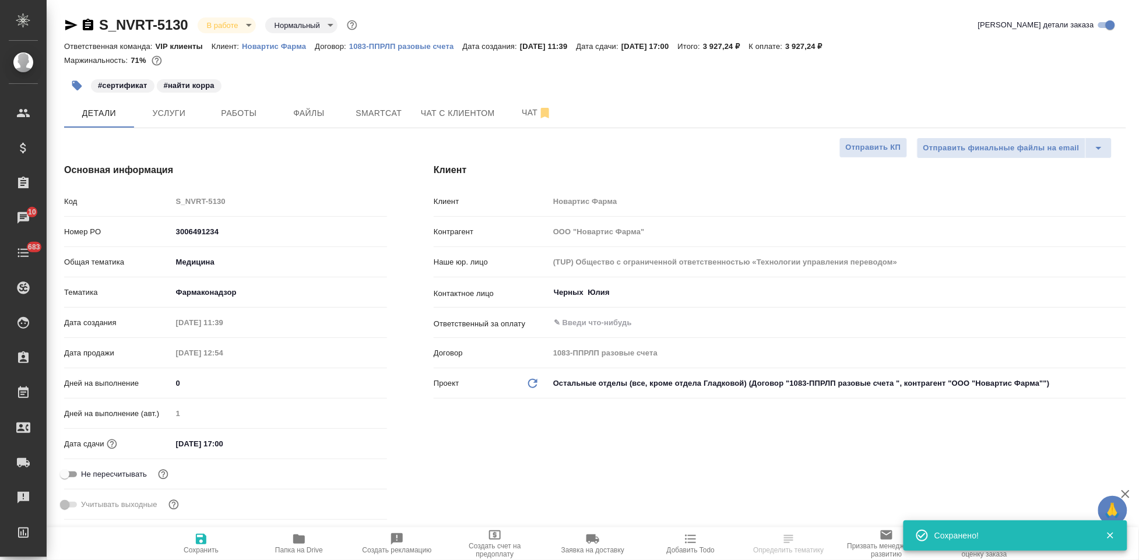
type textarea "x"
click at [205, 544] on icon "button" at bounding box center [201, 539] width 10 height 10
type textarea "x"
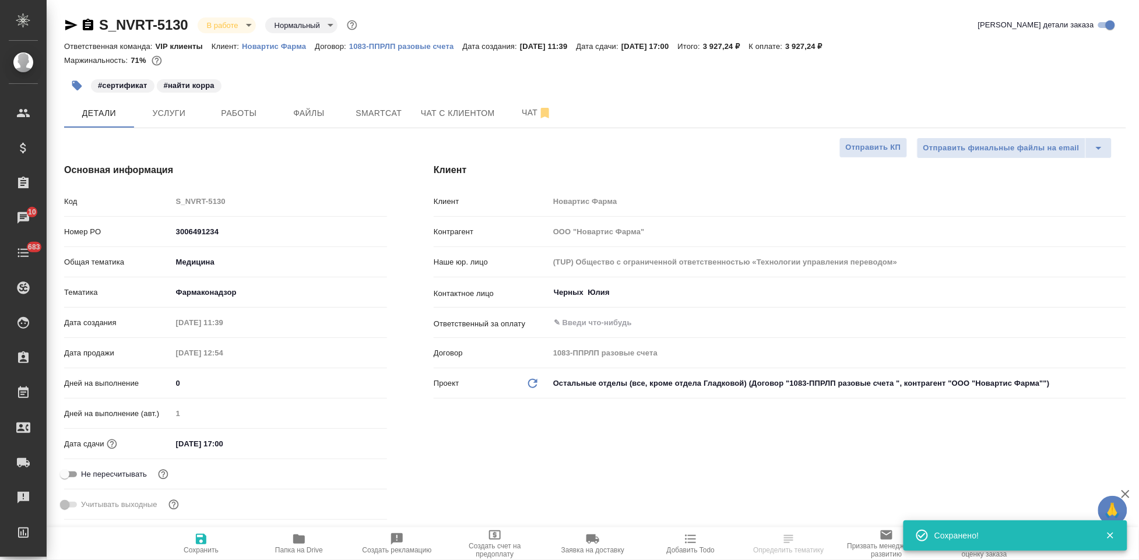
type textarea "x"
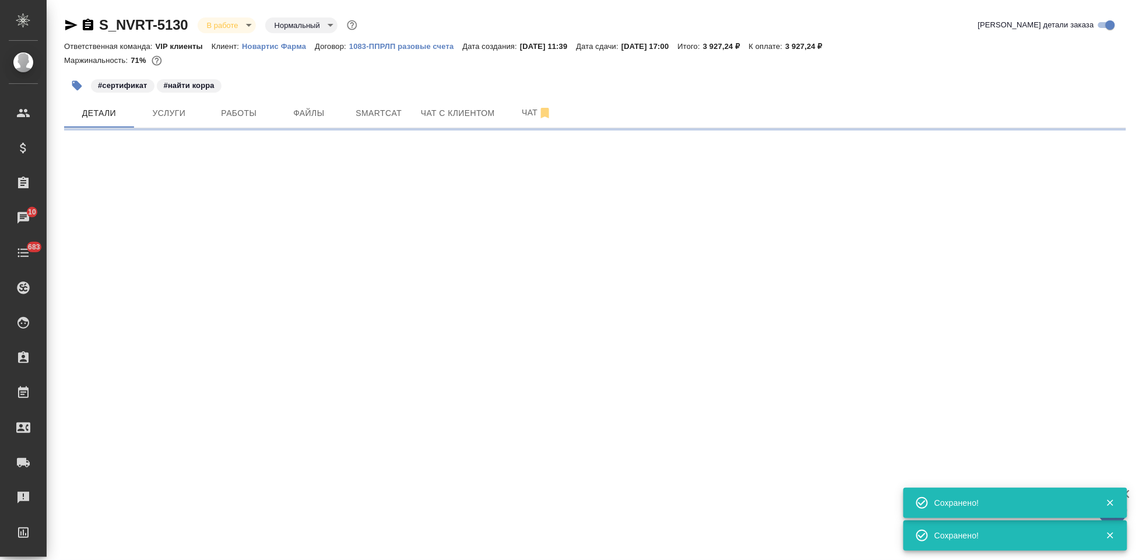
select select "RU"
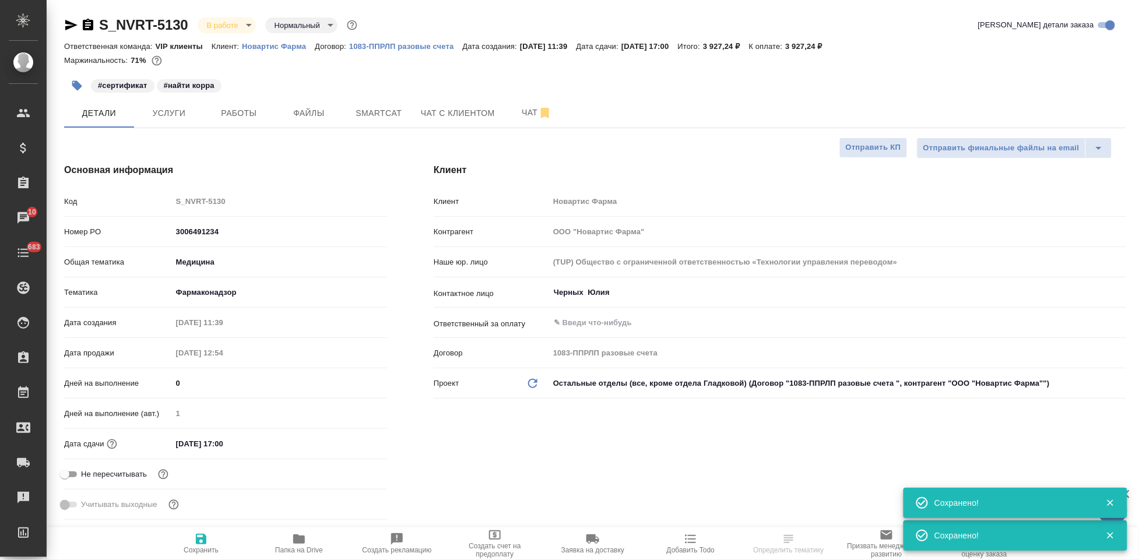
type textarea "x"
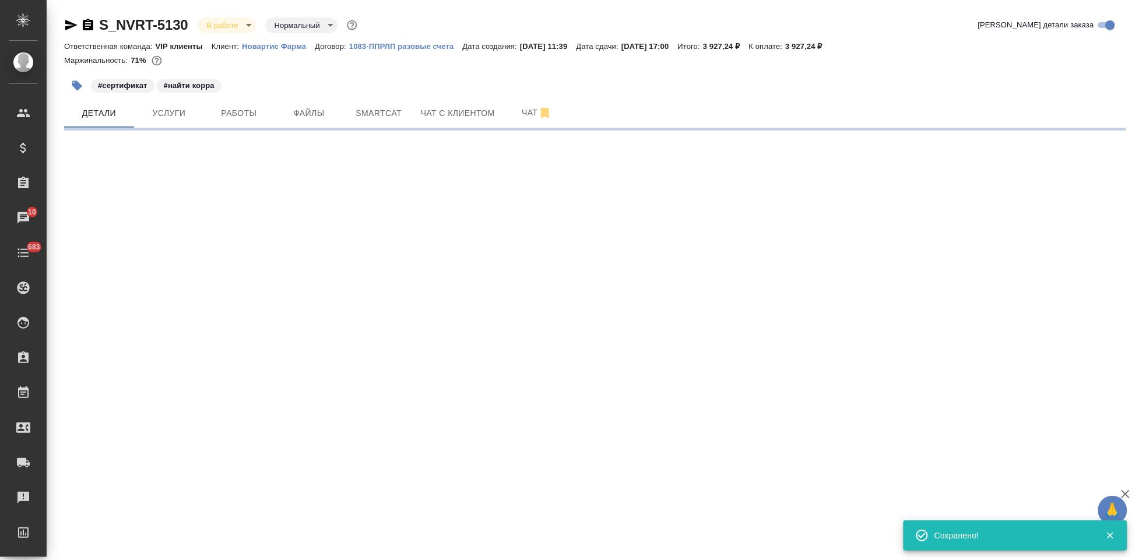
select select "RU"
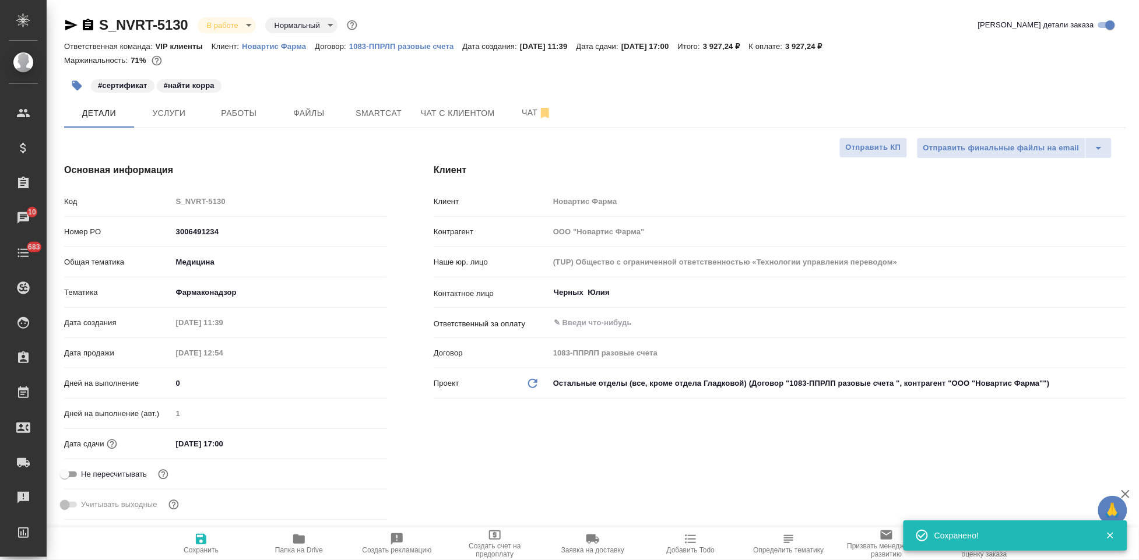
type textarea "x"
